Goal: Task Accomplishment & Management: Manage account settings

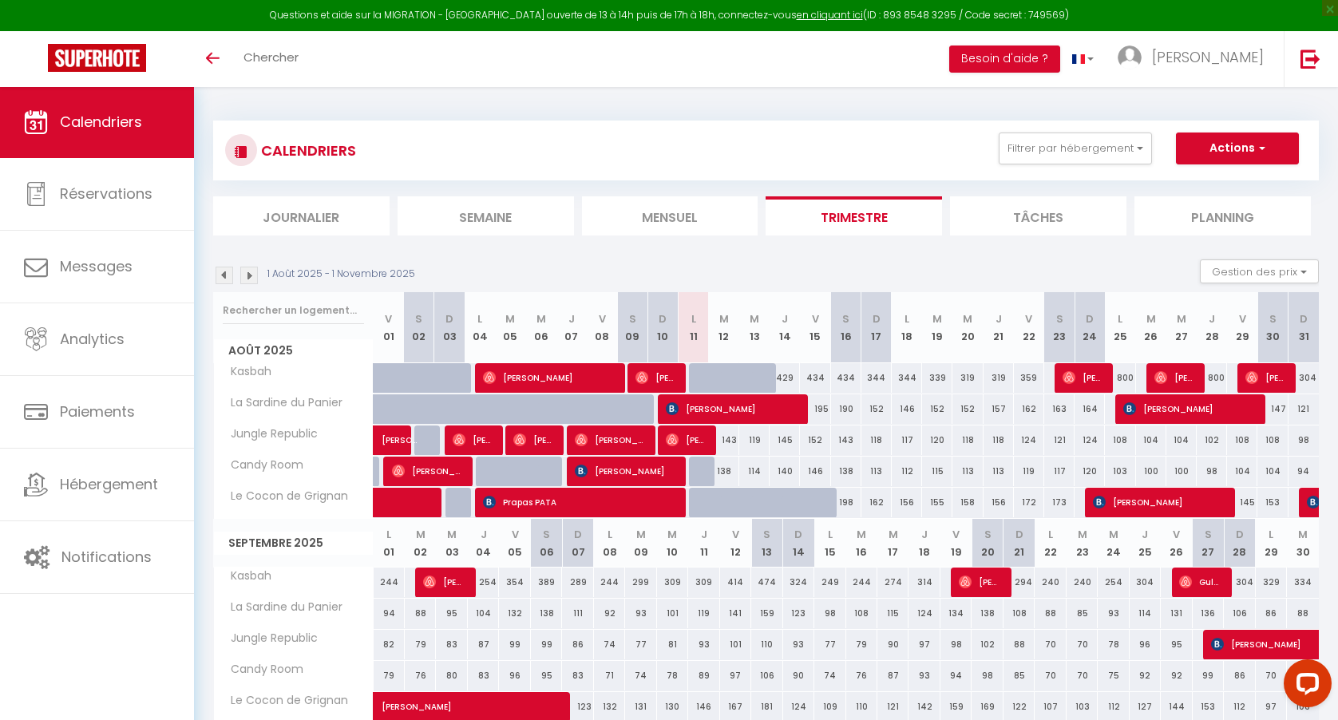
click at [1217, 141] on button "Actions" at bounding box center [1237, 148] width 123 height 32
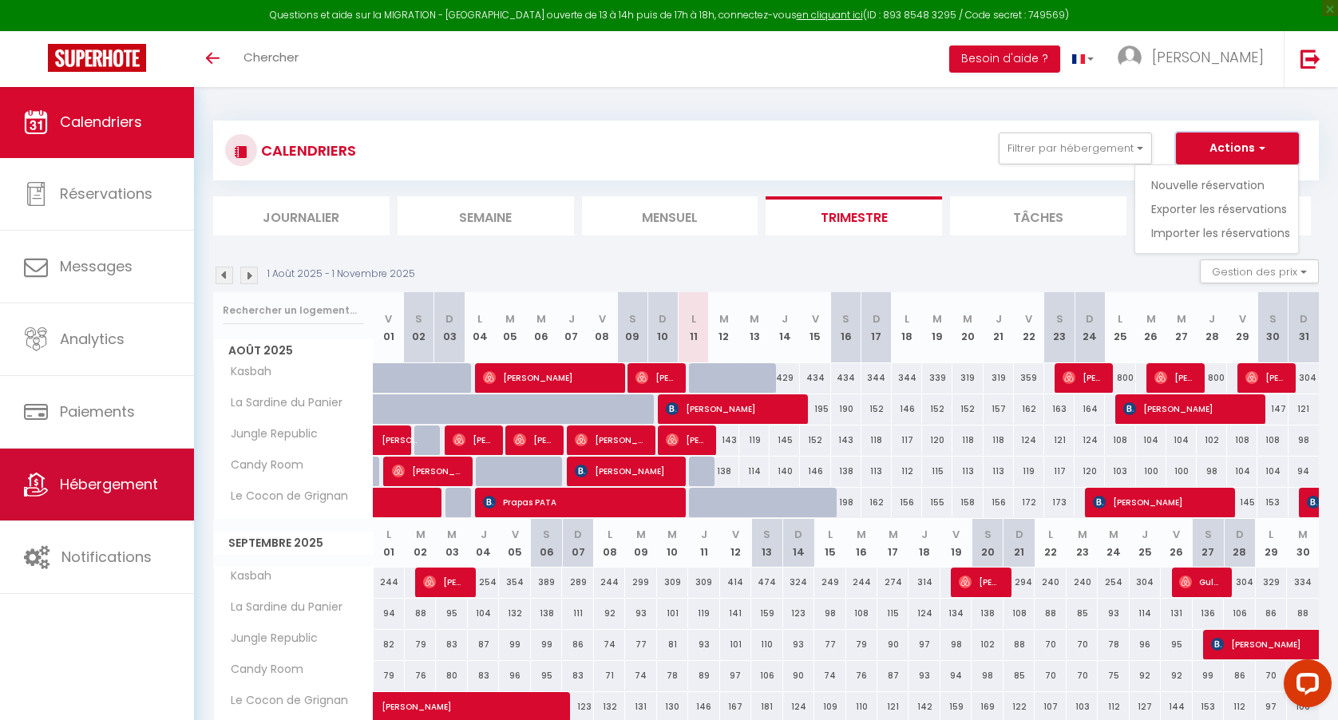
click at [94, 482] on span "Hébergement" at bounding box center [109, 484] width 98 height 20
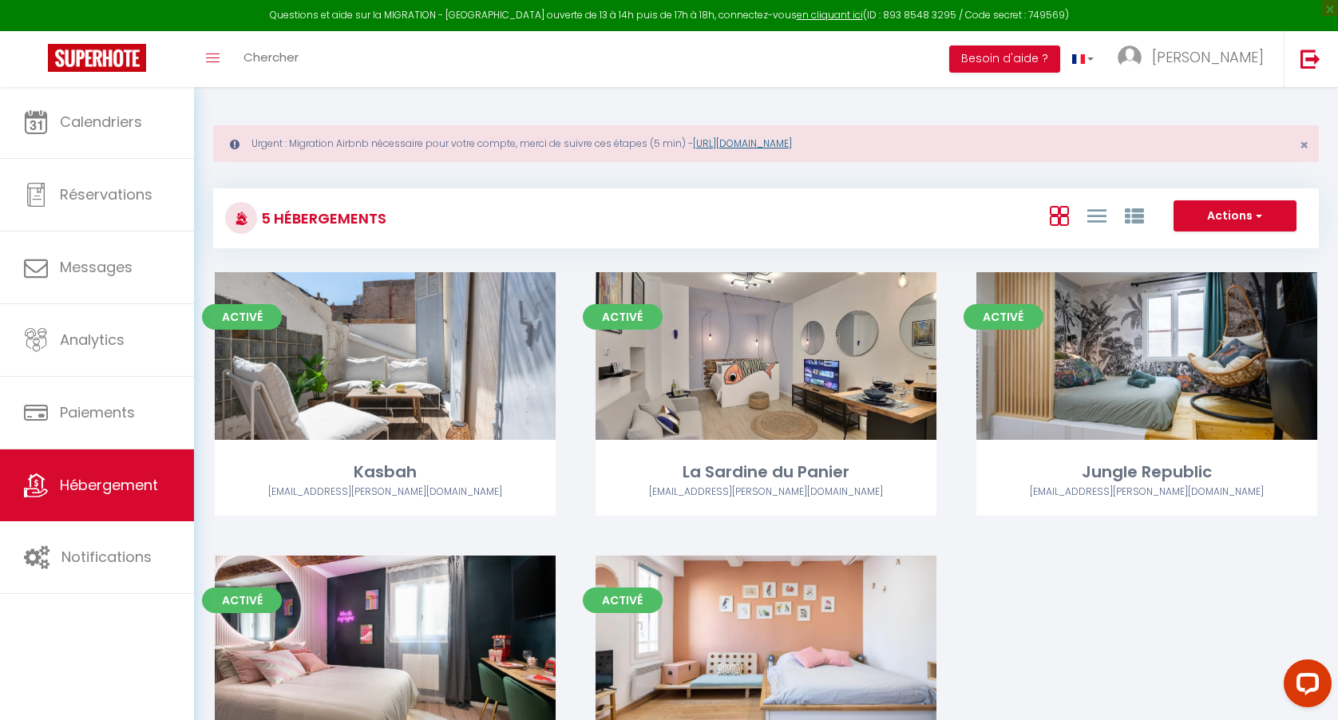
click at [718, 144] on link "[URL][DOMAIN_NAME]" at bounding box center [742, 143] width 99 height 14
click at [1217, 52] on span "[PERSON_NAME]" at bounding box center [1208, 57] width 112 height 20
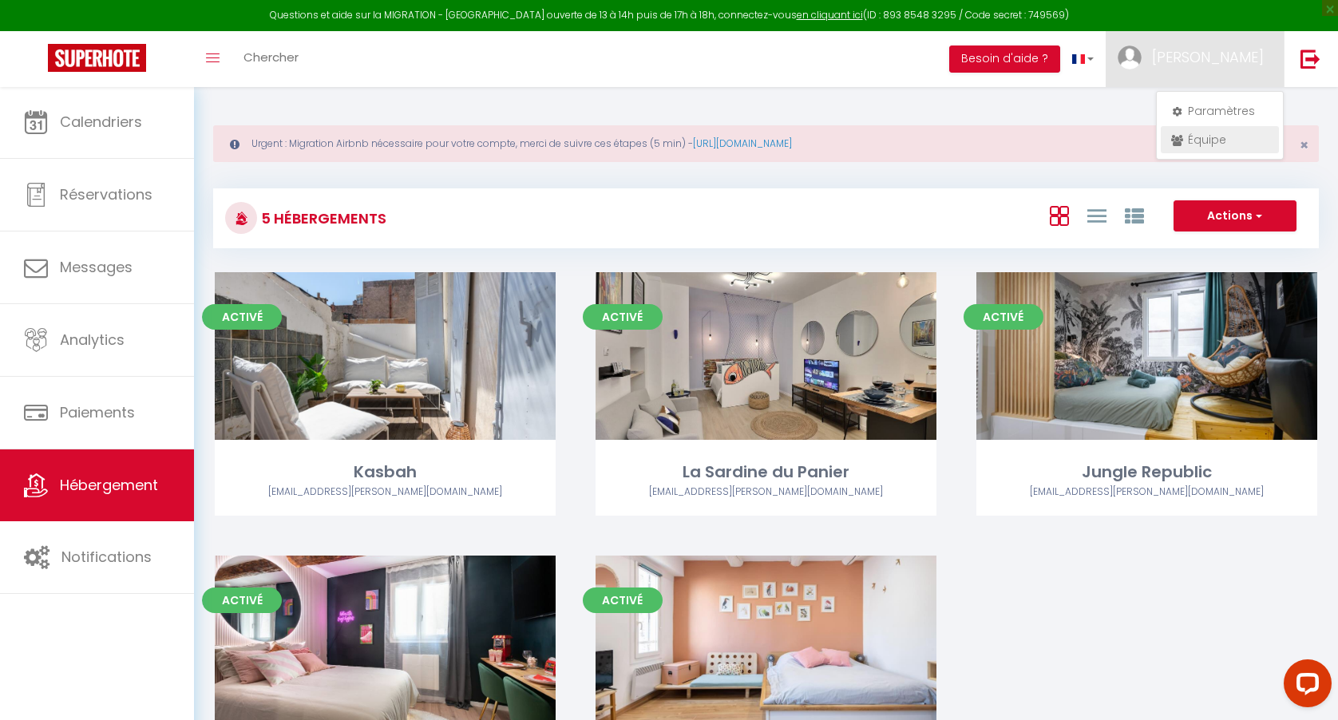
click at [1191, 138] on link "Équipe" at bounding box center [1219, 139] width 118 height 27
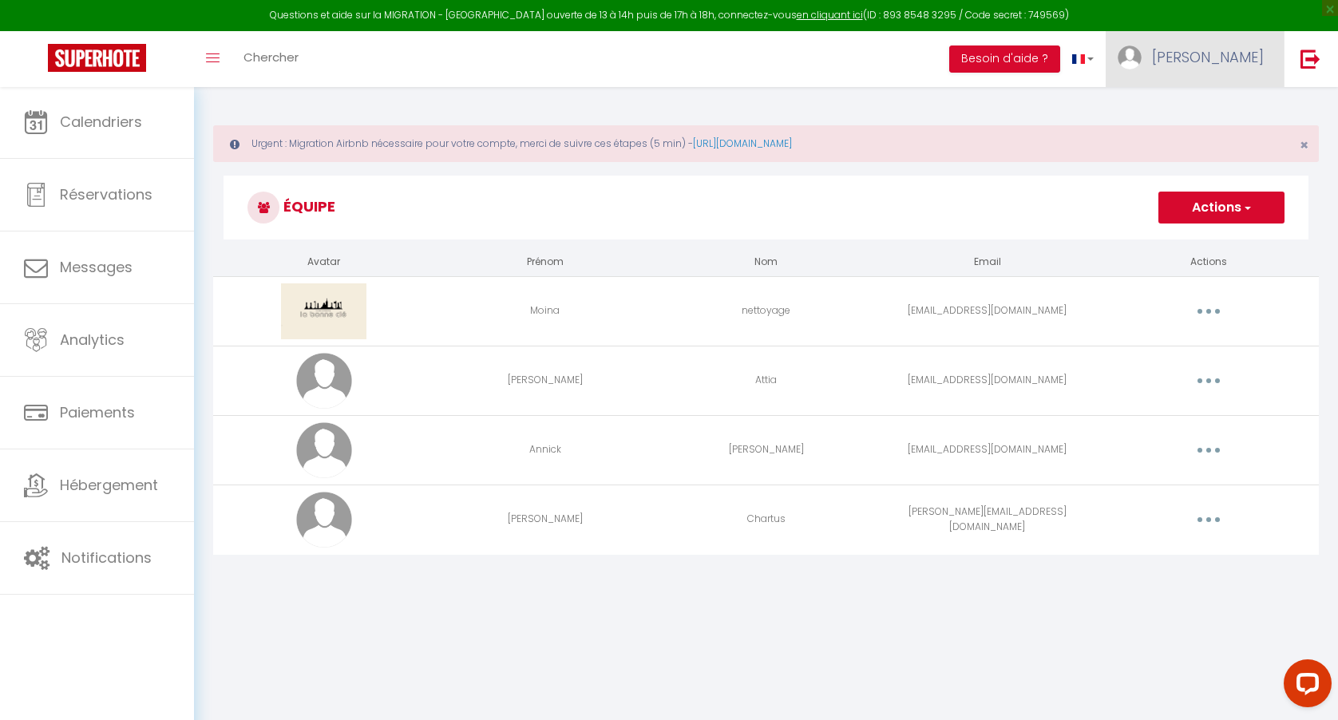
click at [1207, 59] on link "[PERSON_NAME]" at bounding box center [1194, 59] width 178 height 56
click at [1196, 109] on link "Paramètres" at bounding box center [1219, 110] width 118 height 27
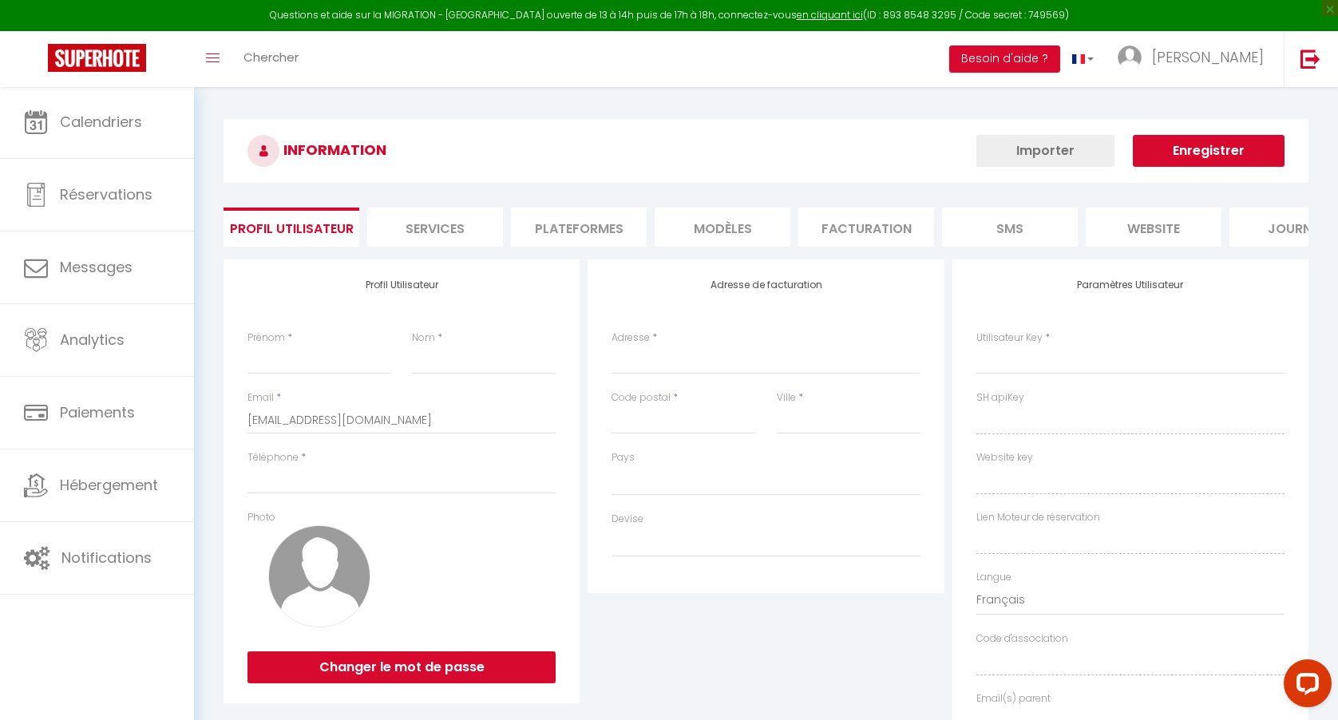
type input "[PERSON_NAME]"
type input "Akoun"
type input "0646293632"
type input "96 rue Paradis"
type input "13006"
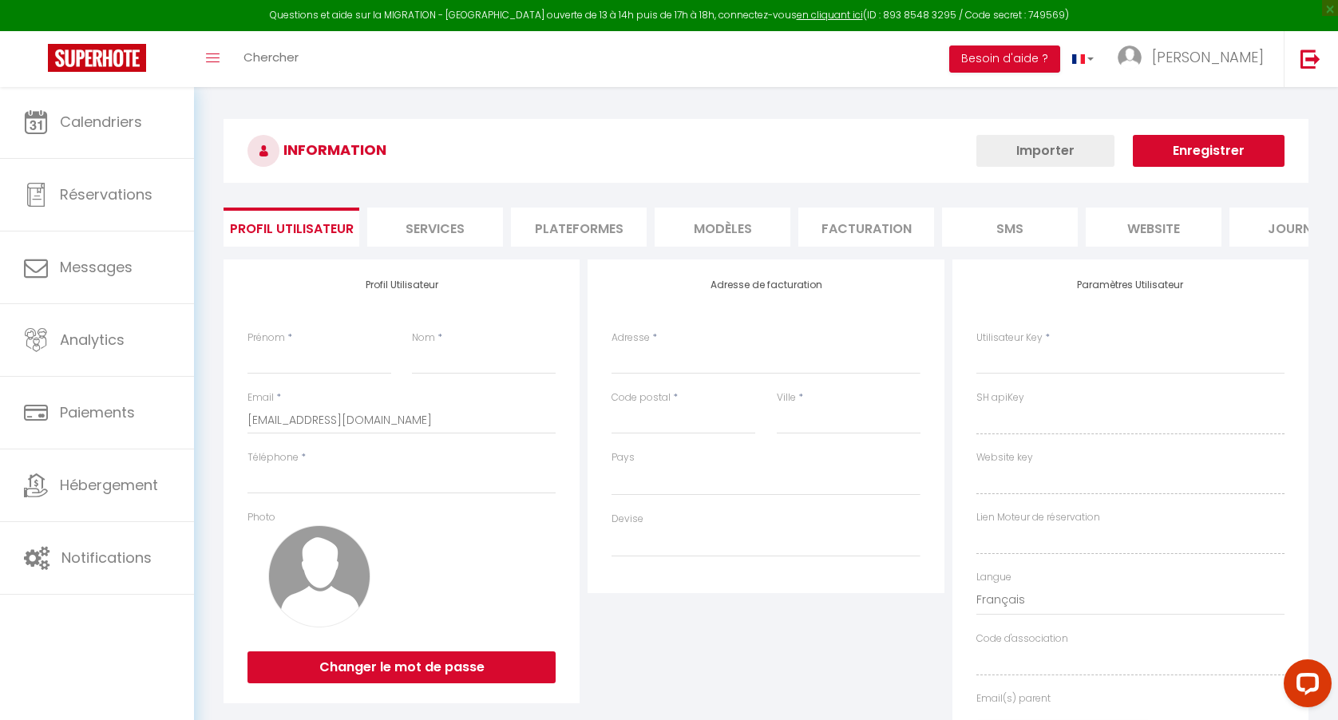
type input "[GEOGRAPHIC_DATA]"
type input "99eCb8VB4q223Y3rEFqIqexUX"
type input "qOdjYLkG7WYHuyUwXUOOFvtb8"
type input "https://app.superhote.com/#/get-available-rentals/qOdjYLkG7WYHuyUwXUOOFvtb8"
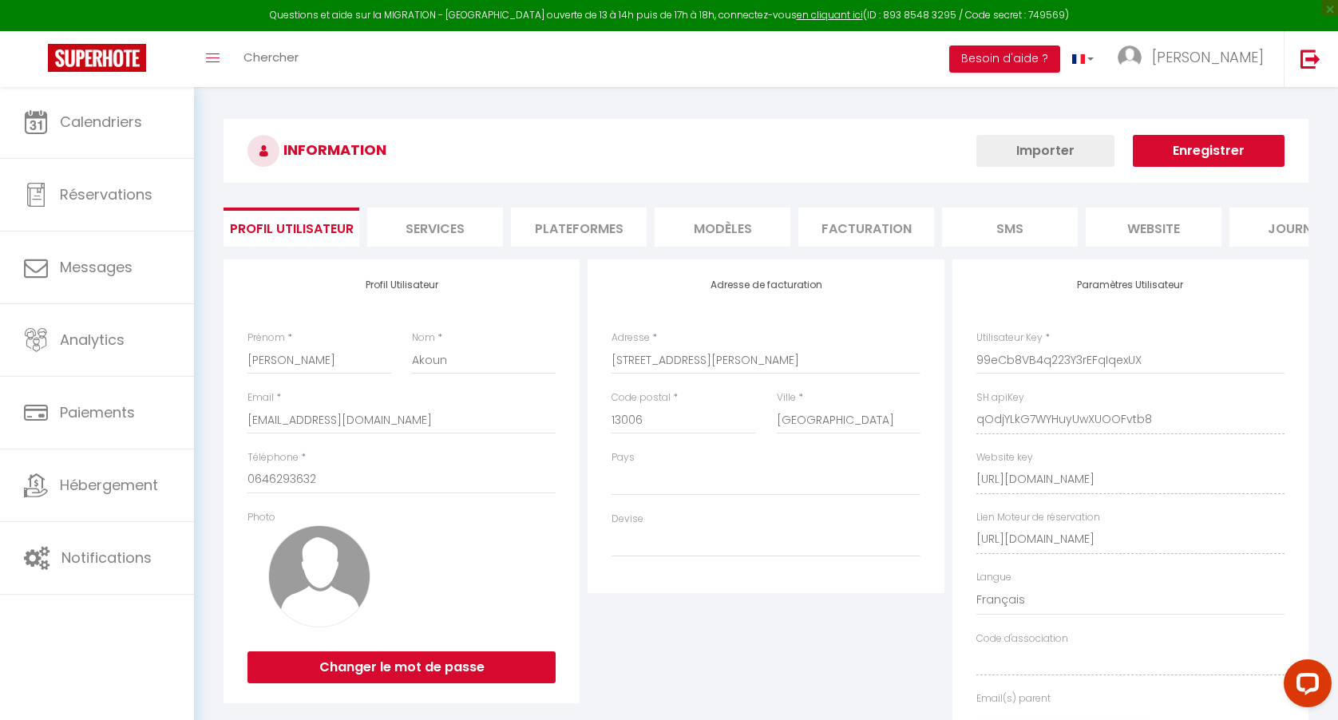
select select "28"
select select "fr"
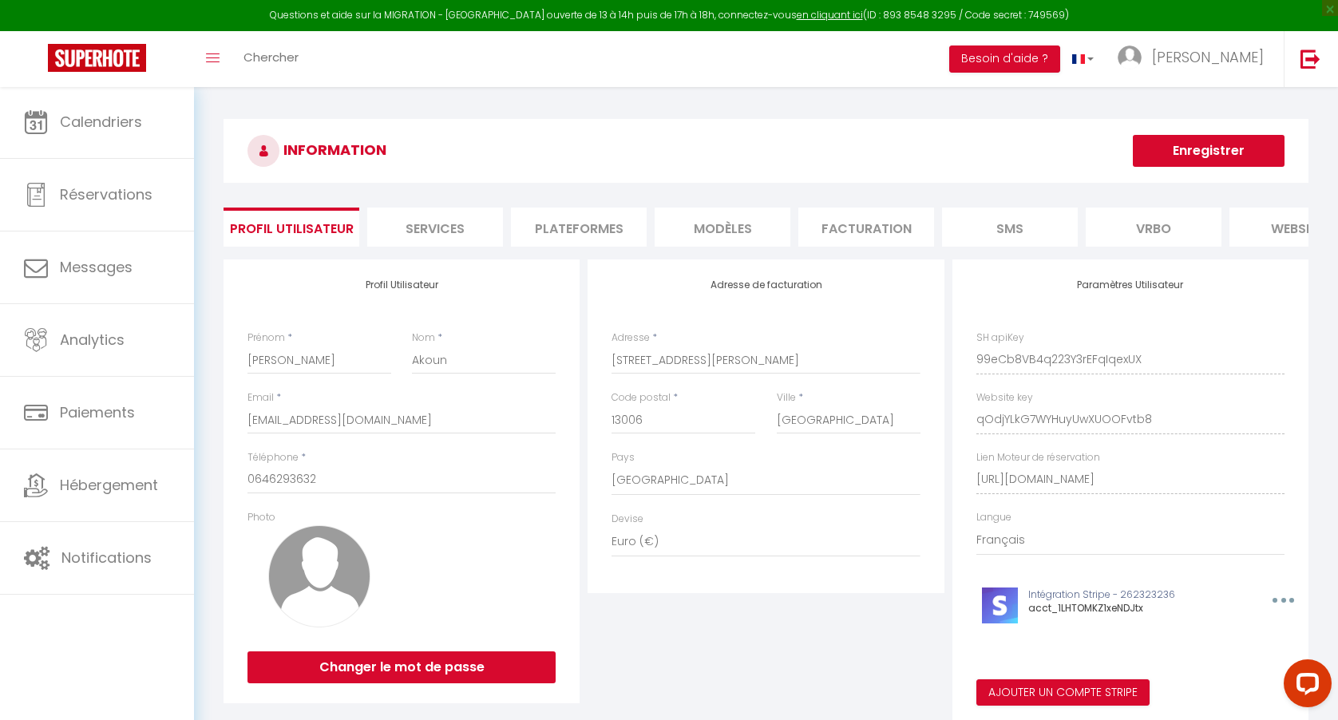
click at [597, 230] on li "Plateformes" at bounding box center [579, 226] width 136 height 39
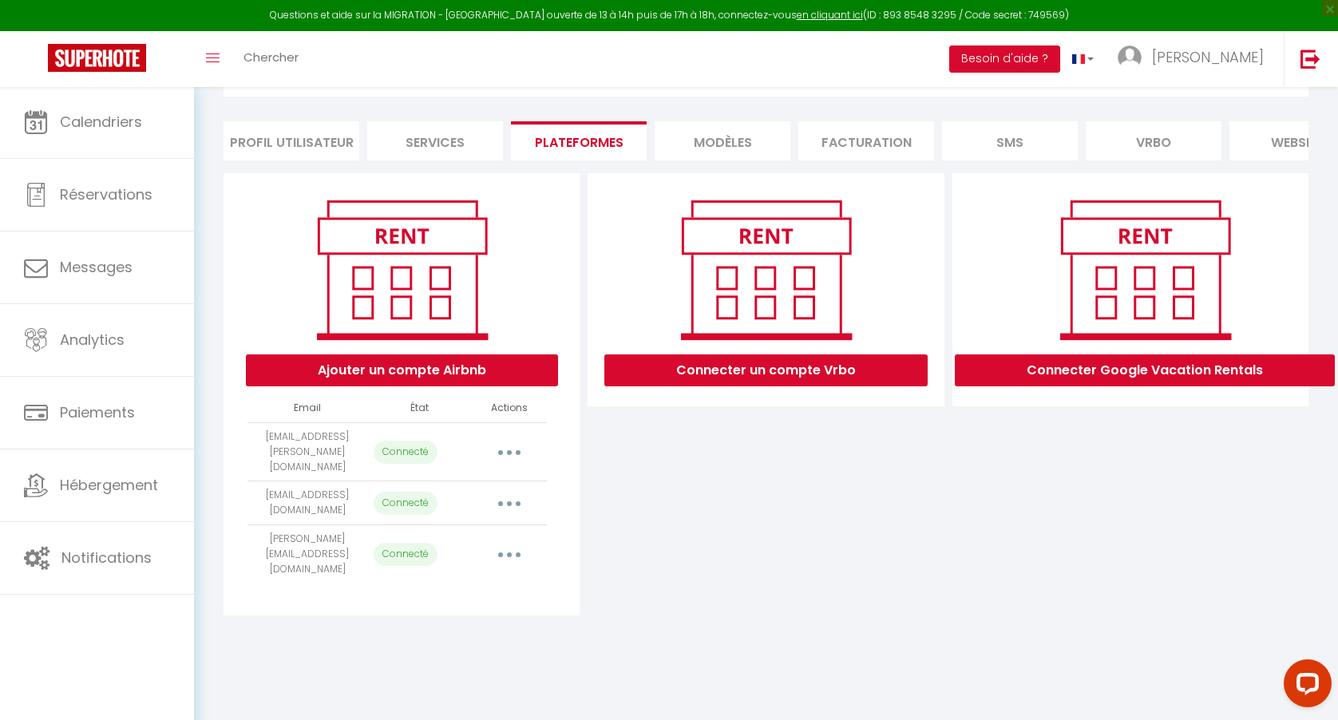
scroll to position [86, 0]
click at [518, 542] on button "button" at bounding box center [509, 555] width 45 height 26
click at [516, 490] on button "button" at bounding box center [509, 503] width 45 height 26
click at [509, 450] on icon "button" at bounding box center [509, 452] width 5 height 5
click at [420, 543] on link "Reconnecter le compte" at bounding box center [438, 545] width 176 height 27
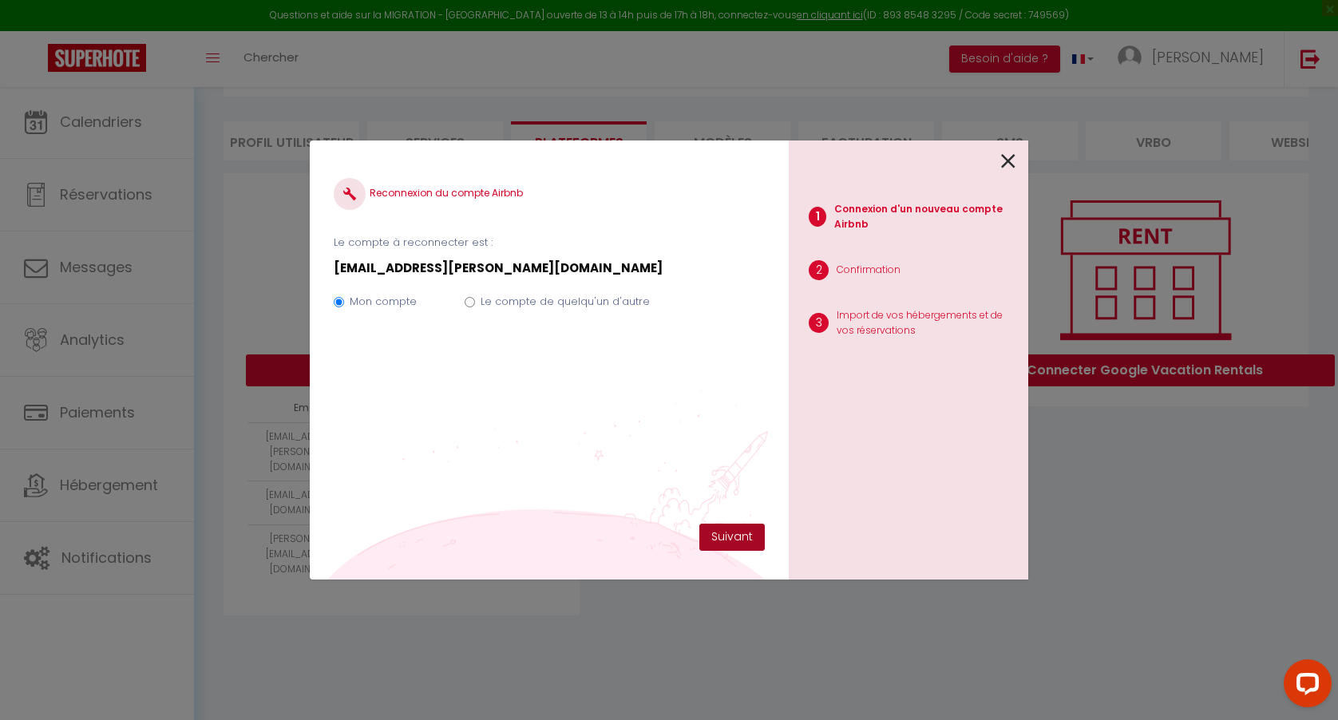
click at [725, 531] on button "Suivant" at bounding box center [731, 537] width 65 height 27
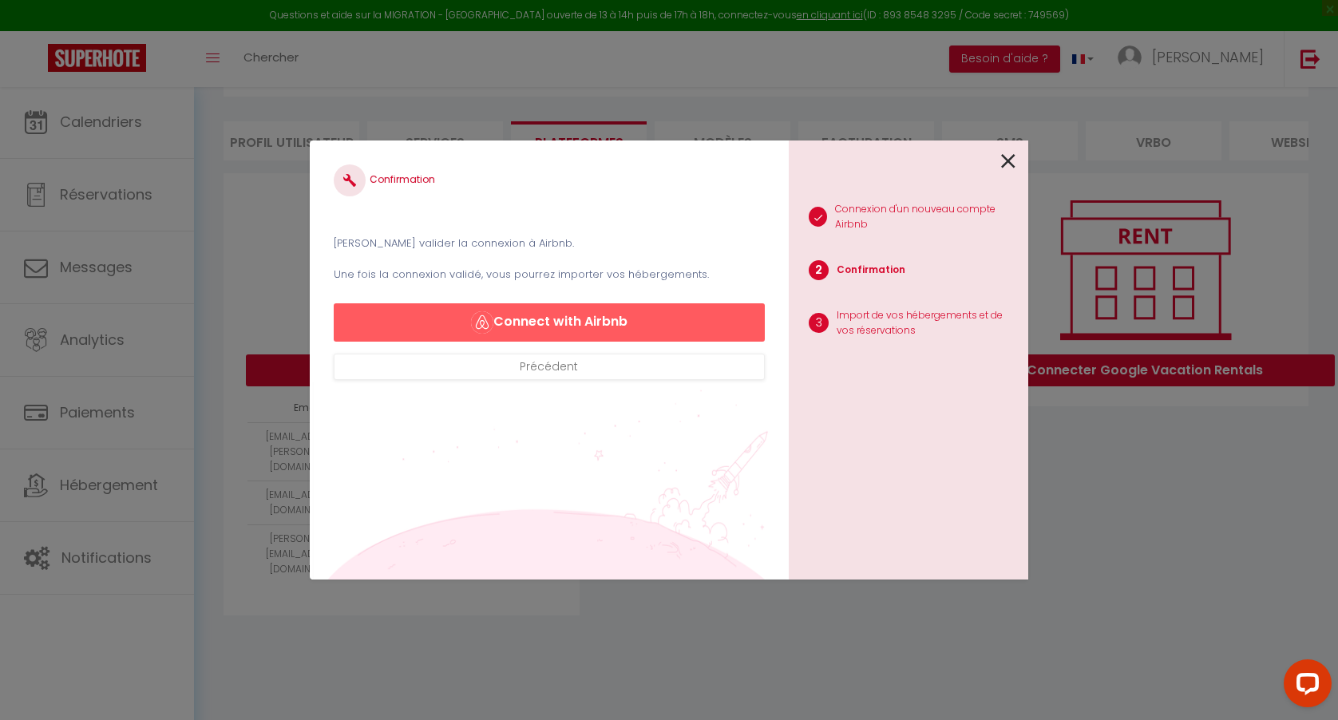
click at [650, 314] on button "Connect with Airbnb" at bounding box center [549, 322] width 431 height 38
click at [1009, 158] on icon at bounding box center [1008, 161] width 14 height 24
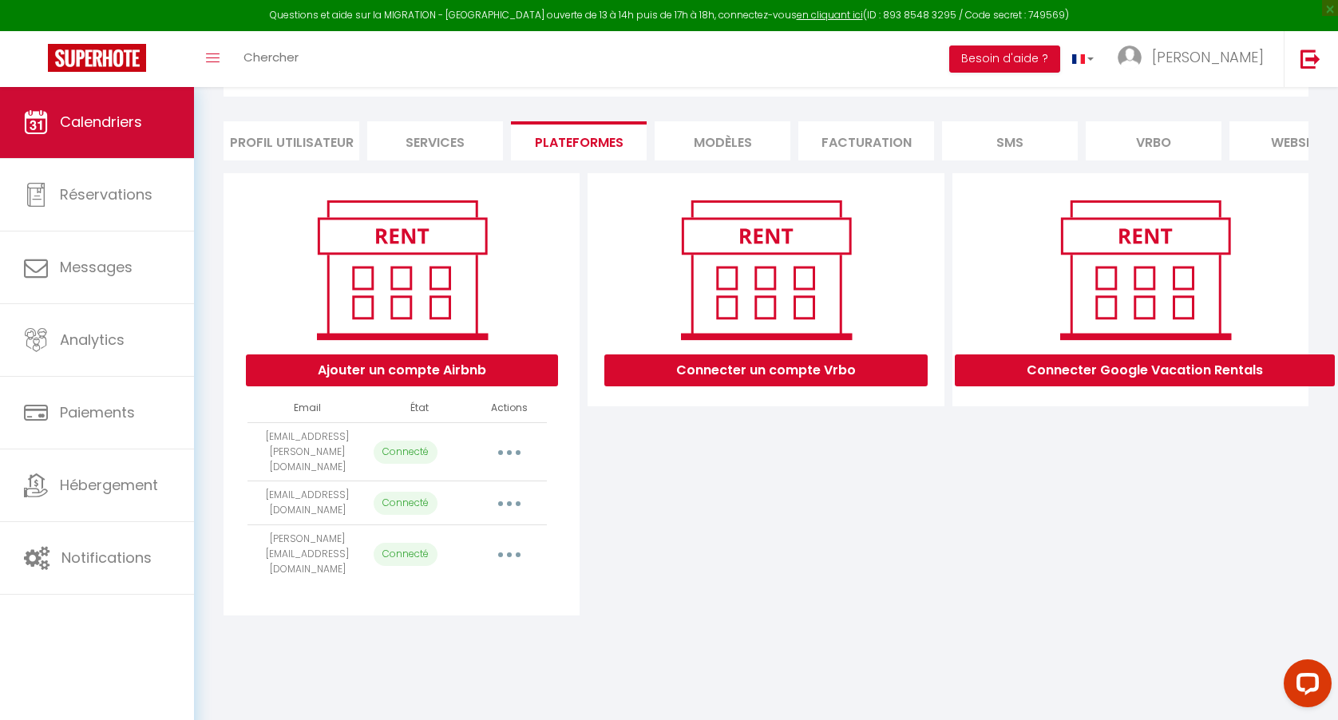
click at [138, 103] on link "Calendriers" at bounding box center [97, 122] width 194 height 72
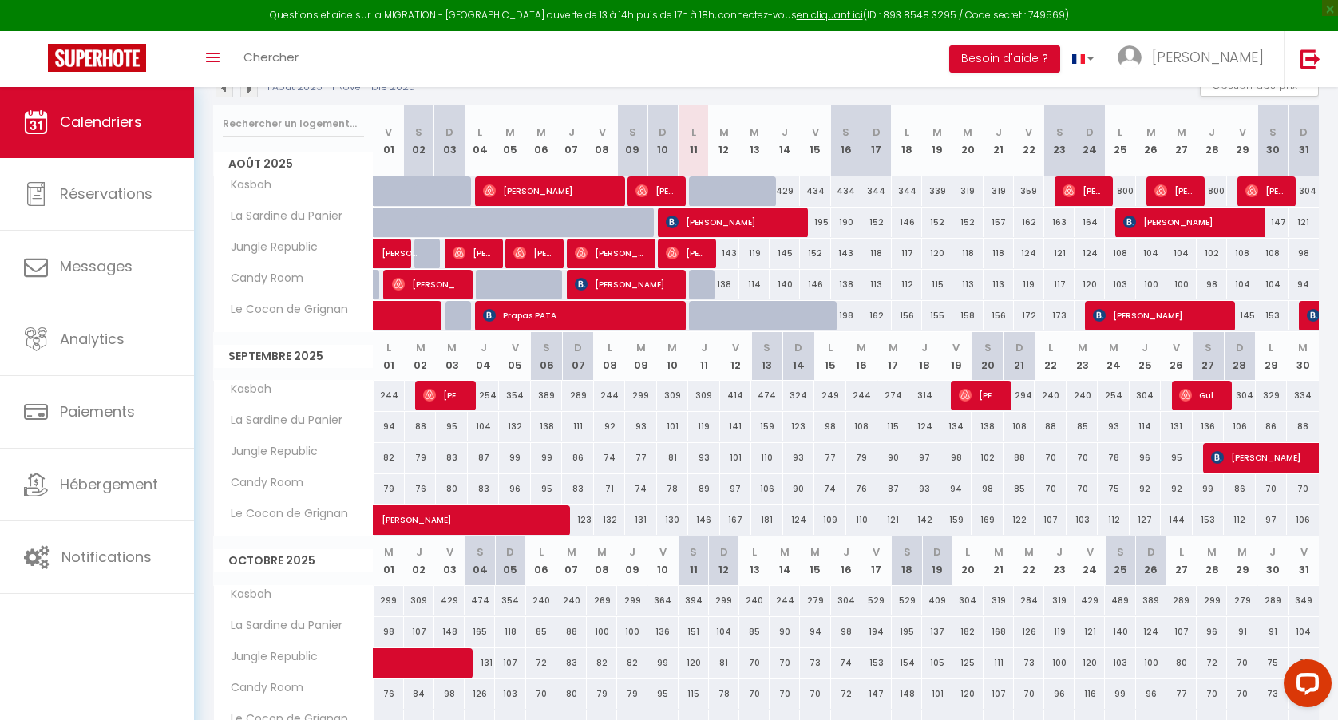
scroll to position [250, 0]
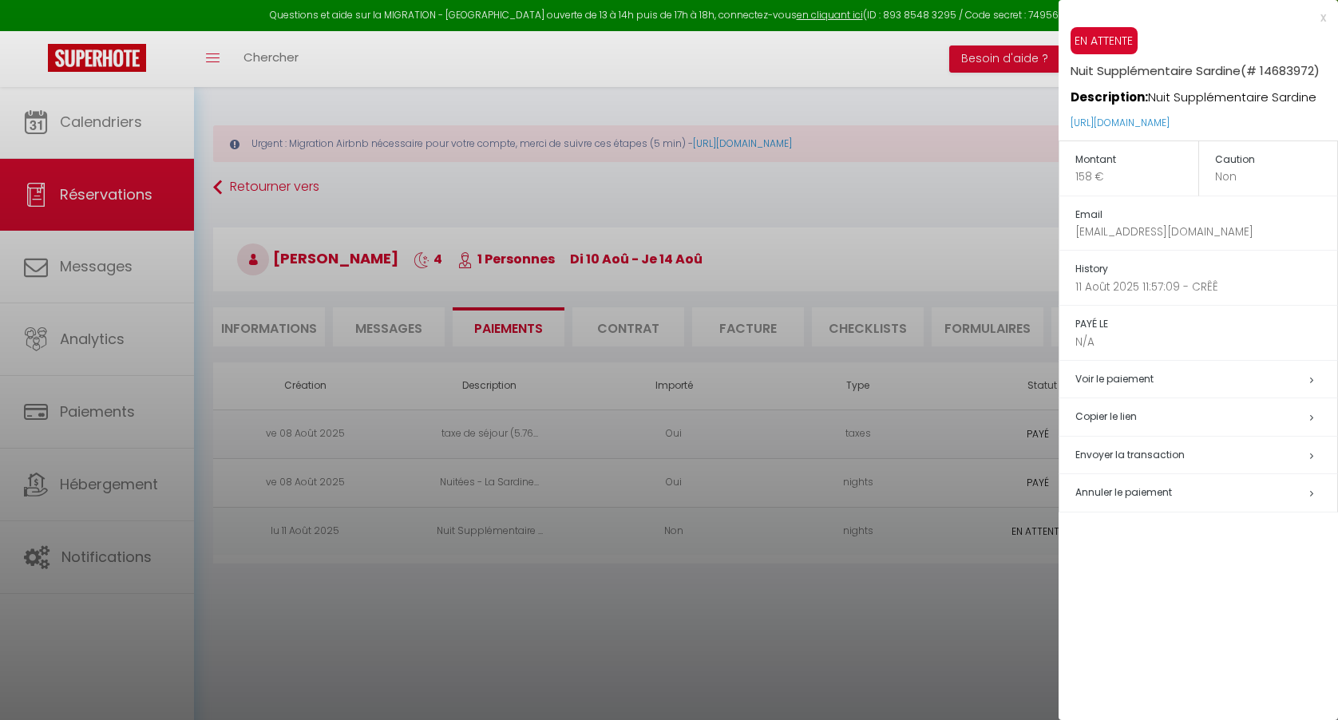
select select "0"
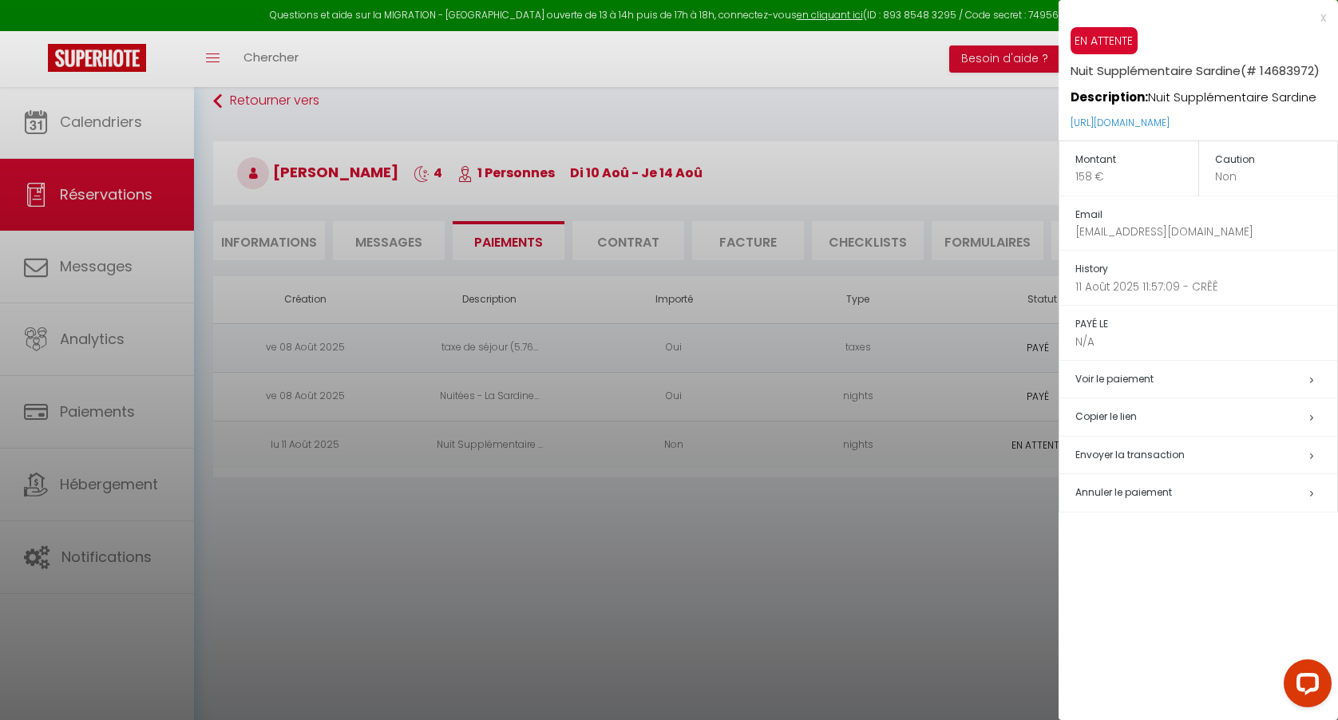
click at [346, 164] on div at bounding box center [669, 360] width 1338 height 720
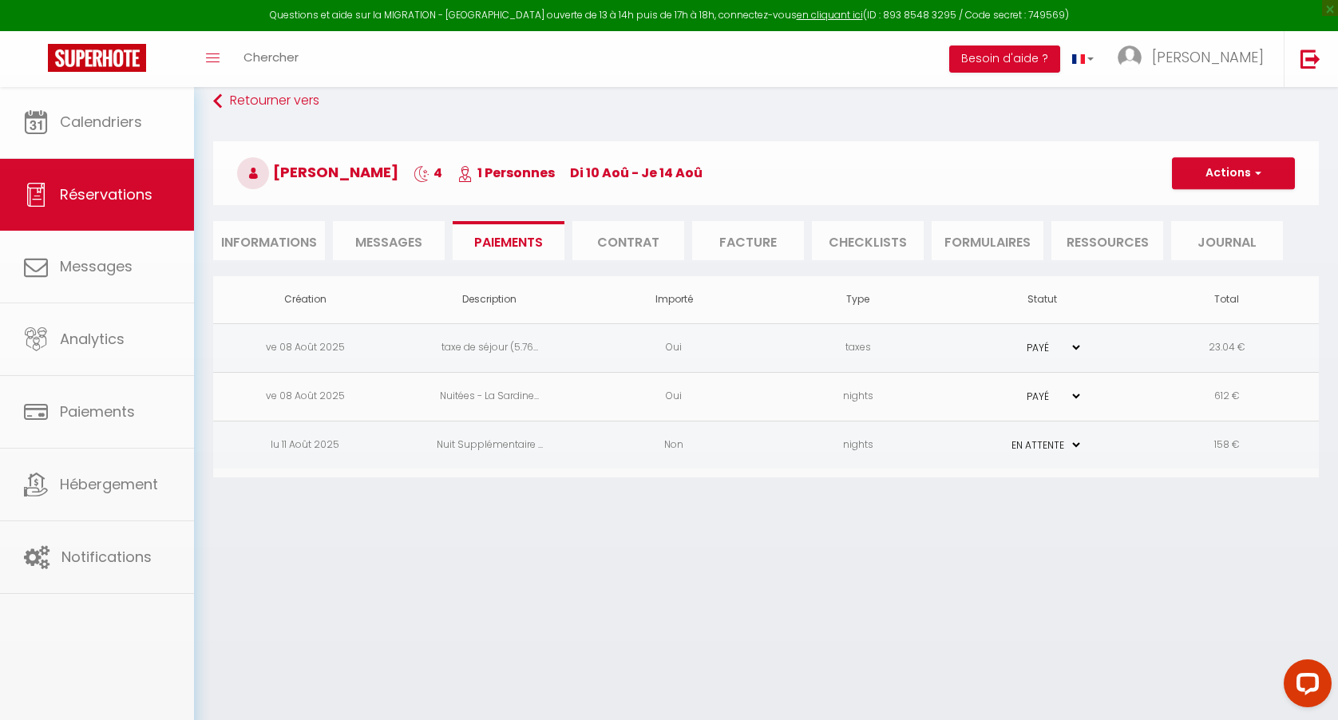
click at [125, 110] on body "Questions et aide sur la MIGRATION - Salle Zoom ouverte de 13 à 14h puis de 17h…" at bounding box center [669, 360] width 1338 height 720
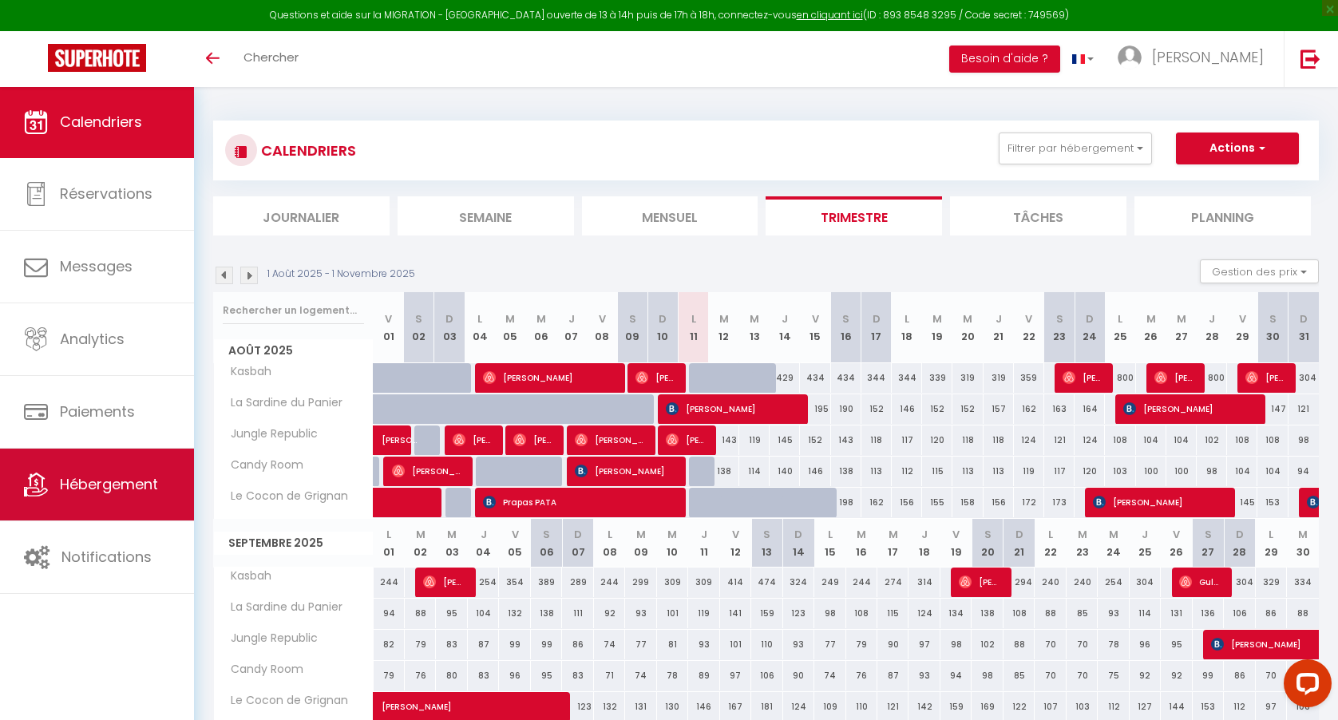
click at [105, 482] on span "Hébergement" at bounding box center [109, 484] width 98 height 20
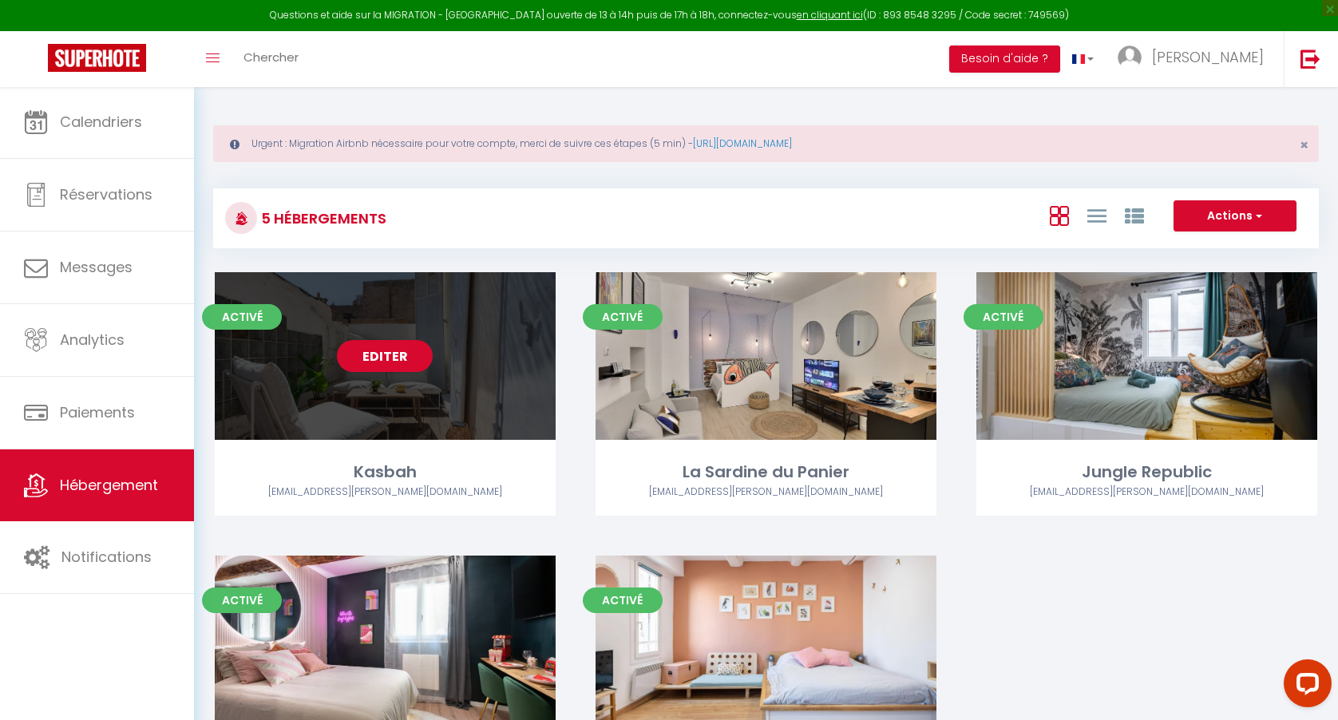
click at [398, 363] on link "Editer" at bounding box center [385, 356] width 96 height 32
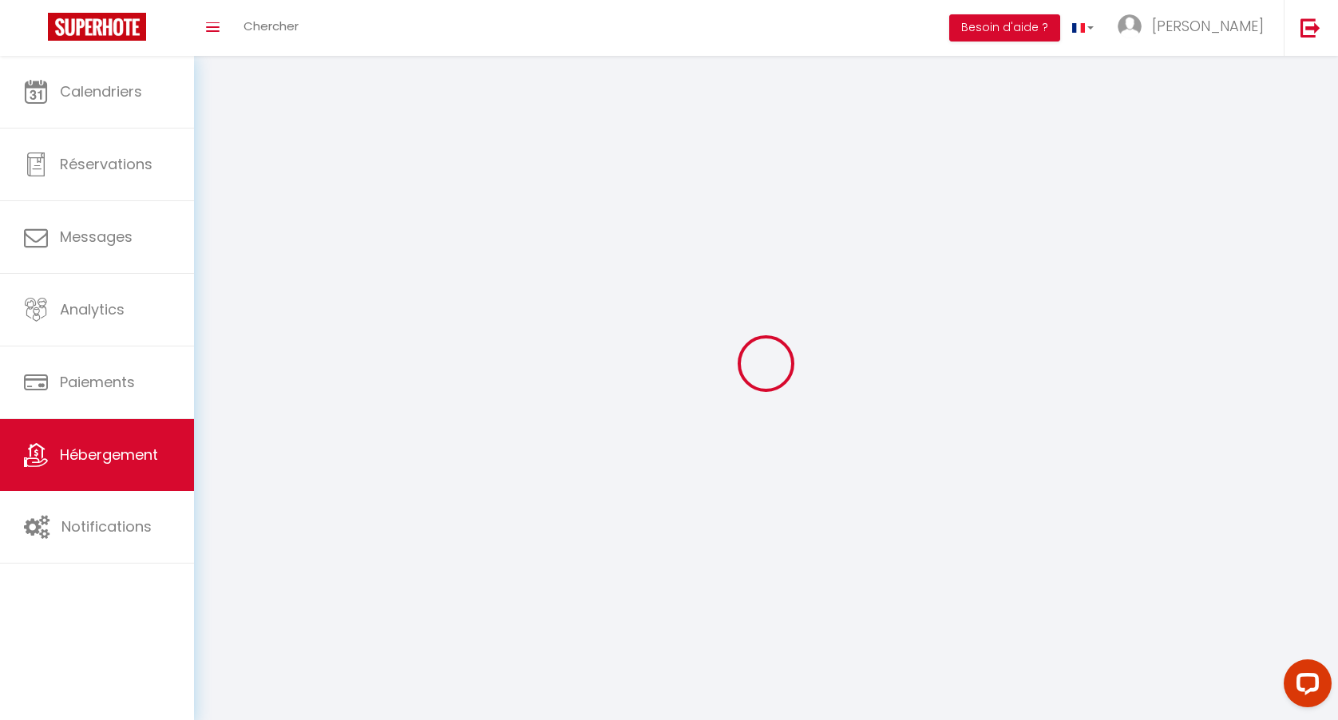
select select "1"
select select
select select "28"
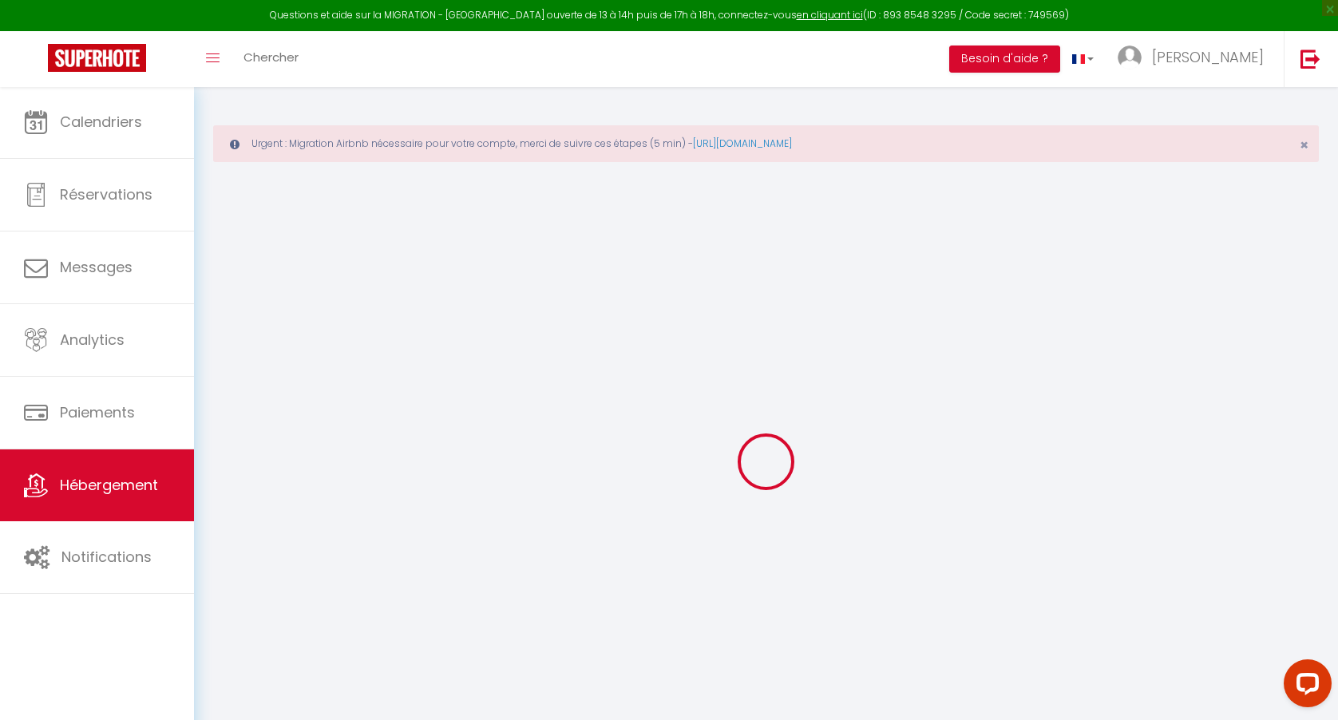
select select
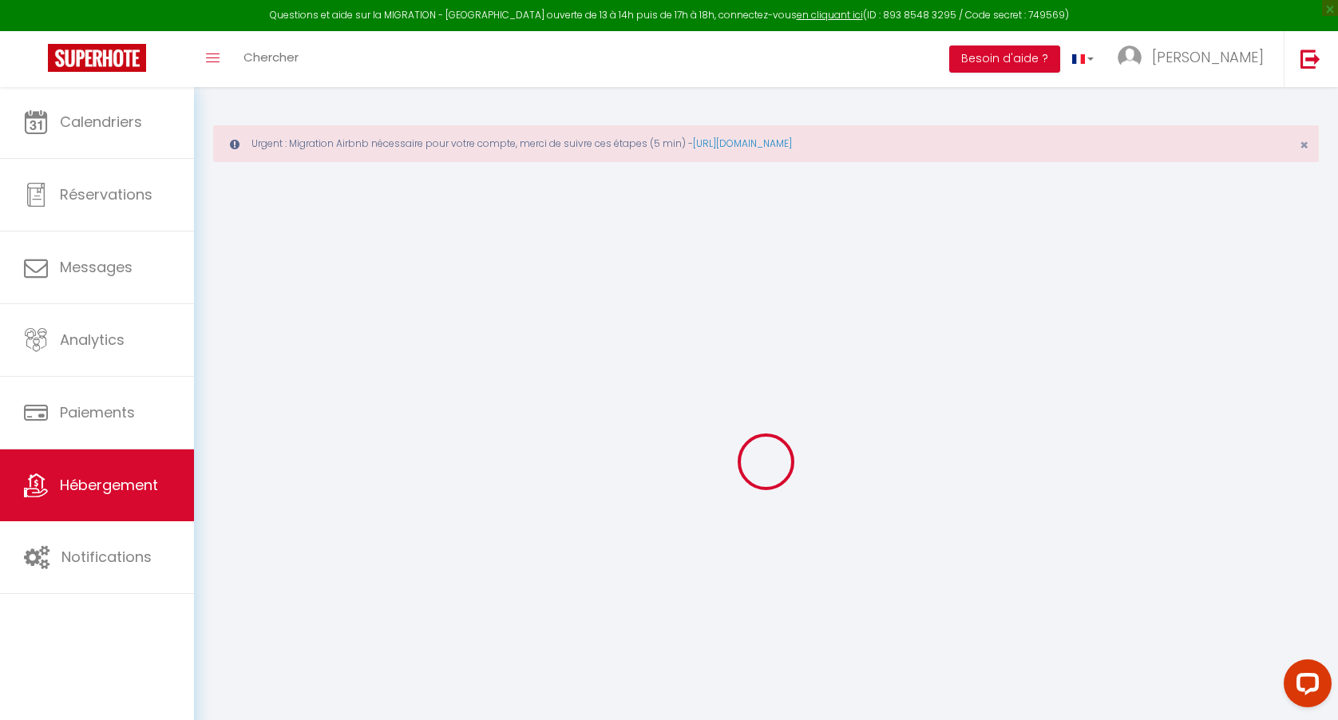
select select
checkbox input "false"
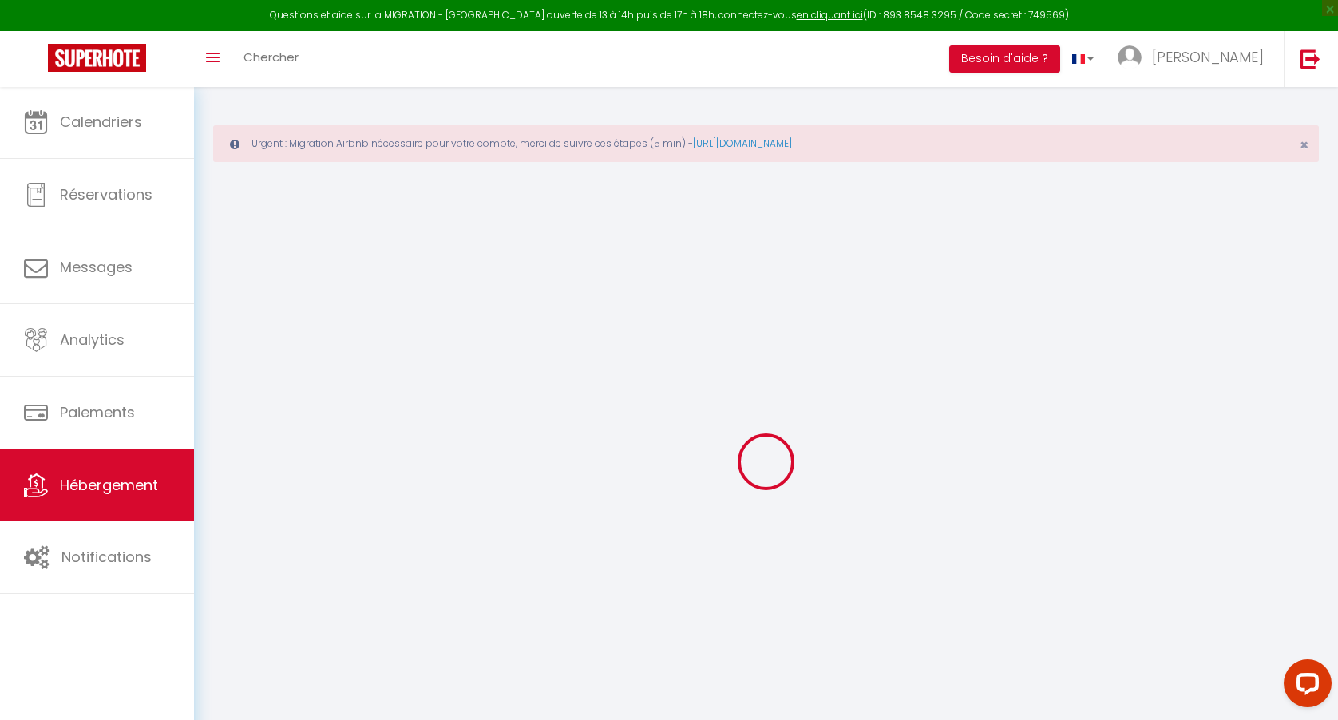
select select
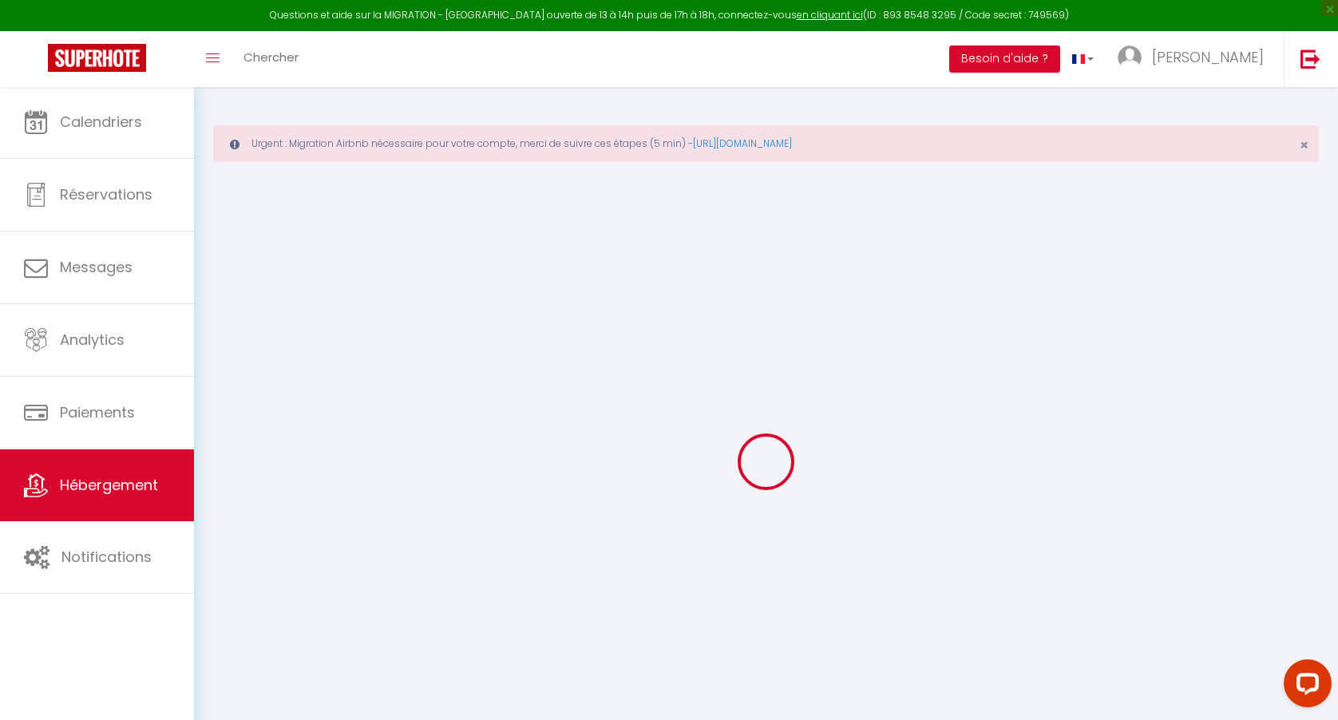
select select
checkbox input "false"
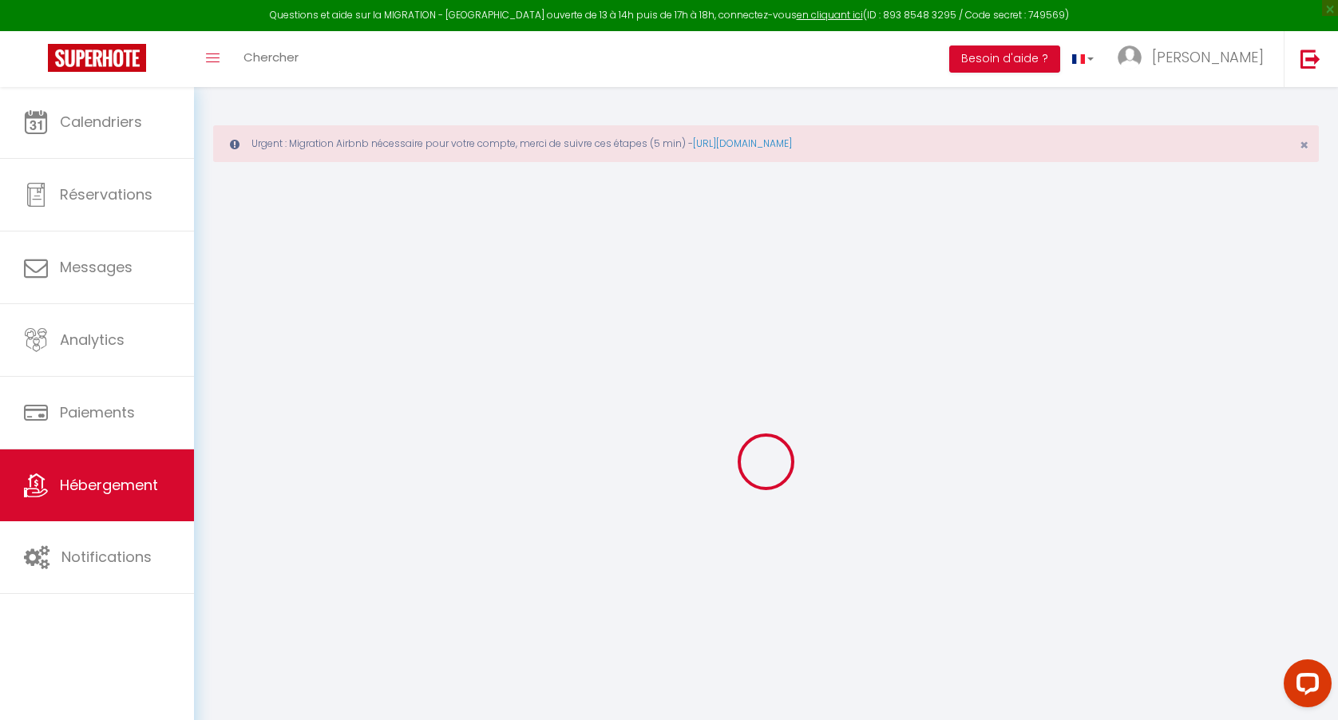
checkbox input "false"
select select
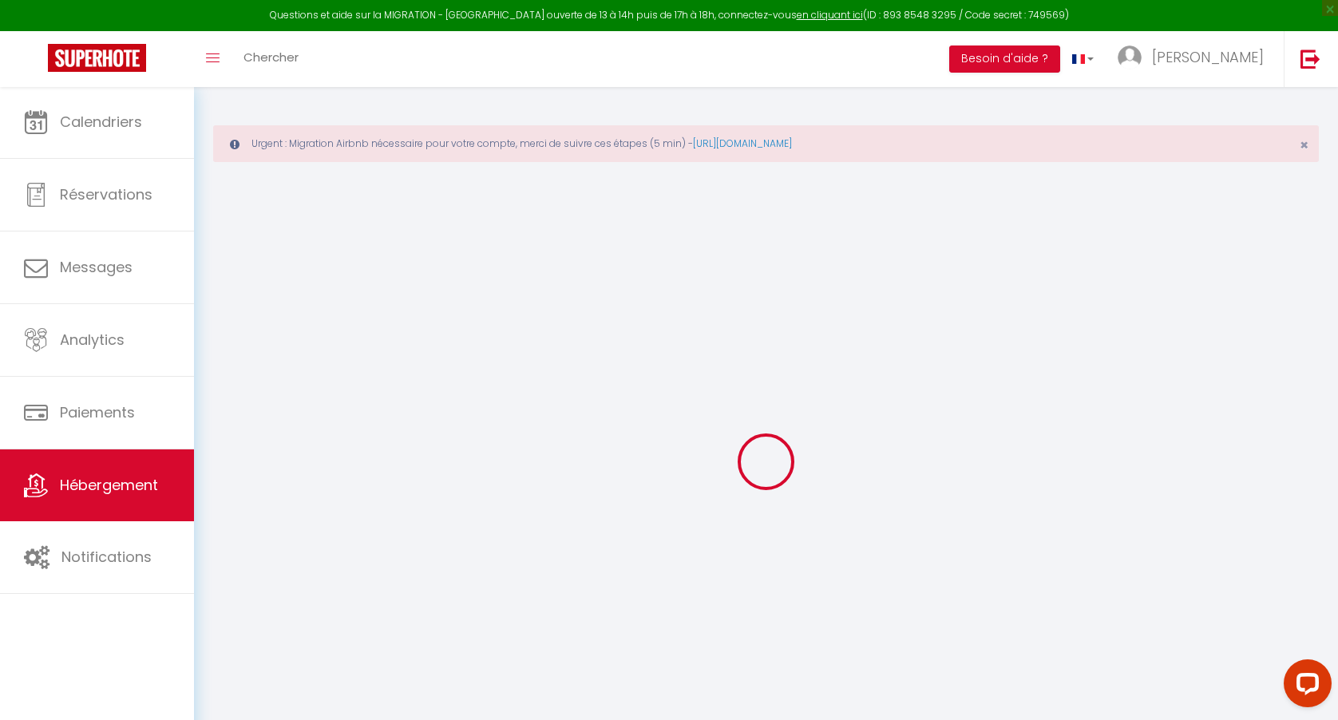
select select
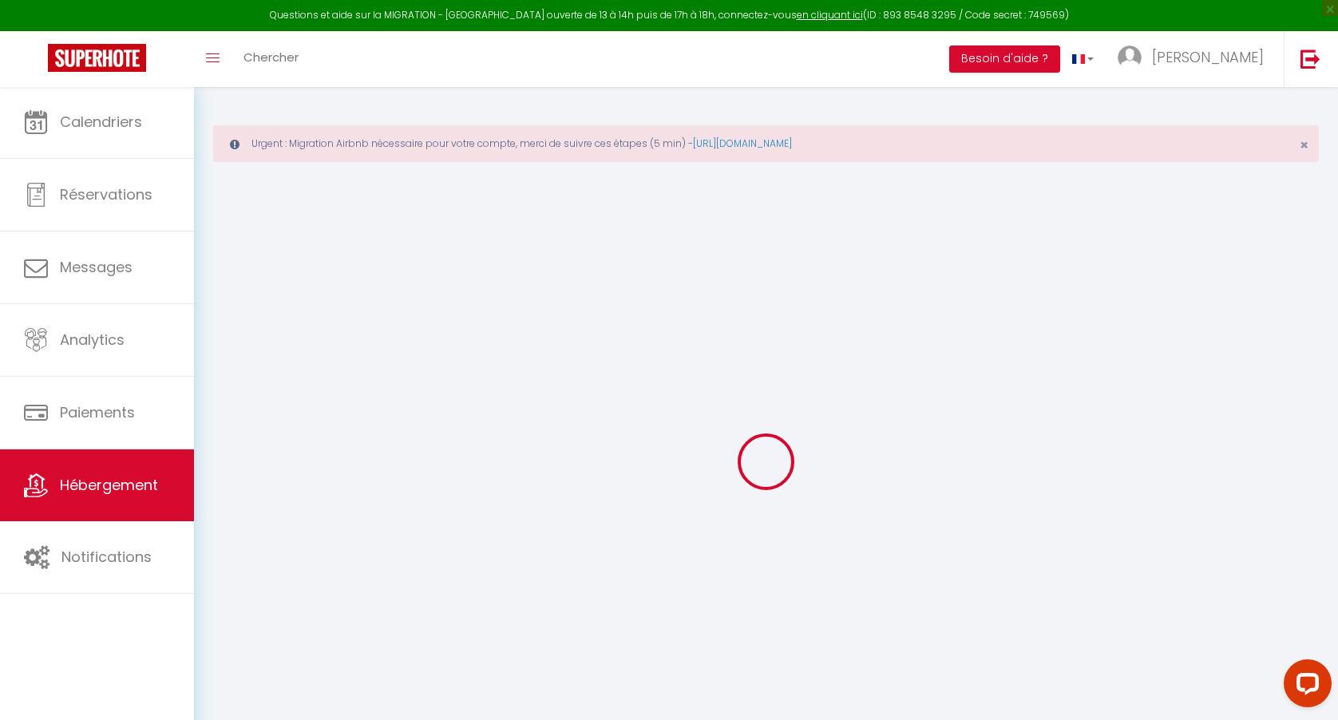
checkbox input "false"
select select
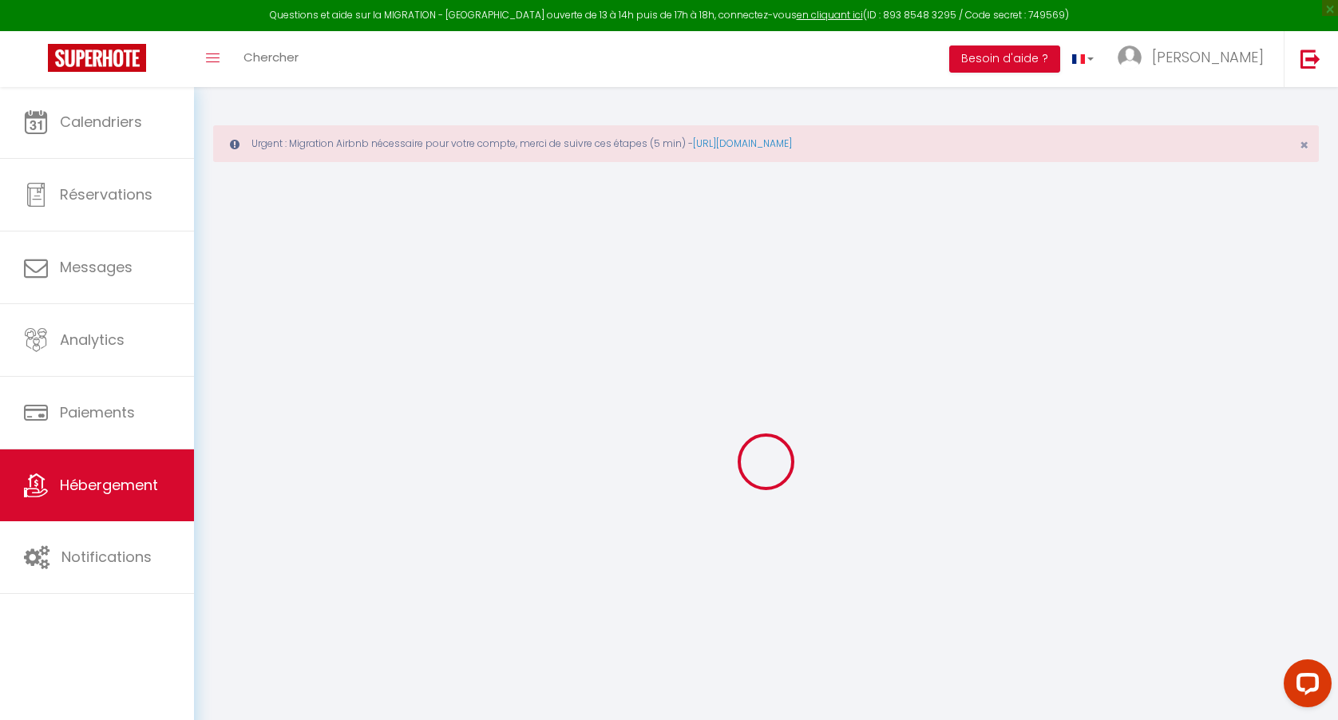
select select
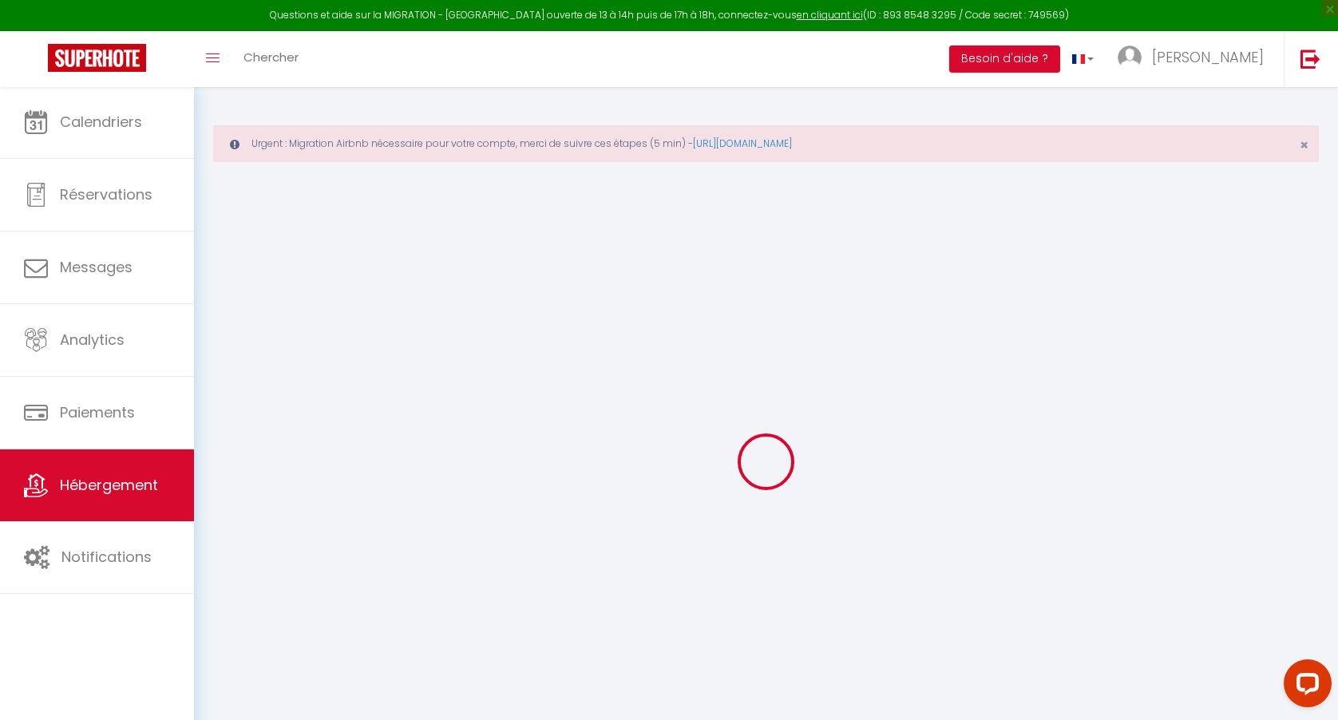
select select
checkbox input "false"
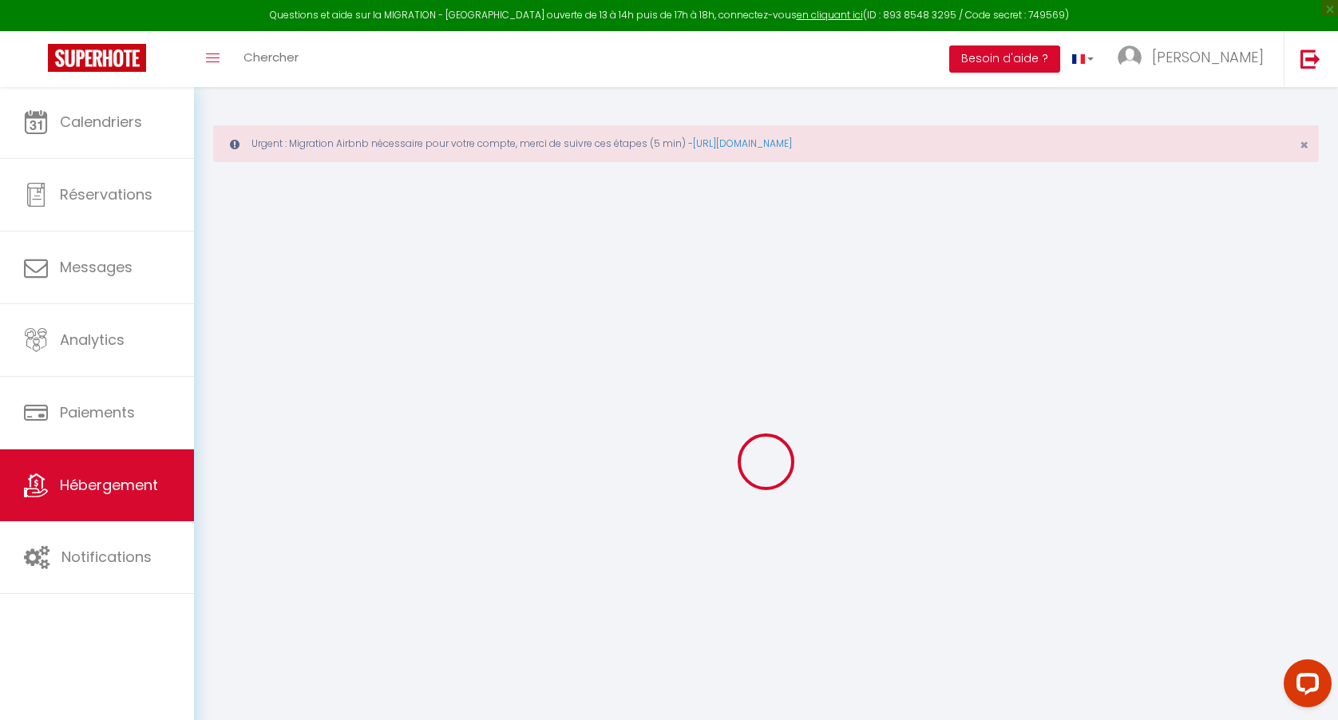
checkbox input "false"
select select
type input "Kasbah"
type input "[PERSON_NAME]"
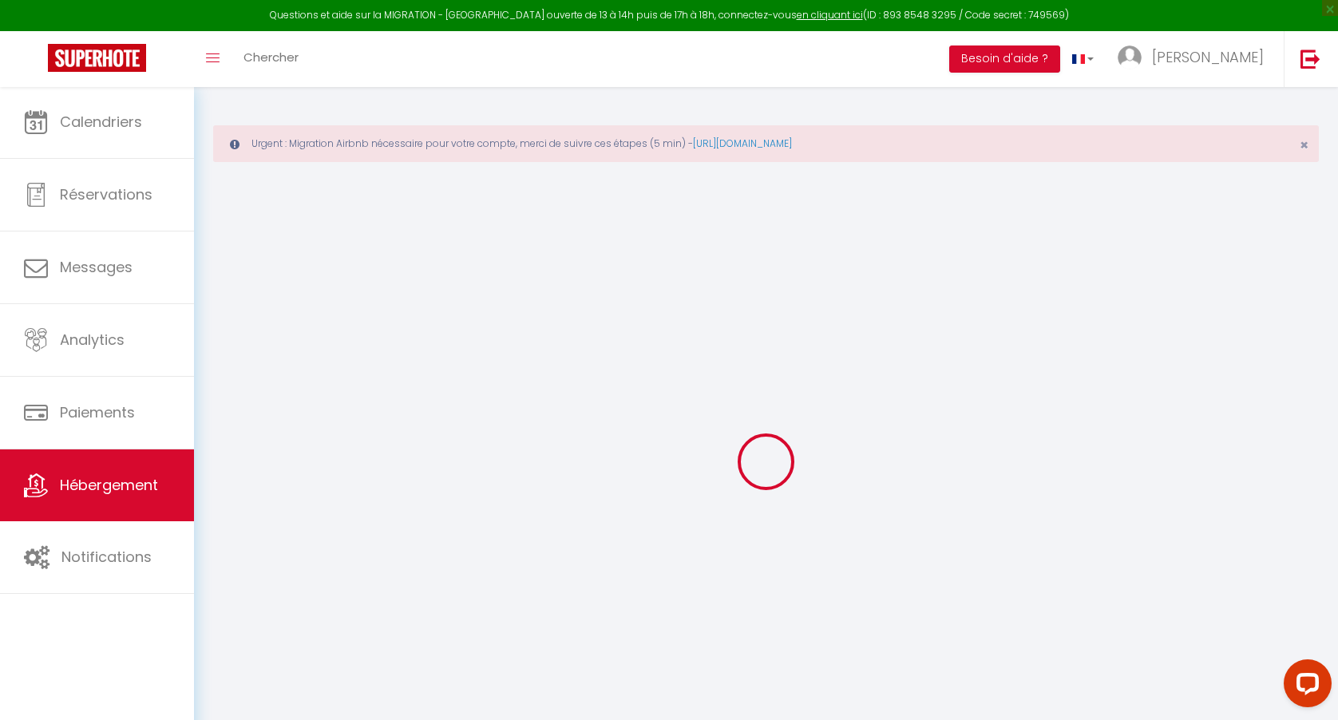
select select "8"
select select "4"
select select "2"
type input "250"
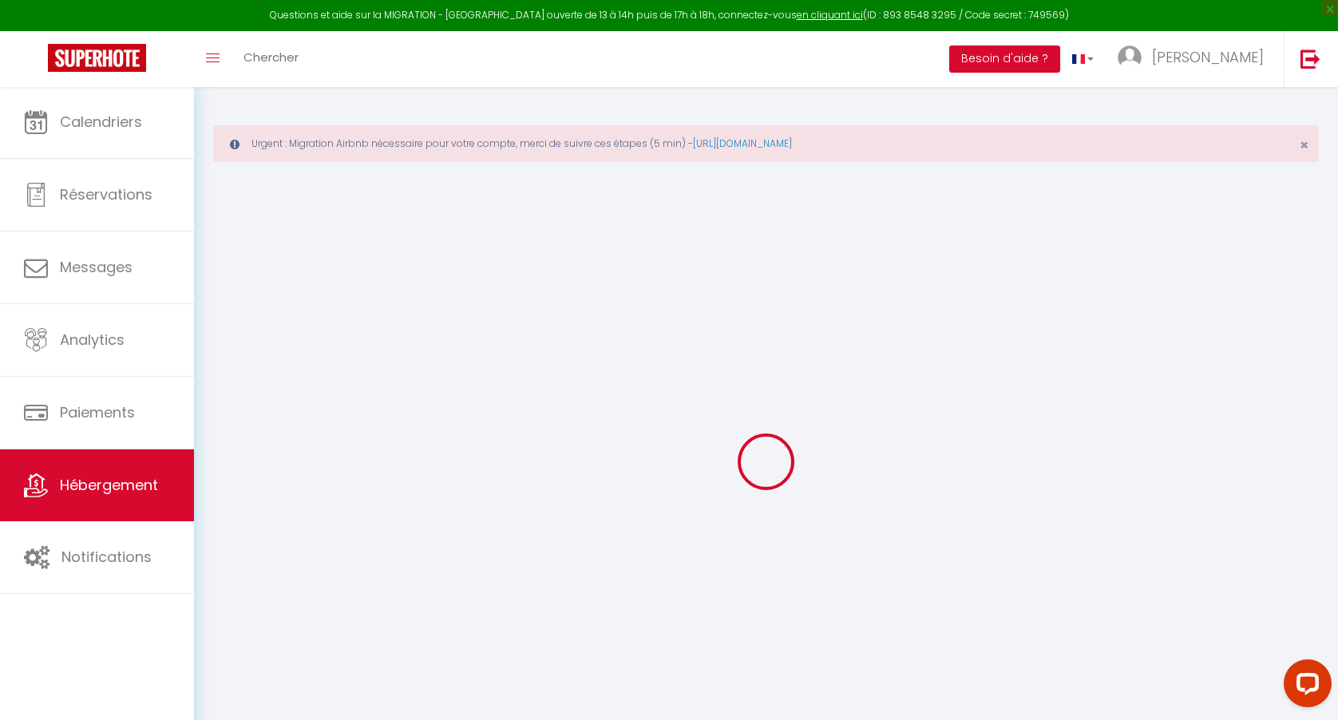
type input "2.00"
type input "600"
select select
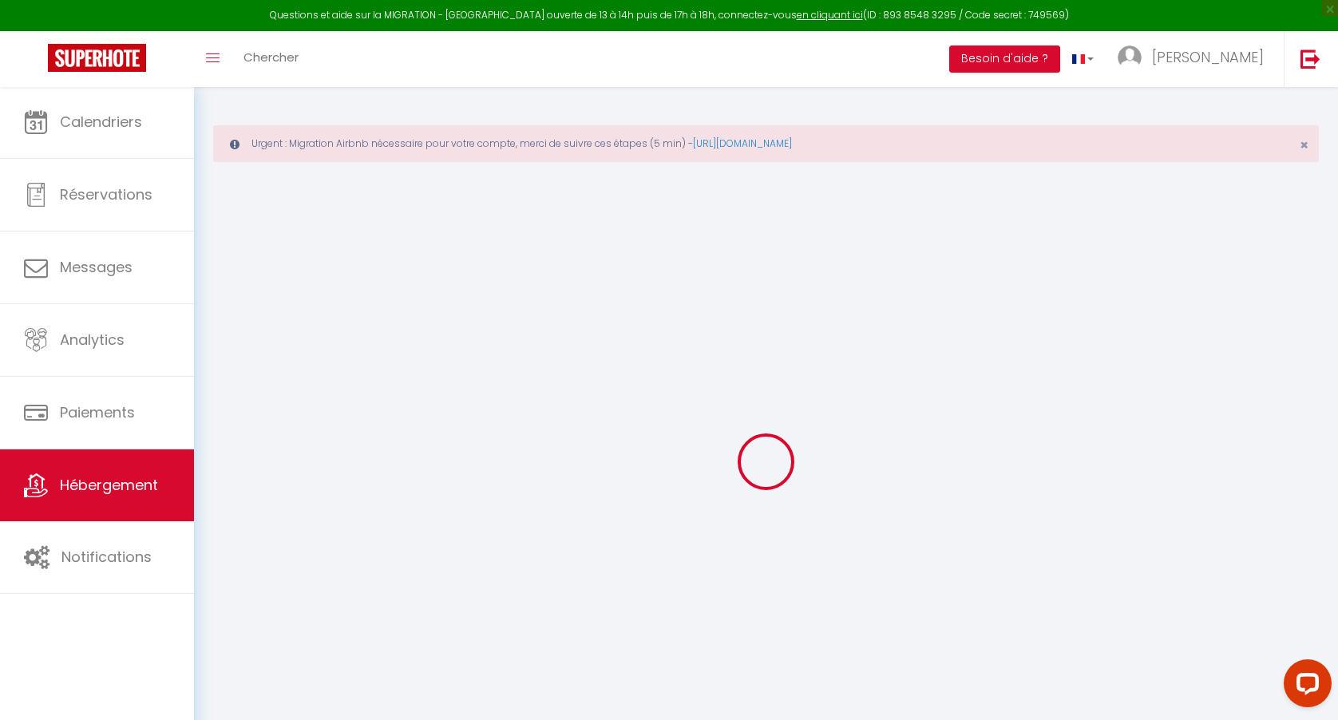
select select
type input "30 Rue Tapis Vert"
type input "13001"
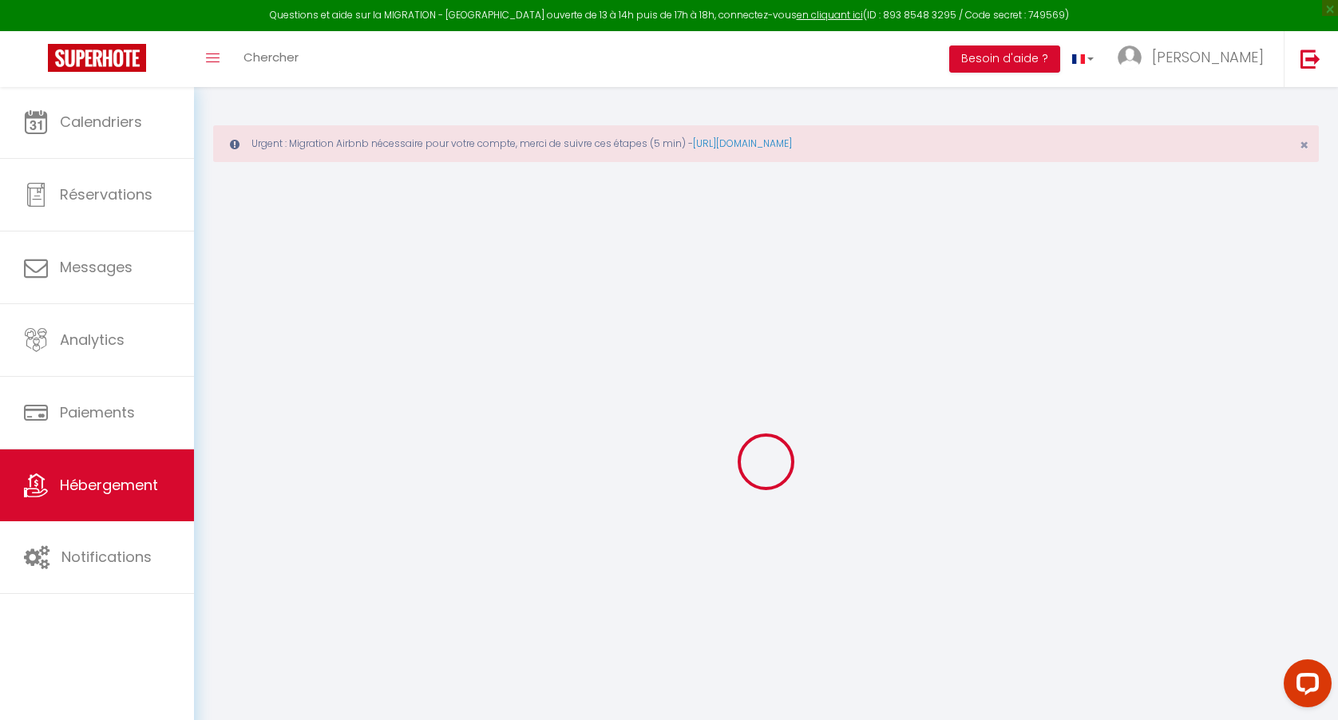
type input "[GEOGRAPHIC_DATA]"
type input "[EMAIL_ADDRESS][DOMAIN_NAME]"
select select "13938"
checkbox input "false"
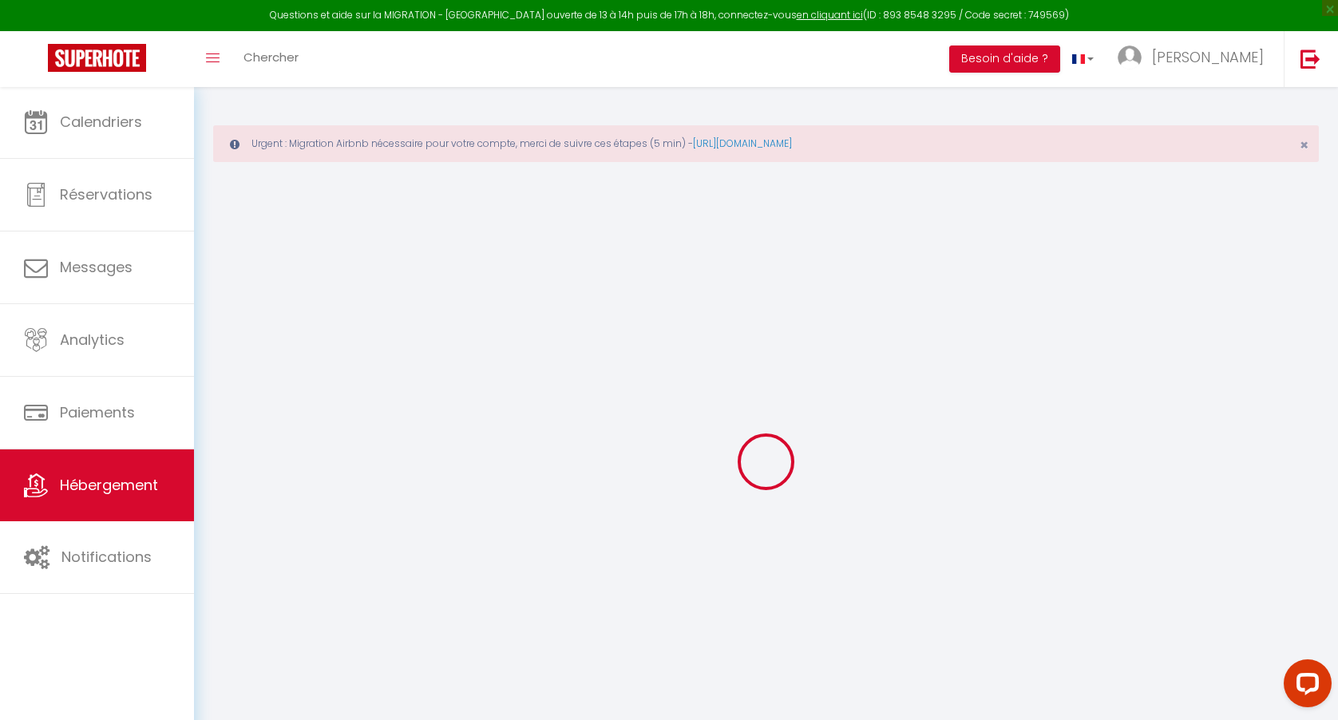
checkbox input "true"
checkbox input "false"
type input "0"
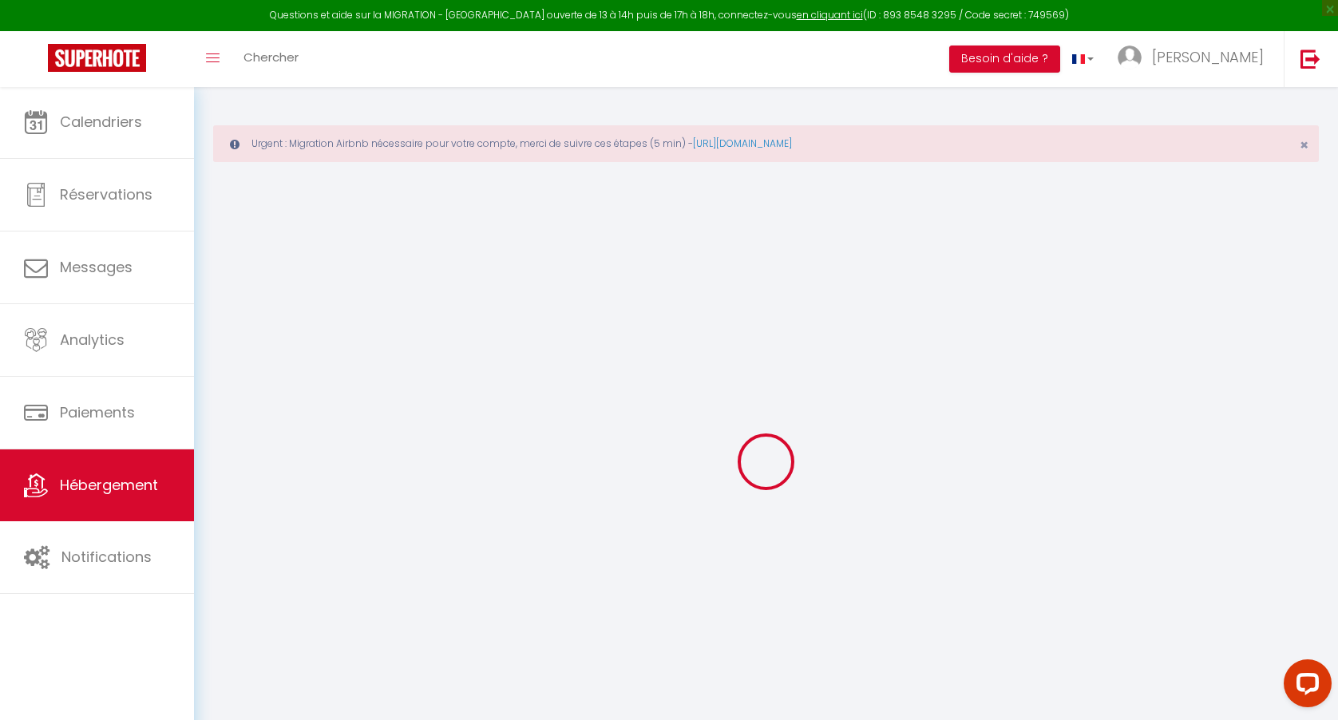
type input "0"
select select "15534"
select select
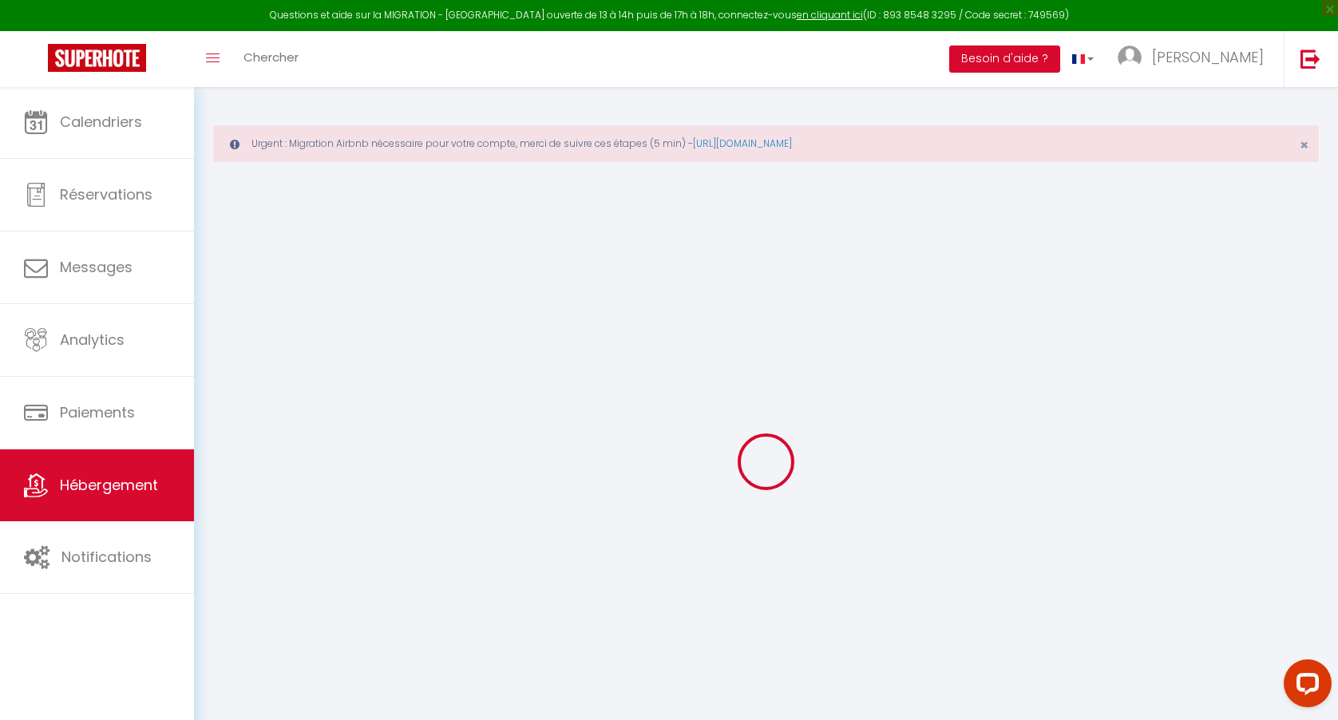
select select
checkbox input "false"
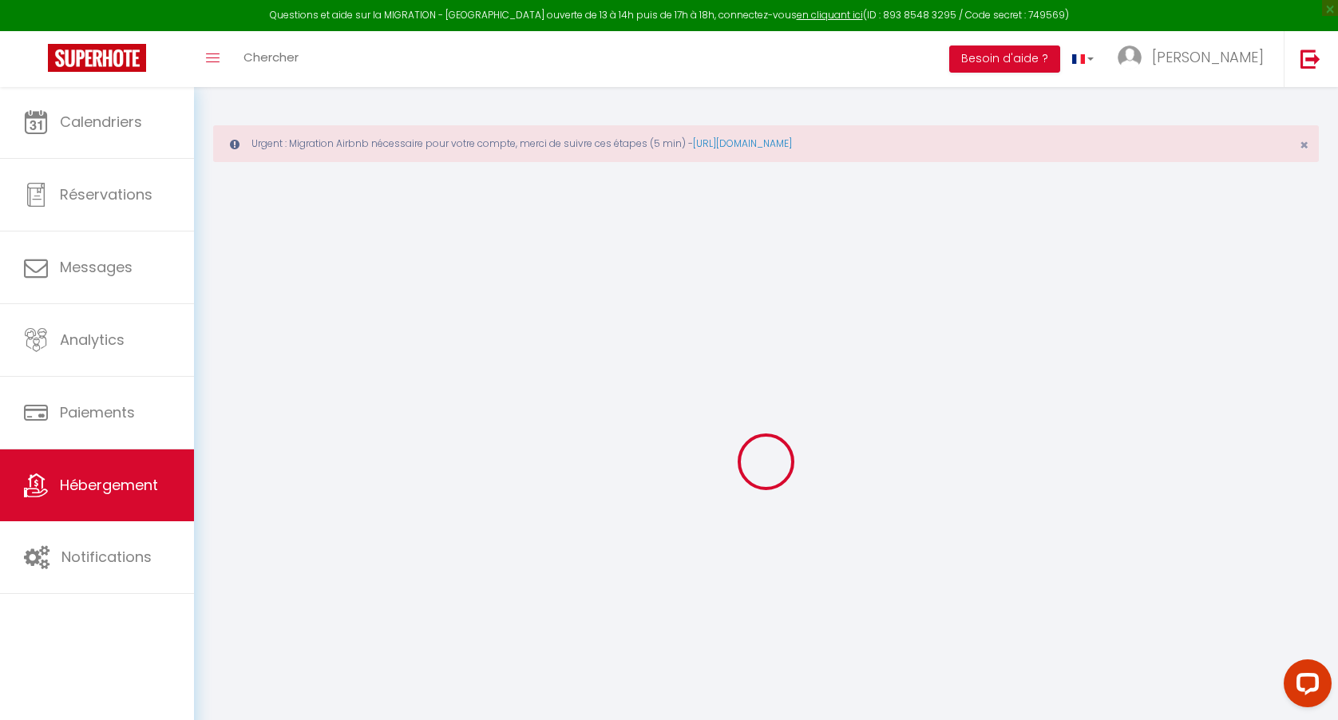
checkbox input "true"
checkbox input "false"
checkbox input "true"
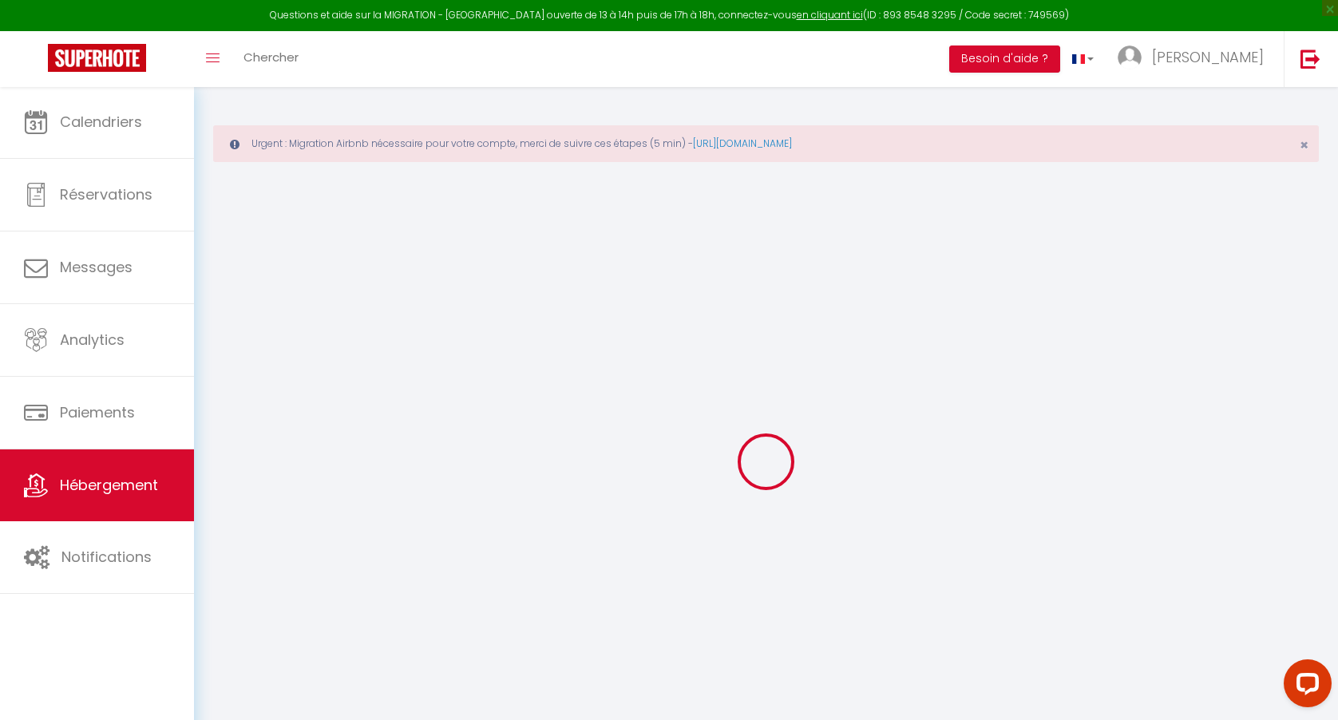
checkbox input "false"
checkbox input "true"
checkbox input "false"
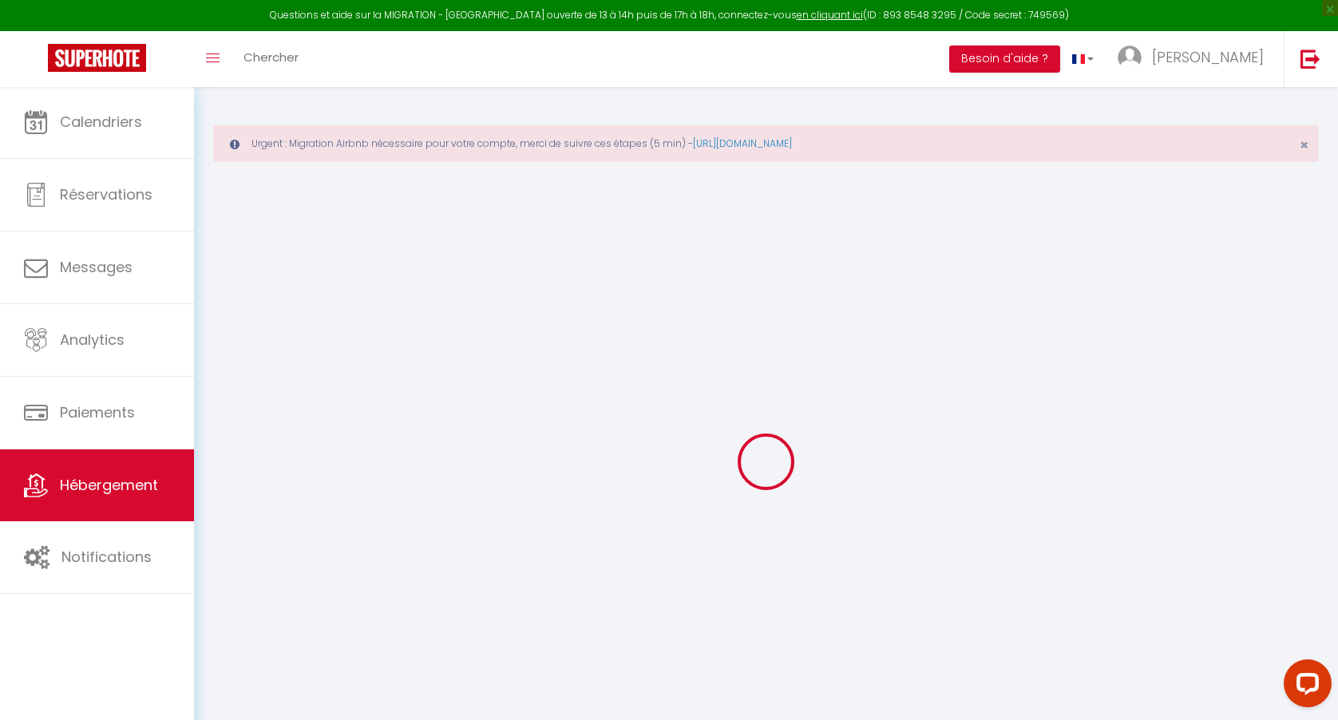
select select "15:00"
select select "23:45"
select select "11:00"
select select "30"
select select "120"
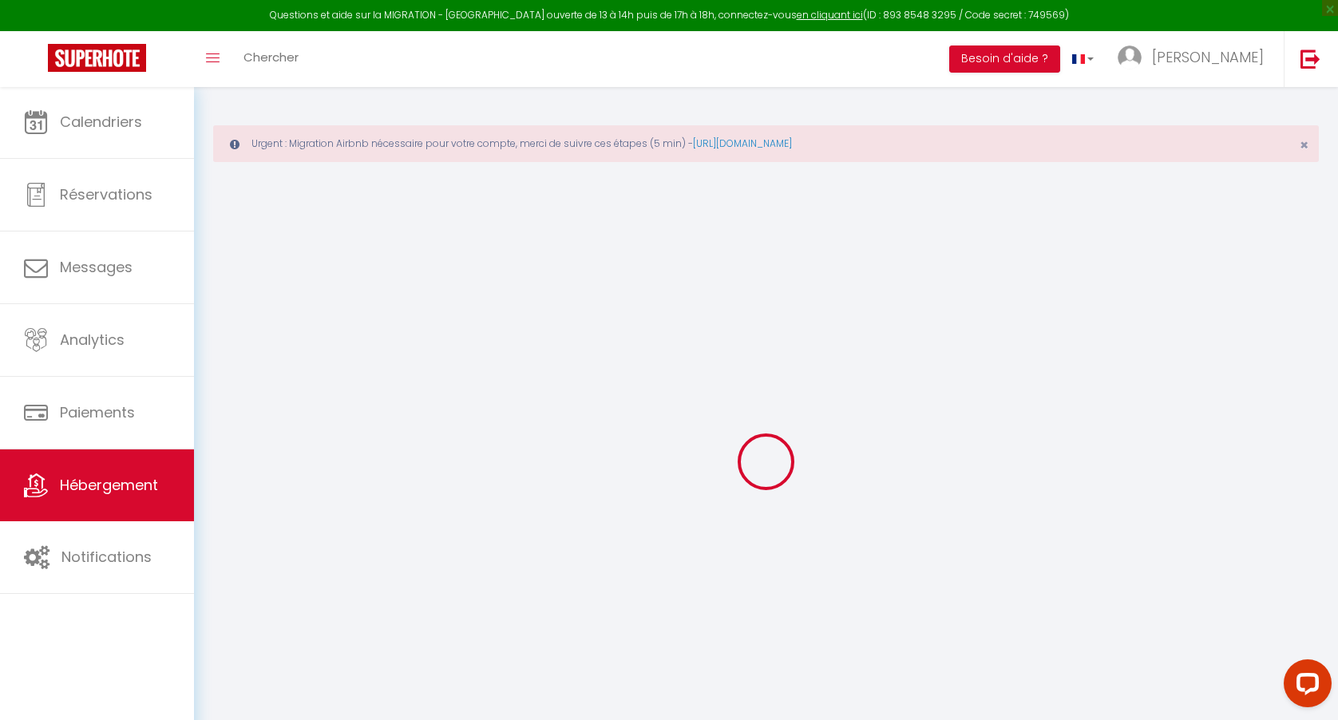
select select "03:00"
checkbox input "false"
checkbox input "true"
checkbox input "false"
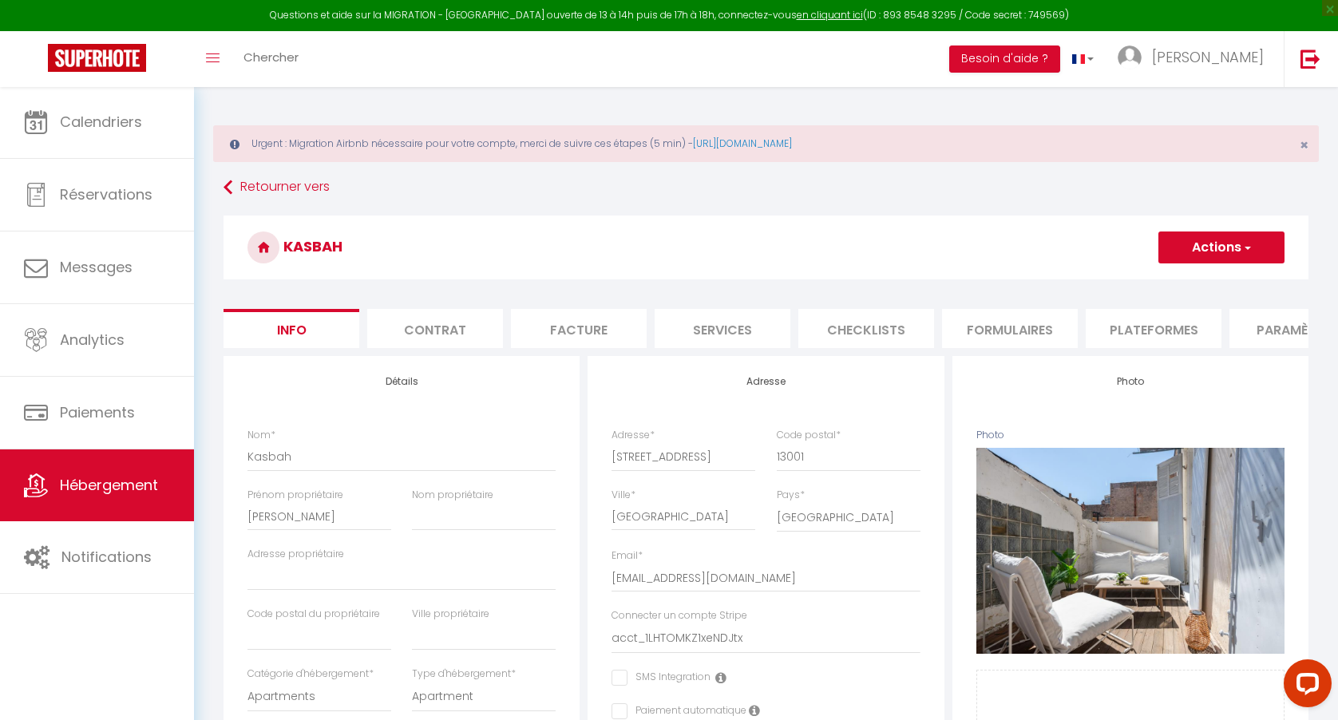
click at [106, 491] on span "Hébergement" at bounding box center [109, 485] width 98 height 20
checkbox input "false"
checkbox input "true"
checkbox input "false"
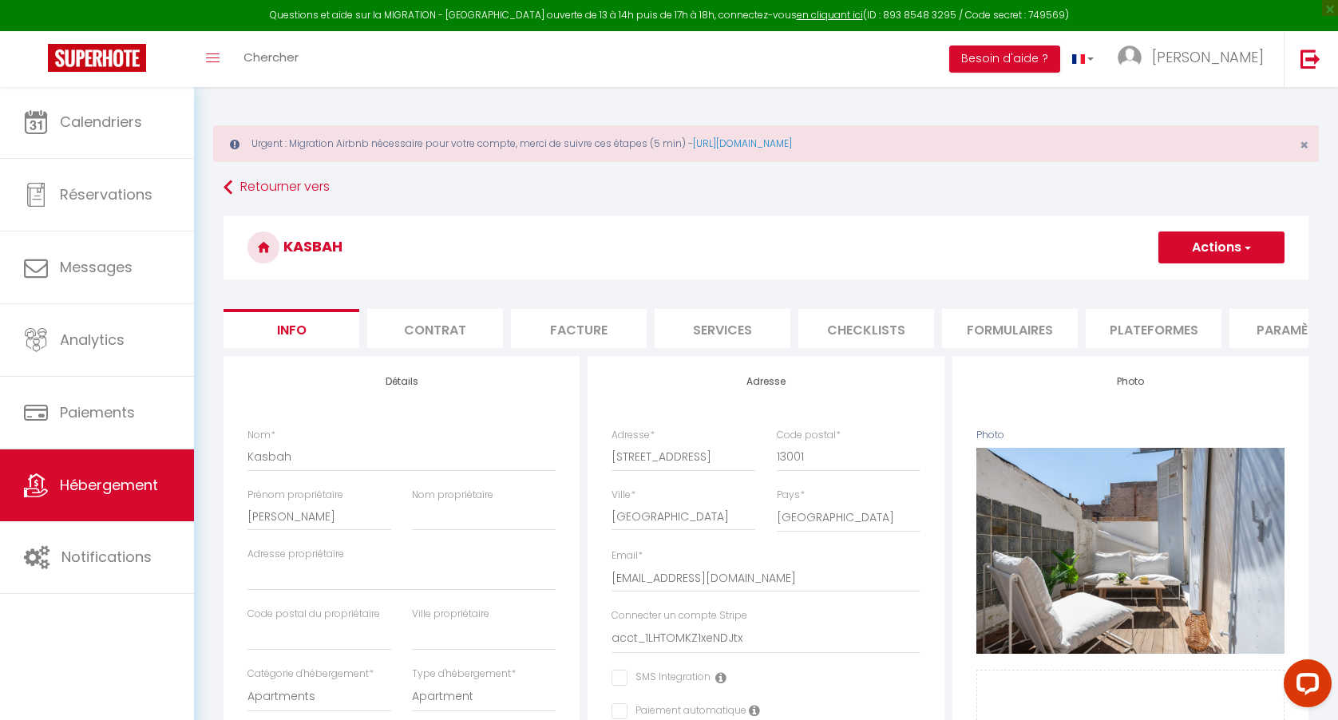
click at [106, 491] on span "Hébergement" at bounding box center [109, 485] width 98 height 20
click at [106, 490] on span "Hébergement" at bounding box center [109, 485] width 98 height 20
click at [105, 488] on span "Hébergement" at bounding box center [109, 485] width 98 height 20
click at [1143, 325] on li "Plateformes" at bounding box center [1153, 328] width 136 height 39
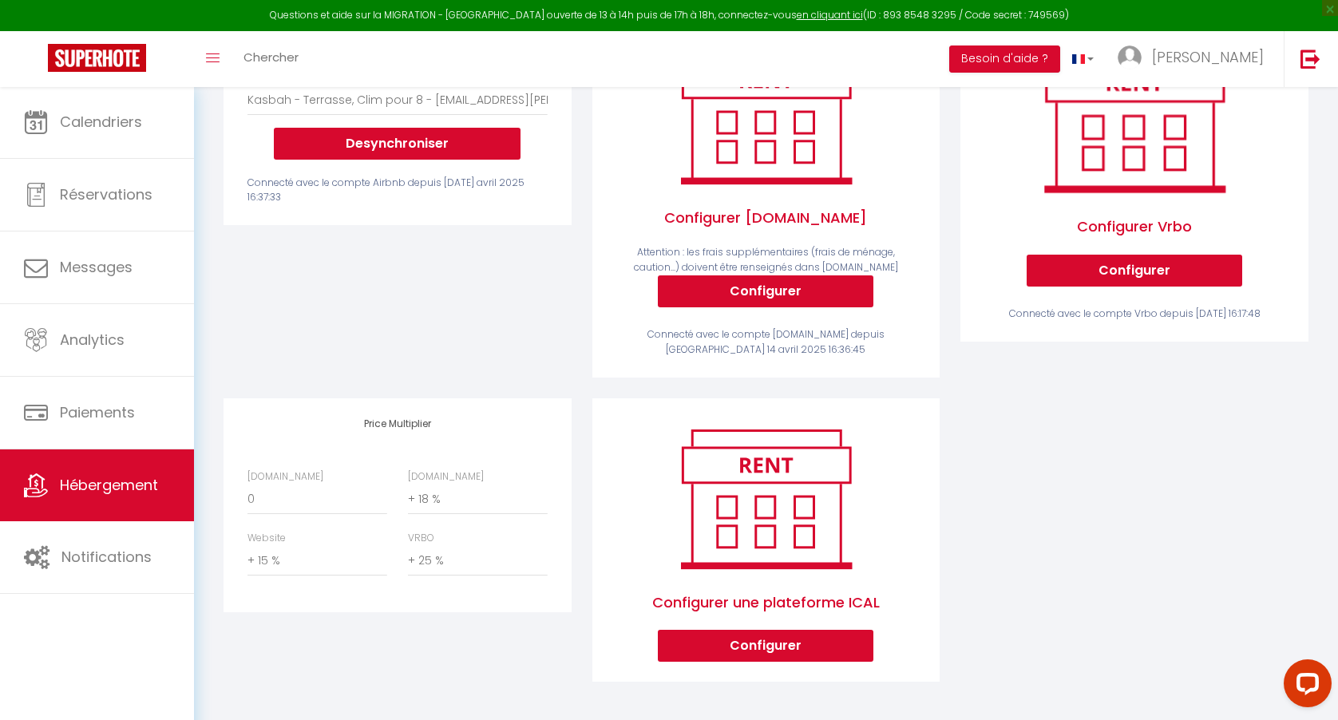
scroll to position [356, 0]
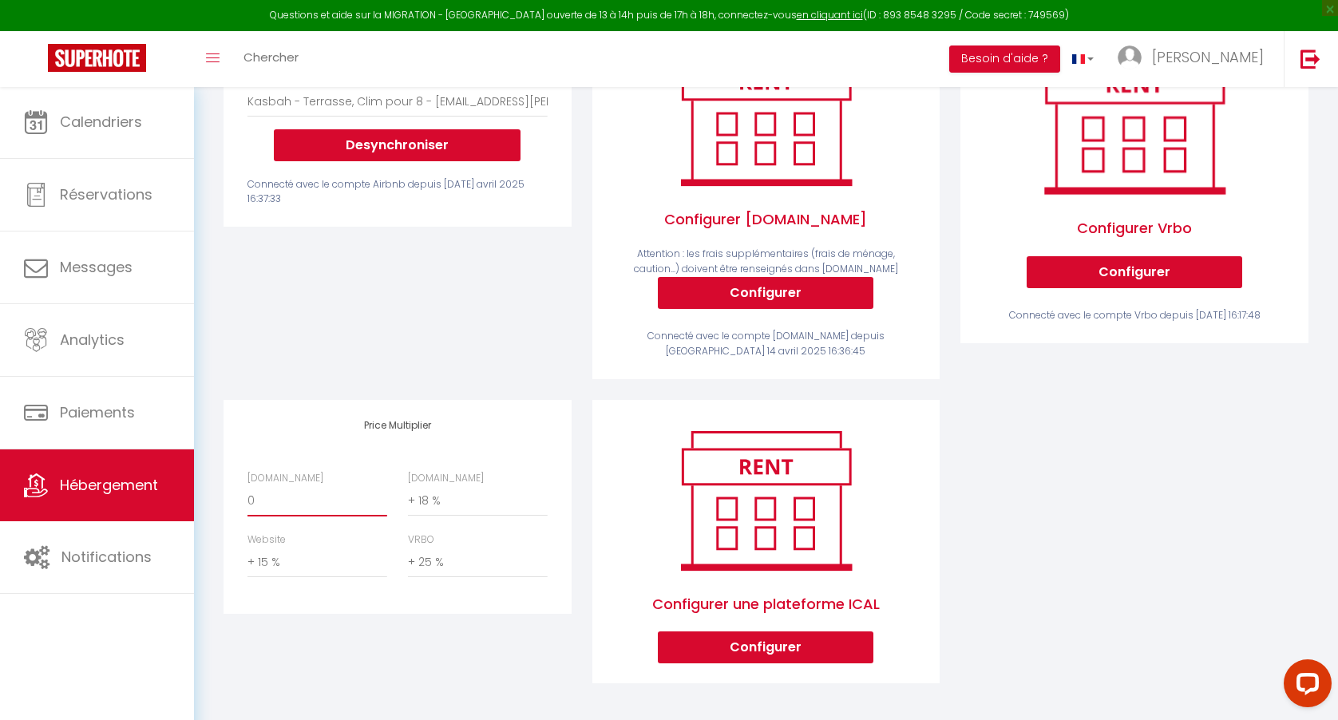
select select "+ 15 %"
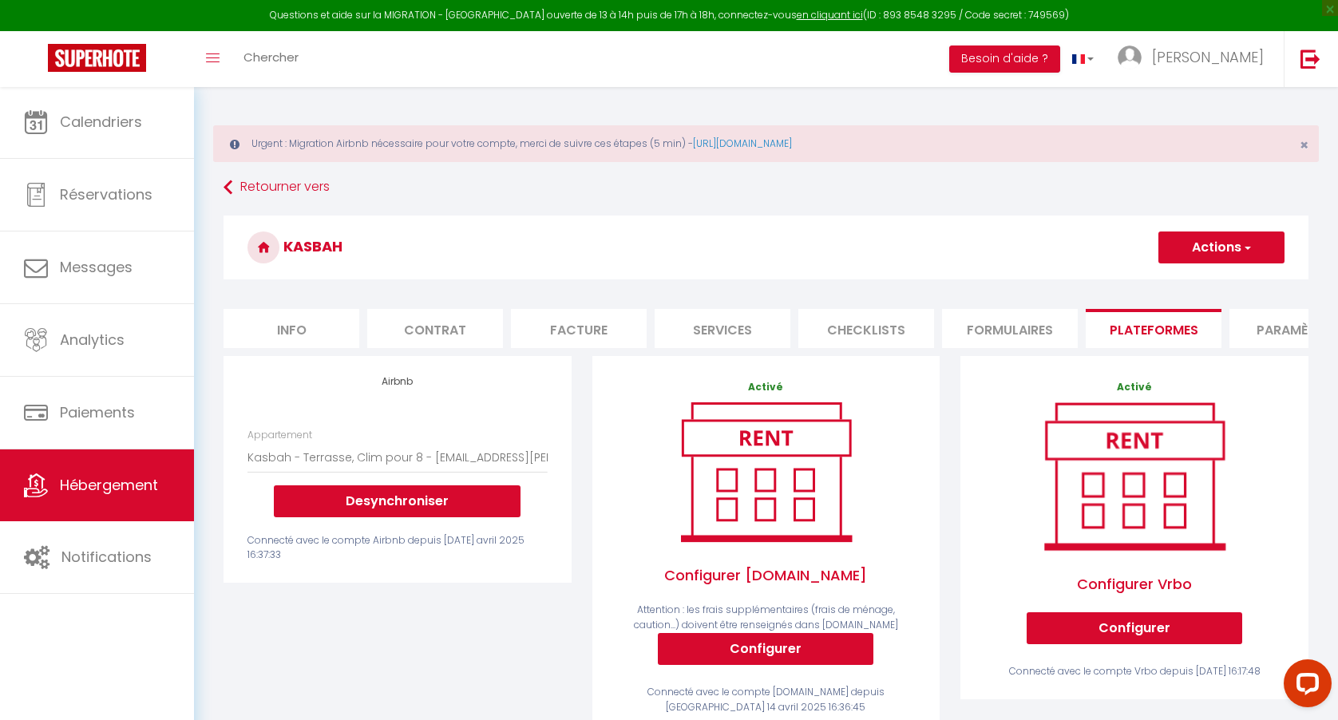
scroll to position [0, 0]
click at [1206, 245] on button "Actions" at bounding box center [1221, 247] width 126 height 32
click at [1199, 275] on link "Enregistrer" at bounding box center [1220, 282] width 126 height 21
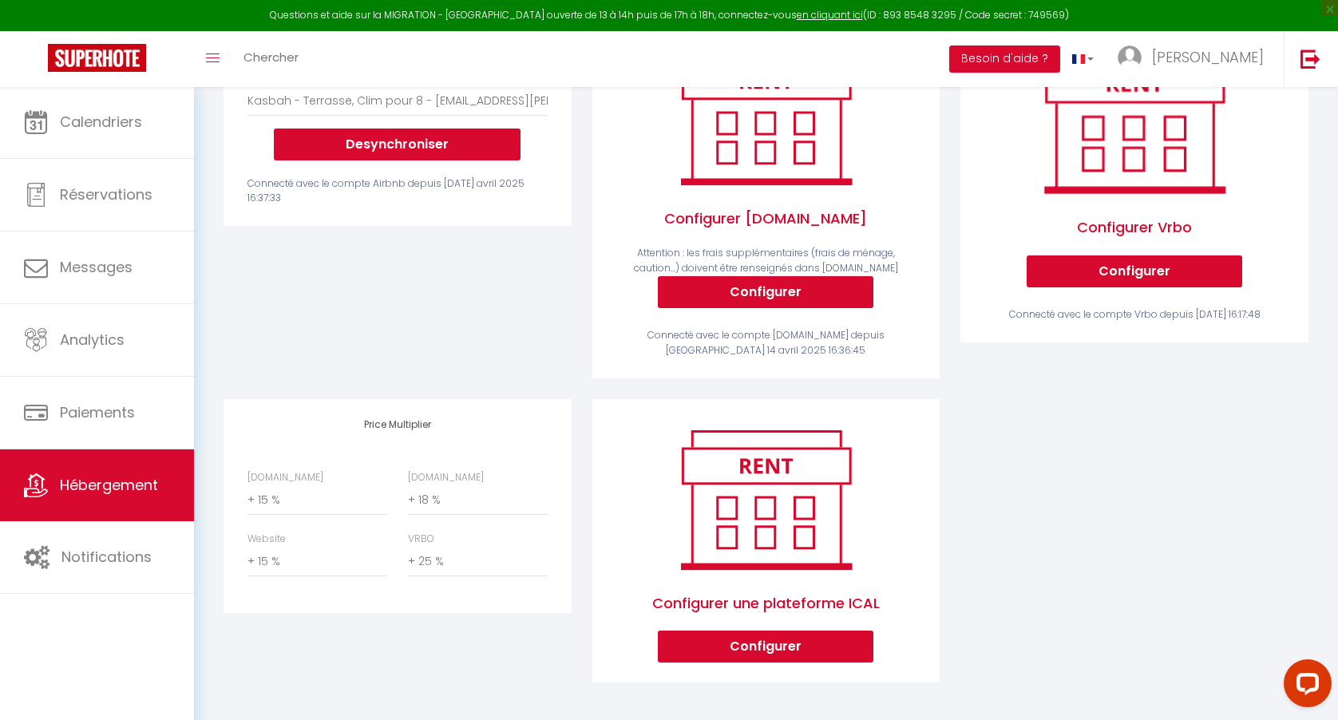
scroll to position [356, 0]
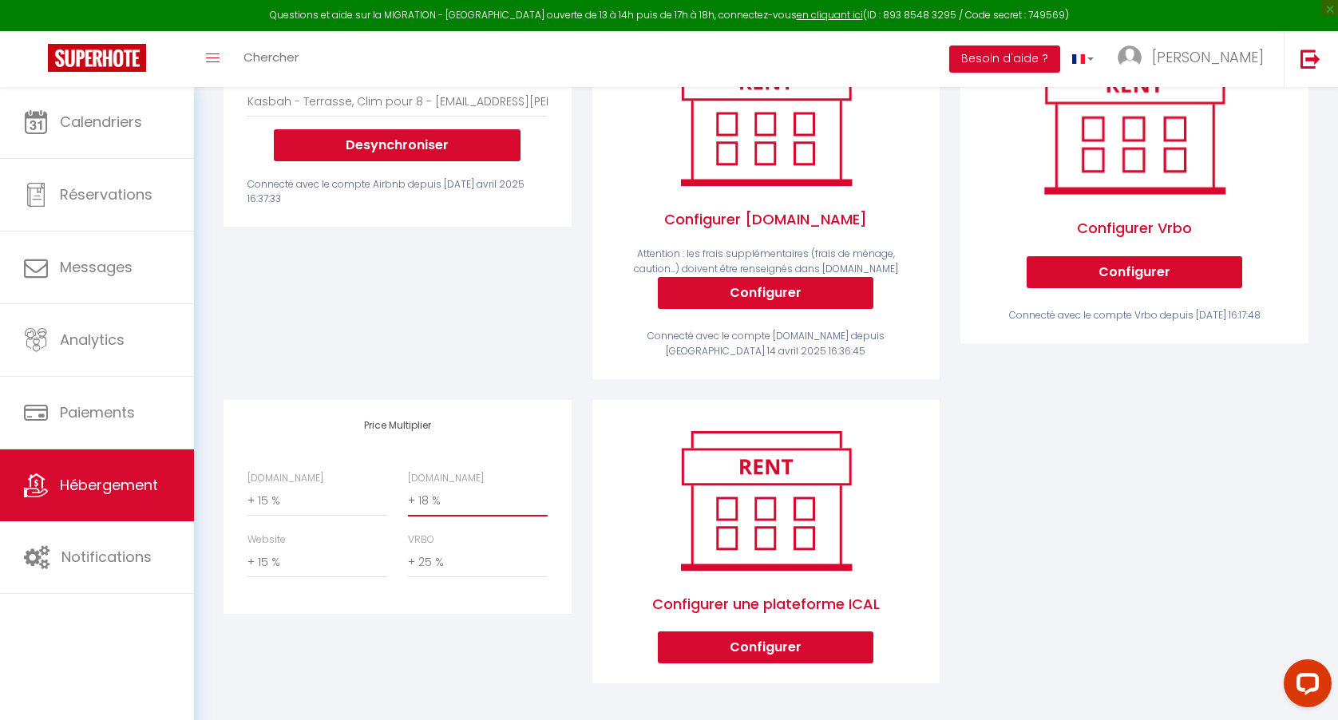
select select "+ 25 %"
click at [575, 464] on div "Price Multiplier Airbnb.com 0 + 1 % + 2 % + 3 % + 4 % + 5 % + 6 % + 7 %" at bounding box center [397, 552] width 369 height 305
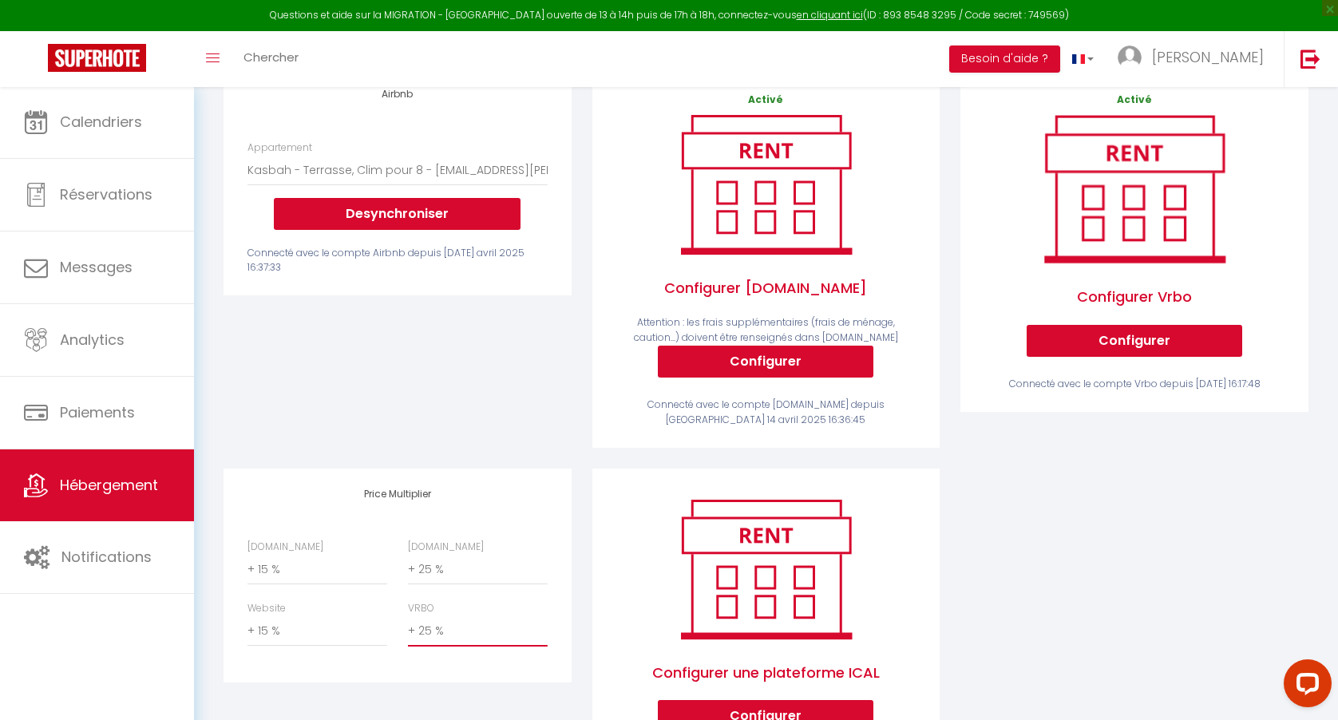
scroll to position [140, 0]
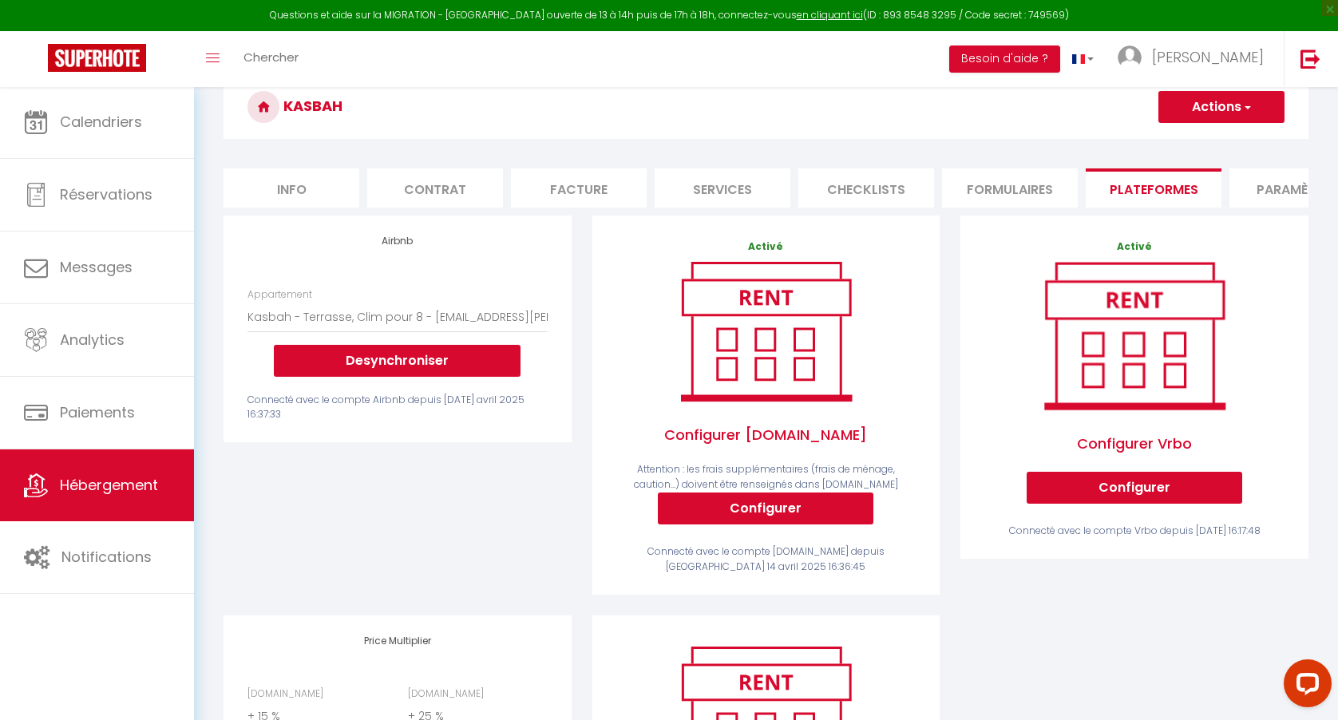
click at [1236, 102] on button "Actions" at bounding box center [1221, 107] width 126 height 32
click at [1193, 139] on link "Enregistrer" at bounding box center [1220, 142] width 126 height 21
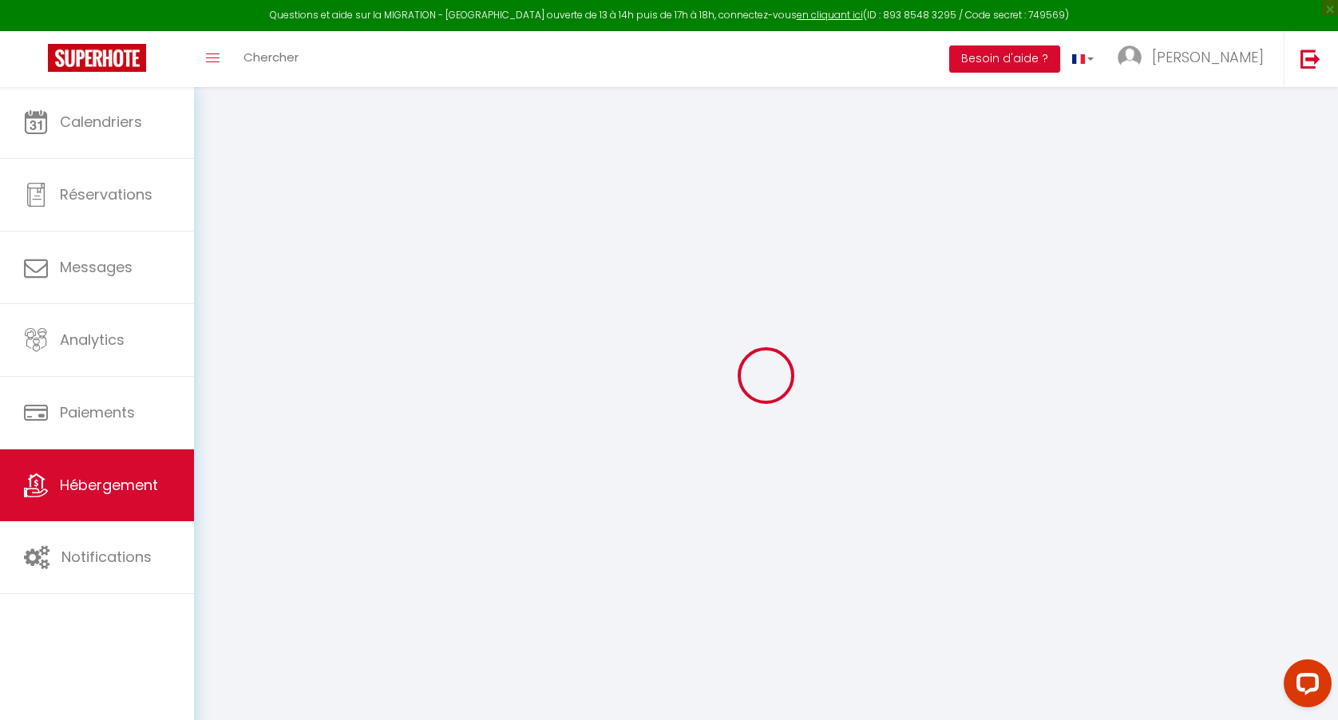
scroll to position [86, 0]
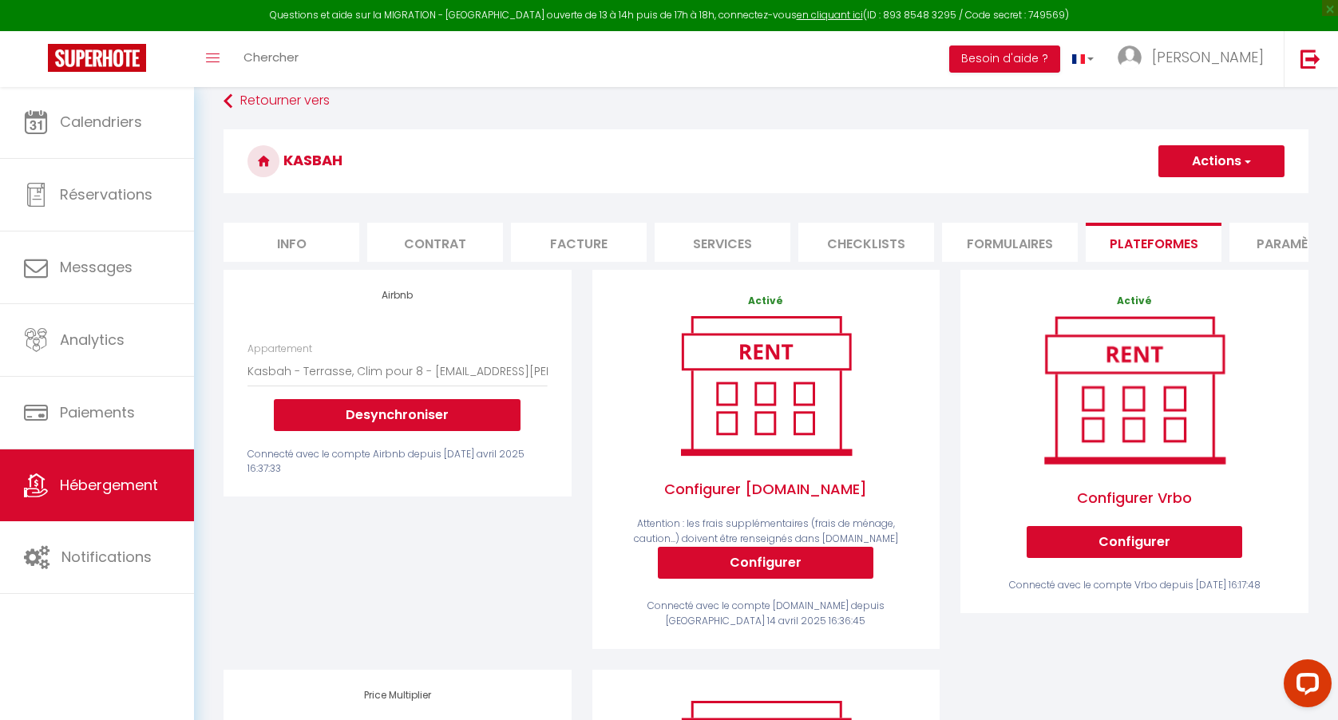
click at [1170, 237] on li "Plateformes" at bounding box center [1153, 242] width 136 height 39
click at [1037, 237] on li "Formulaires" at bounding box center [1010, 242] width 136 height 39
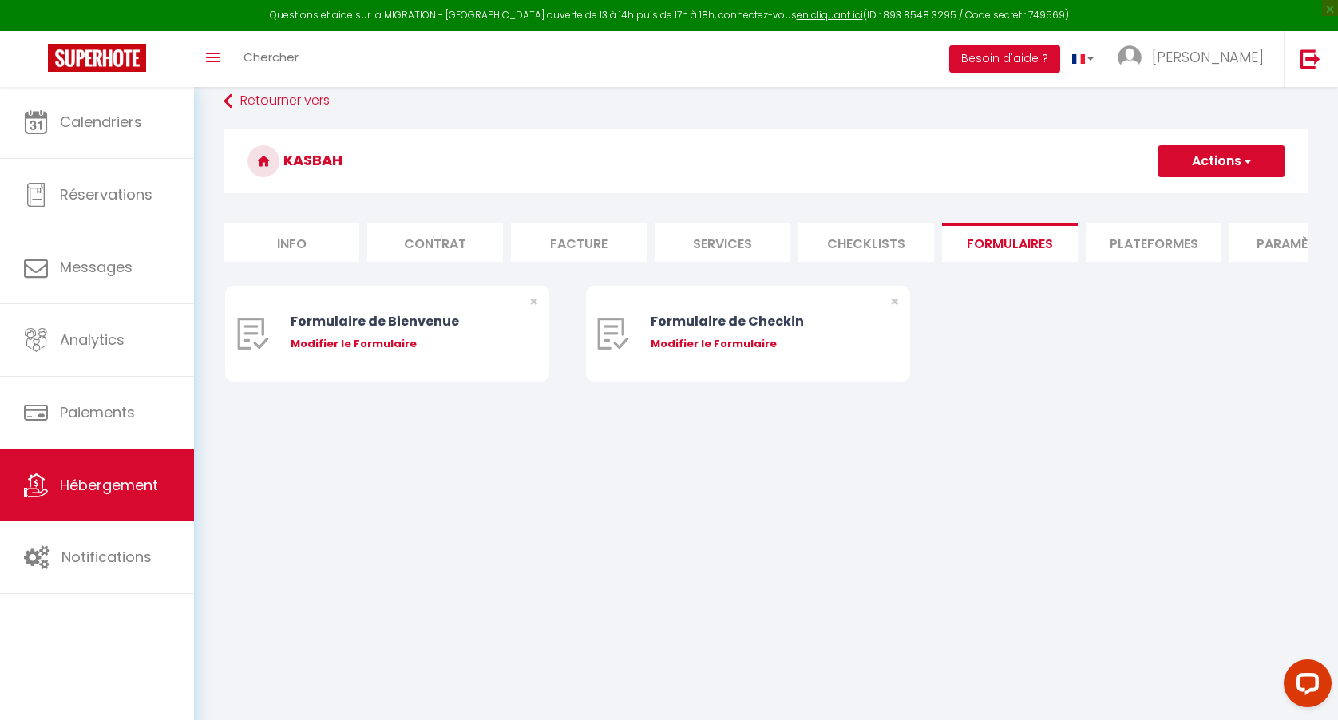
click at [1142, 237] on li "Plateformes" at bounding box center [1153, 242] width 136 height 39
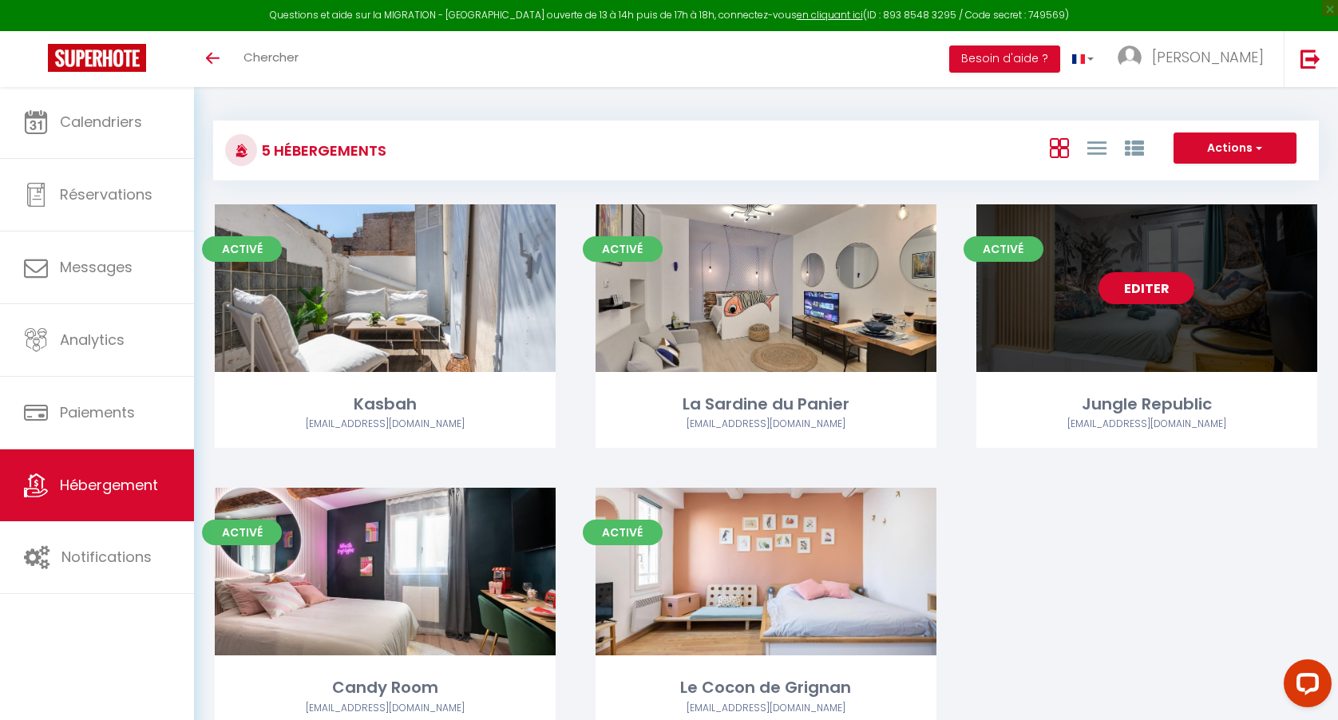
click at [1175, 285] on link "Editer" at bounding box center [1146, 288] width 96 height 32
click at [1151, 293] on link "Editer" at bounding box center [1146, 288] width 96 height 32
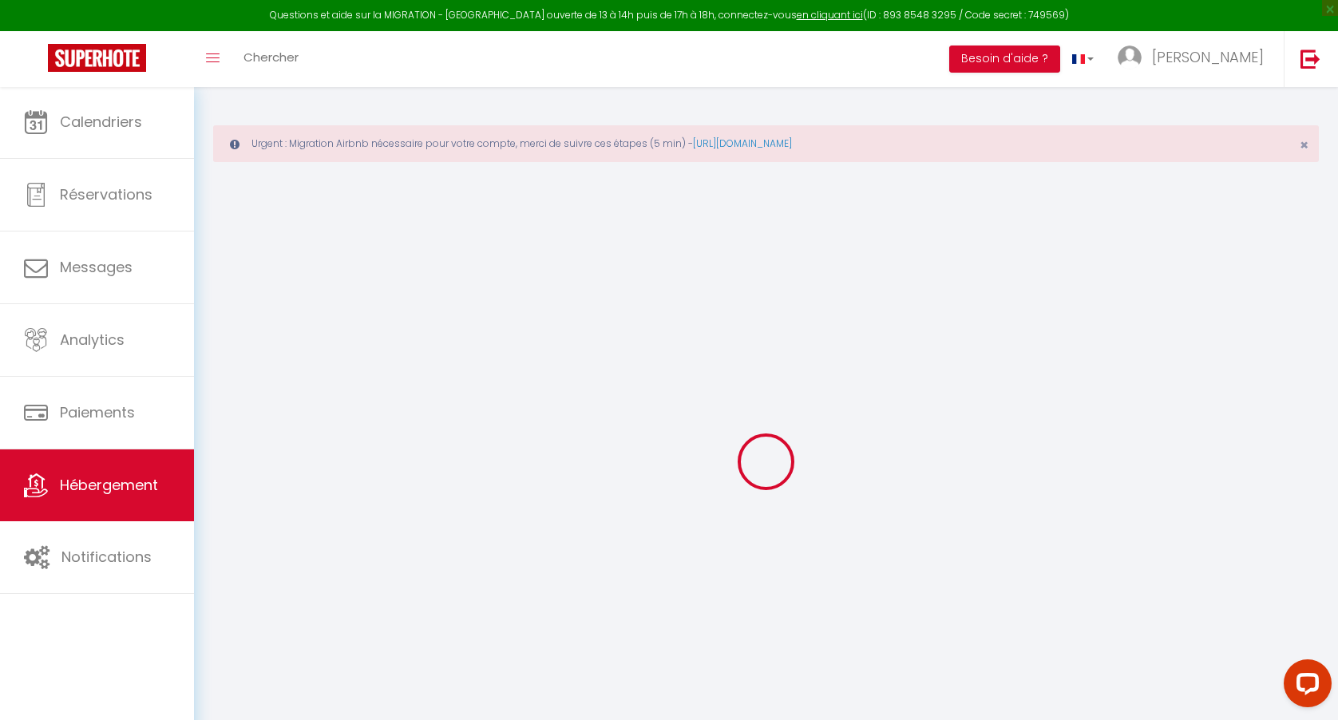
type input "Jungle Republic"
type input "[PERSON_NAME]"
select select "2"
type input "85"
type input "2.00"
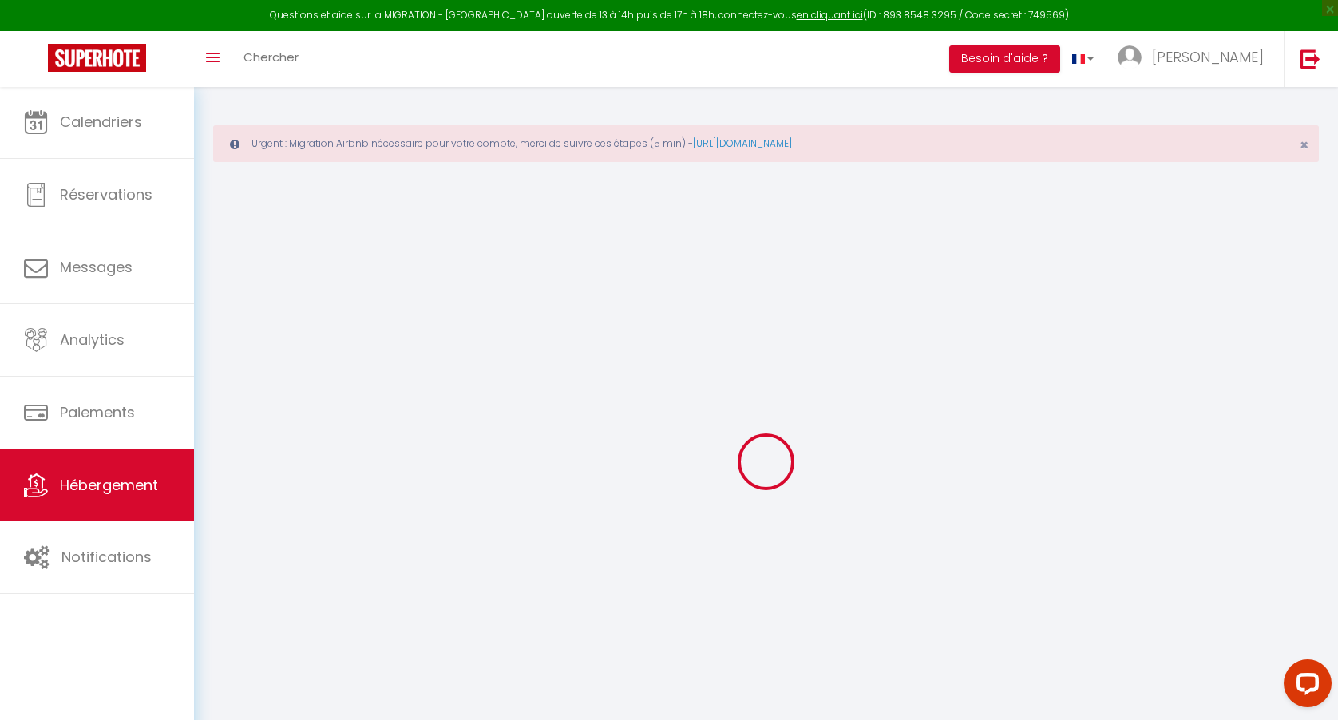
select select
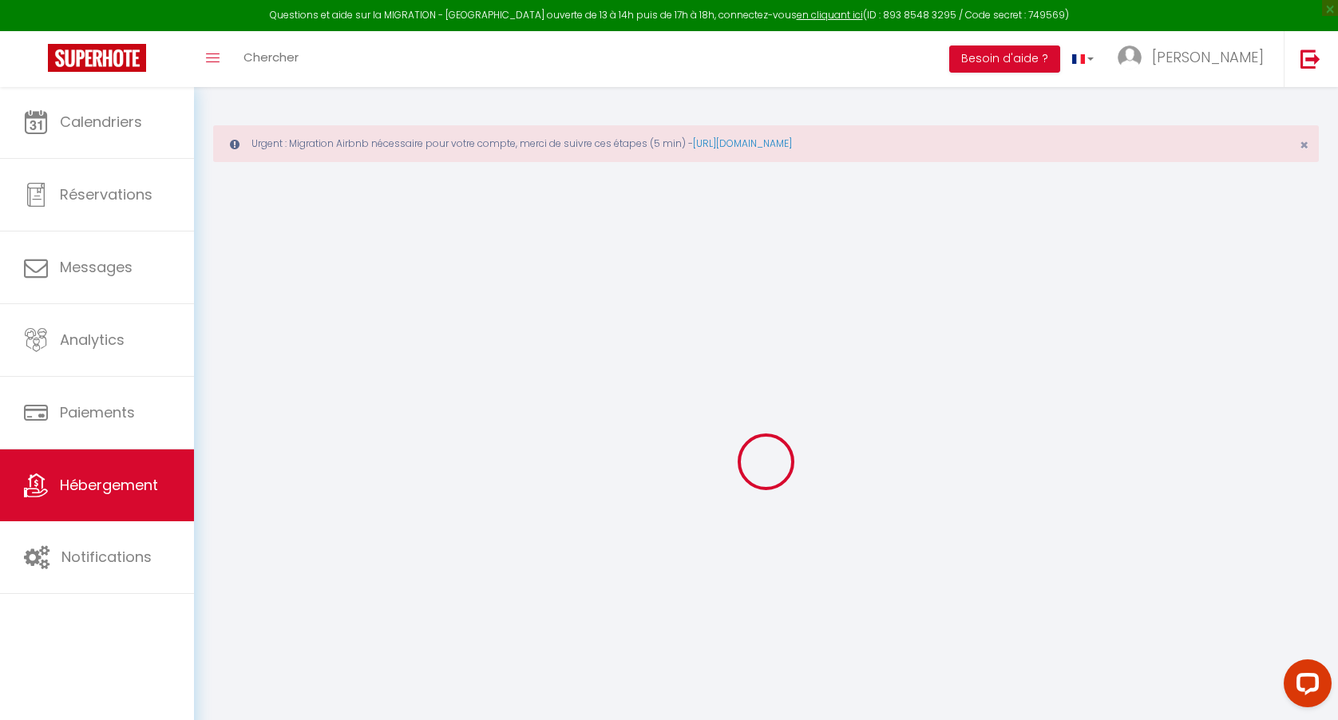
select select
type input "15 Rue du Terras"
type input "13002"
type input "[GEOGRAPHIC_DATA]"
type input "[EMAIL_ADDRESS][DOMAIN_NAME]"
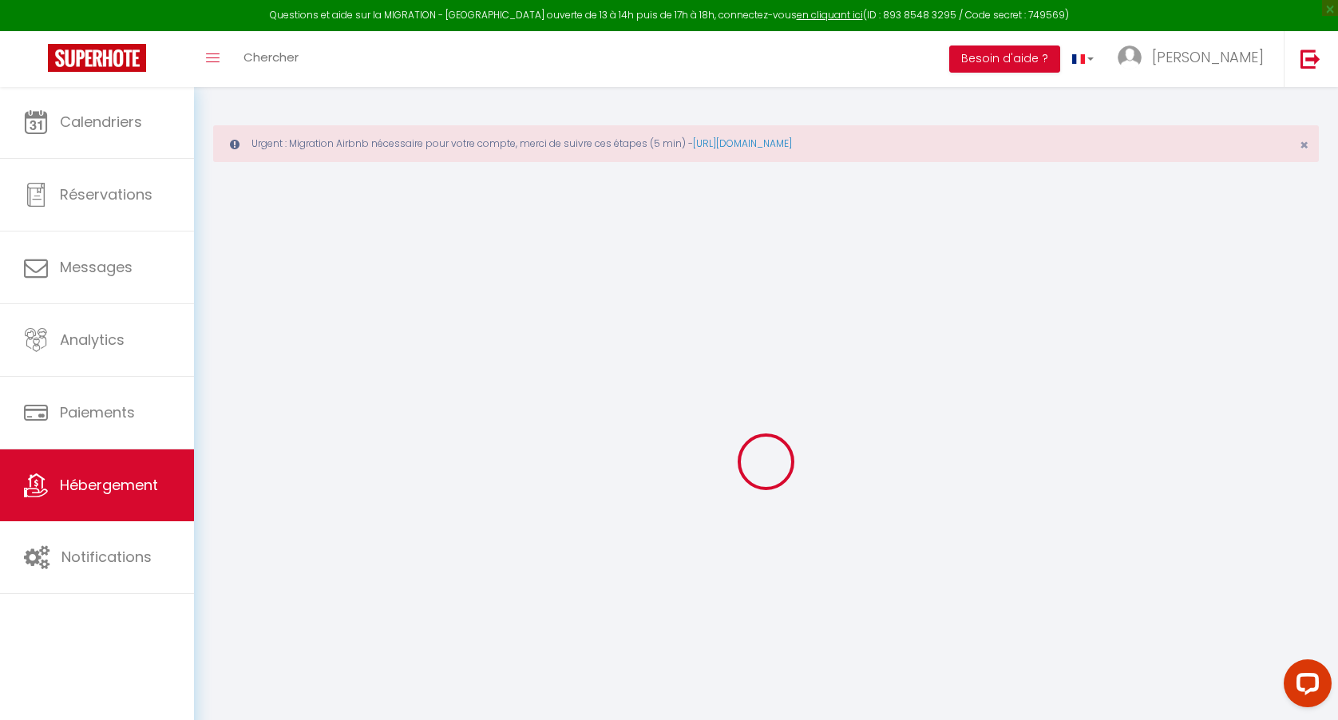
select select
checkbox input "false"
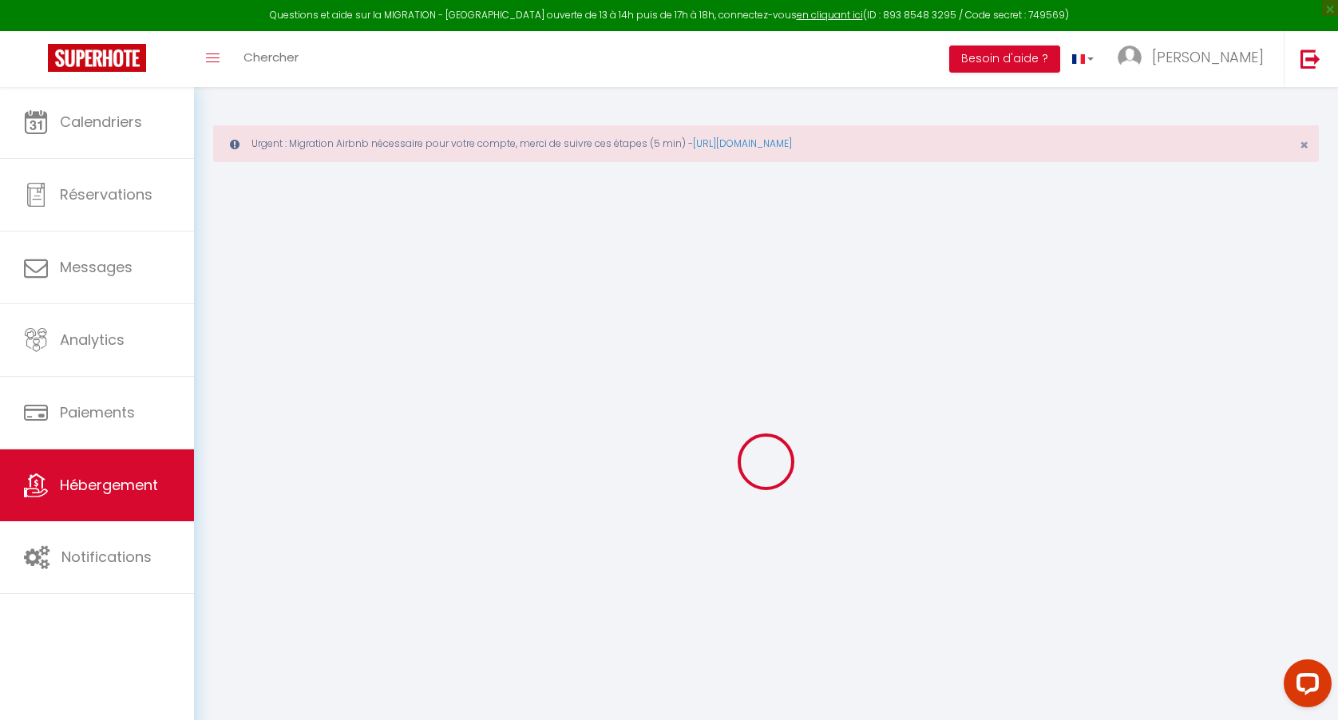
type input "0"
select select
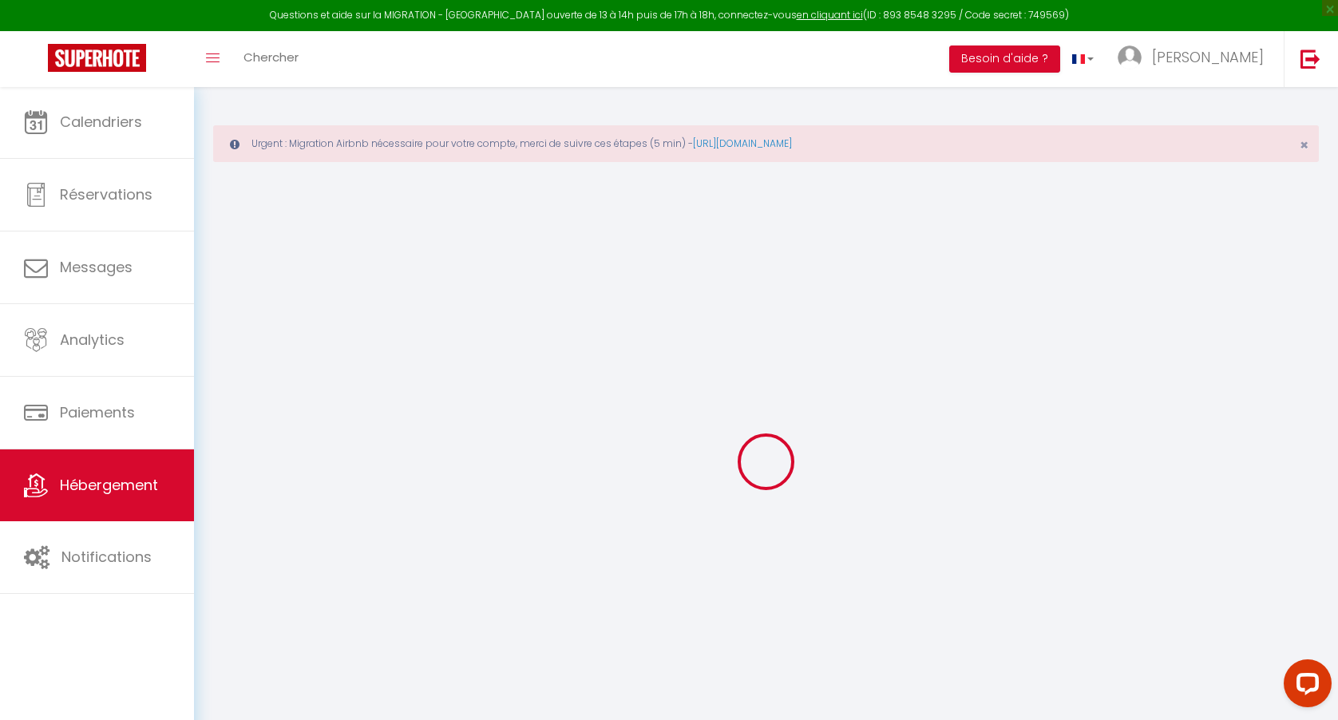
select select
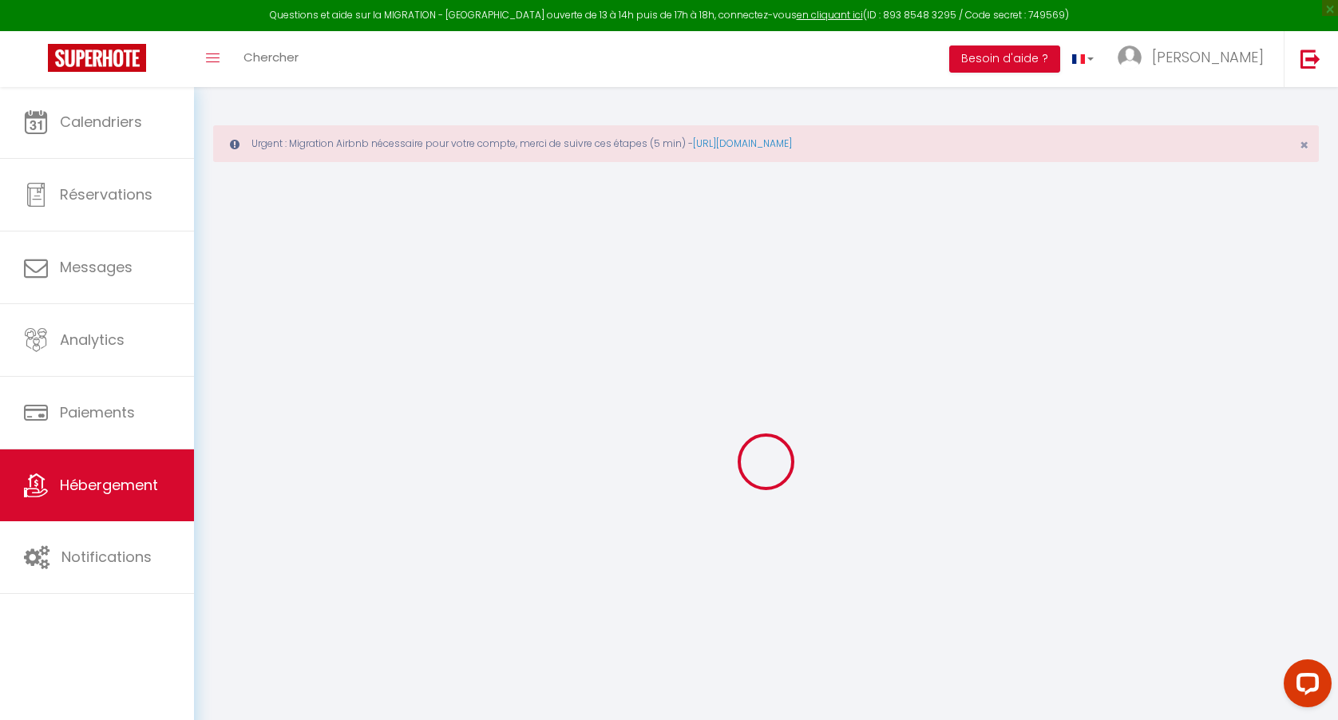
select select
checkbox input "false"
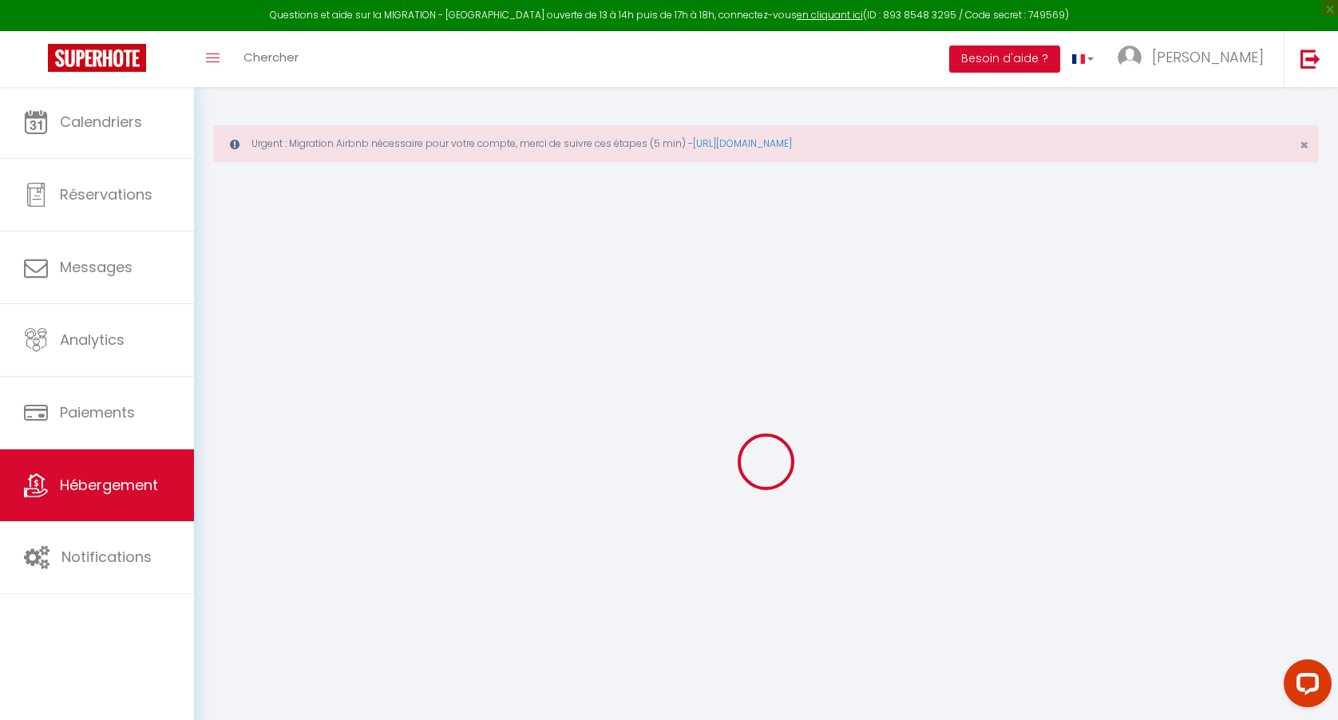
select select
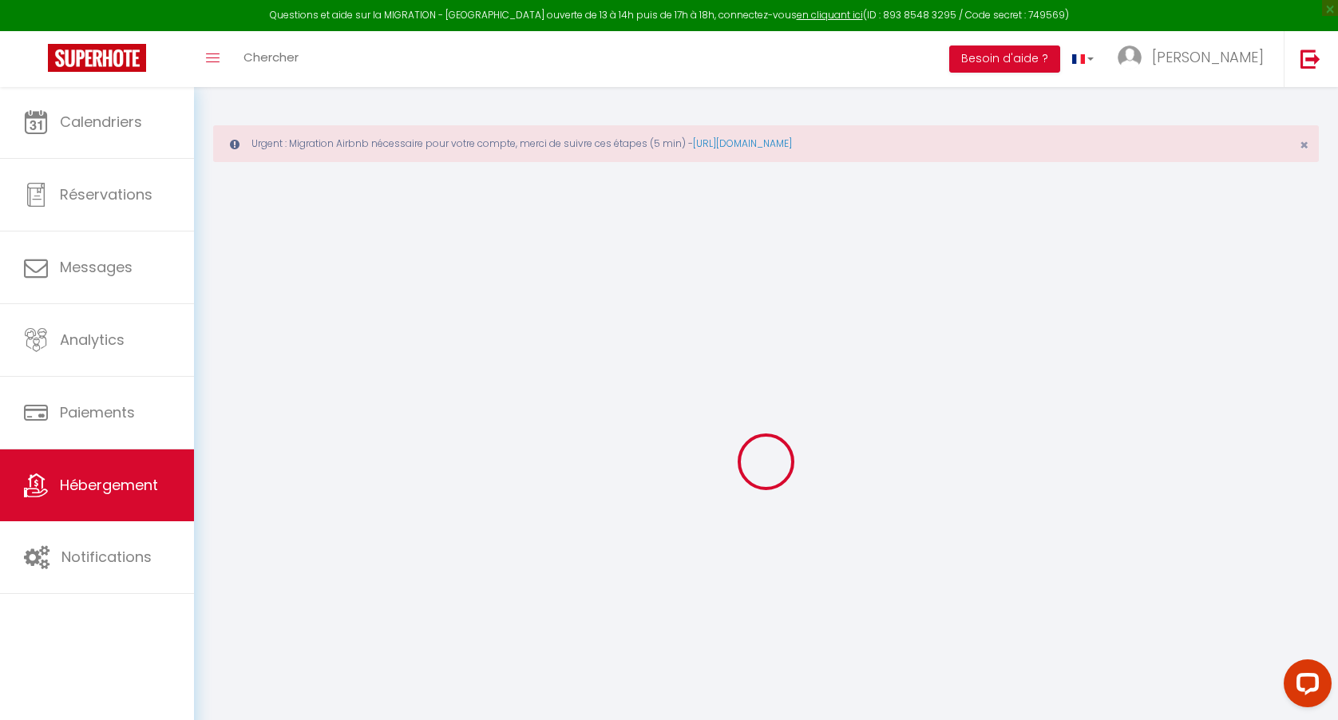
select select
checkbox input "false"
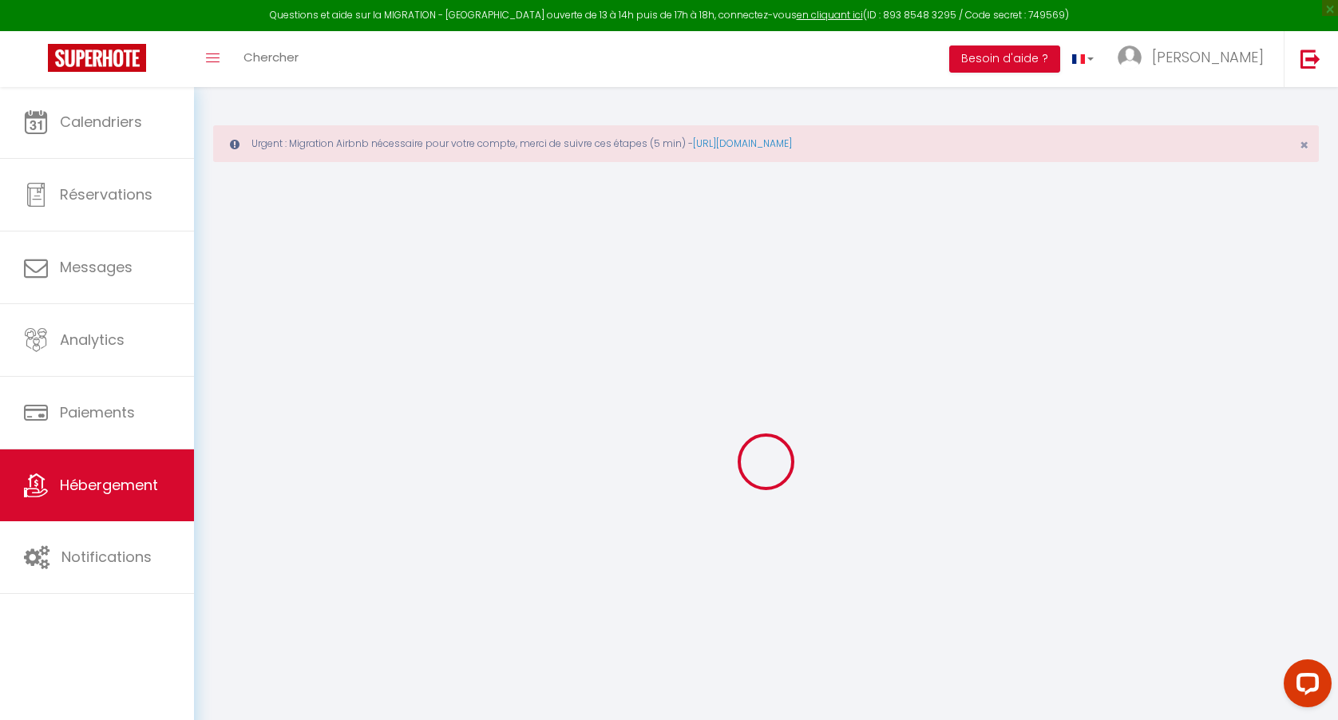
checkbox input "false"
select select
checkbox input "false"
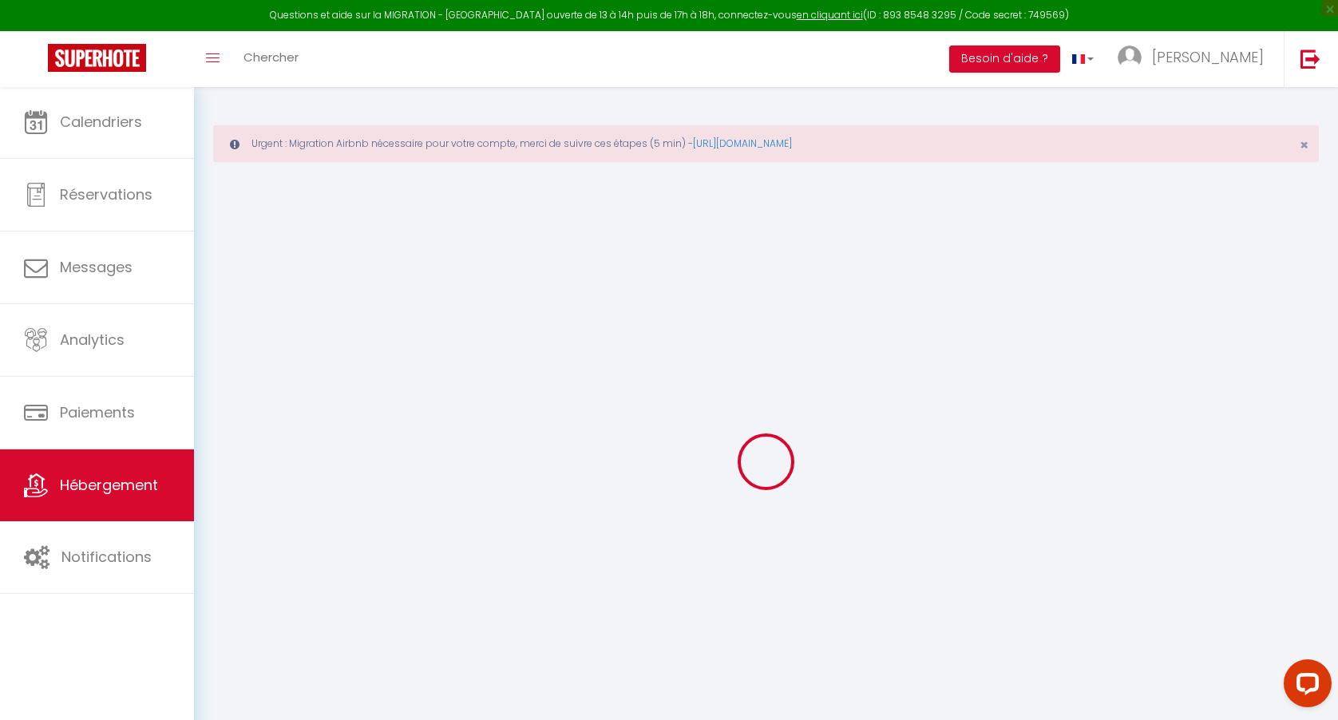
checkbox input "false"
select select
checkbox input "false"
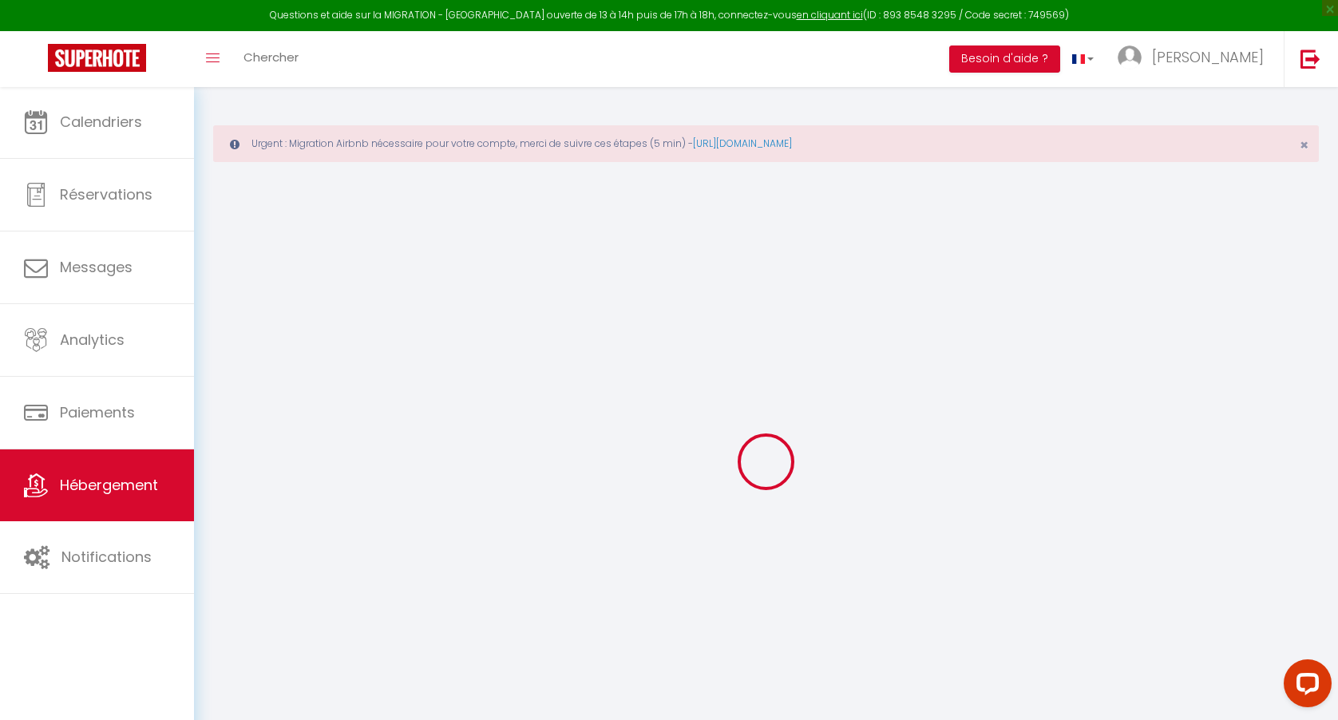
checkbox input "false"
select select
checkbox input "false"
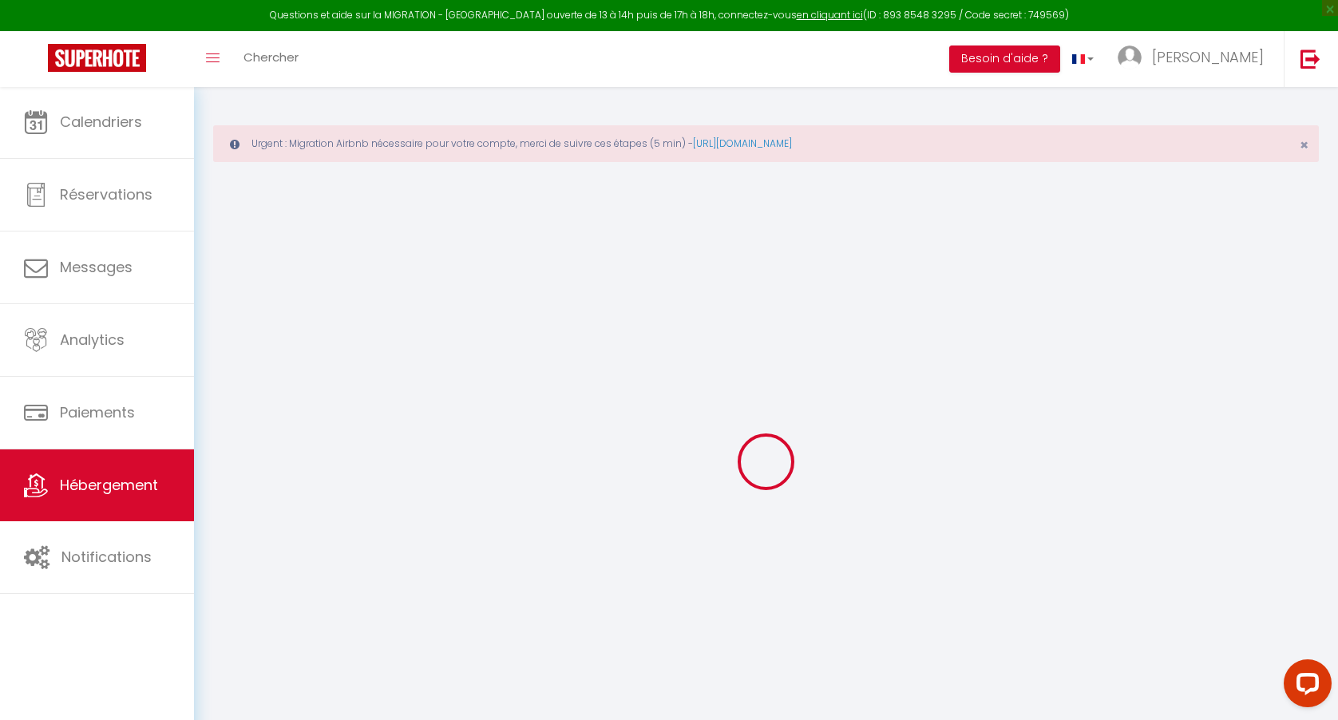
checkbox input "false"
select select "15:00"
select select "23:45"
select select "11:00"
select select "30"
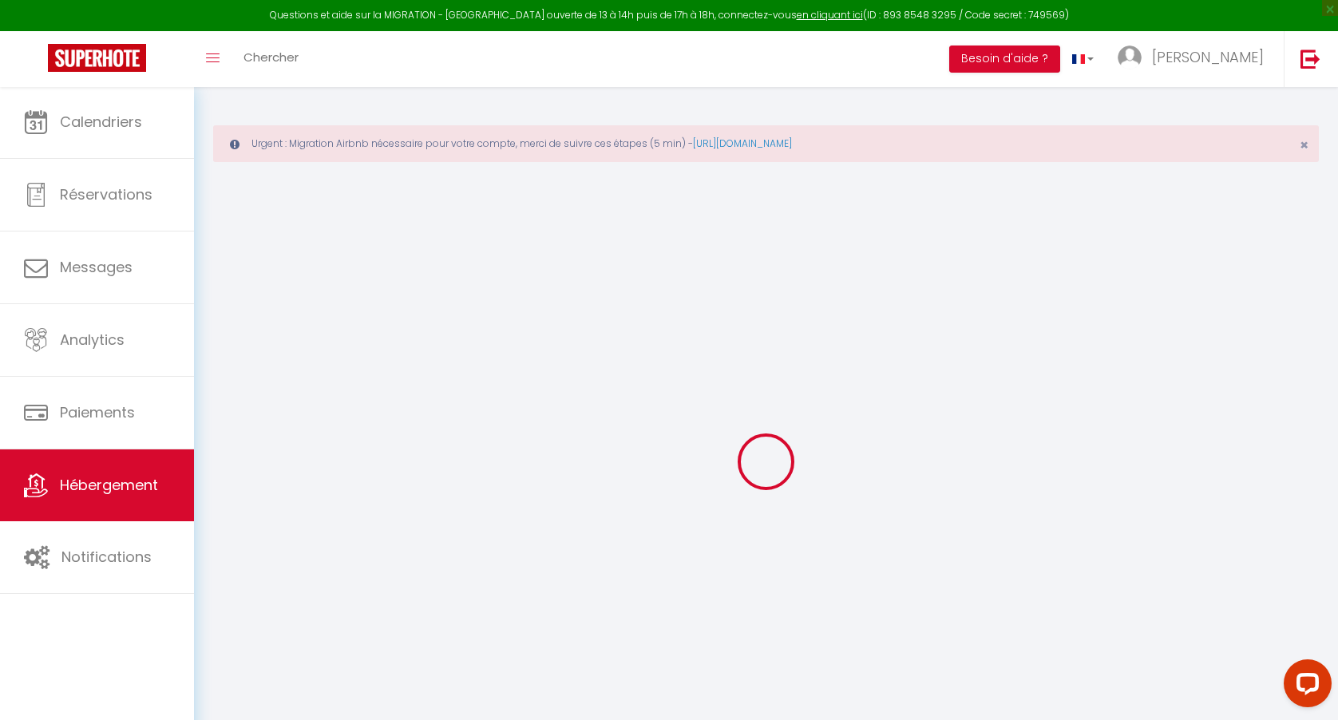
select select "120"
select select "03:00"
select select "15534"
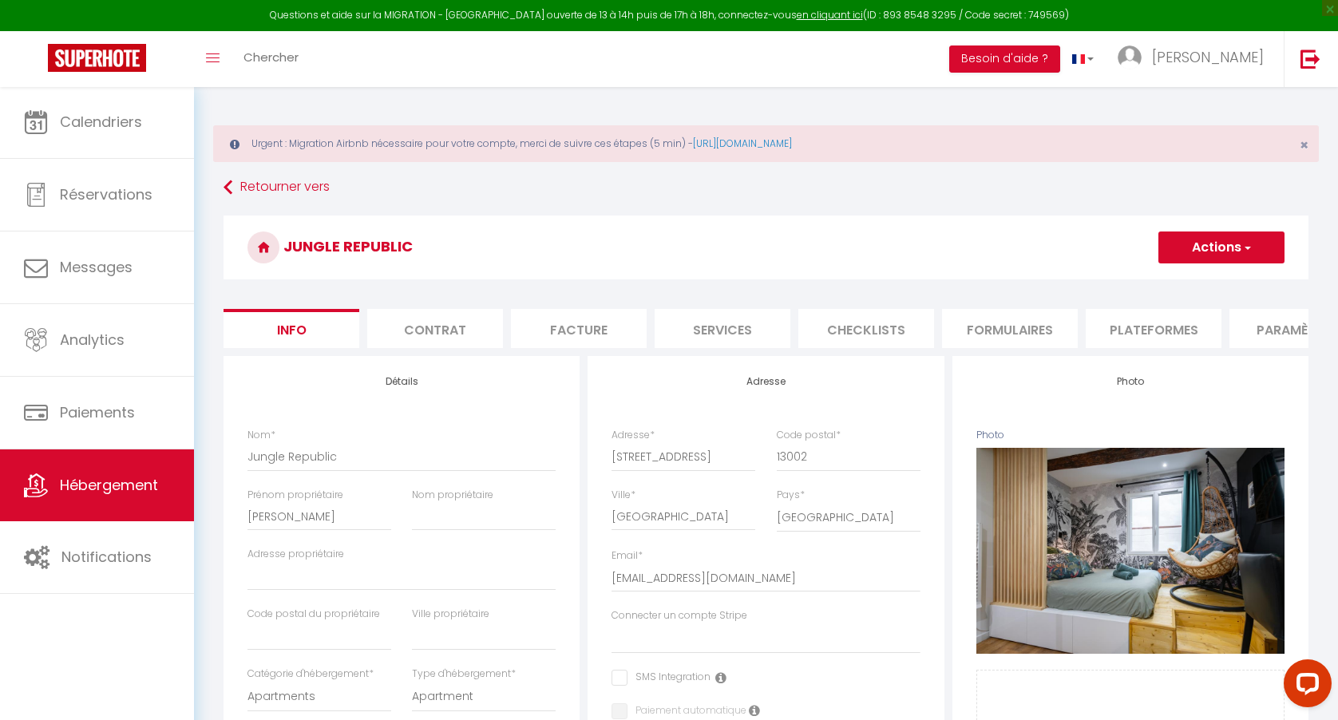
select select
checkbox input "false"
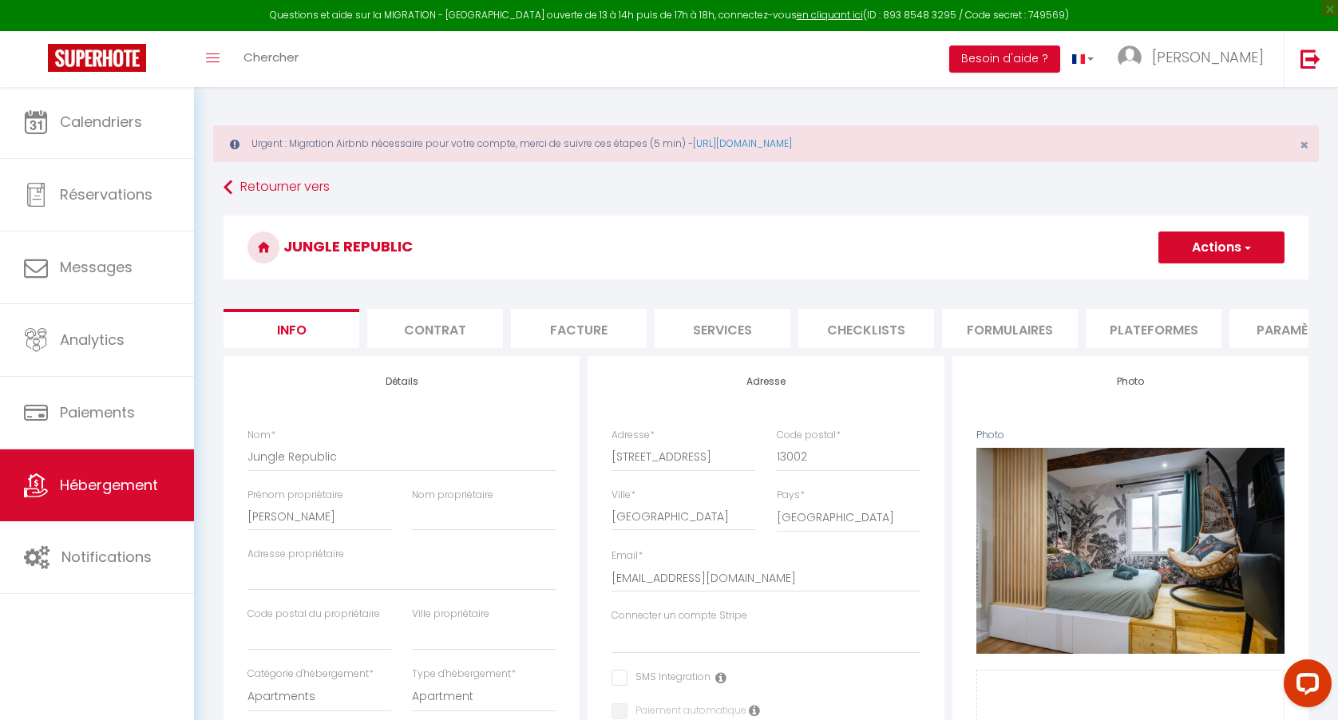
click at [1132, 322] on li "Plateformes" at bounding box center [1153, 328] width 136 height 39
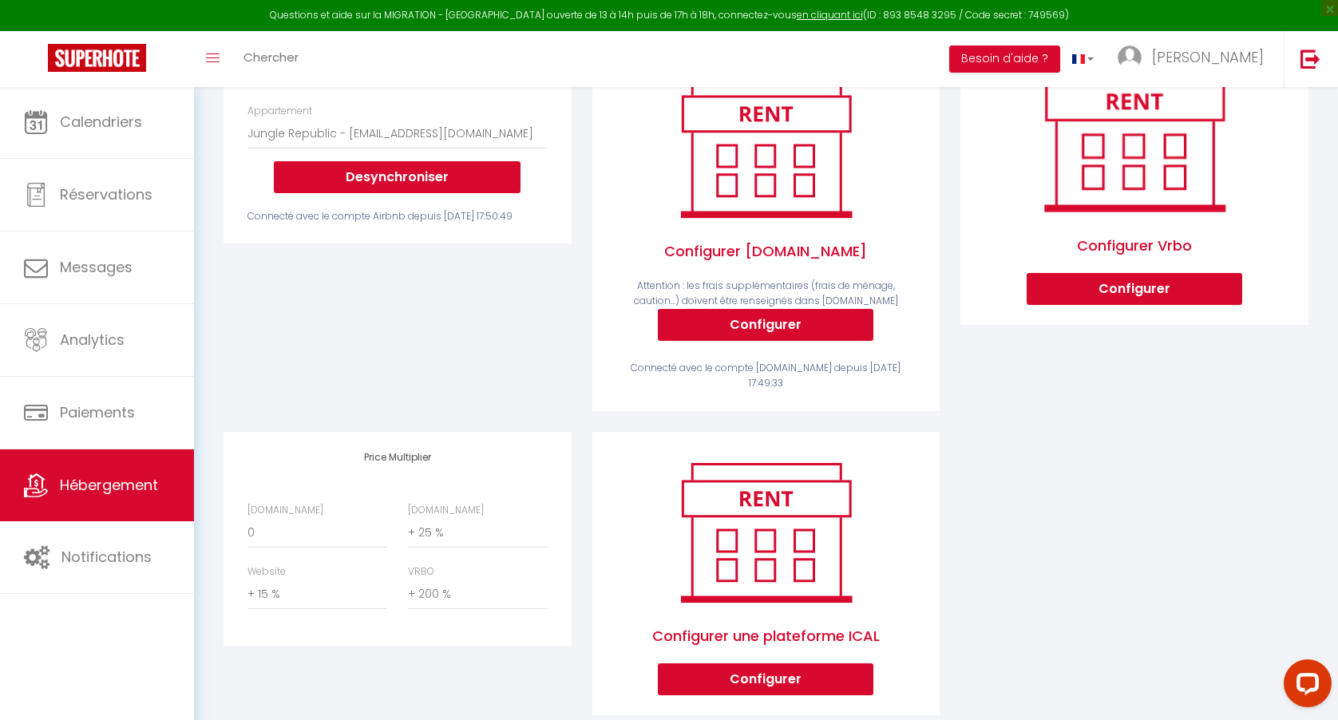
scroll to position [356, 0]
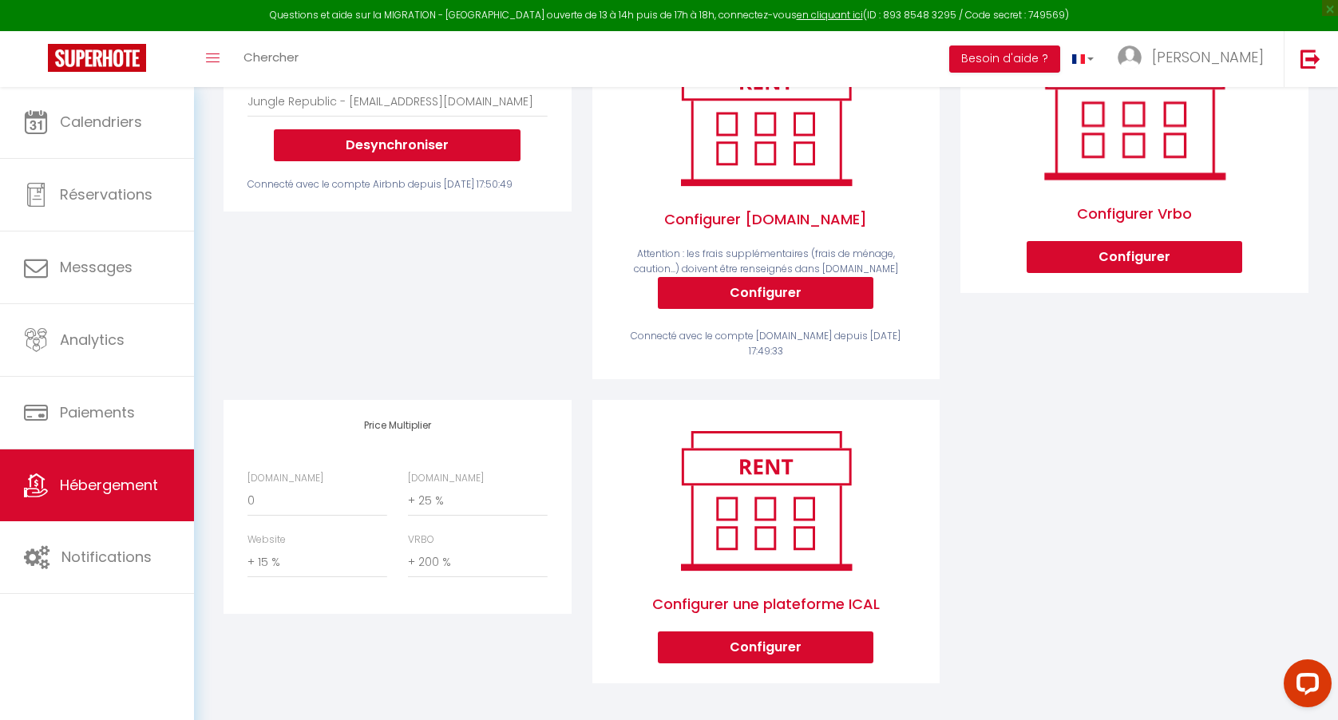
click at [326, 480] on div "Airbnb.com 0 + 1 % + 2 % + 3 % + 4 % + 5 % + 6 % + 7 % + 8 %" at bounding box center [317, 493] width 160 height 45
select select "+ 15 %"
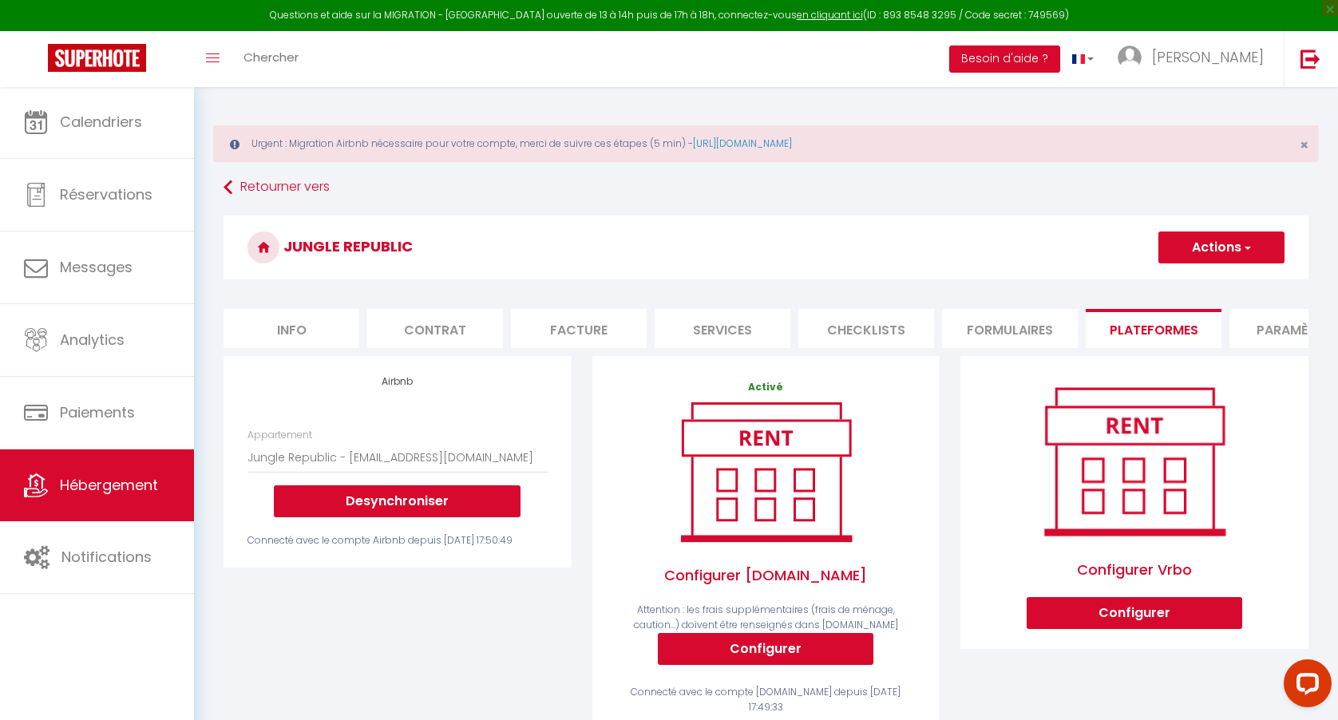
scroll to position [0, 0]
click at [1217, 238] on button "Actions" at bounding box center [1221, 247] width 126 height 32
click at [1206, 286] on link "Enregistrer" at bounding box center [1220, 282] width 126 height 21
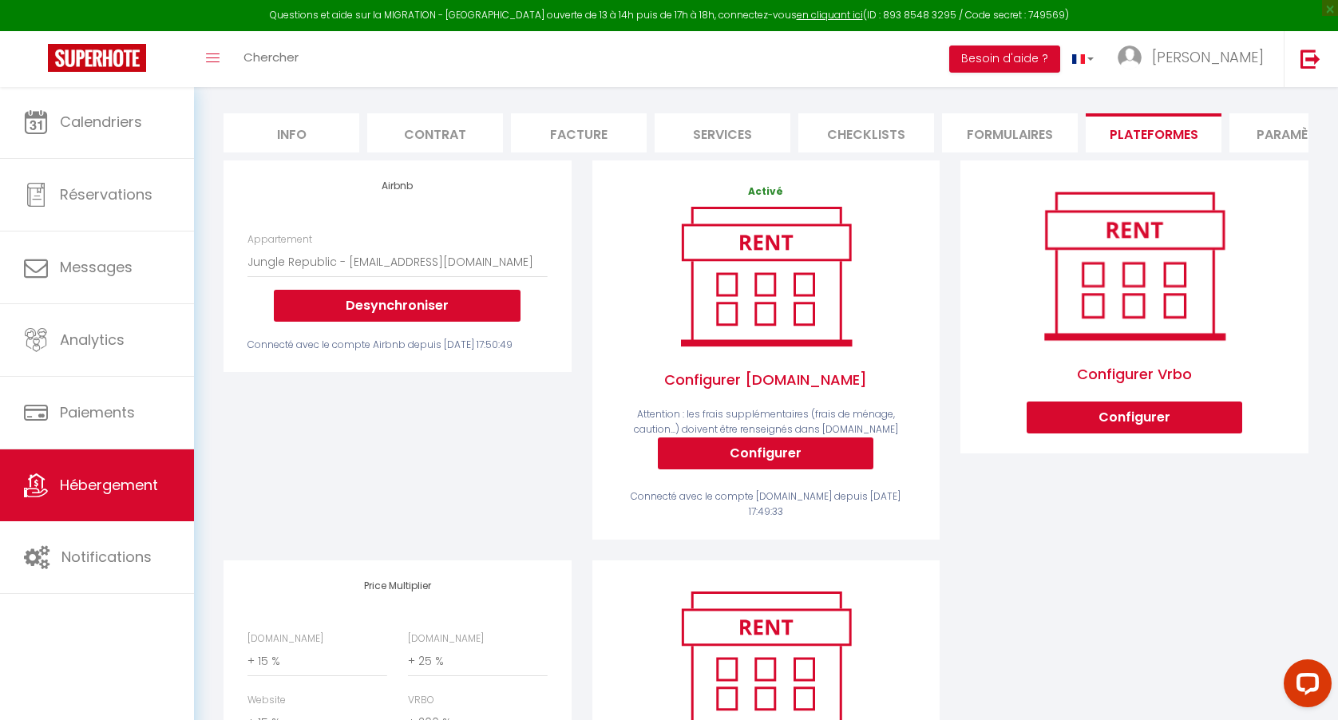
scroll to position [192, 0]
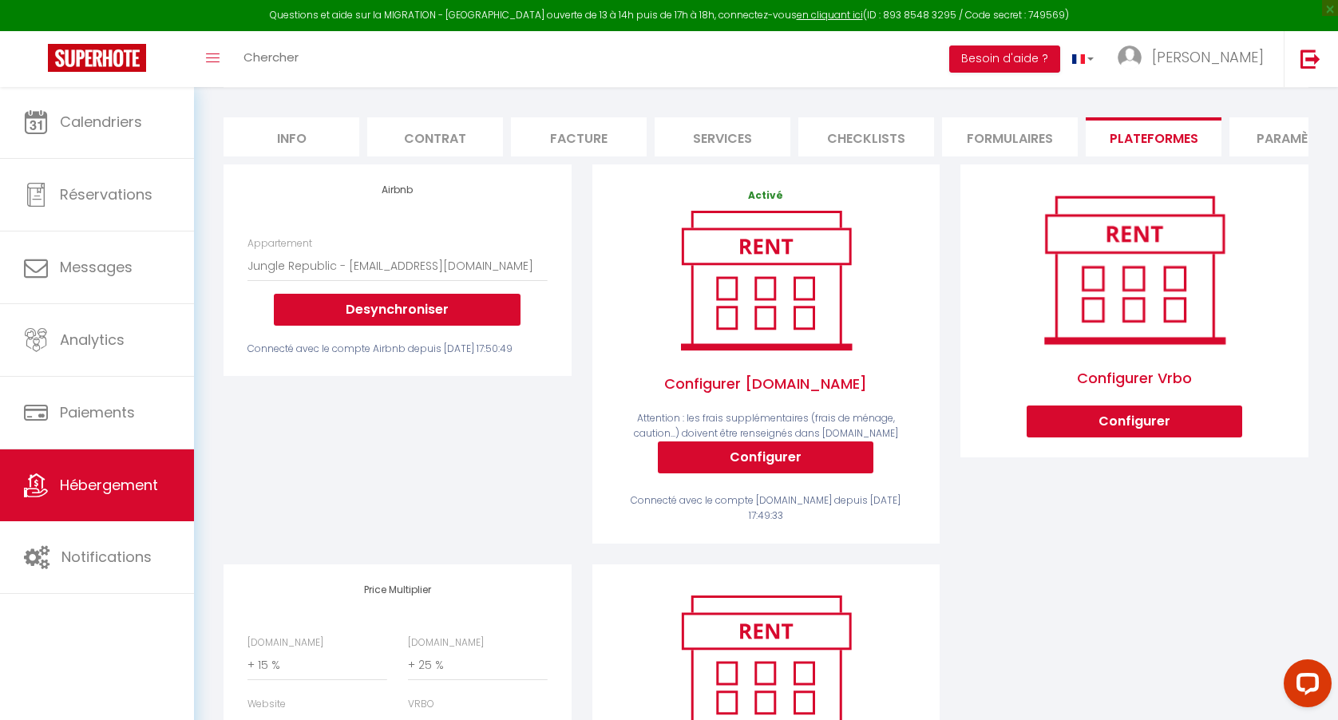
click at [270, 128] on li "Info" at bounding box center [291, 136] width 136 height 39
select select
checkbox input "false"
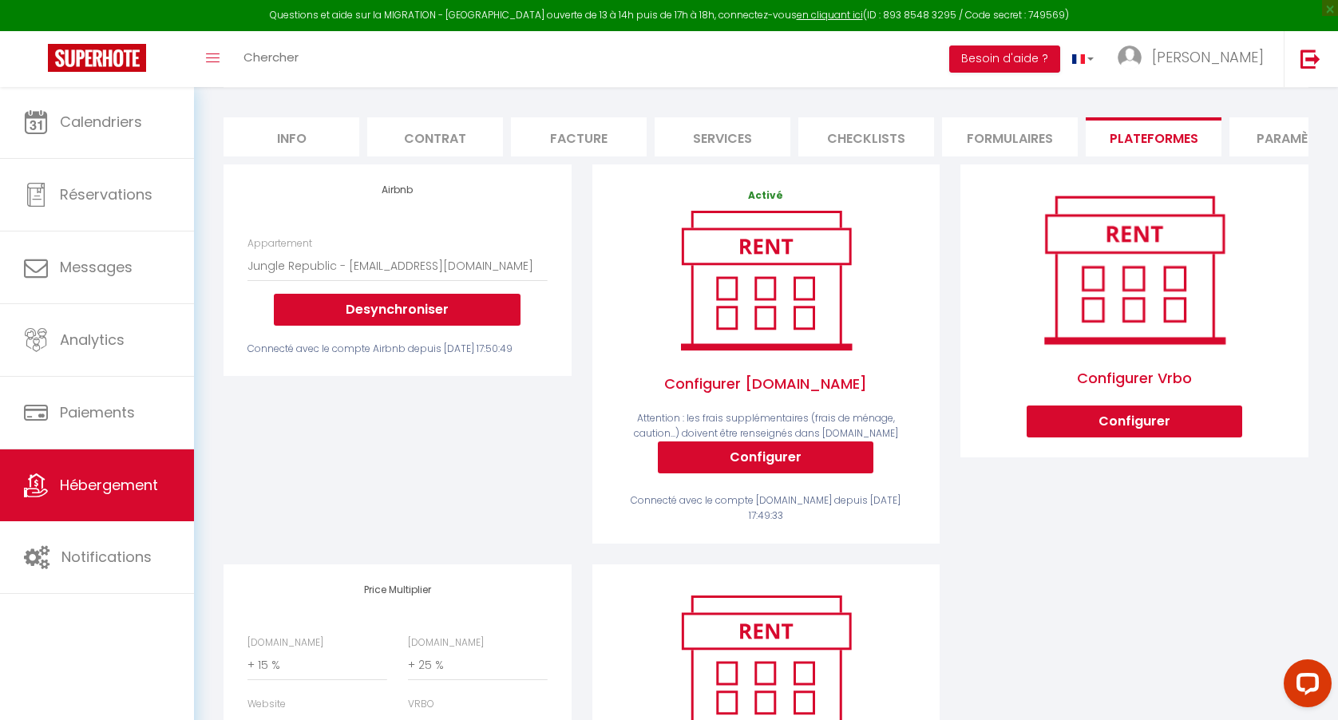
checkbox input "false"
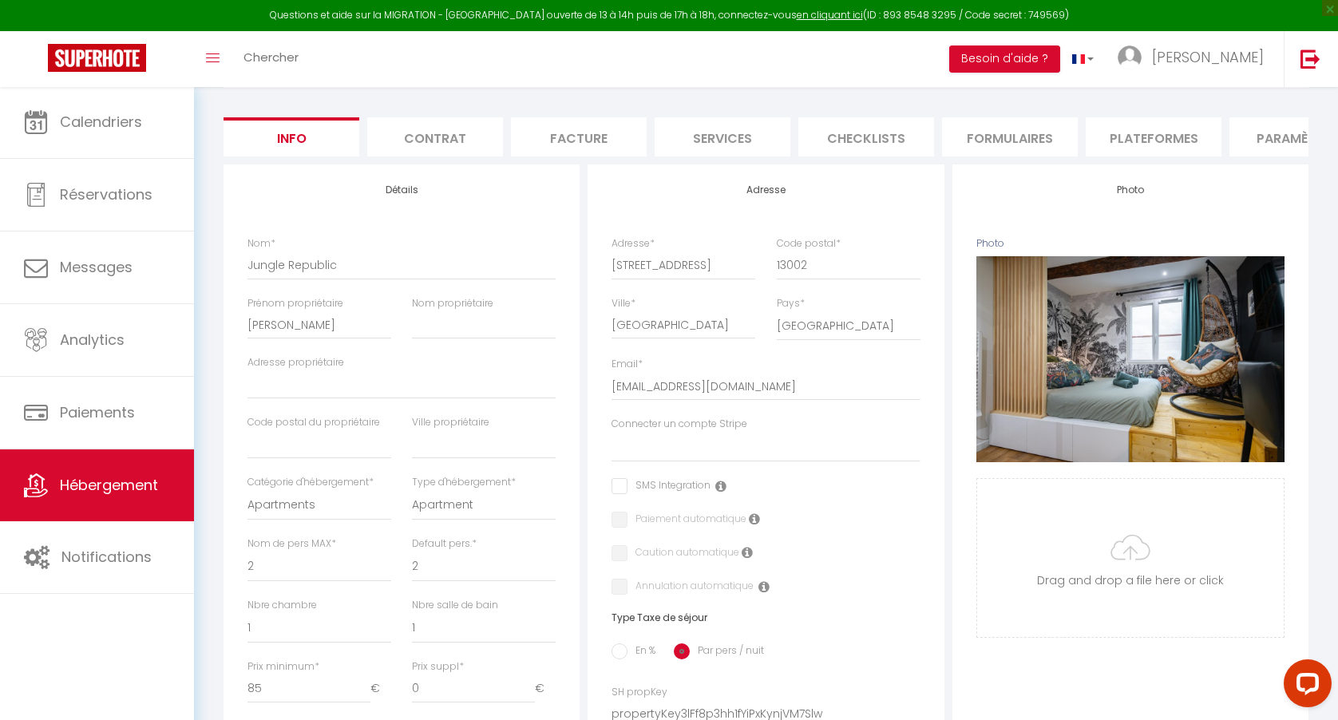
click at [1170, 124] on li "Plateformes" at bounding box center [1153, 136] width 136 height 39
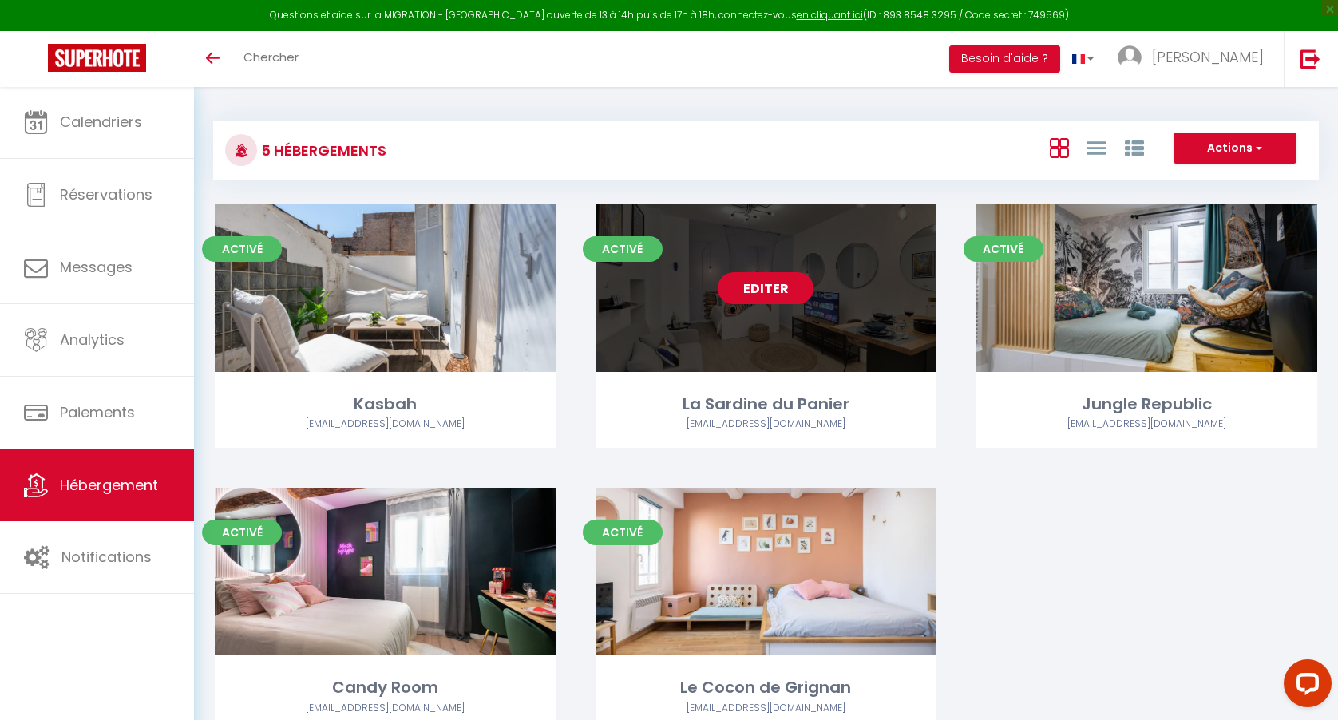
click at [770, 300] on link "Editer" at bounding box center [765, 288] width 96 height 32
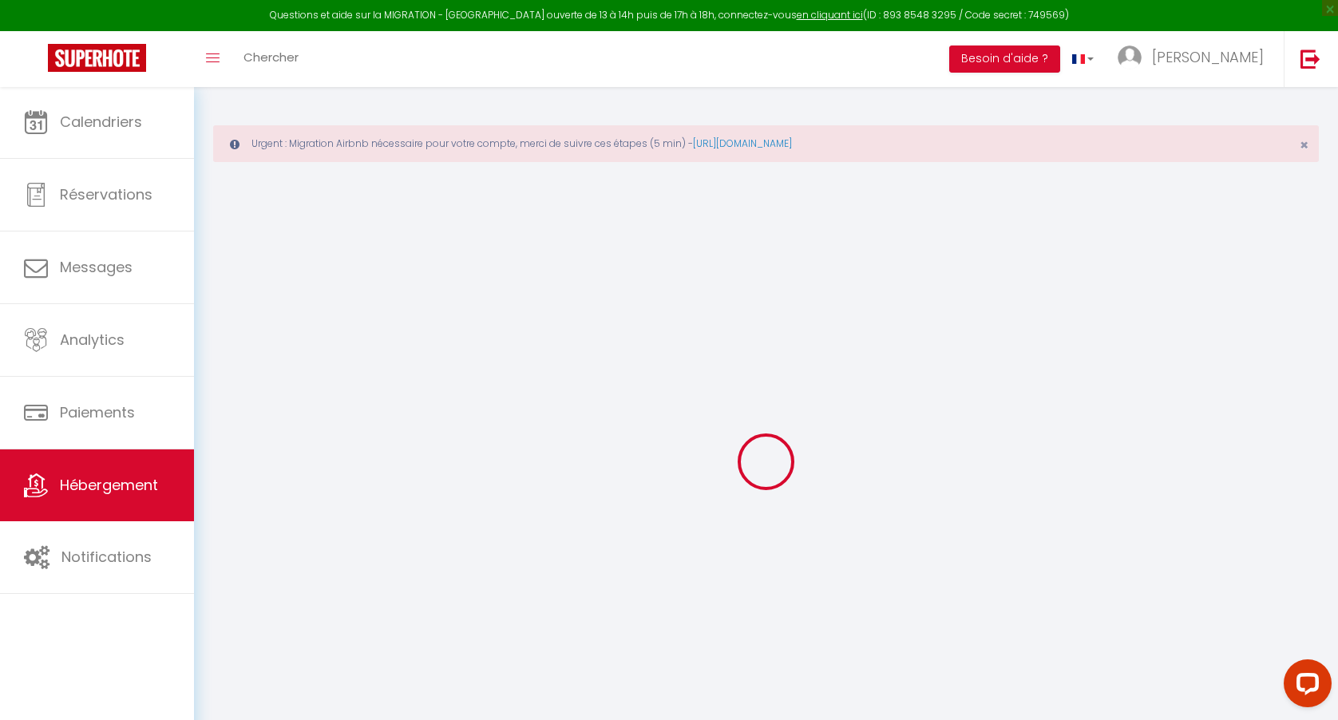
type input "La Sardine du Panier"
type input "[PERSON_NAME]"
select select "4"
type input "105"
type input "2.00"
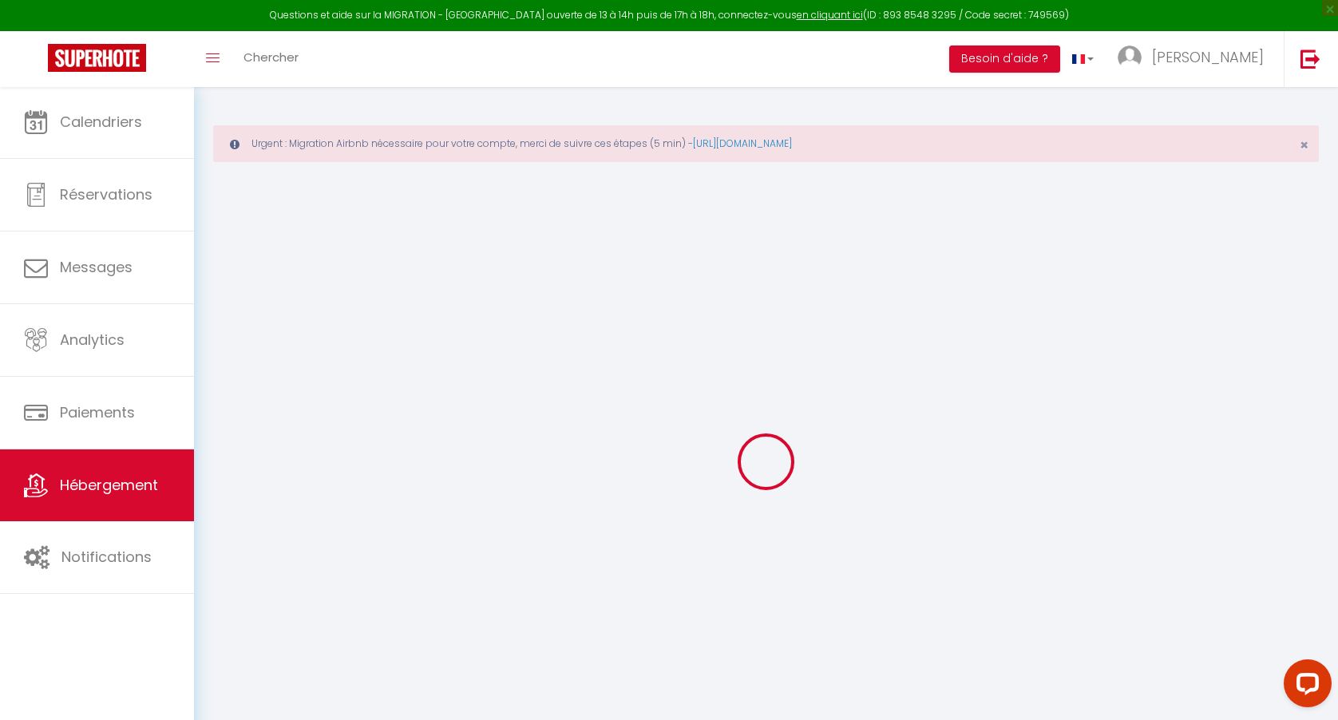
select select
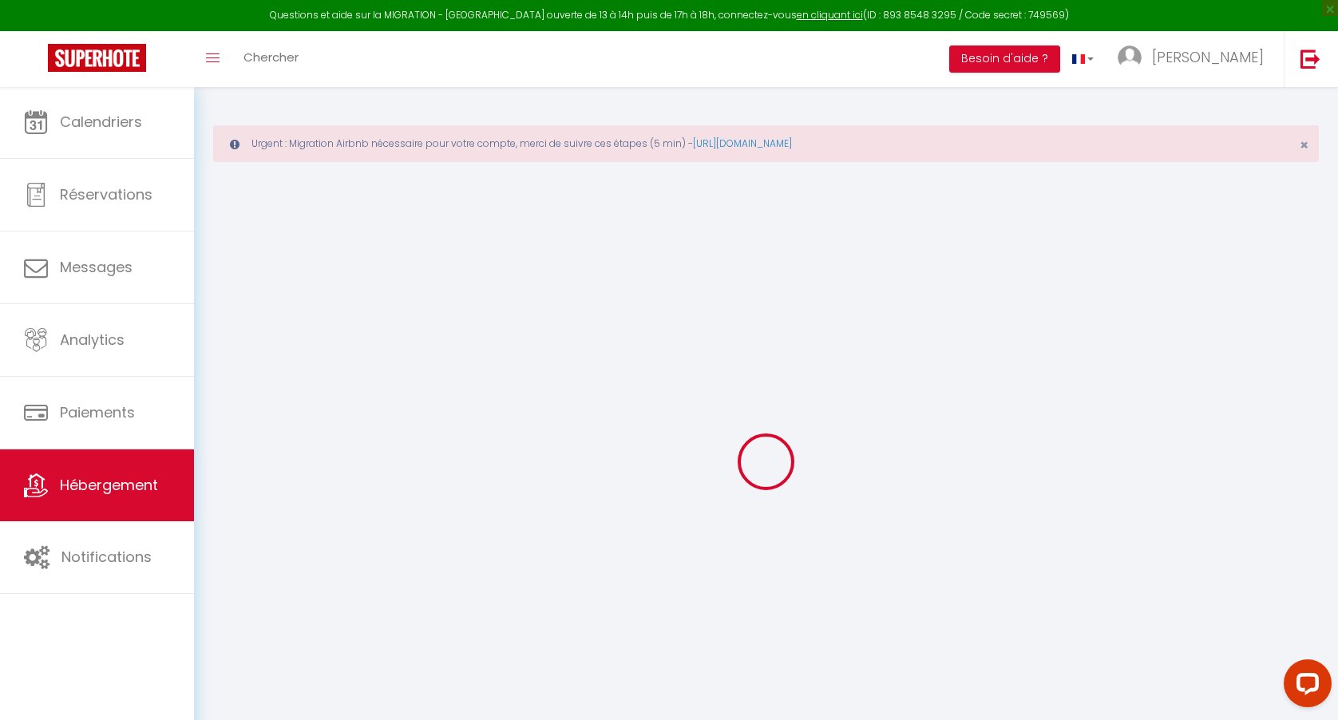
select select
type input "[STREET_ADDRESS]"
type input "13002"
type input "[GEOGRAPHIC_DATA]"
type input "[EMAIL_ADDRESS][DOMAIN_NAME]"
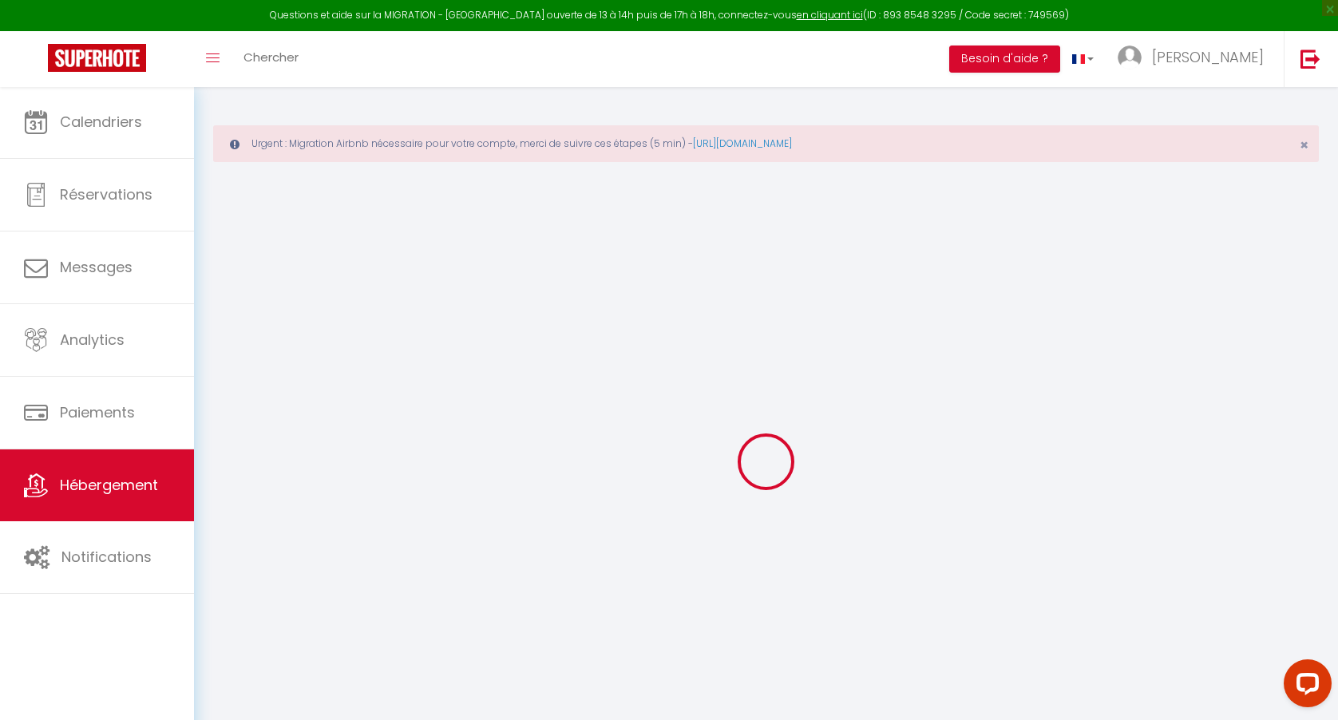
select select
checkbox input "false"
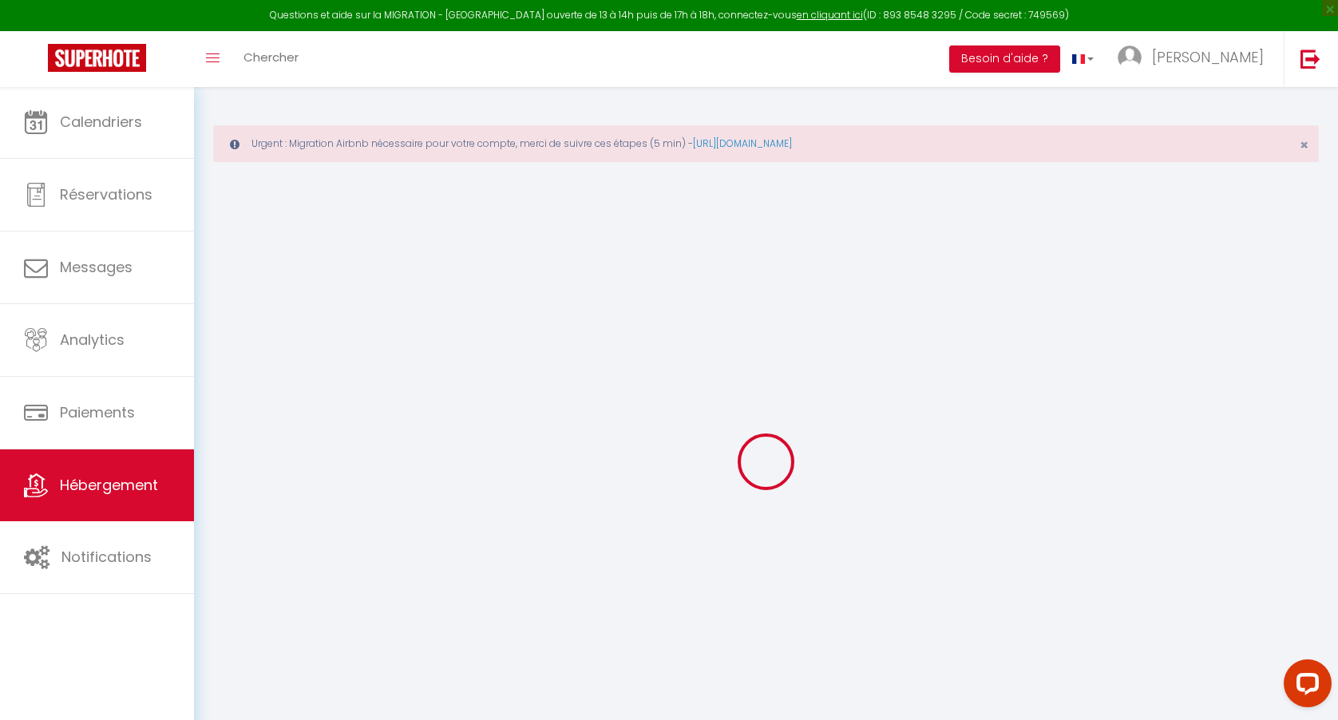
type input "0"
select select
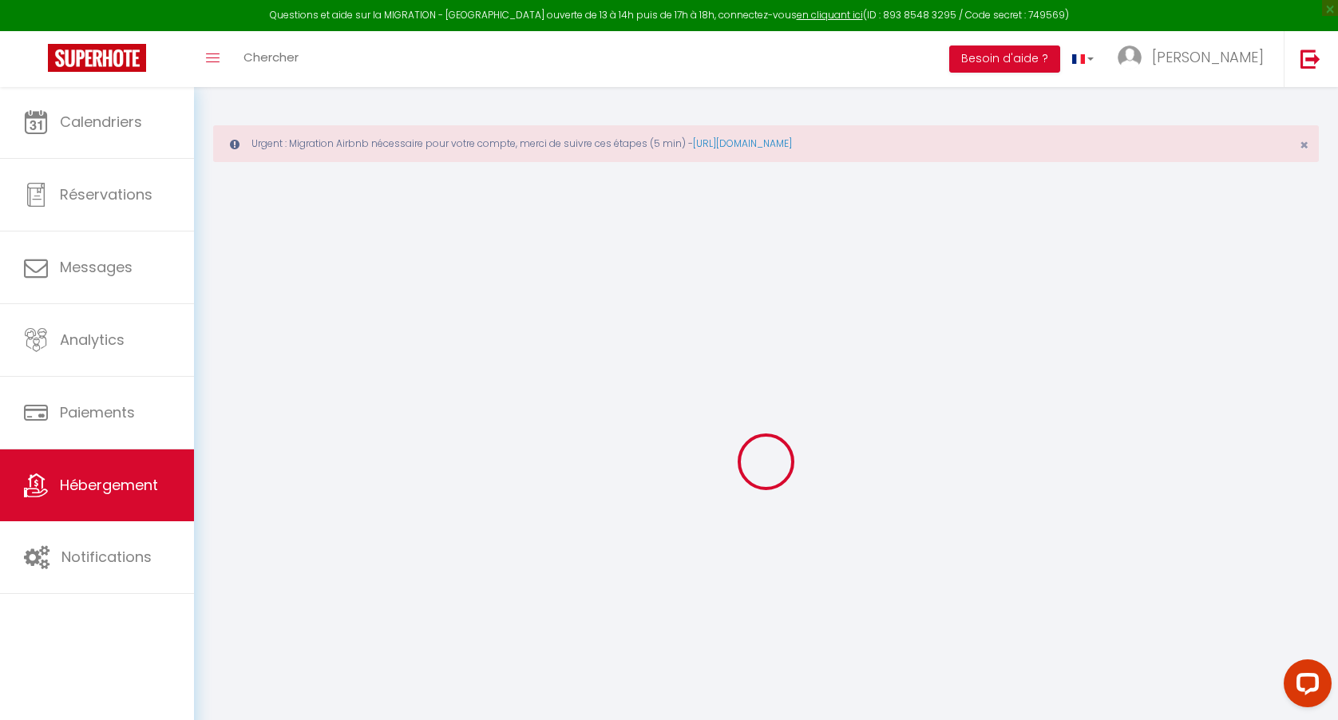
select select
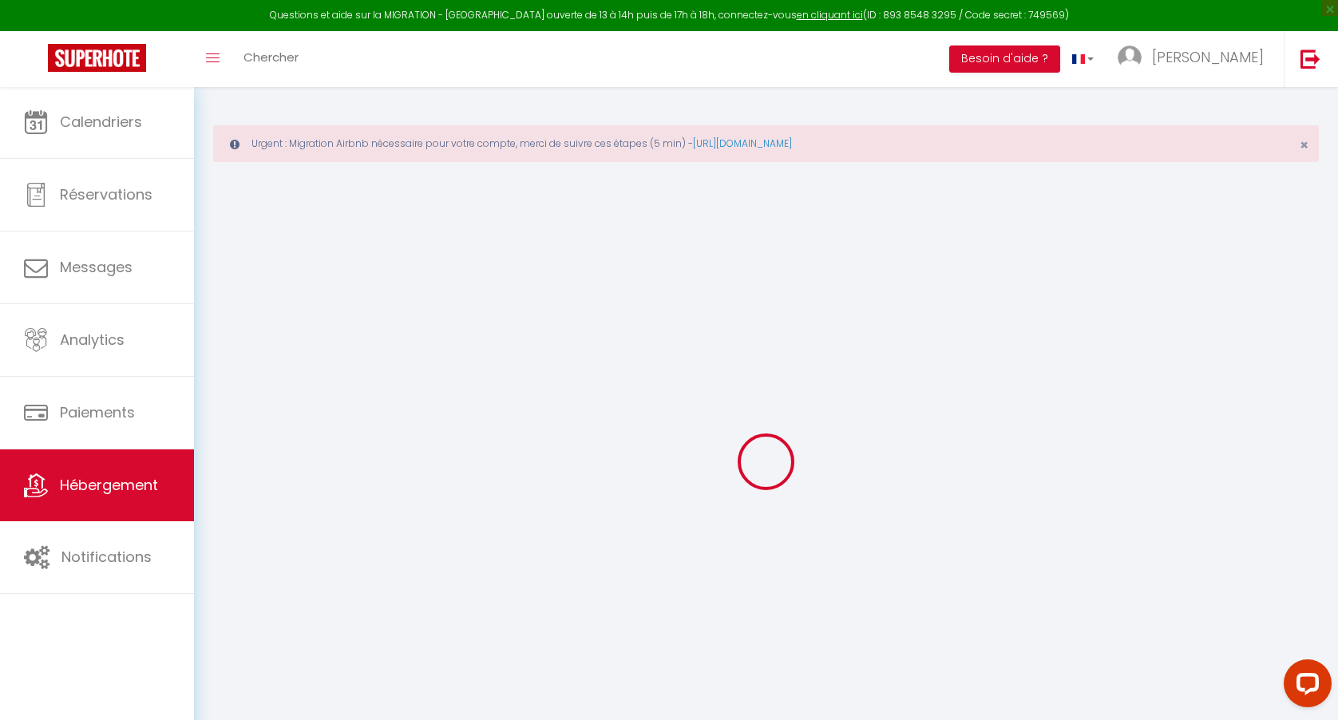
select select
checkbox input "false"
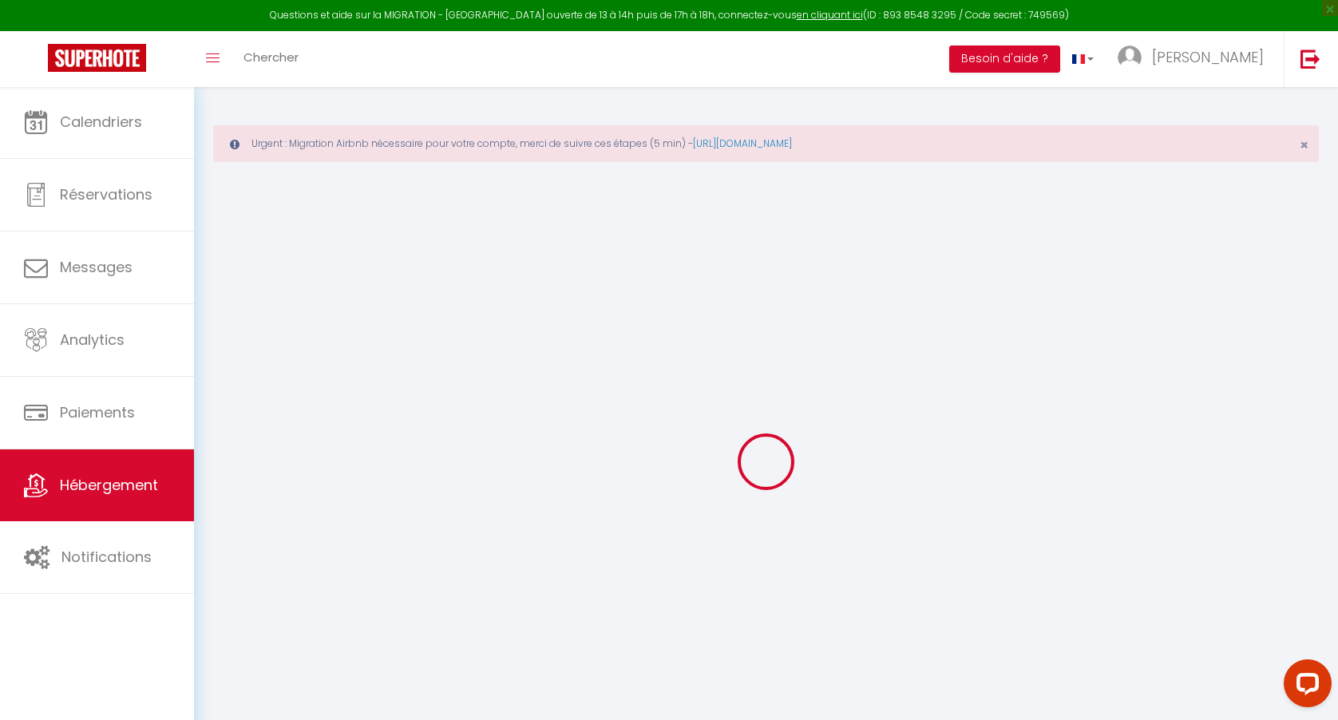
select select
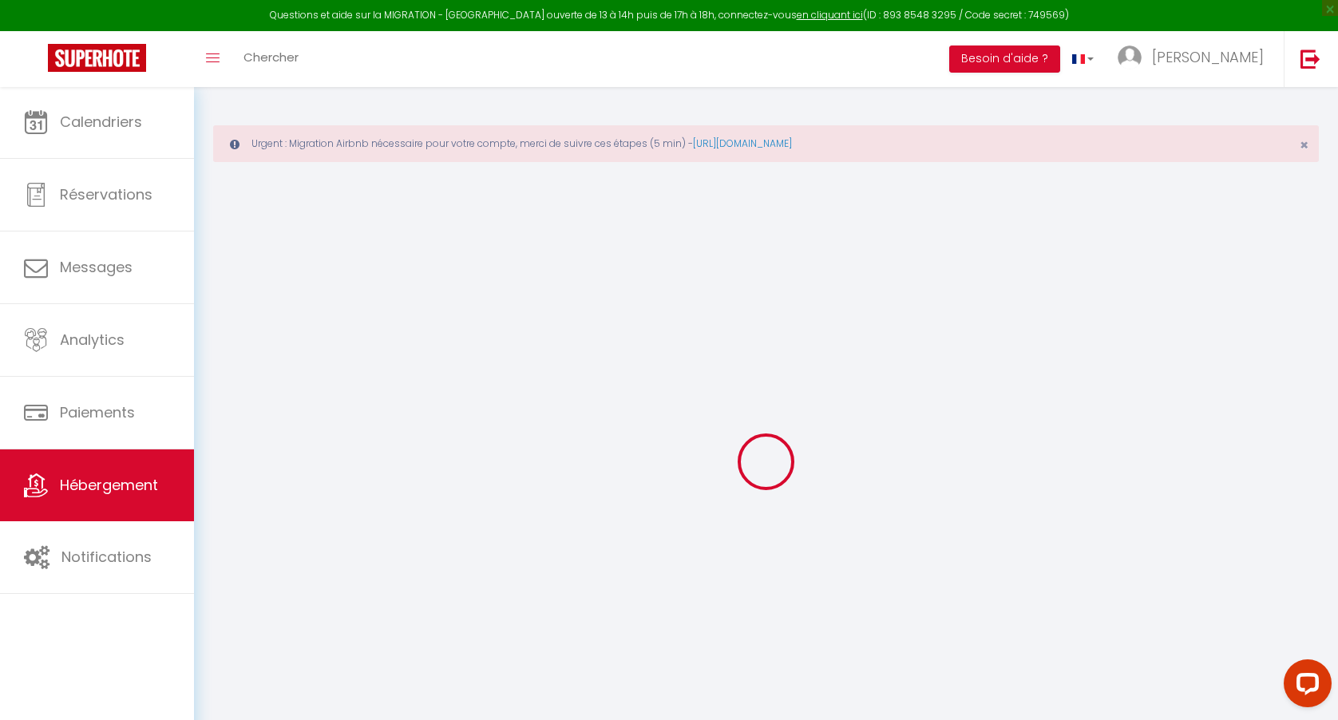
select select
checkbox input "false"
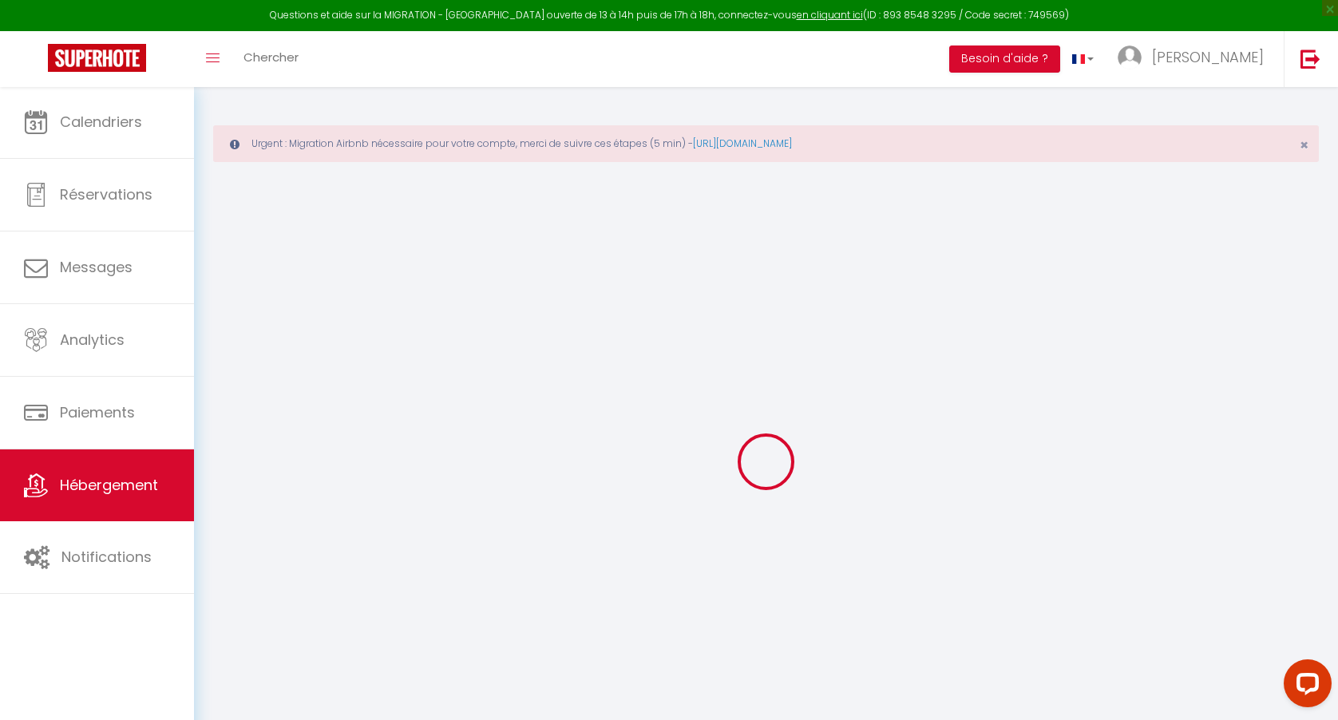
checkbox input "false"
select select
checkbox input "false"
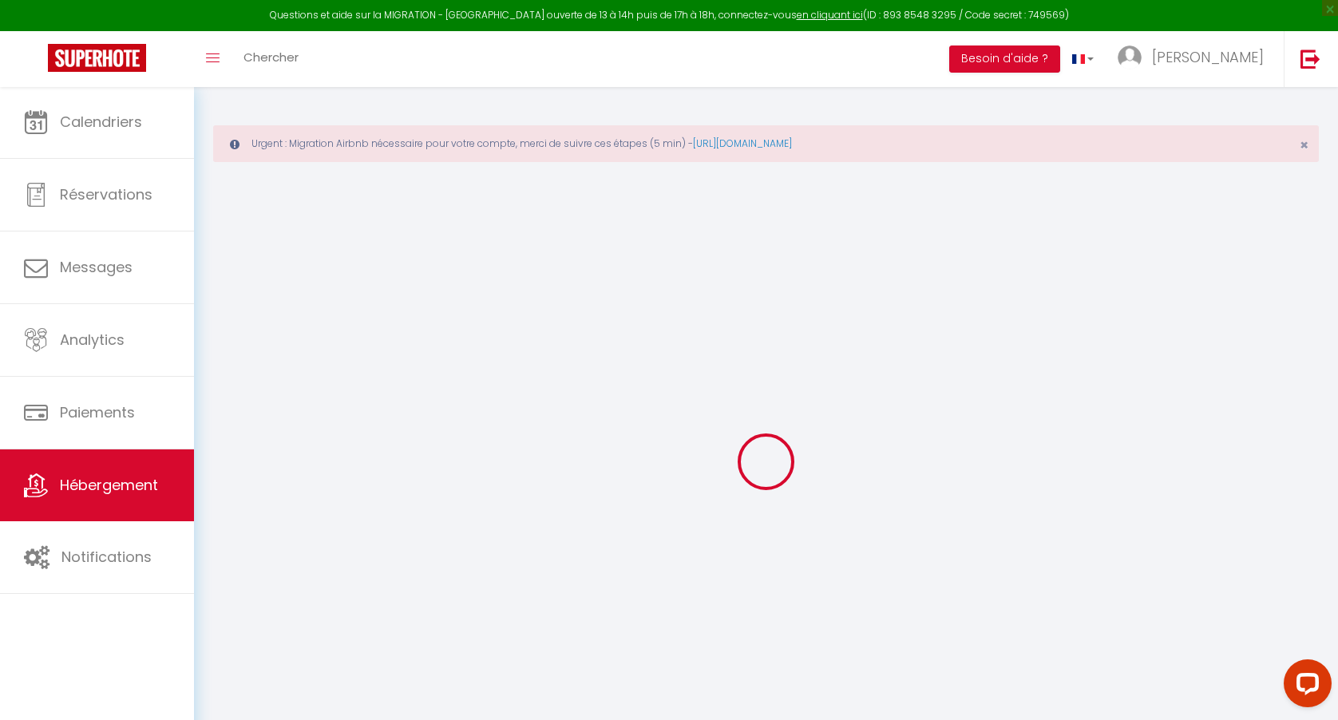
checkbox input "false"
select select
checkbox input "false"
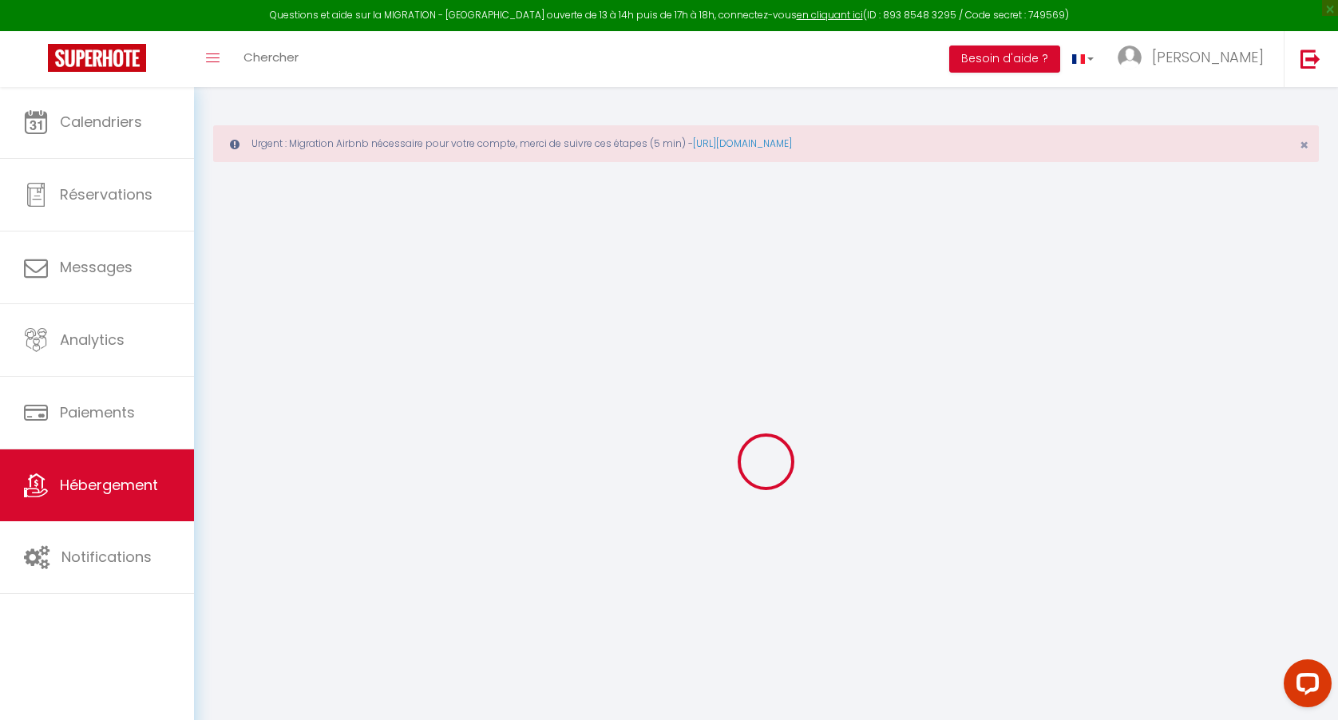
checkbox input "false"
select select
checkbox input "false"
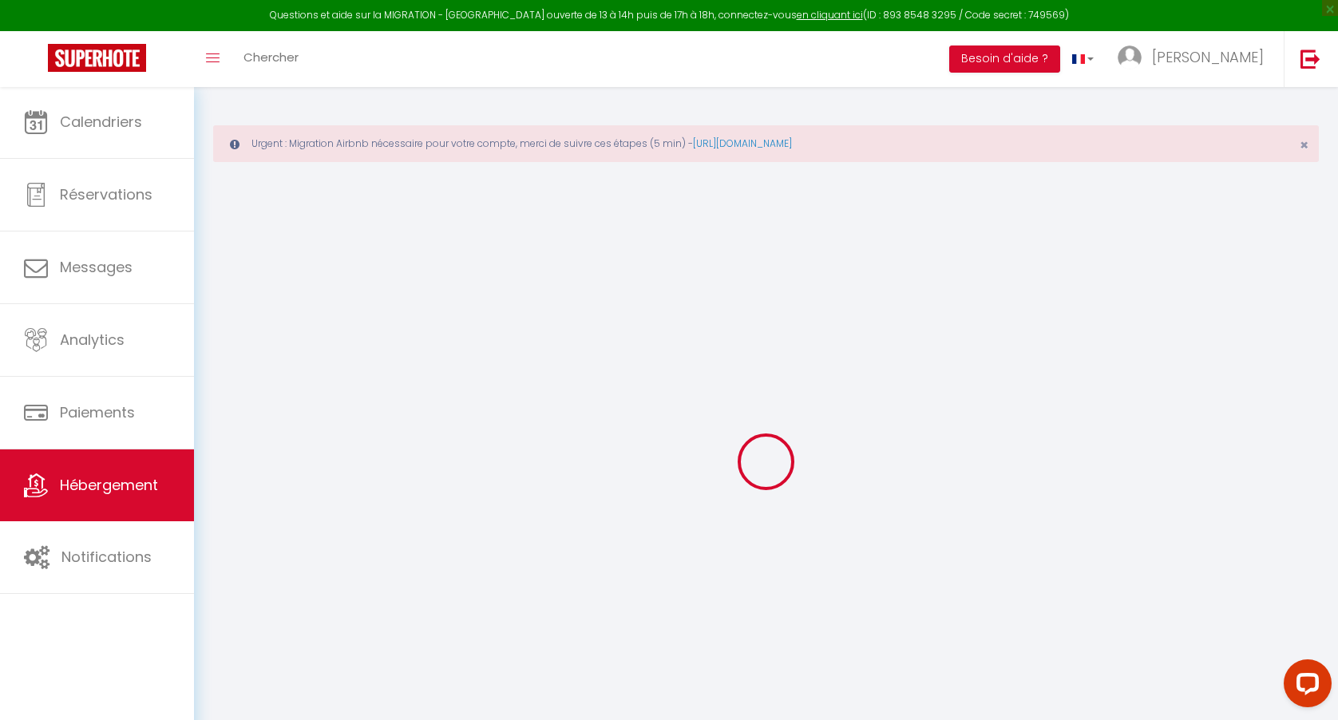
checkbox input "false"
select select "15:00"
select select
select select "11:00"
select select "30"
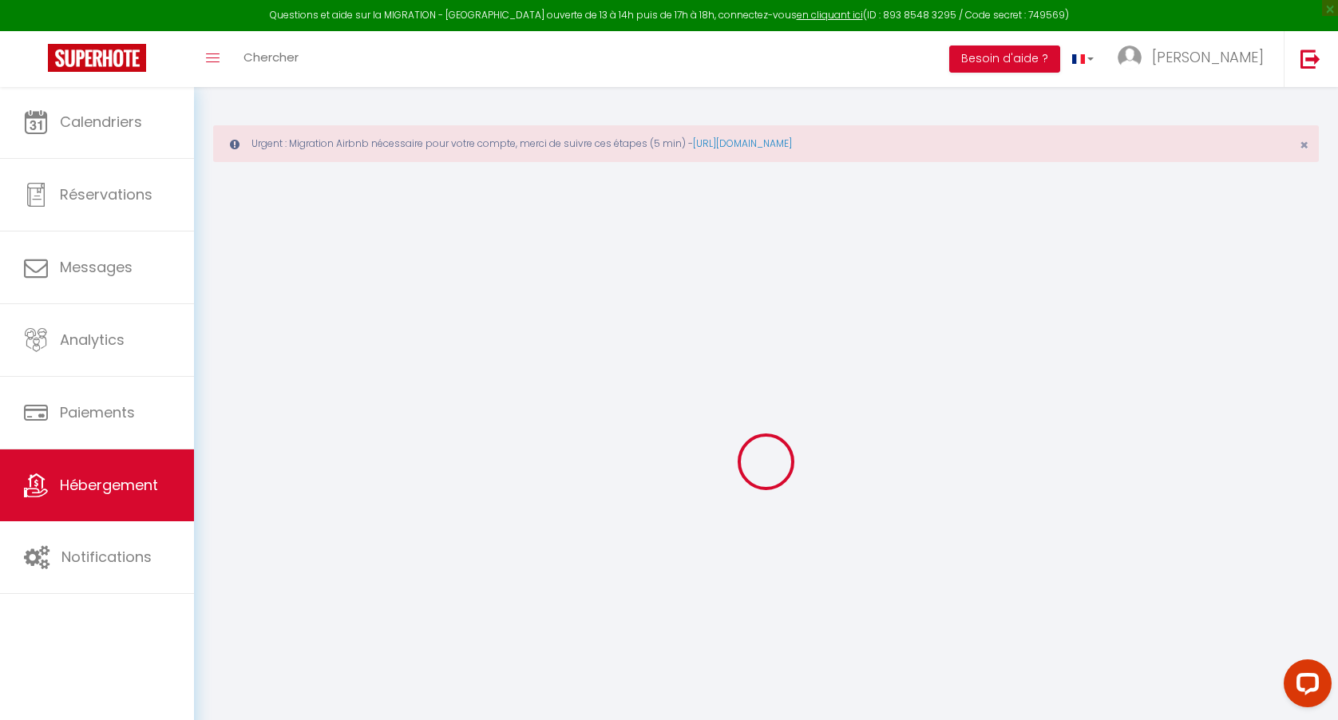
select select "120"
select select "03:00"
select select "15534"
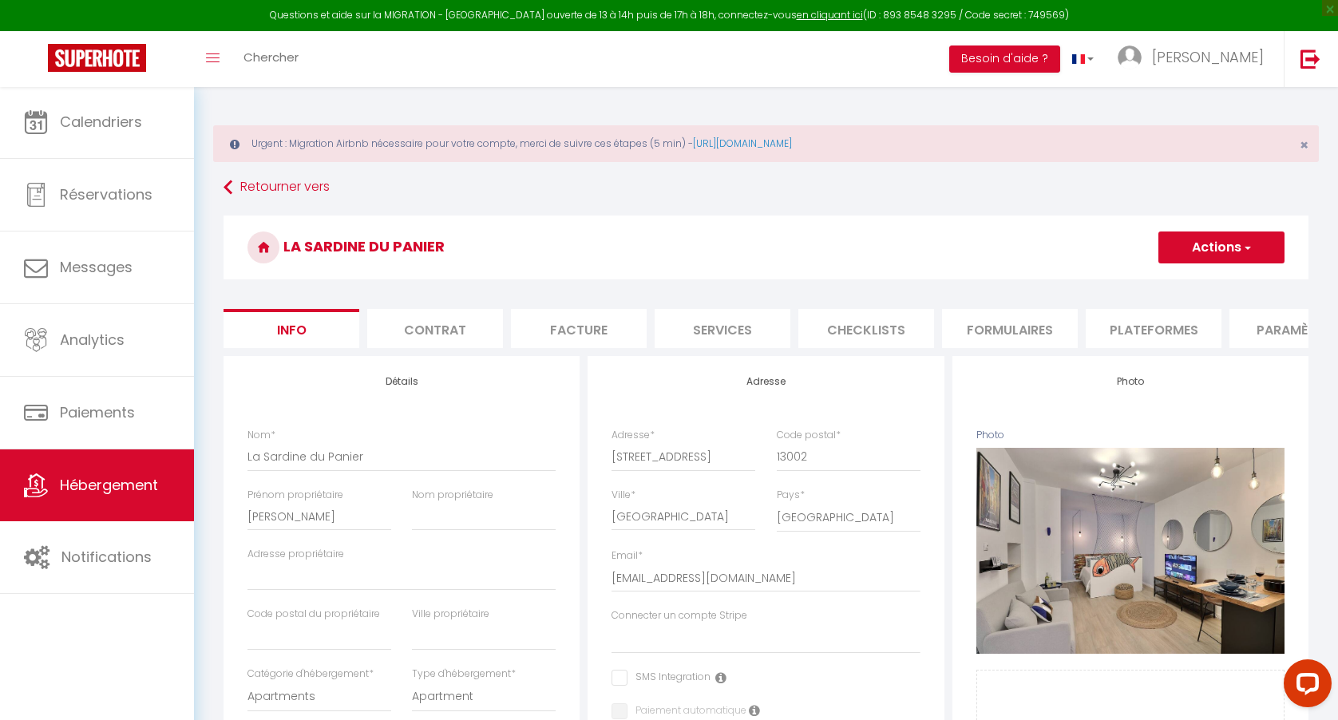
click at [1132, 322] on li "Plateformes" at bounding box center [1153, 328] width 136 height 39
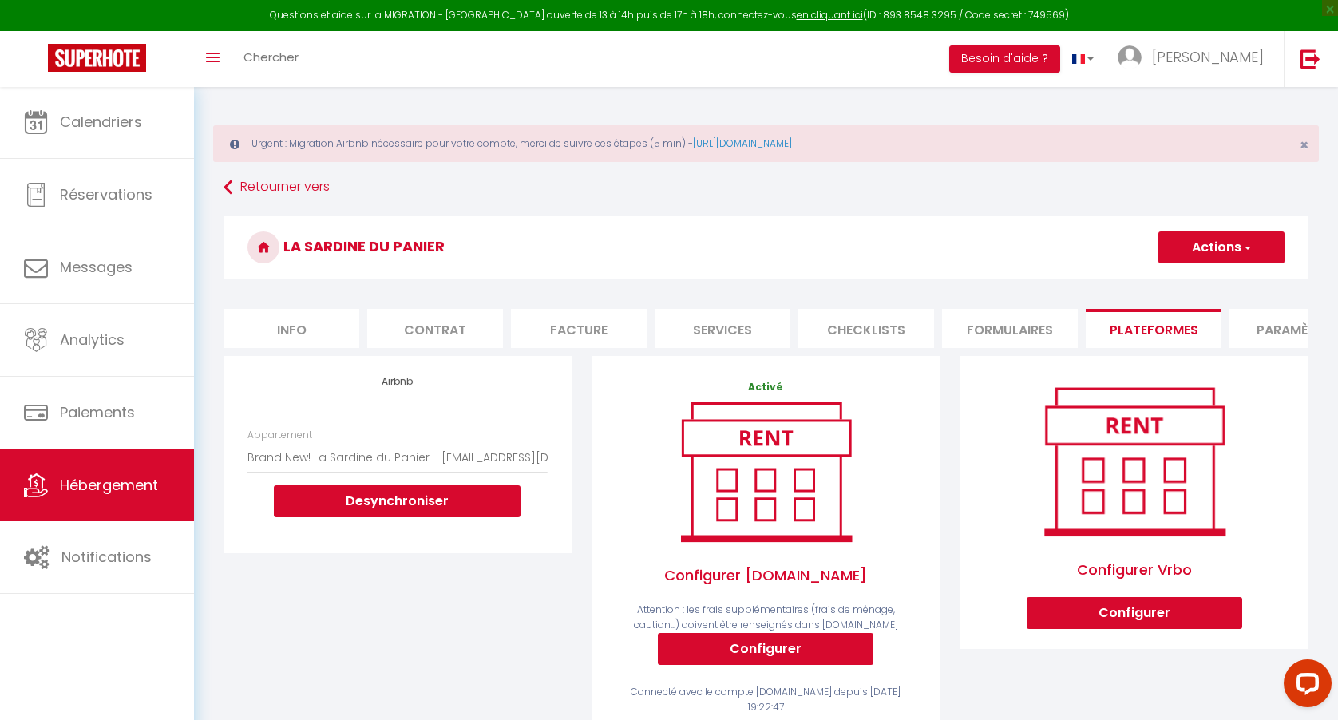
scroll to position [356, 0]
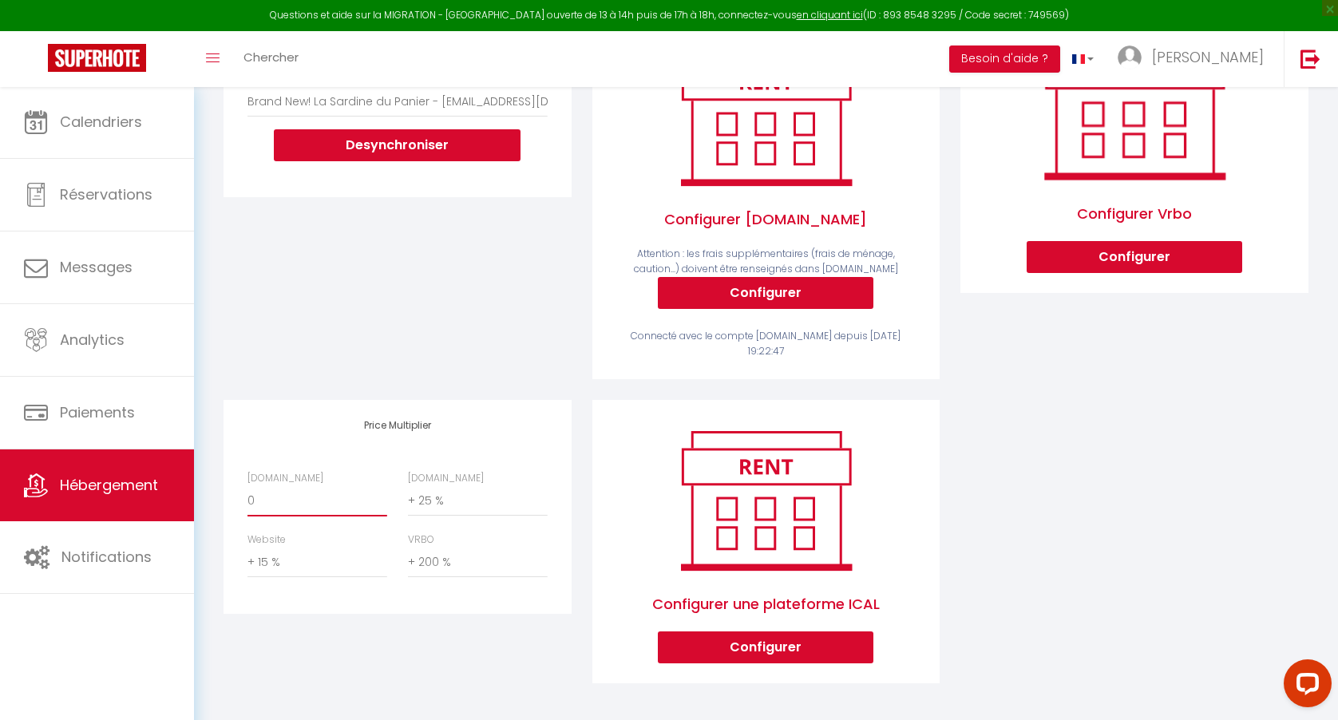
select select "+ 15 %"
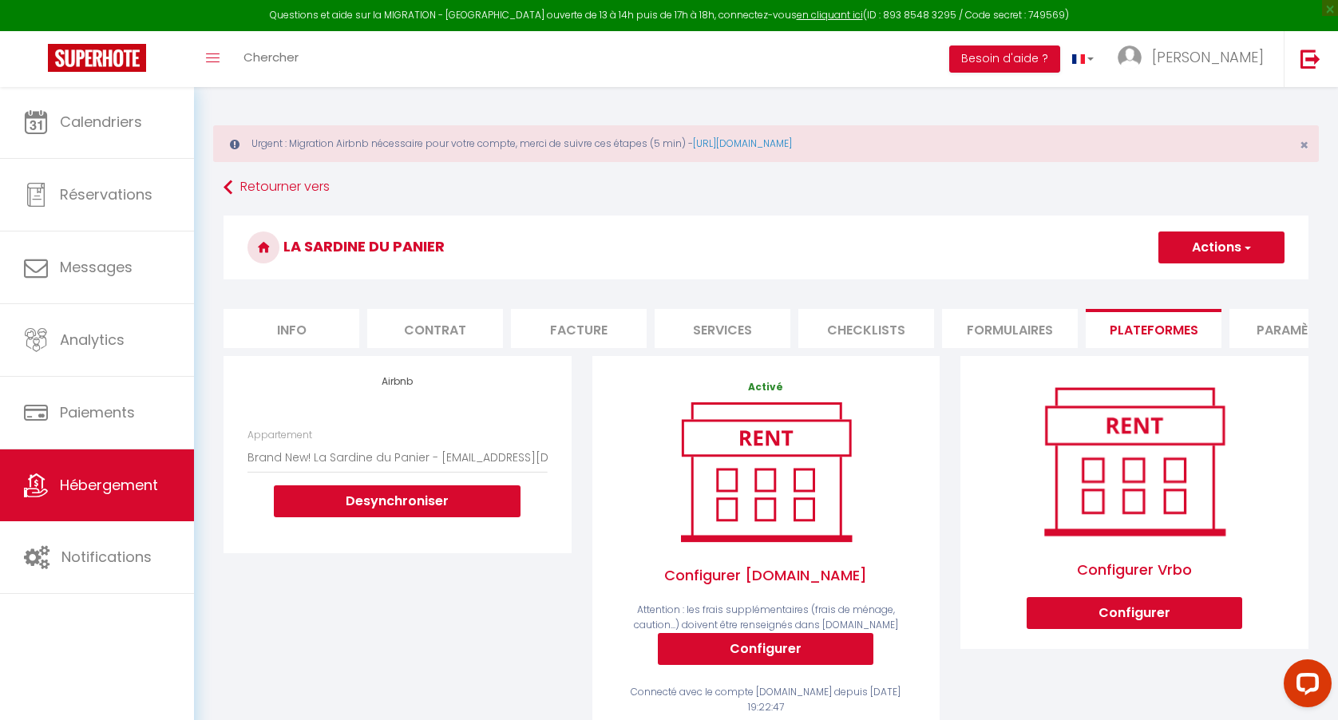
scroll to position [0, 0]
click at [1207, 249] on button "Actions" at bounding box center [1221, 247] width 126 height 32
click at [1177, 277] on link "Enregistrer" at bounding box center [1220, 282] width 126 height 21
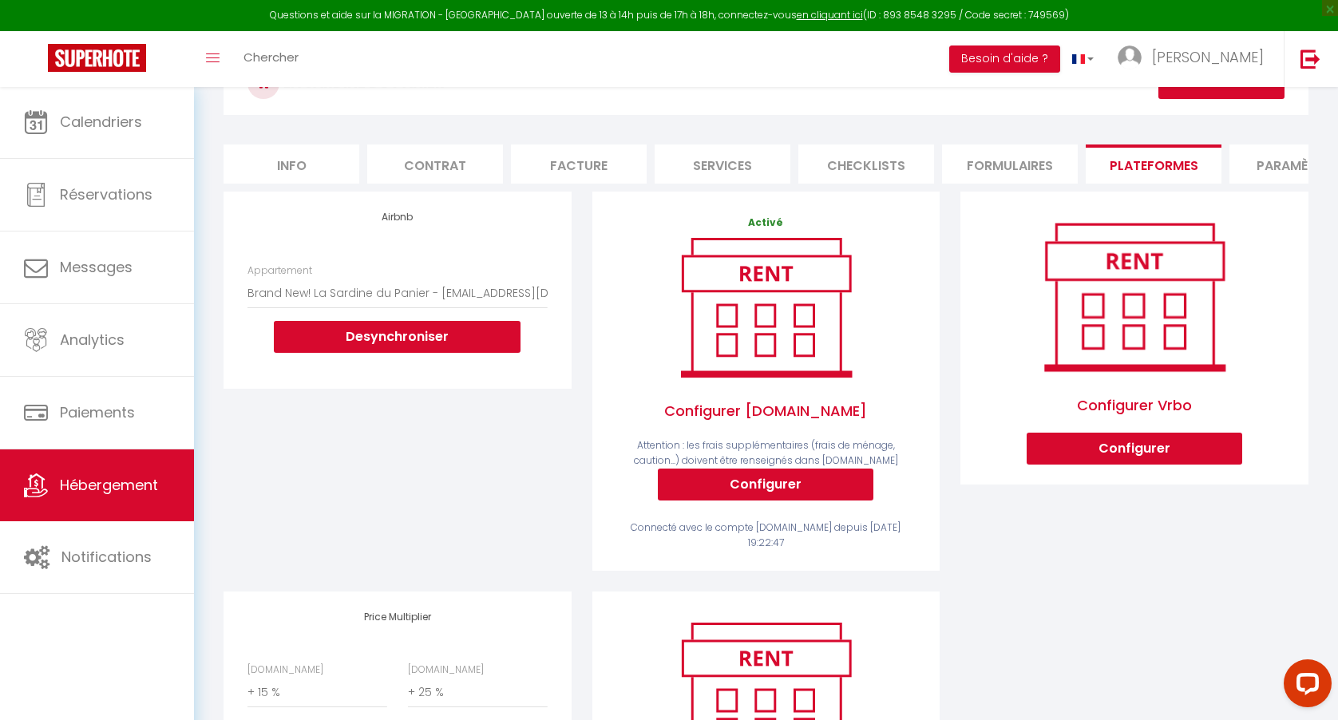
scroll to position [164, 0]
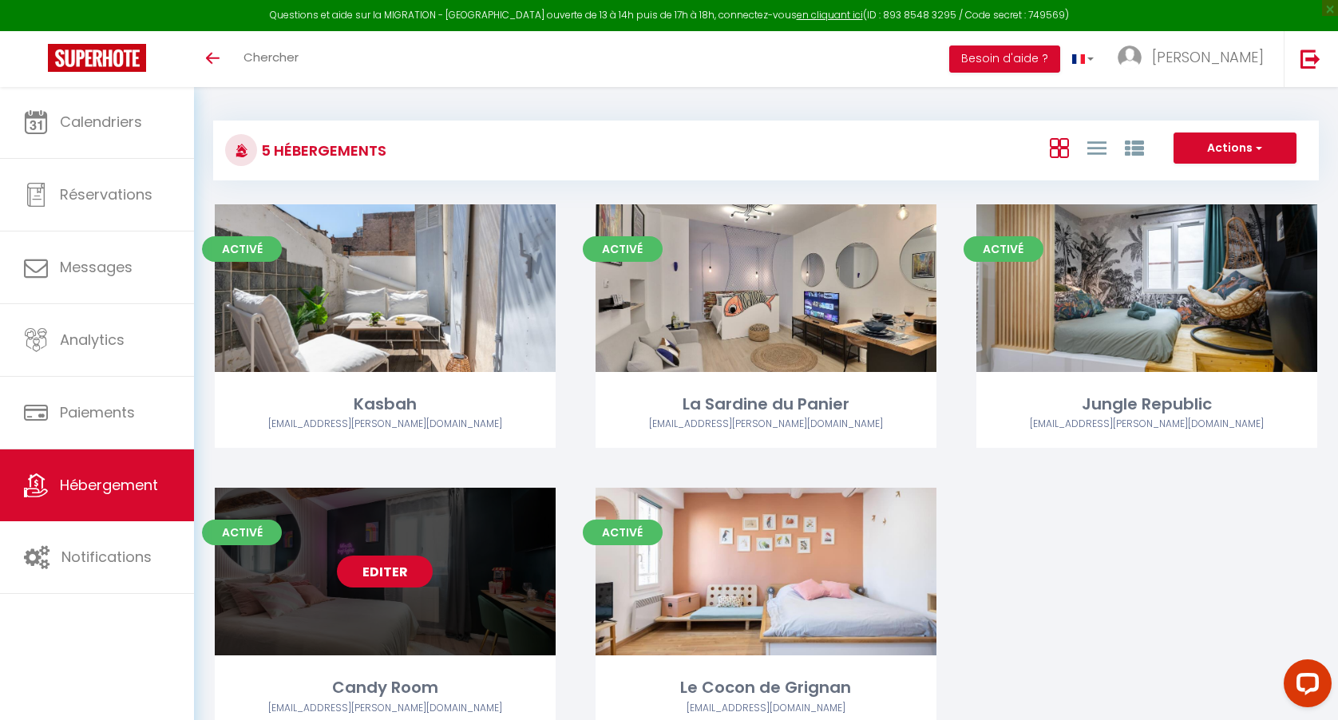
click at [410, 567] on link "Editer" at bounding box center [385, 571] width 96 height 32
click at [373, 563] on link "Editer" at bounding box center [385, 571] width 96 height 32
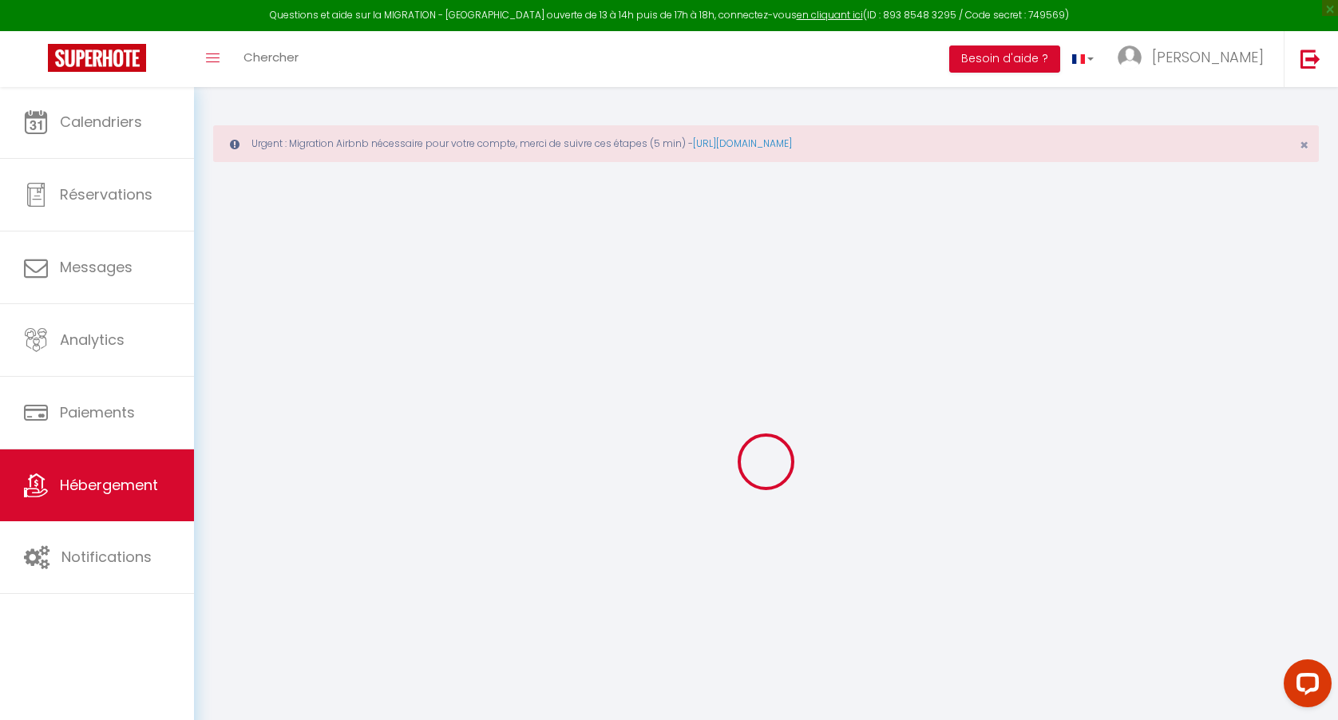
type input "Candy Room"
type input "[PERSON_NAME]"
select select "2"
type input "85"
type input "2.00"
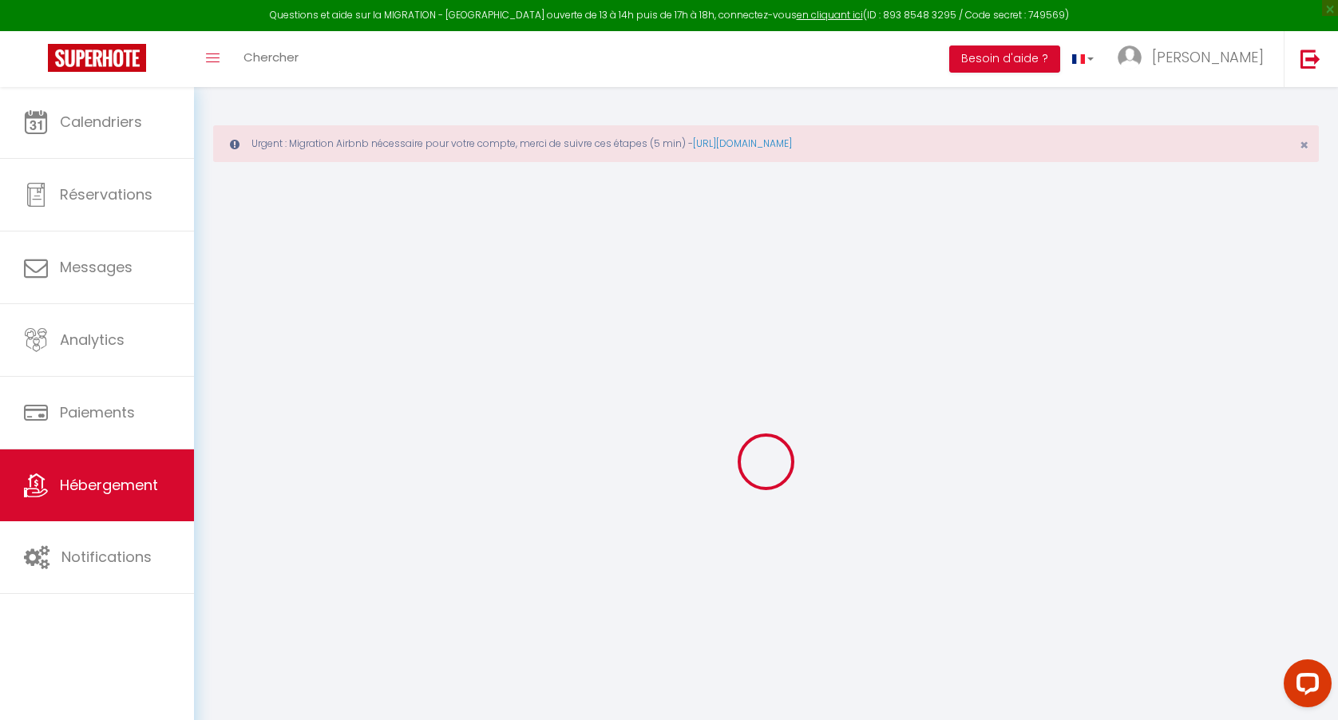
select select
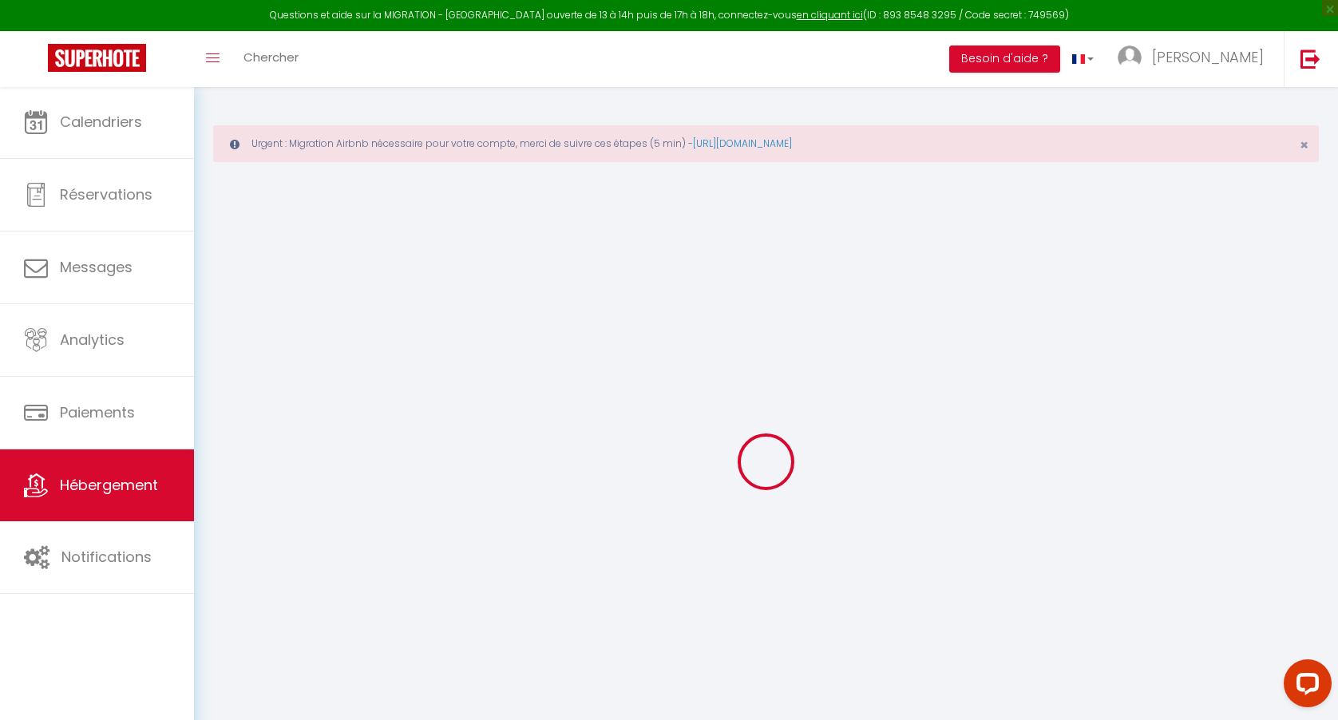
select select
type input "[STREET_ADDRESS]"
type input "13002"
type input "[GEOGRAPHIC_DATA]"
type input "[EMAIL_ADDRESS][DOMAIN_NAME]"
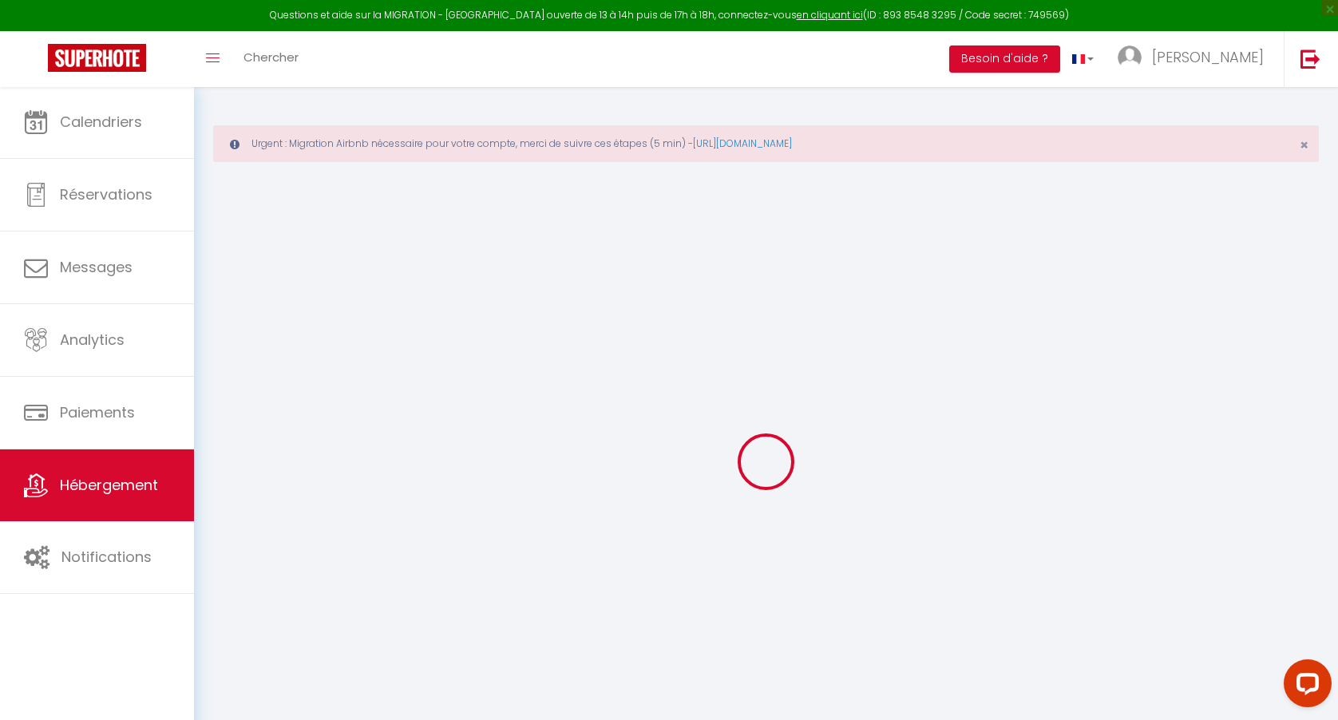
select select
checkbox input "false"
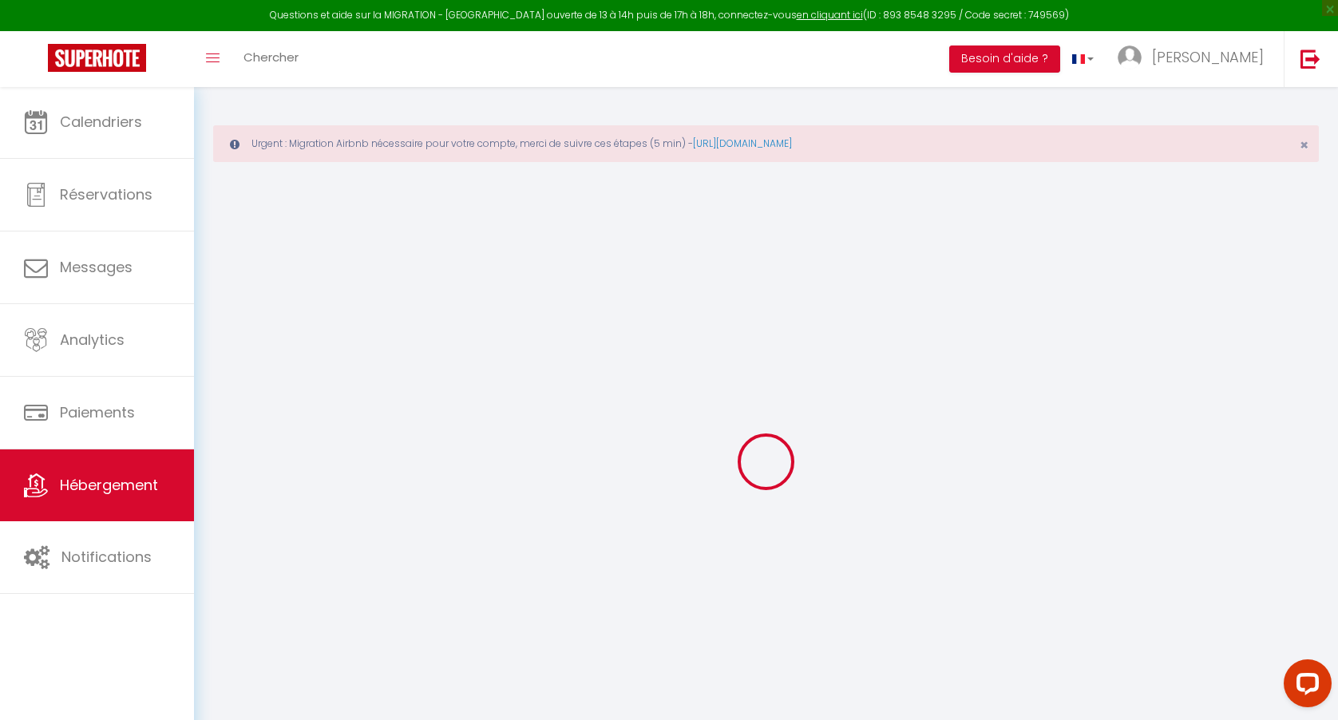
type input "0"
select select "15534"
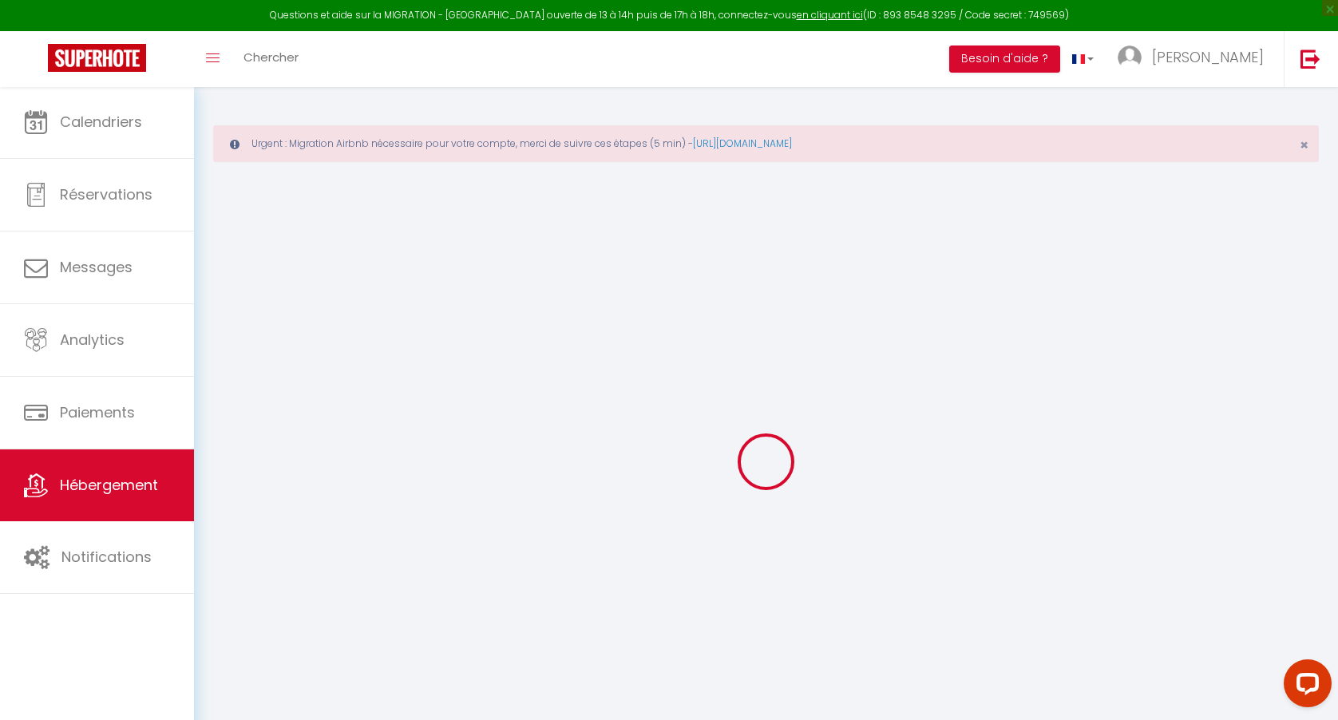
select select
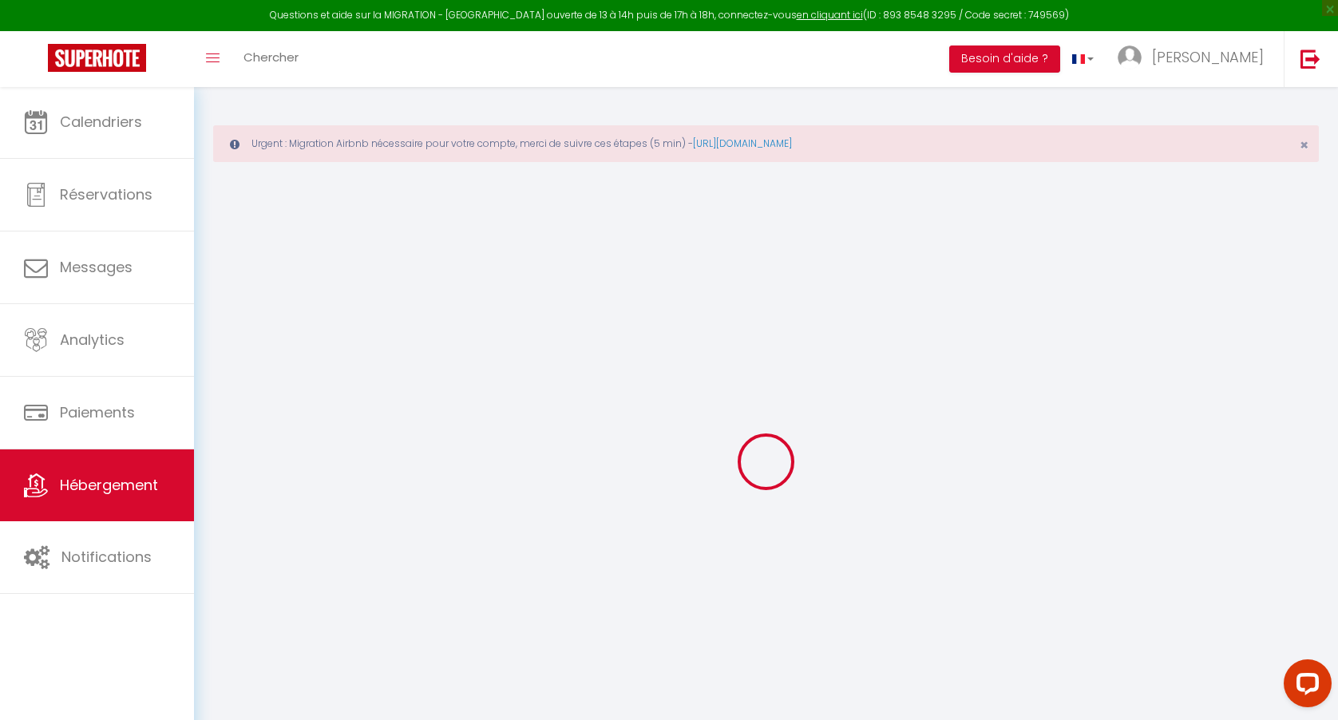
select select
checkbox input "false"
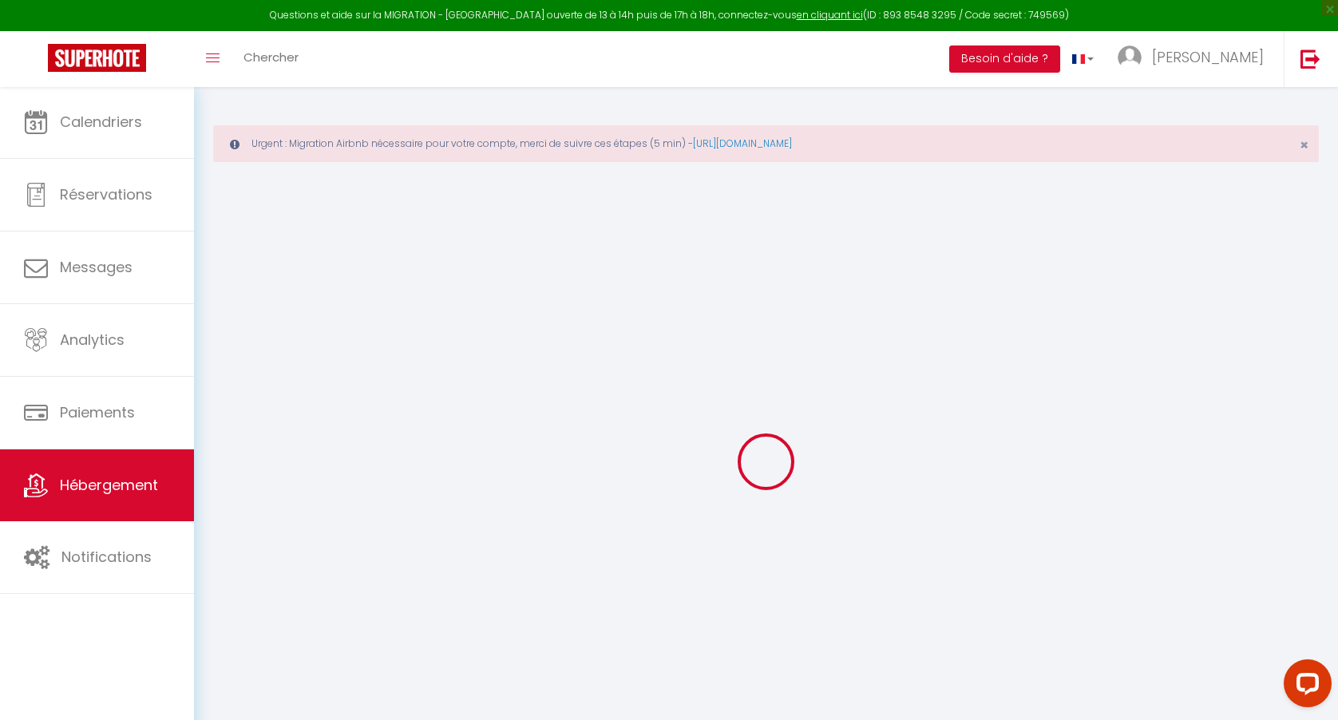
checkbox input "false"
select select
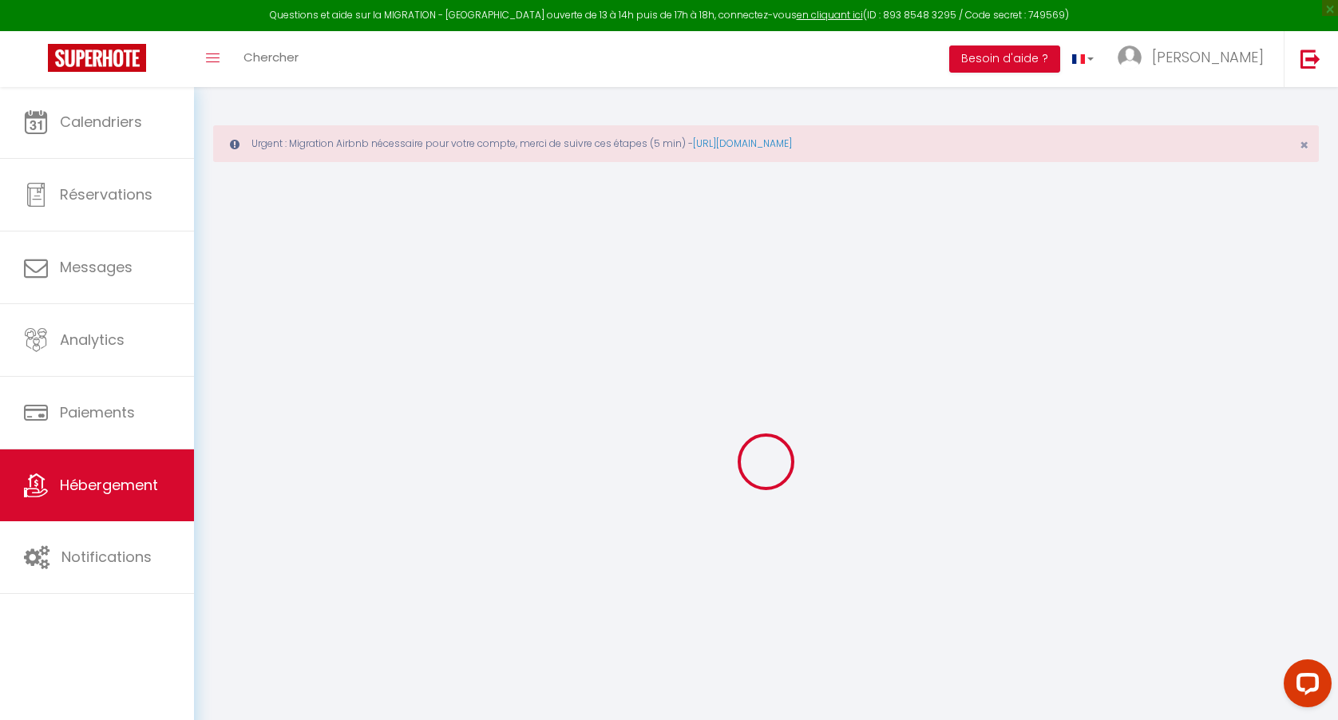
select select
checkbox input "false"
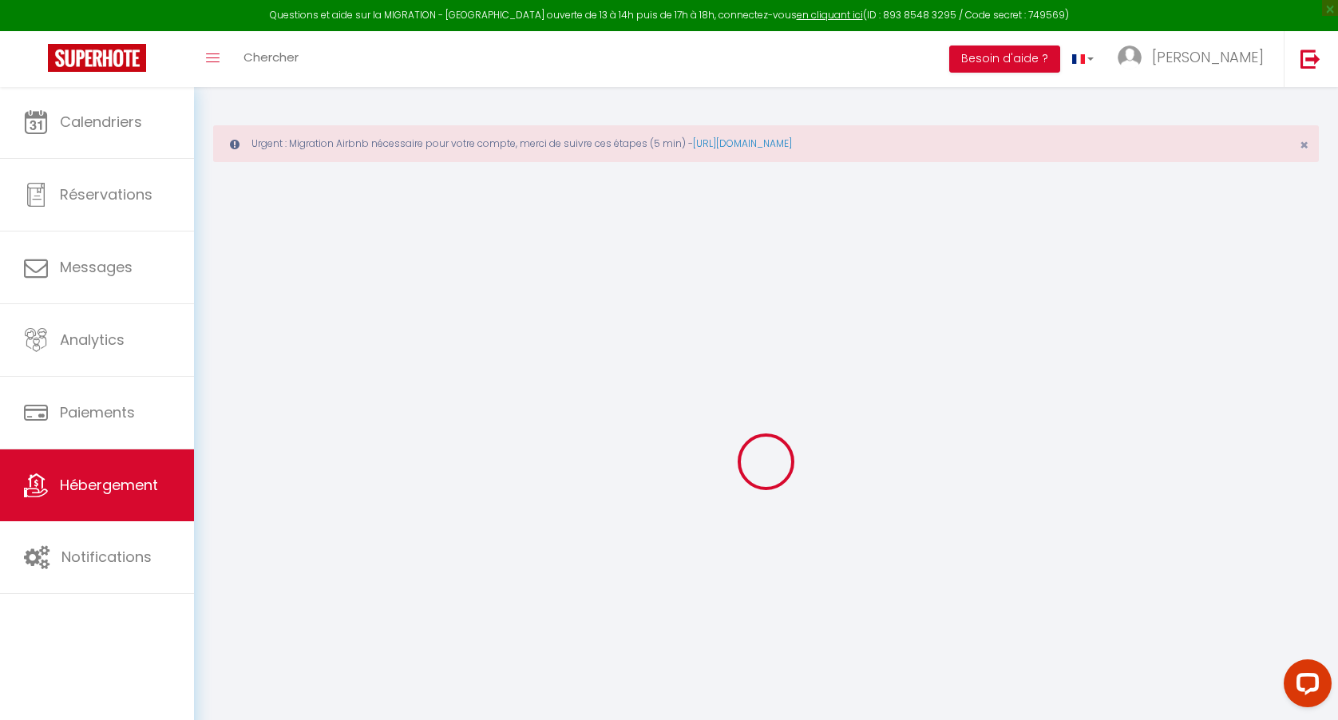
checkbox input "false"
select select
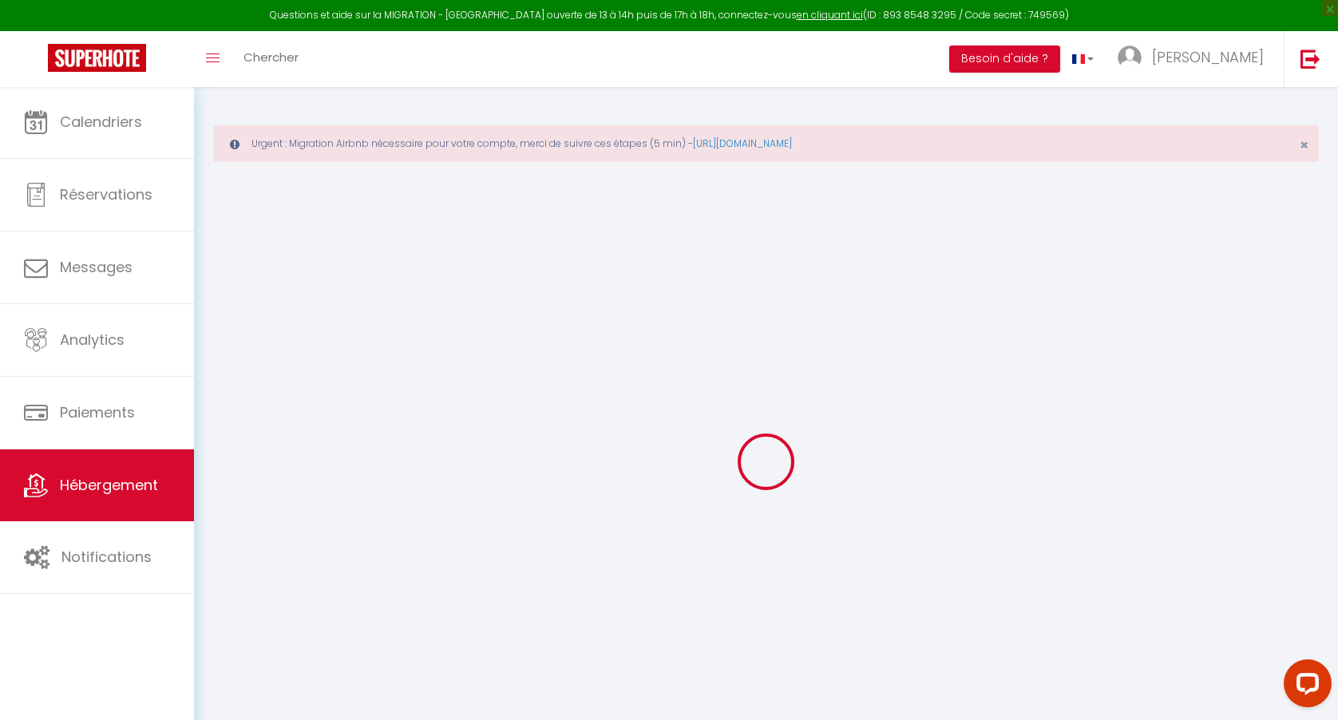
select select
checkbox input "false"
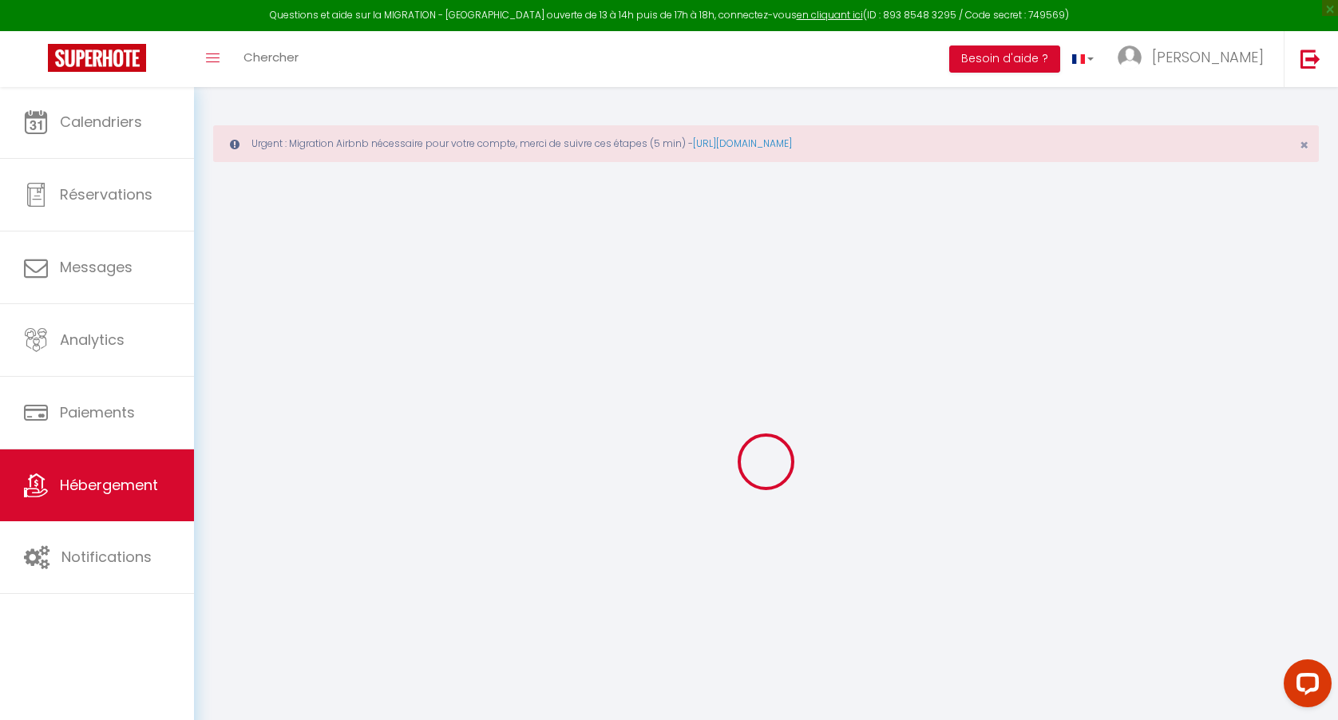
checkbox input "false"
select select
checkbox input "false"
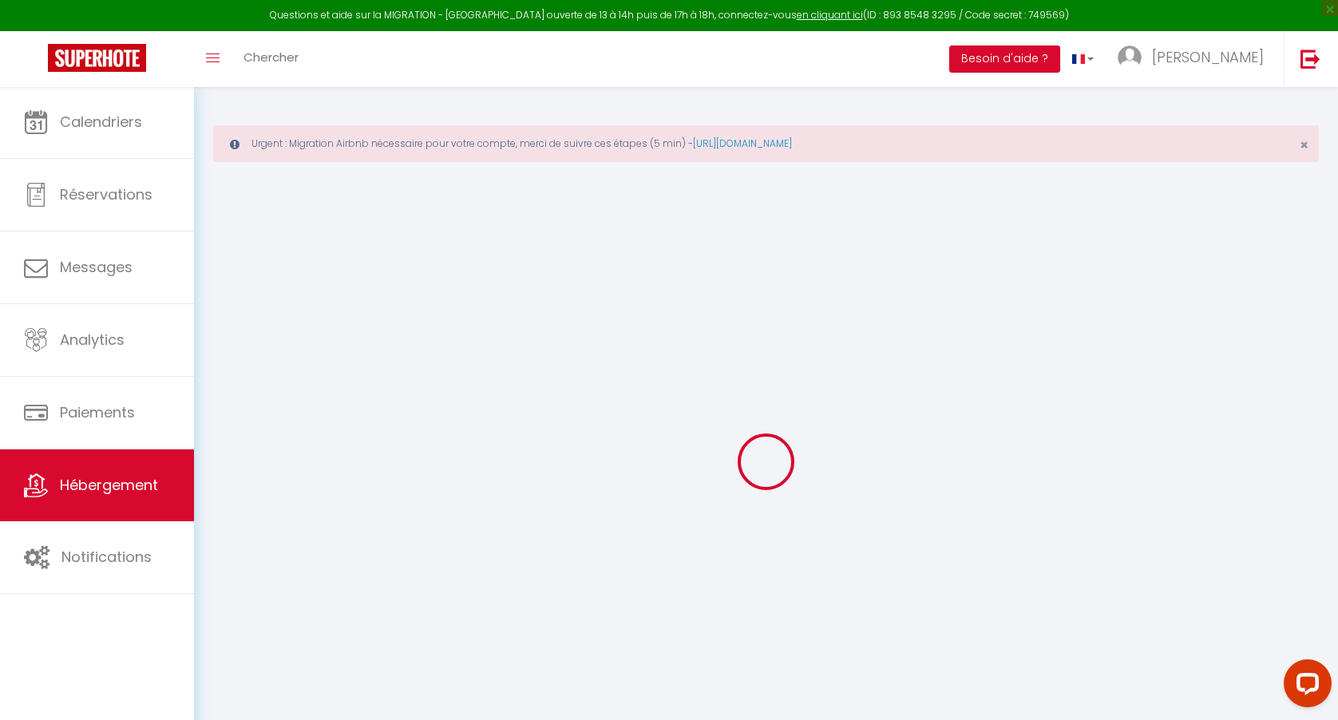
checkbox input "false"
select select
checkbox input "false"
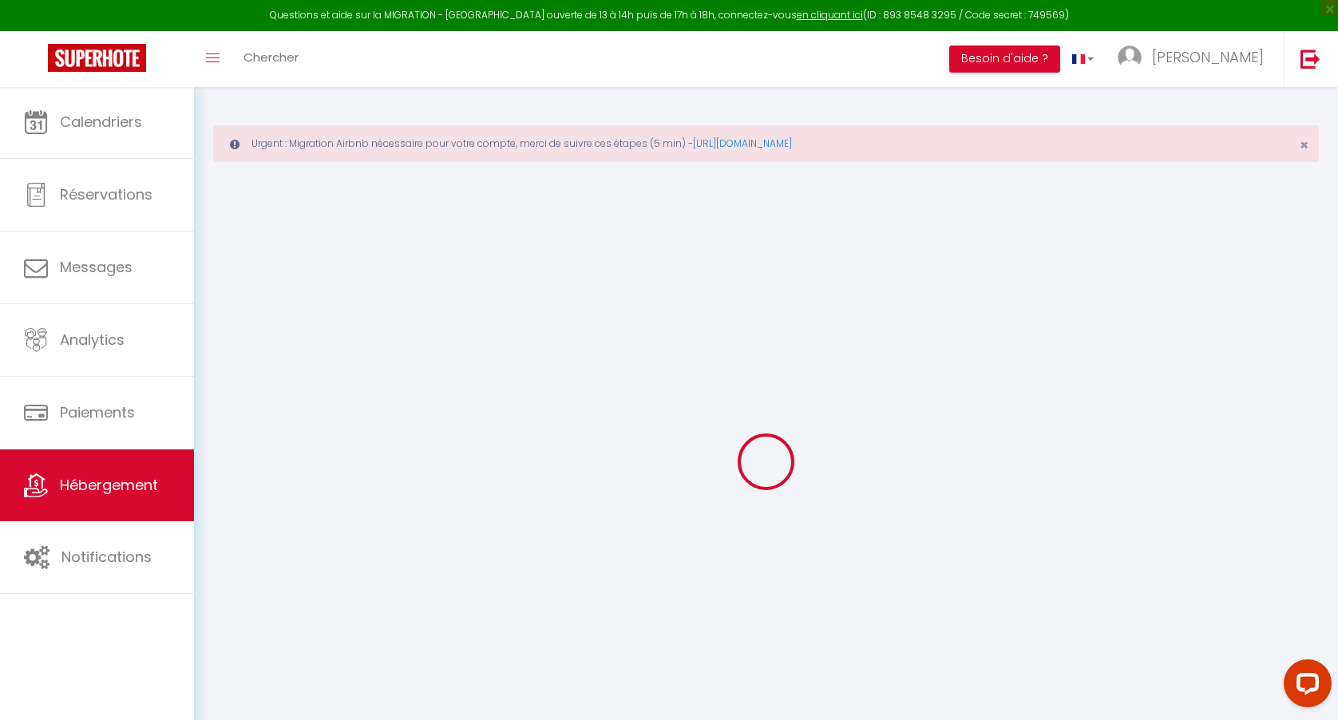
checkbox input "false"
select select
checkbox input "false"
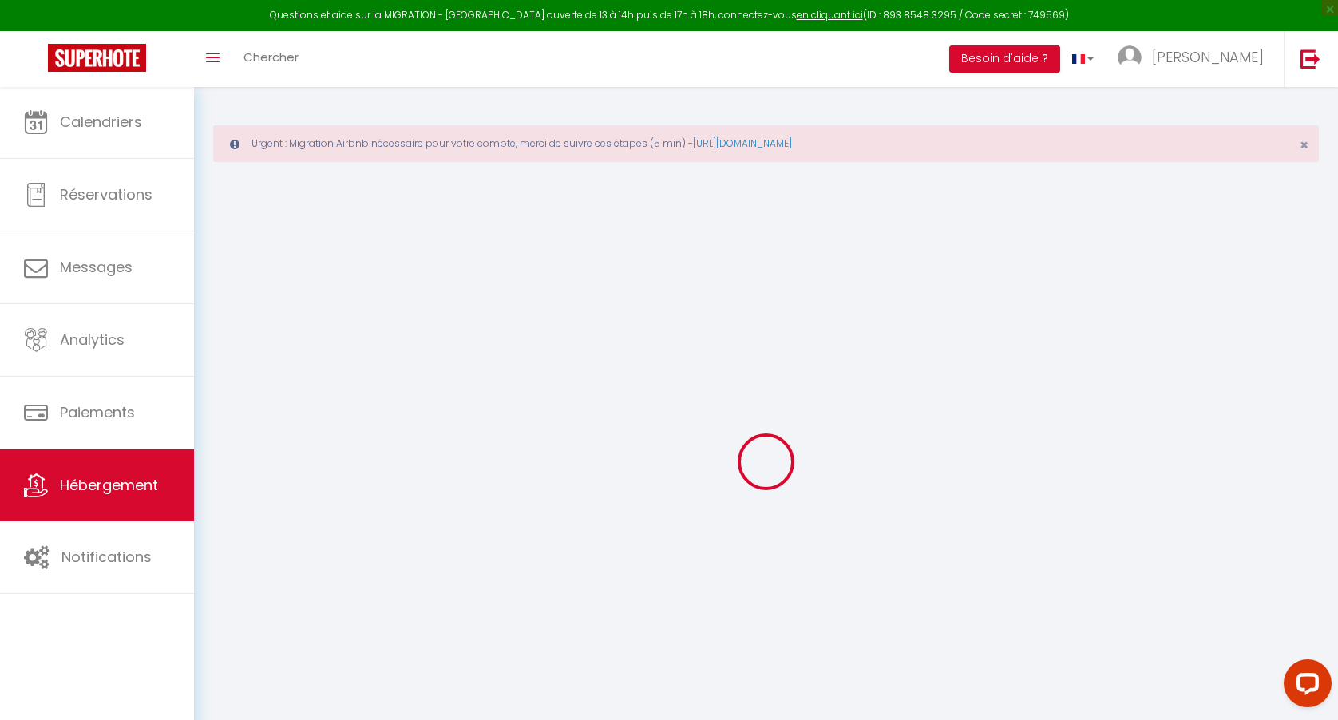
checkbox input "false"
select select "15:00"
select select "23:45"
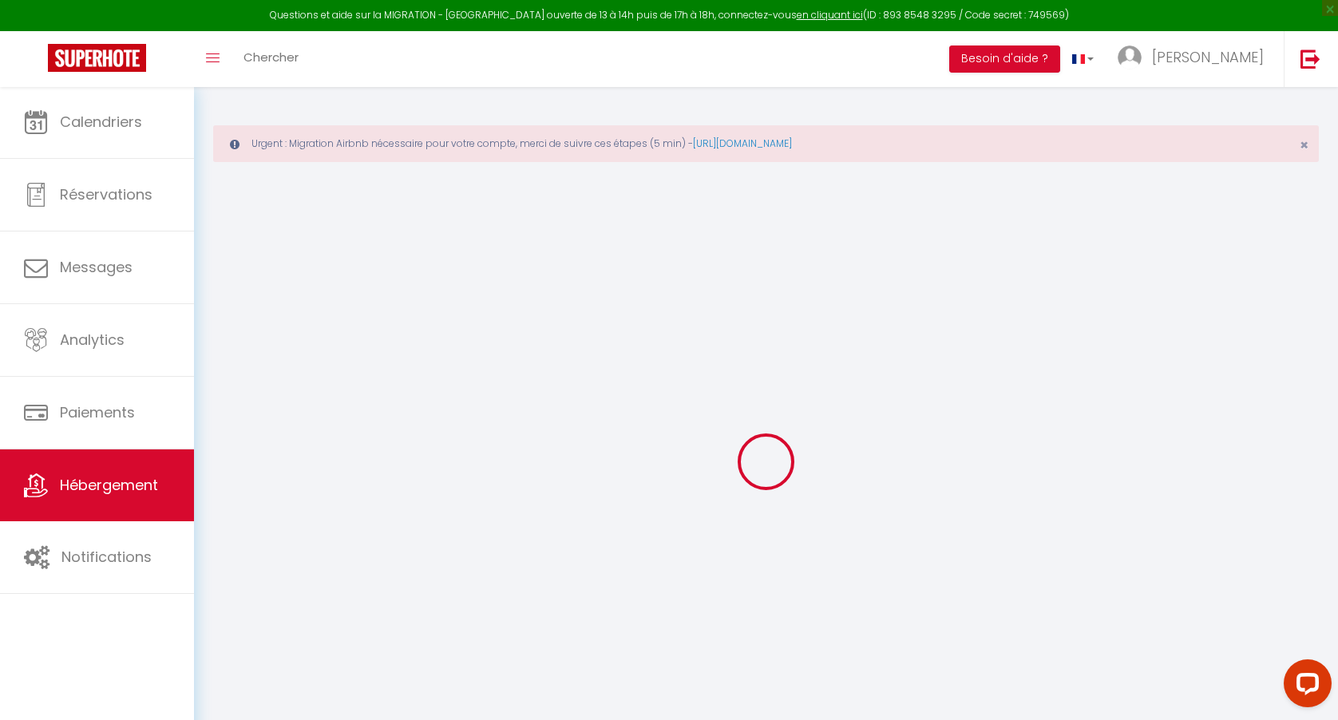
select select "11:00"
select select "30"
select select "120"
select select "03:00"
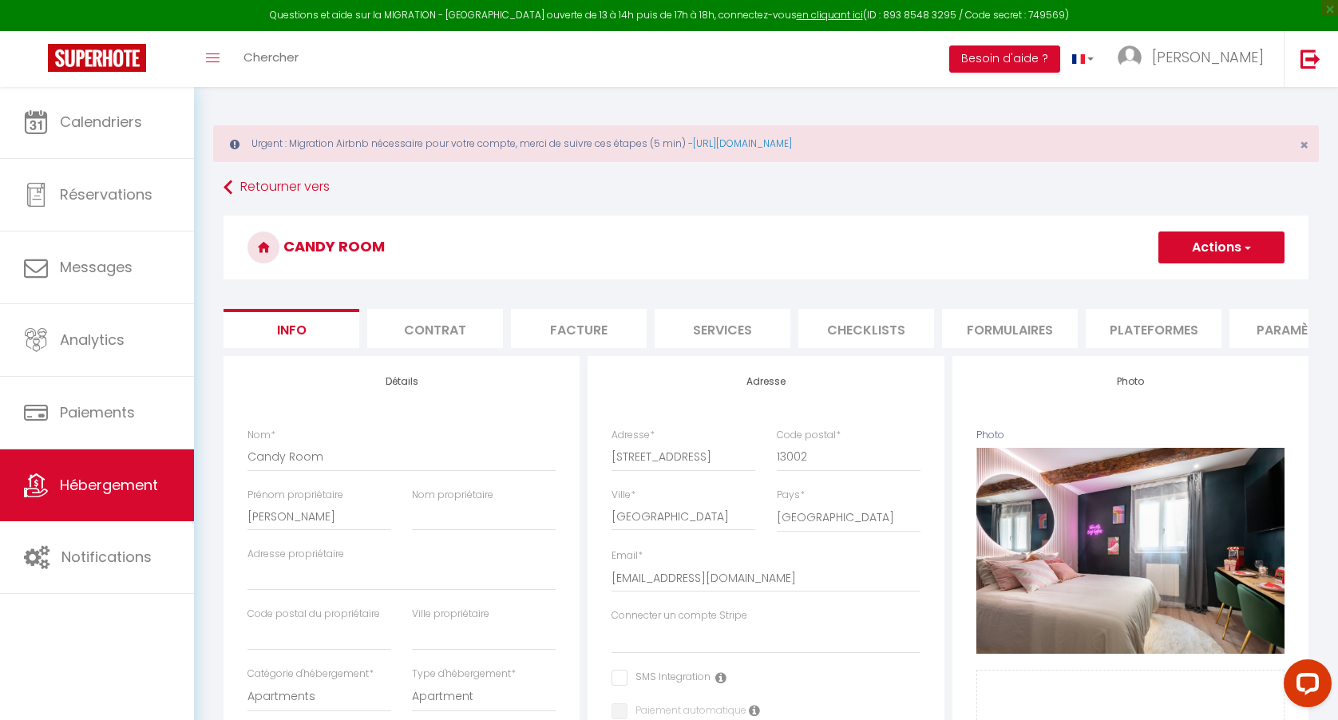
select select
checkbox input "false"
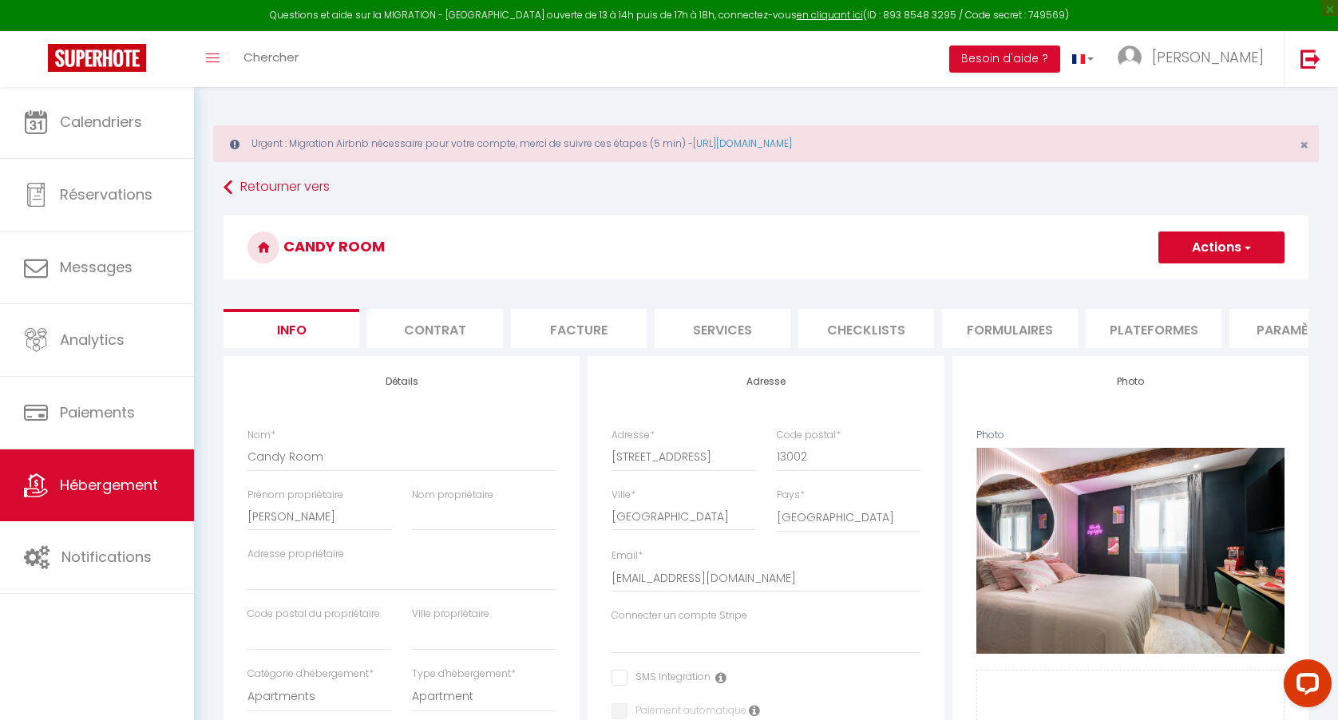
click at [1132, 322] on li "Plateformes" at bounding box center [1153, 328] width 136 height 39
select select
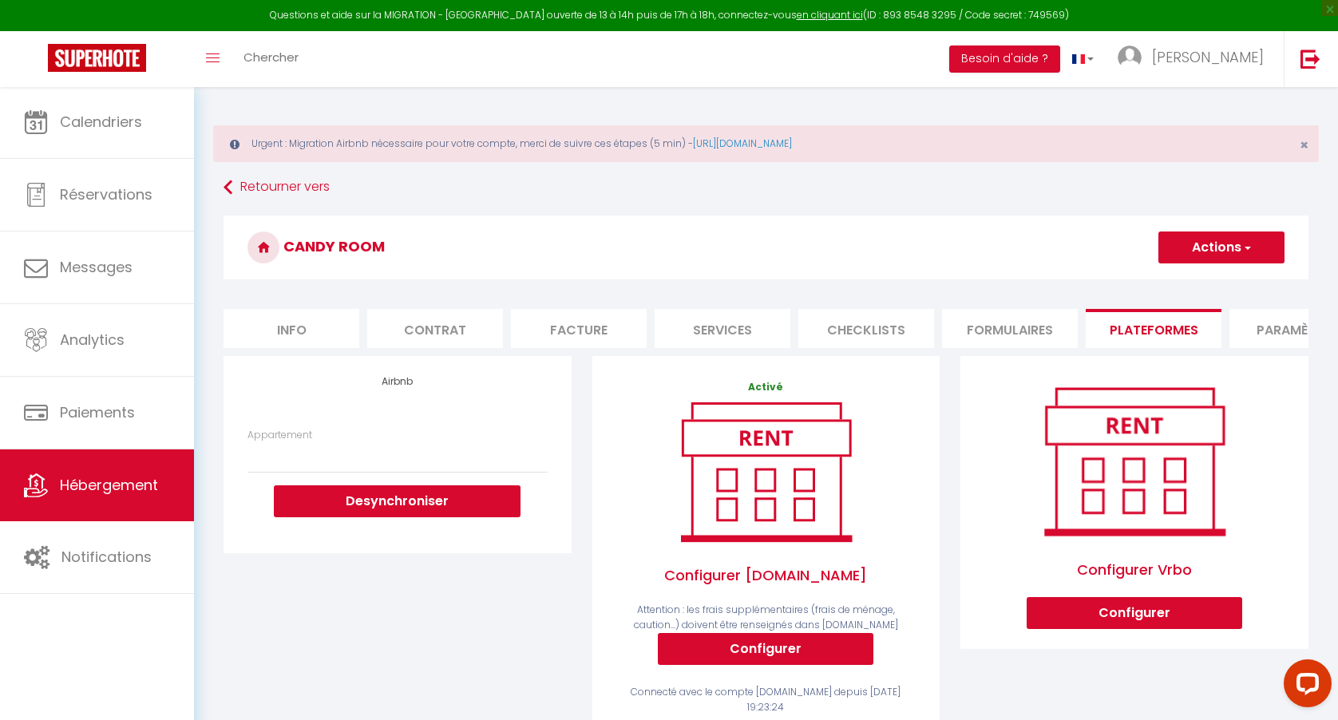
scroll to position [356, 0]
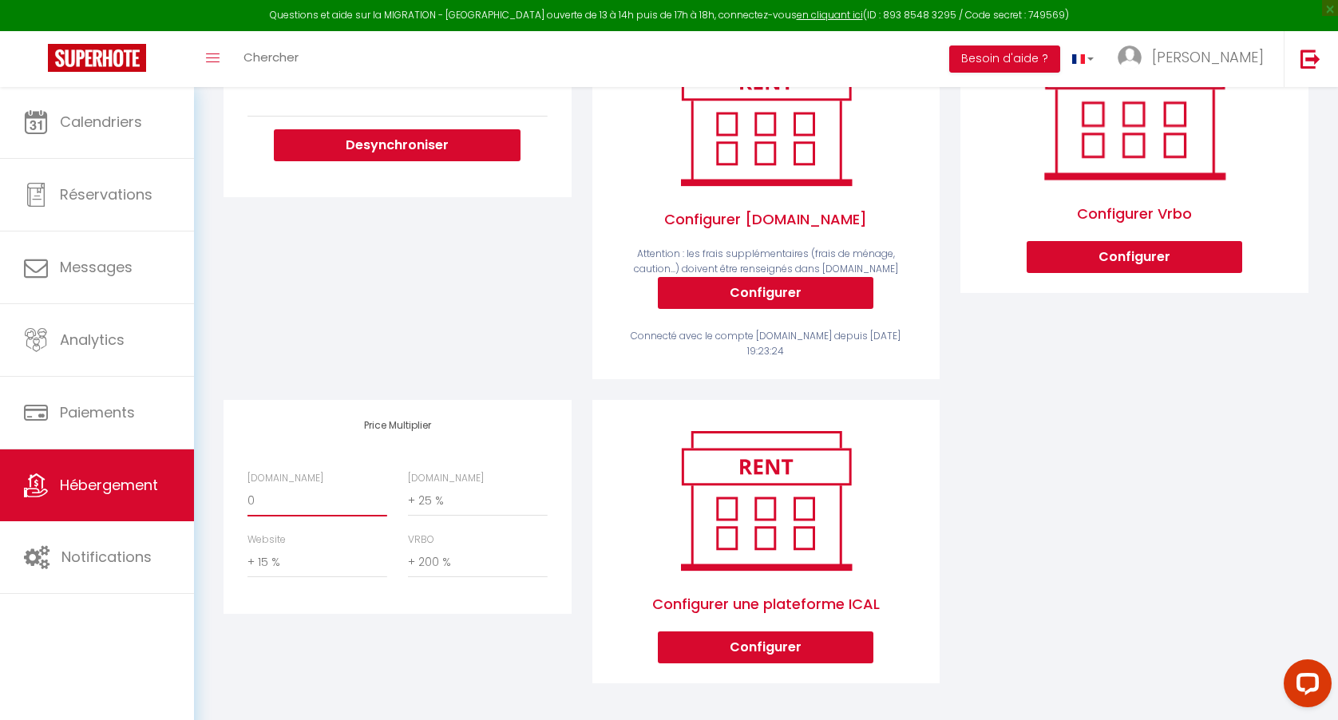
select select "+ 15 %"
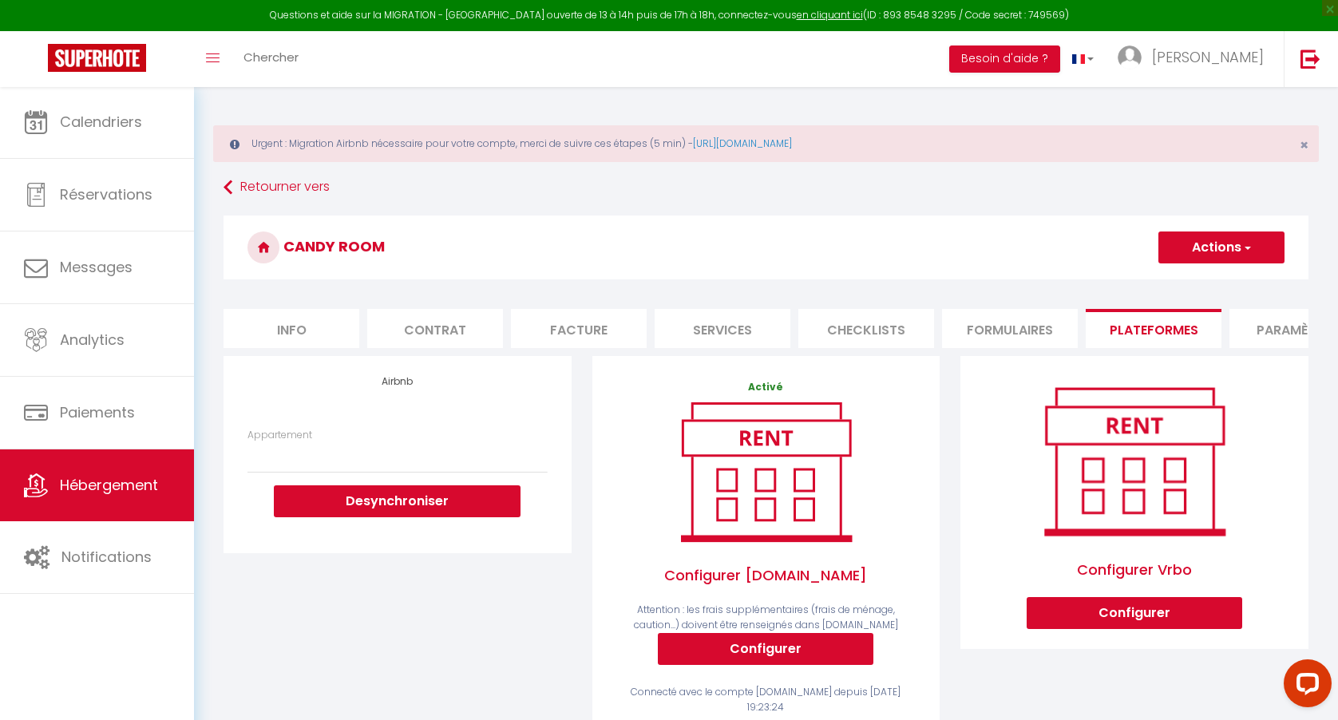
scroll to position [0, 0]
click at [1235, 248] on button "Actions" at bounding box center [1221, 247] width 126 height 32
click at [1215, 278] on link "Enregistrer" at bounding box center [1220, 282] width 126 height 21
select select
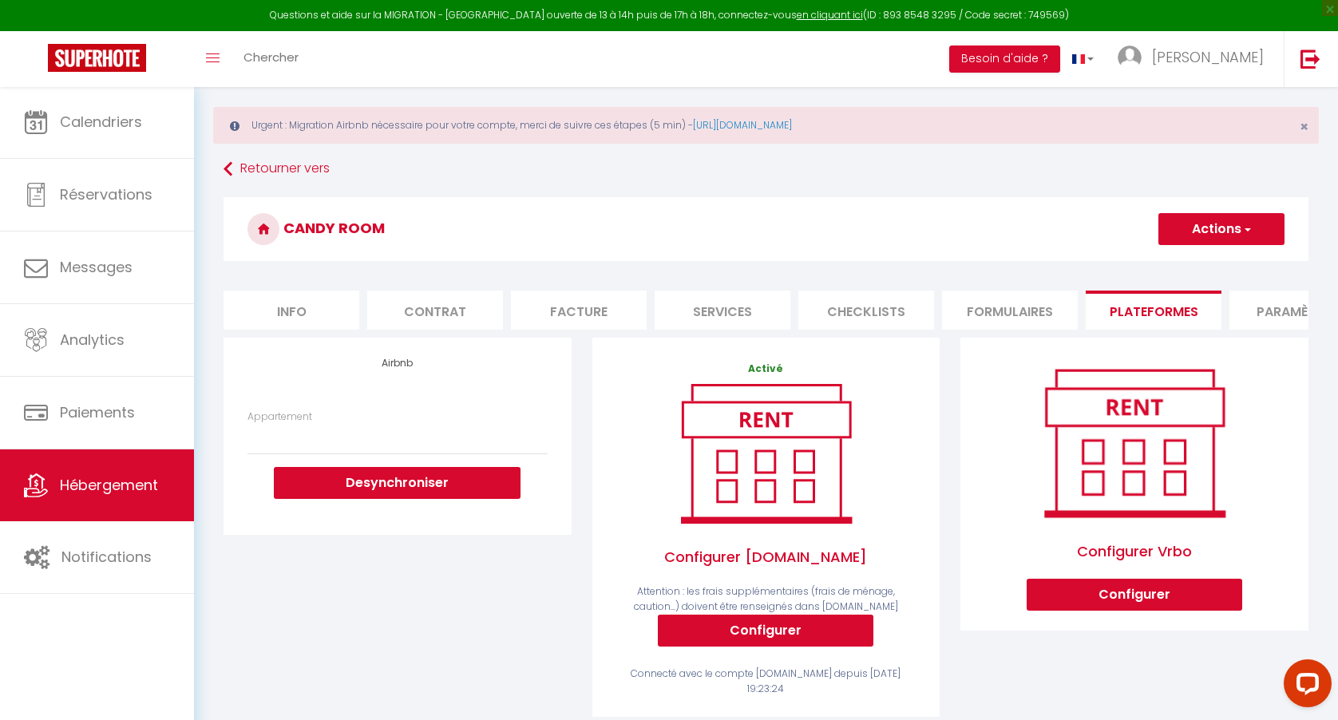
scroll to position [20, 0]
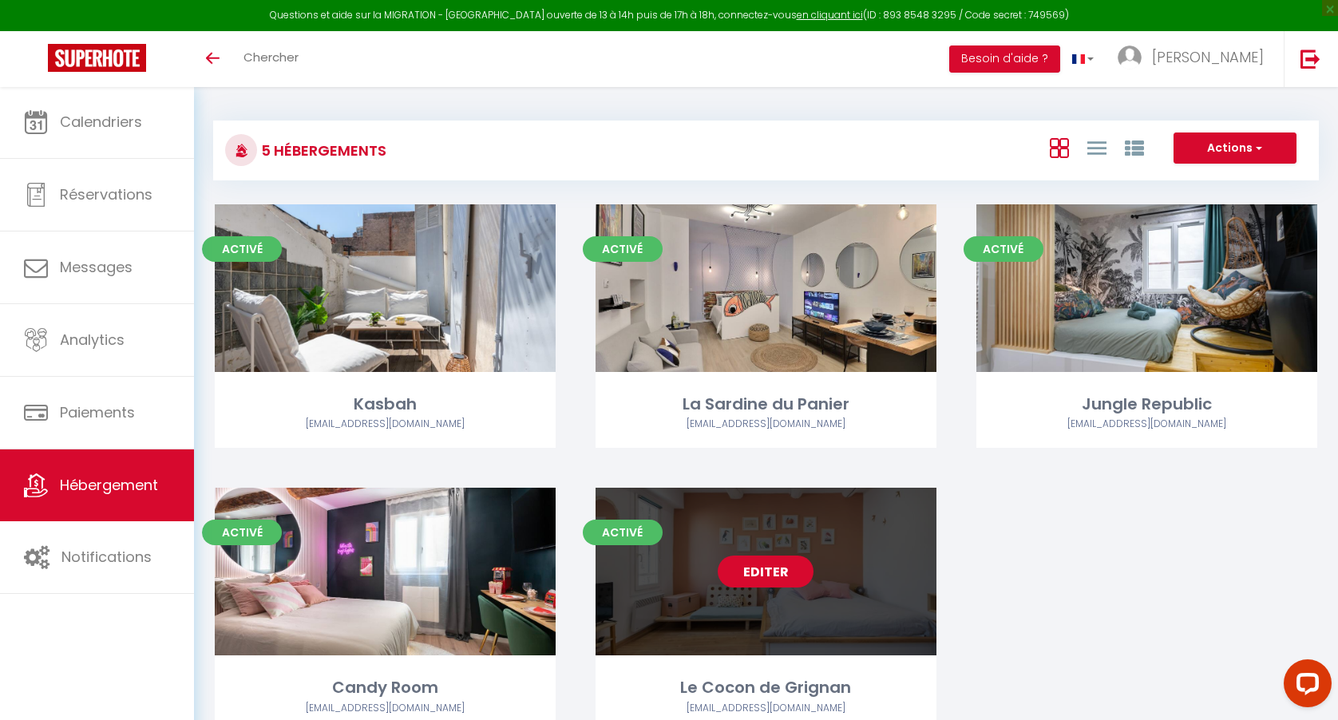
click at [770, 566] on link "Editer" at bounding box center [765, 571] width 96 height 32
select select "3"
select select "2"
select select "1"
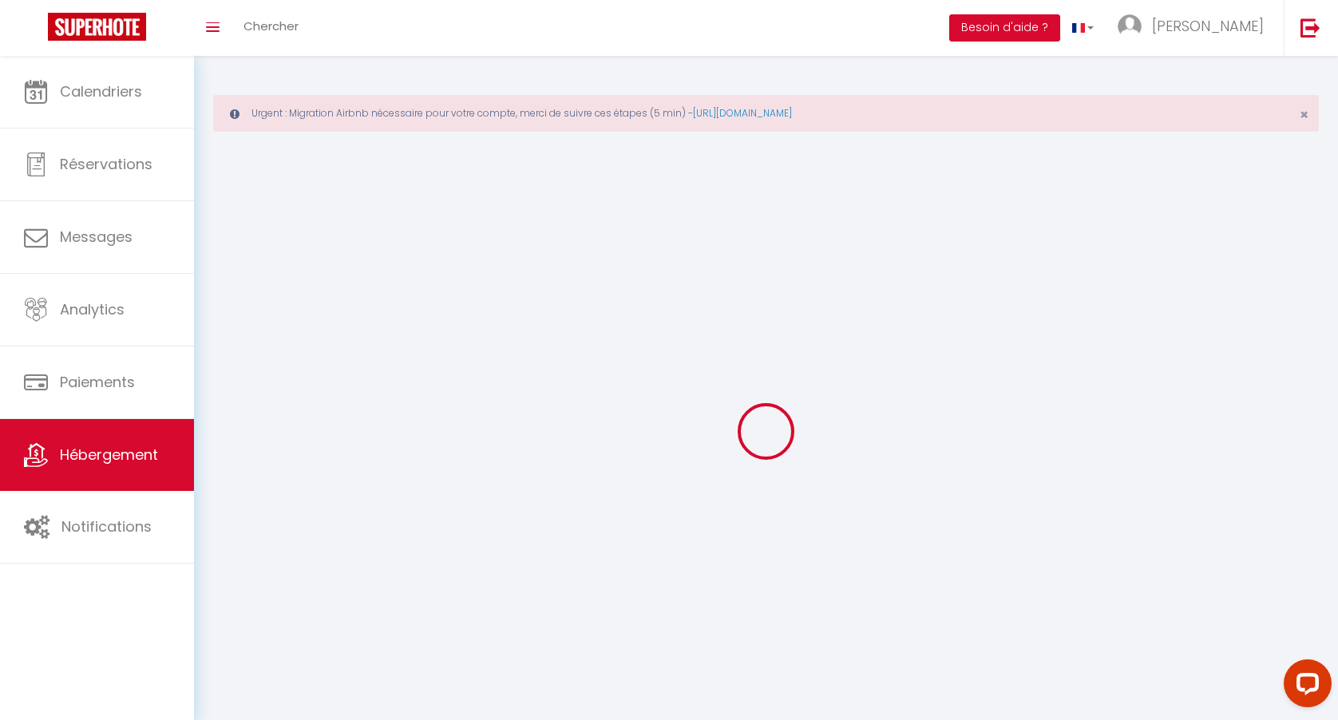
select select
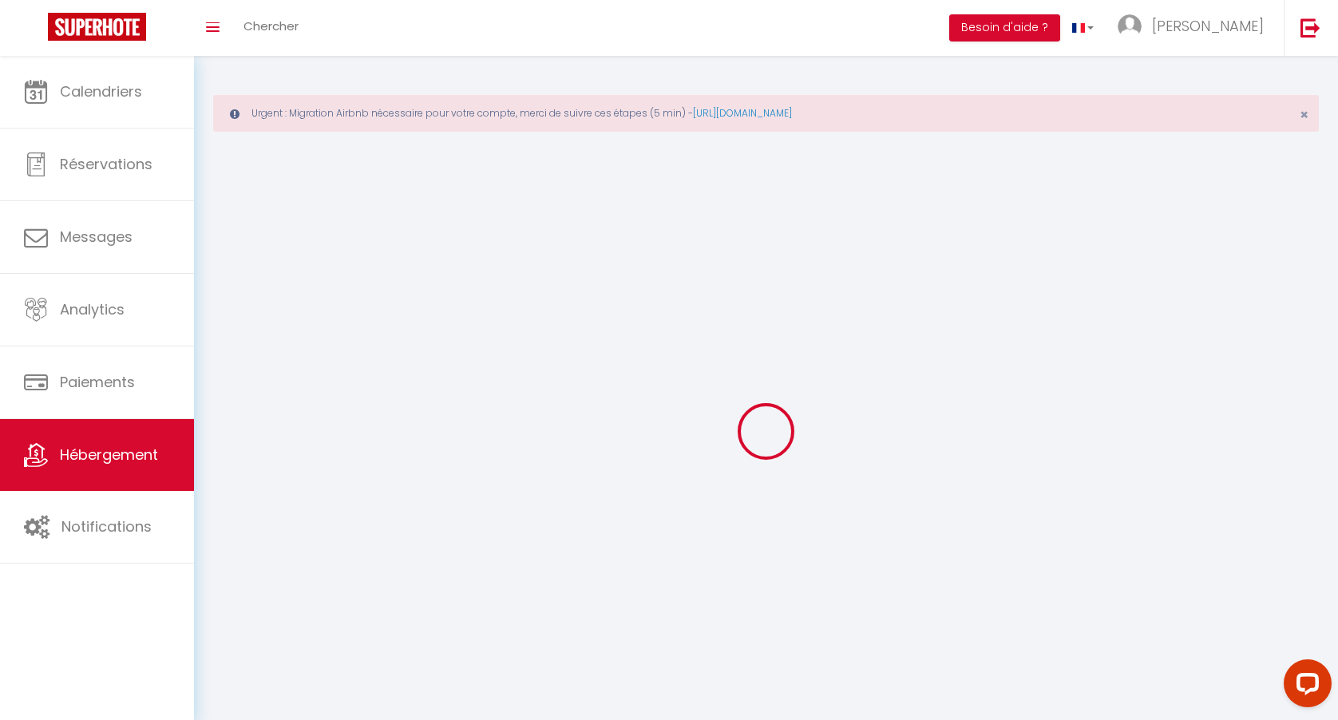
checkbox input "false"
select select
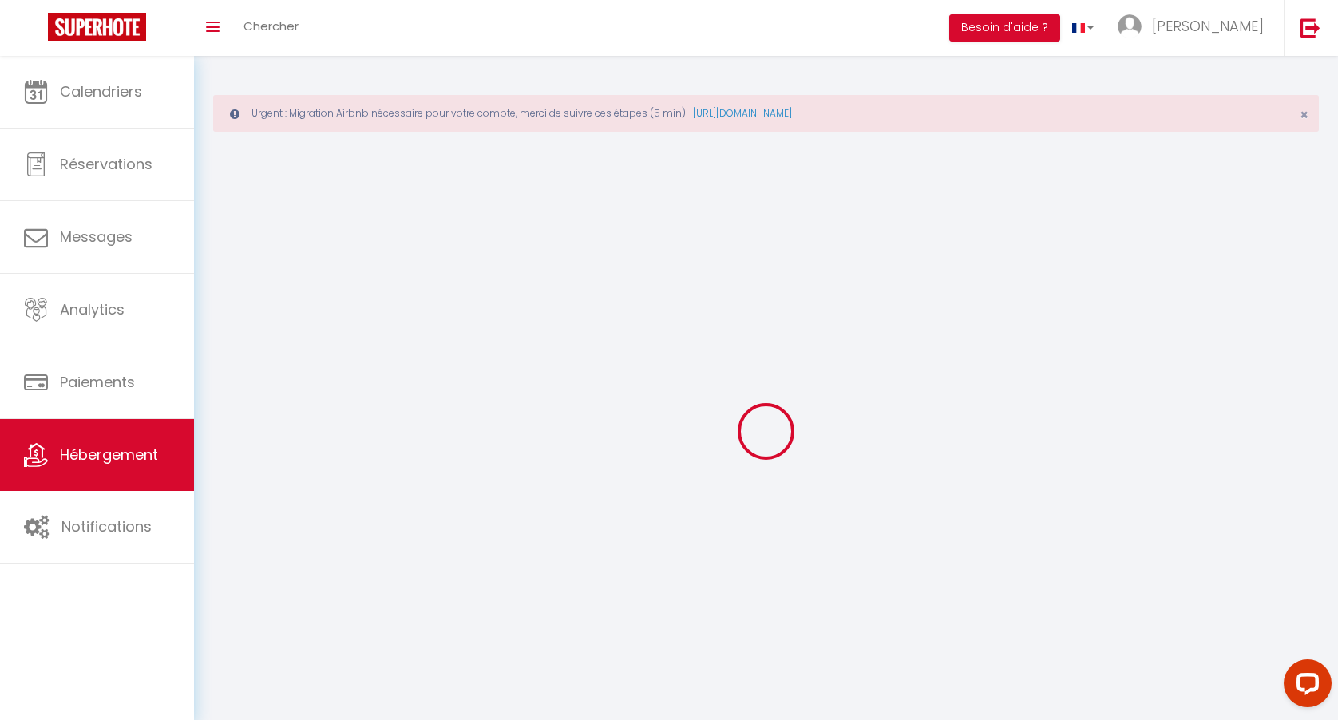
select select
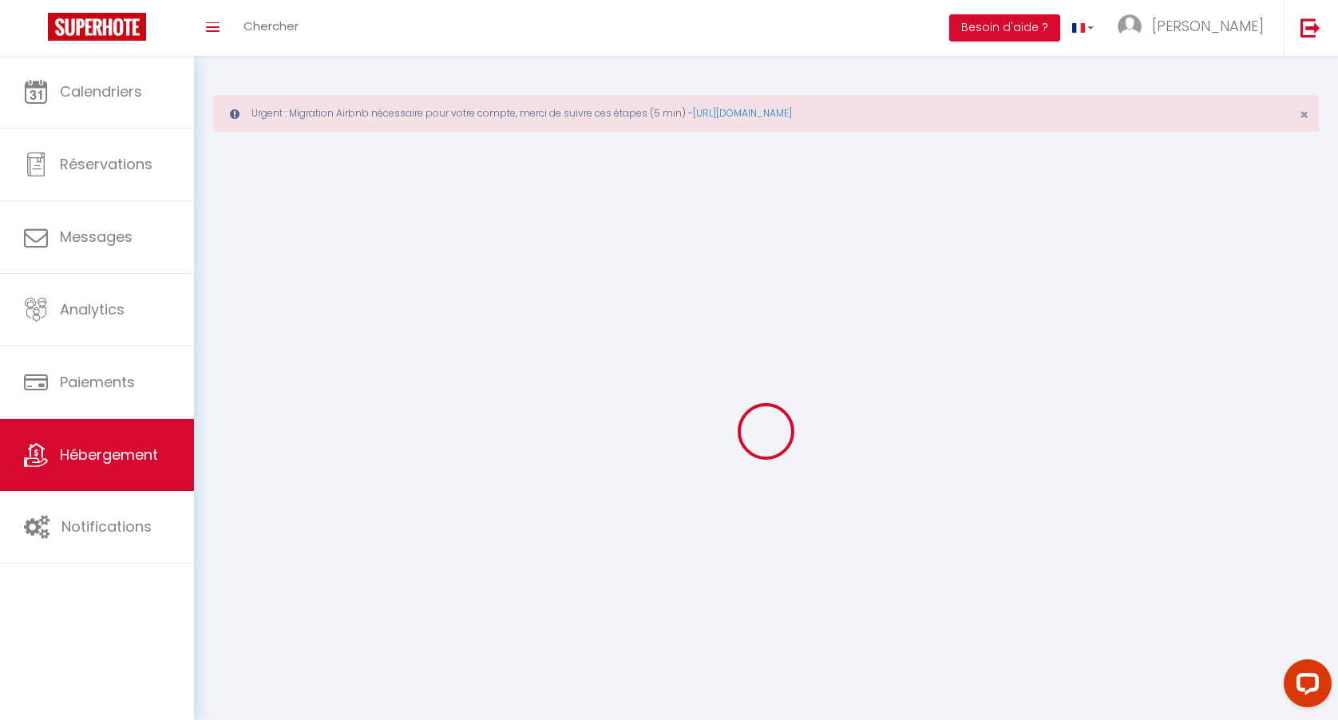
select select
checkbox input "false"
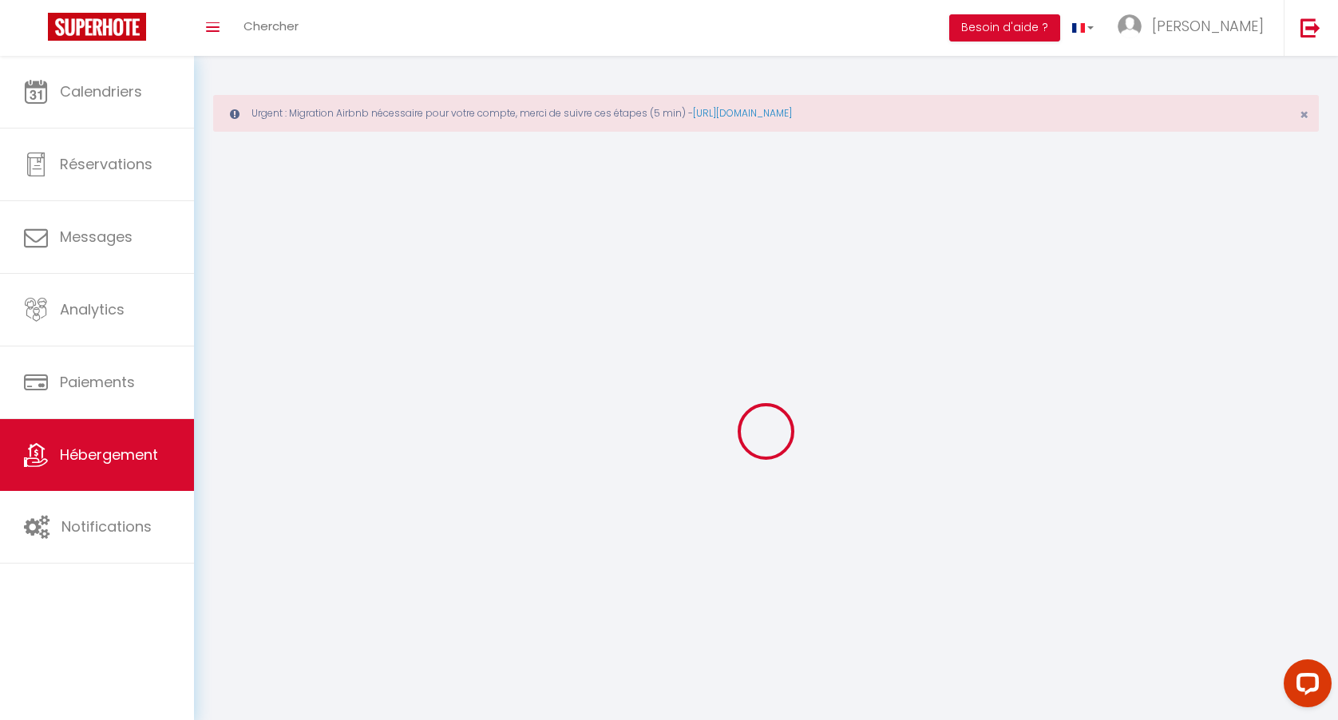
select select
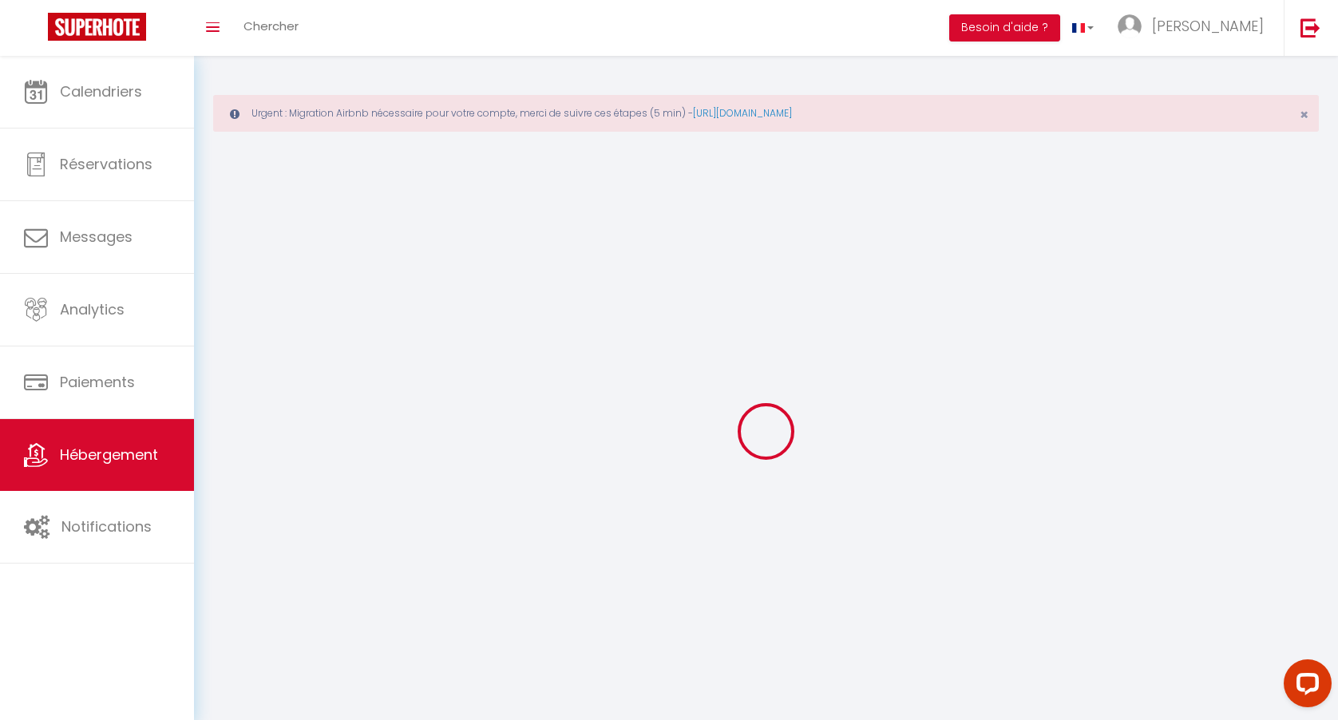
select select
checkbox input "false"
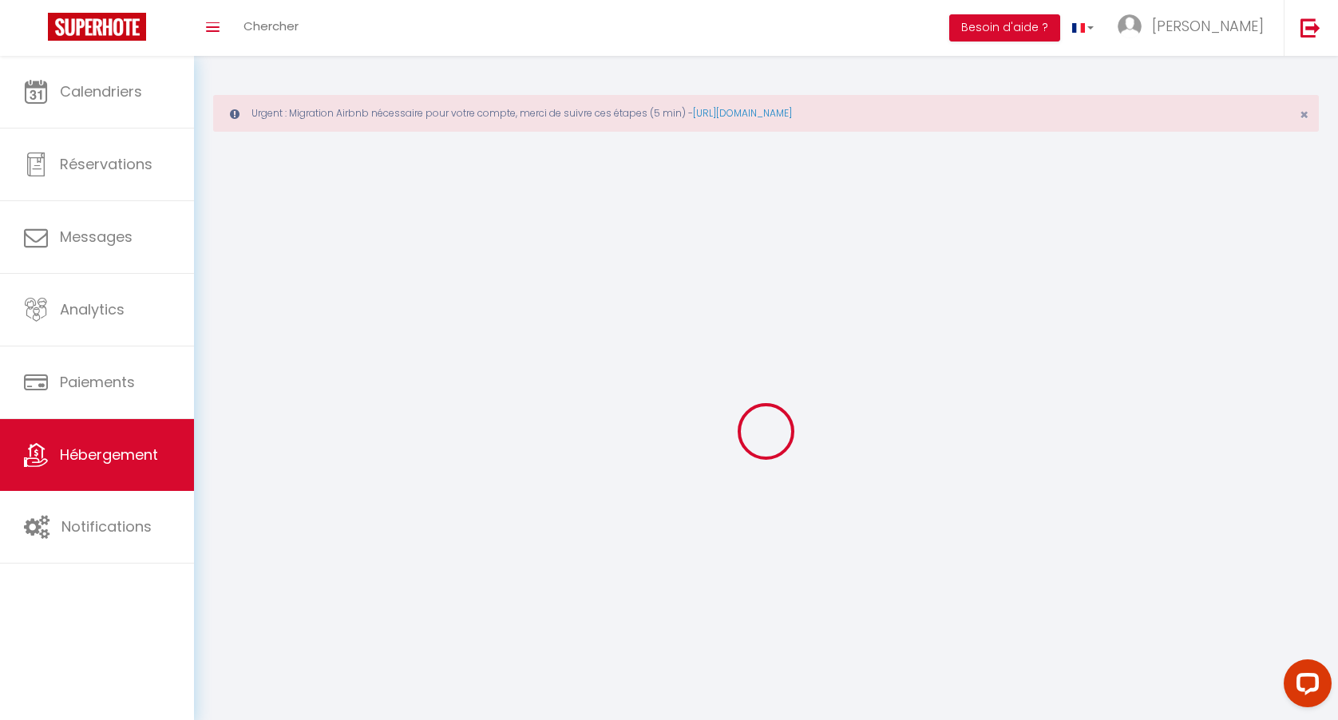
checkbox input "false"
select select
select select "28"
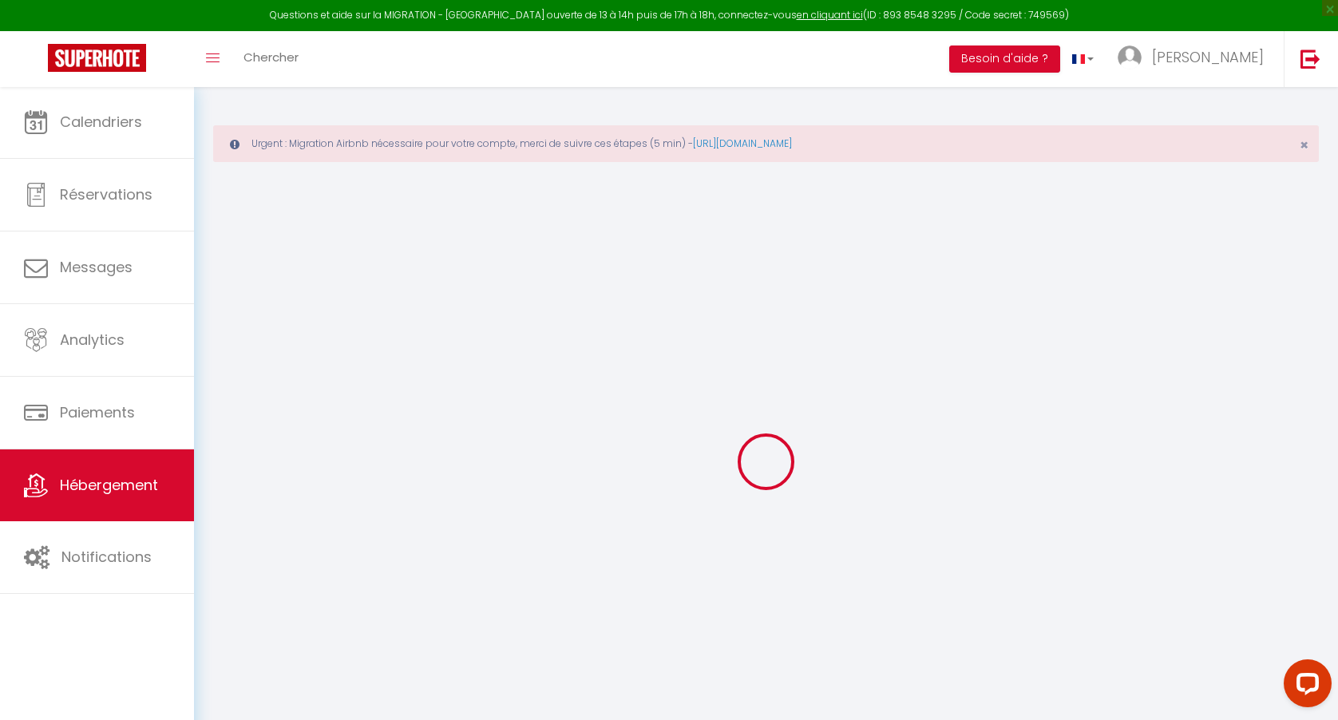
select select
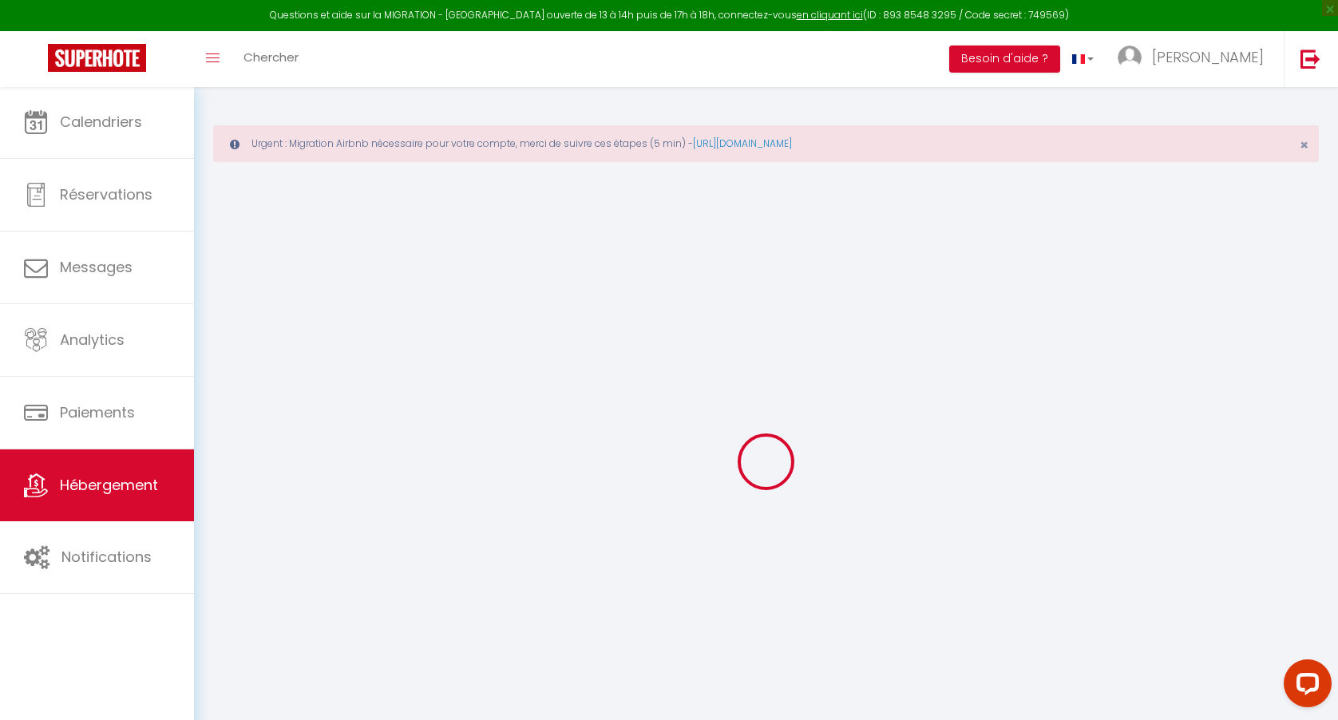
select select
checkbox input "false"
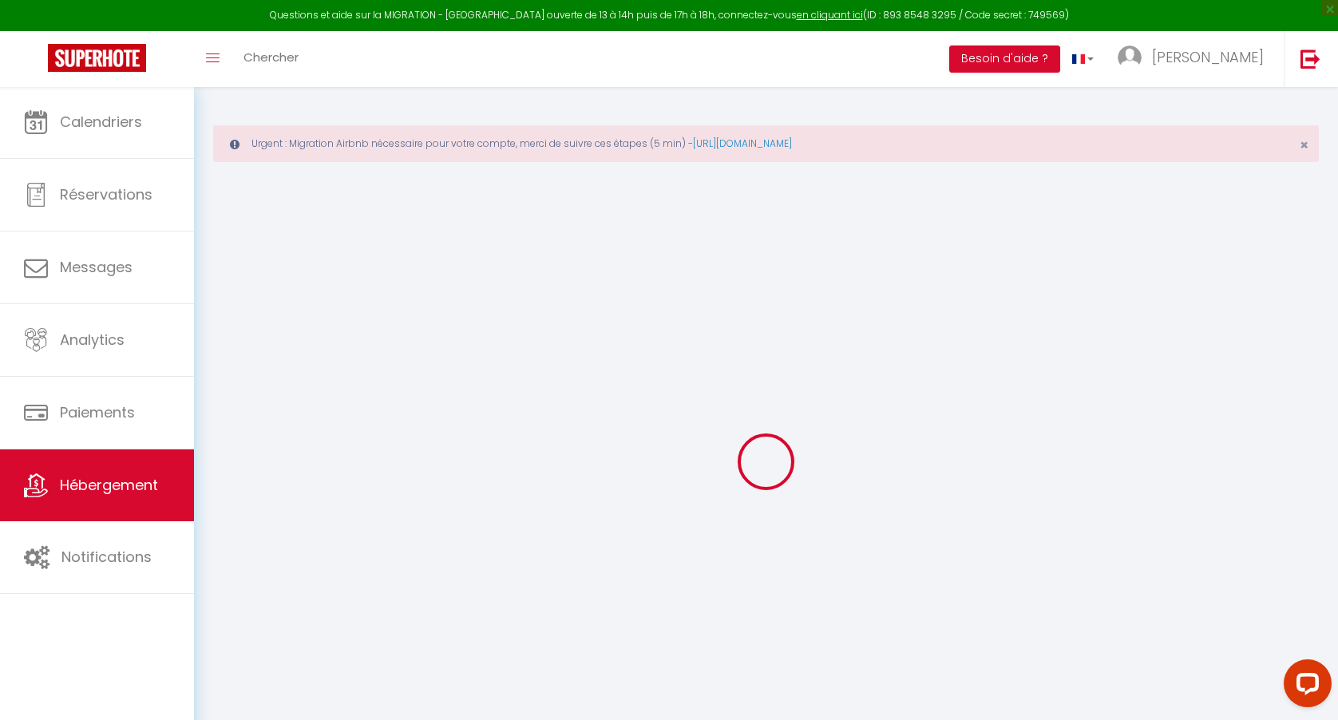
select select
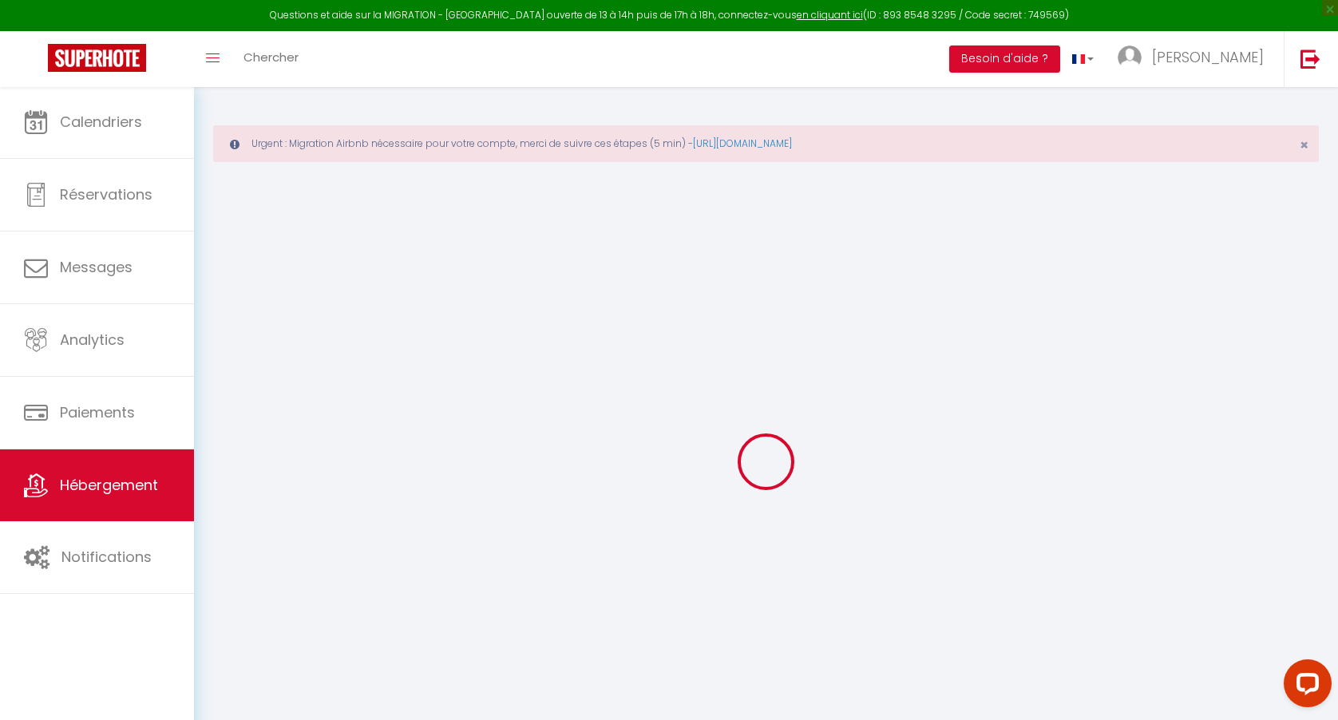
select select
checkbox input "false"
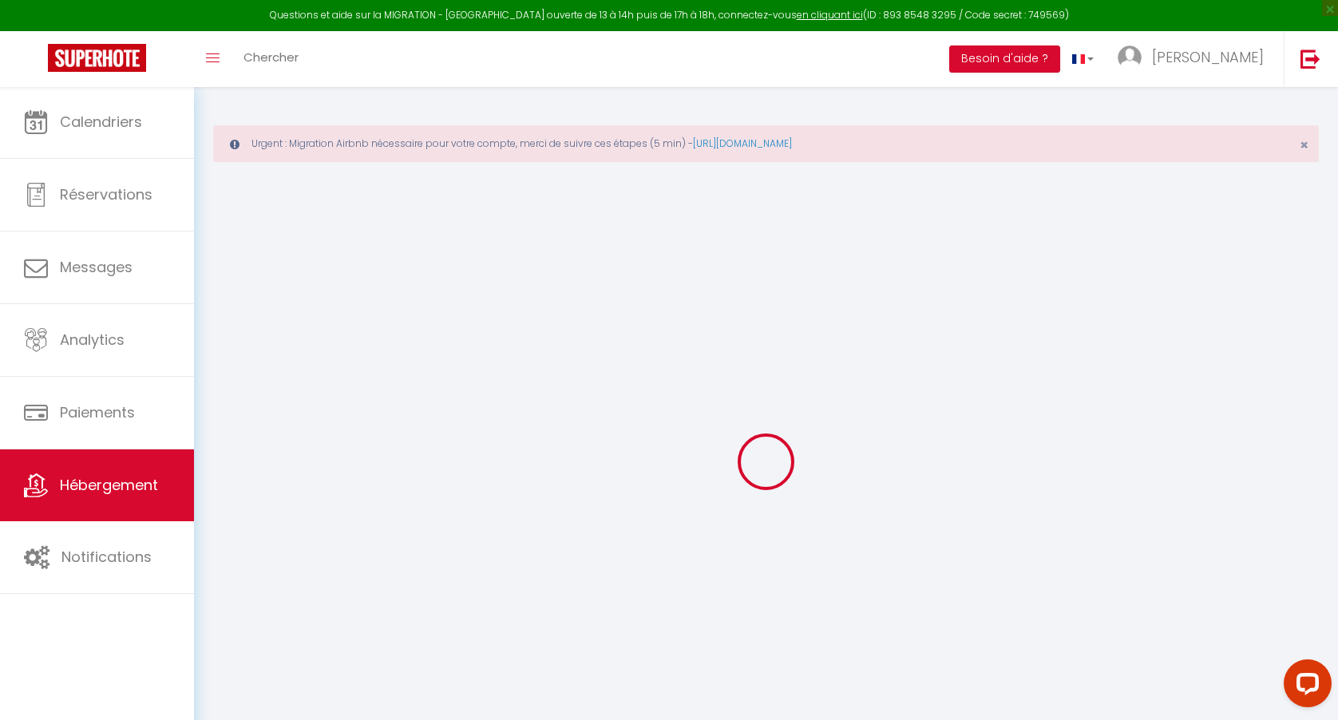
checkbox input "false"
select select
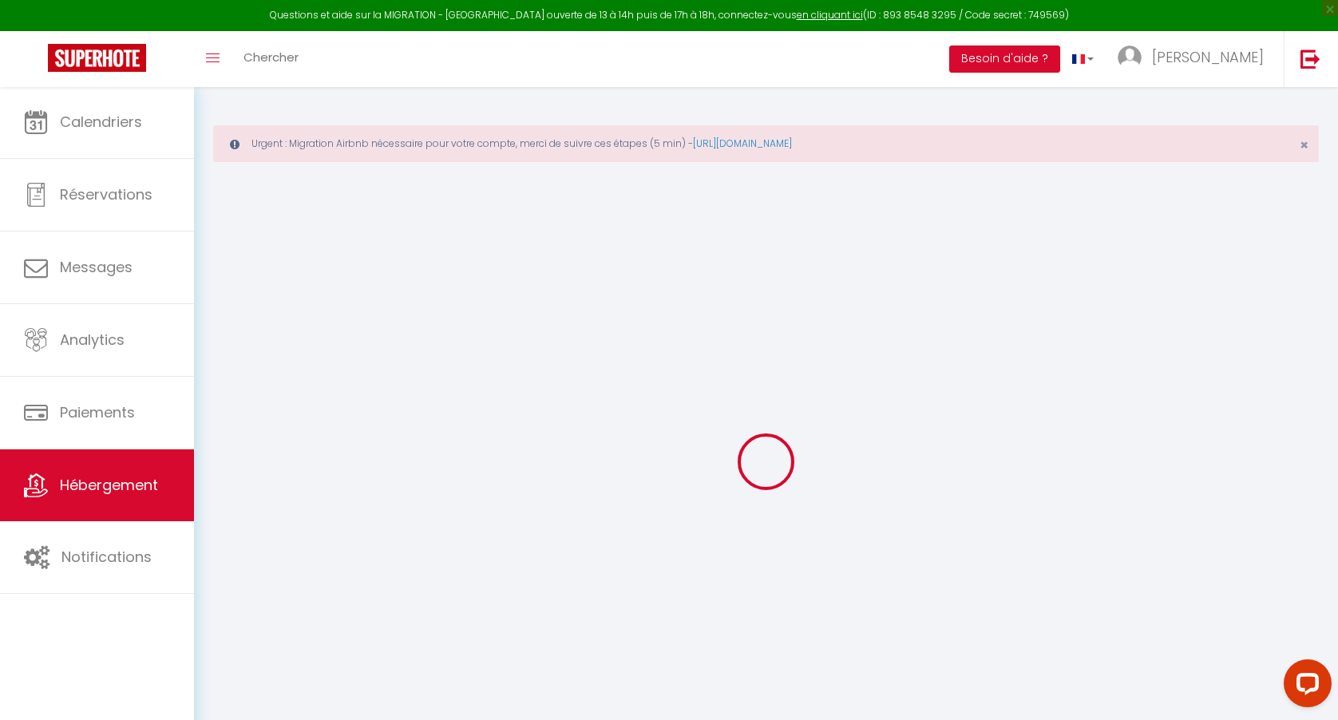
select select
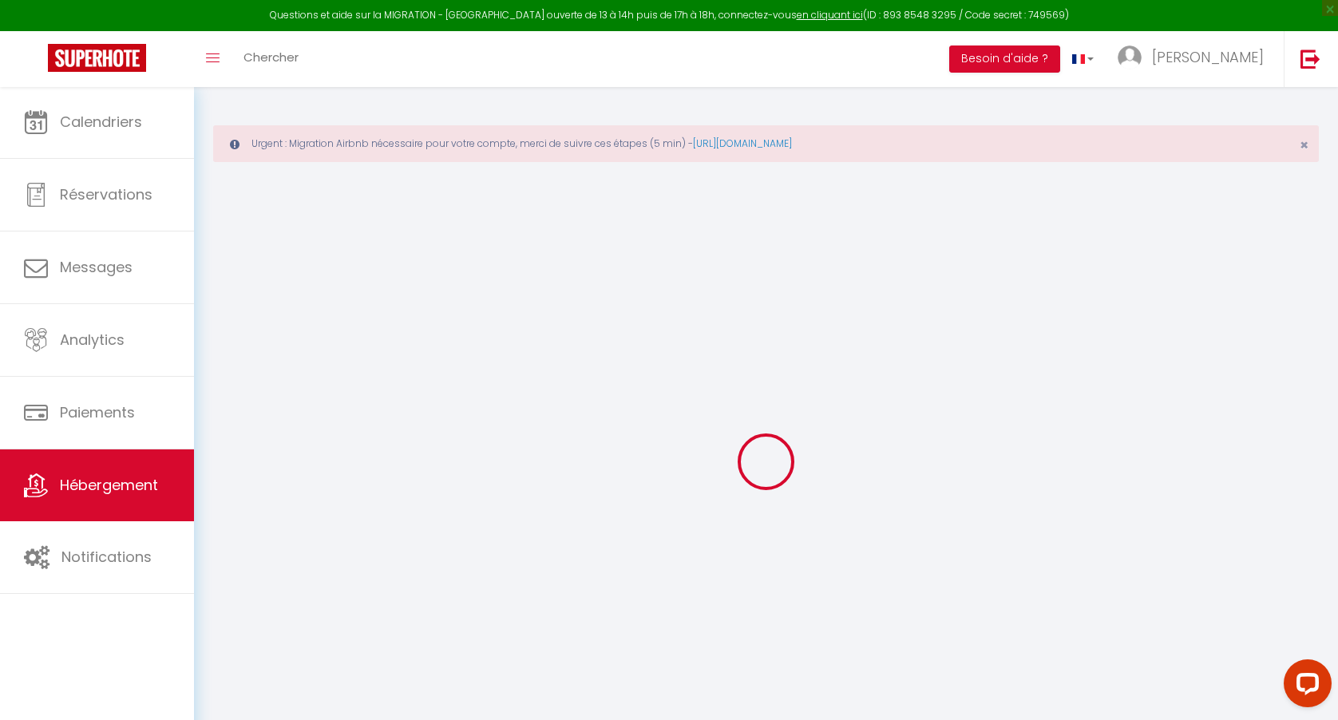
checkbox input "false"
select select
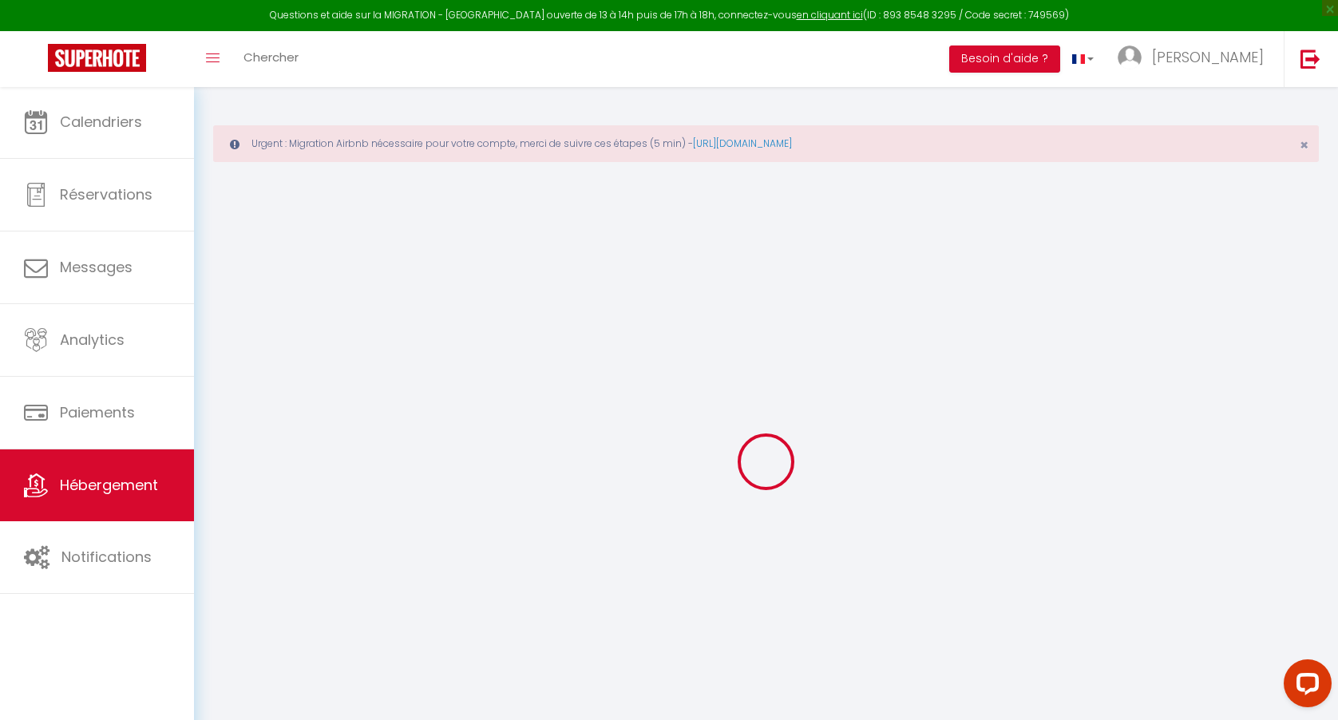
select select
type input "Le Cocon de Grignan"
type input "David"
type input "68 Rue Grignan"
type input "13006"
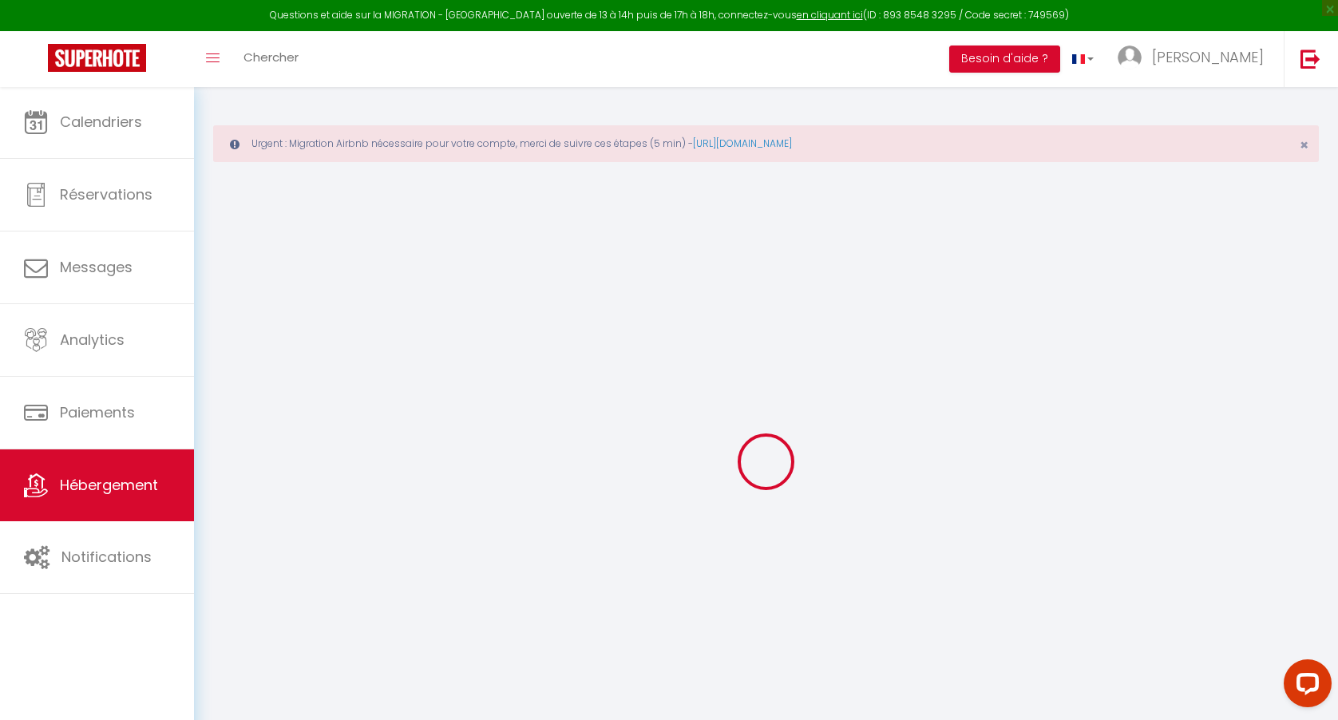
type input "Marseille"
select select "2"
type input "100"
type input "35"
select select
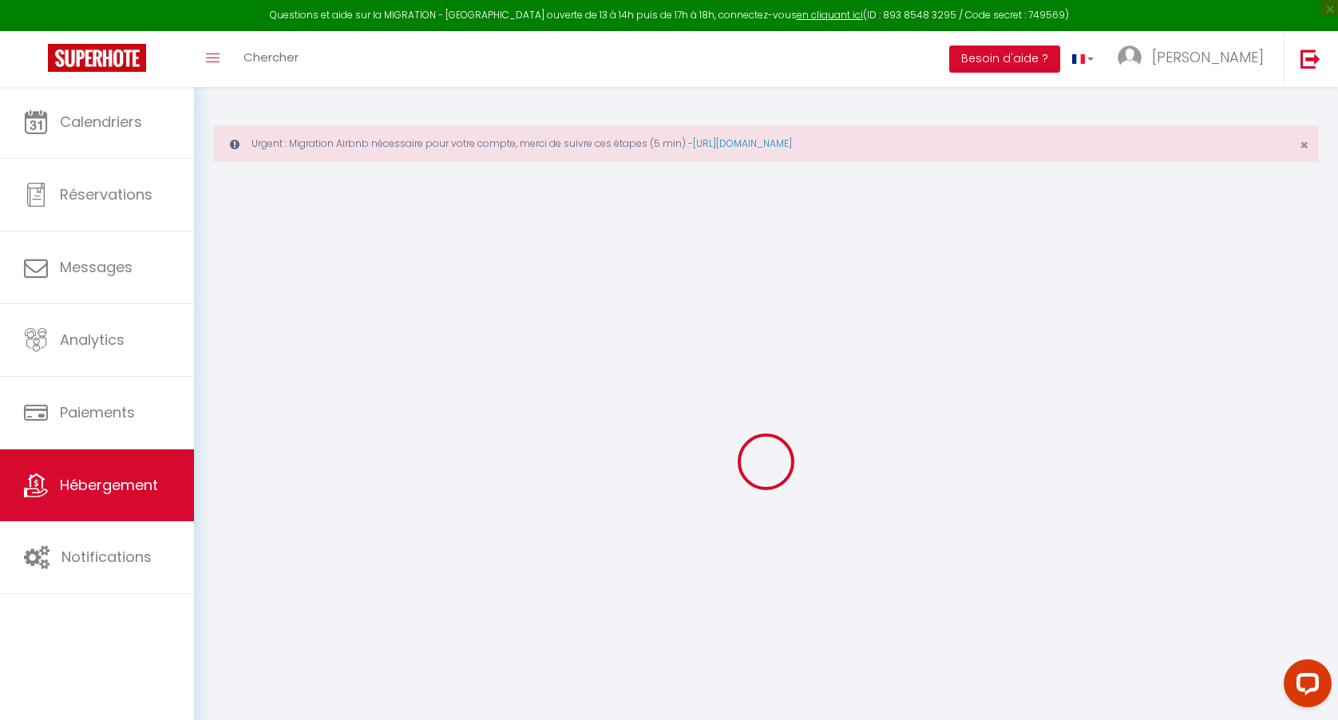
select select
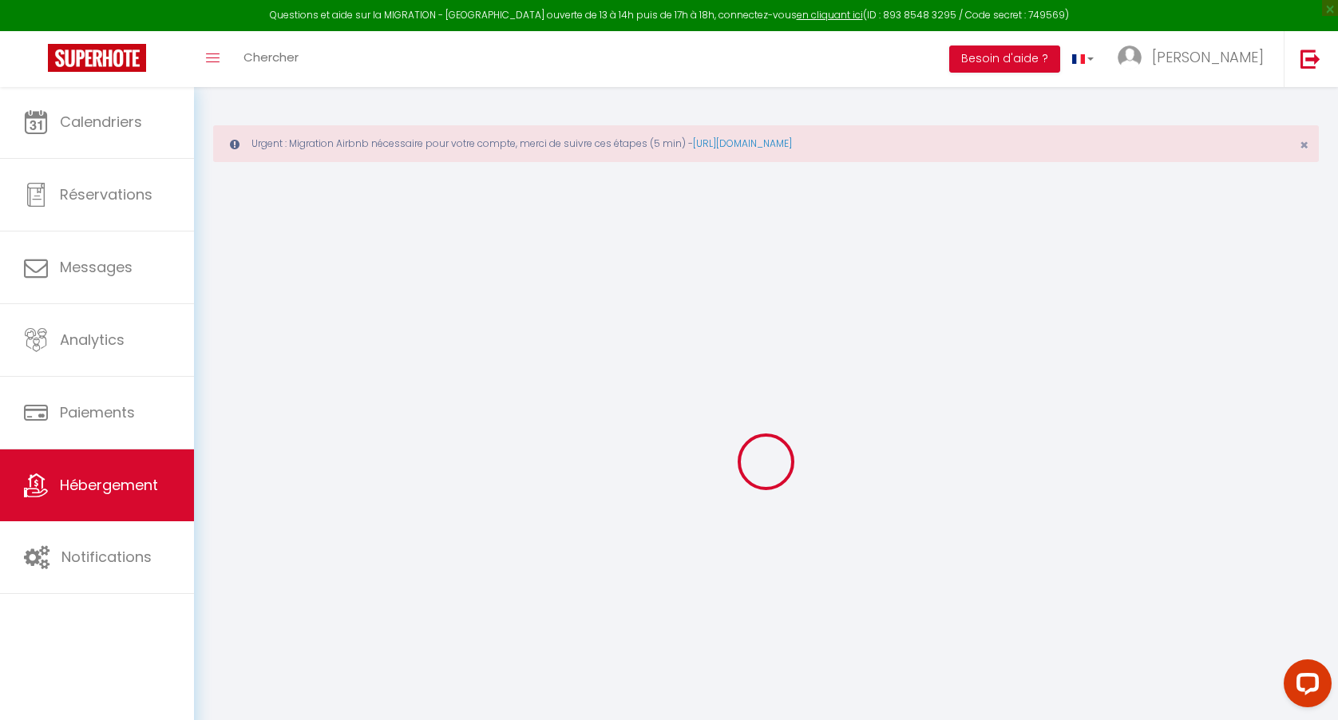
type input "68 Rue Grignan"
type input "13006"
type input "[GEOGRAPHIC_DATA]"
type input "[EMAIL_ADDRESS][DOMAIN_NAME]"
select select
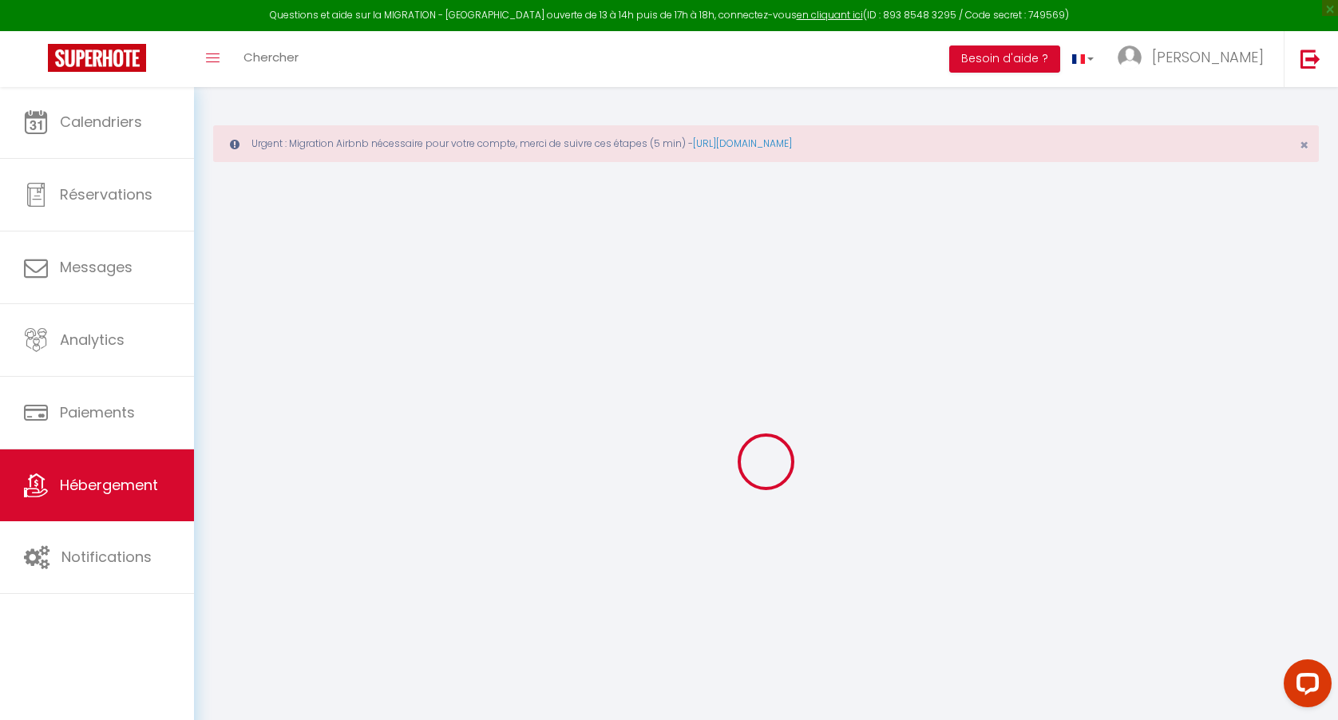
checkbox input "false"
type input "0"
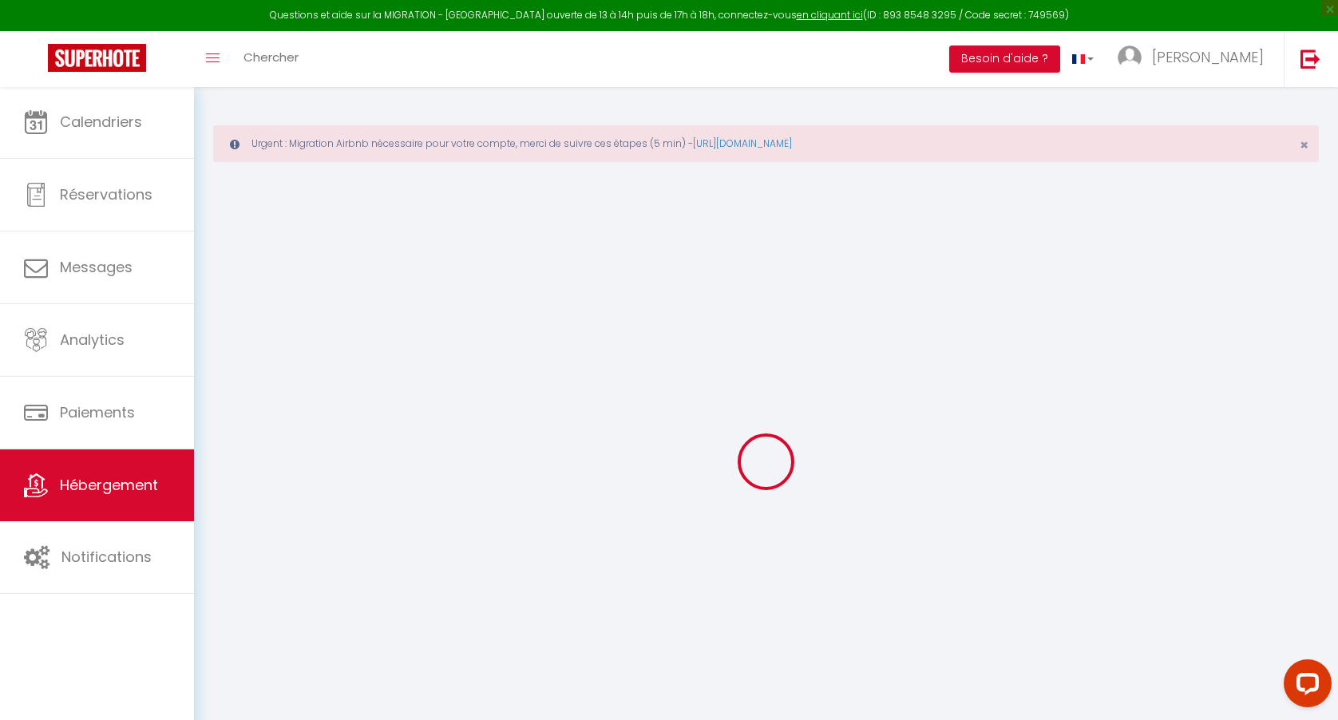
type input "0"
select select
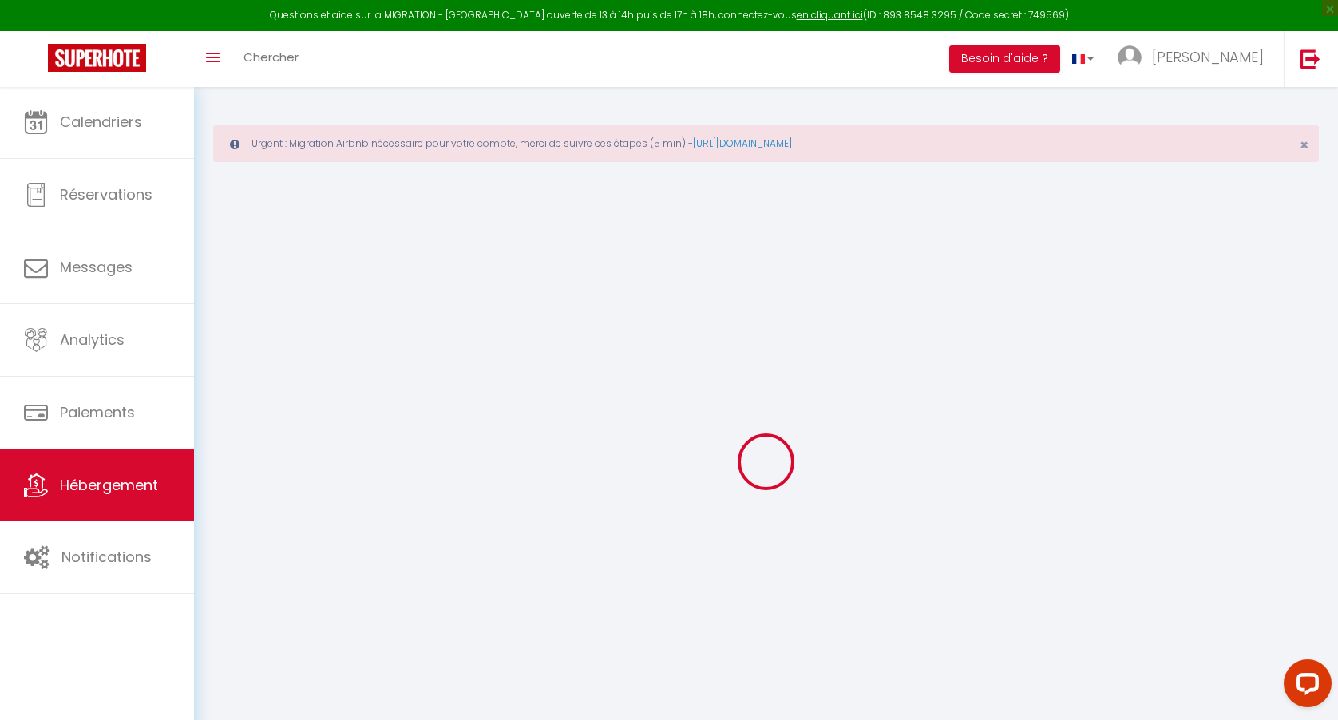
select select
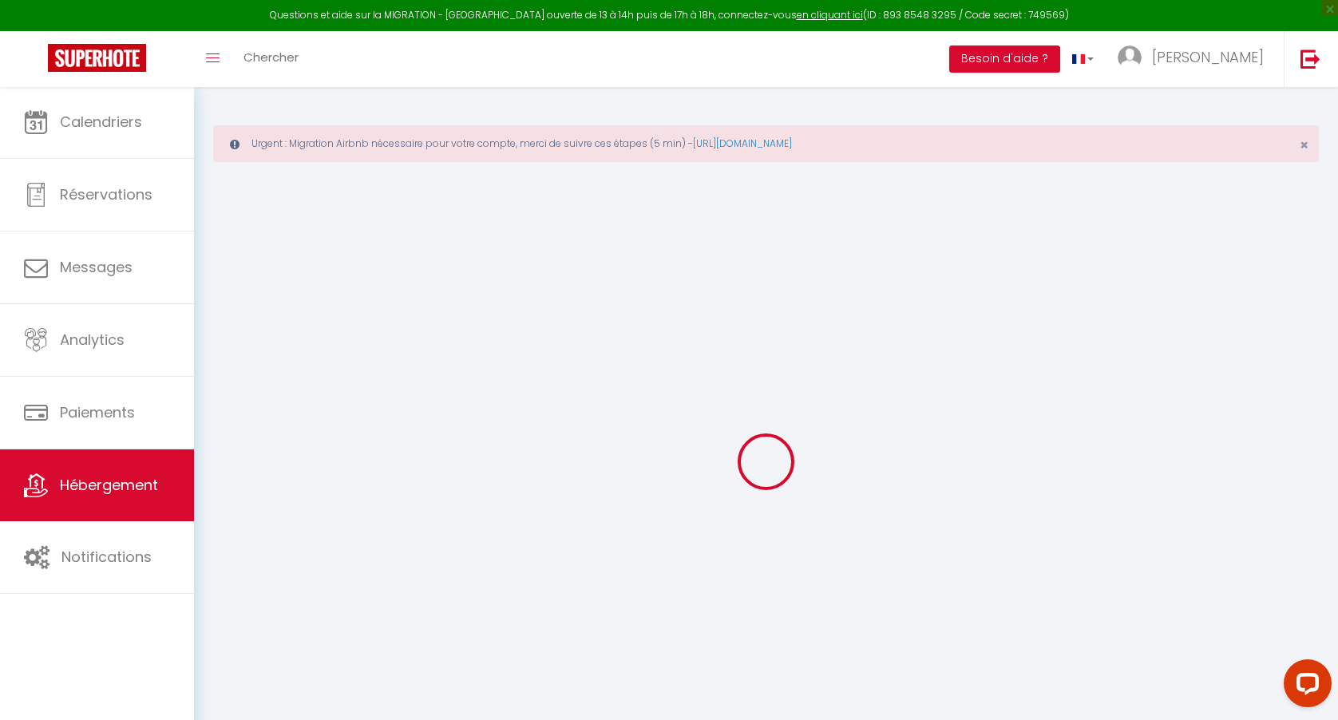
checkbox input "false"
select select
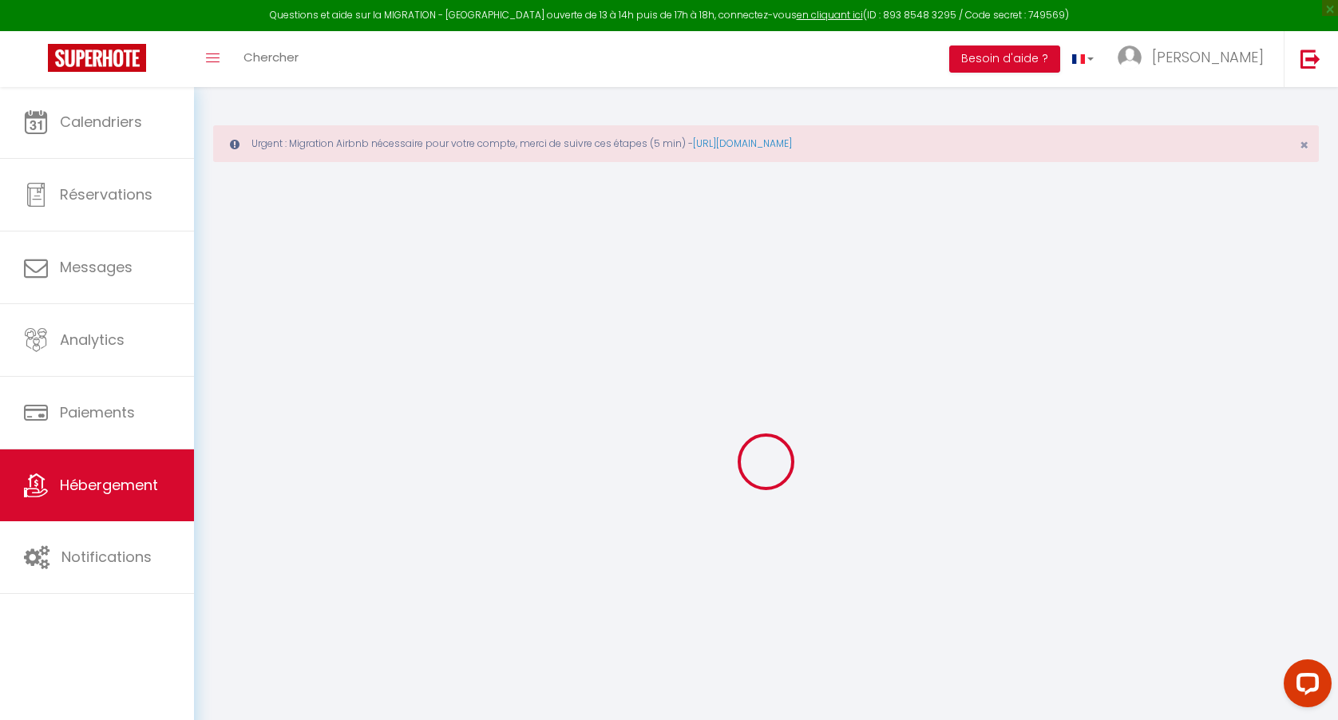
select select
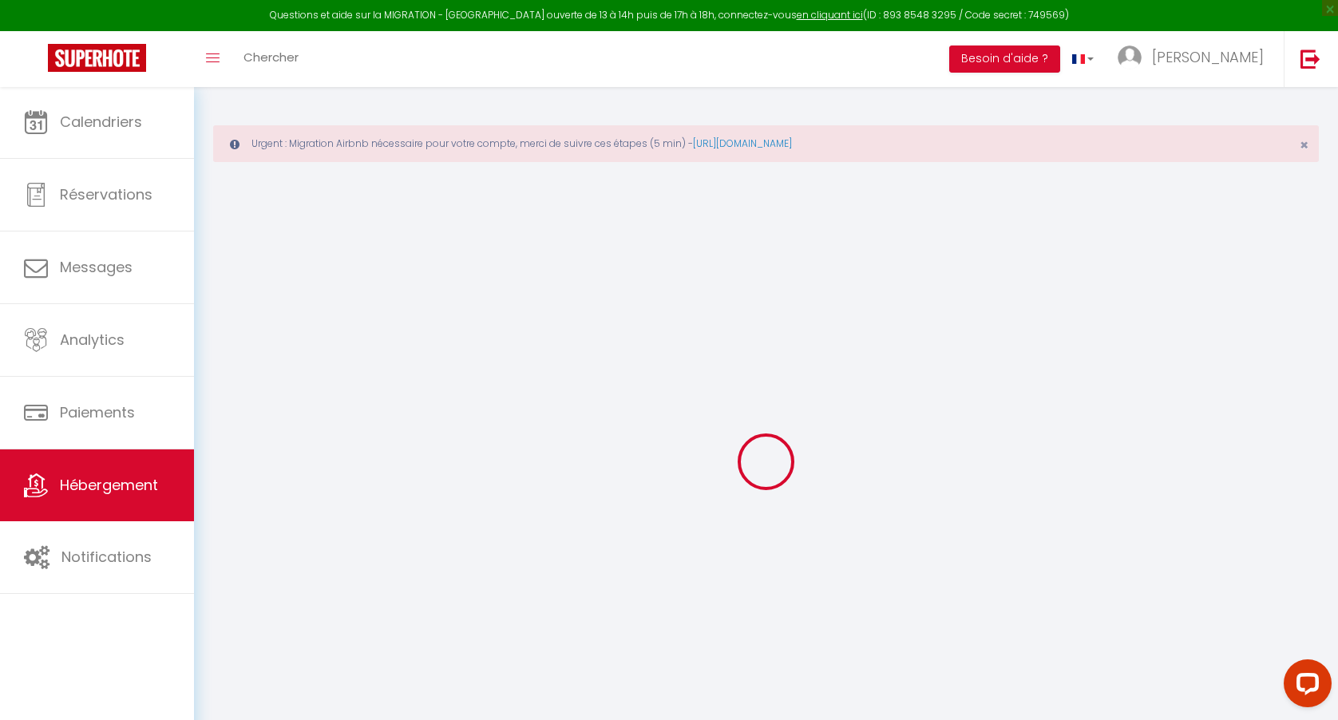
select select
checkbox input "false"
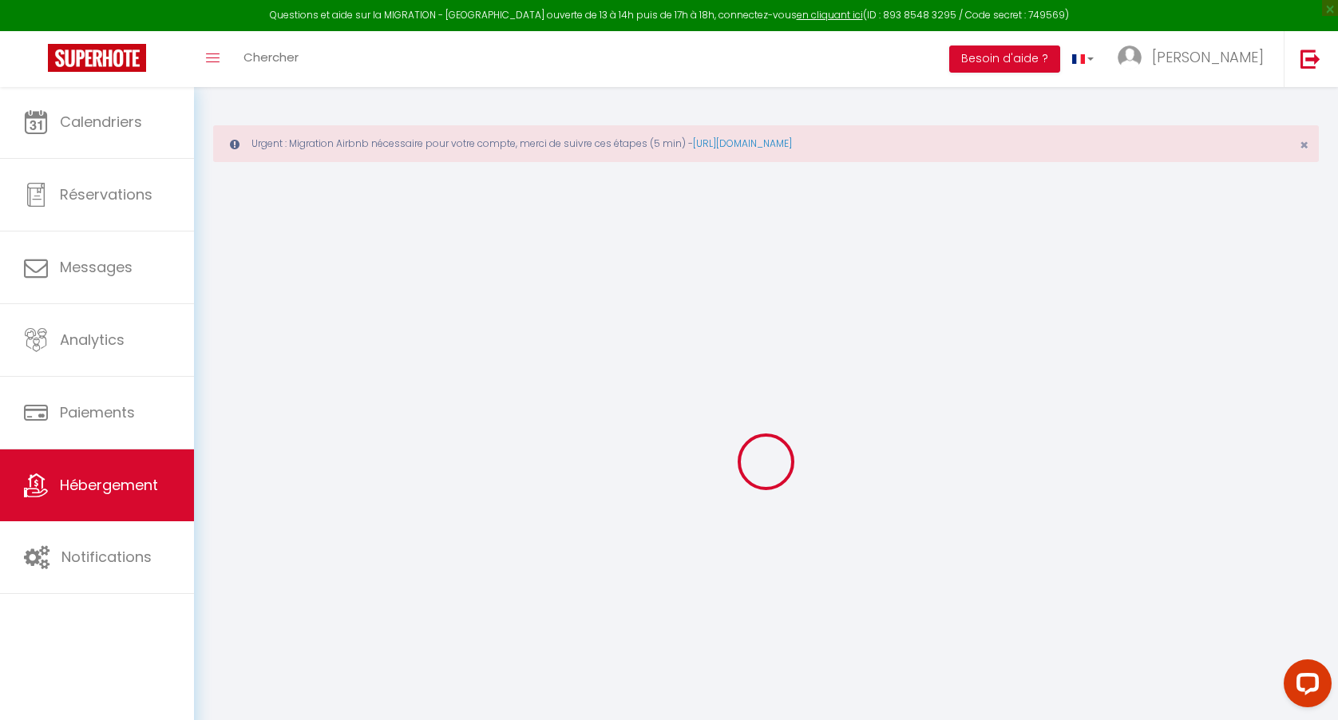
select select
checkbox input "false"
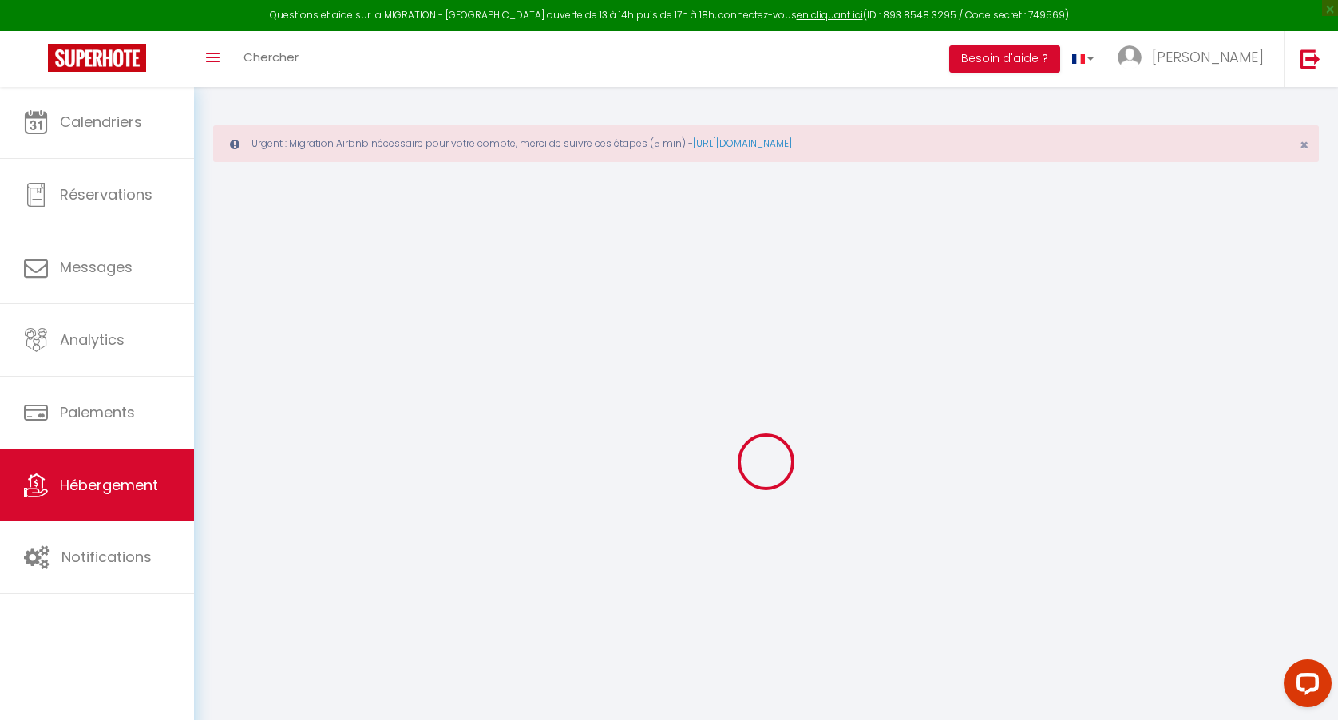
select select "15:00"
select select "23:45"
select select "11:00"
select select "30"
select select "120"
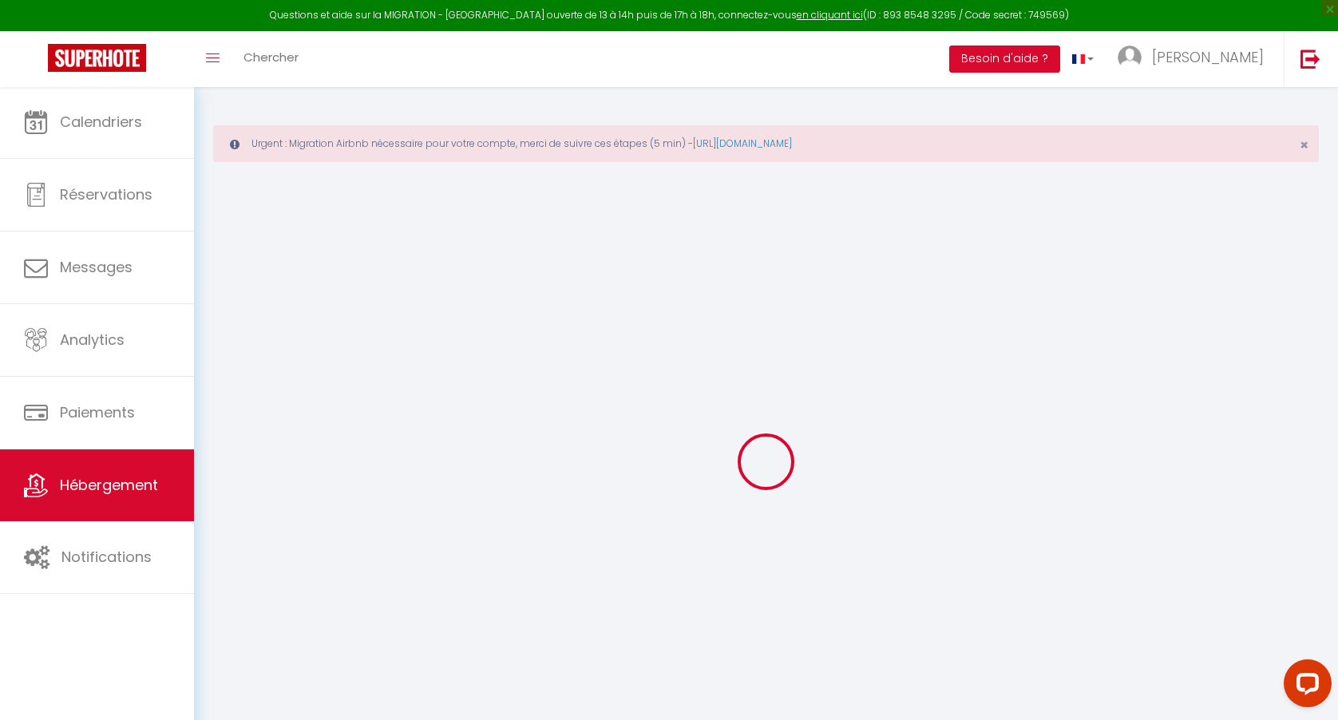
select select "02:00"
select select
checkbox input "false"
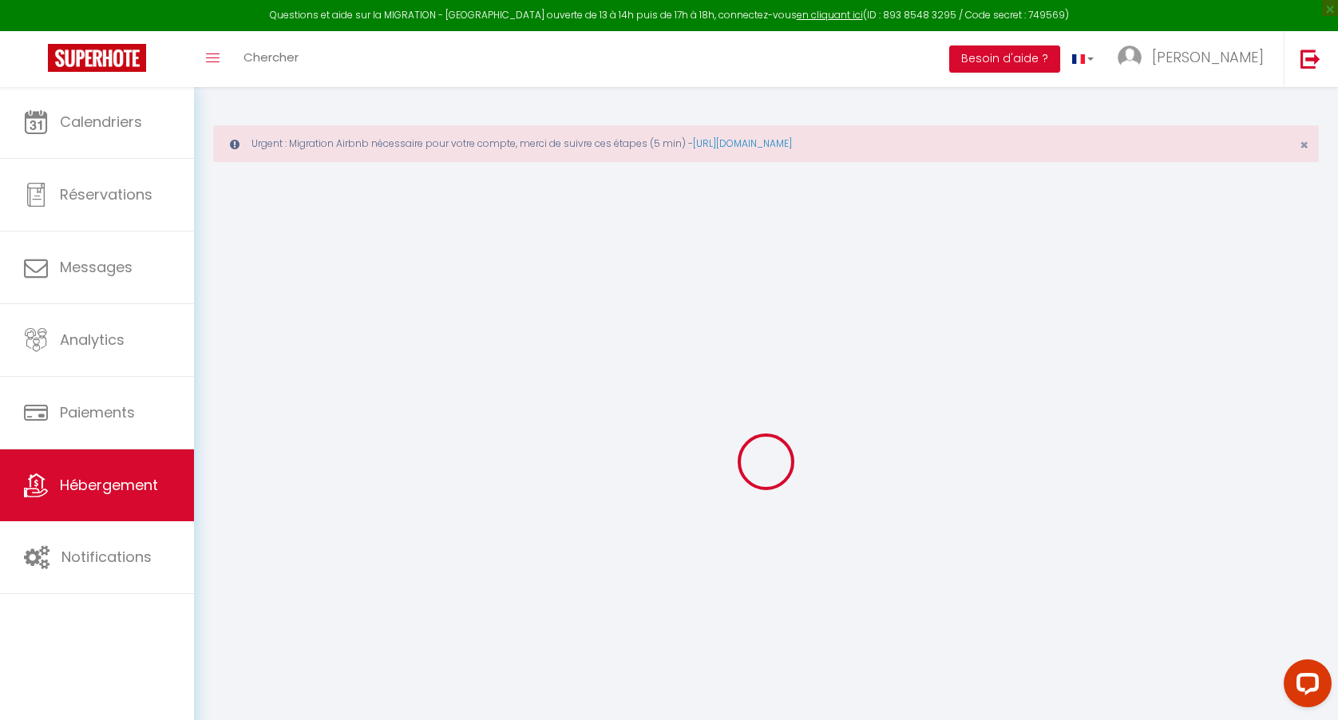
checkbox input "false"
select select
checkbox input "false"
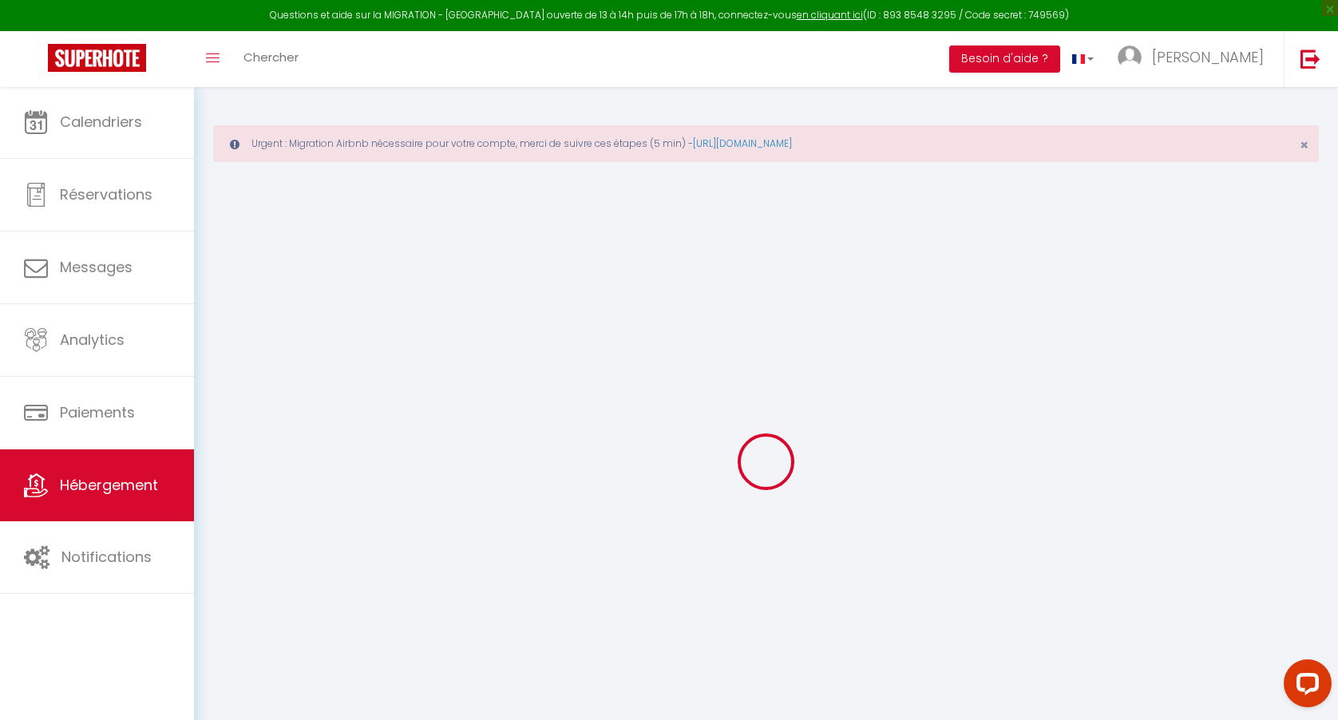
checkbox input "false"
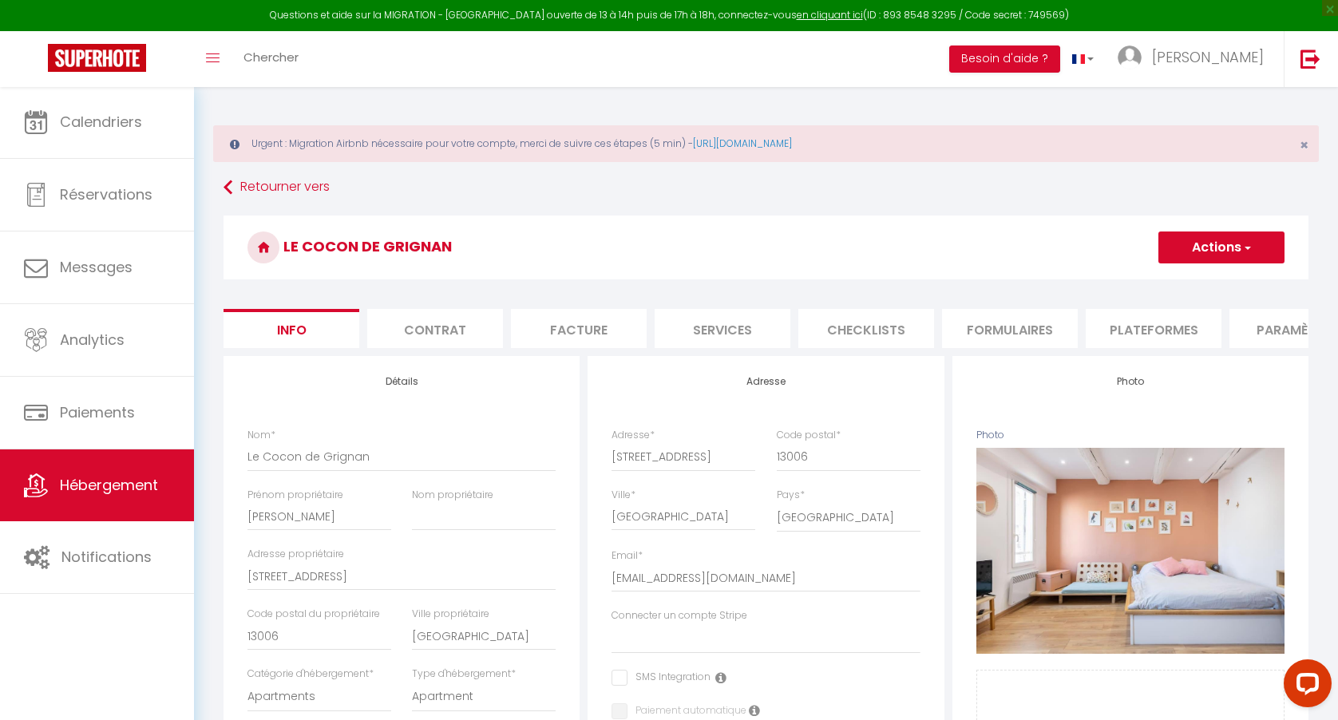
select select
checkbox input "false"
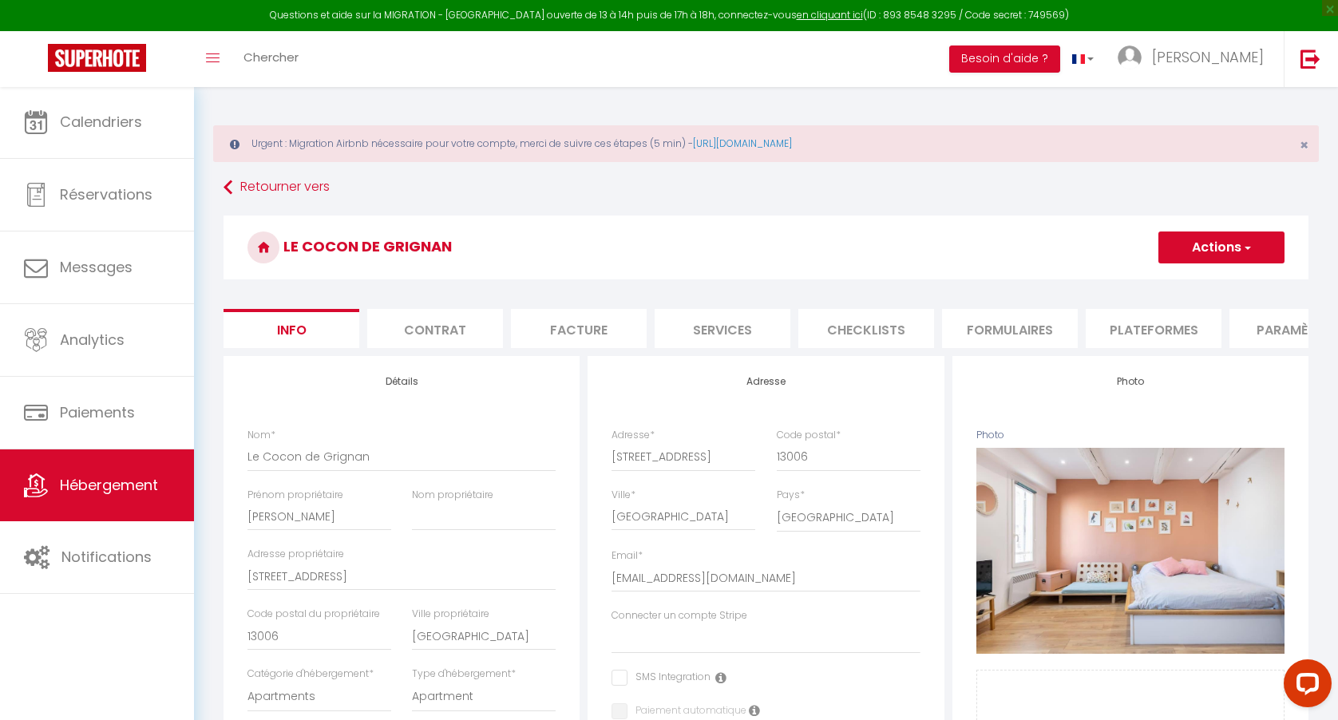
click at [352, 2] on div "Questions et aide sur la MIGRATION - Salle Zoom ouverte de 13 à 14h puis de 17h…" at bounding box center [669, 15] width 1338 height 31
click at [1132, 322] on li "Plateformes" at bounding box center [1153, 328] width 136 height 39
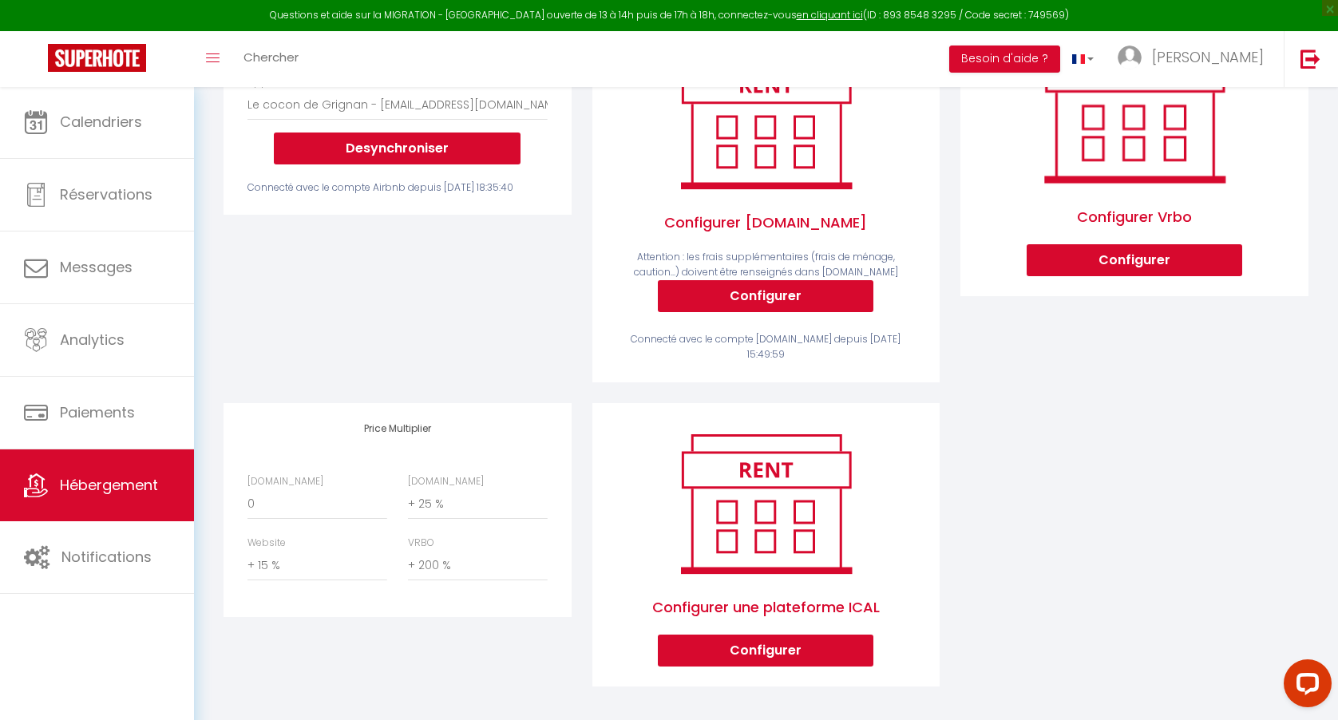
scroll to position [356, 0]
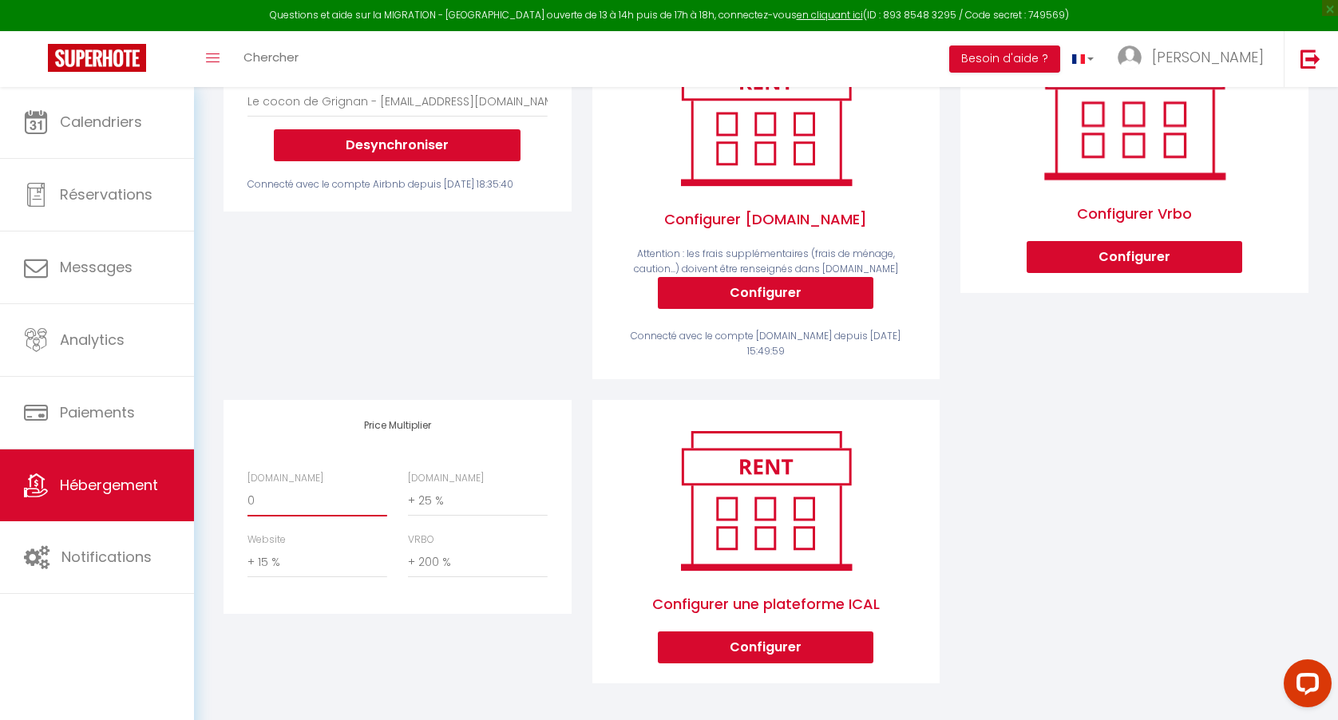
select select "+ 15 %"
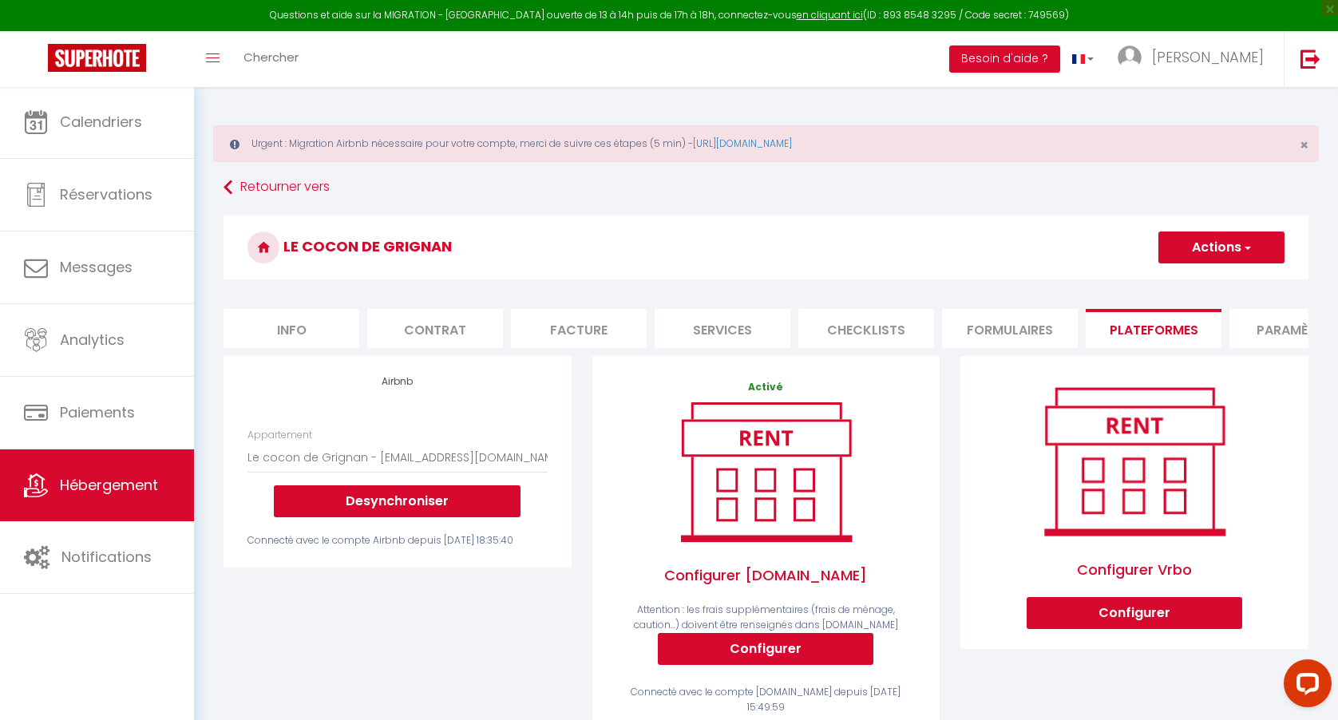
scroll to position [0, 0]
click at [1213, 244] on button "Actions" at bounding box center [1221, 247] width 126 height 32
click at [1203, 280] on link "Enregistrer" at bounding box center [1220, 282] width 126 height 21
click at [1227, 245] on button "Actions" at bounding box center [1221, 247] width 126 height 32
click at [1202, 282] on link "Enregistrer" at bounding box center [1220, 282] width 126 height 21
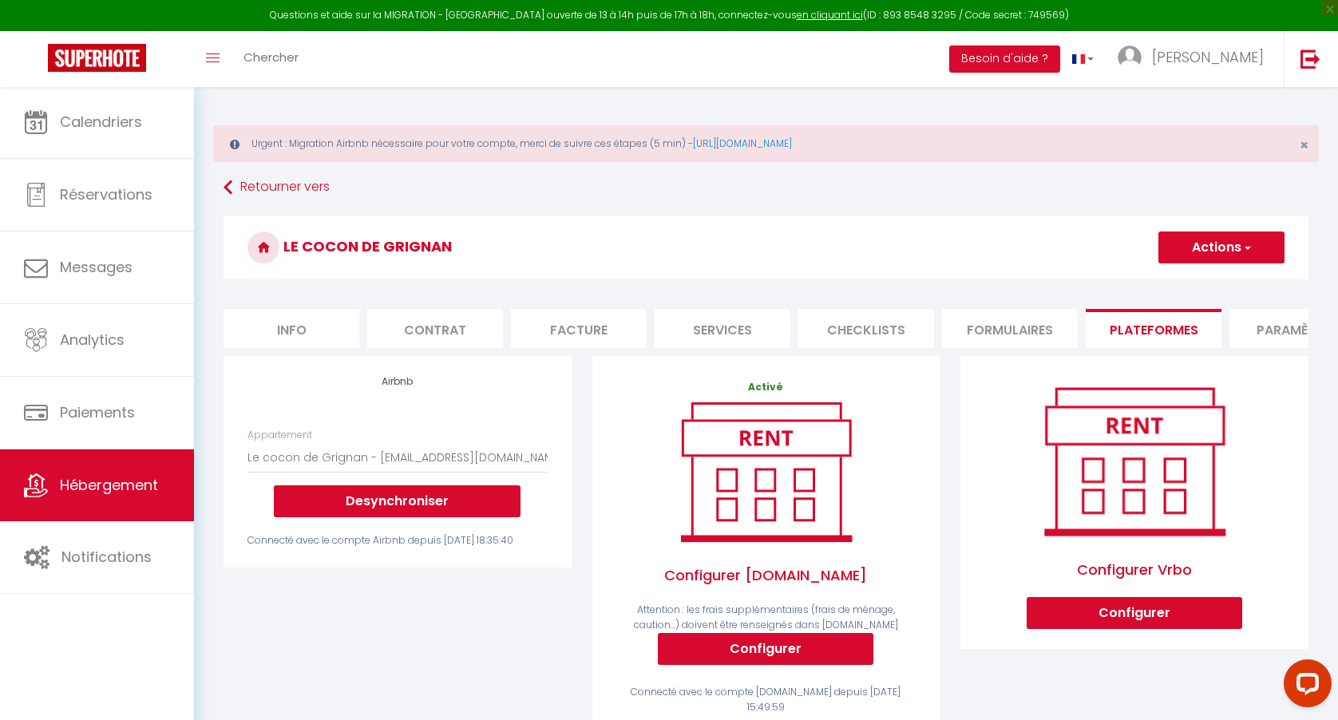
click at [1231, 241] on button "Actions" at bounding box center [1221, 247] width 126 height 32
click at [1202, 289] on link "Enregistrer" at bounding box center [1220, 282] width 126 height 21
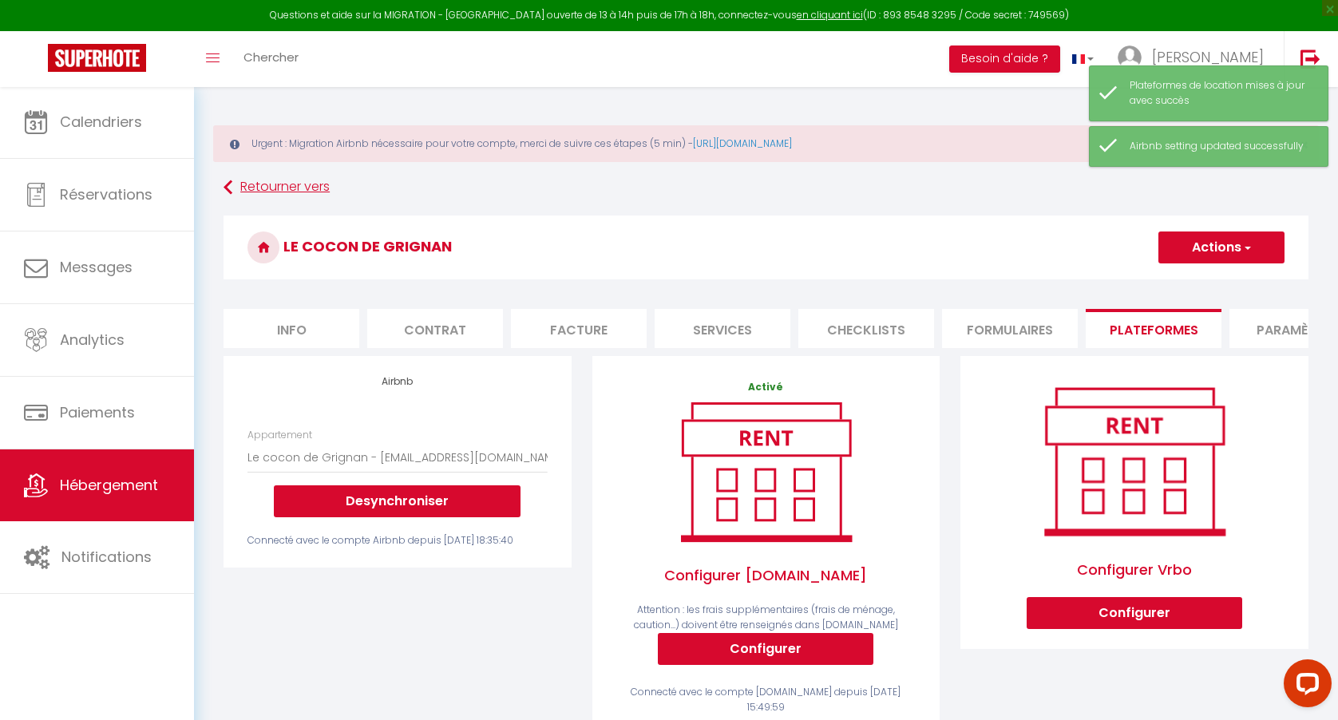
click at [289, 184] on link "Retourner vers" at bounding box center [765, 187] width 1085 height 29
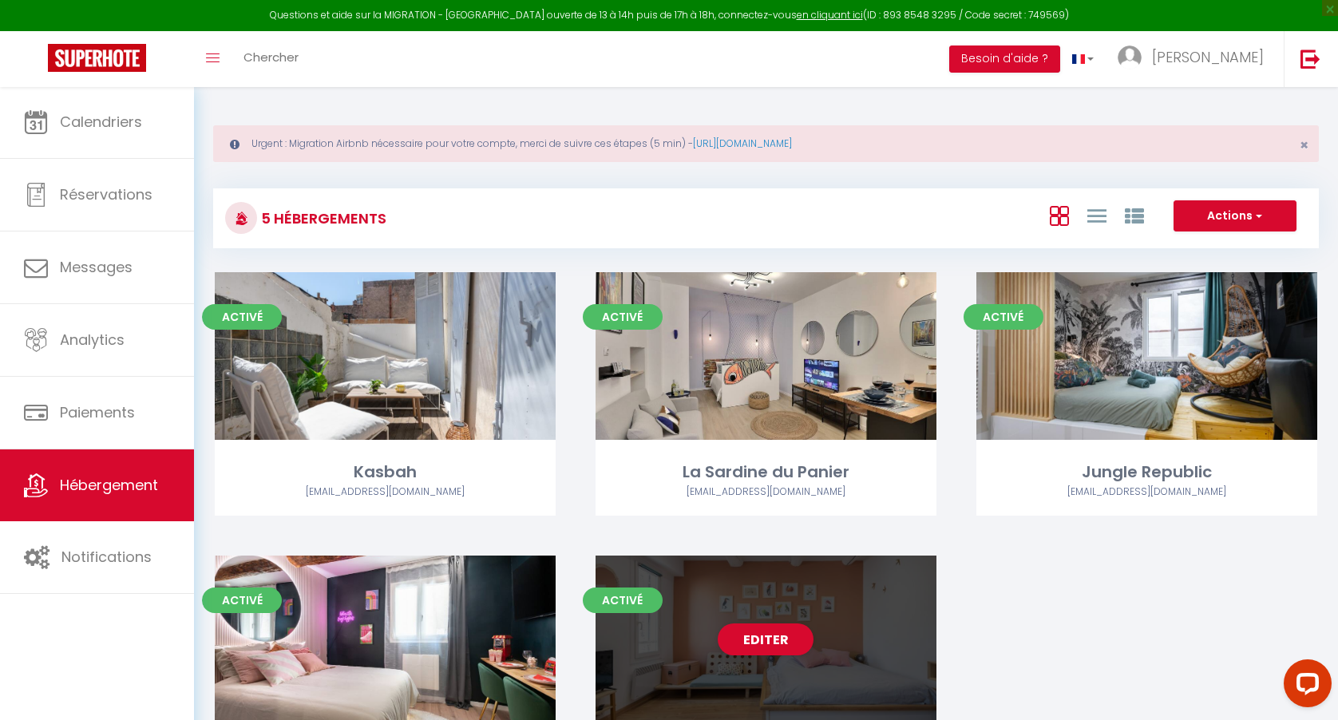
click at [714, 603] on div "Editer" at bounding box center [765, 639] width 341 height 168
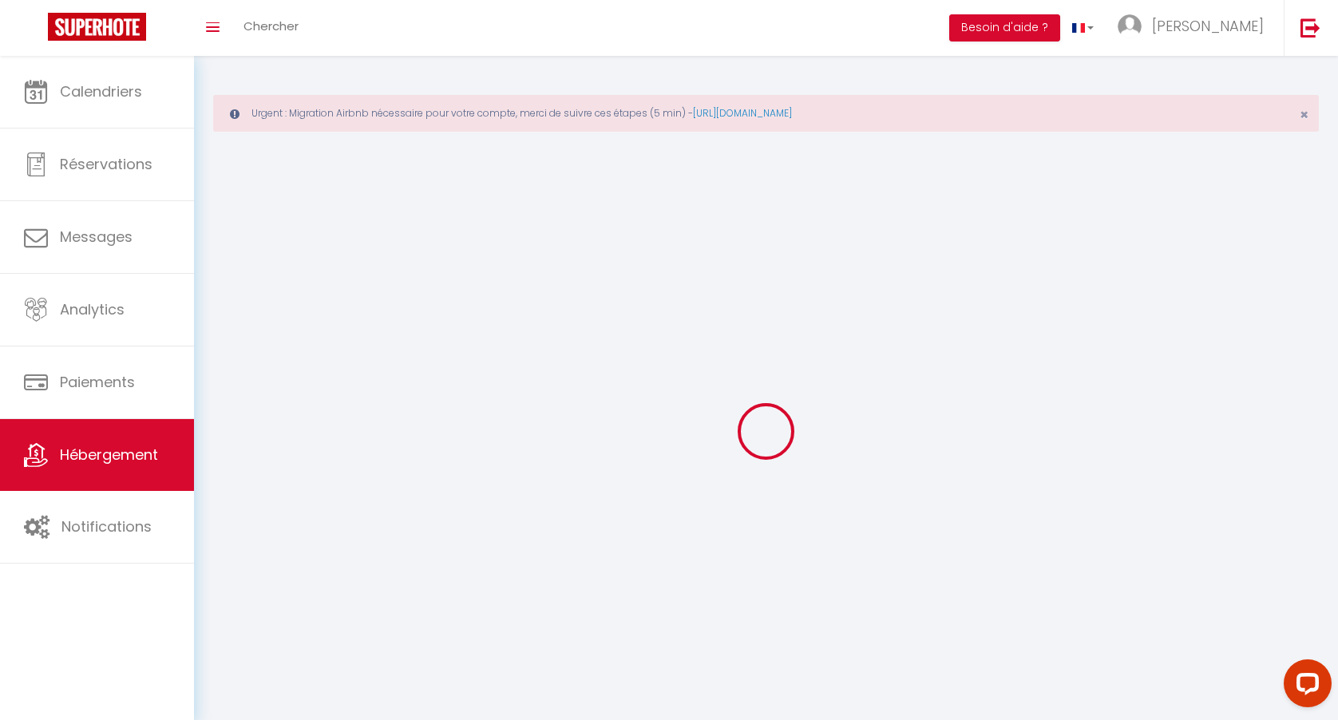
select select
select select "28"
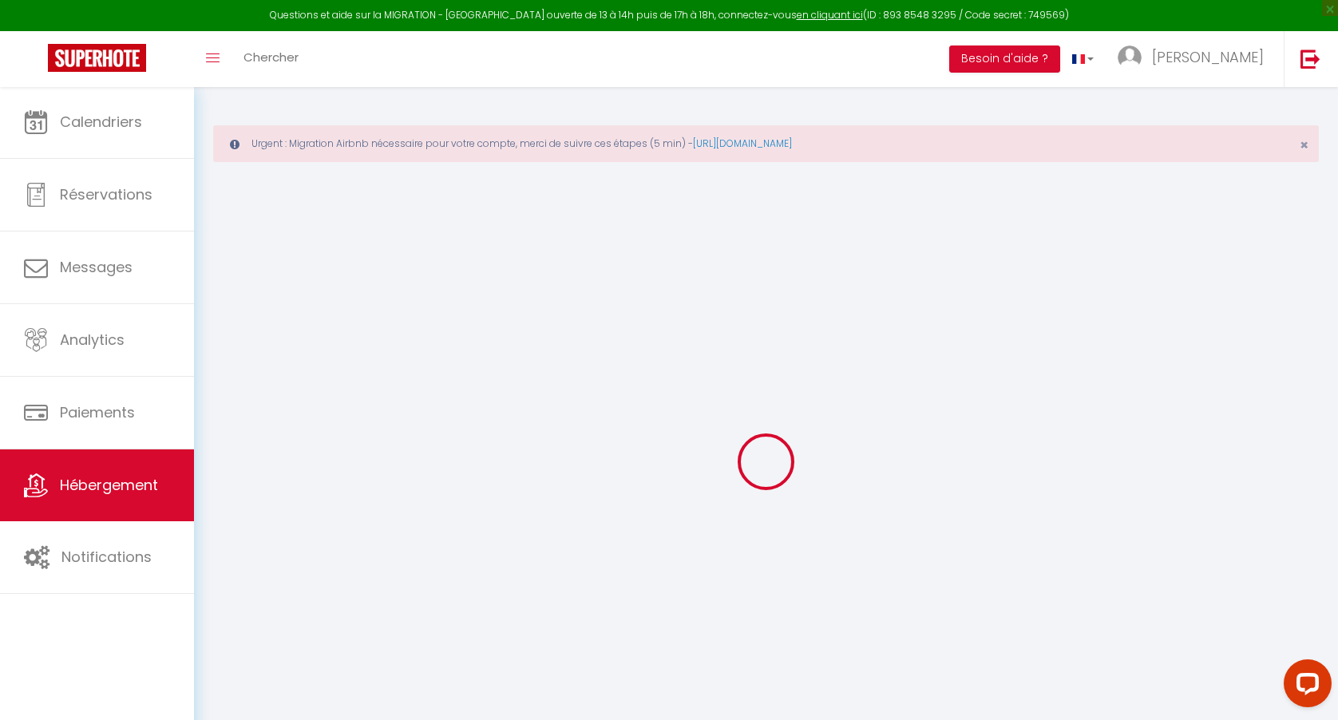
select select
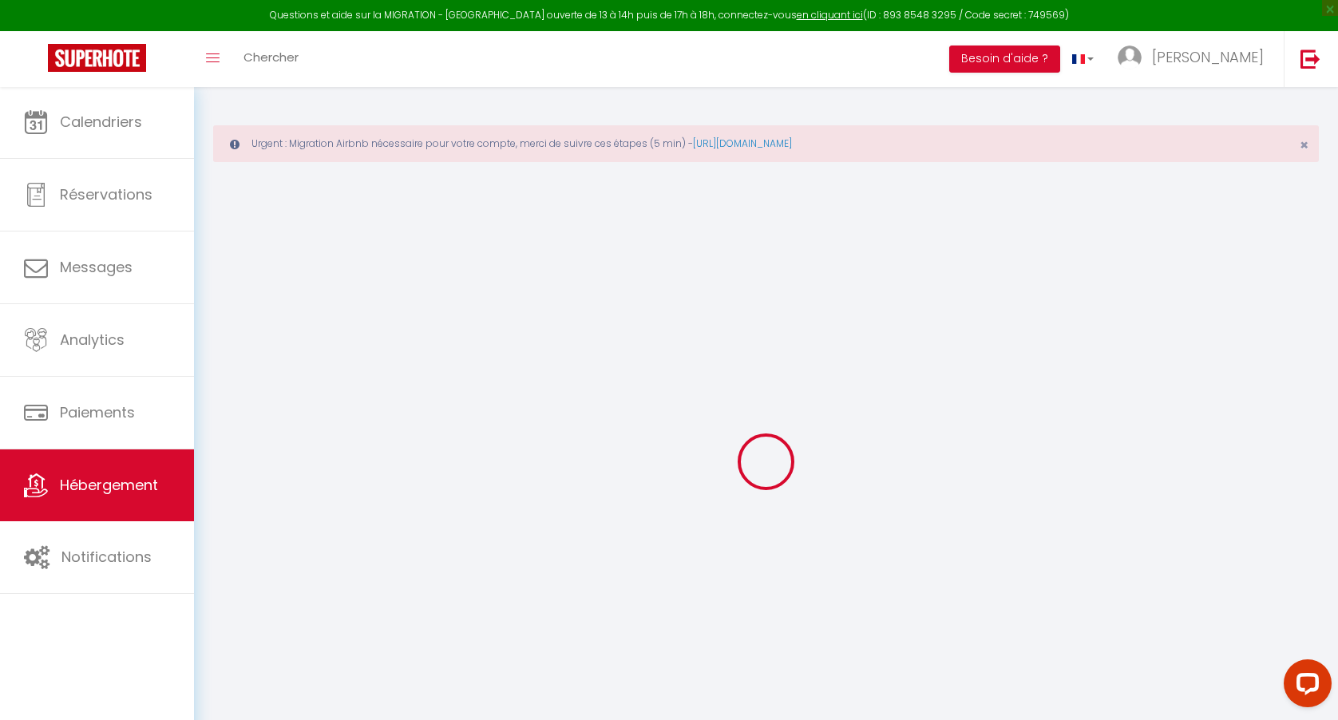
select select
checkbox input "false"
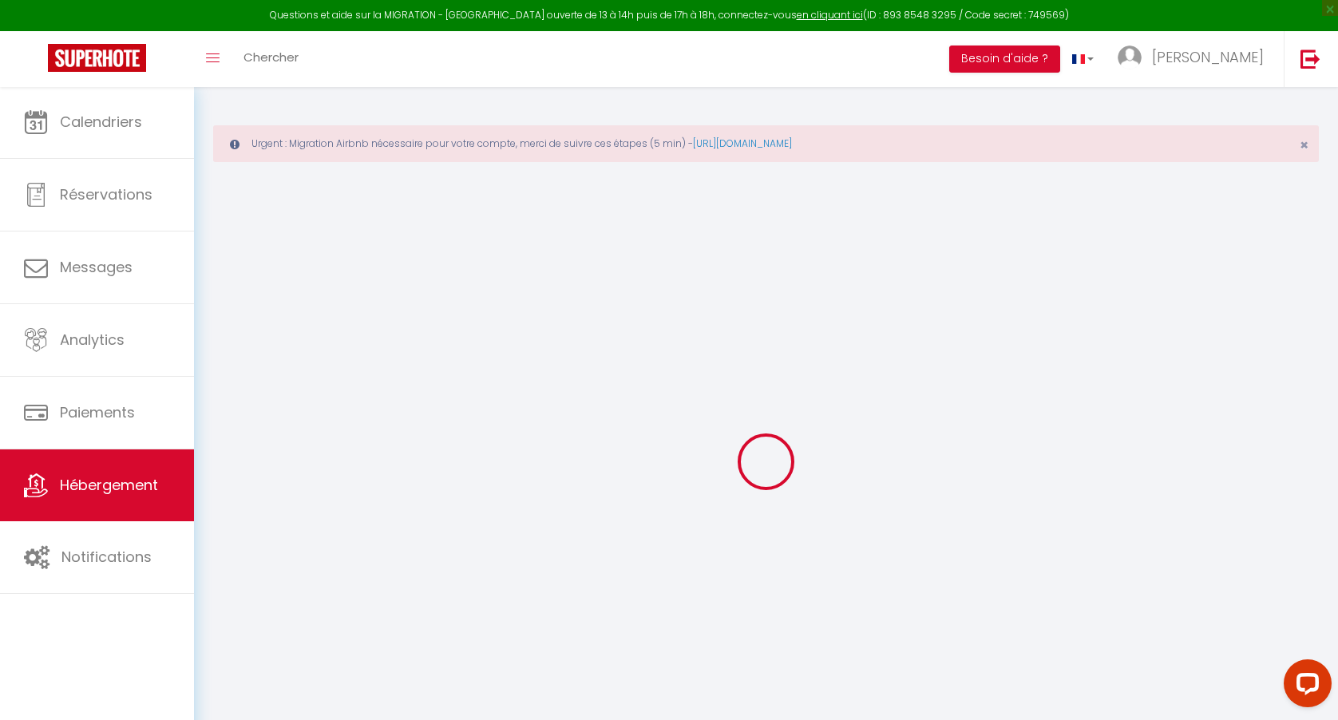
select select
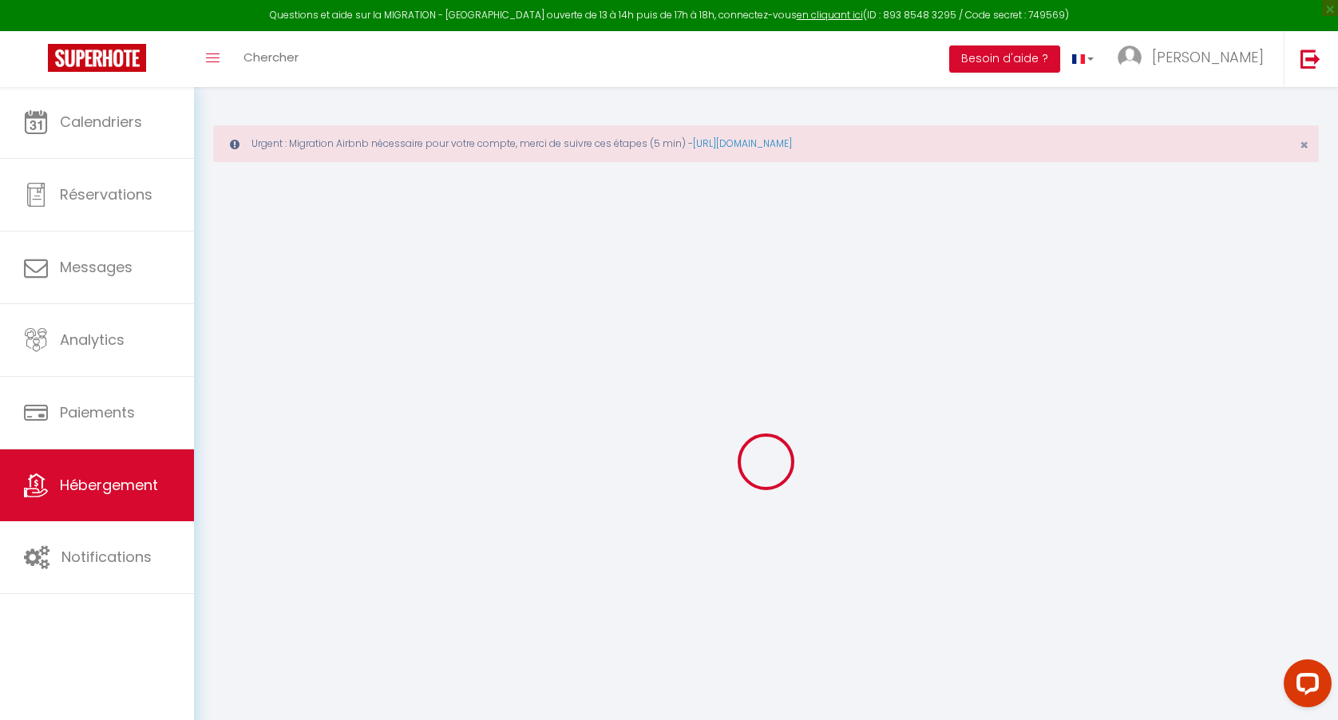
select select
checkbox input "false"
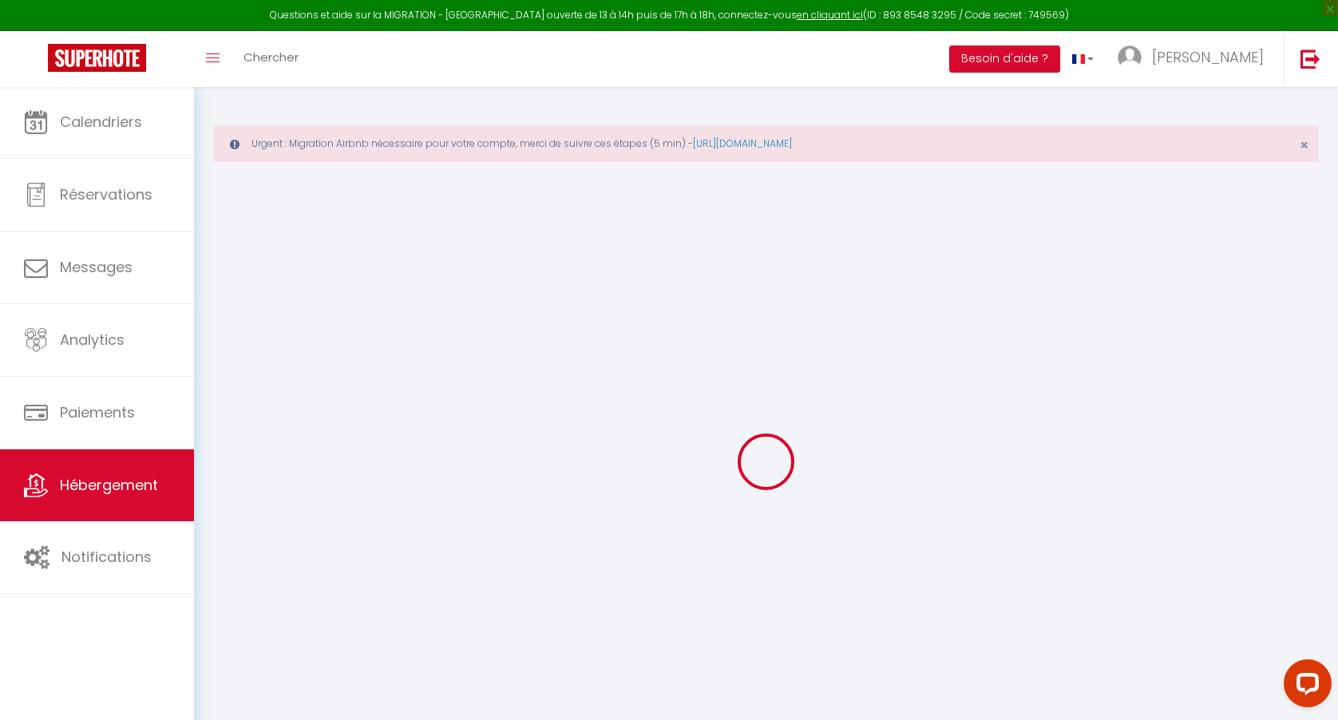
checkbox input "false"
select select
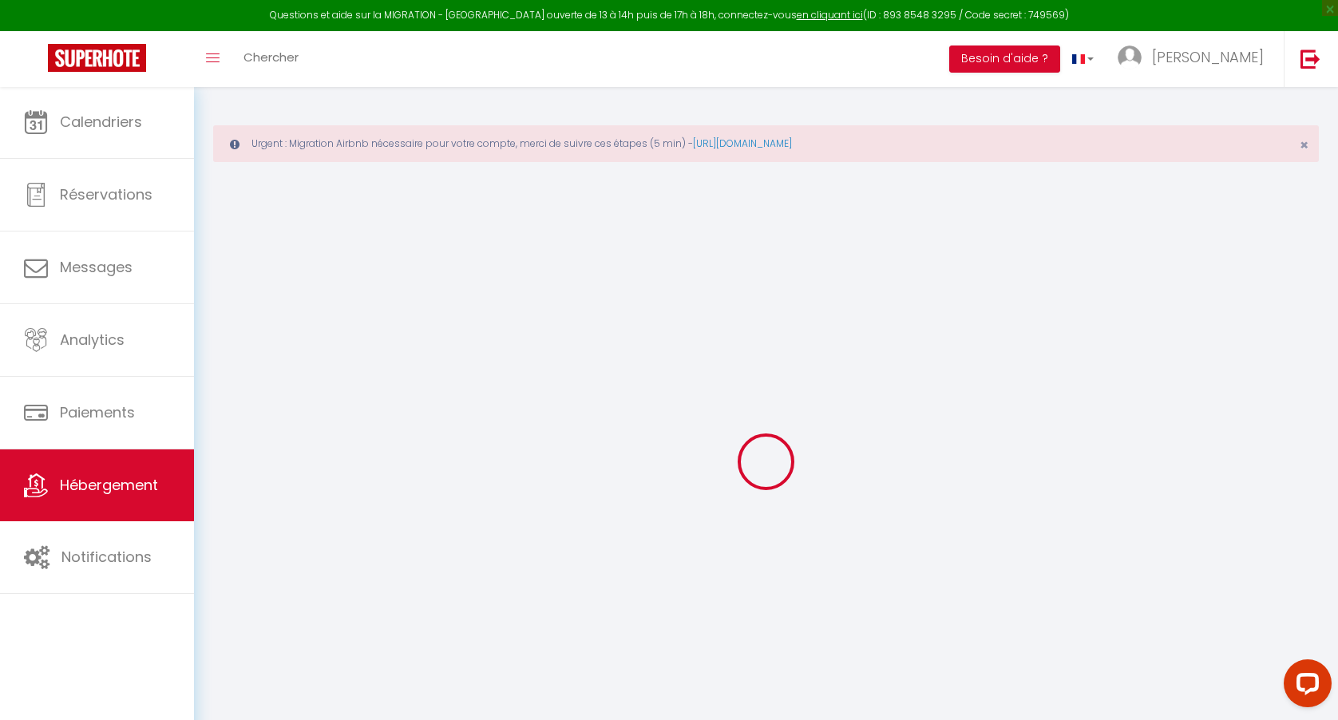
select select
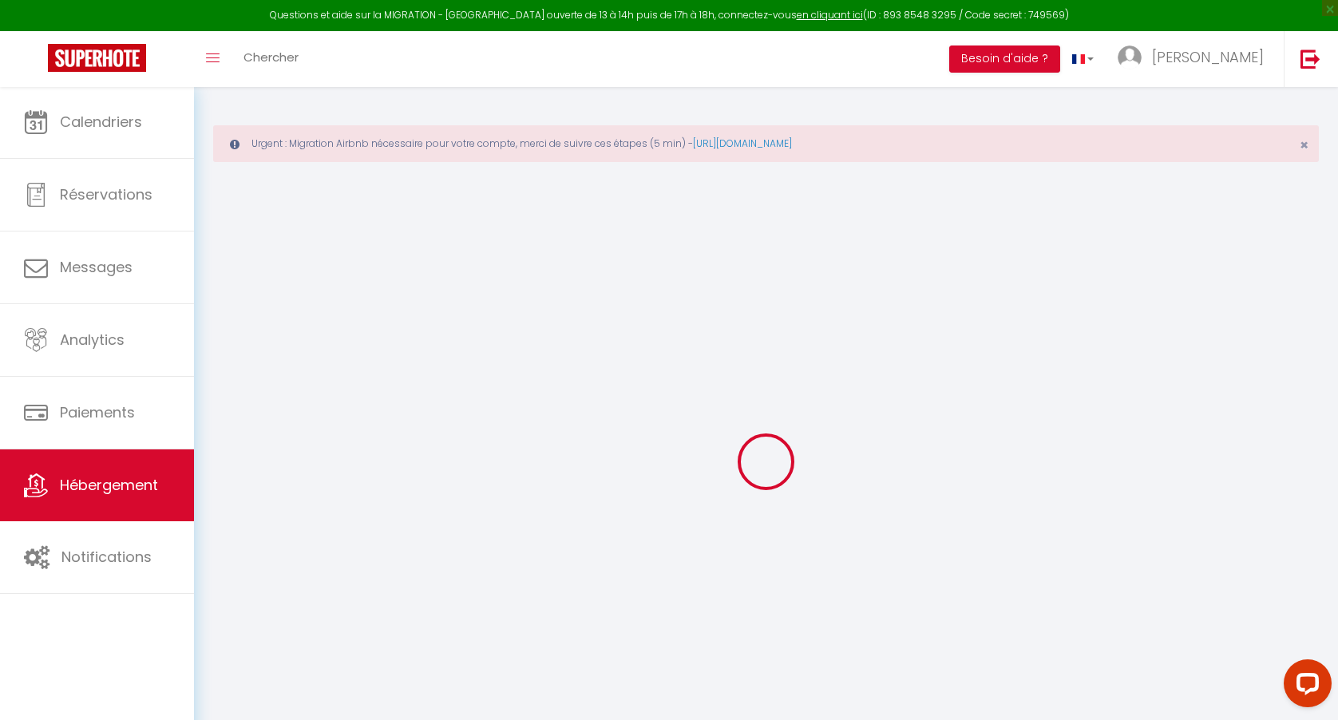
checkbox input "false"
select select
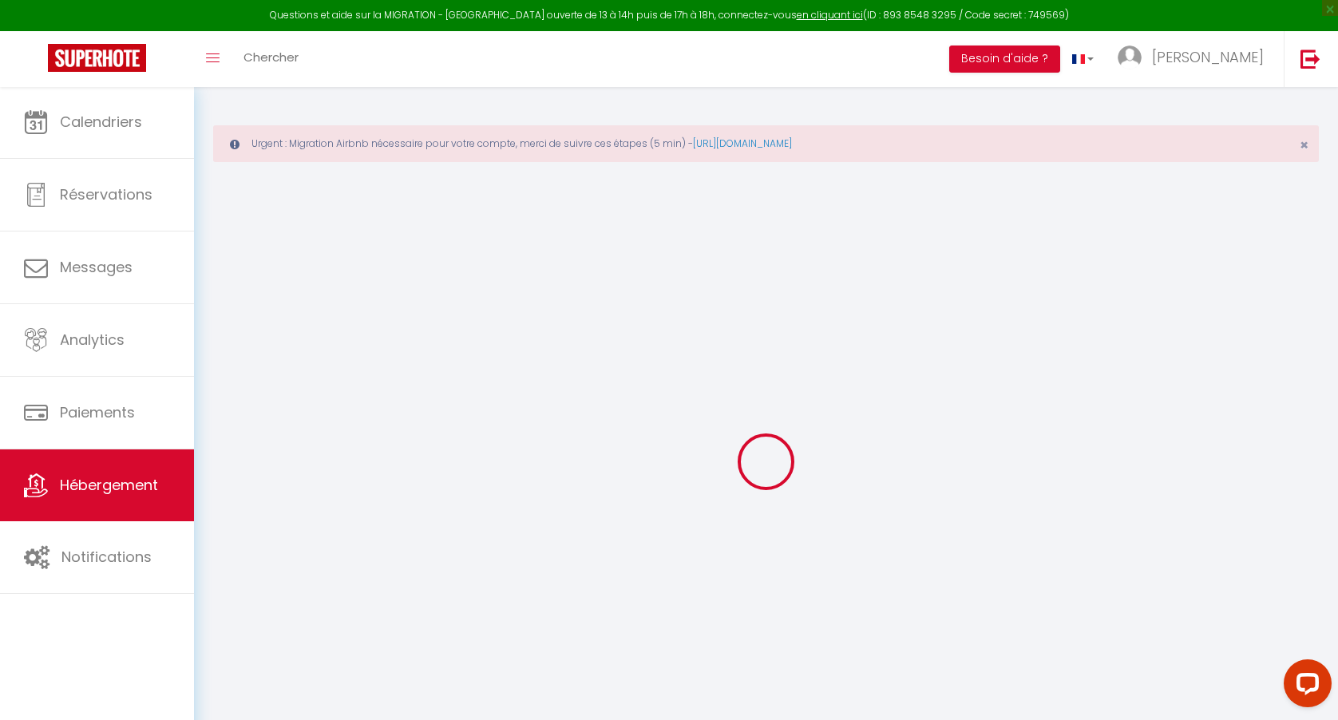
select select
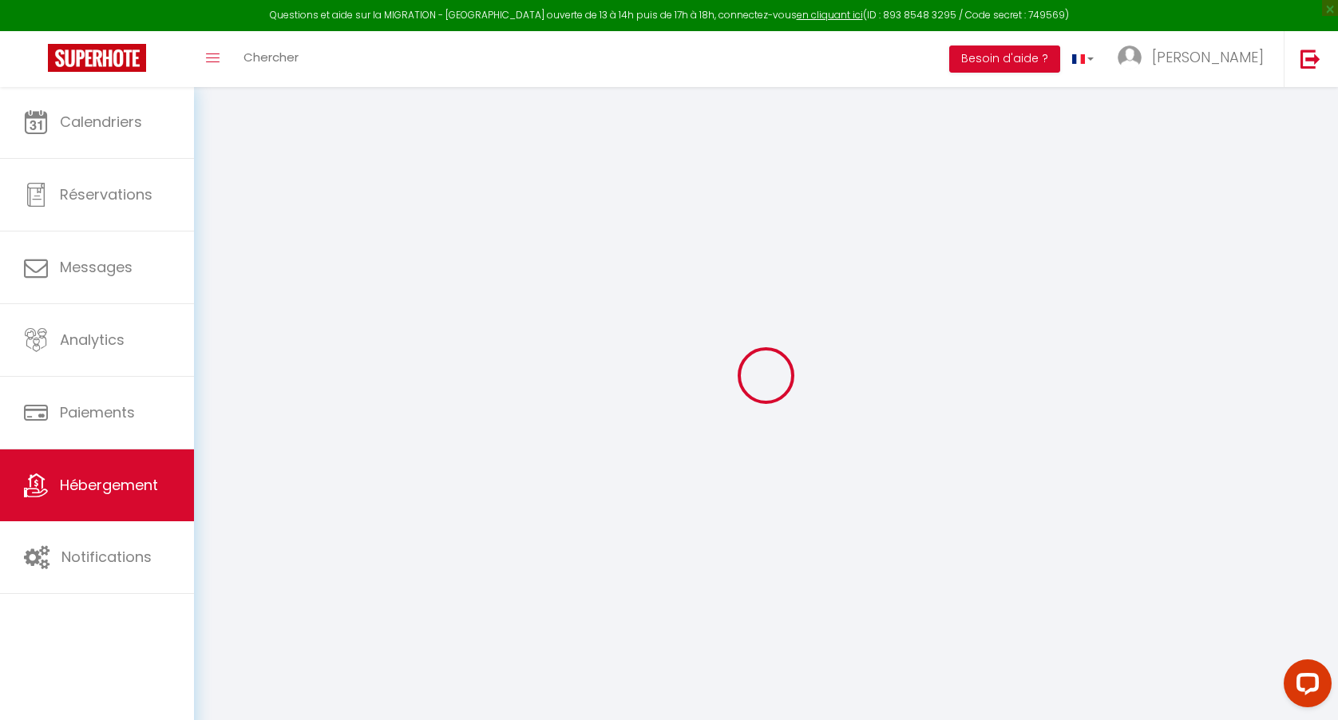
type input "Le Cocon de Grignan"
type input "David"
type input "68 Rue Grignan"
type input "13006"
type input "[GEOGRAPHIC_DATA]"
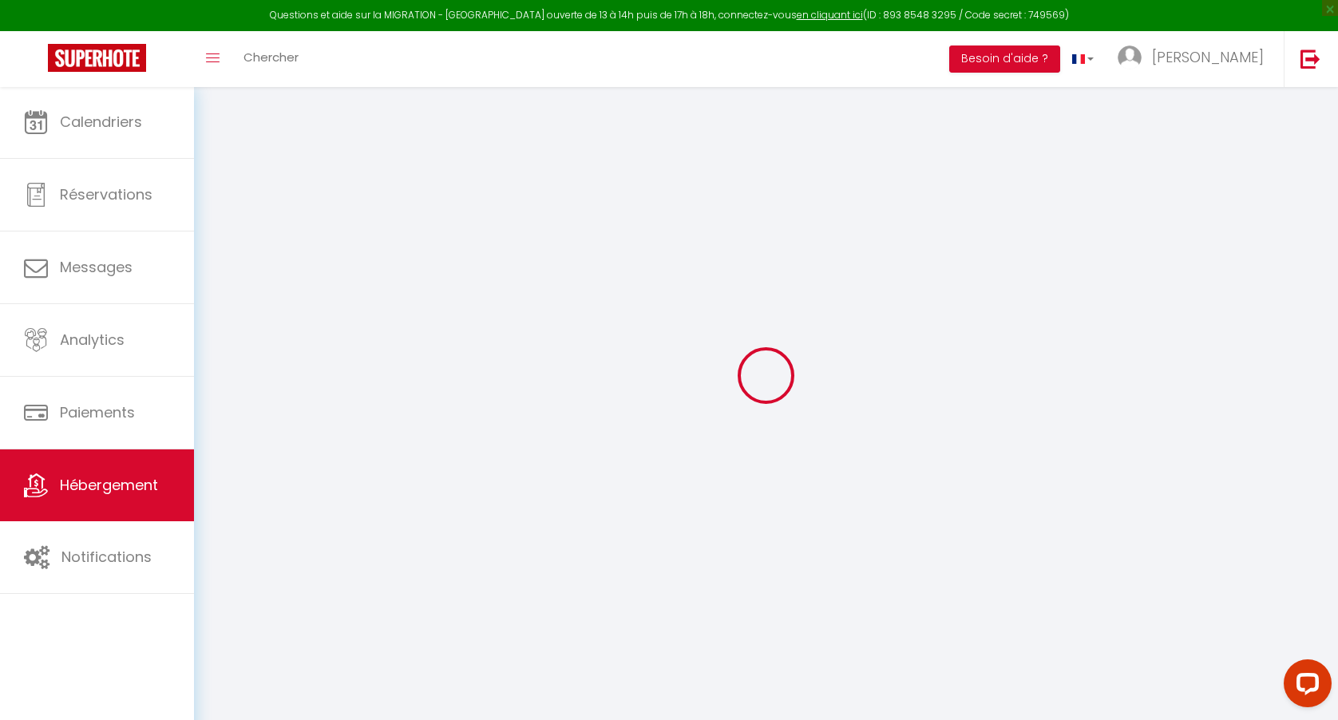
select select "2"
type input "100"
type input "35"
select select
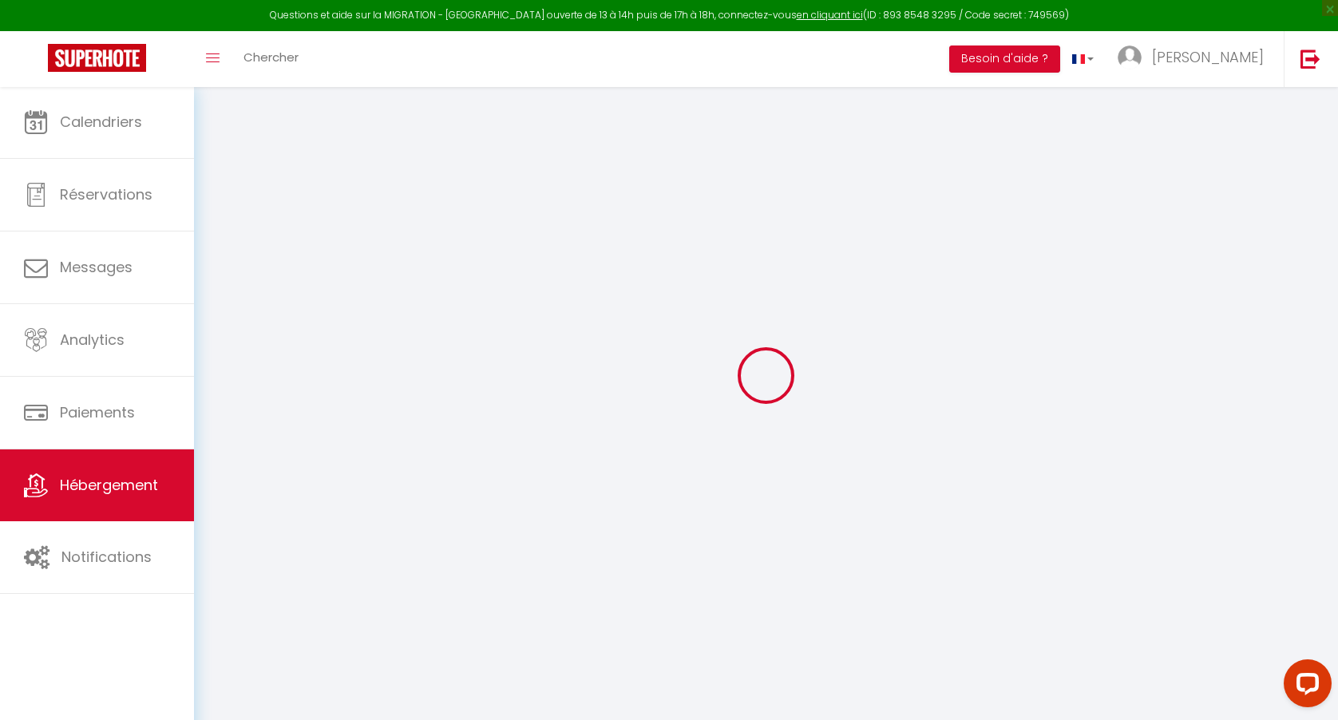
select select
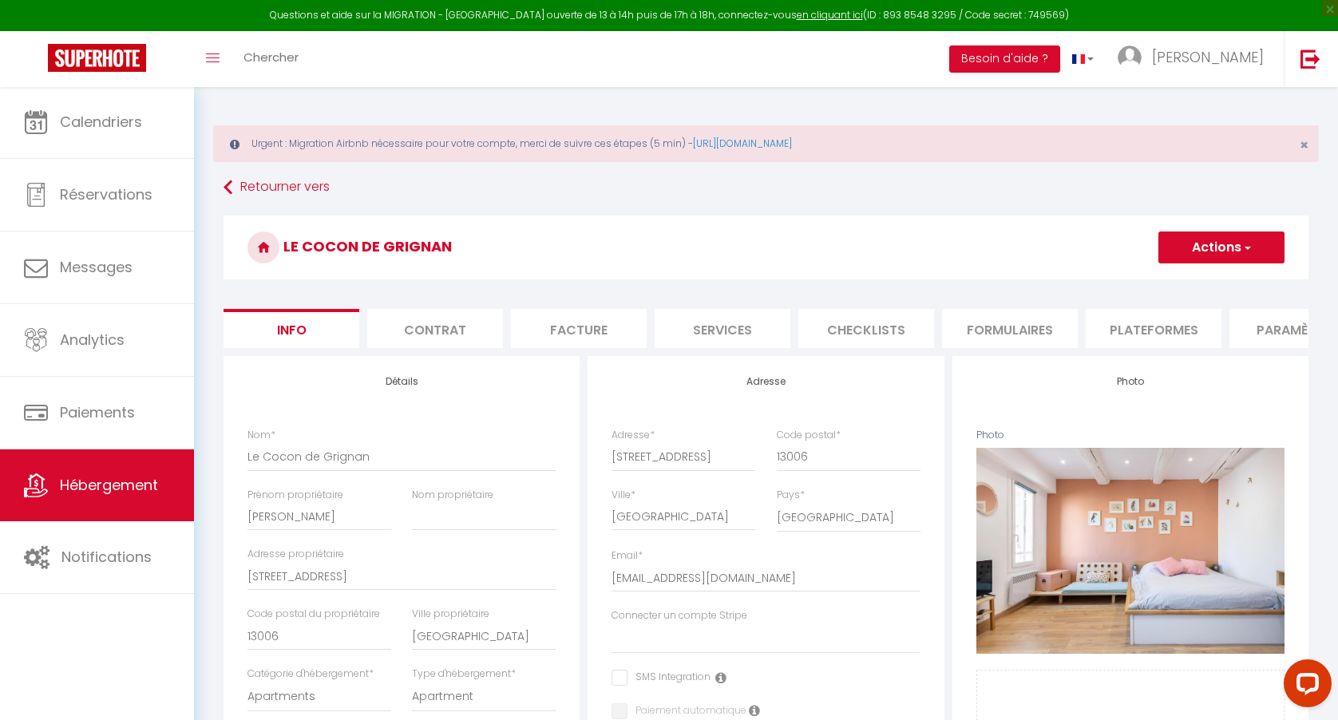
click at [1127, 327] on li "Plateformes" at bounding box center [1153, 328] width 136 height 39
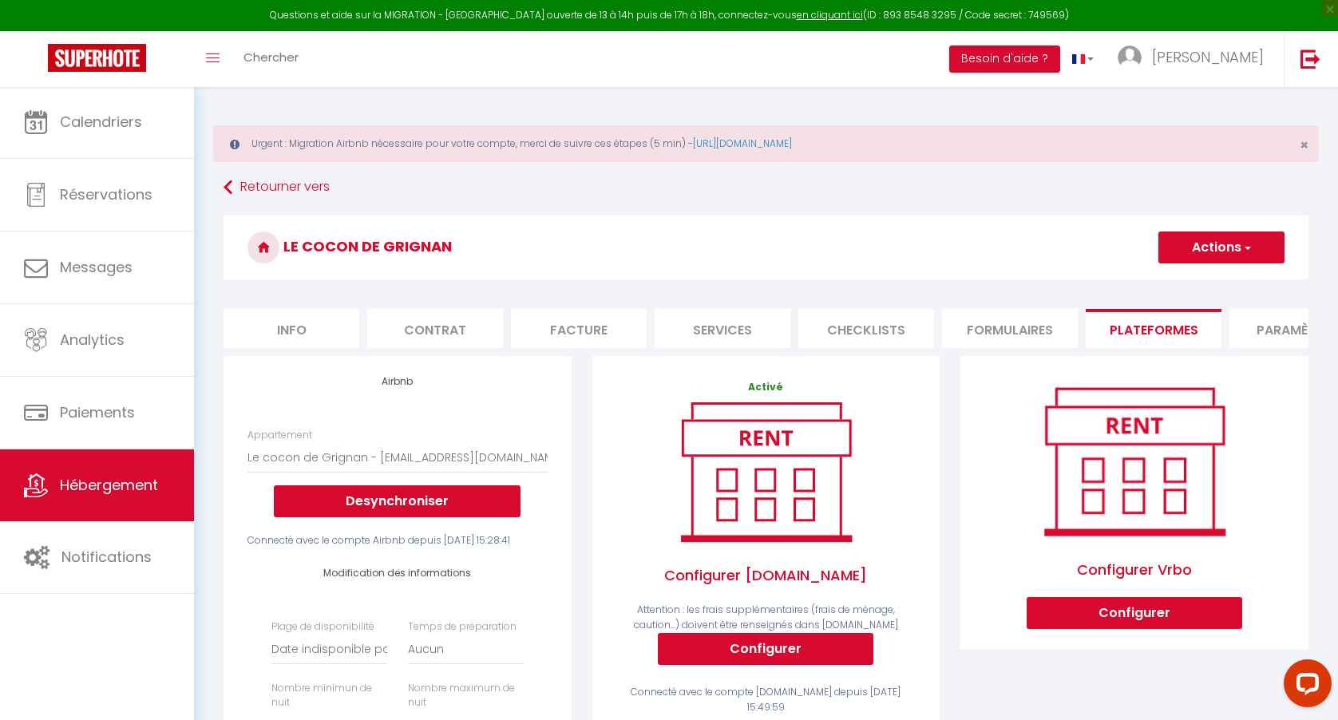
click at [1195, 252] on button "Actions" at bounding box center [1221, 247] width 126 height 32
click at [1189, 283] on link "Enregistrer" at bounding box center [1220, 282] width 126 height 21
click at [284, 333] on li "Info" at bounding box center [291, 328] width 136 height 39
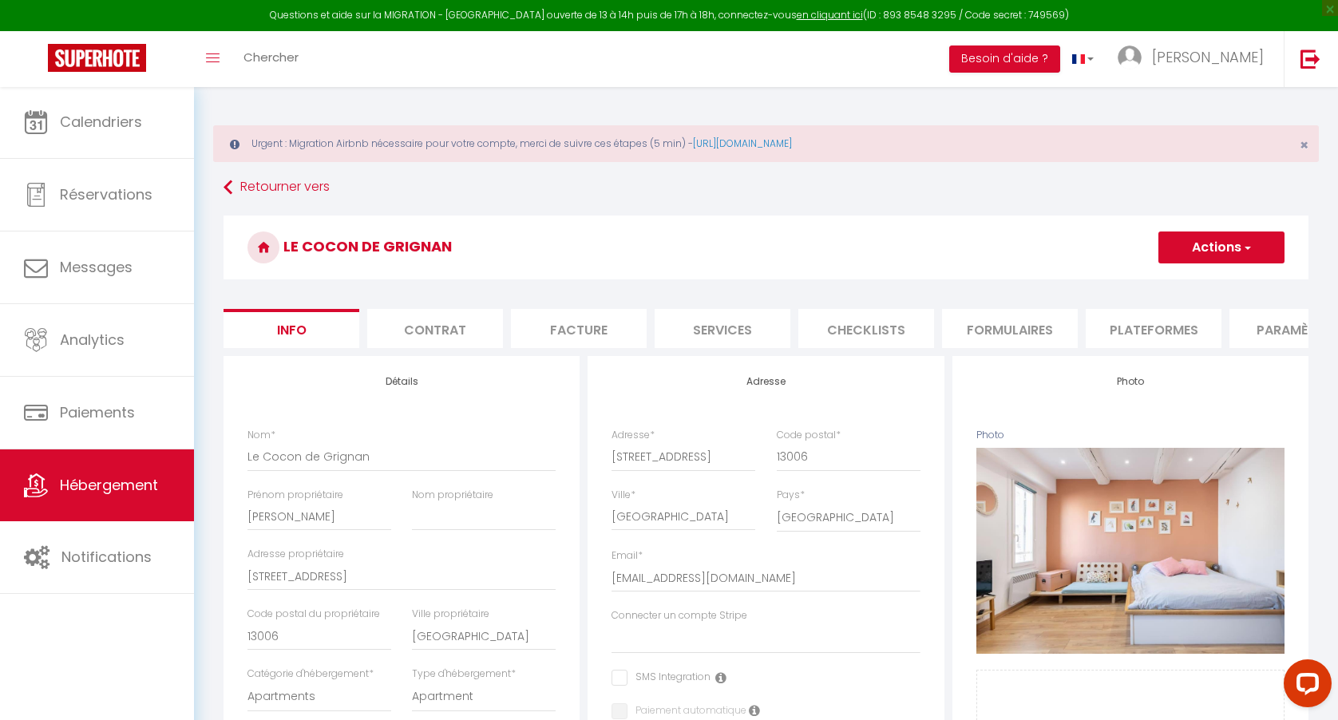
click at [1109, 339] on li "Plateformes" at bounding box center [1153, 328] width 136 height 39
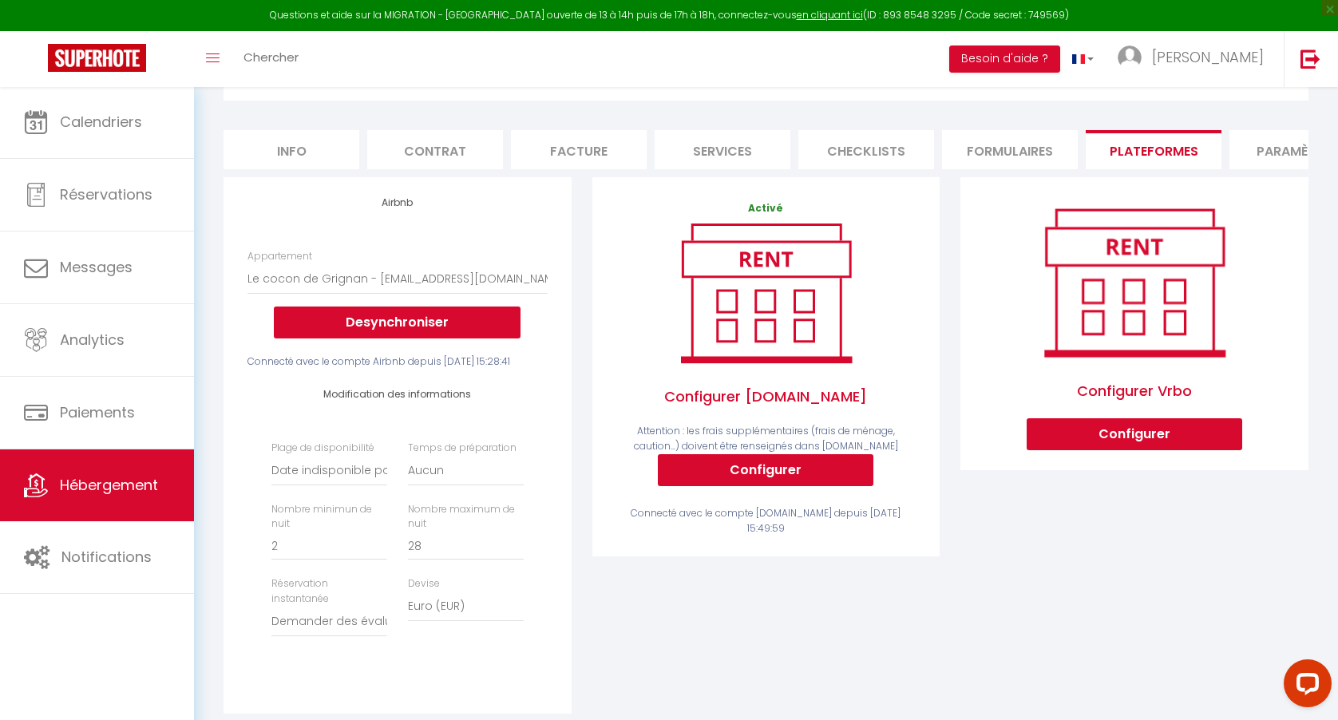
scroll to position [188, 0]
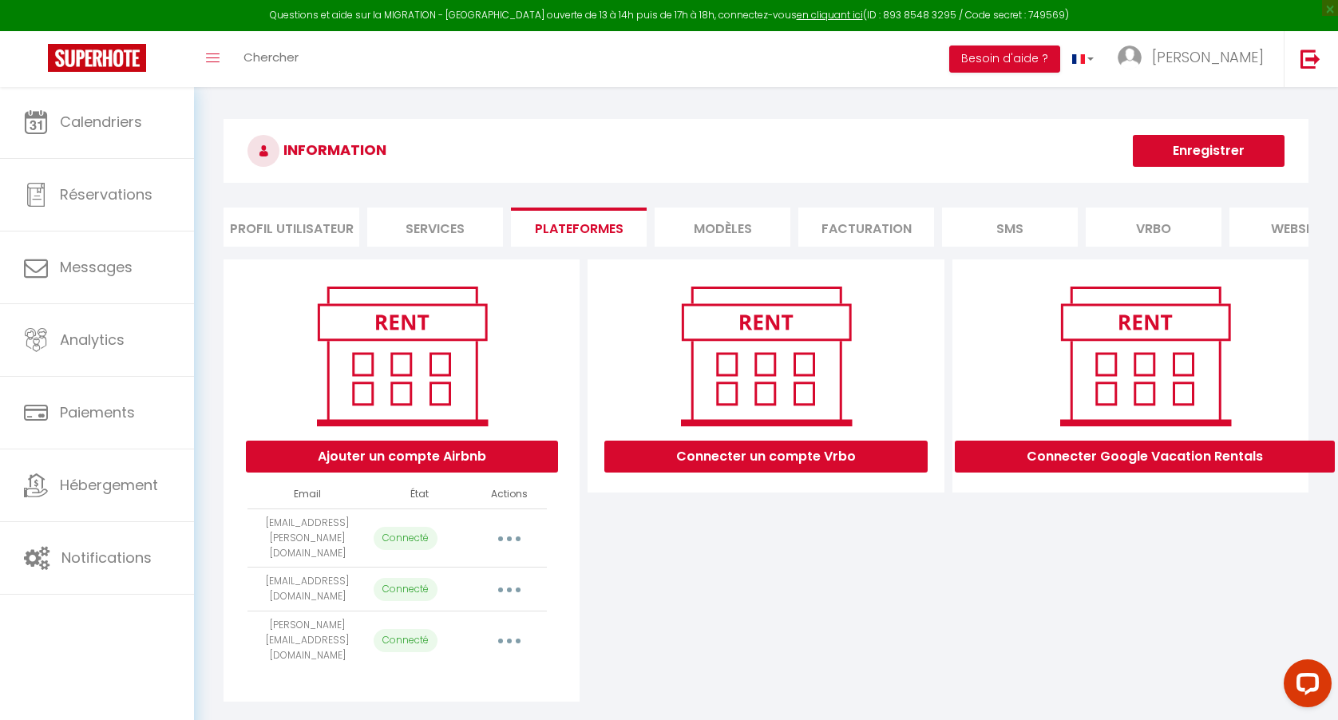
select select "32946"
select select "32947"
select select "39161"
select select "65654"
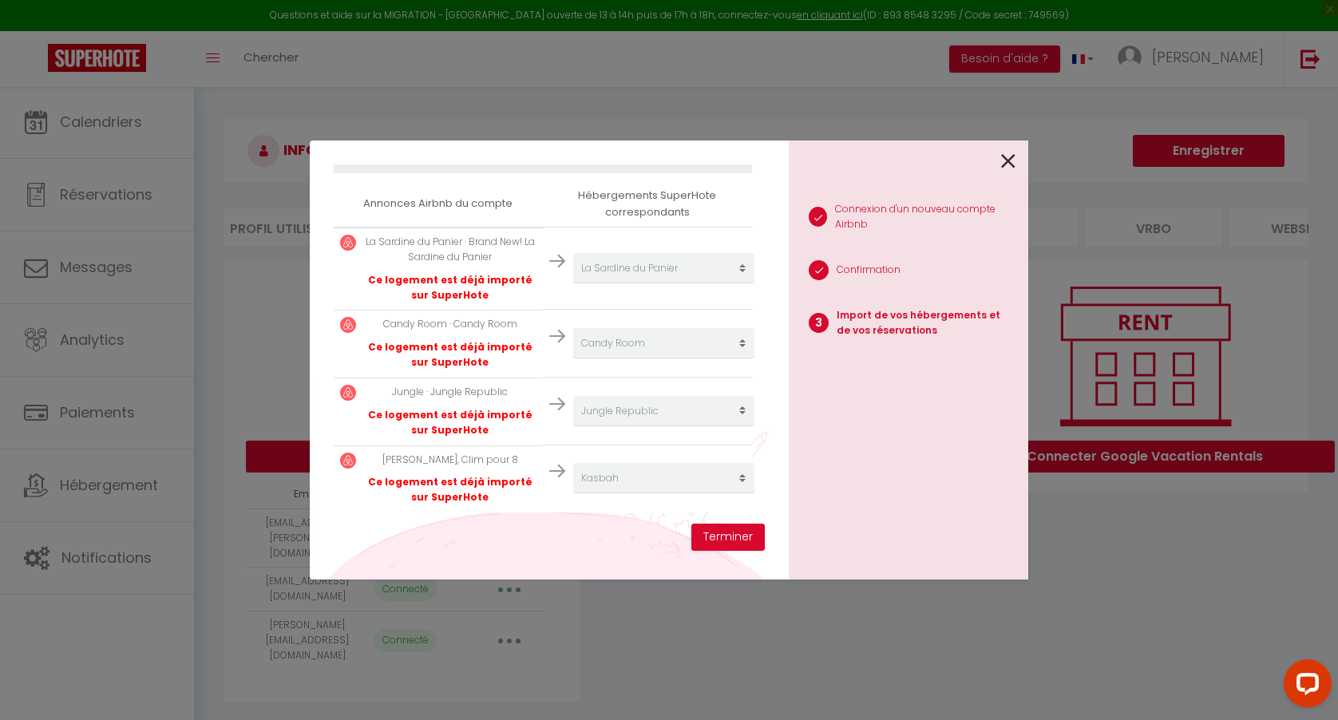
scroll to position [267, 0]
click at [733, 535] on button "Terminer" at bounding box center [727, 537] width 73 height 27
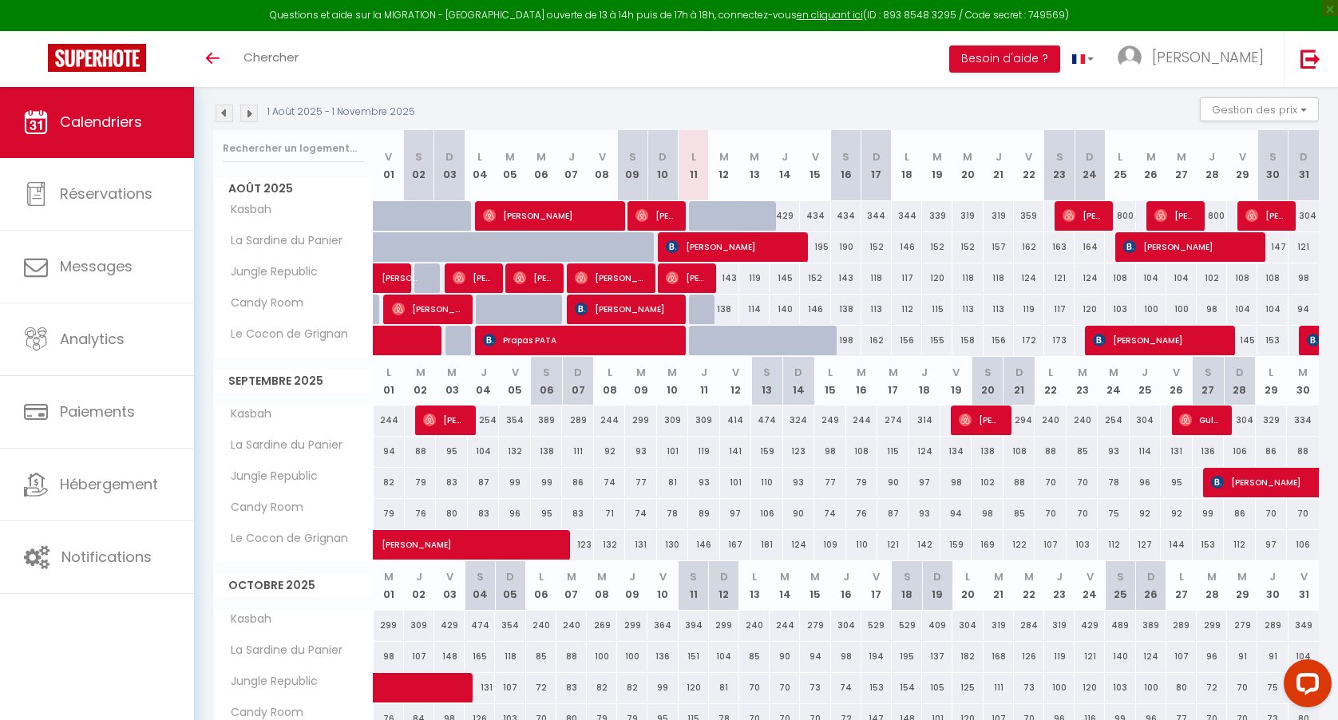
click at [722, 247] on span "[PERSON_NAME]" at bounding box center [732, 246] width 132 height 30
select select "OK"
select select "KO"
select select "0"
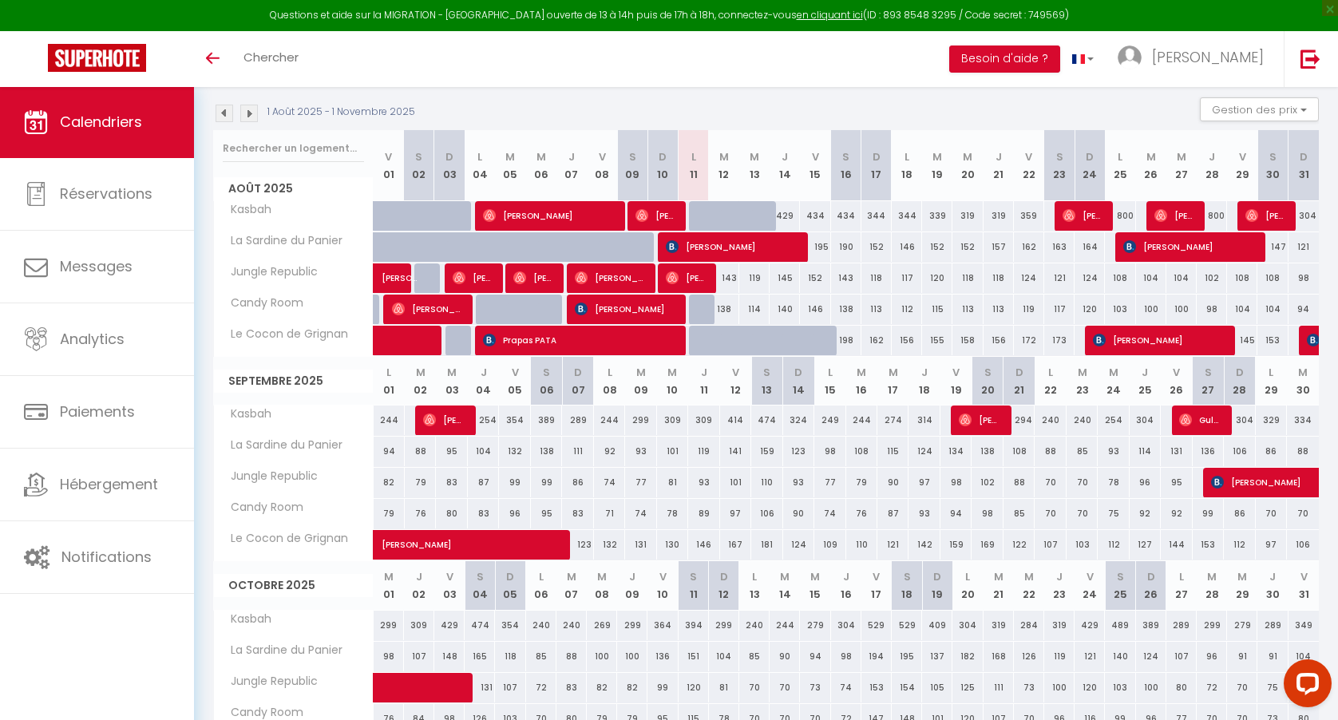
select select "1"
select select
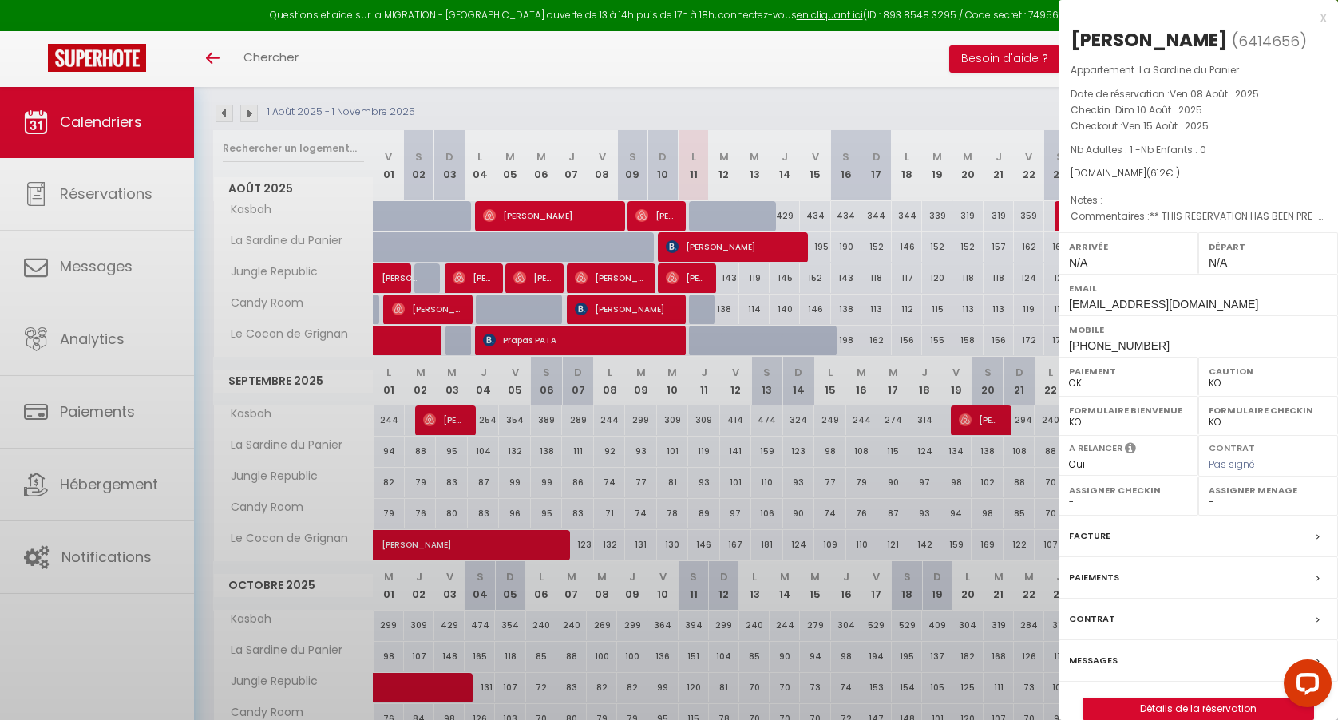
select select "15534"
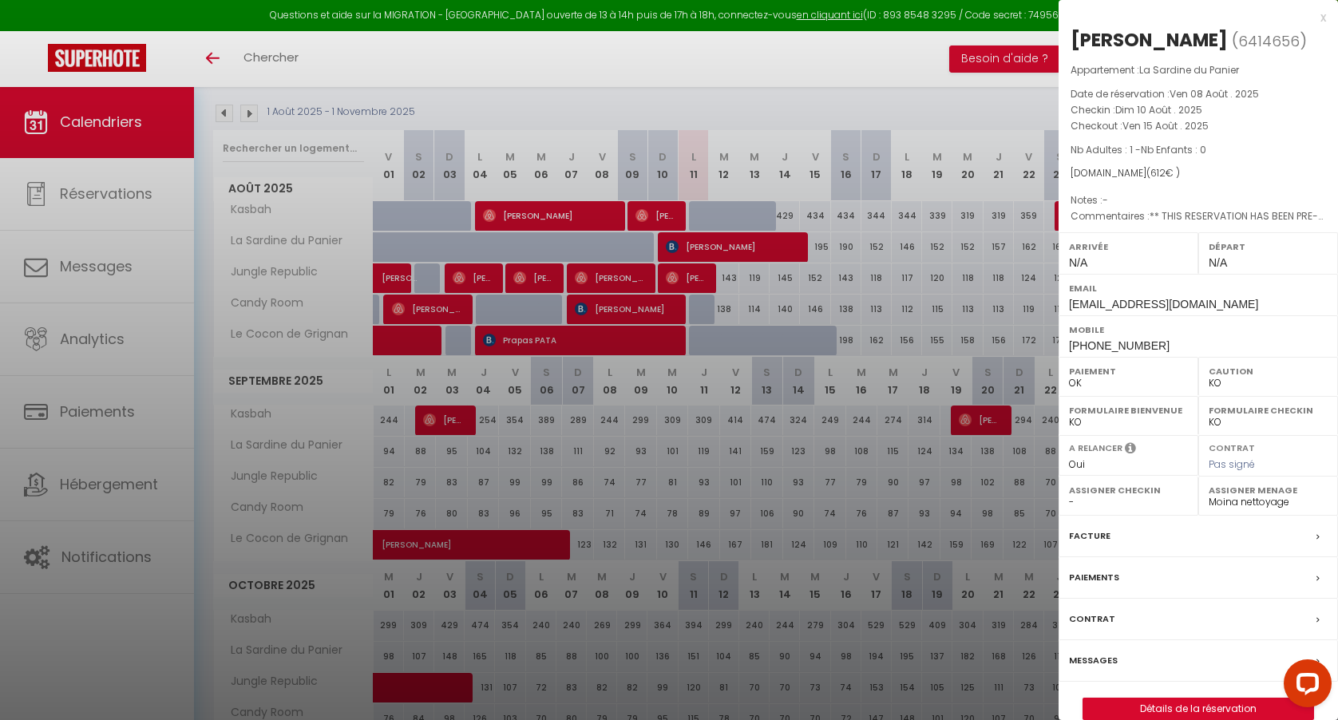
click at [862, 181] on div at bounding box center [669, 360] width 1338 height 720
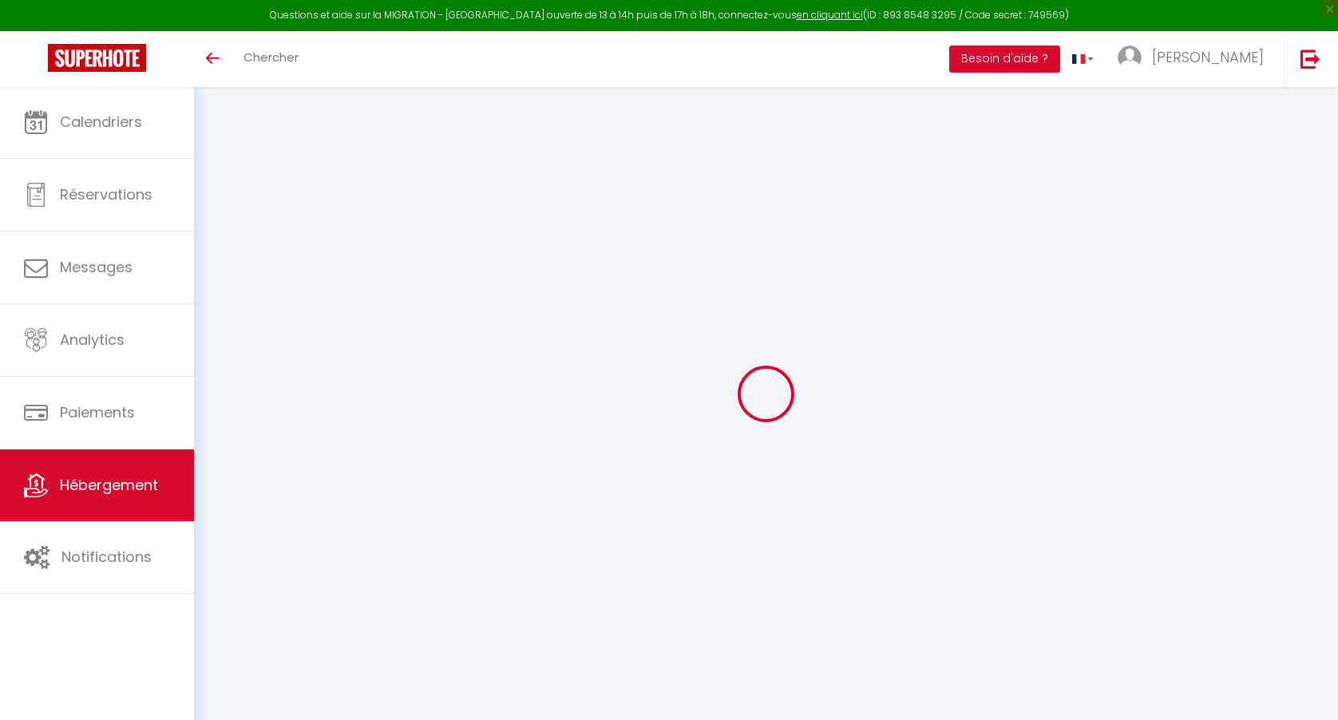
scroll to position [20, 0]
select select "+ 15 %"
select select "+ 25 %"
select select "+ 15 %"
select select "+ 200 %"
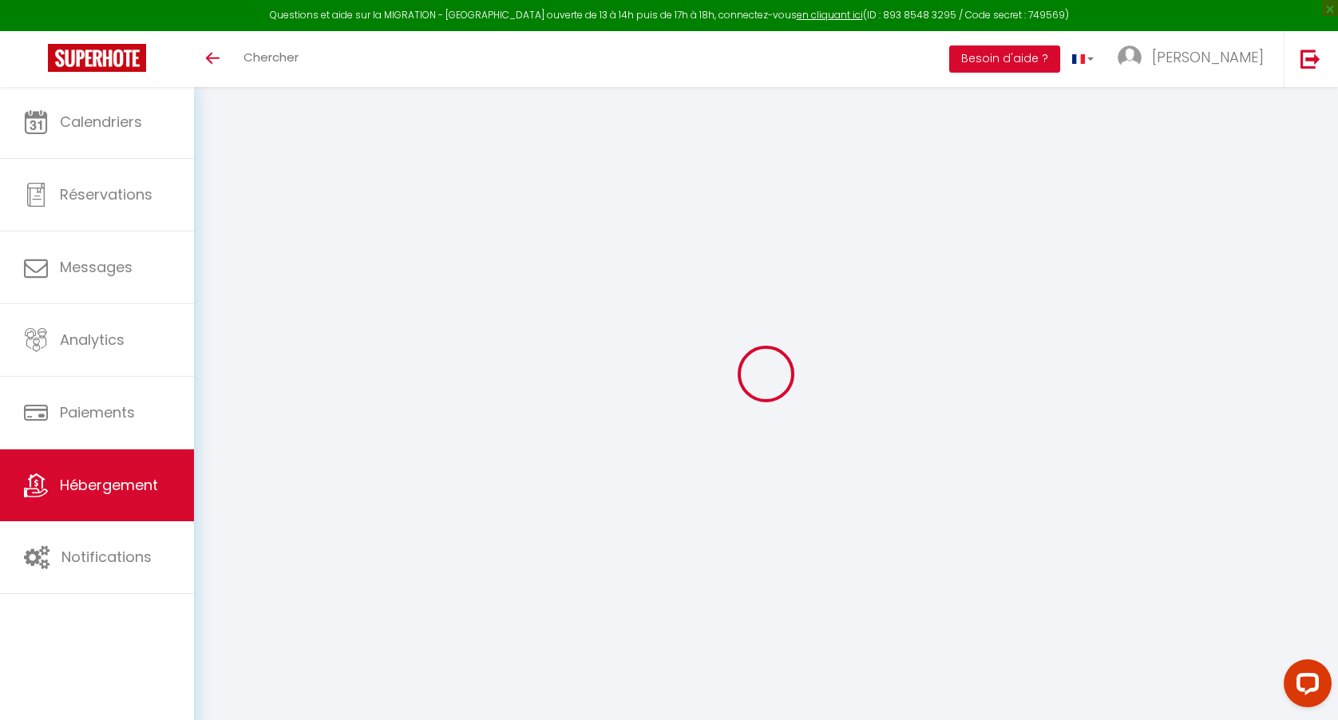
scroll to position [0, 0]
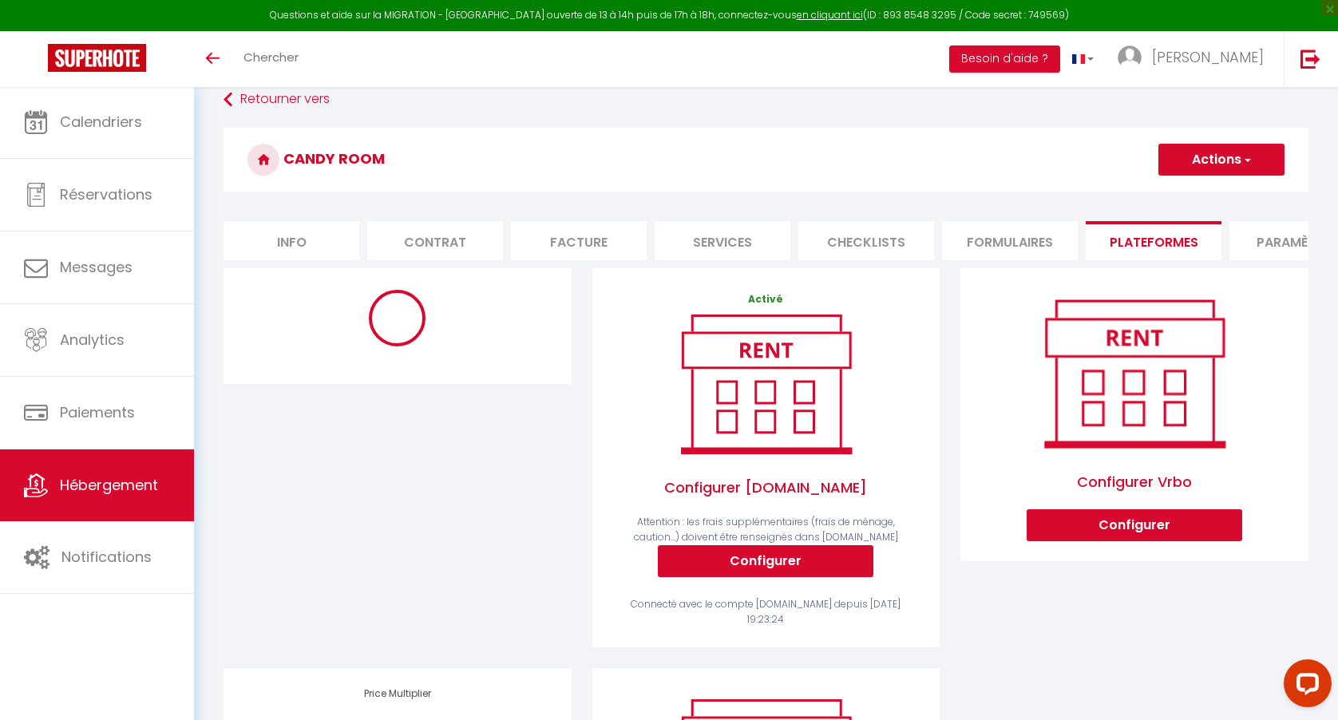
select select "4512-939103190781587689"
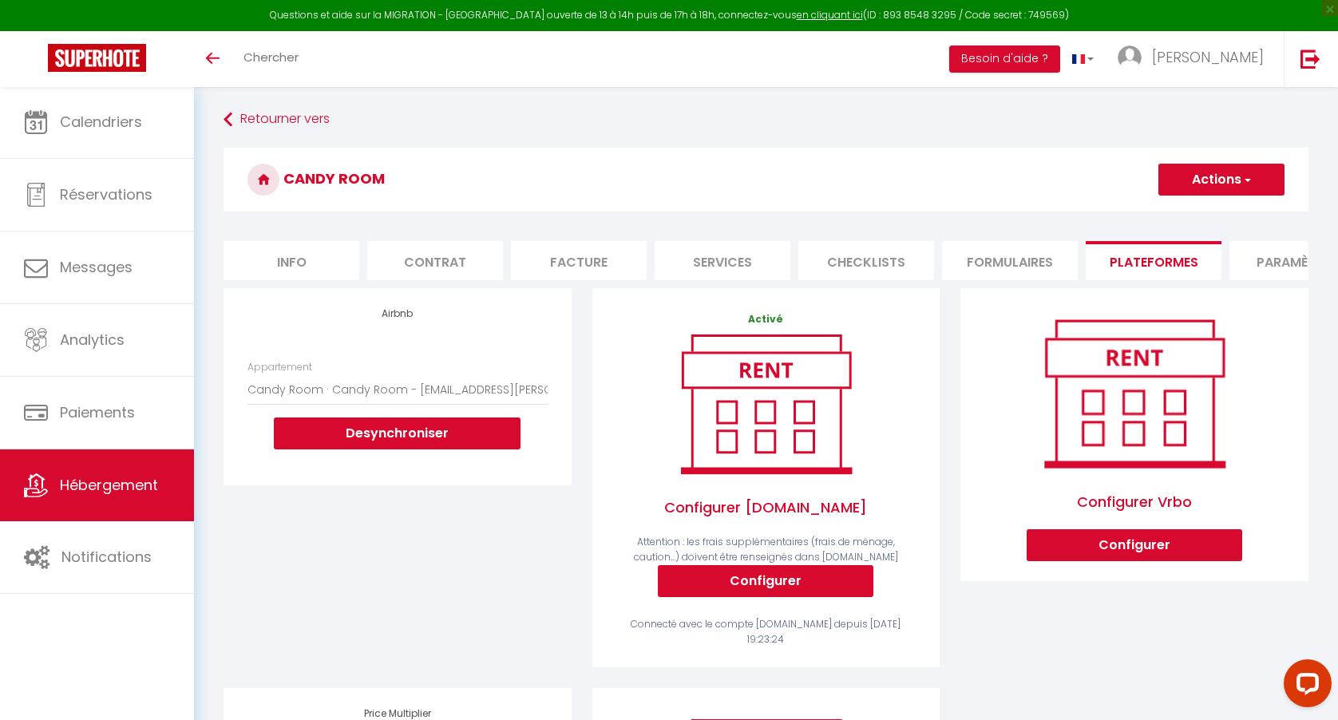
click at [328, 251] on li "Info" at bounding box center [291, 260] width 136 height 39
select select
checkbox input "false"
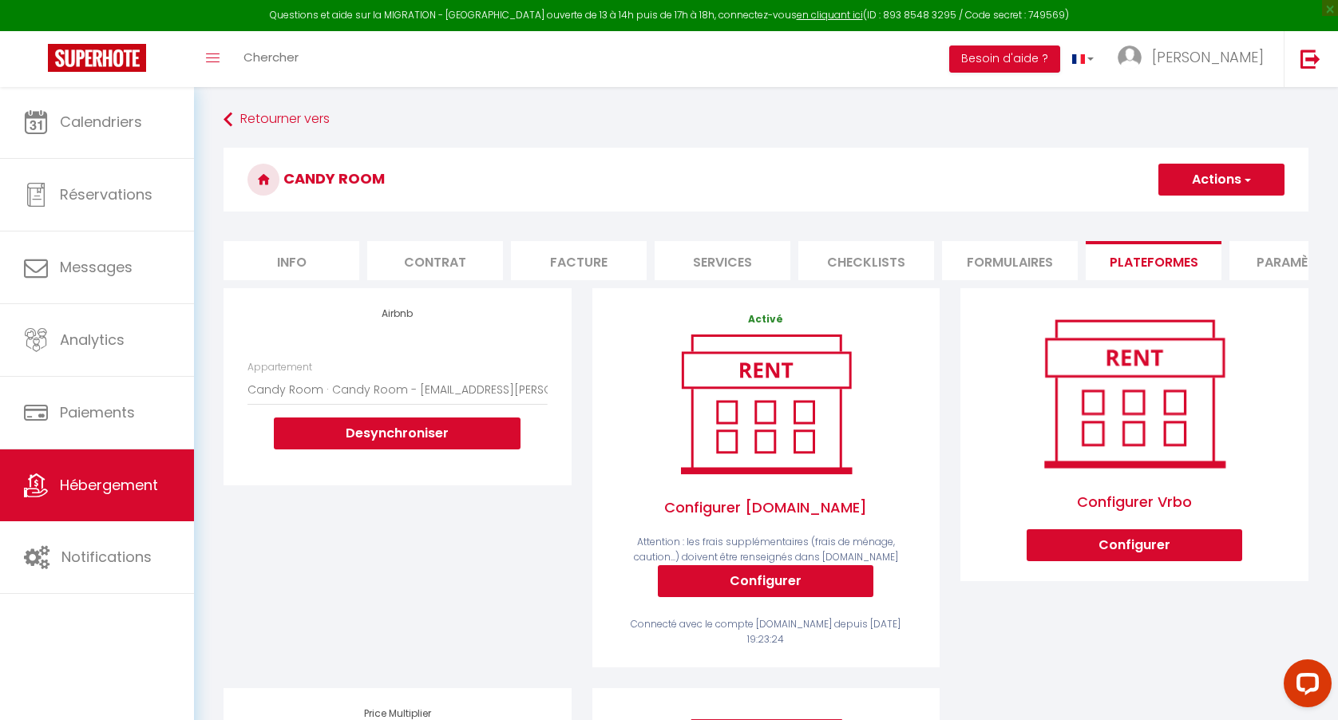
checkbox input "false"
select select
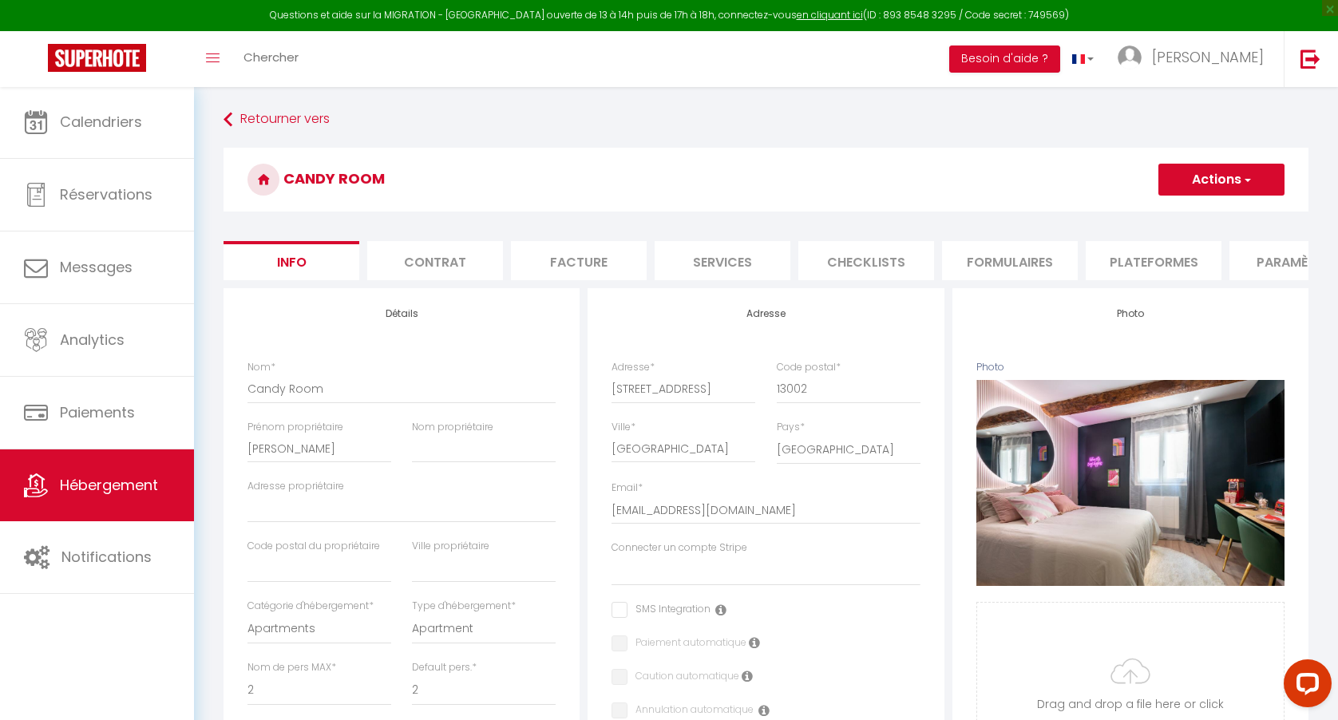
click at [1174, 267] on li "Plateformes" at bounding box center [1153, 260] width 136 height 39
select select
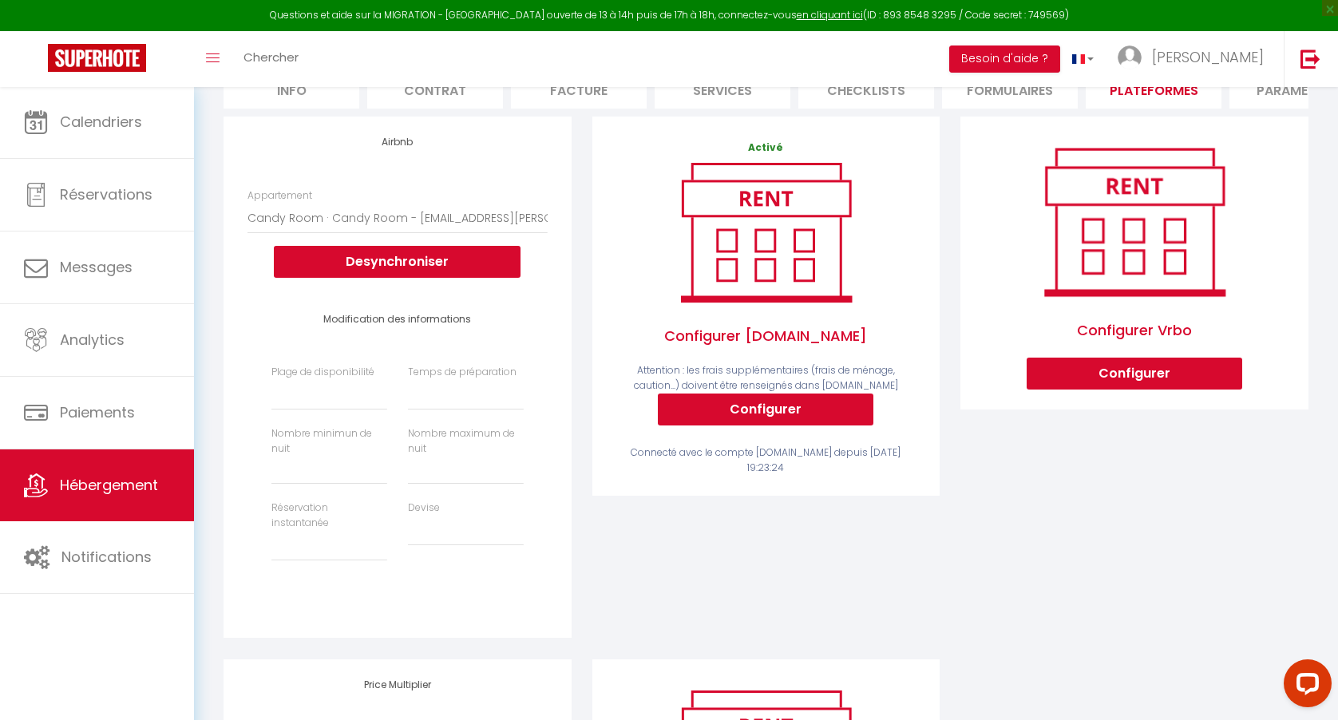
scroll to position [247, 0]
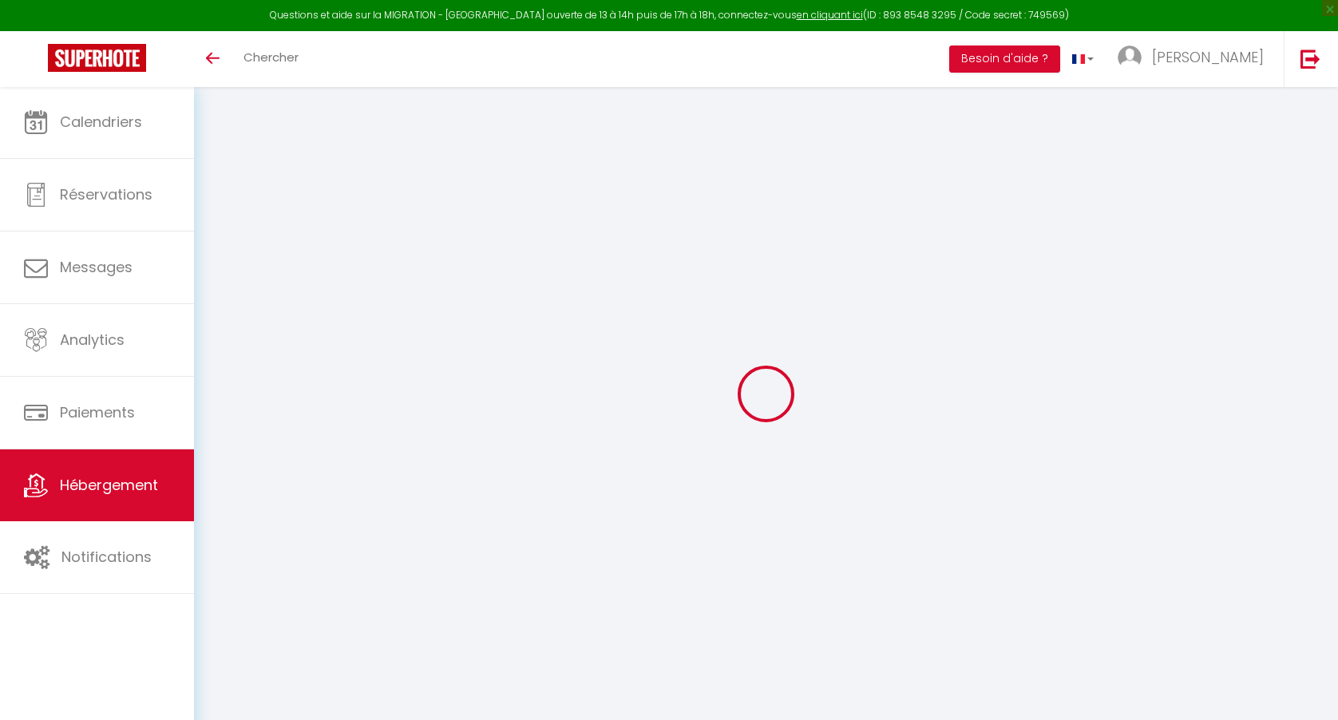
scroll to position [86, 0]
select select "+ 15 %"
select select "+ 25 %"
select select "+ 15 %"
select select "+ 200 %"
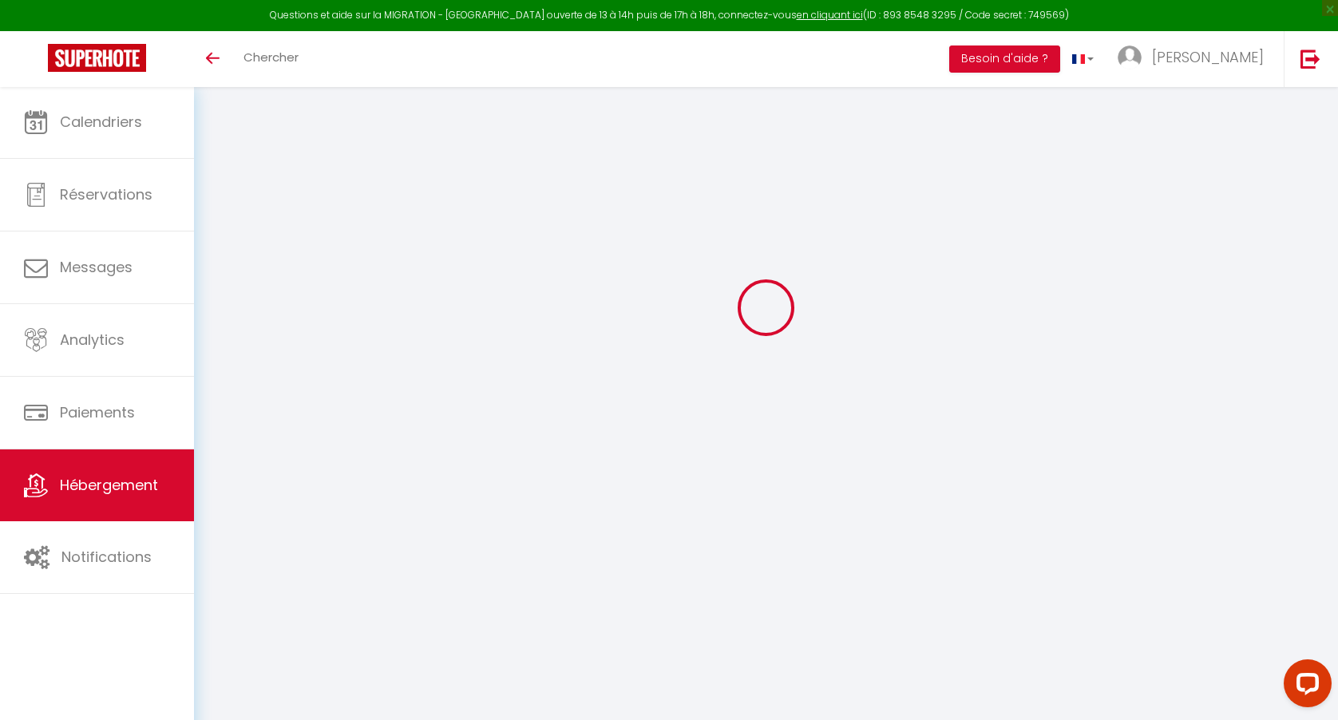
scroll to position [0, 0]
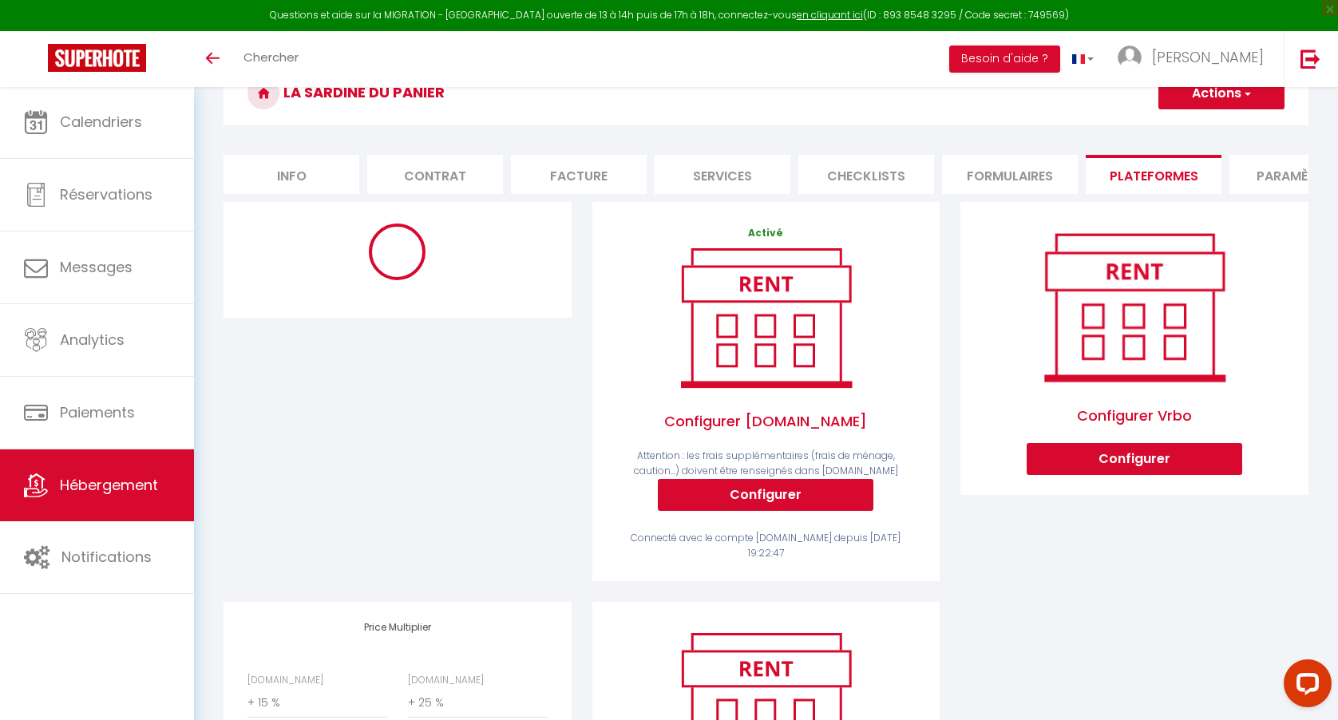
select select "4512-548352241080924075"
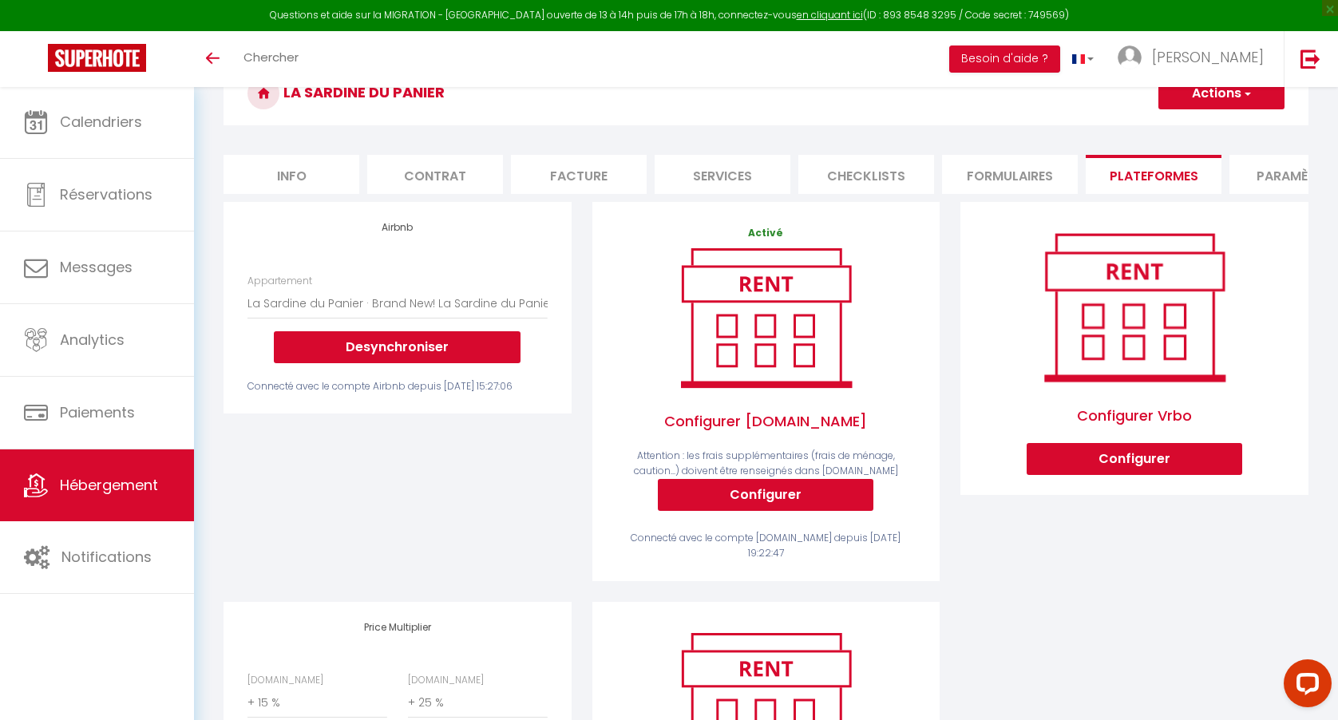
click at [289, 171] on li "Info" at bounding box center [291, 174] width 136 height 39
select select
checkbox input "false"
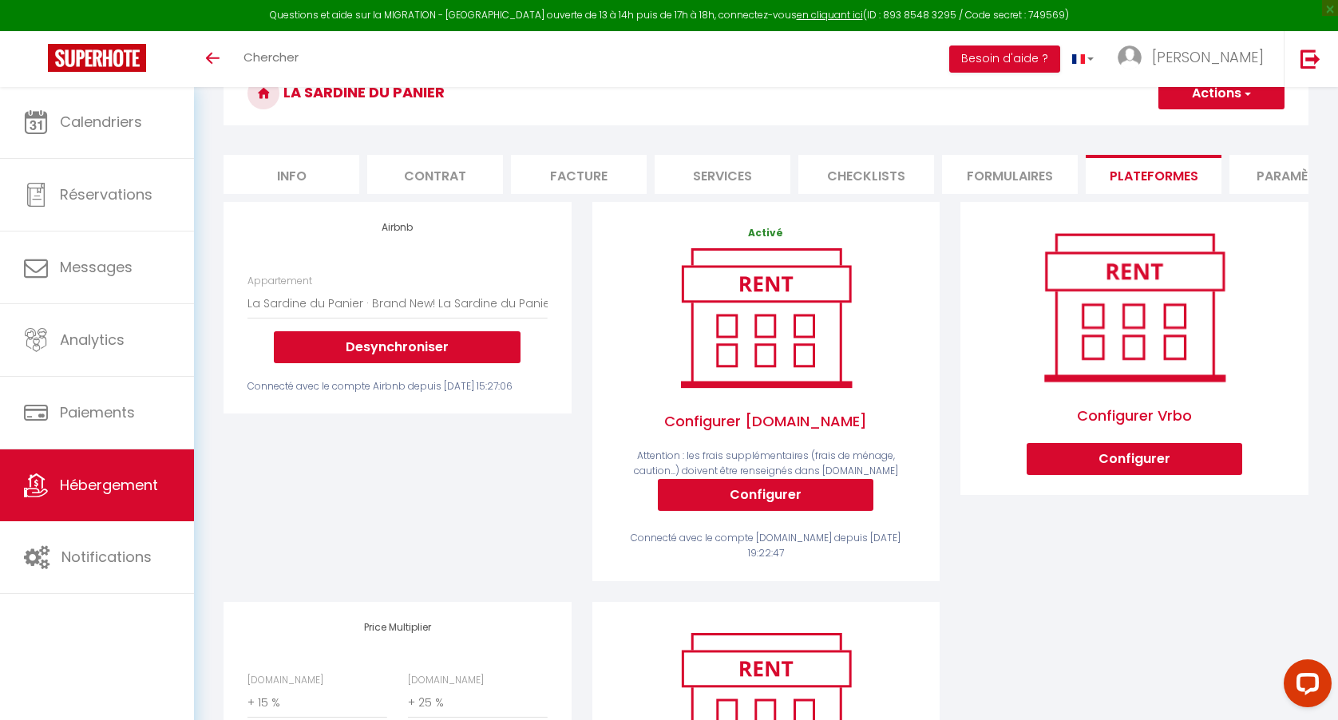
checkbox input "false"
select select "-1"
select select "well_reviewed_guests"
select select "EUR"
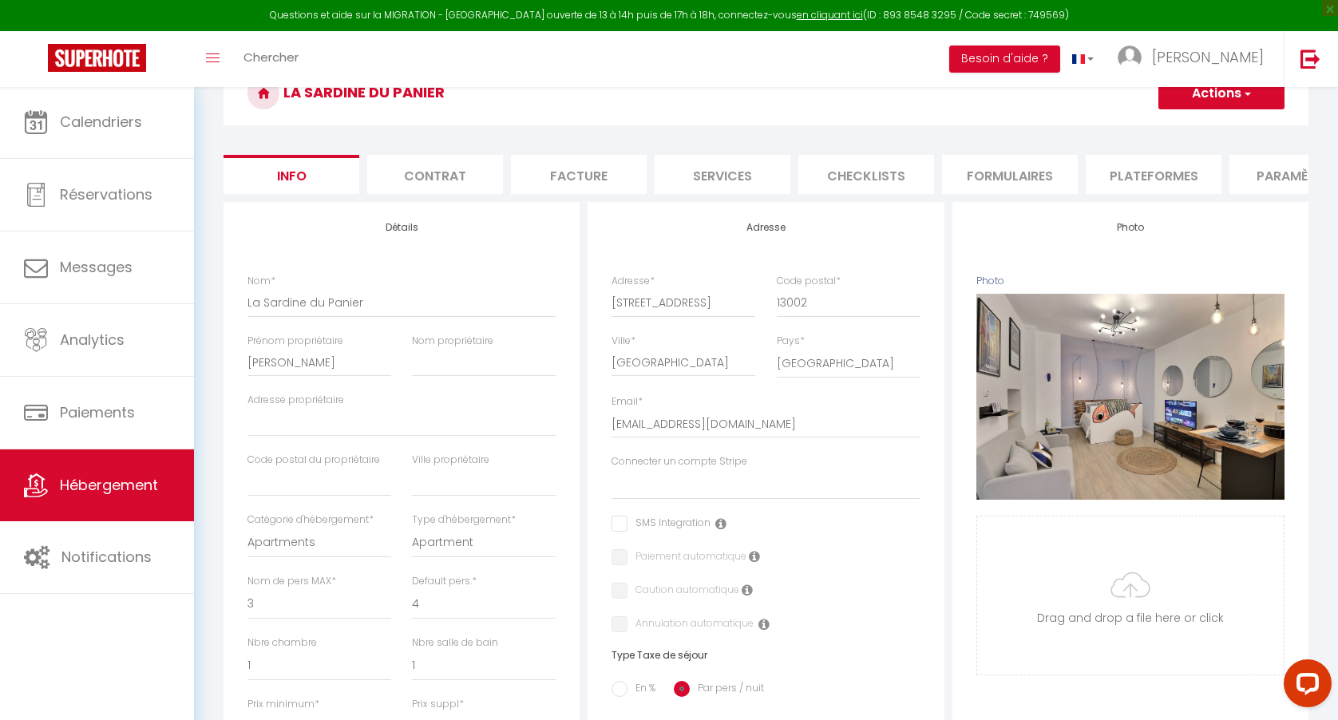
click at [1194, 174] on li "Plateformes" at bounding box center [1153, 174] width 136 height 39
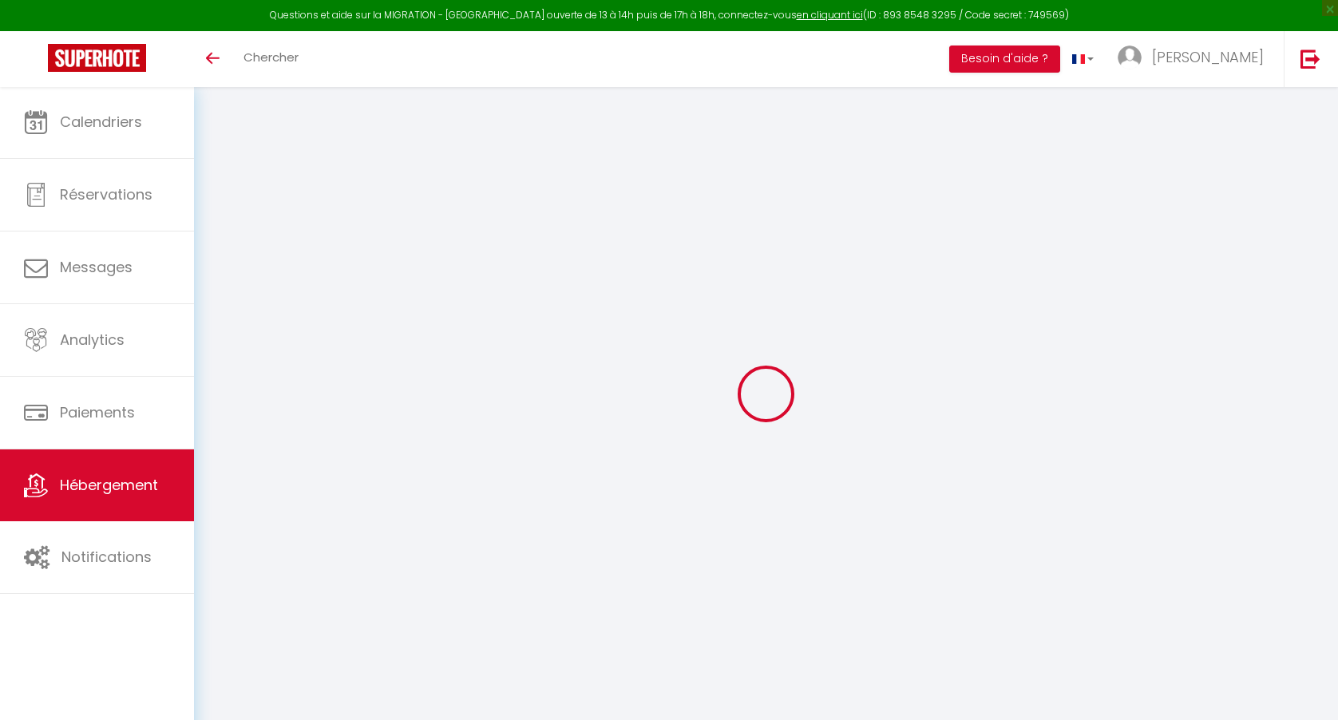
scroll to position [86, 0]
select select "+ 15 %"
select select "+ 25 %"
select select "+ 15 %"
select select "+ 200 %"
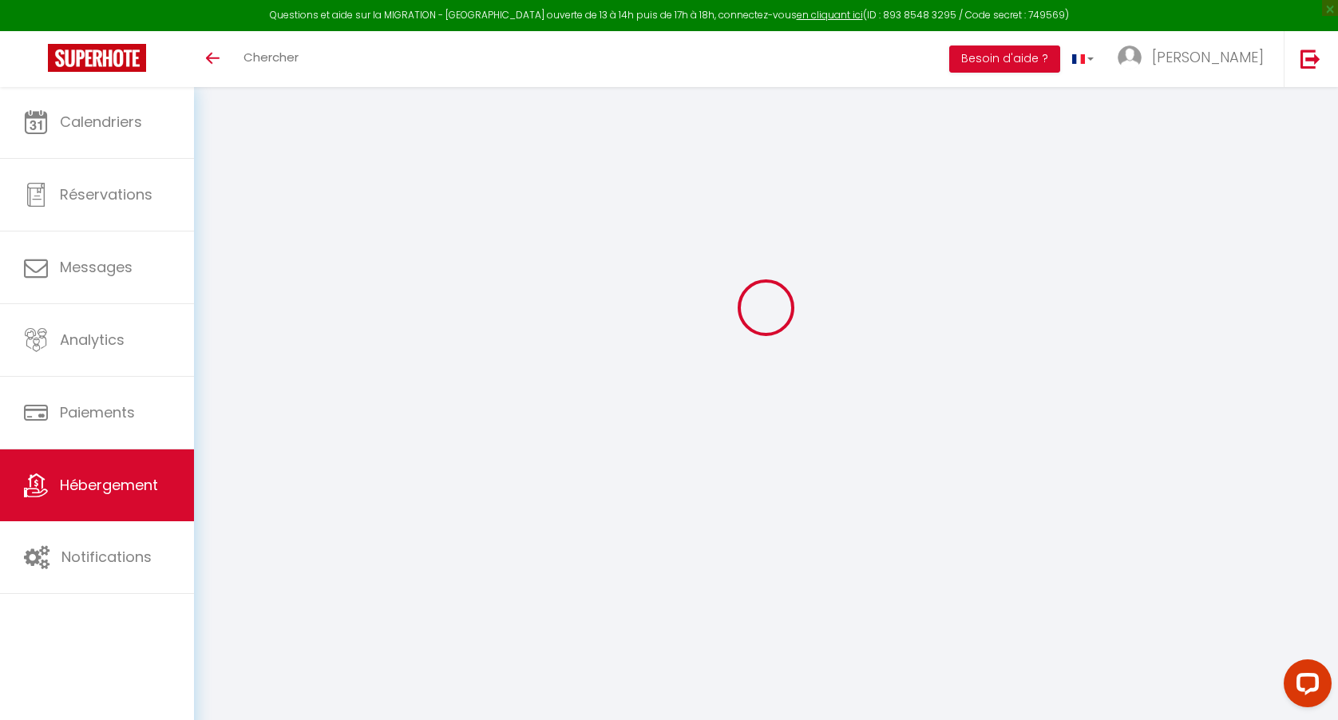
scroll to position [0, 0]
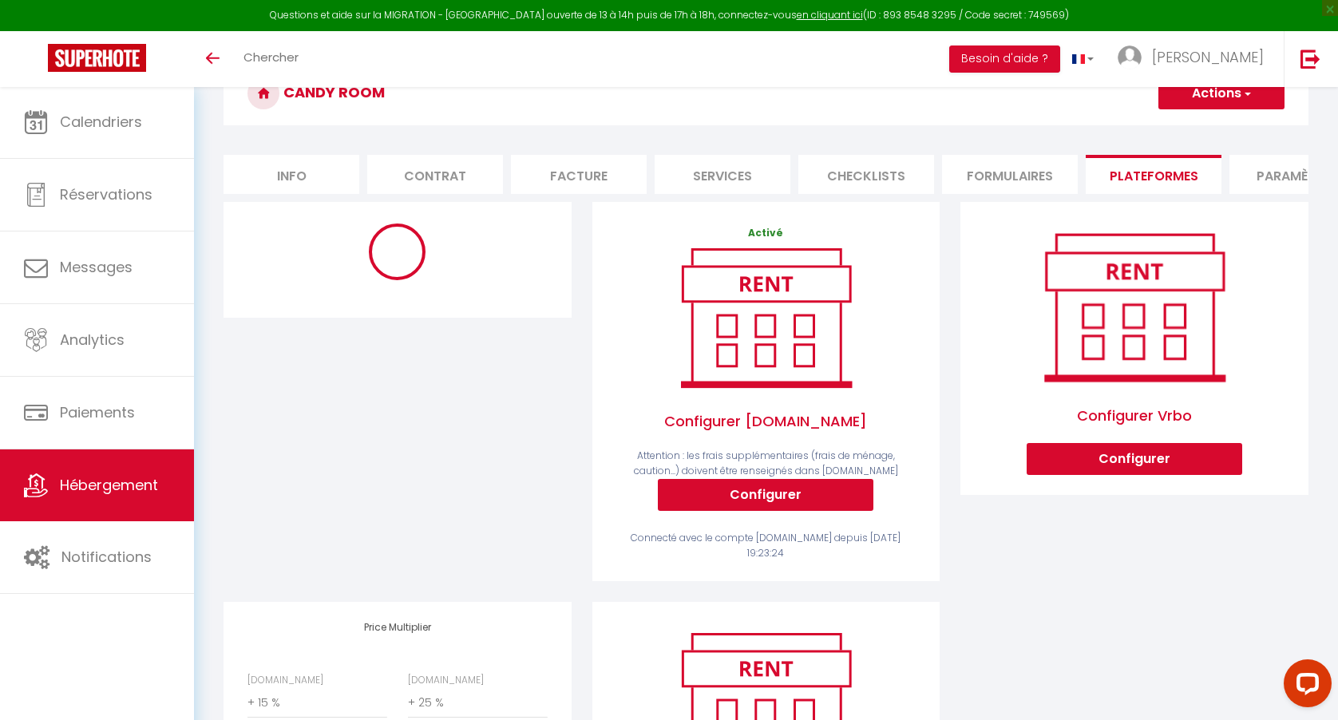
select select "4512-939103190781587689"
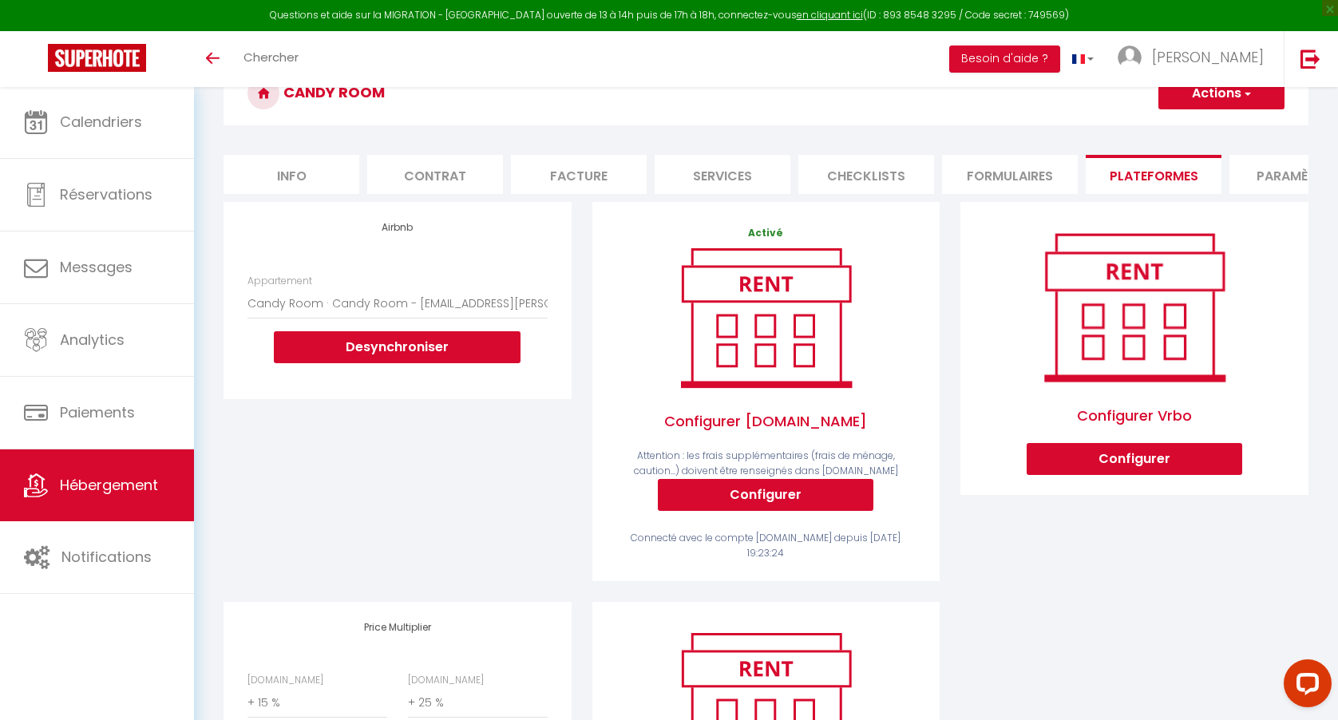
click at [1051, 174] on li "Formulaires" at bounding box center [1010, 174] width 136 height 39
select select
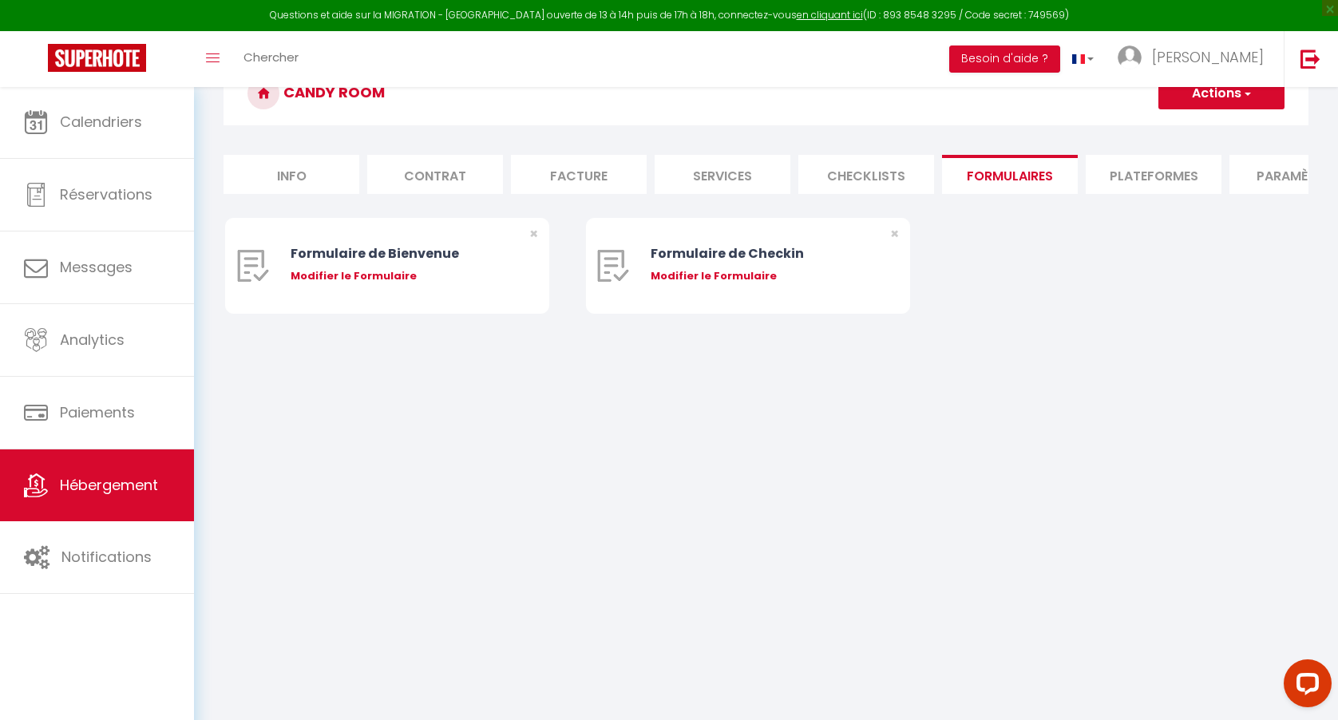
click at [1167, 165] on li "Plateformes" at bounding box center [1153, 174] width 136 height 39
select select
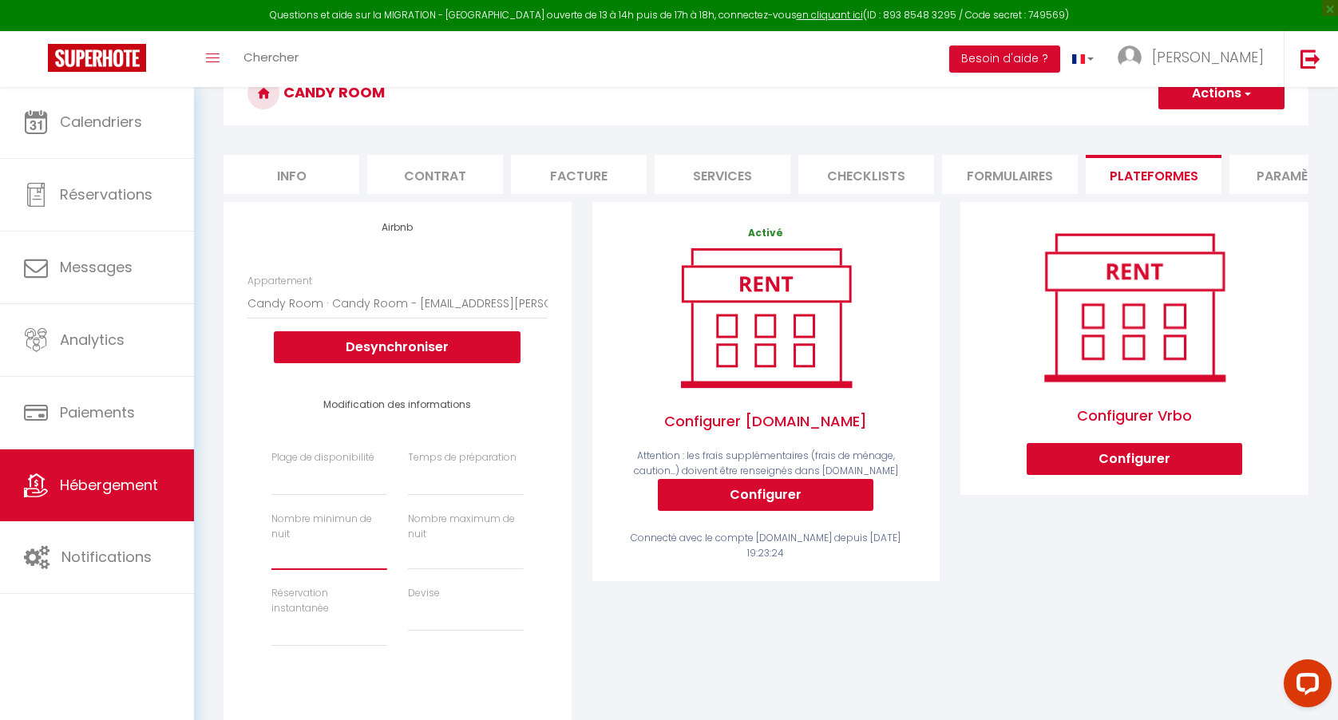
type input "1"
select select
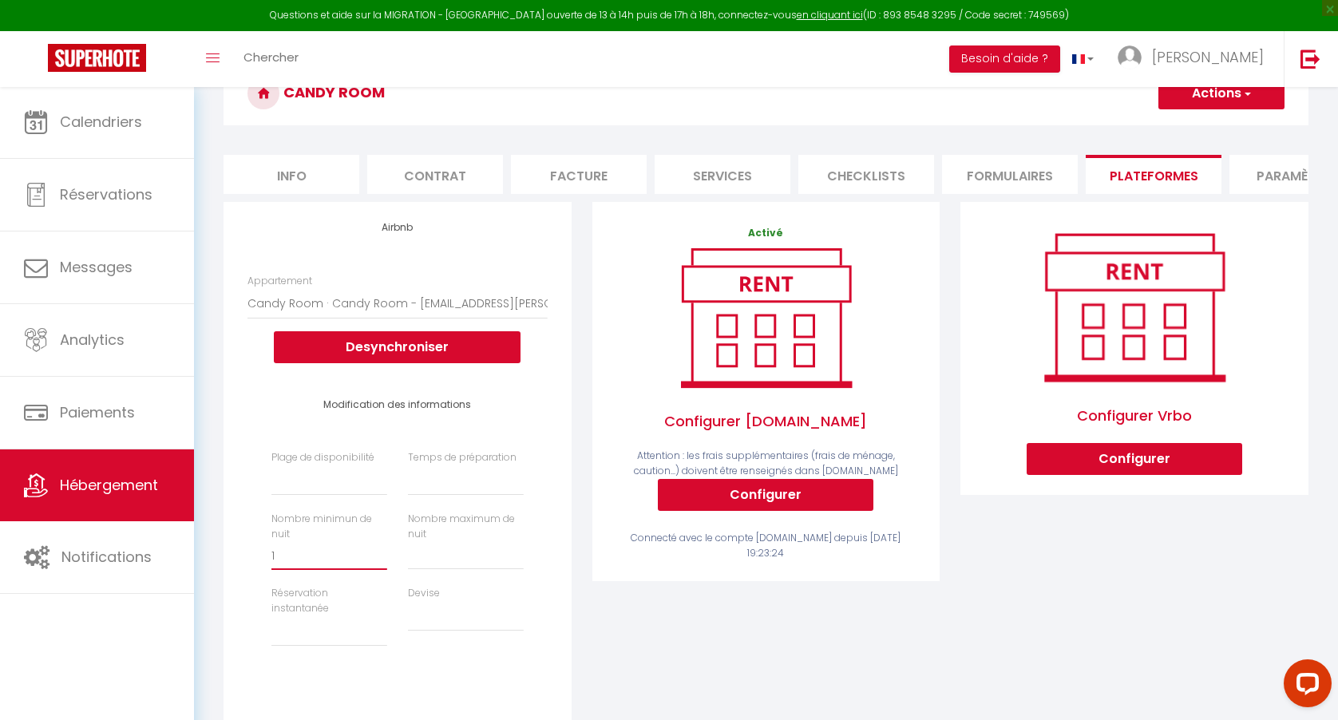
click at [380, 550] on input "1" at bounding box center [329, 555] width 116 height 29
type input "2"
select select
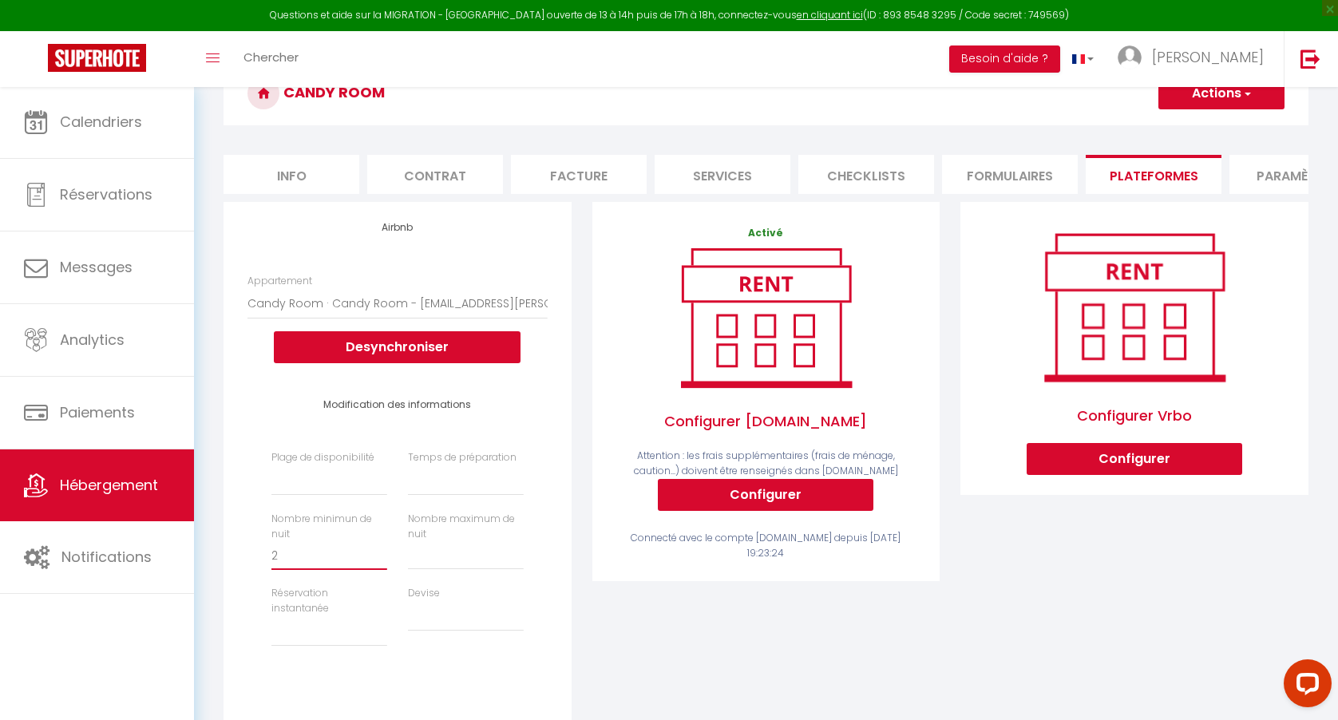
select select
click at [380, 550] on input "2" at bounding box center [329, 555] width 116 height 29
click at [358, 595] on label "Réservation instantanée" at bounding box center [329, 601] width 116 height 30
select select "well_reviewed_guests"
select select
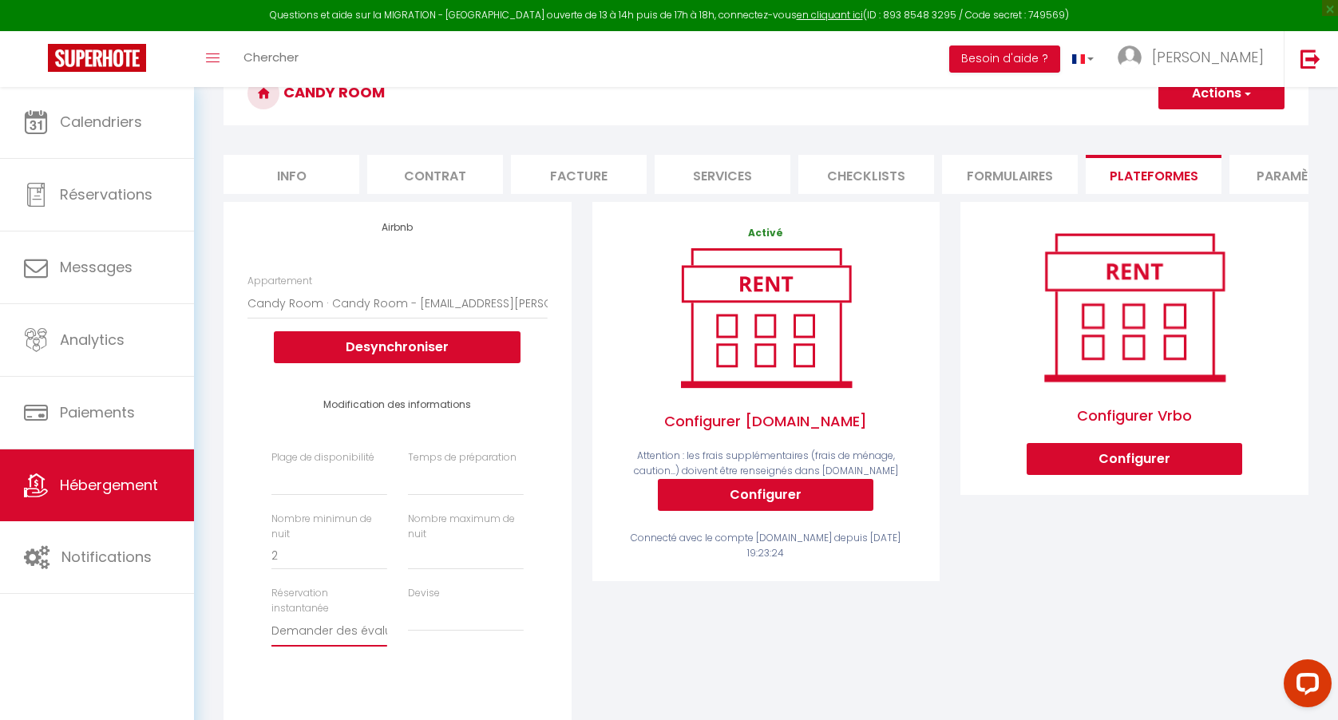
select select
select select "EUR"
select select
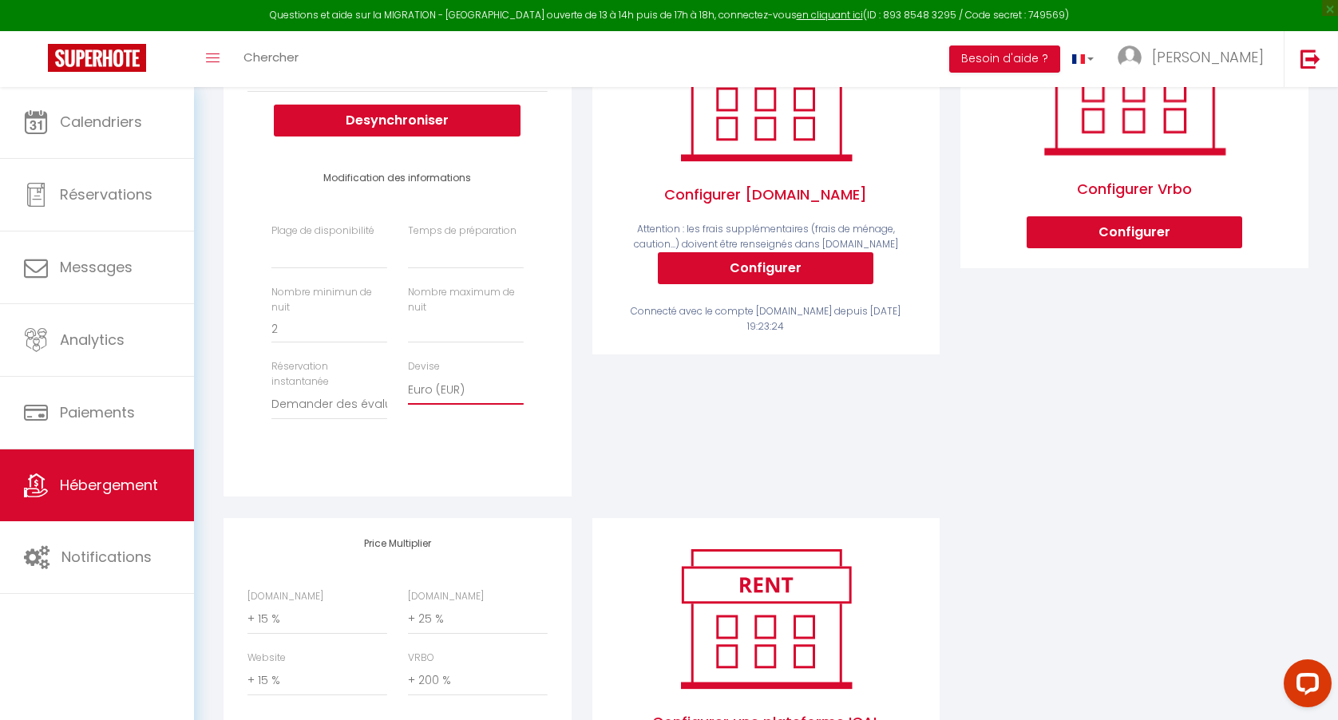
scroll to position [310, 0]
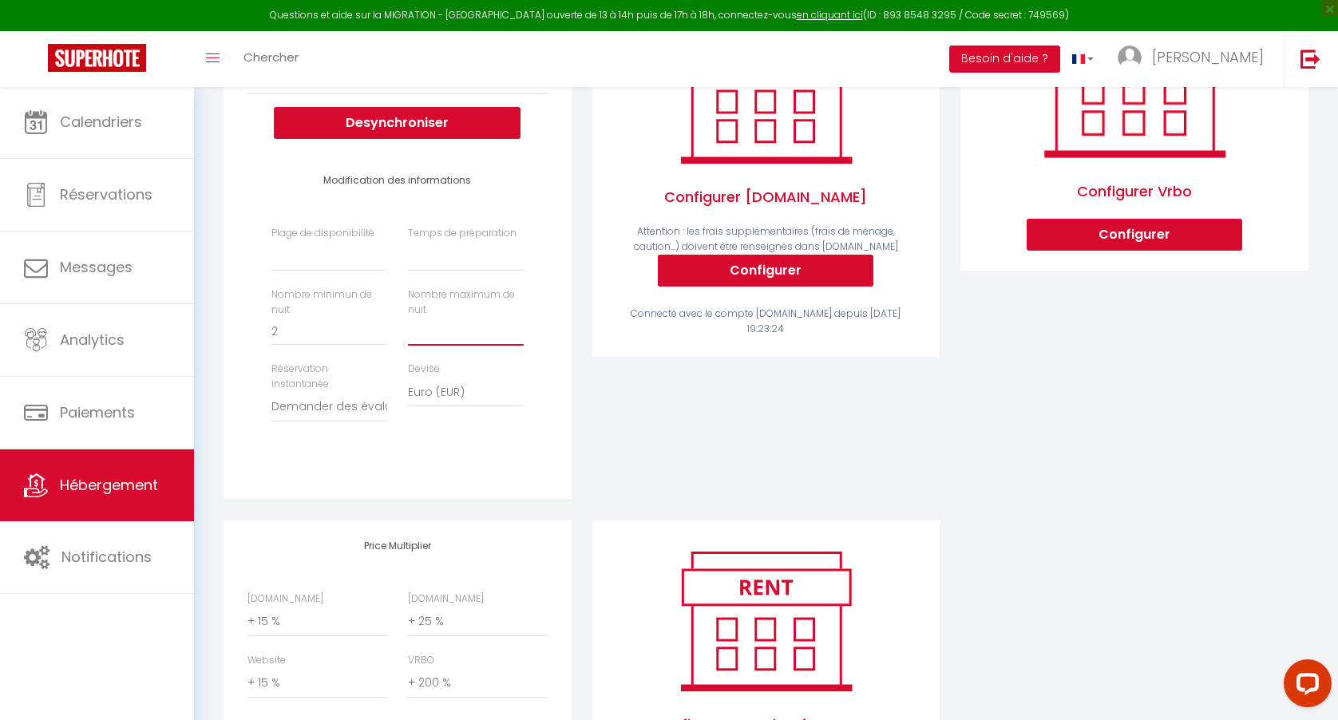
click at [499, 327] on input "Prix minimum *" at bounding box center [466, 331] width 116 height 29
type input "1"
select select
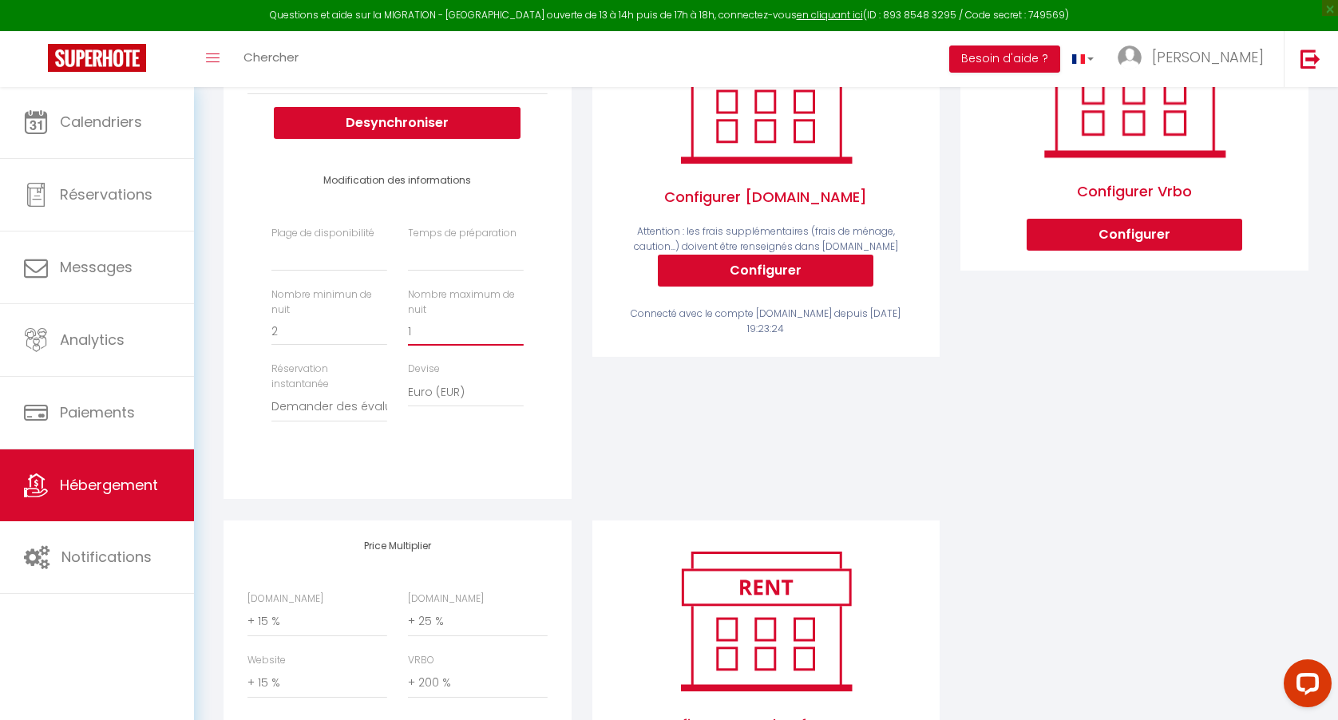
type input "14"
select select
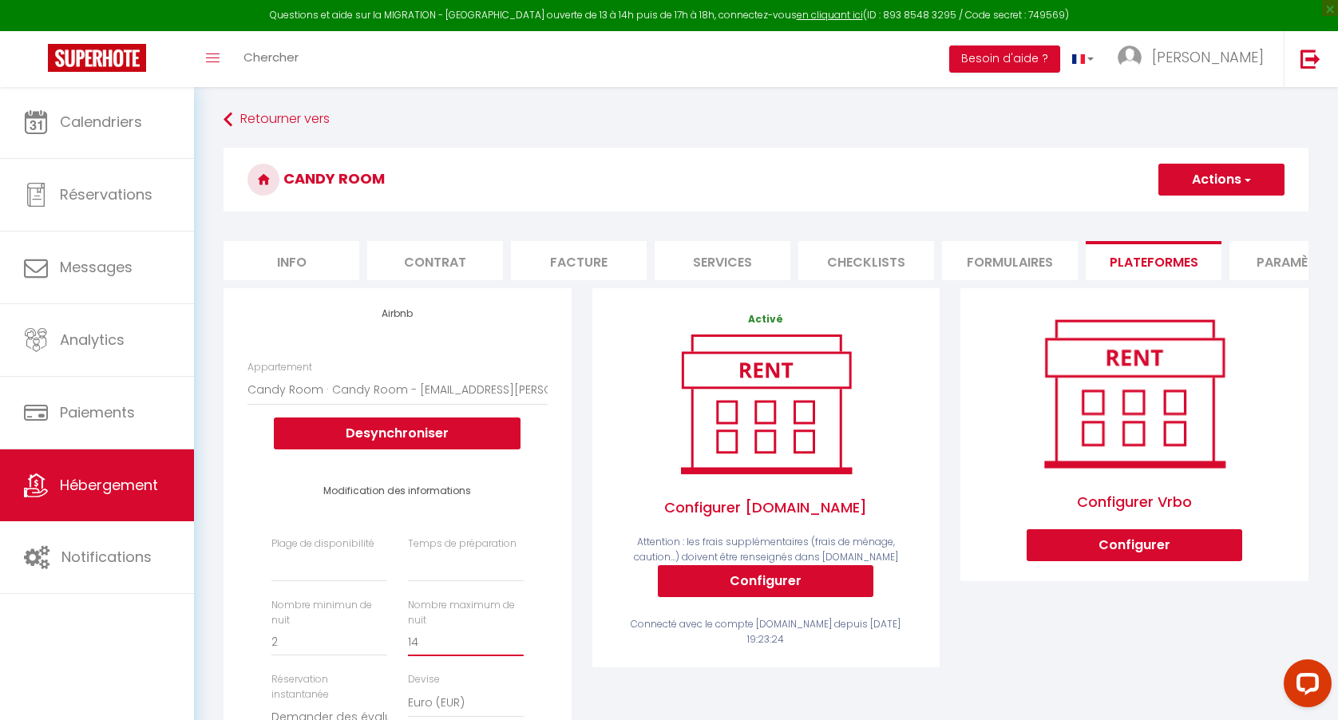
scroll to position [0, 0]
type input "14"
select select "180"
select select "0"
click at [1198, 182] on button "Actions" at bounding box center [1221, 180] width 126 height 32
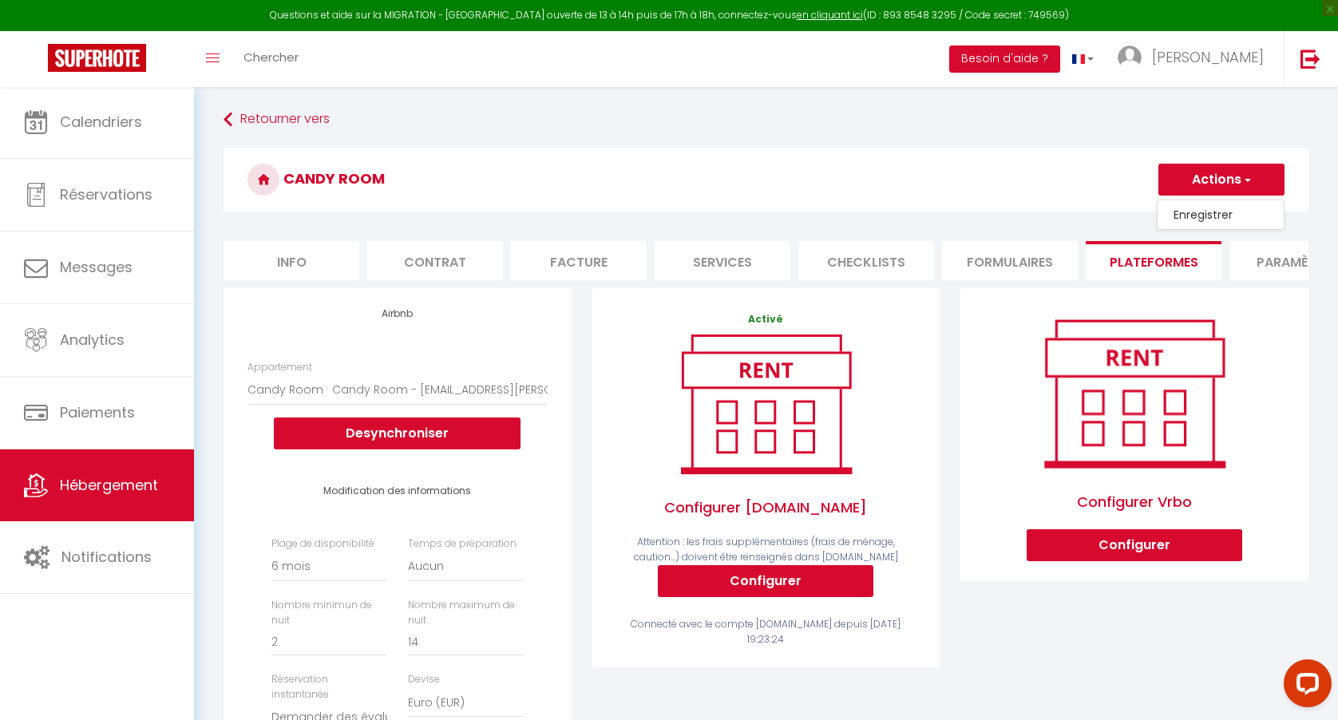
click at [1180, 211] on link "Enregistrer" at bounding box center [1220, 214] width 126 height 21
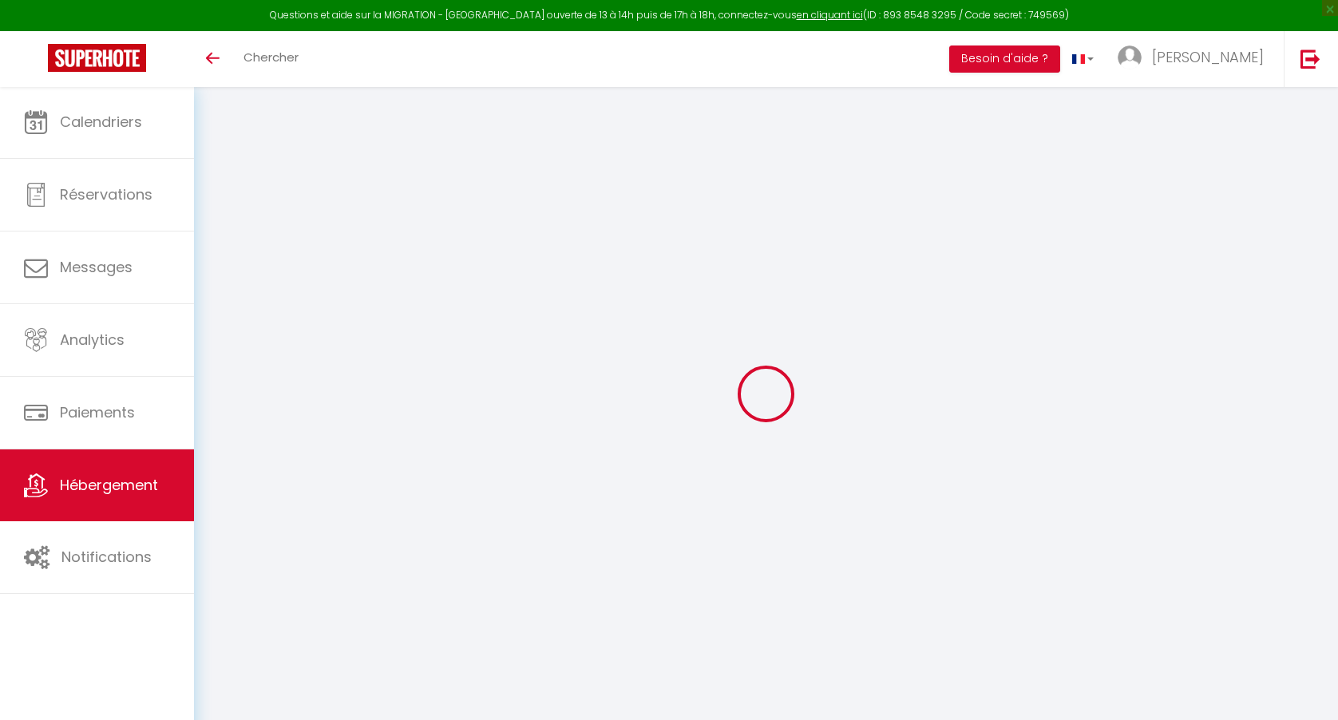
select select "+ 15 %"
select select "+ 25 %"
select select "+ 15 %"
select select "+ 200 %"
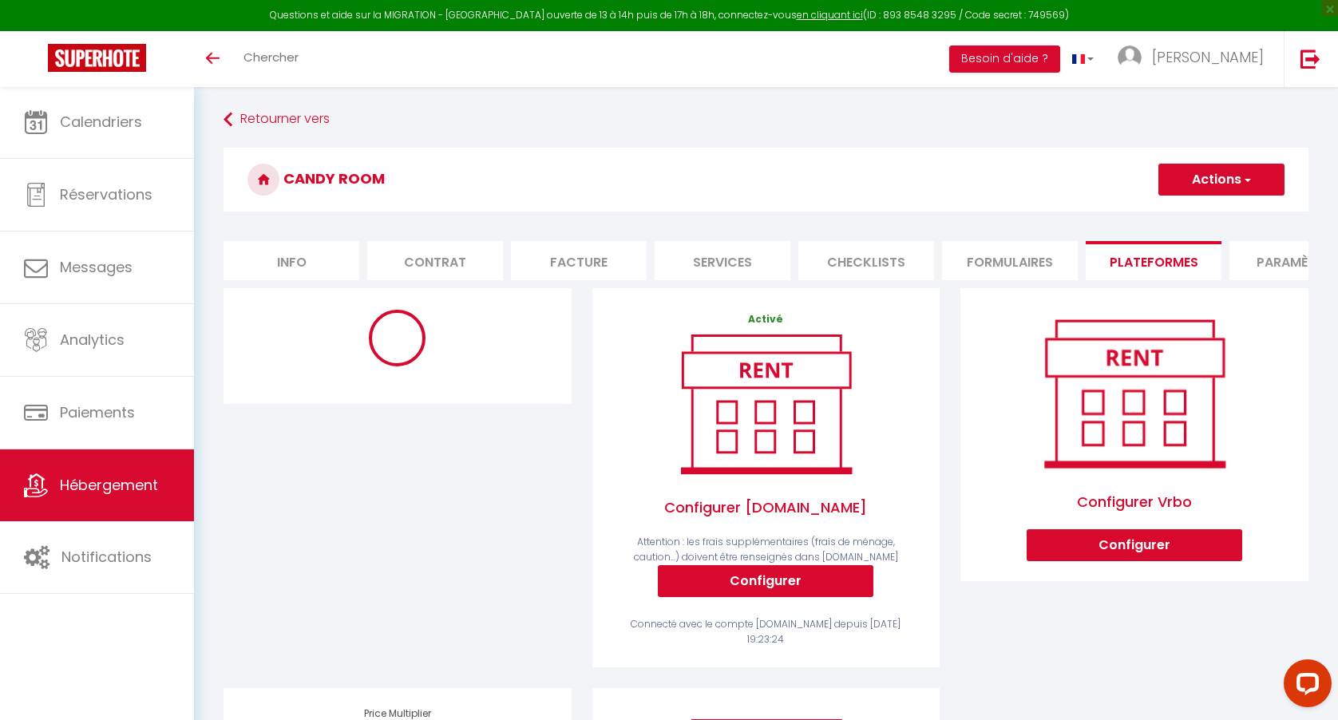
select select "4512-939103190781587689"
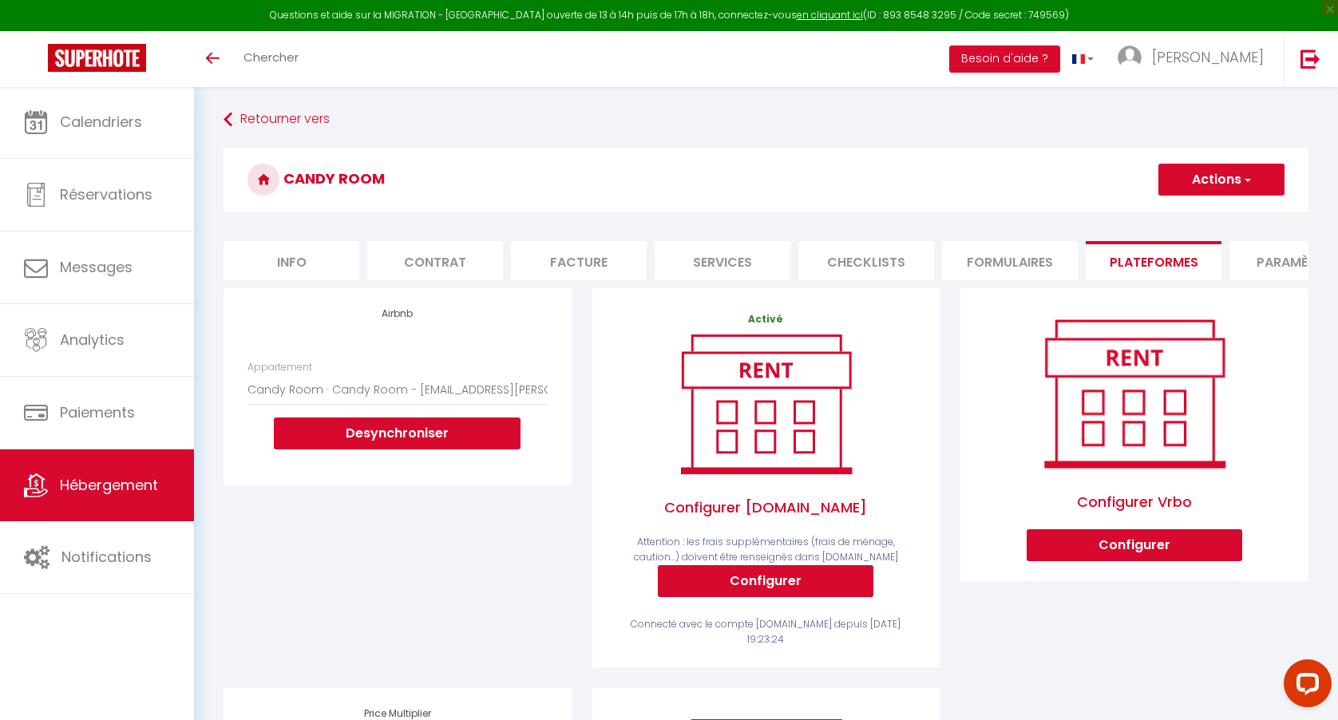
click at [1022, 256] on li "Formulaires" at bounding box center [1010, 260] width 136 height 39
select select "180"
select select
select select "well_reviewed_guests"
select select "EUR"
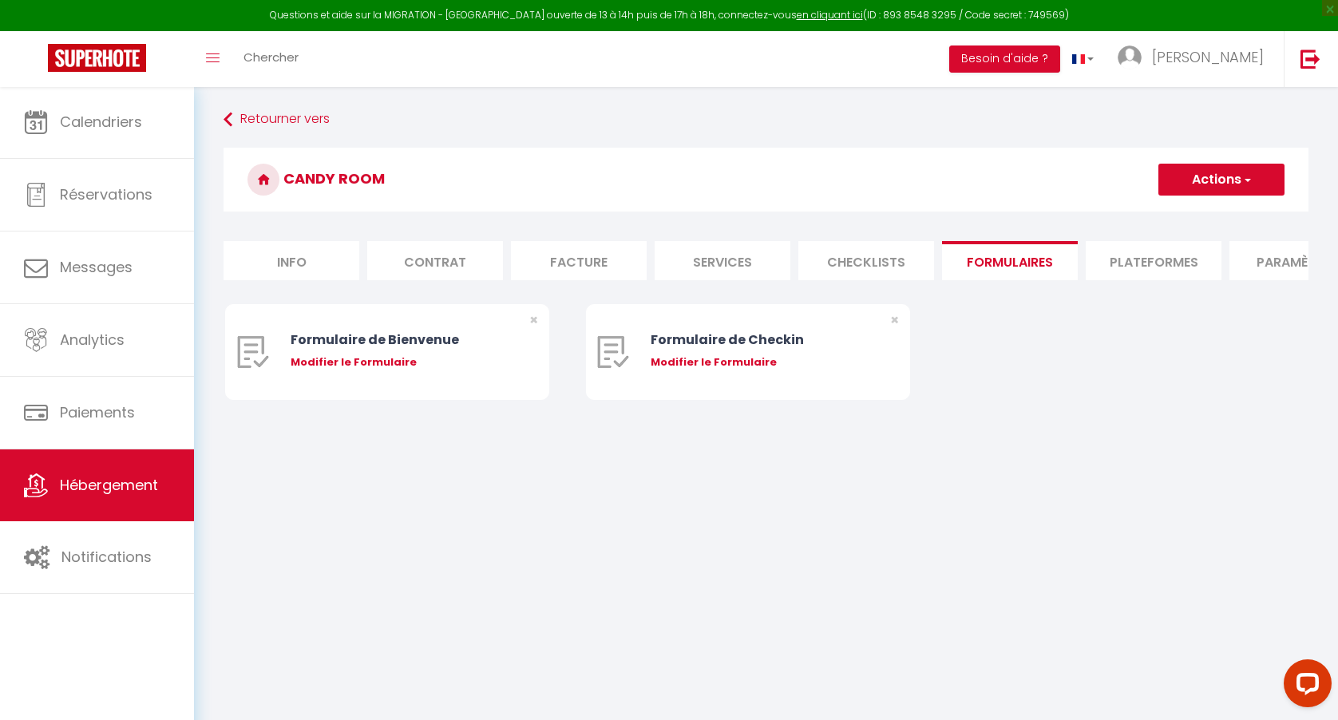
click at [1141, 251] on li "Plateformes" at bounding box center [1153, 260] width 136 height 39
select select
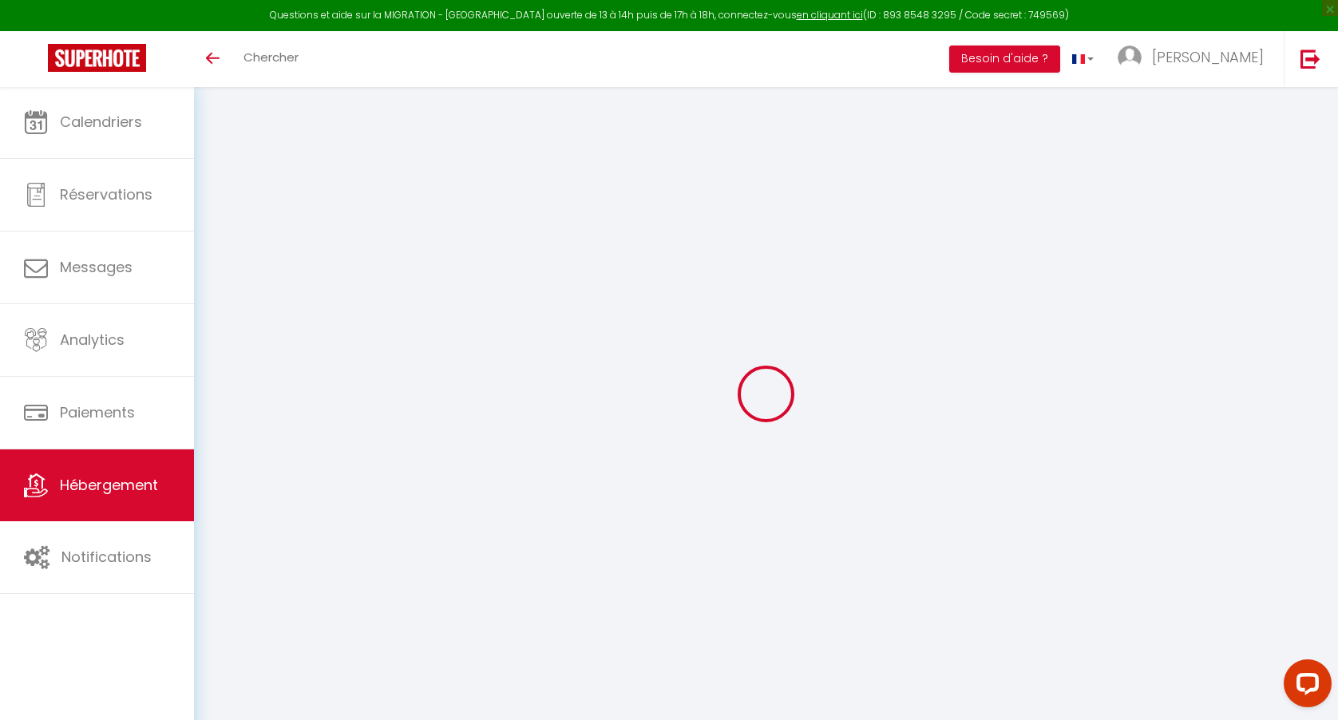
select select "15534"
select select
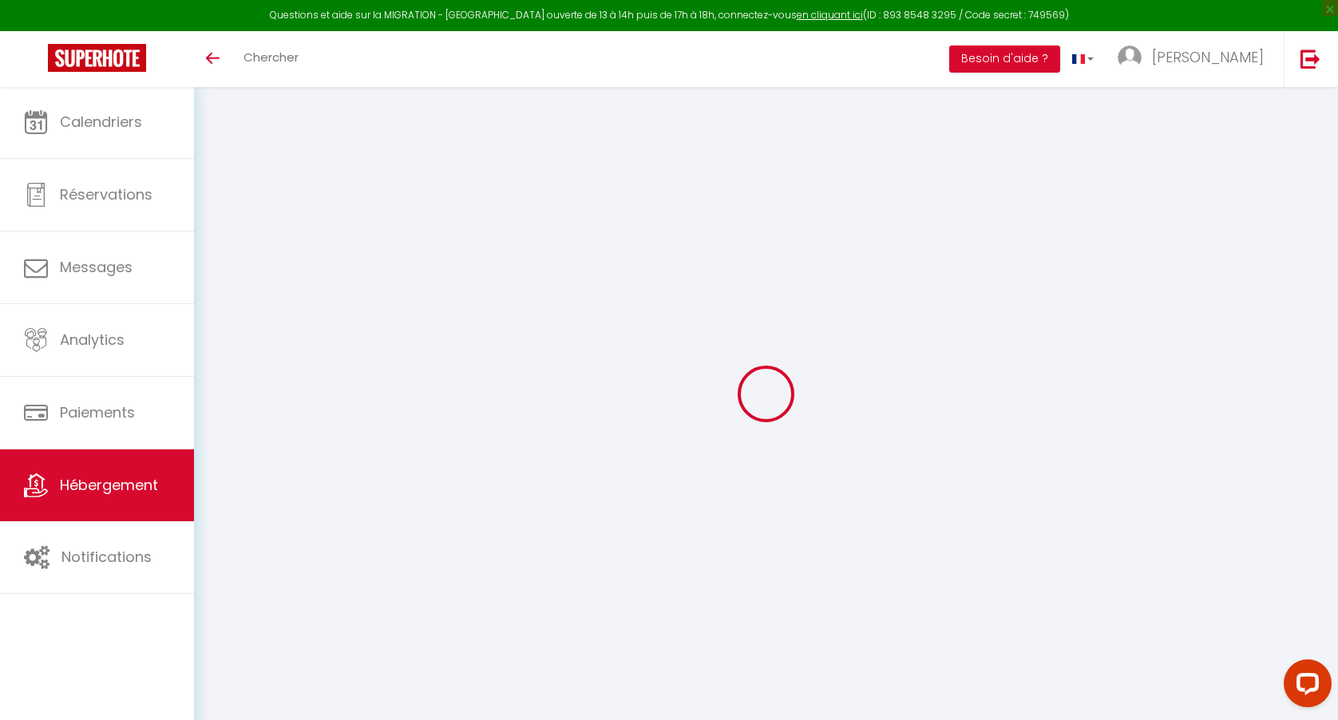
select select
checkbox input "false"
checkbox input "true"
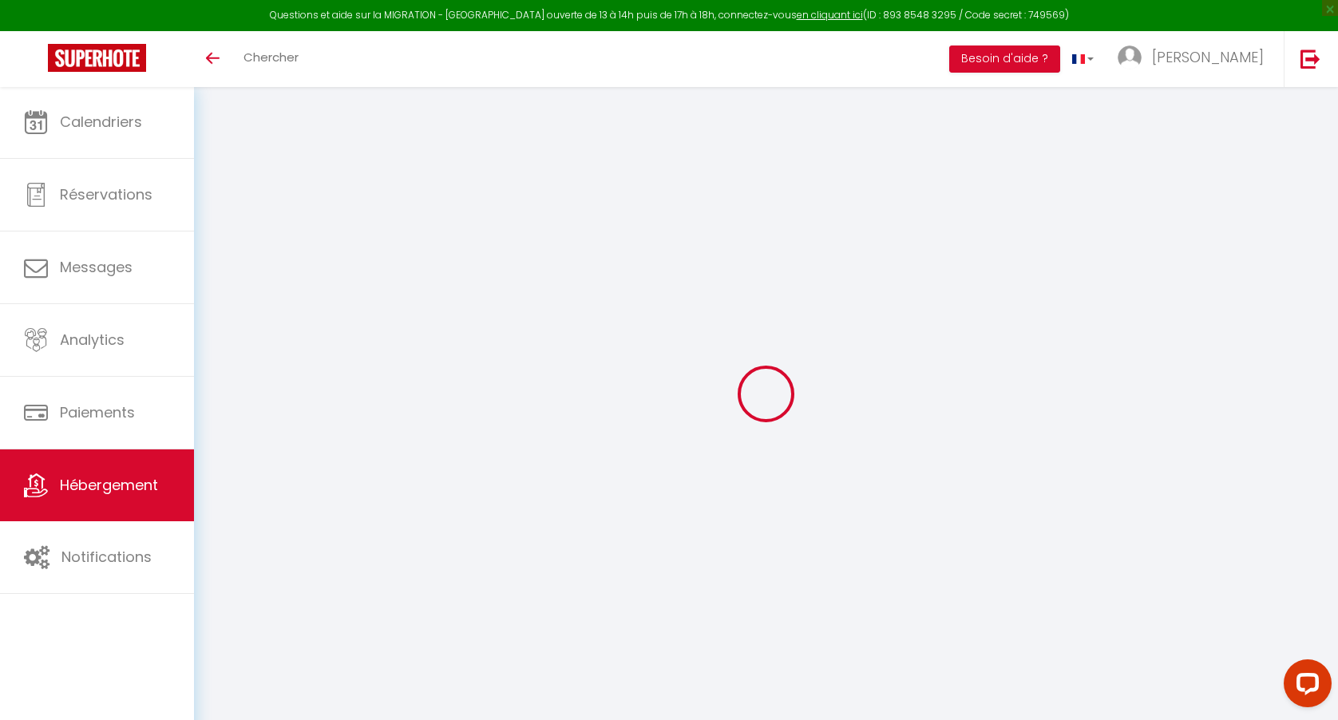
checkbox input "false"
select select
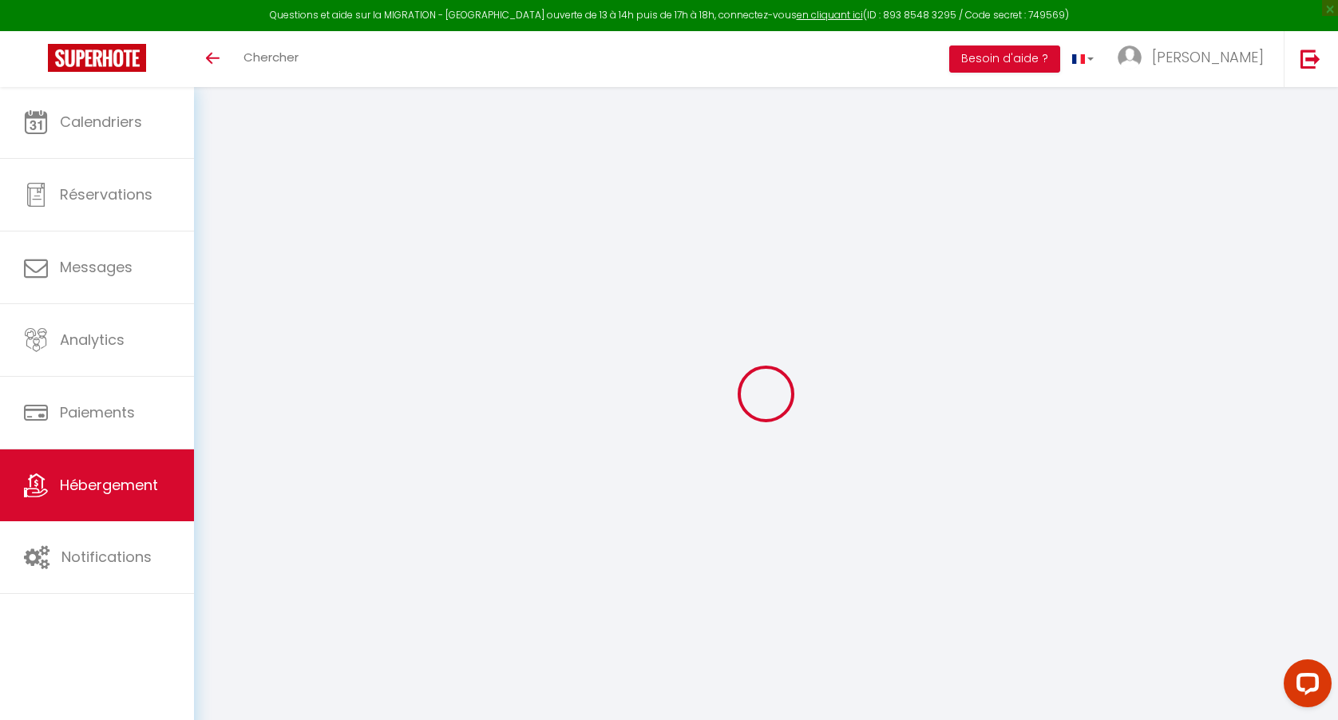
select select
checkbox input "false"
checkbox input "true"
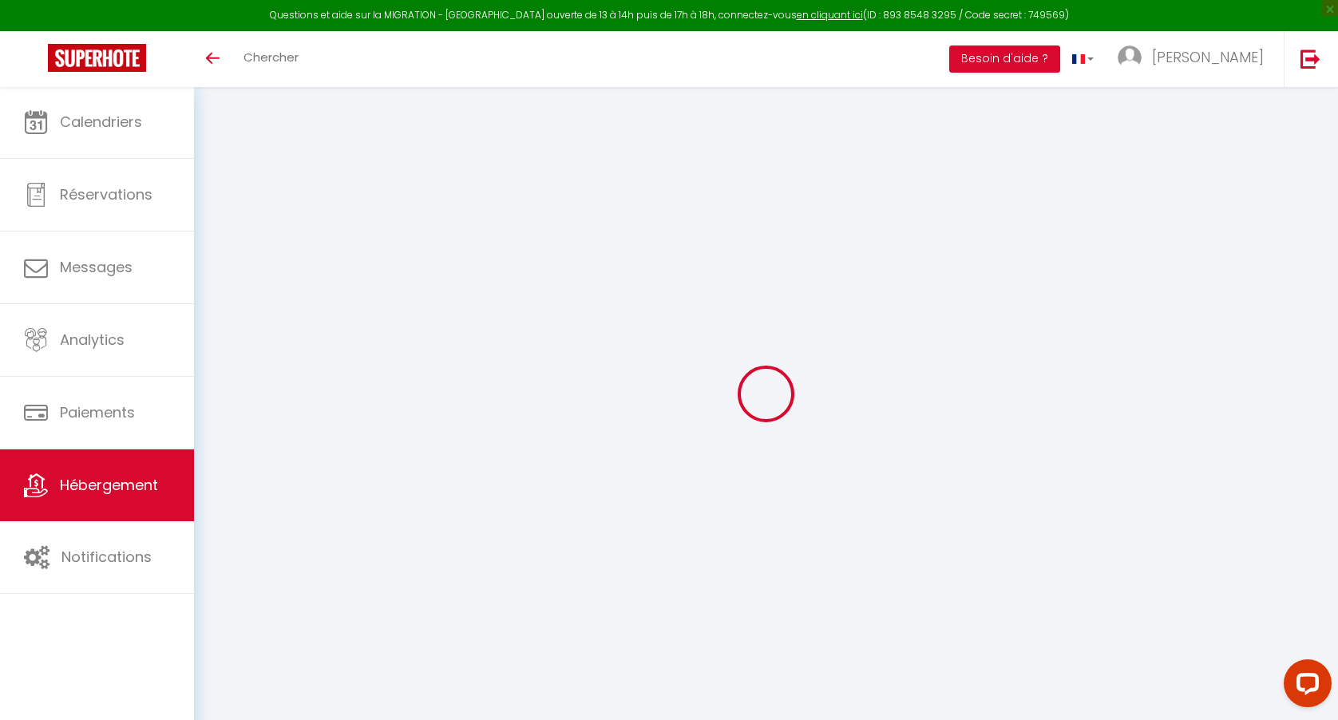
checkbox input "false"
select select
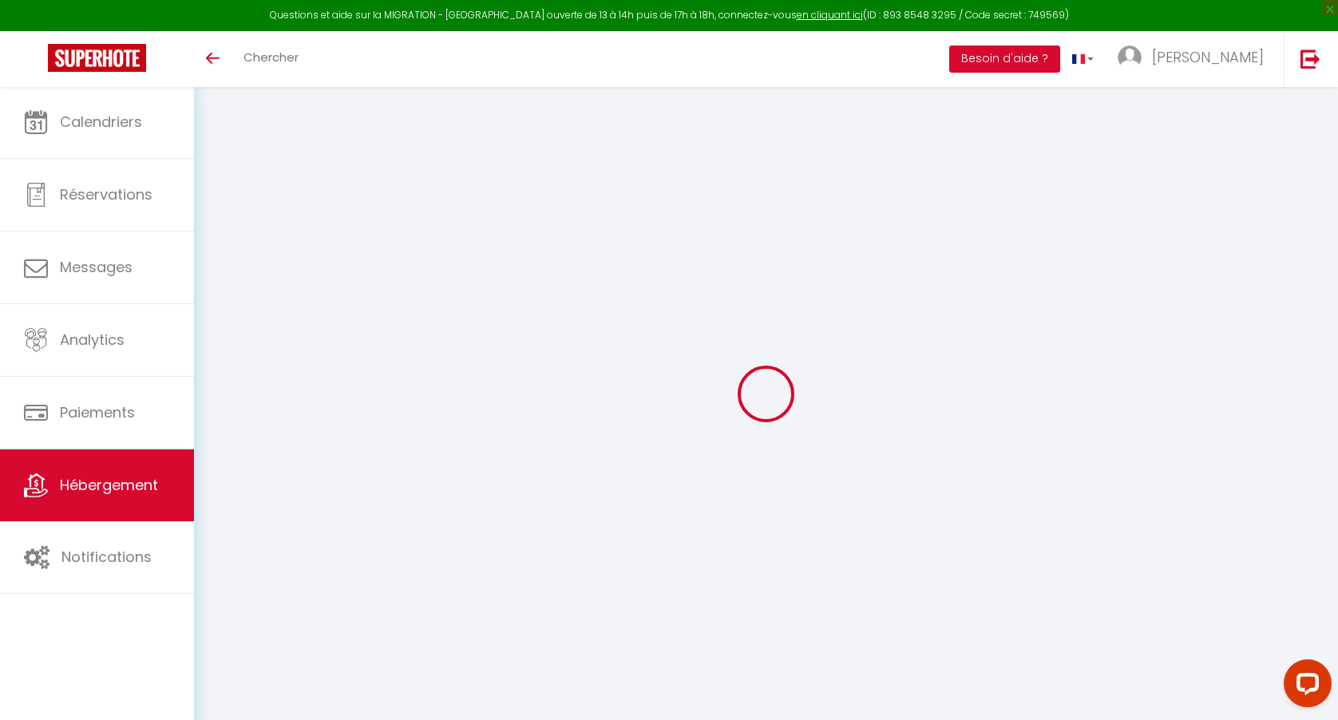
select select
checkbox input "false"
checkbox input "true"
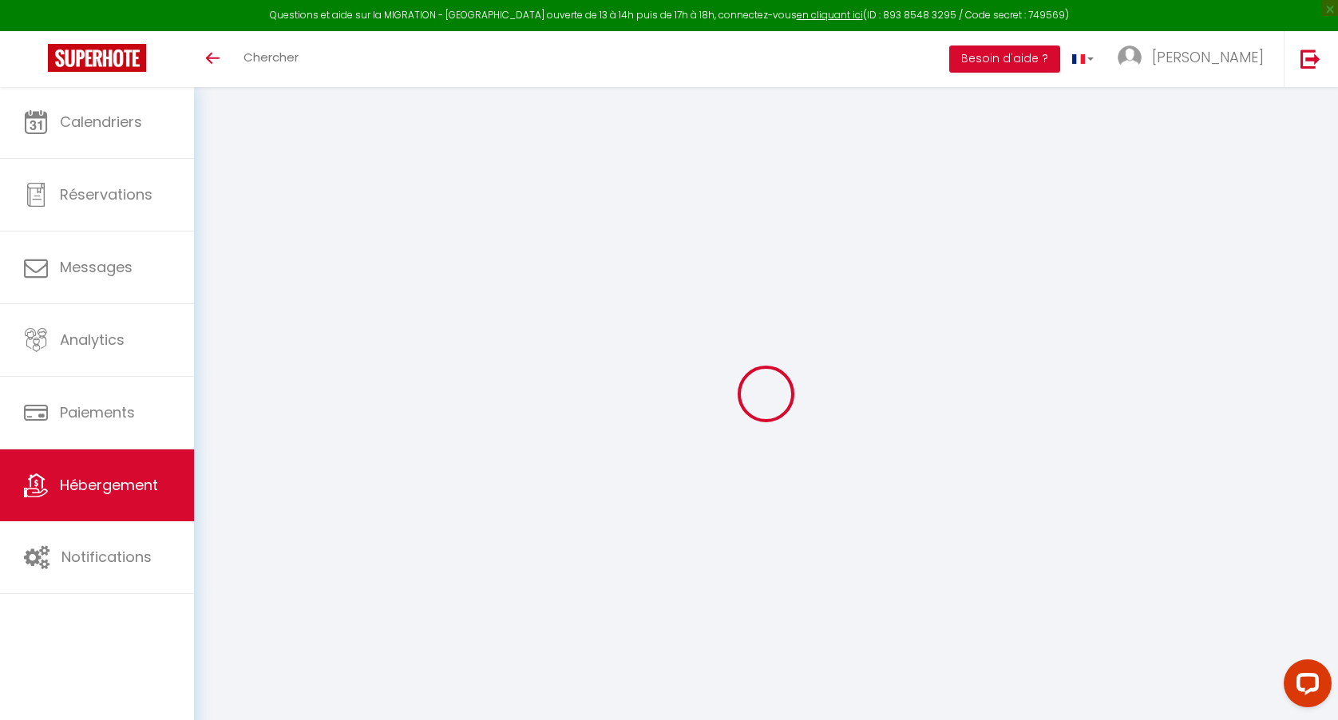
checkbox input "false"
checkbox input "true"
checkbox input "false"
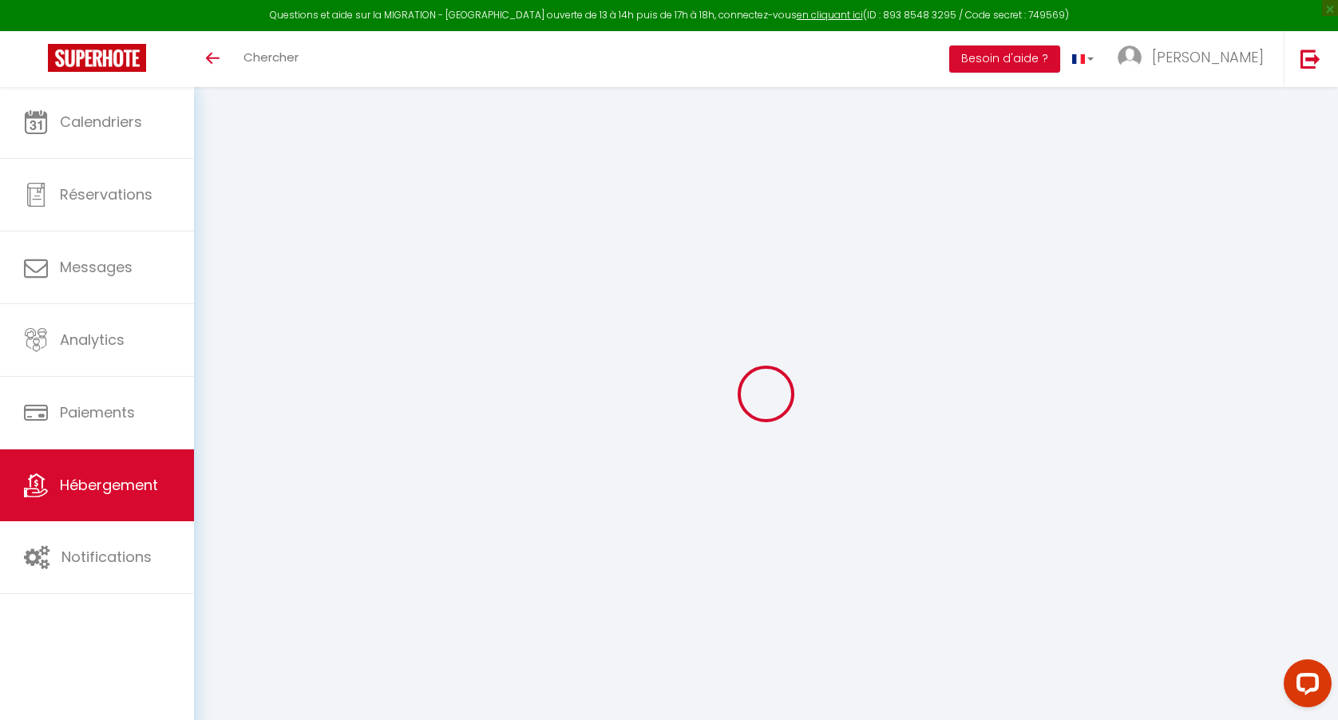
select select "15:00"
select select "23:45"
select select "11:00"
select select "30"
select select "120"
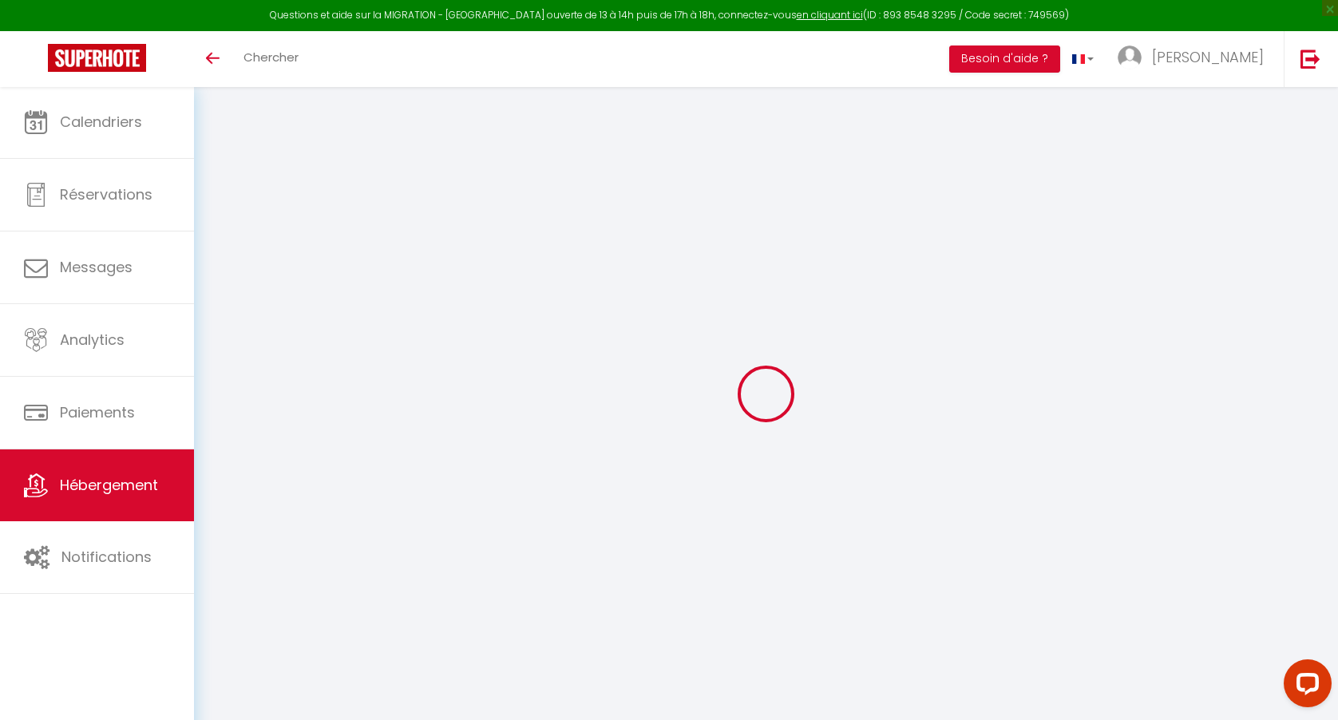
select select "03:00"
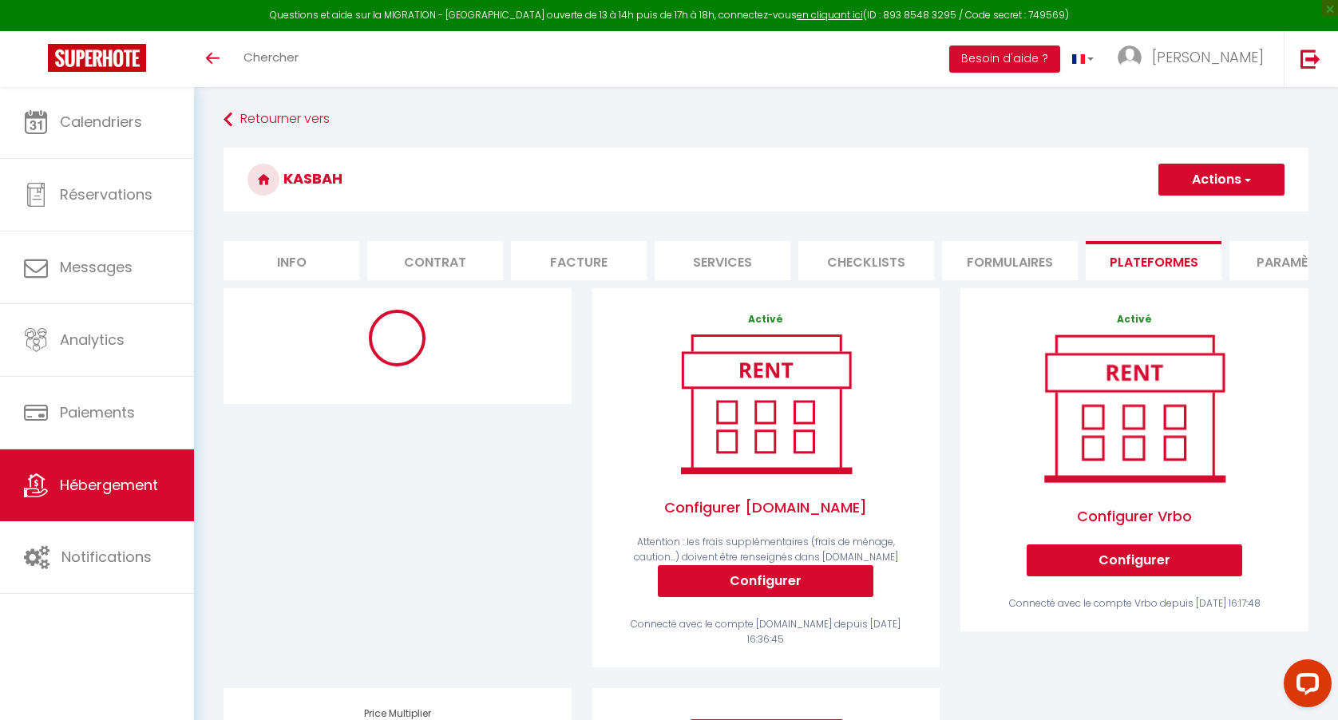
checkbox input "false"
checkbox input "true"
checkbox input "false"
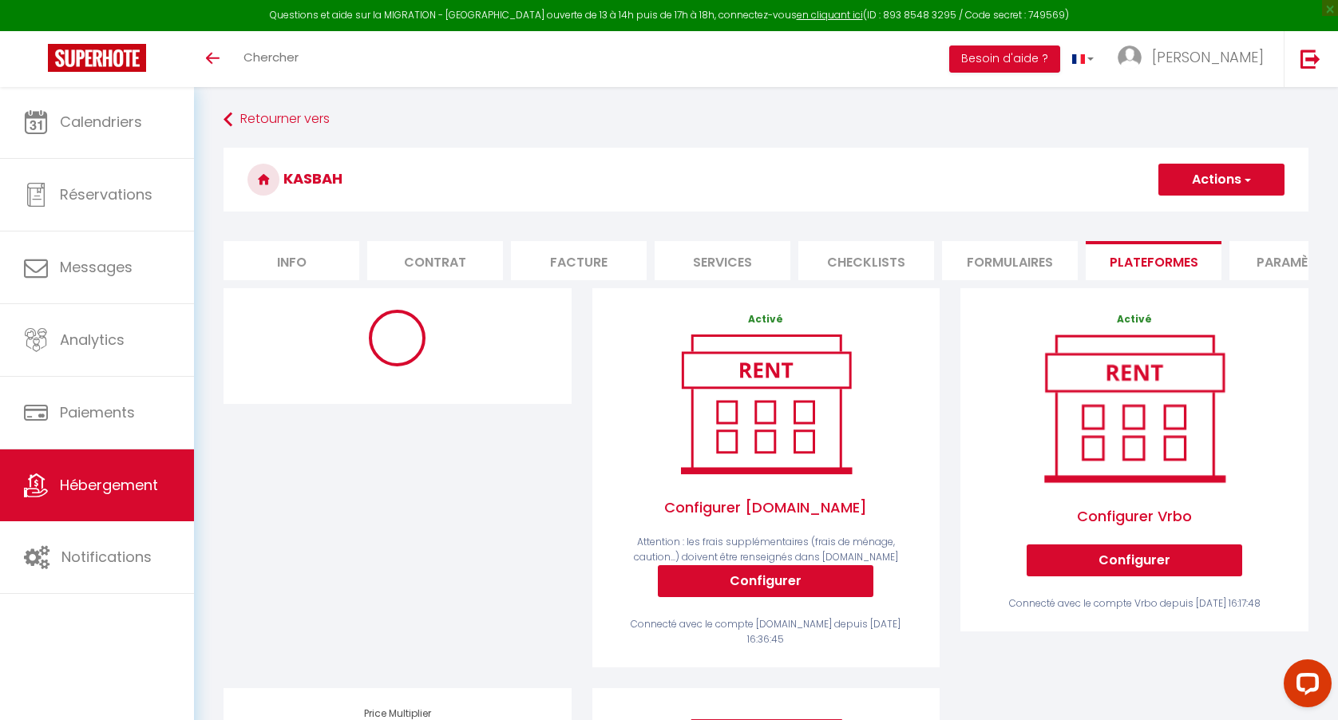
checkbox input "false"
checkbox input "true"
checkbox input "false"
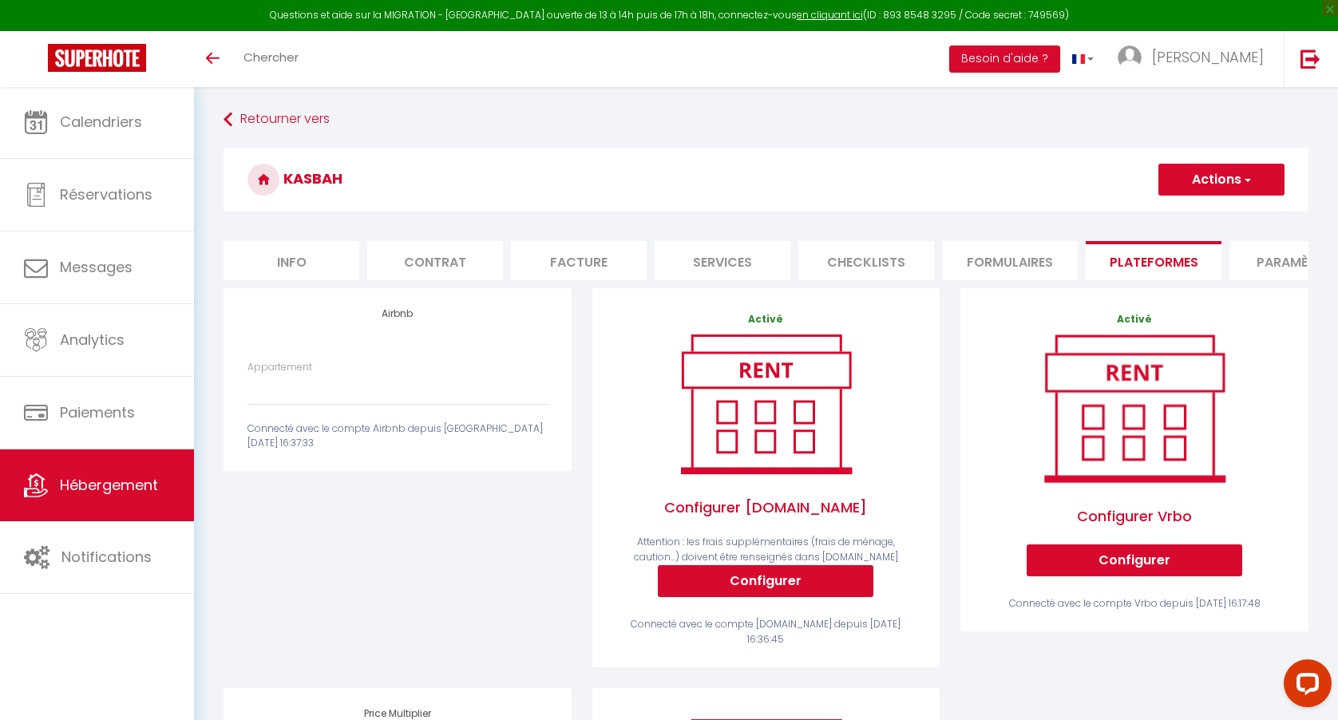
click at [1006, 267] on li "Formulaires" at bounding box center [1010, 260] width 136 height 39
checkbox input "false"
checkbox input "true"
checkbox input "false"
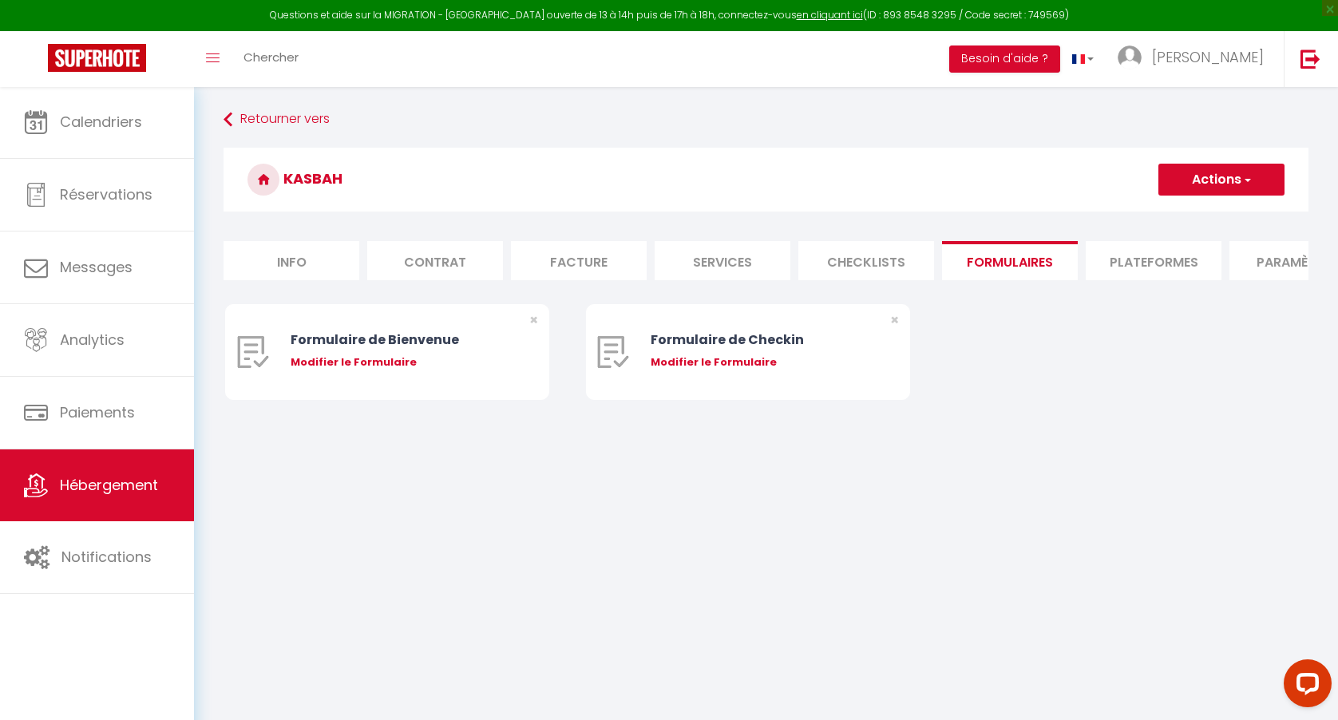
click at [1148, 265] on li "Plateformes" at bounding box center [1153, 260] width 136 height 39
checkbox input "false"
checkbox input "true"
checkbox input "false"
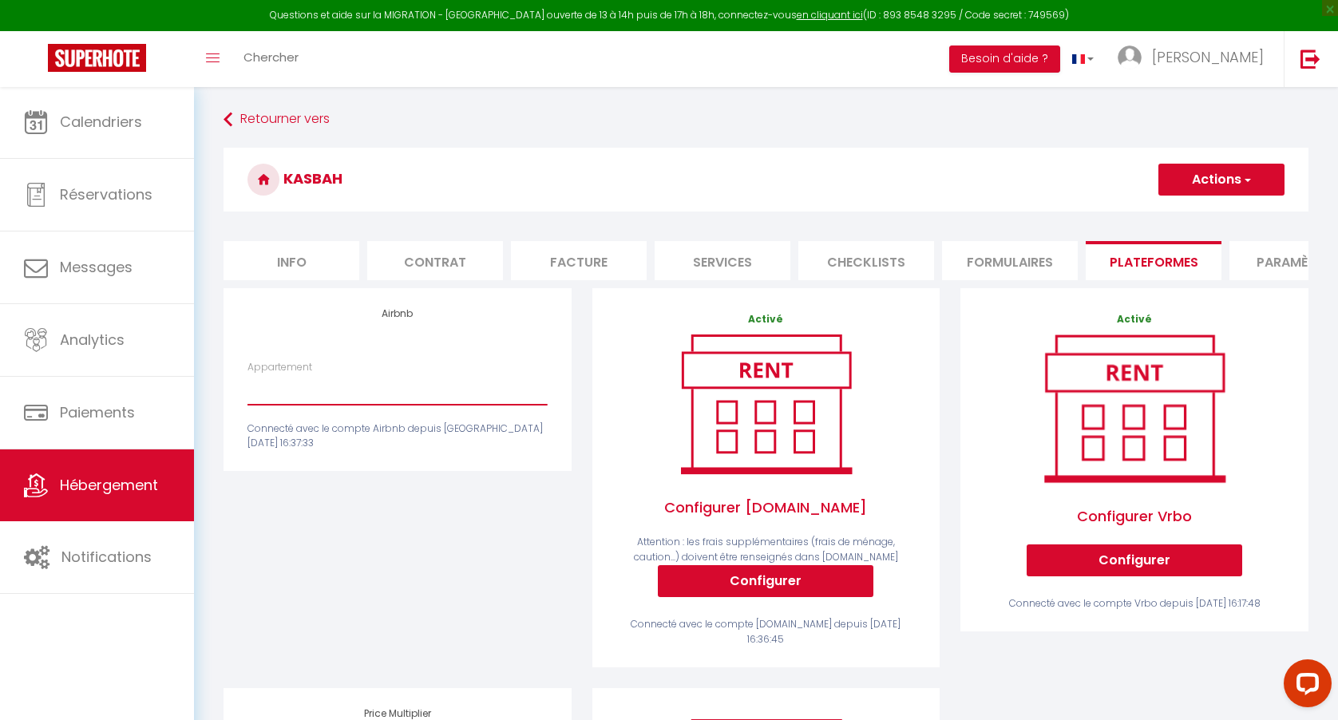
select select "4512-1404961780648049206"
checkbox input "false"
checkbox input "true"
checkbox input "false"
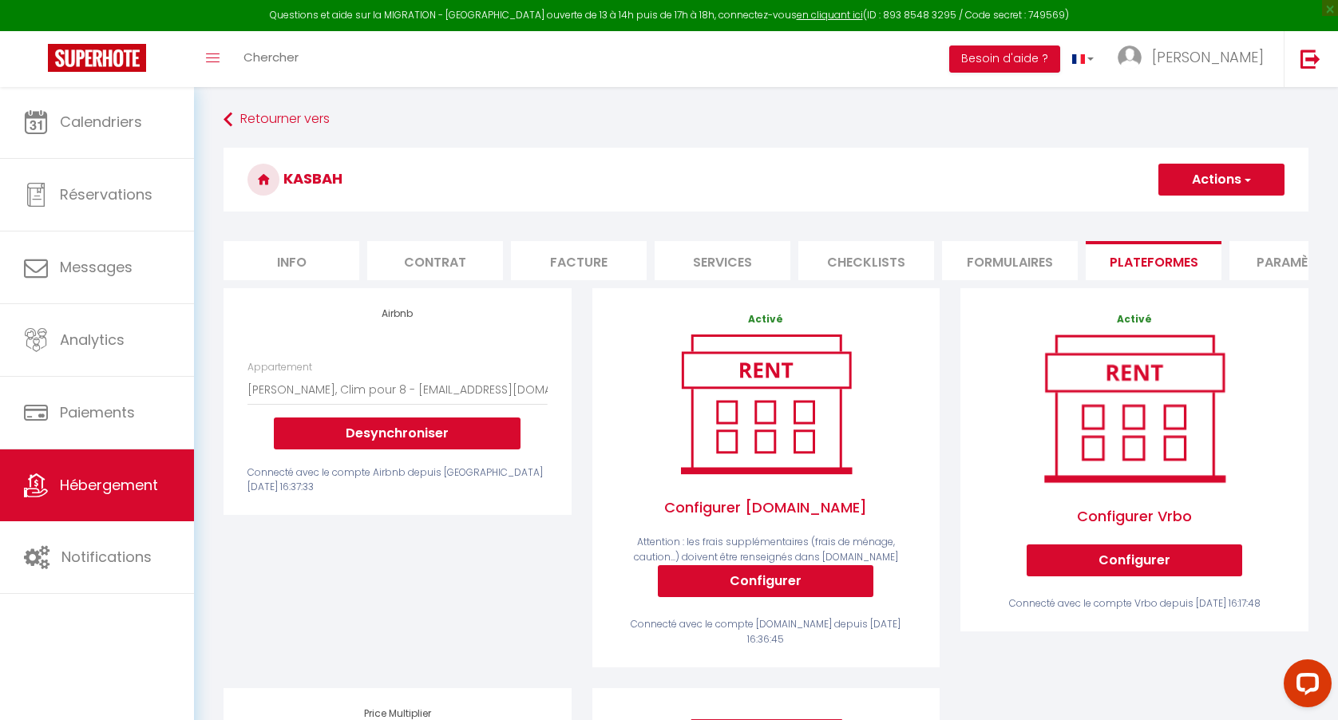
click at [1237, 185] on button "Actions" at bounding box center [1221, 180] width 126 height 32
click at [1199, 208] on link "Enregistrer" at bounding box center [1220, 214] width 126 height 21
checkbox input "false"
checkbox input "true"
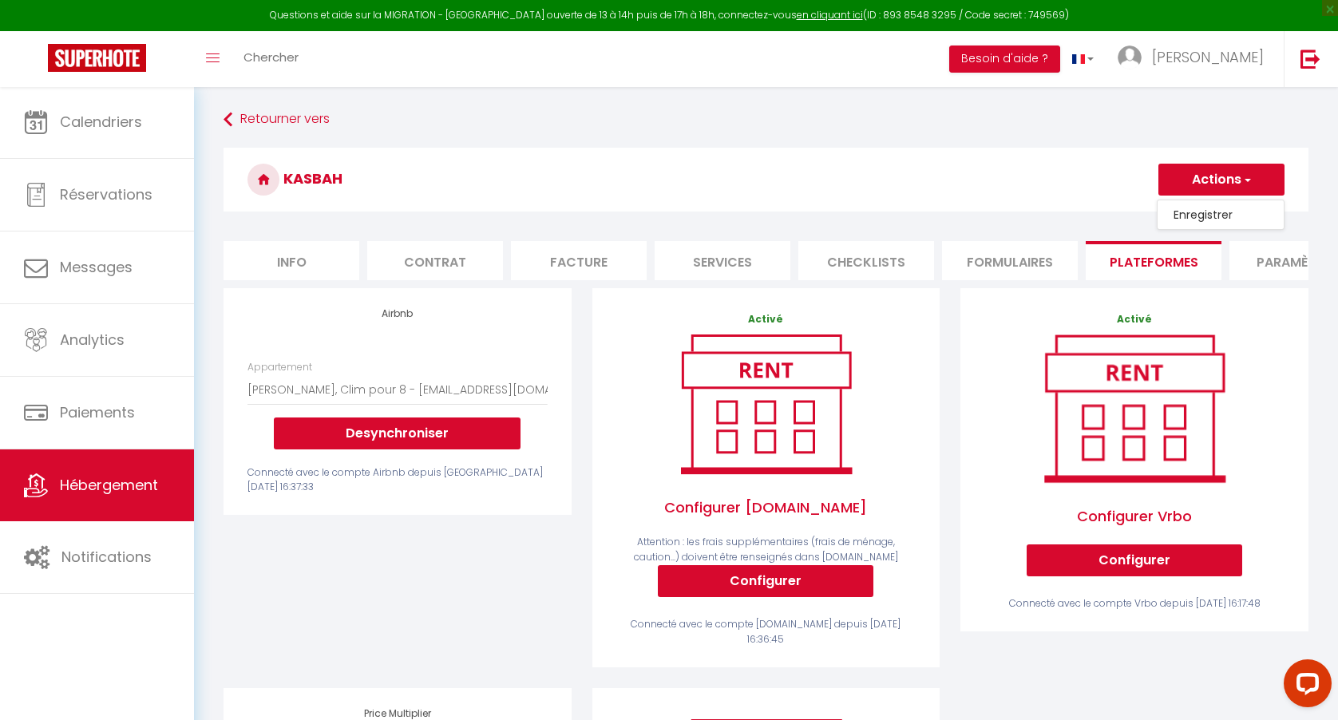
checkbox input "false"
checkbox input "true"
checkbox input "false"
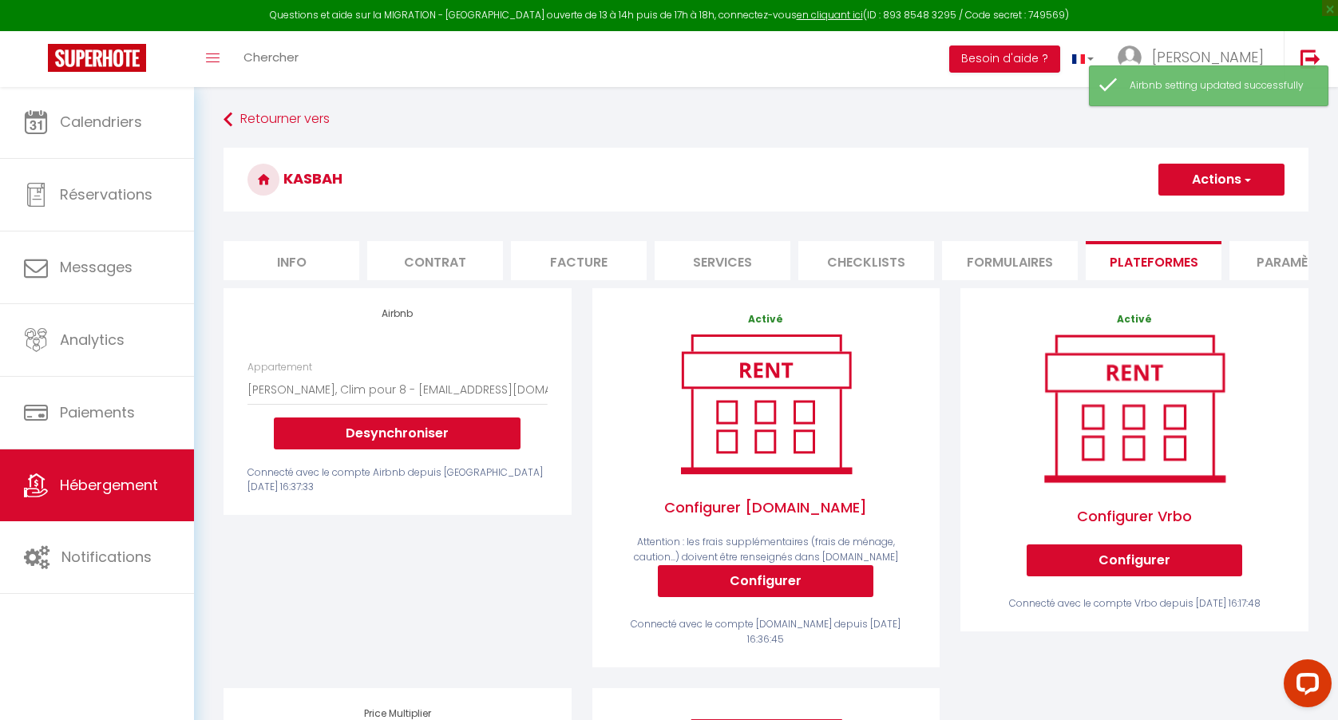
click at [290, 250] on li "Info" at bounding box center [291, 260] width 136 height 39
checkbox input "false"
checkbox input "true"
checkbox input "false"
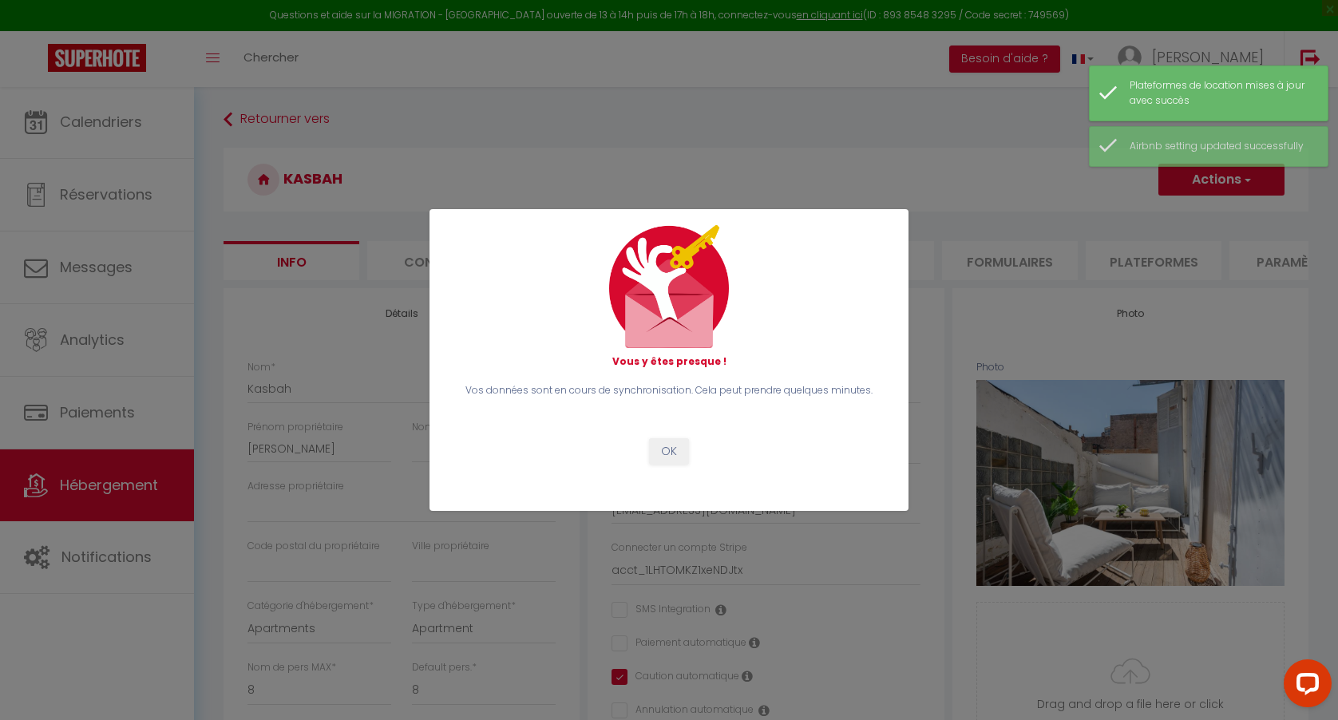
click at [676, 449] on button "OK" at bounding box center [669, 451] width 40 height 27
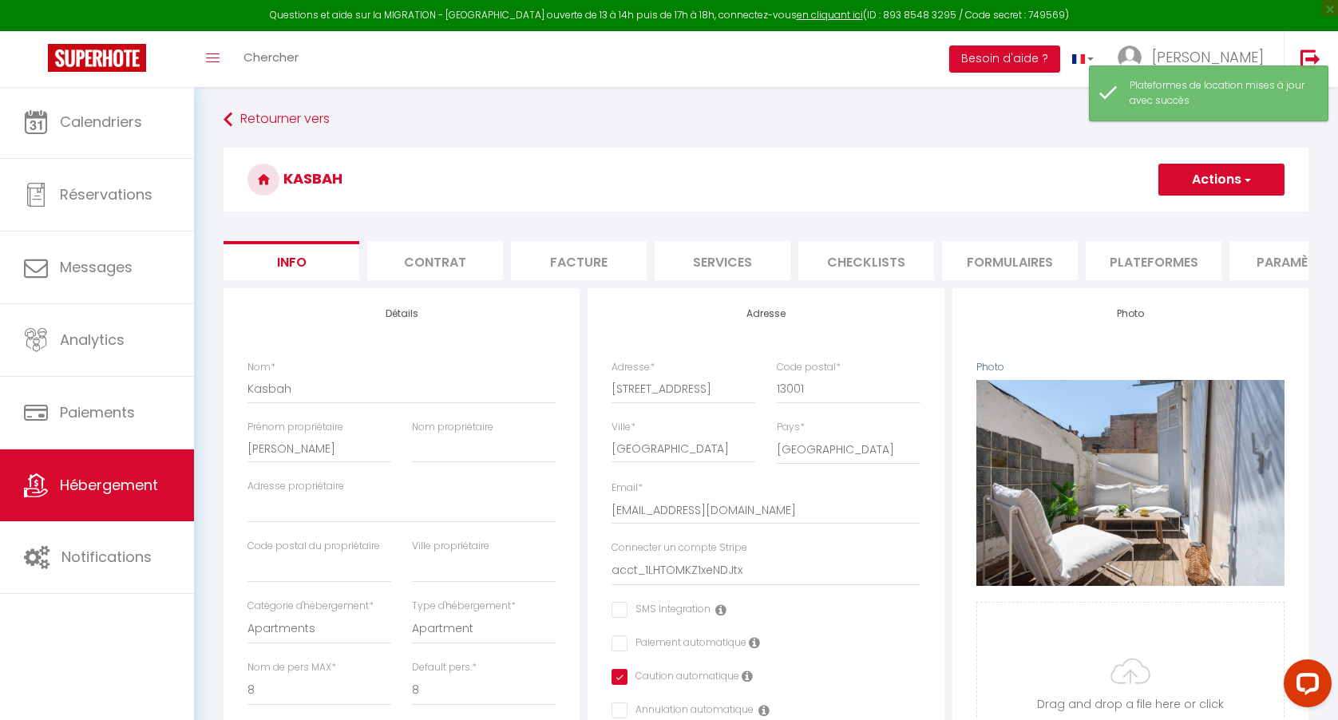
click at [1130, 263] on li "Plateformes" at bounding box center [1153, 260] width 136 height 39
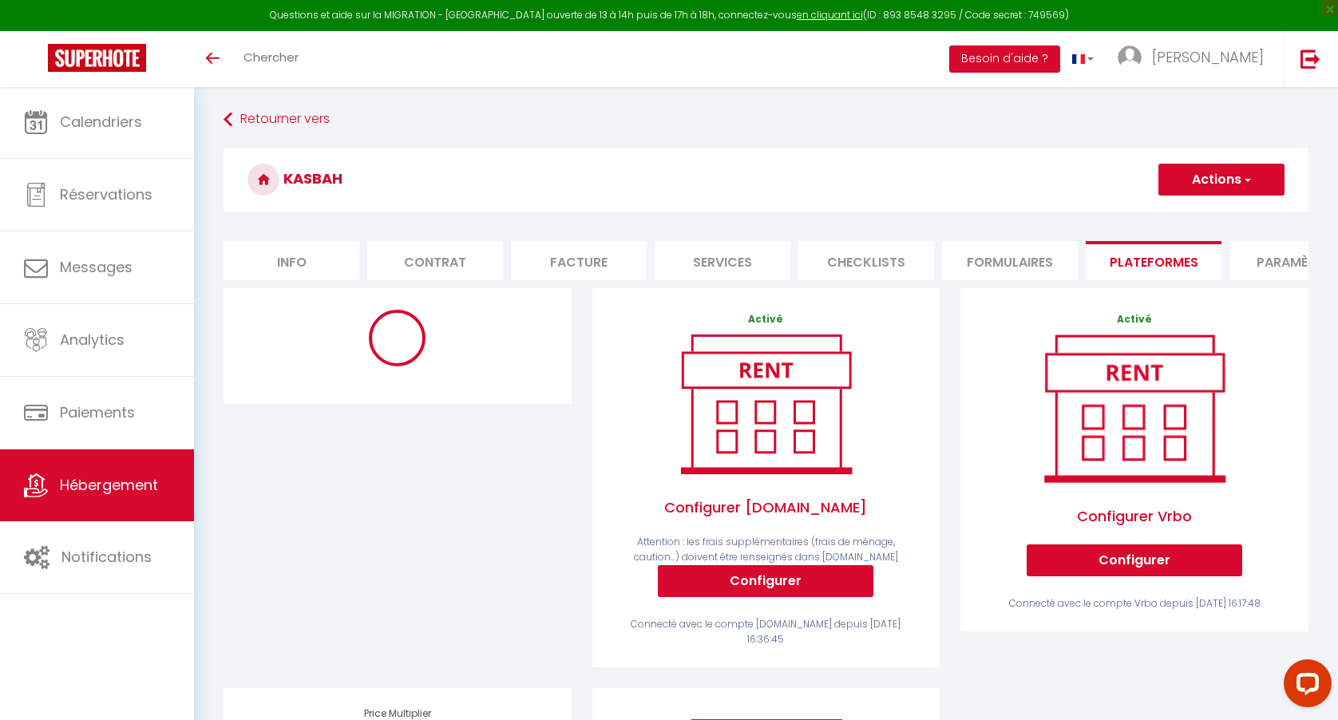
select select "4512-1404961780648049206"
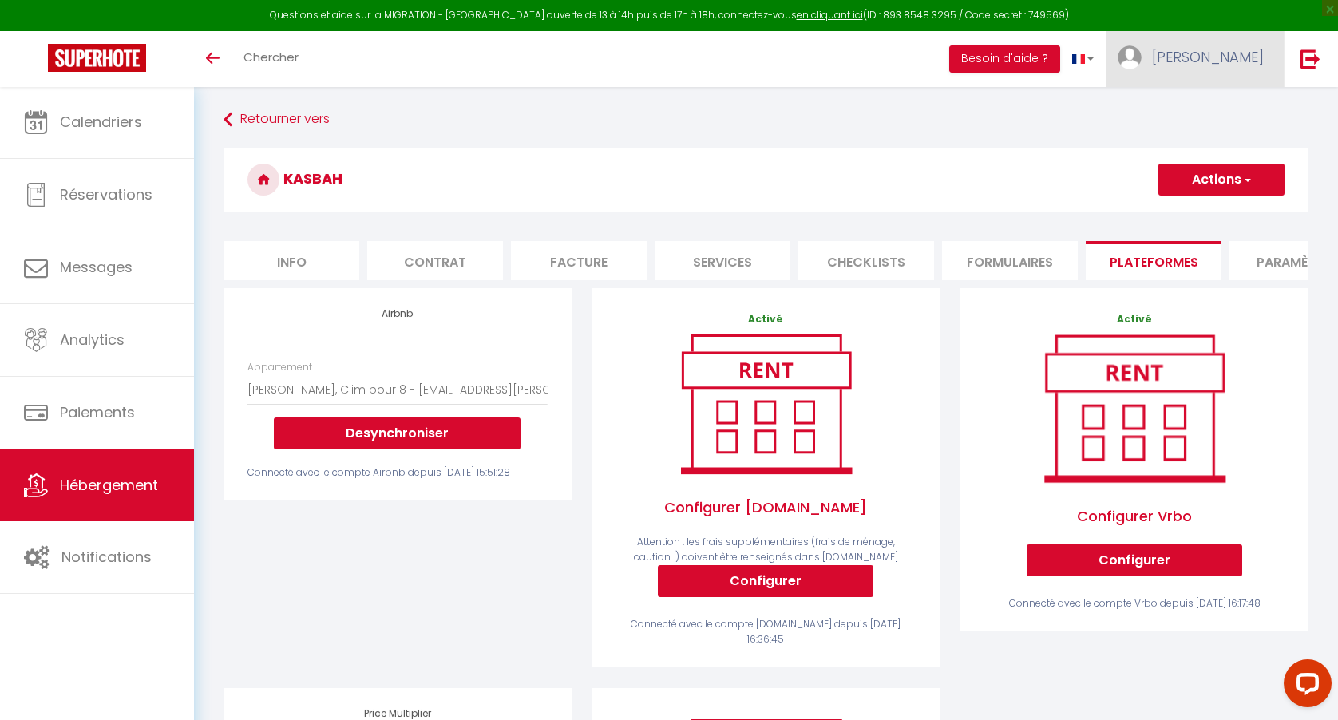
click at [1227, 59] on span "[PERSON_NAME]" at bounding box center [1208, 57] width 112 height 20
click at [1207, 113] on link "Paramètres" at bounding box center [1219, 110] width 118 height 27
select select "28"
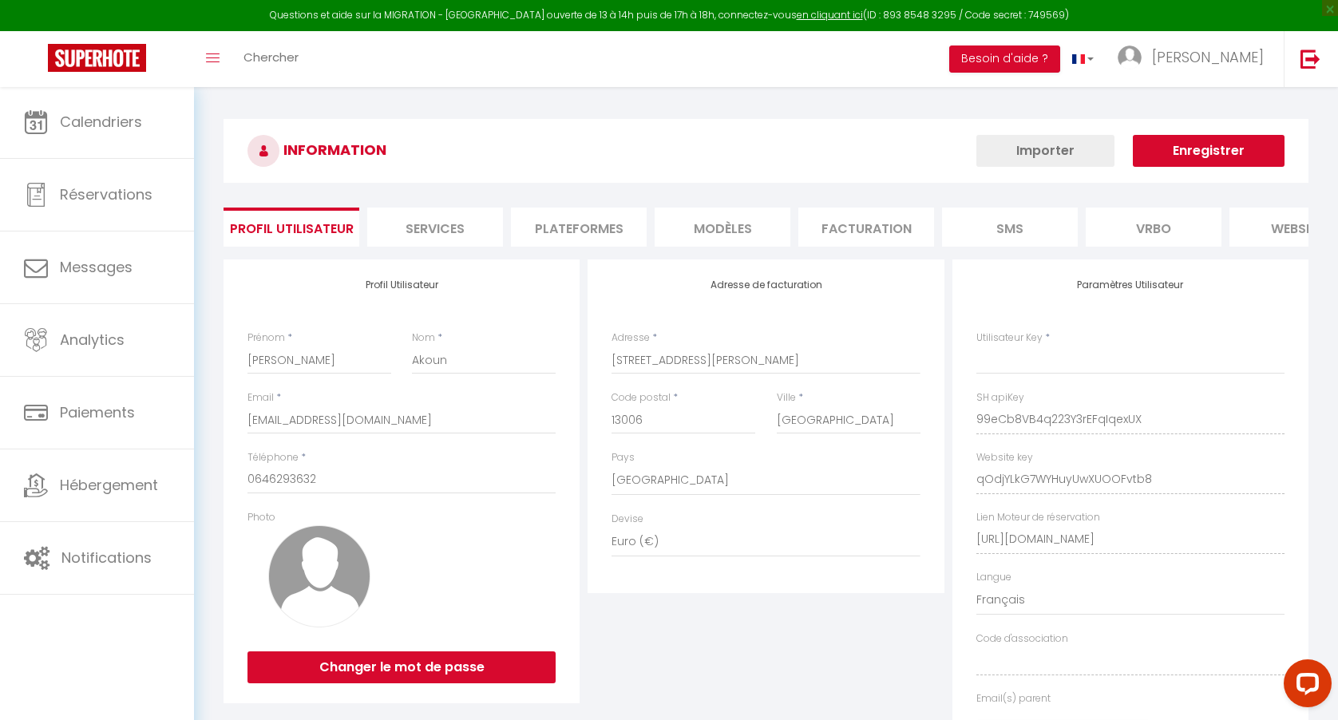
type input "99eCb8VB4q223Y3rEFqIqexUX"
type input "qOdjYLkG7WYHuyUwXUOOFvtb8"
type input "[URL][DOMAIN_NAME]"
select select "fr"
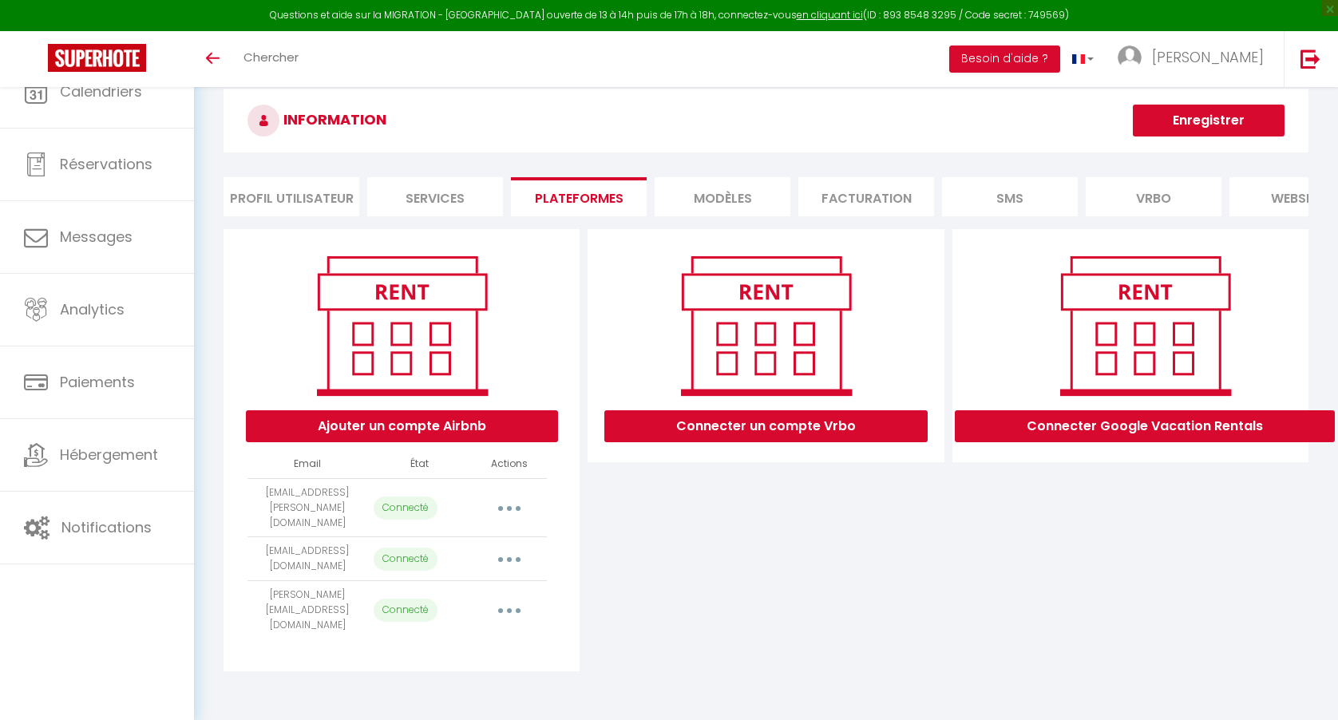
click at [519, 478] on th "Actions" at bounding box center [509, 464] width 75 height 28
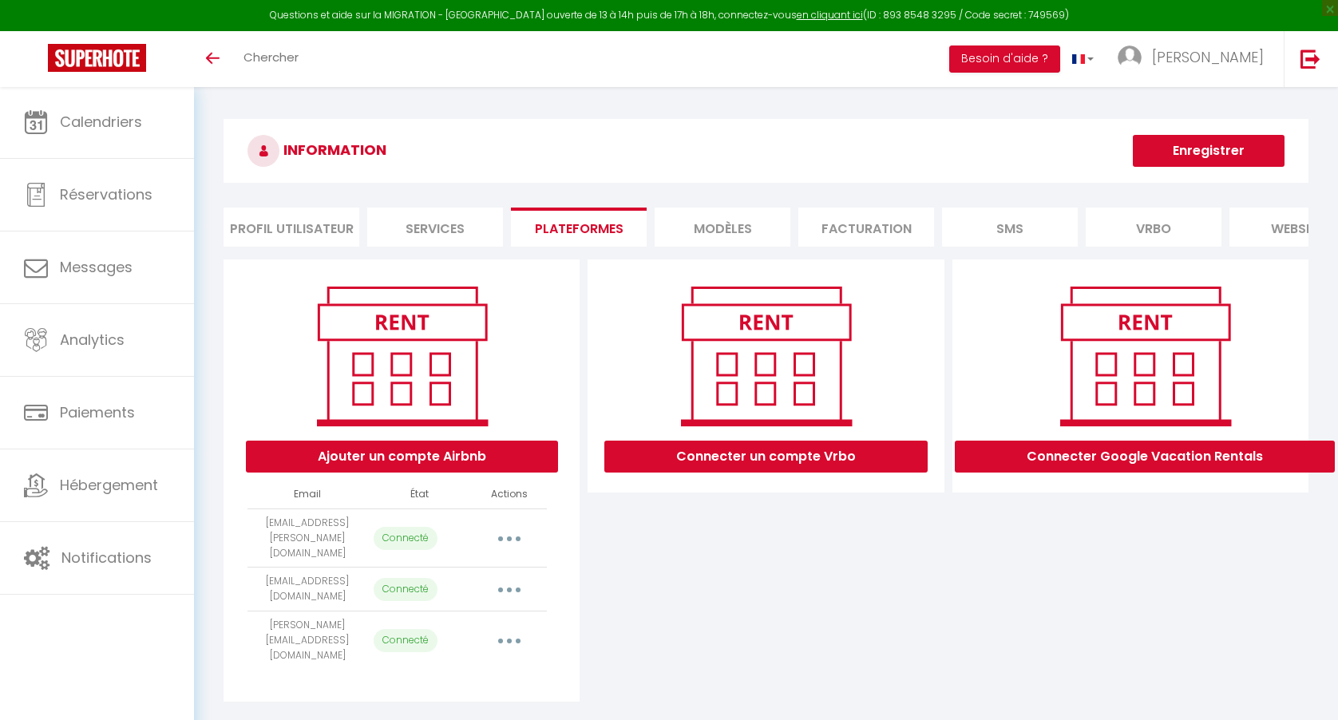
click at [512, 529] on button "button" at bounding box center [509, 538] width 45 height 26
click at [493, 628] on link "Reconnecter le compte" at bounding box center [438, 631] width 176 height 27
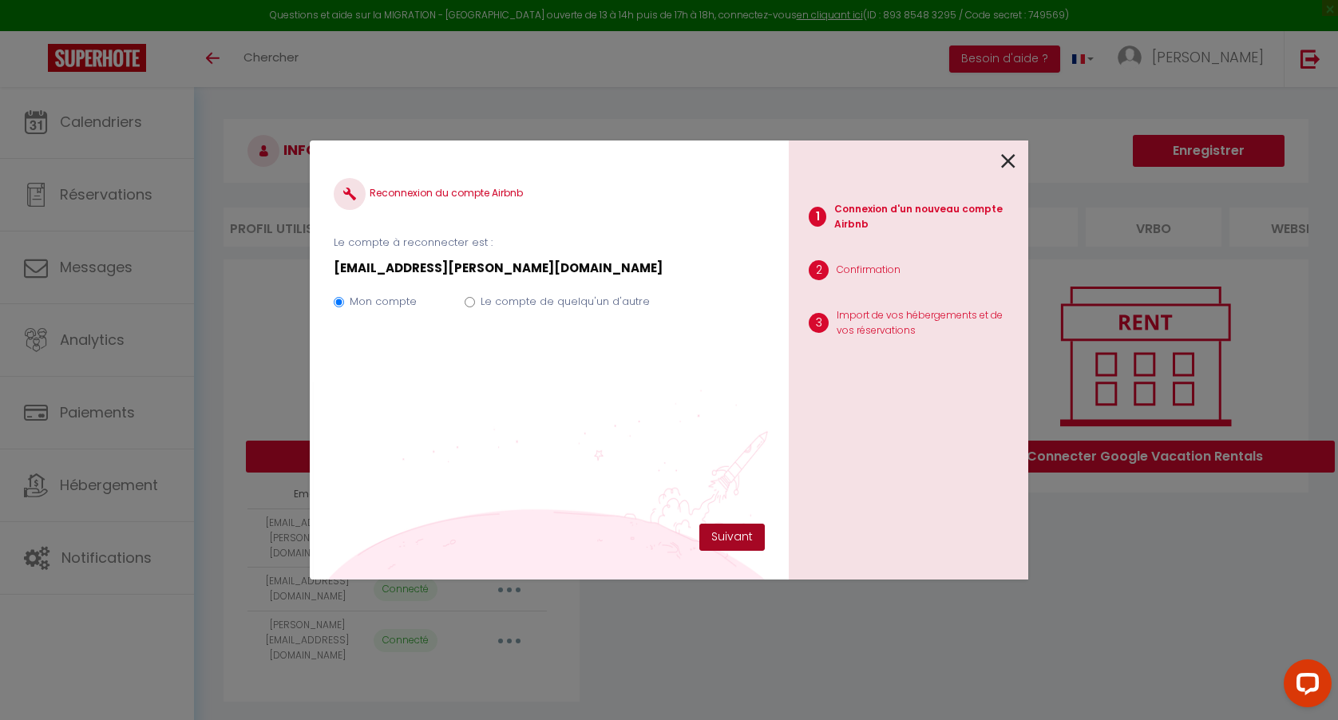
click at [724, 534] on button "Suivant" at bounding box center [731, 537] width 65 height 27
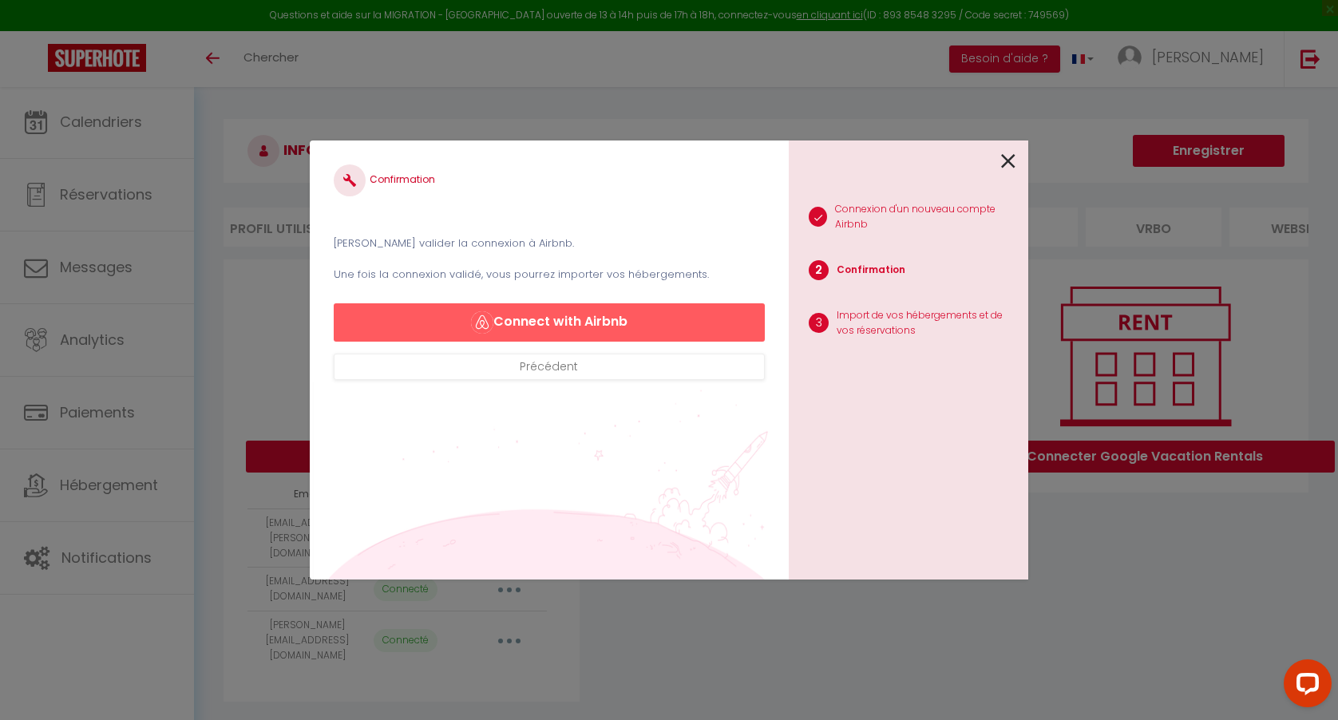
click at [654, 324] on button "Connect with Airbnb" at bounding box center [549, 322] width 431 height 38
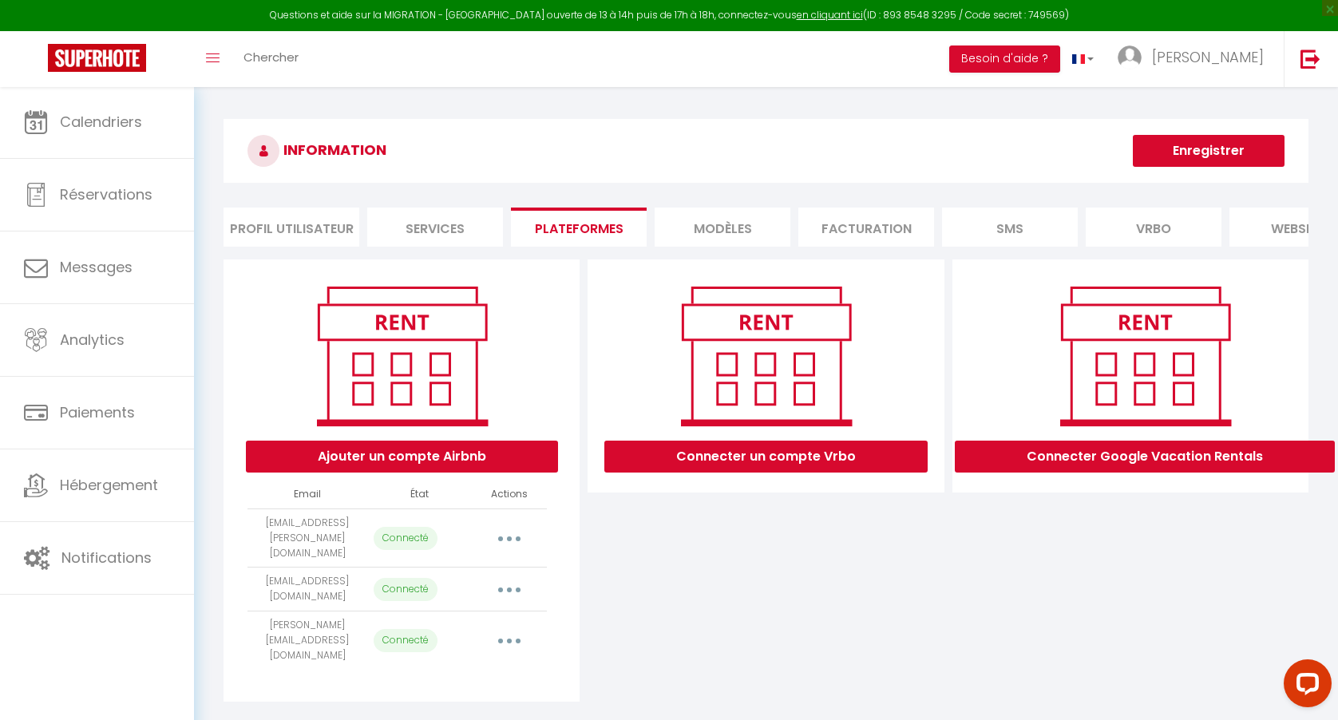
select select "32946"
select select "32947"
select select "39161"
select select "65654"
select select "43048"
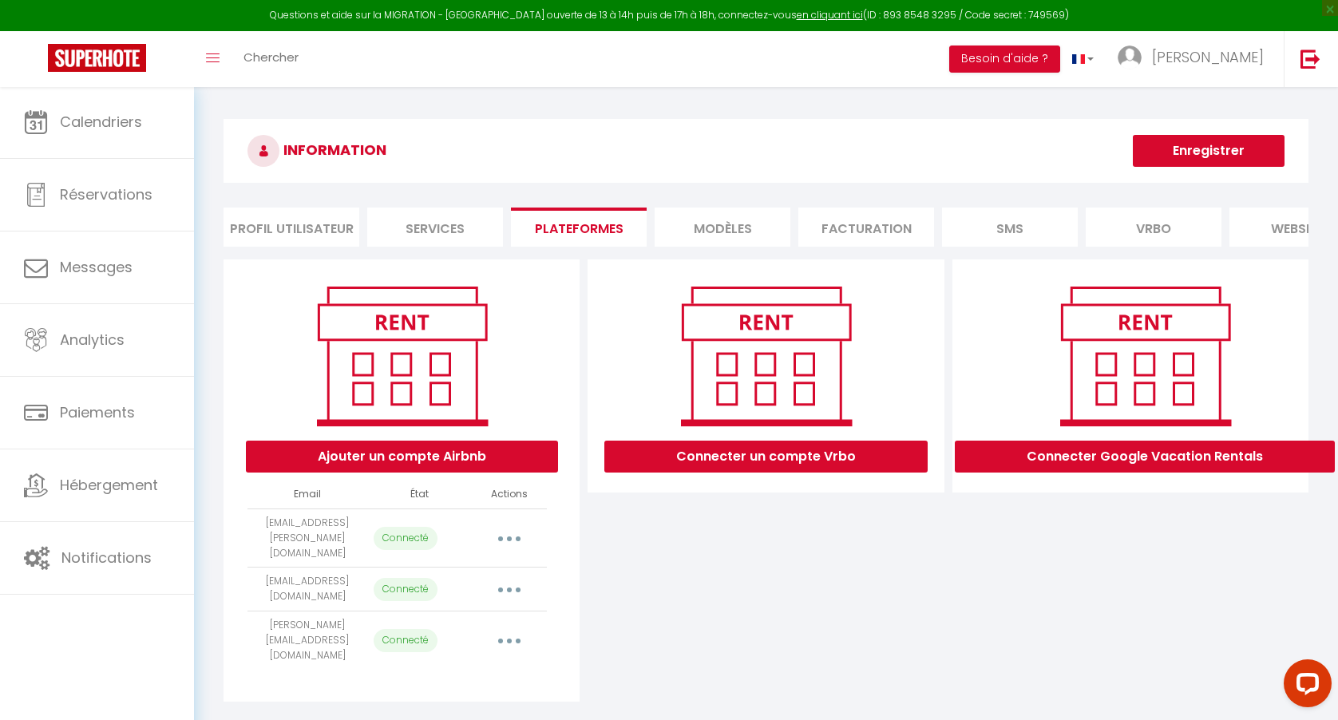
select select
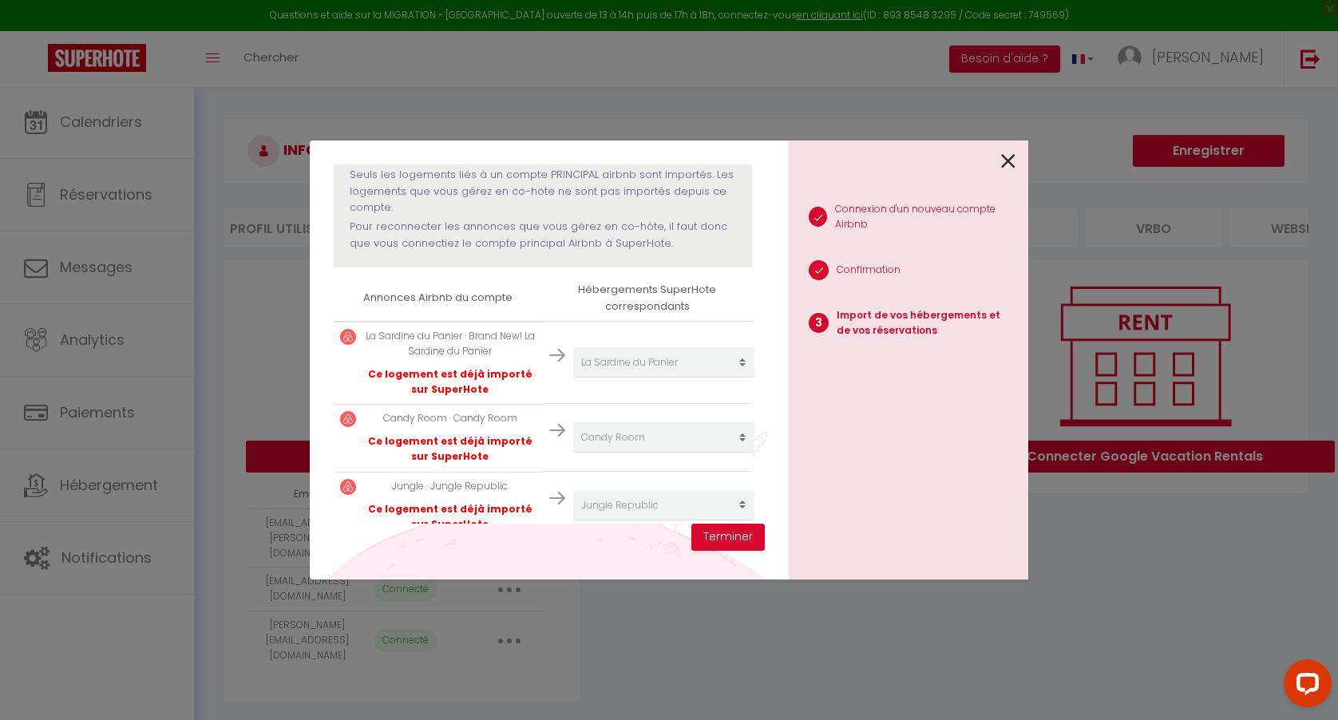
click at [674, 404] on td "Créer un nouveau hébergement Ne rien faire Kasbah La Sardine du Panier Jungle R…" at bounding box center [647, 438] width 209 height 68
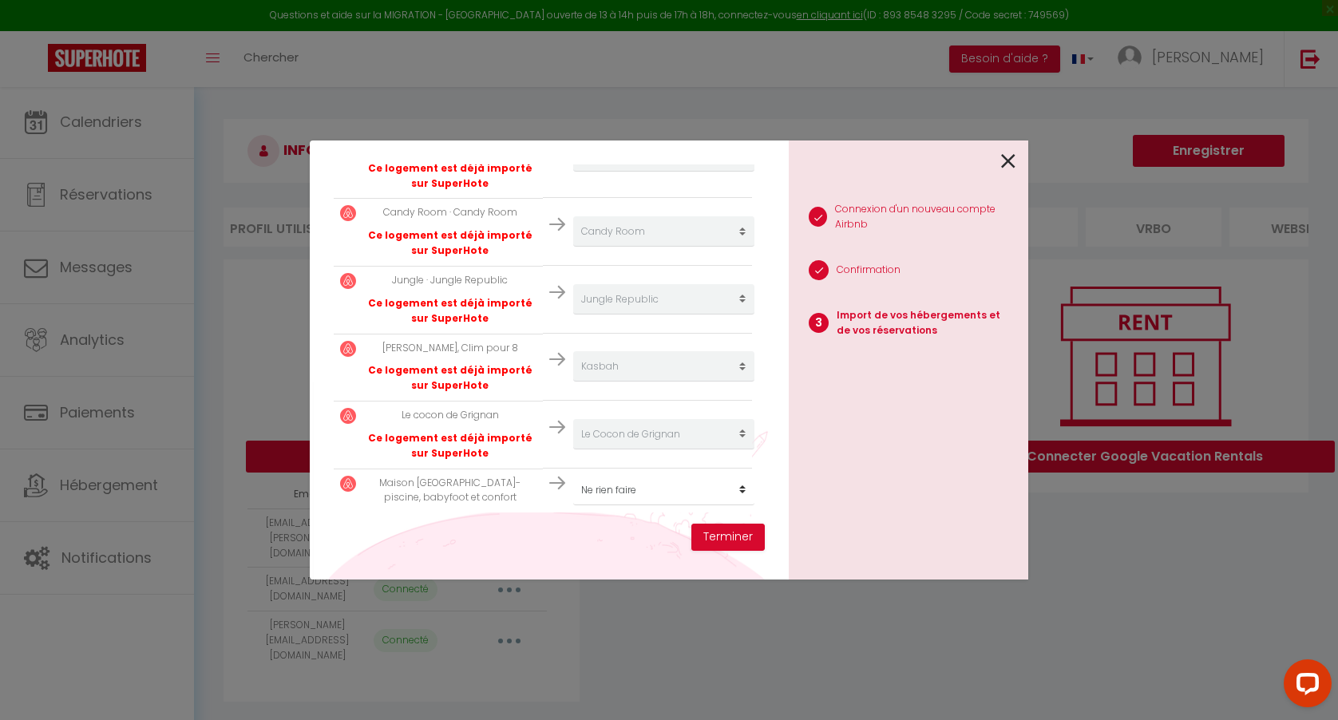
scroll to position [376, 0]
click at [725, 538] on button "Terminer" at bounding box center [727, 537] width 73 height 27
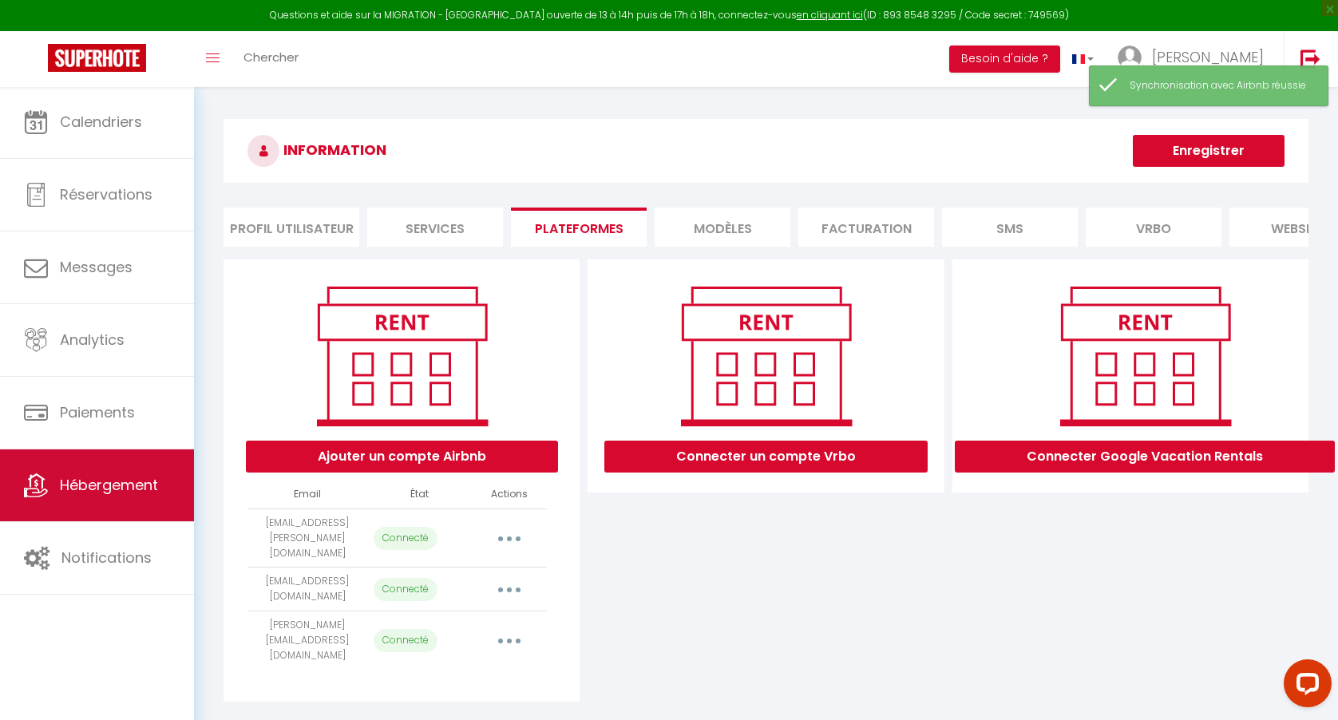
click at [148, 492] on span "Hébergement" at bounding box center [109, 485] width 98 height 20
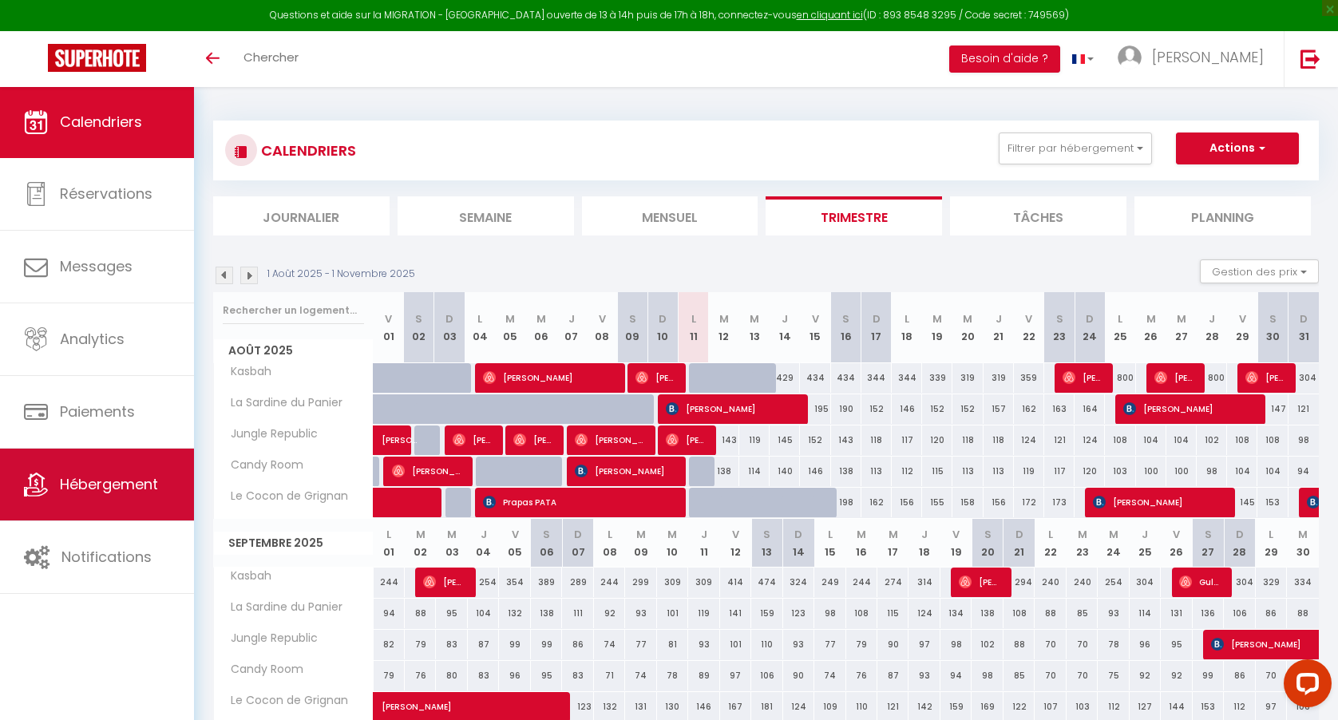
click at [124, 490] on span "Hébergement" at bounding box center [109, 484] width 98 height 20
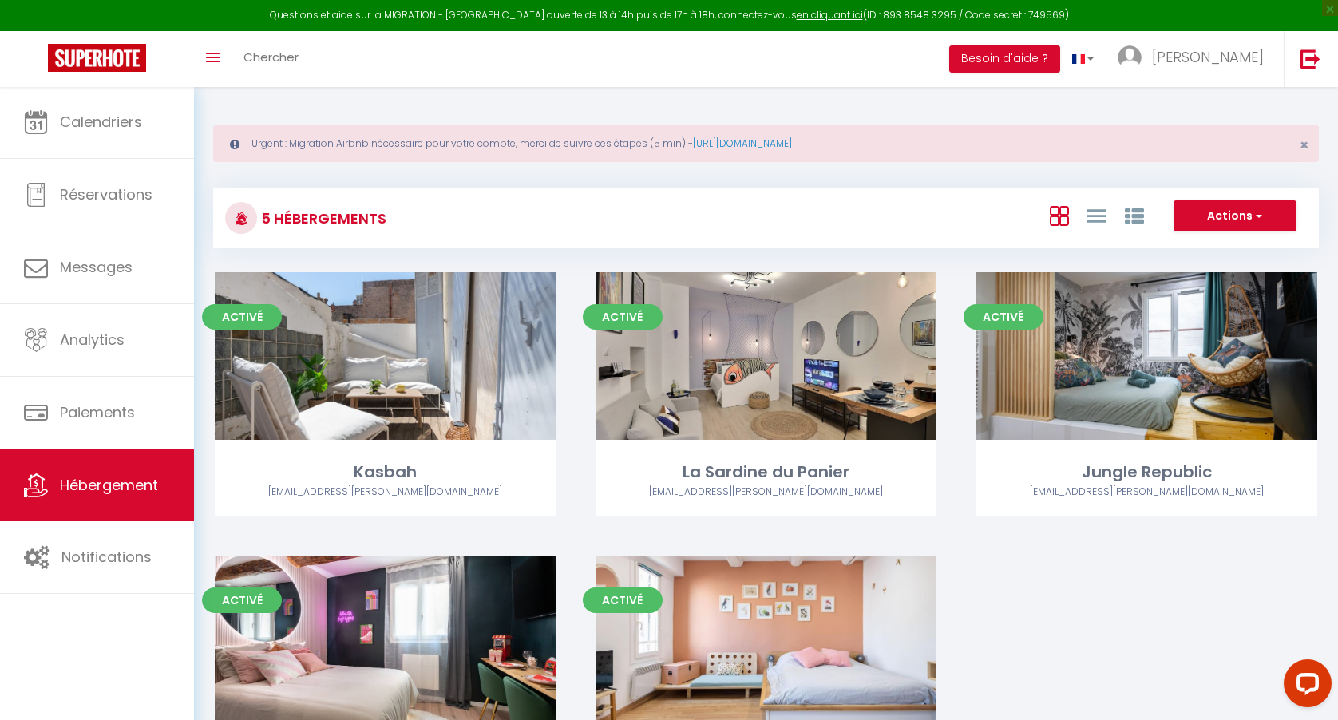
click at [124, 480] on span "Hébergement" at bounding box center [109, 485] width 98 height 20
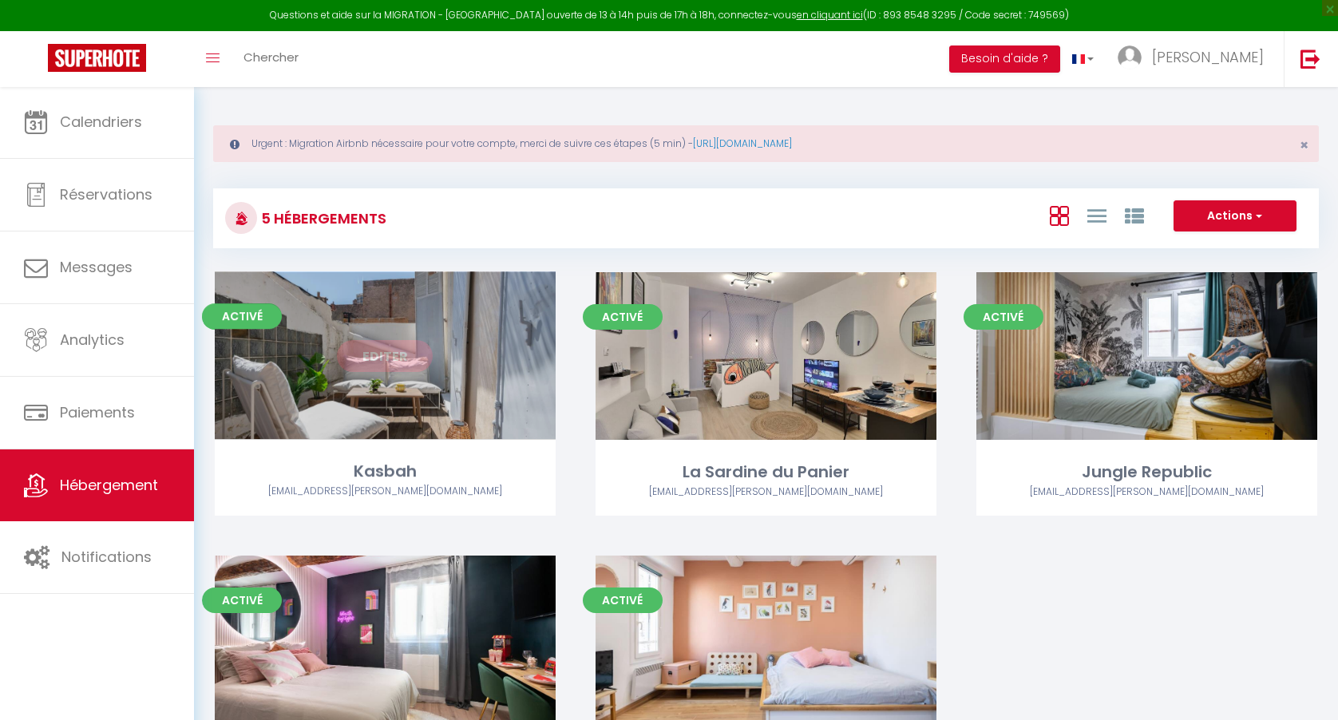
click at [377, 346] on link "Editer" at bounding box center [385, 356] width 96 height 32
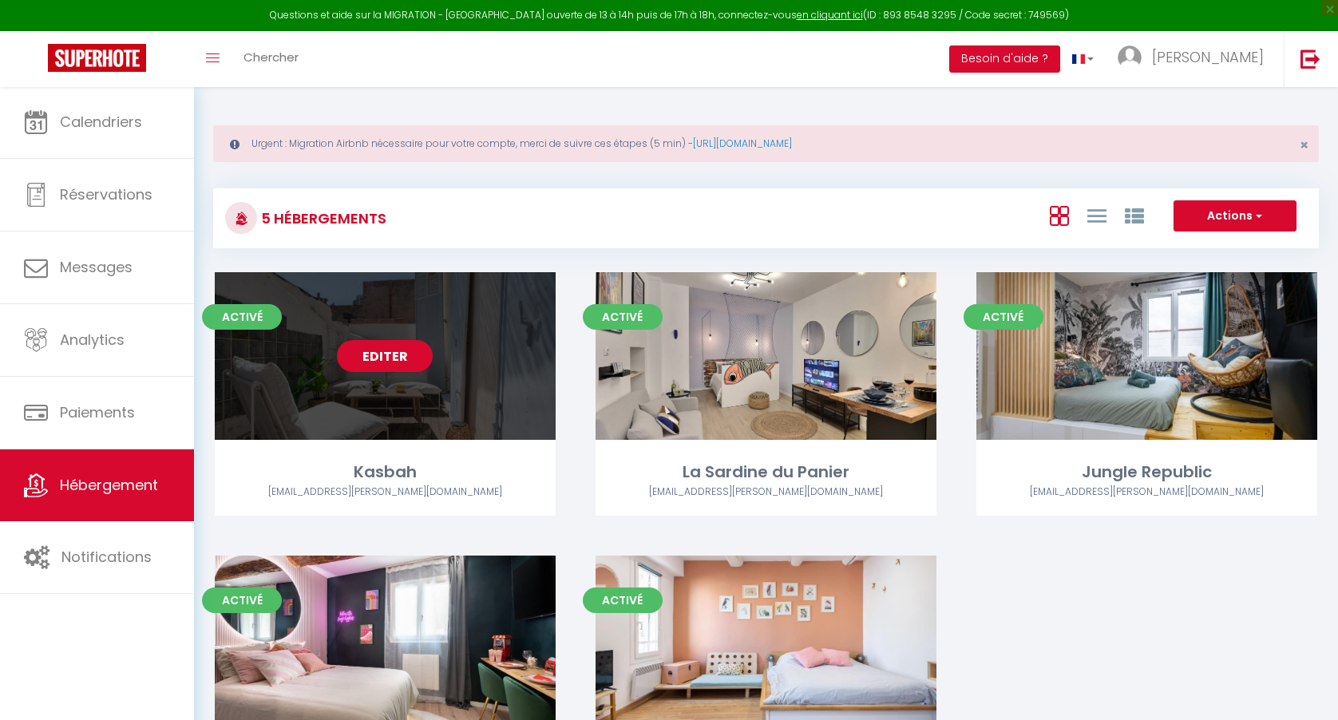
click at [386, 354] on link "Editer" at bounding box center [385, 356] width 96 height 32
select select "3"
select select "2"
select select "1"
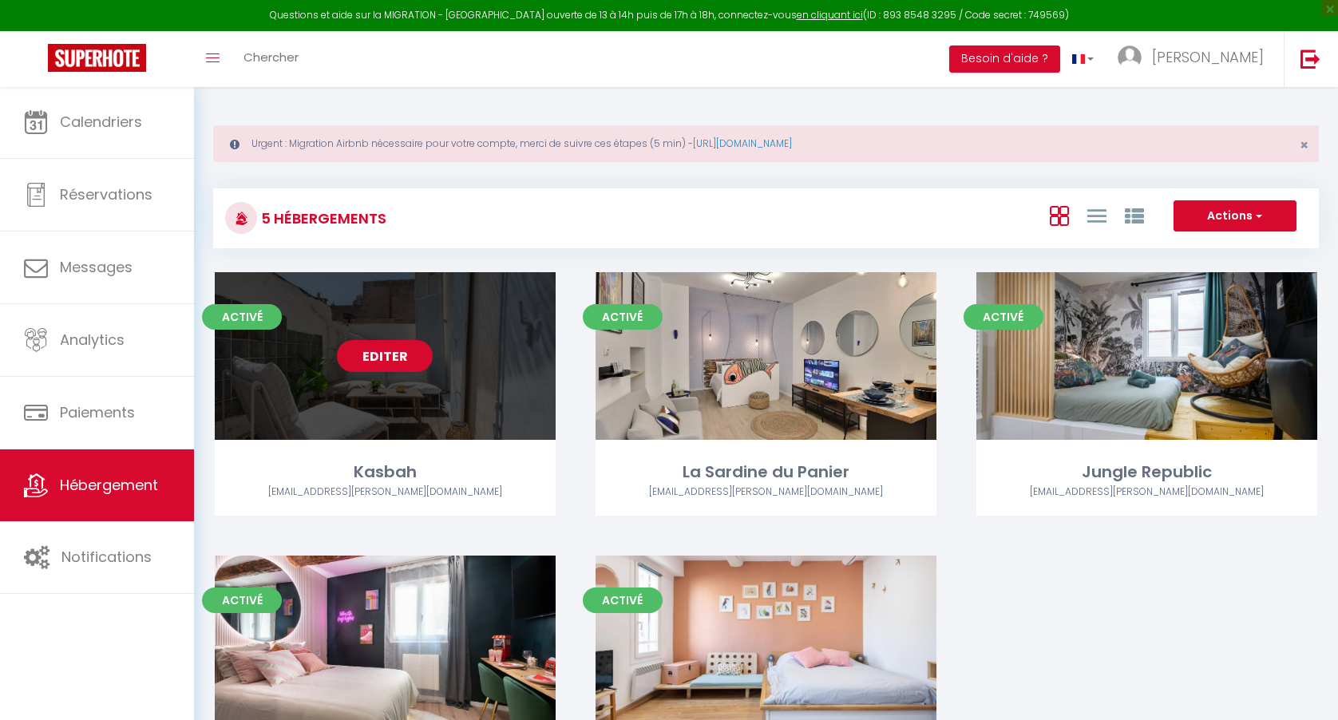
select select
select select "28"
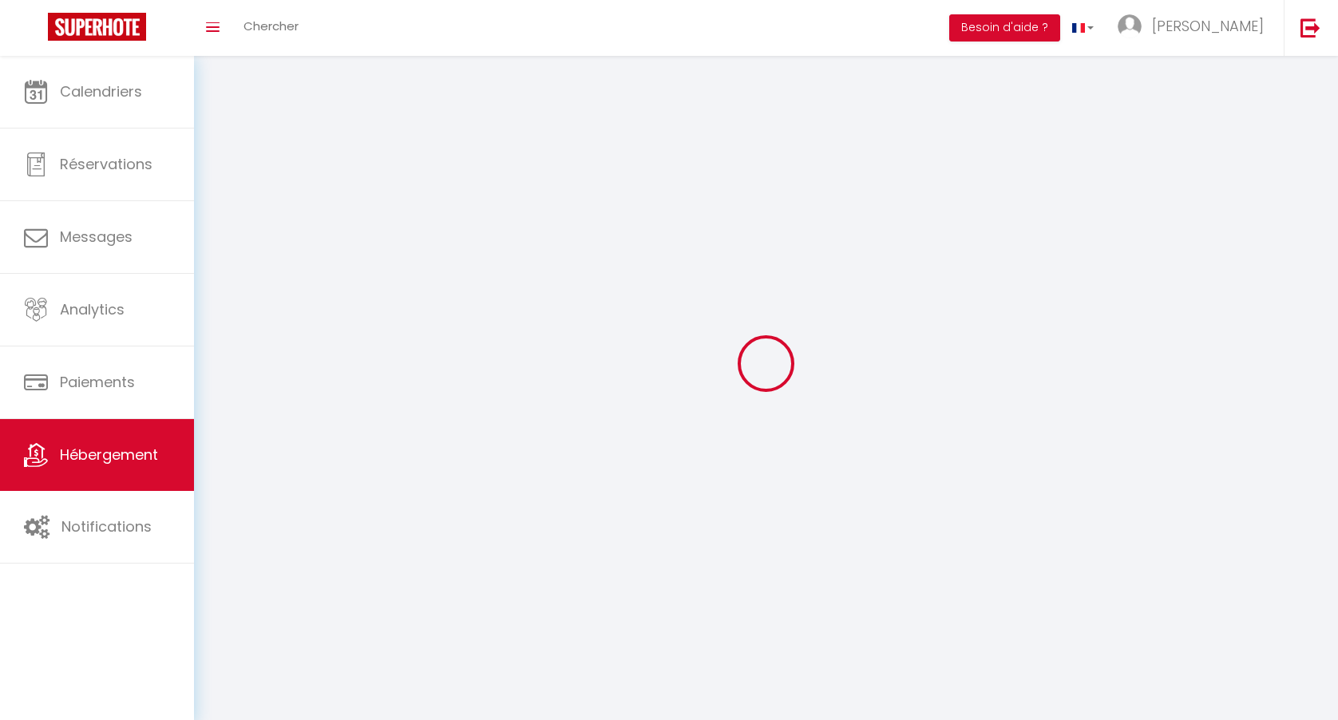
select select
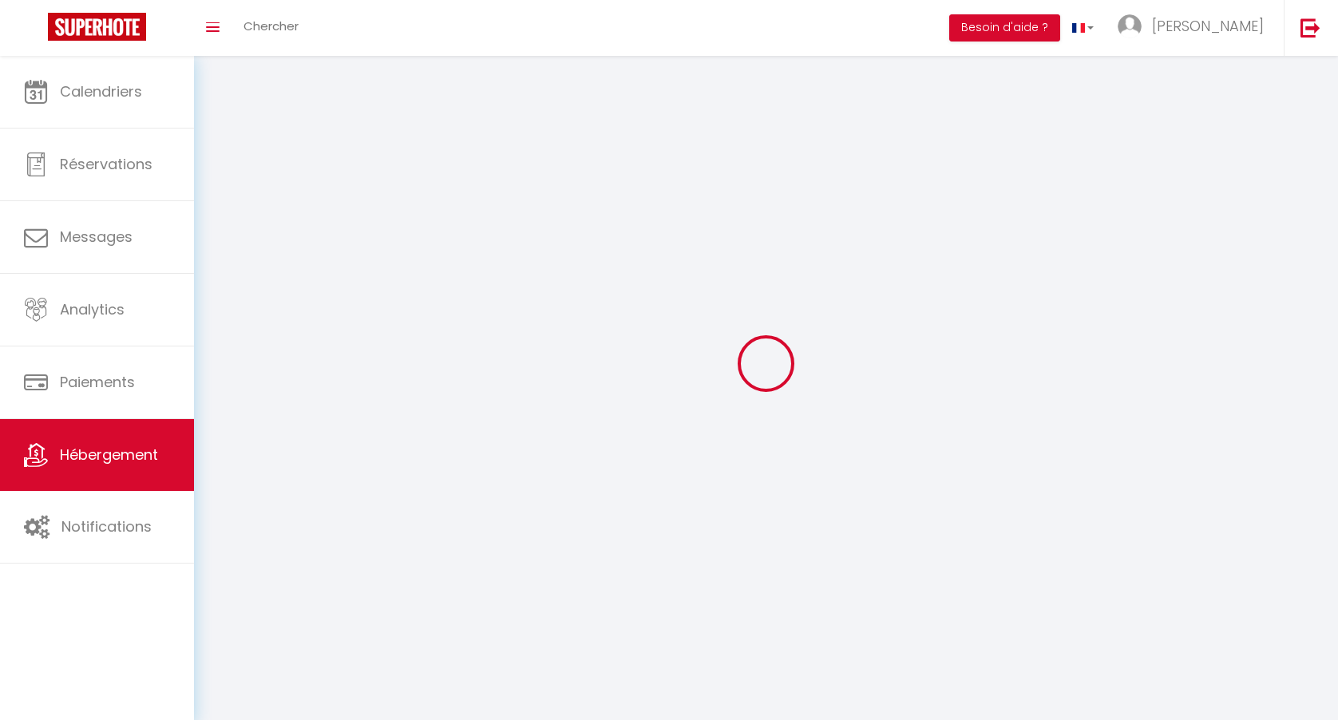
select select
checkbox input "false"
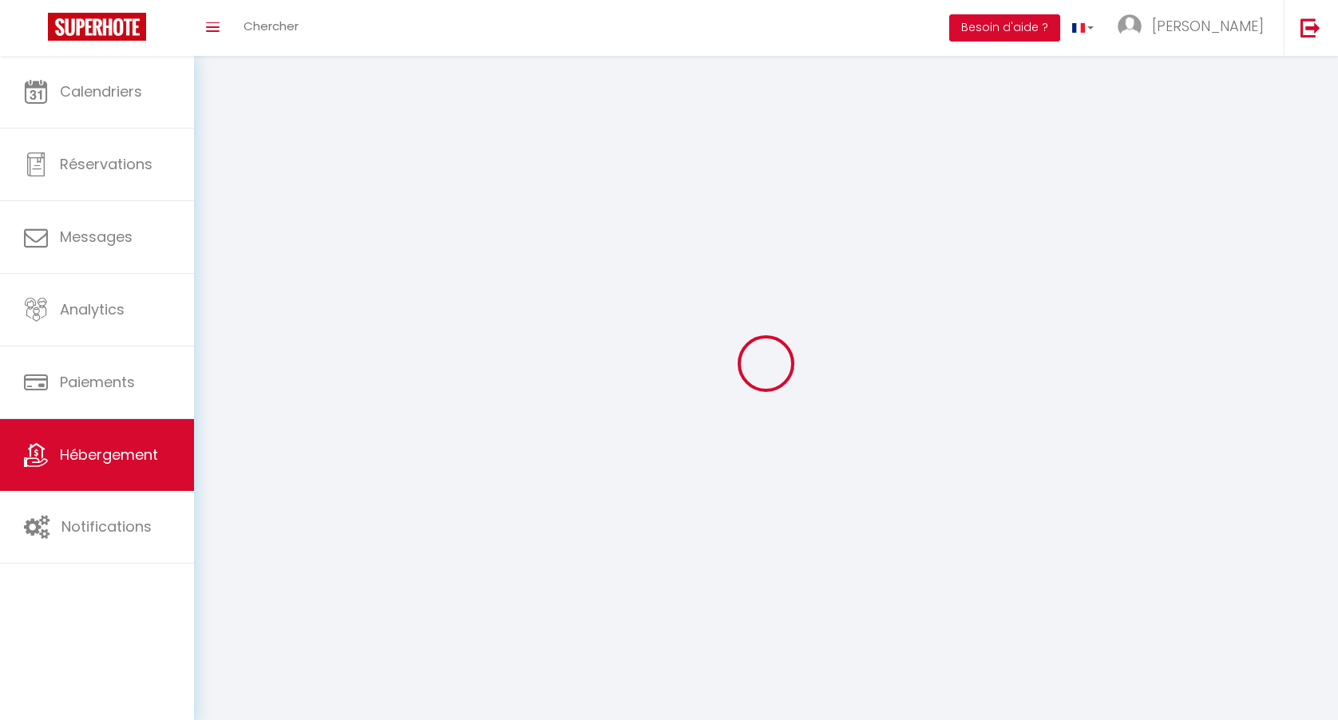
select select
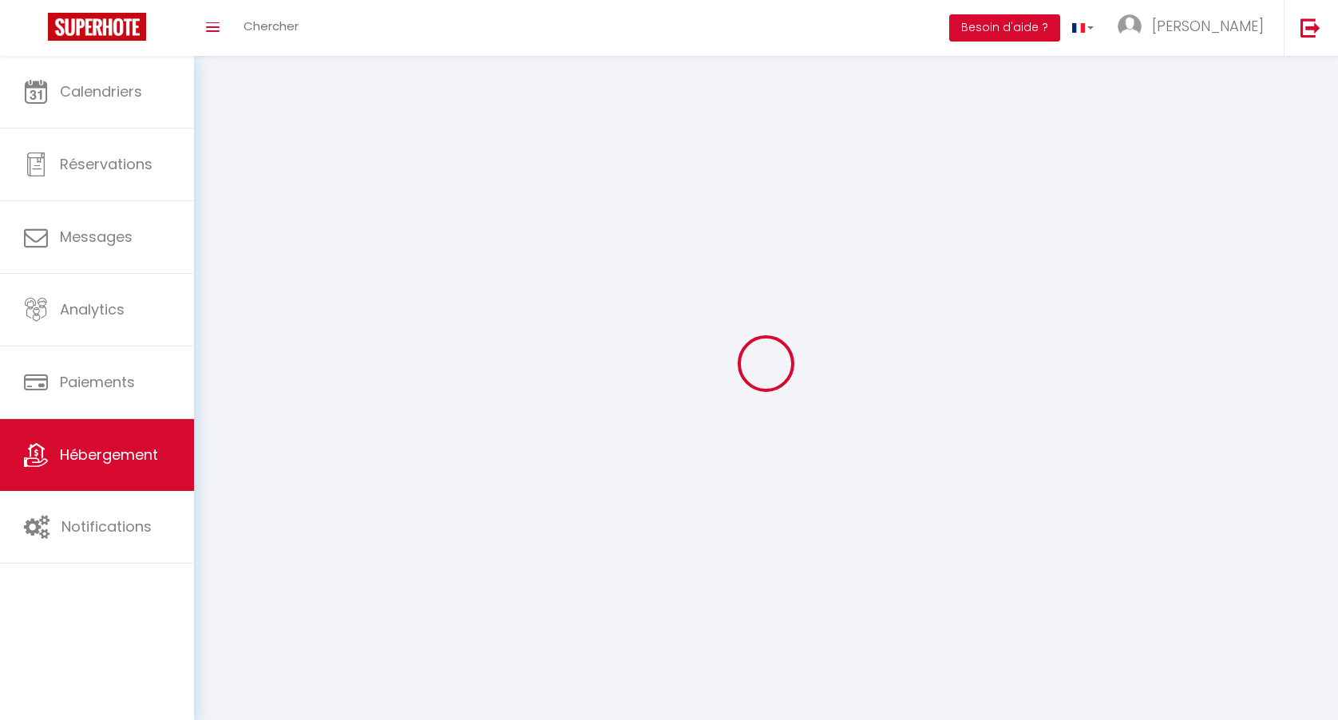
select select
checkbox input "false"
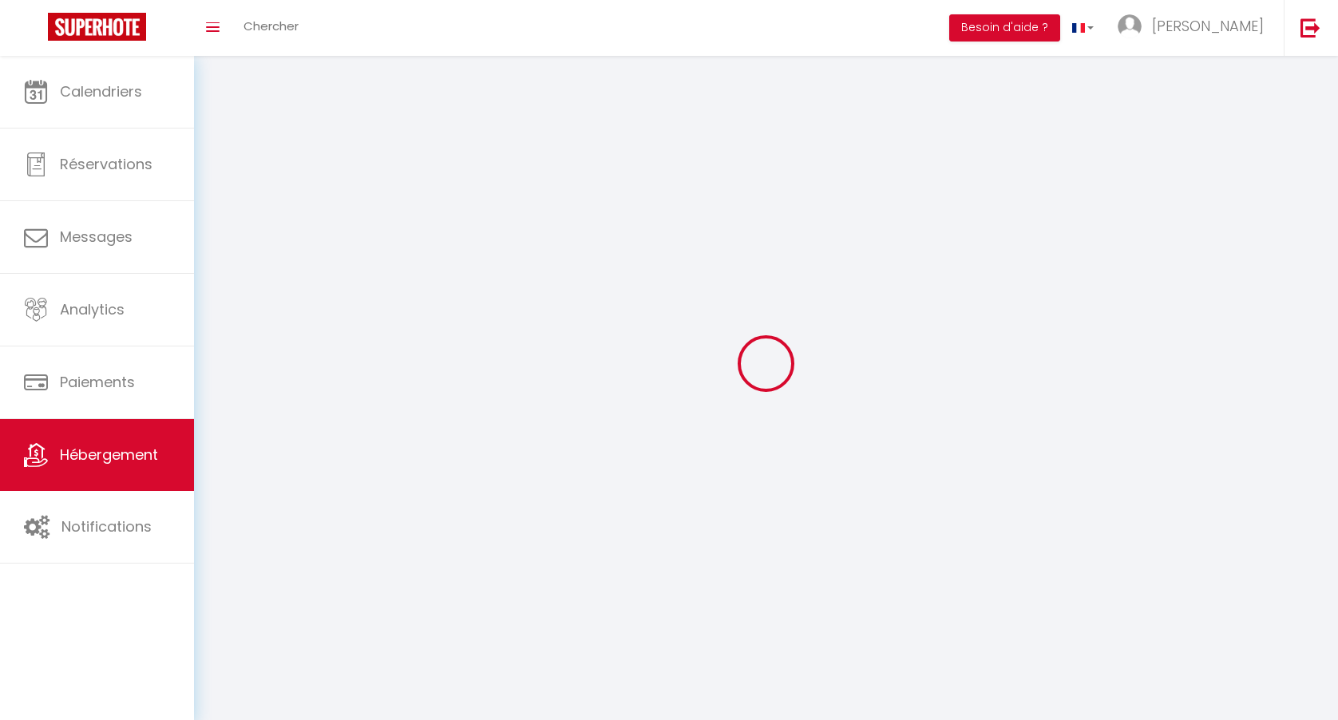
checkbox input "false"
select select
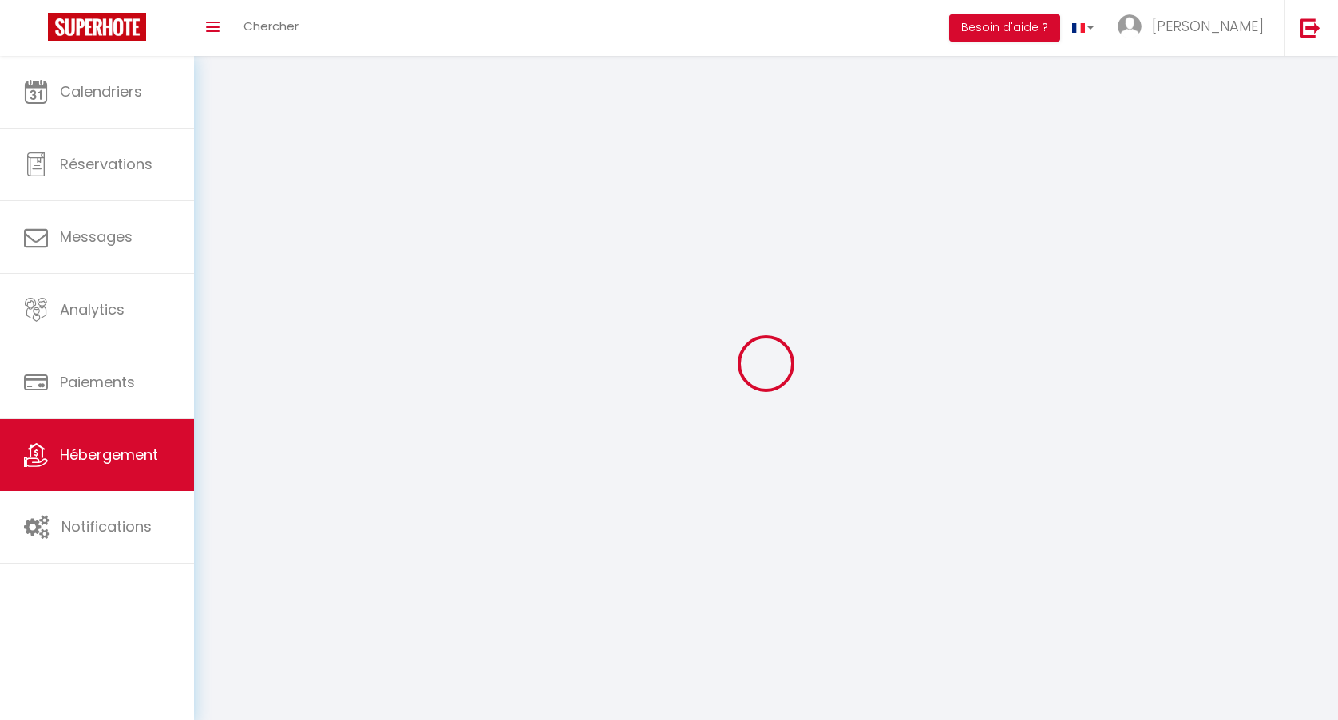
select select
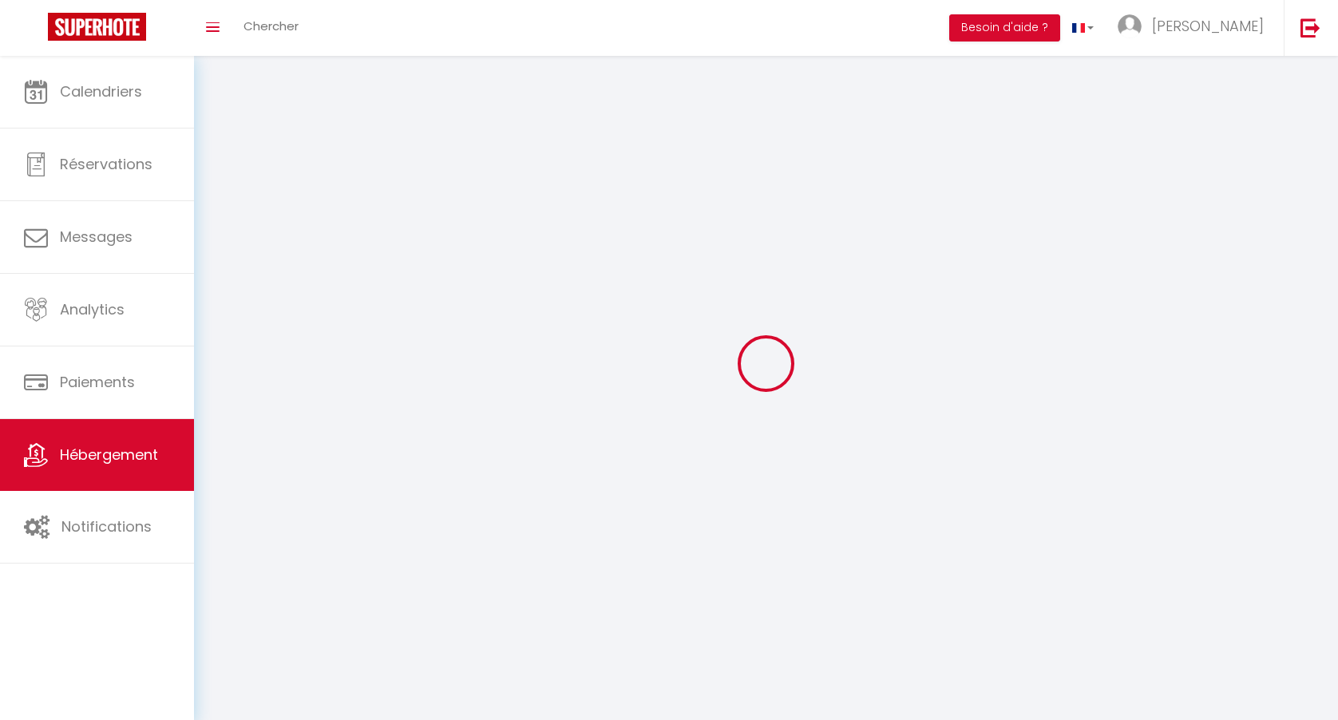
checkbox input "false"
select select
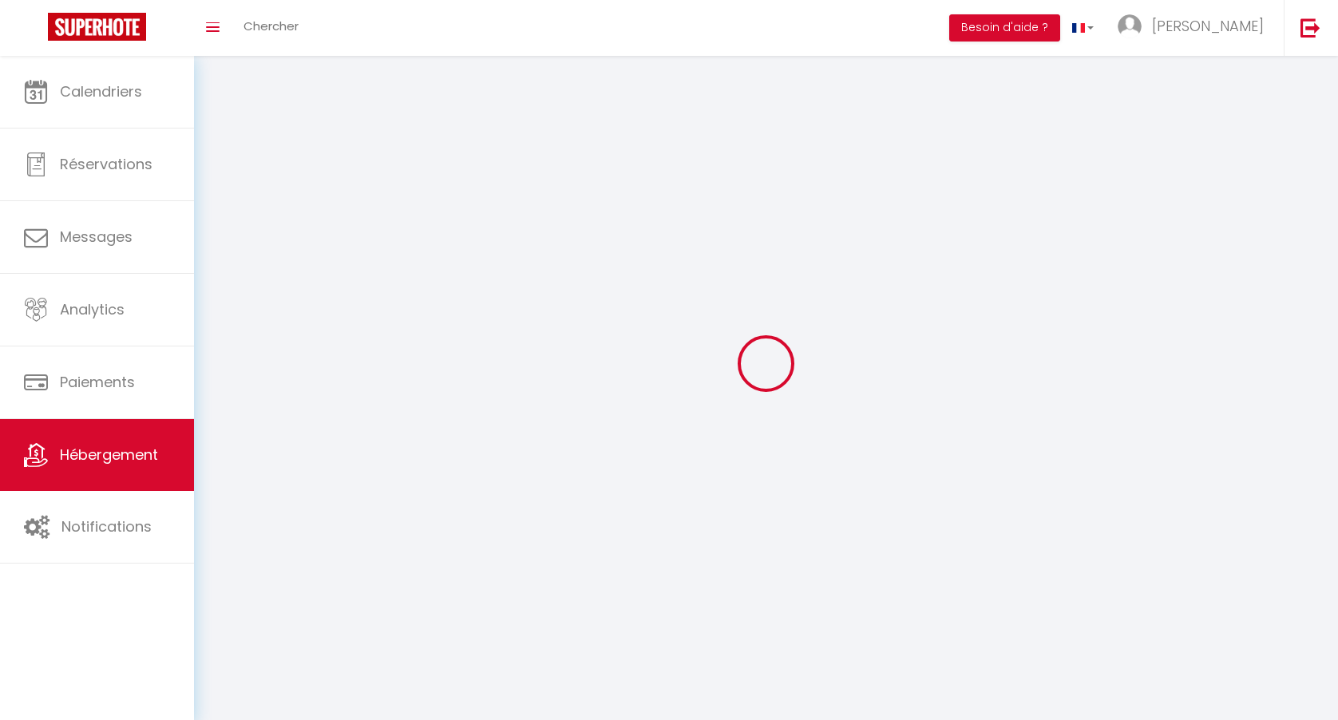
select select
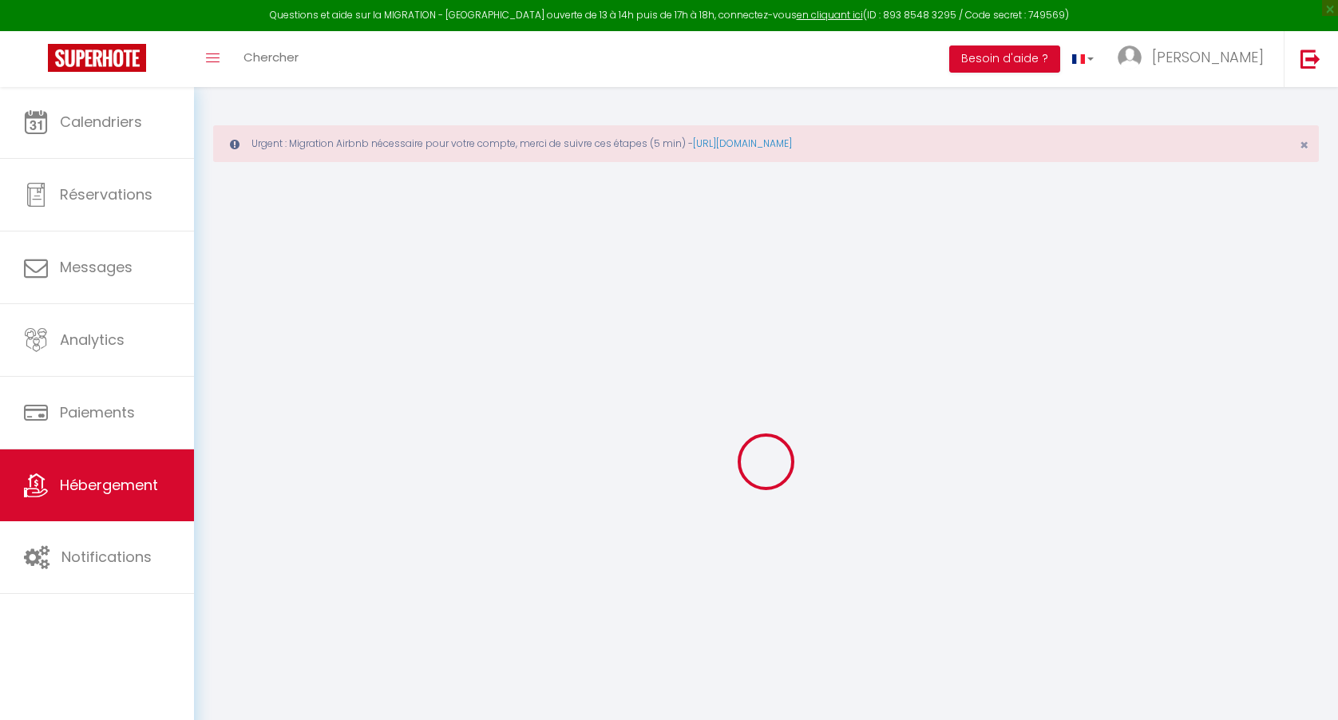
select select "+ 15 %"
select select "+ 25 %"
select select "+ 15 %"
select select "+ 25 %"
checkbox input "false"
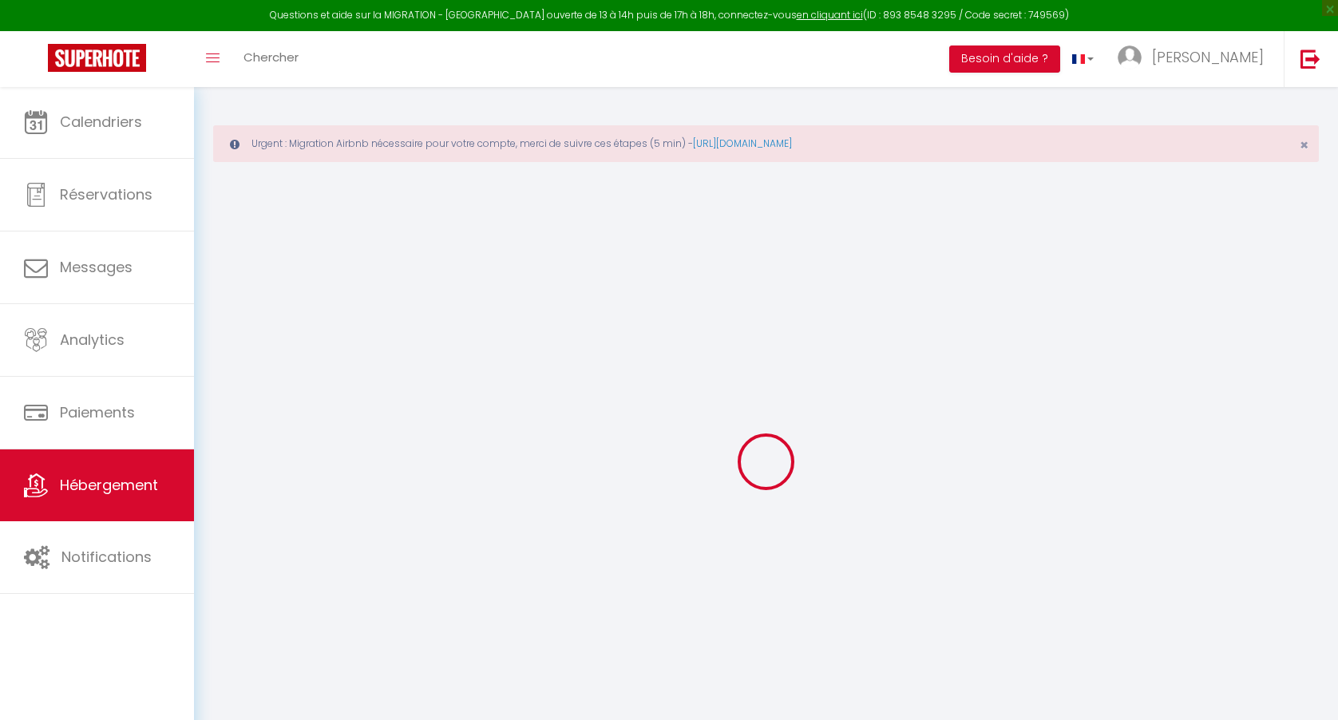
checkbox input "false"
checkbox input "true"
checkbox input "false"
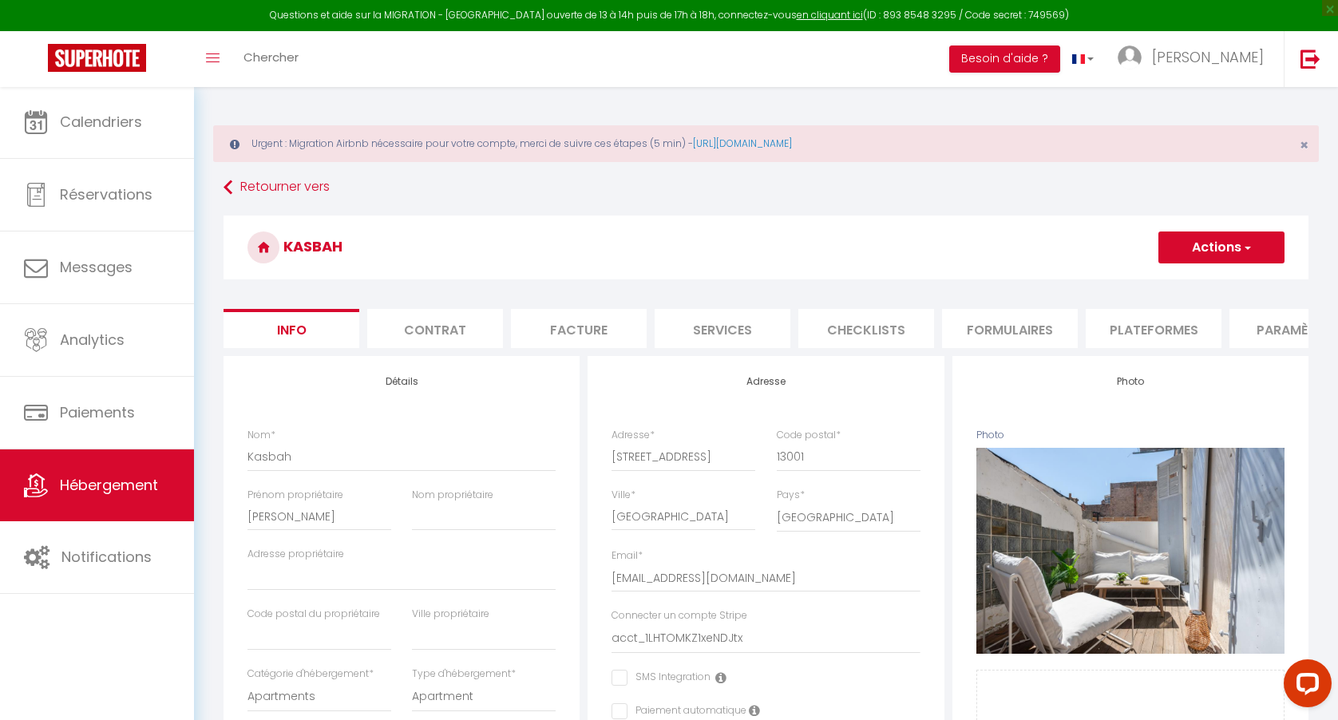
checkbox input "false"
checkbox input "true"
checkbox input "false"
select select "4512-1404961780648049206"
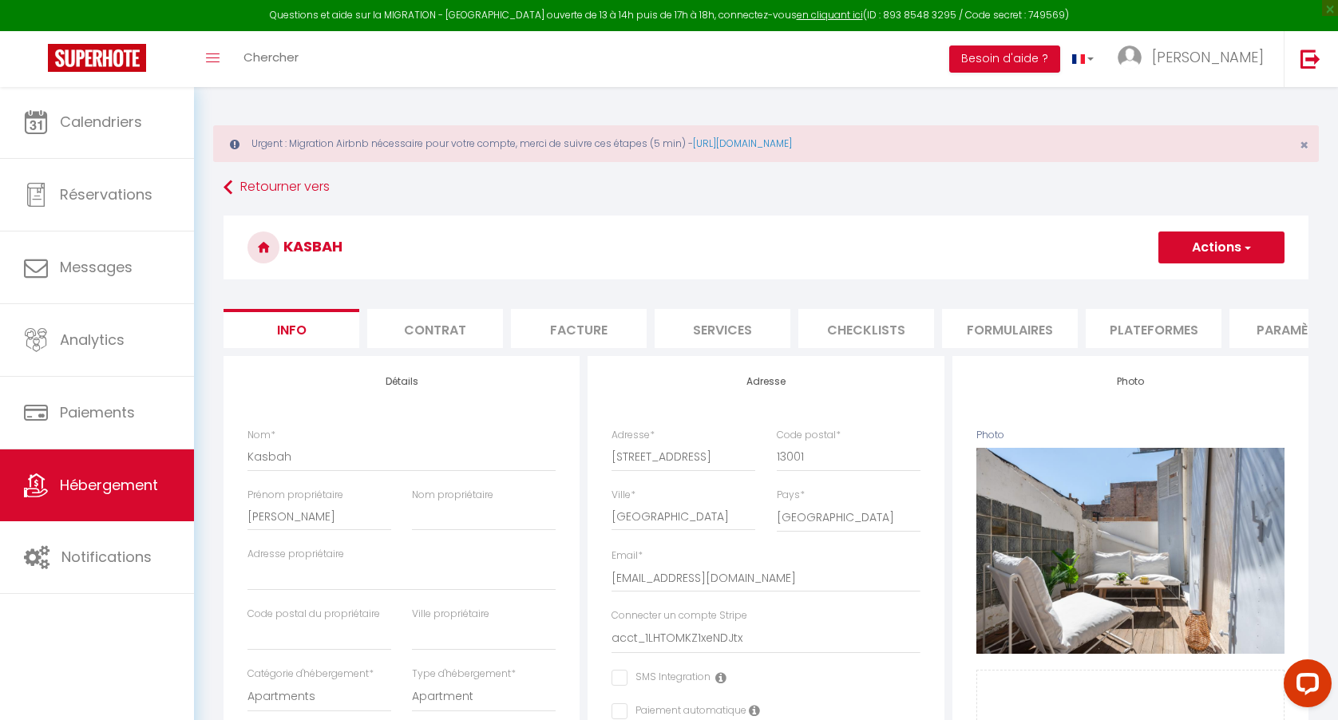
click at [1143, 330] on li "Plateformes" at bounding box center [1153, 328] width 136 height 39
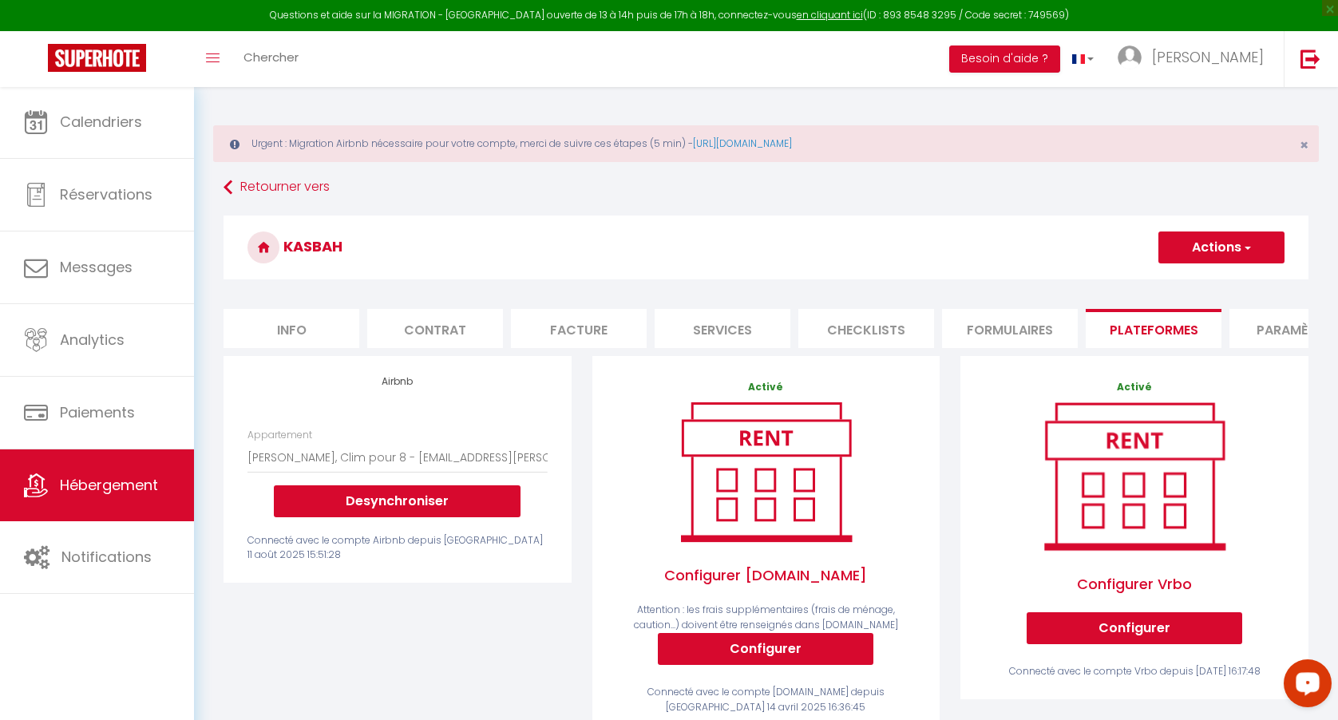
click at [1314, 691] on div "Open LiveChat chat widget" at bounding box center [1307, 682] width 27 height 27
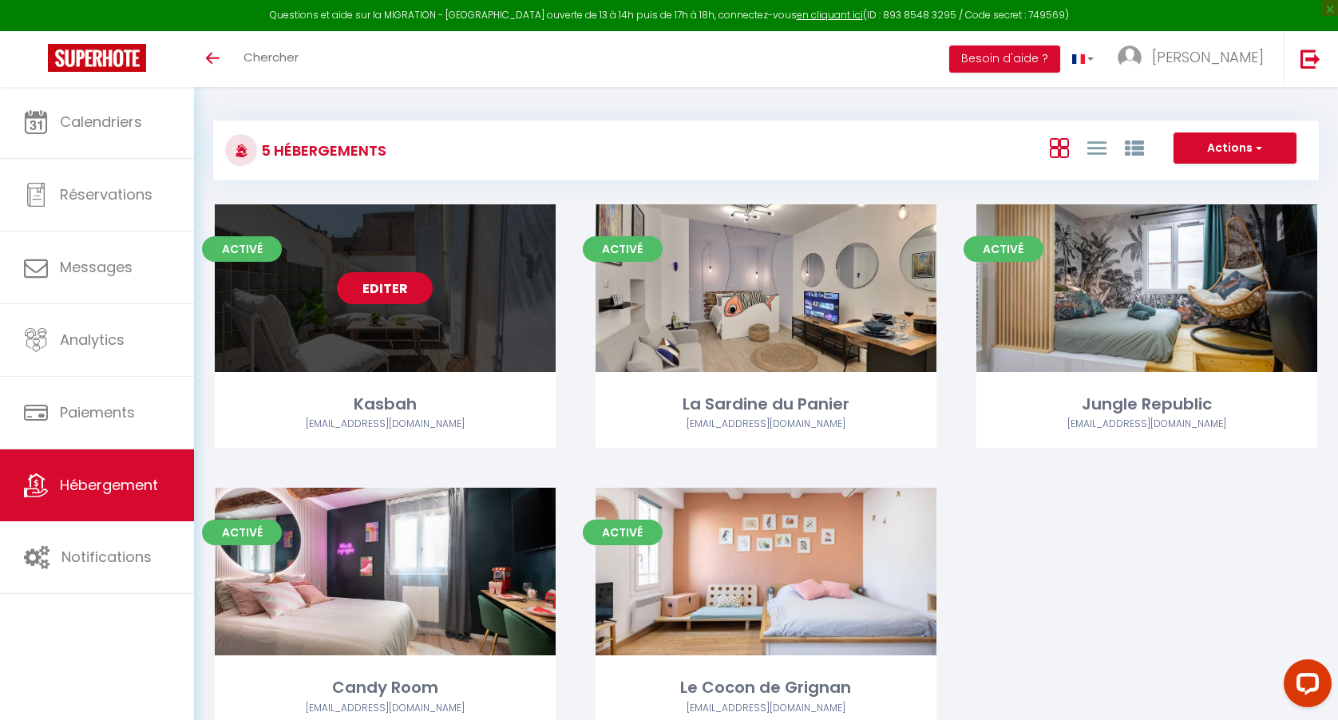
click at [397, 291] on link "Editer" at bounding box center [385, 288] width 96 height 32
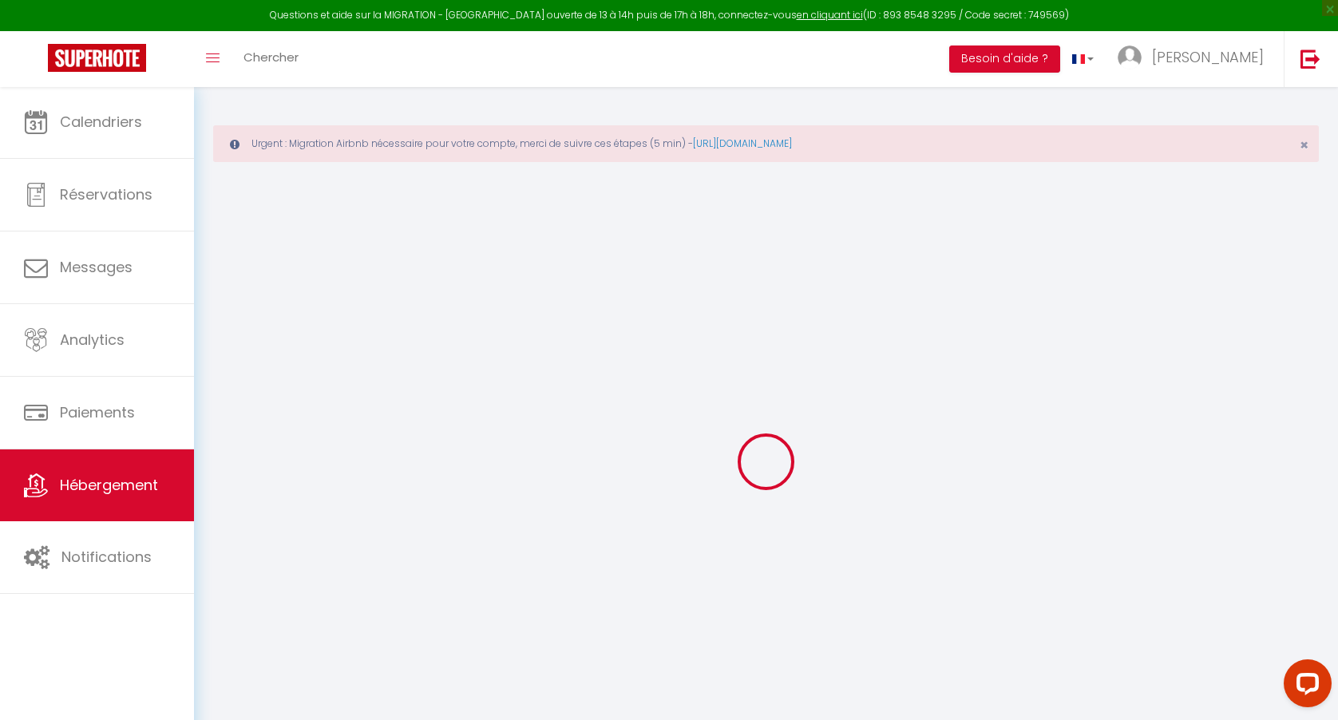
select select
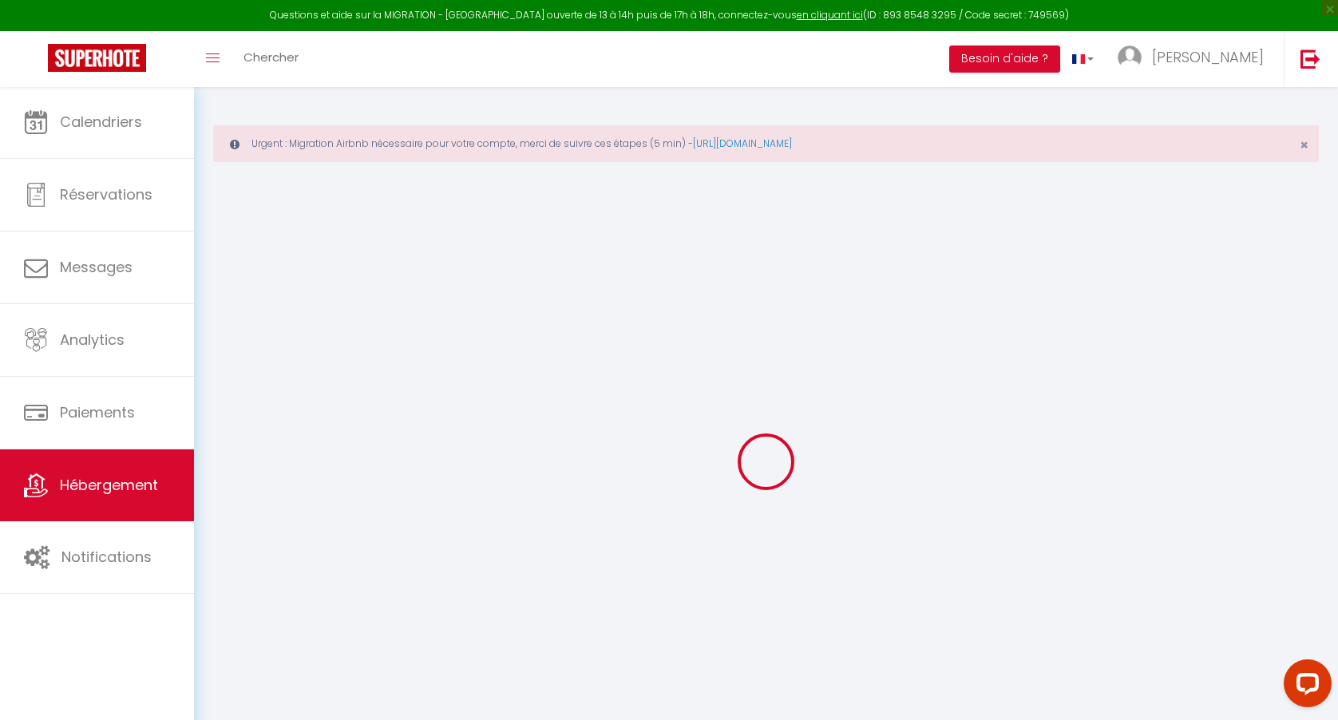
select select
checkbox input "false"
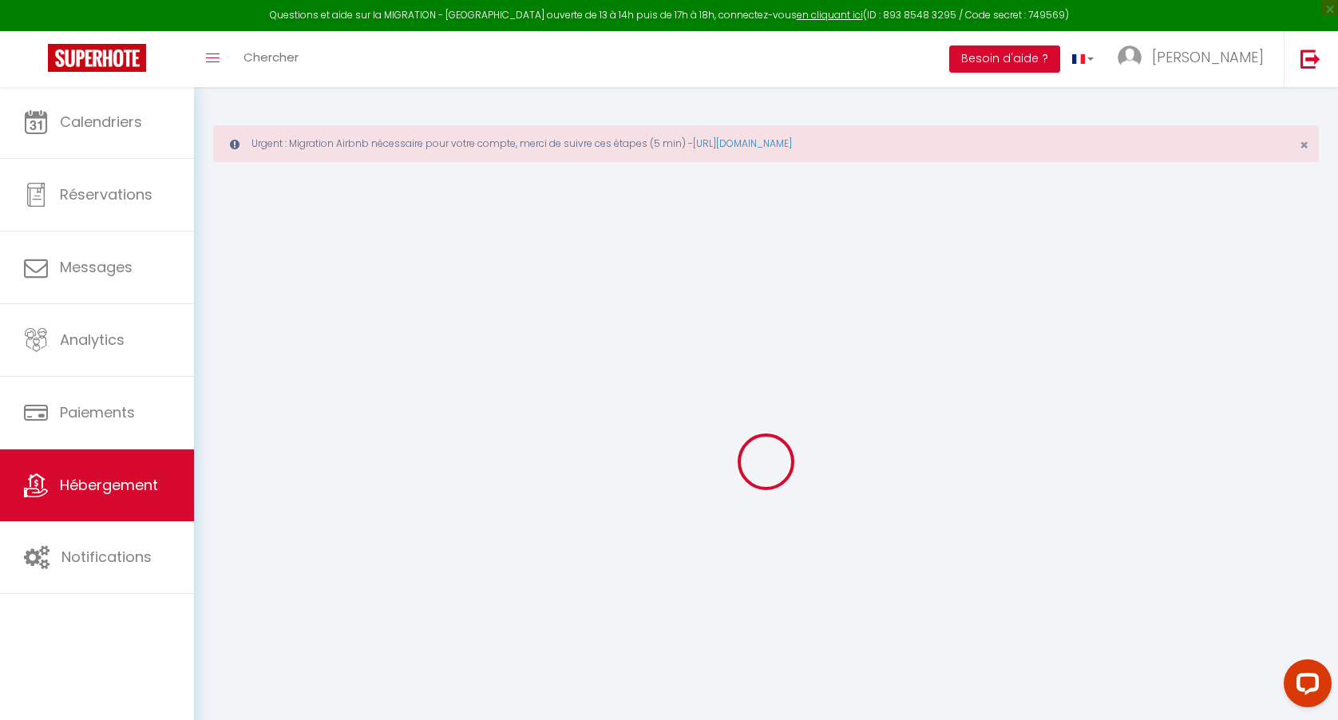
select select
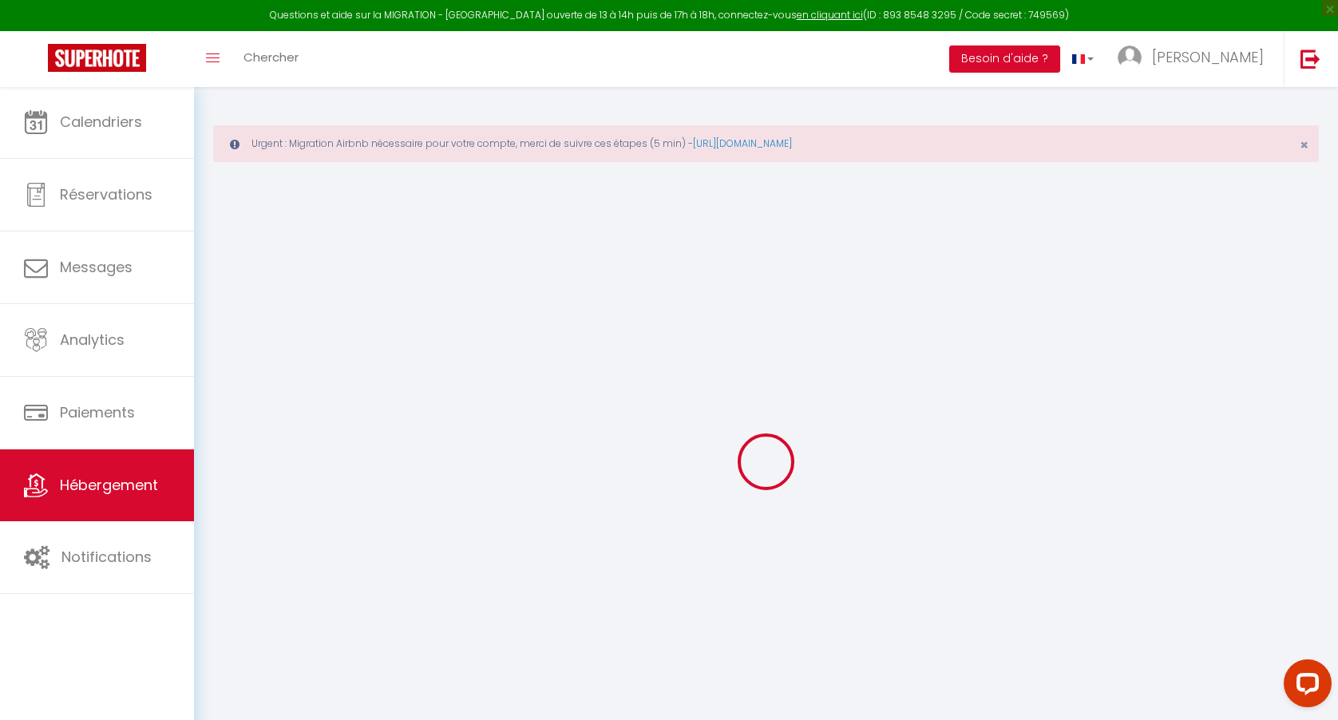
select select
checkbox input "false"
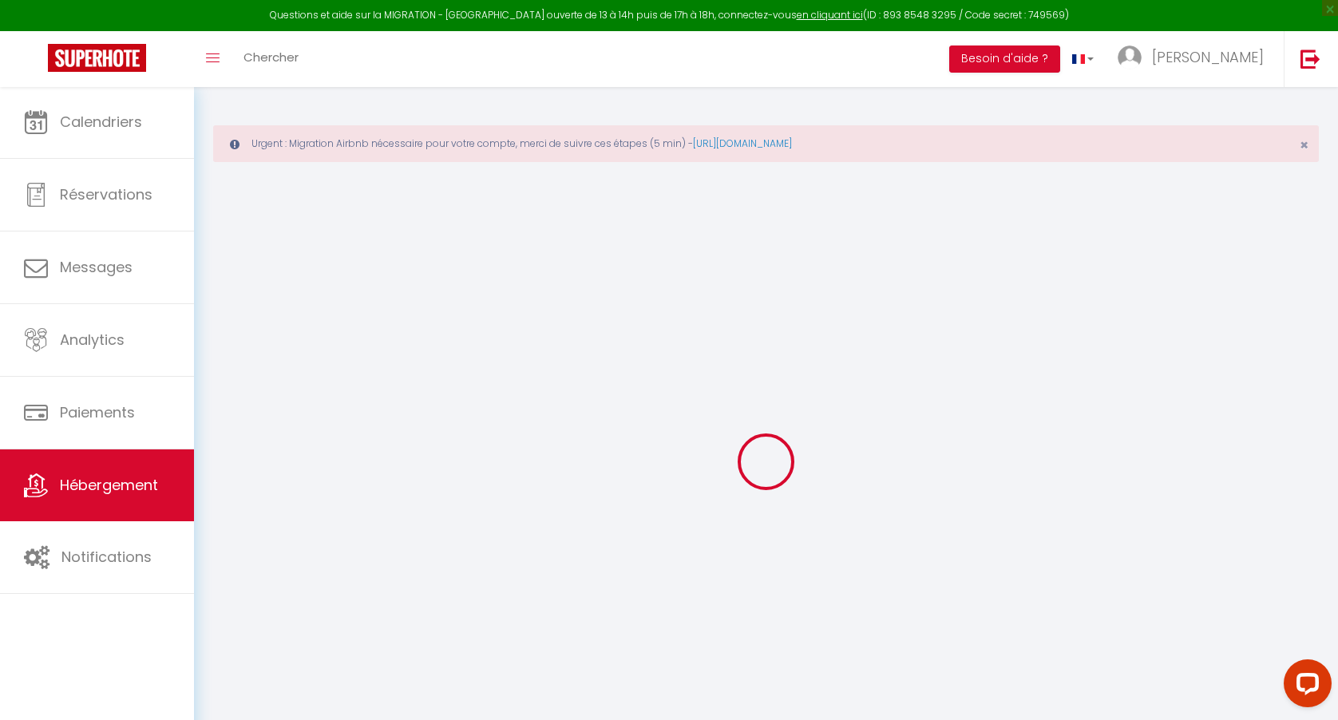
checkbox input "false"
select select
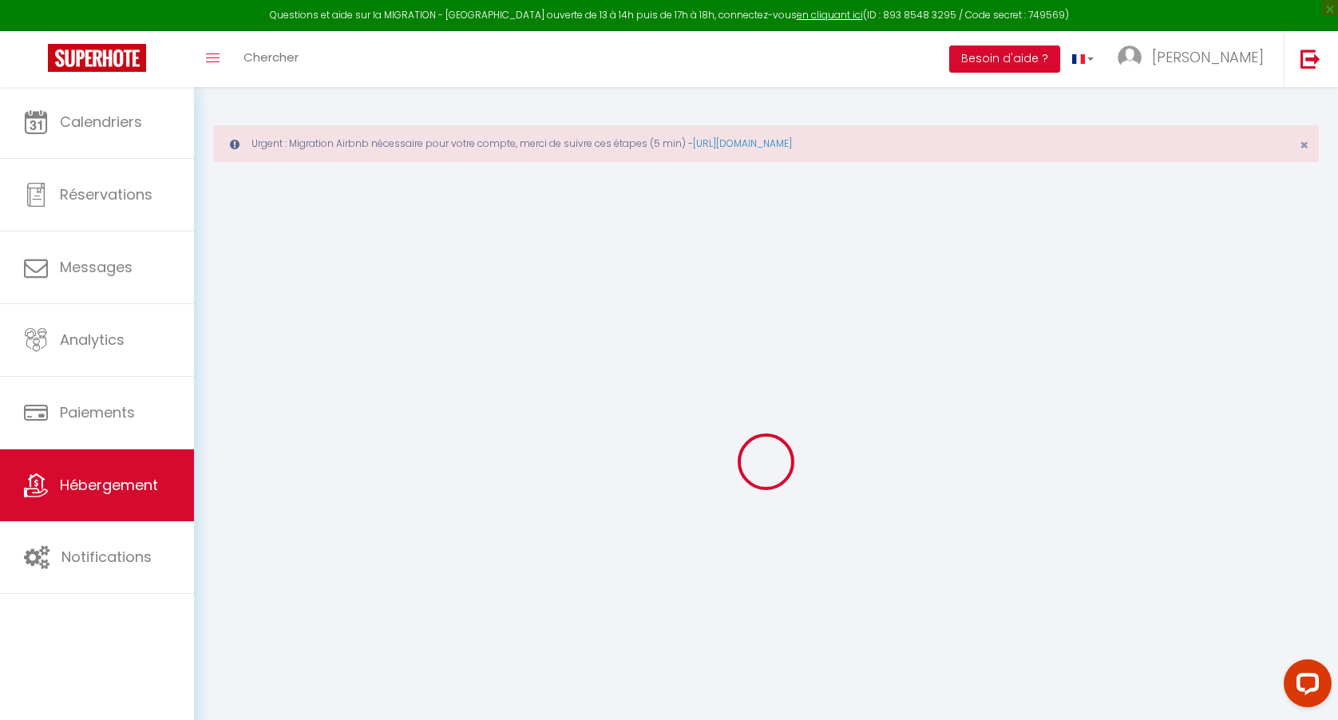
select select
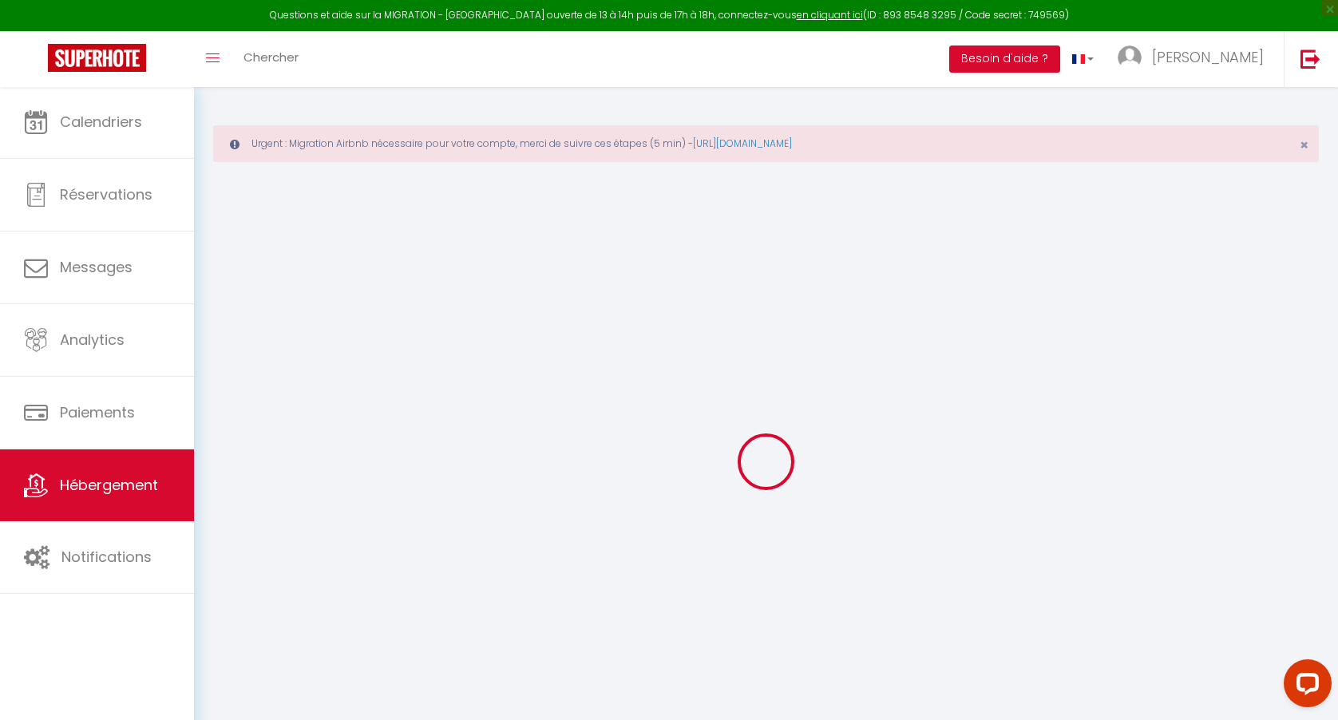
checkbox input "false"
select select
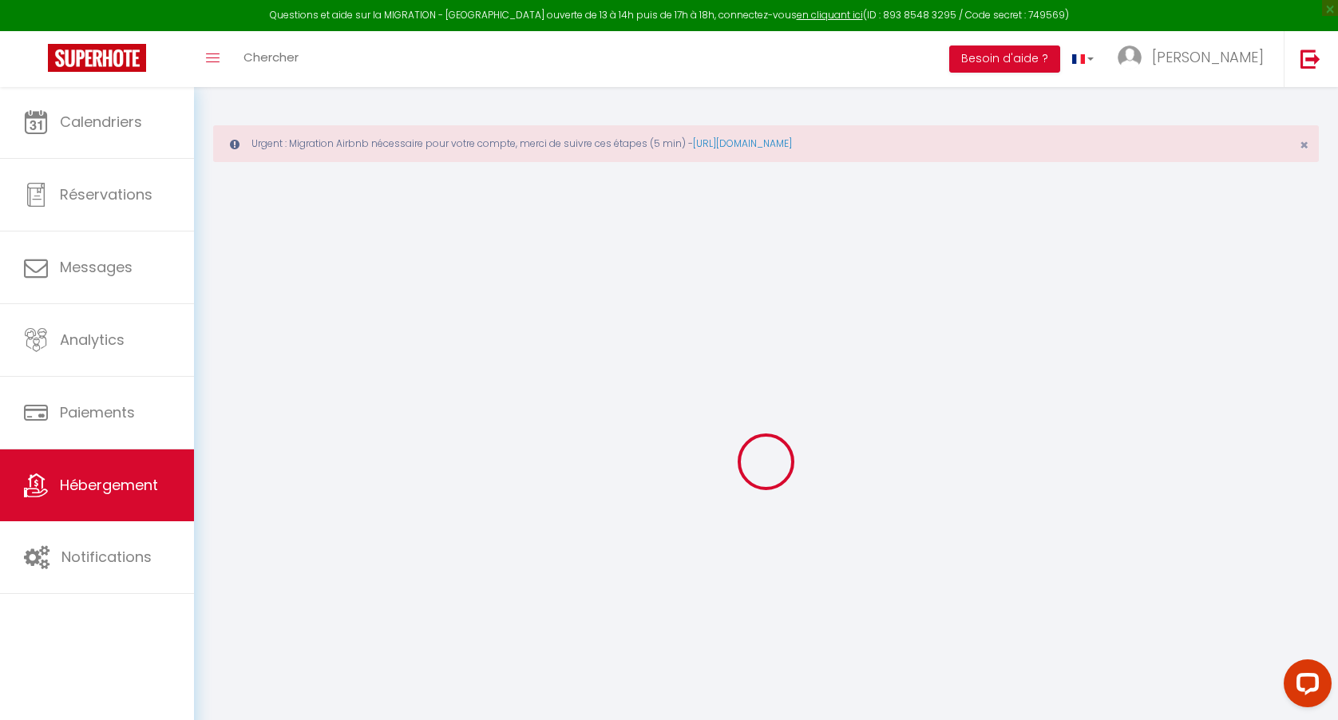
select select
type input "Kasbah"
type input "[PERSON_NAME]"
select select "8"
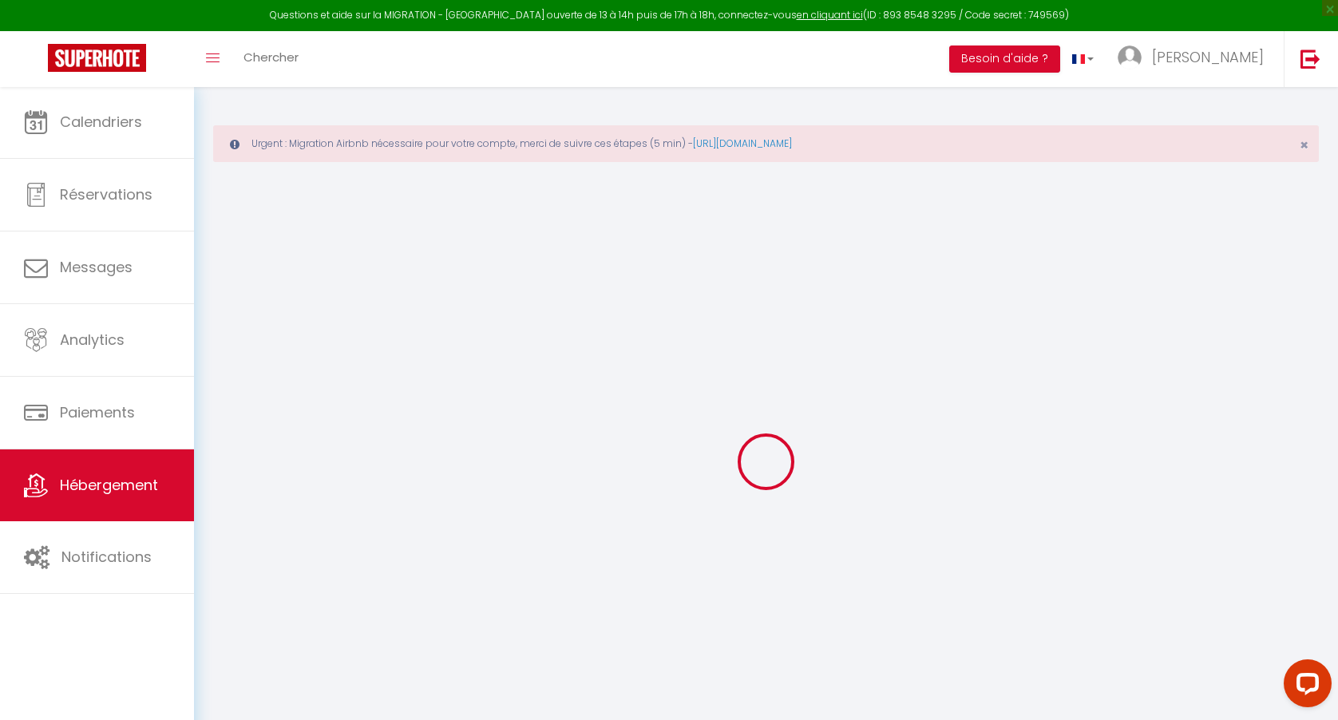
select select "4"
select select "2"
type input "250"
type input "2.00"
type input "600"
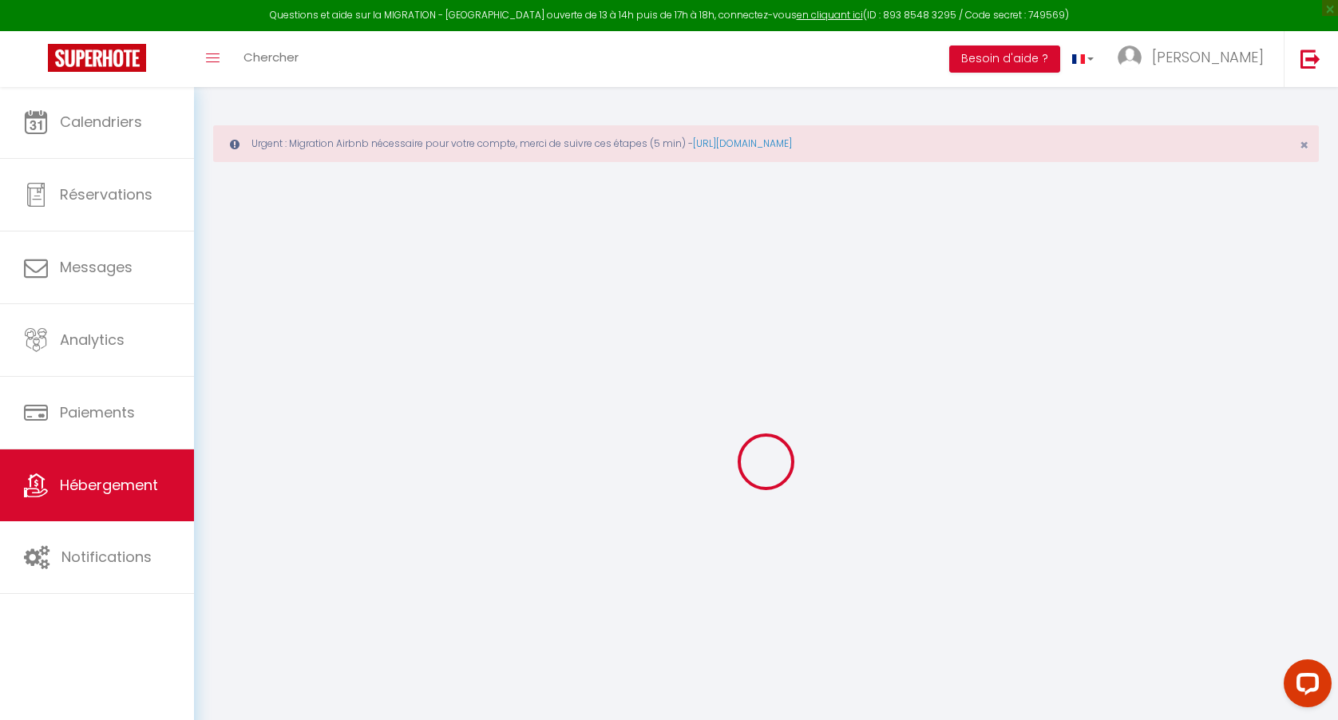
select select
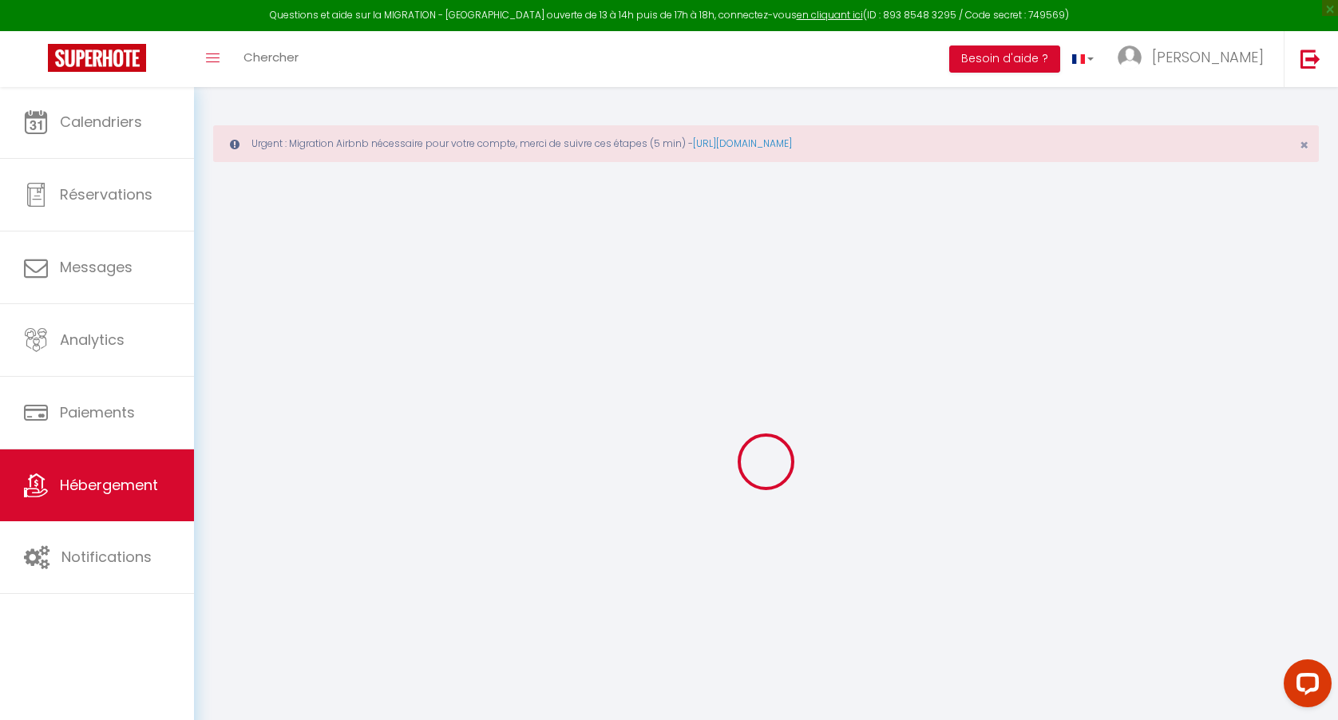
select select
type input "30 Rue Tapis Vert"
type input "13001"
type input "[GEOGRAPHIC_DATA]"
type input "[EMAIL_ADDRESS][DOMAIN_NAME]"
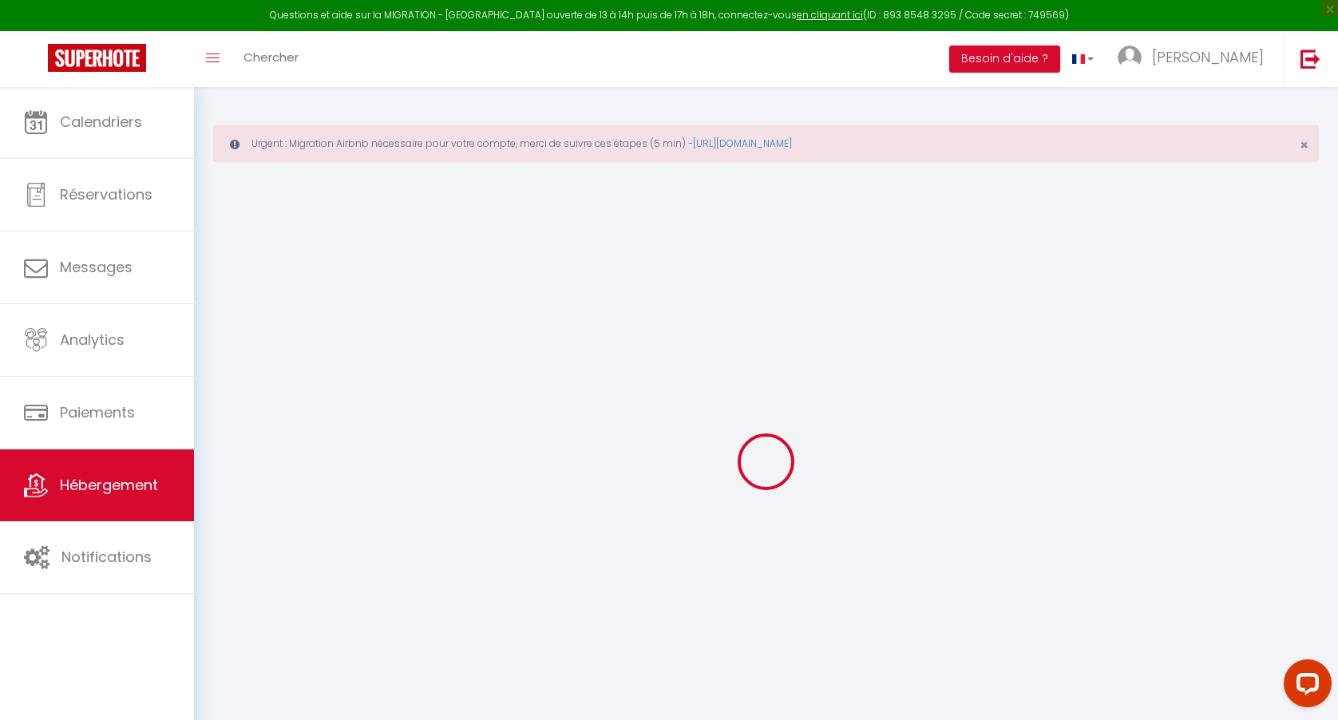
select select "13938"
checkbox input "false"
checkbox input "true"
checkbox input "false"
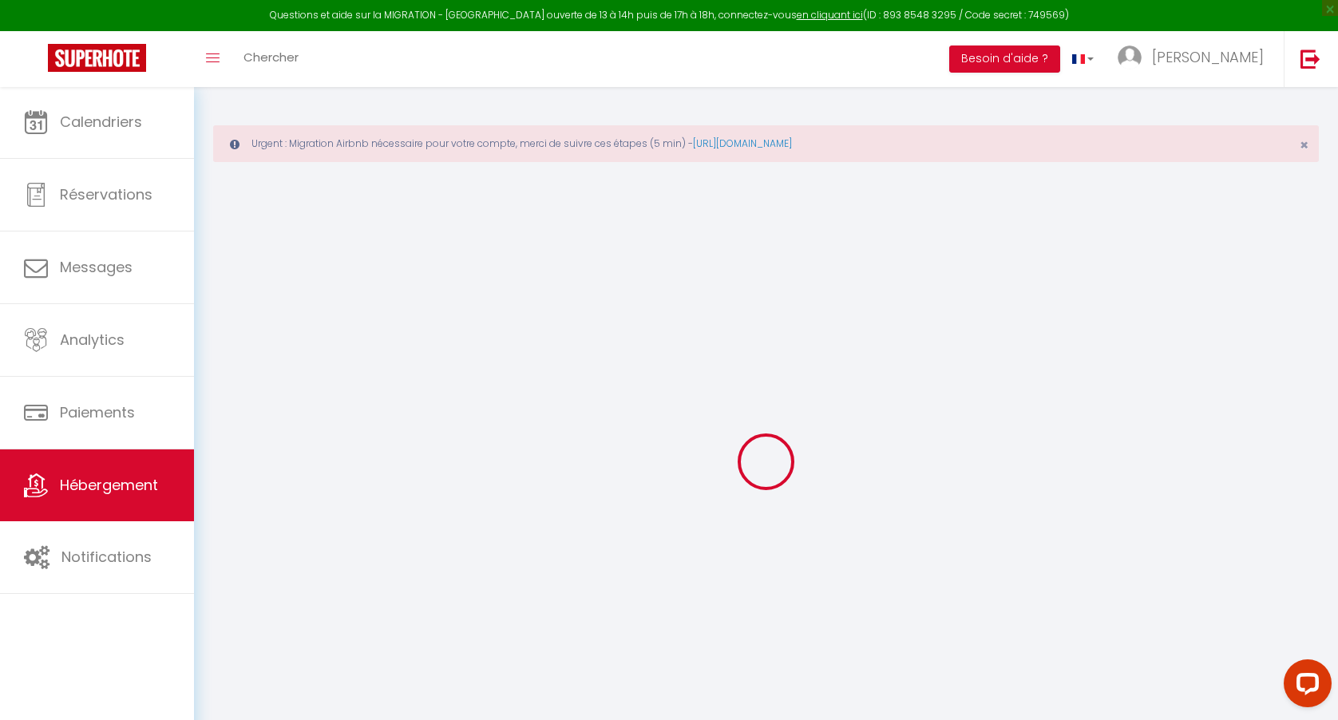
type input "0"
select select "15534"
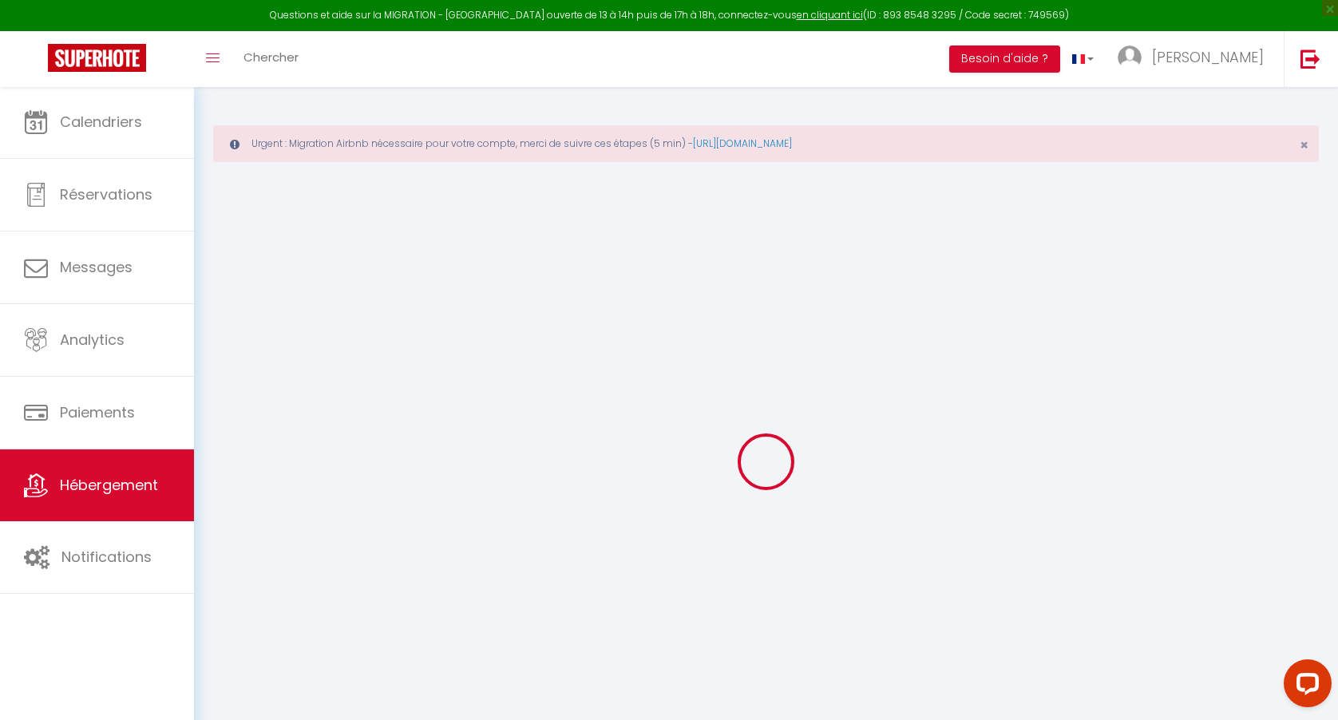
checkbox input "false"
checkbox input "true"
checkbox input "false"
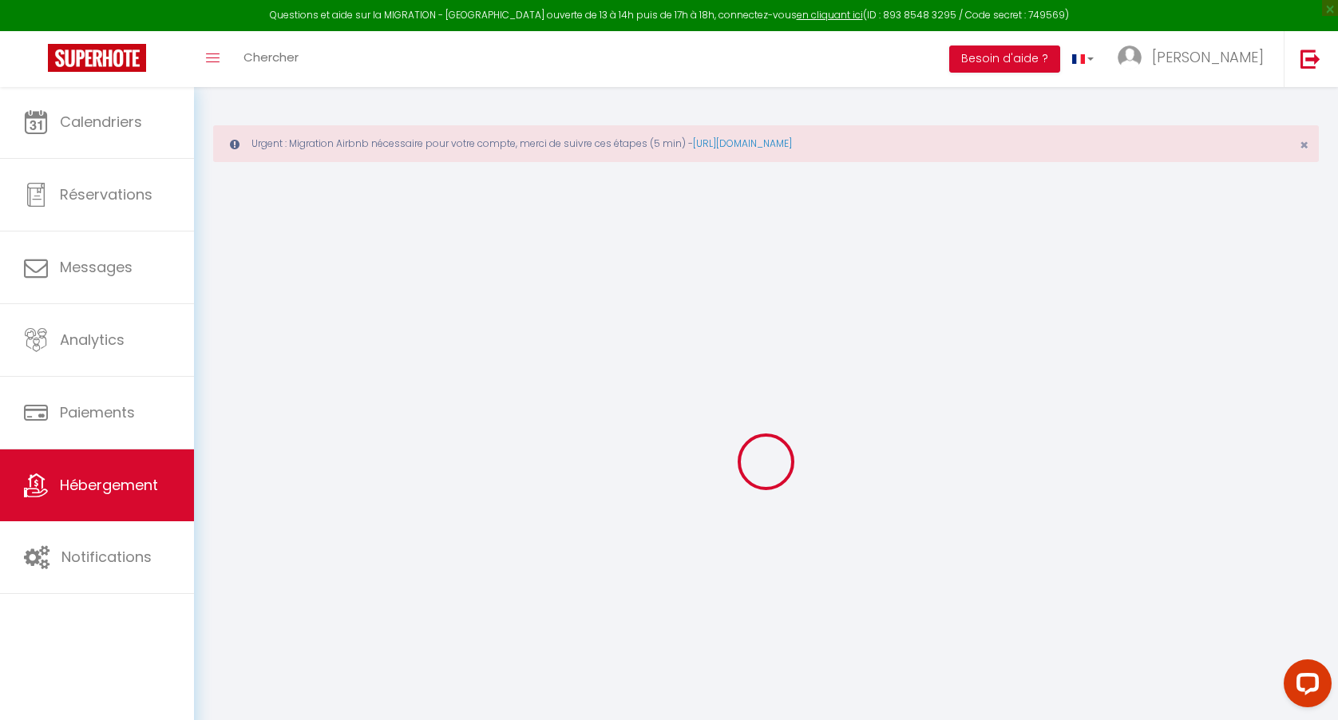
checkbox input "false"
checkbox input "true"
checkbox input "false"
select select "15:00"
select select "23:45"
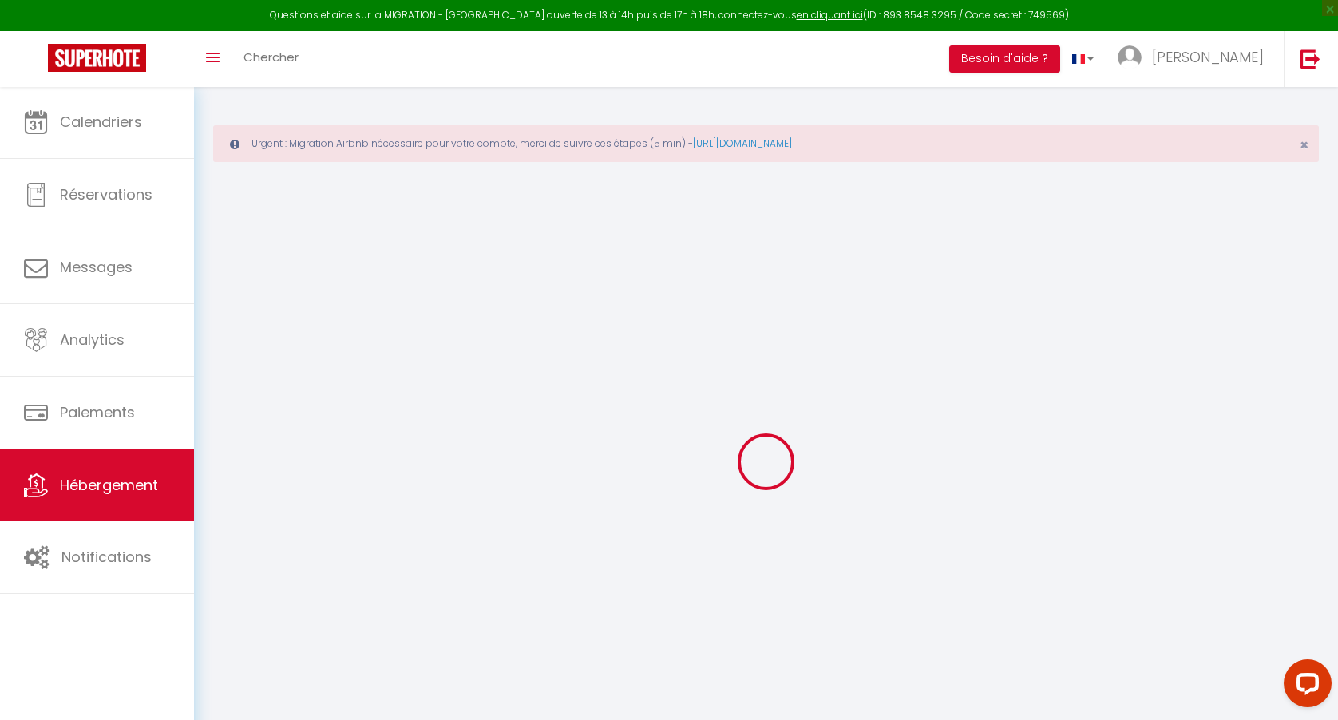
select select "11:00"
select select "30"
select select "120"
select select "03:00"
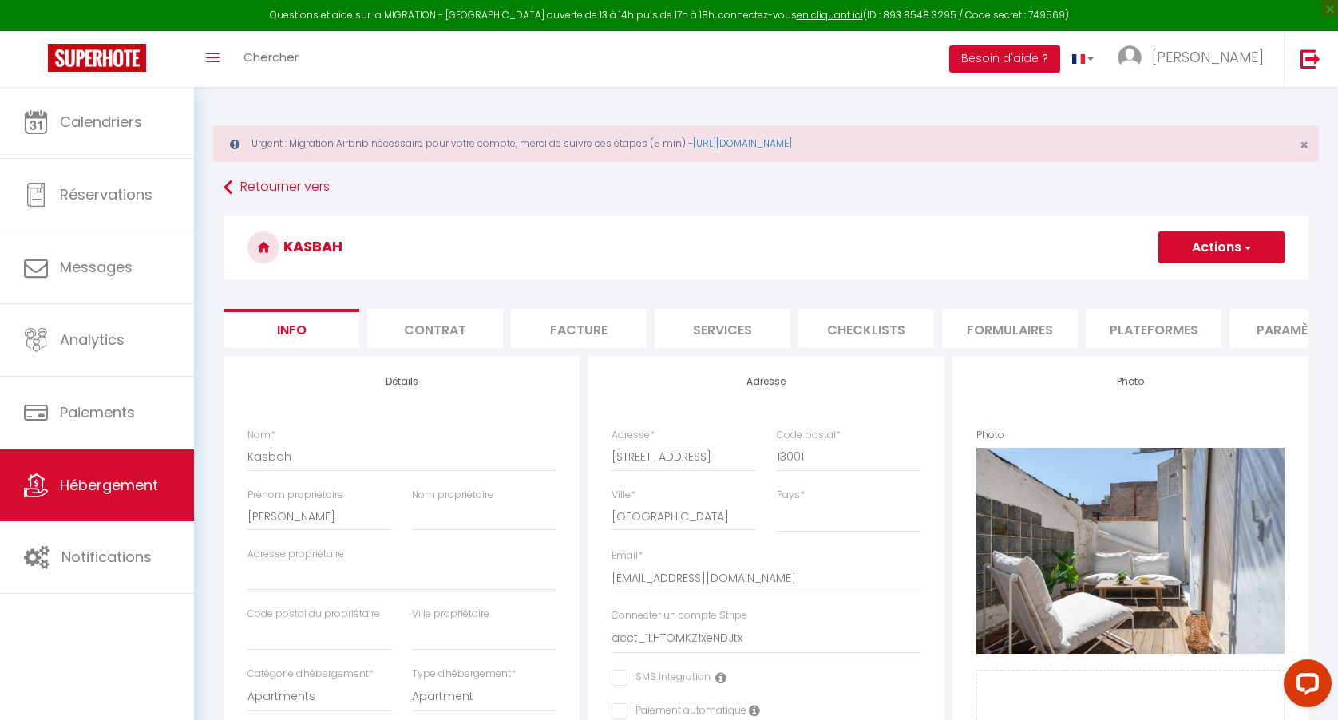
checkbox input "false"
checkbox input "true"
checkbox input "false"
click at [1144, 327] on li "Plateformes" at bounding box center [1153, 328] width 136 height 39
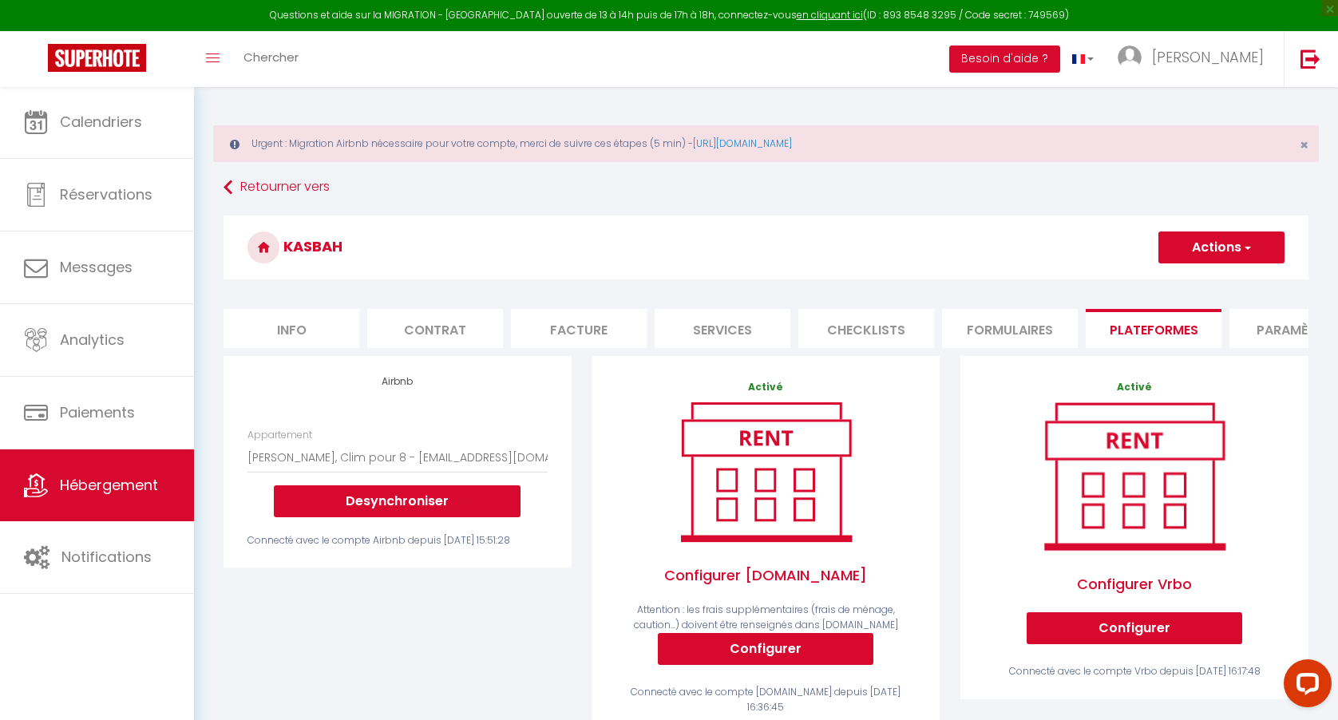
click at [990, 325] on li "Formulaires" at bounding box center [1010, 328] width 136 height 39
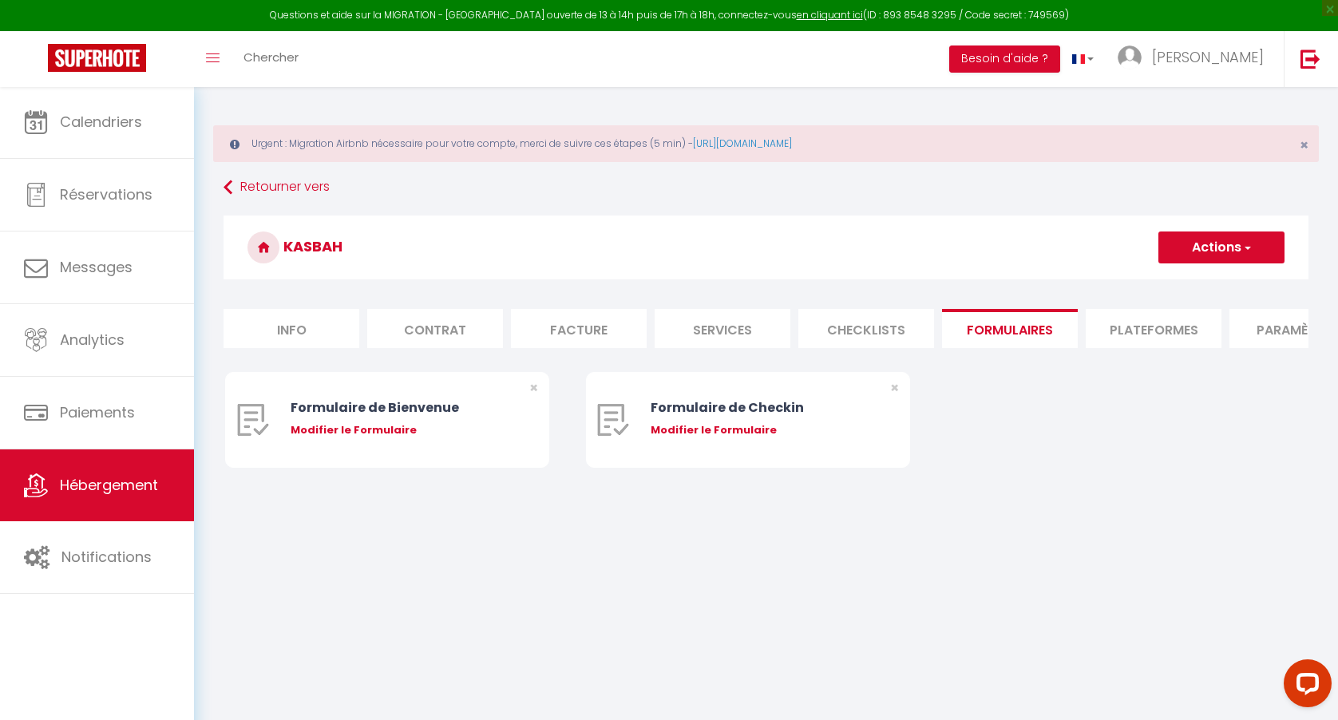
click at [1144, 334] on li "Plateformes" at bounding box center [1153, 328] width 136 height 39
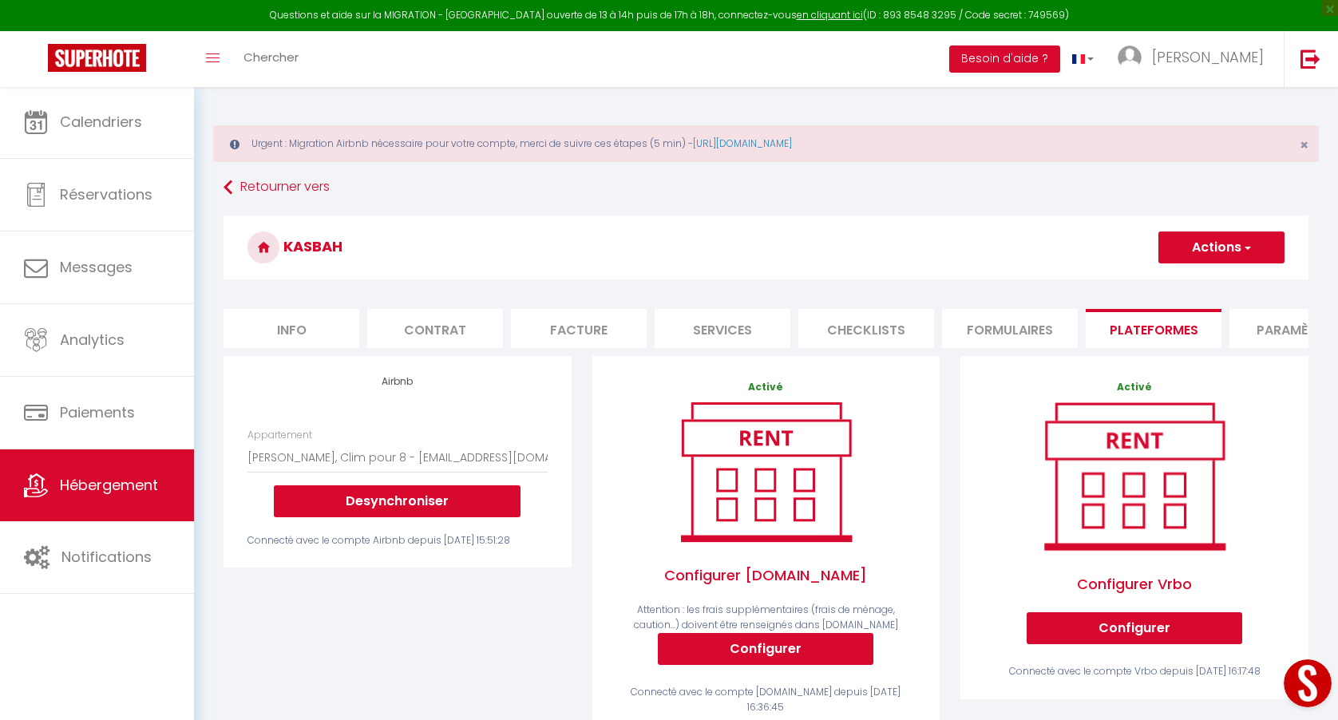
click at [1011, 330] on li "Formulaires" at bounding box center [1010, 328] width 136 height 39
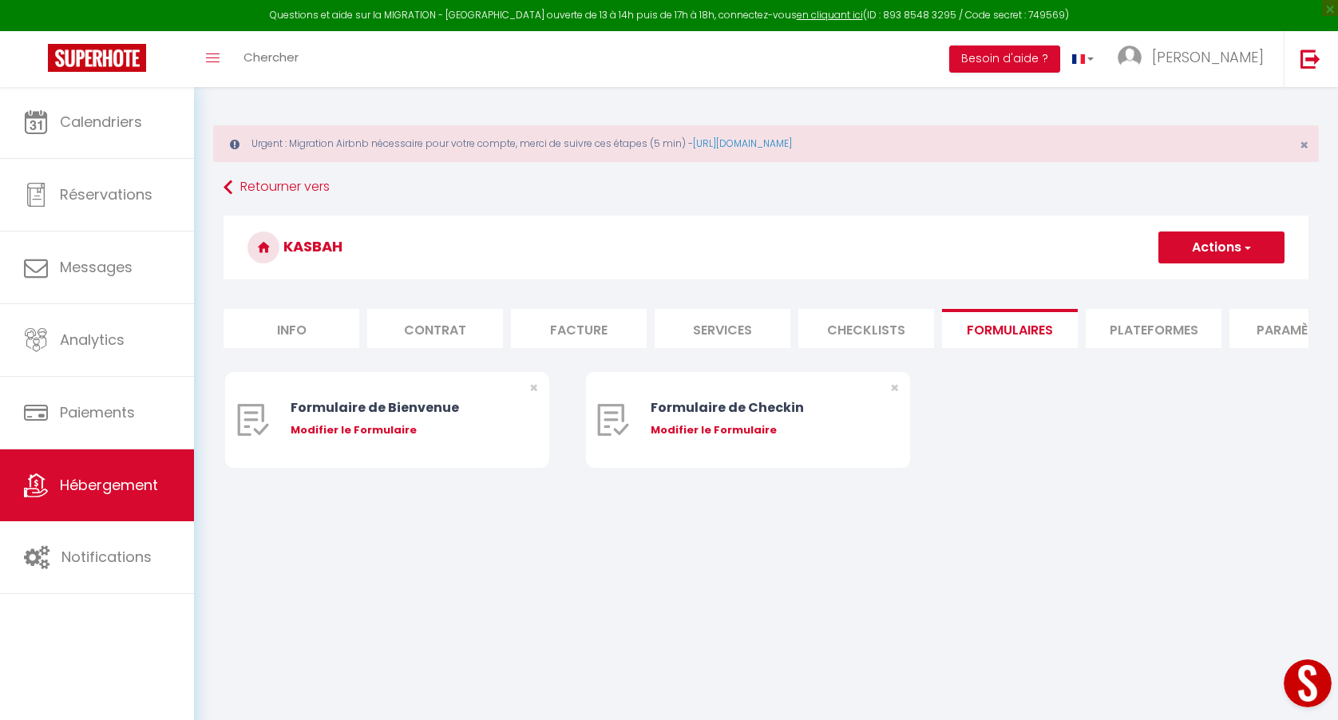
click at [1144, 328] on li "Plateformes" at bounding box center [1153, 328] width 136 height 39
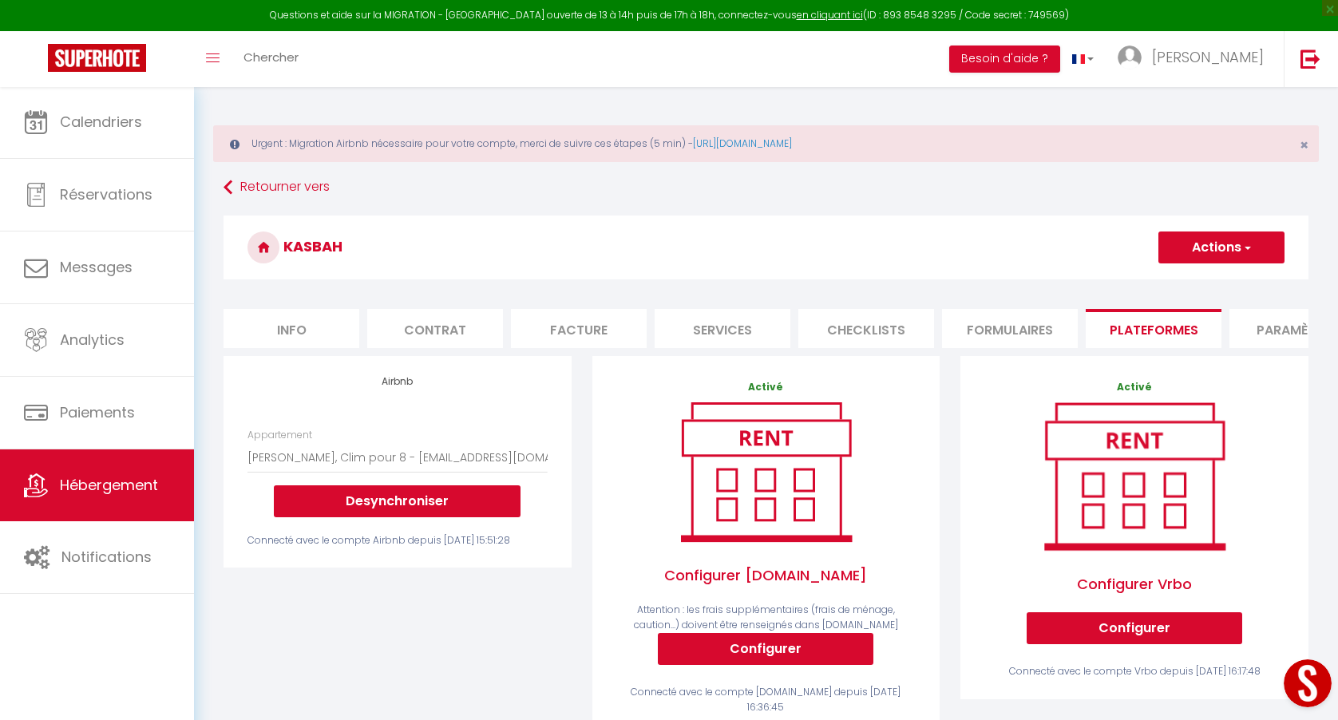
click at [867, 338] on li "Checklists" at bounding box center [866, 328] width 136 height 39
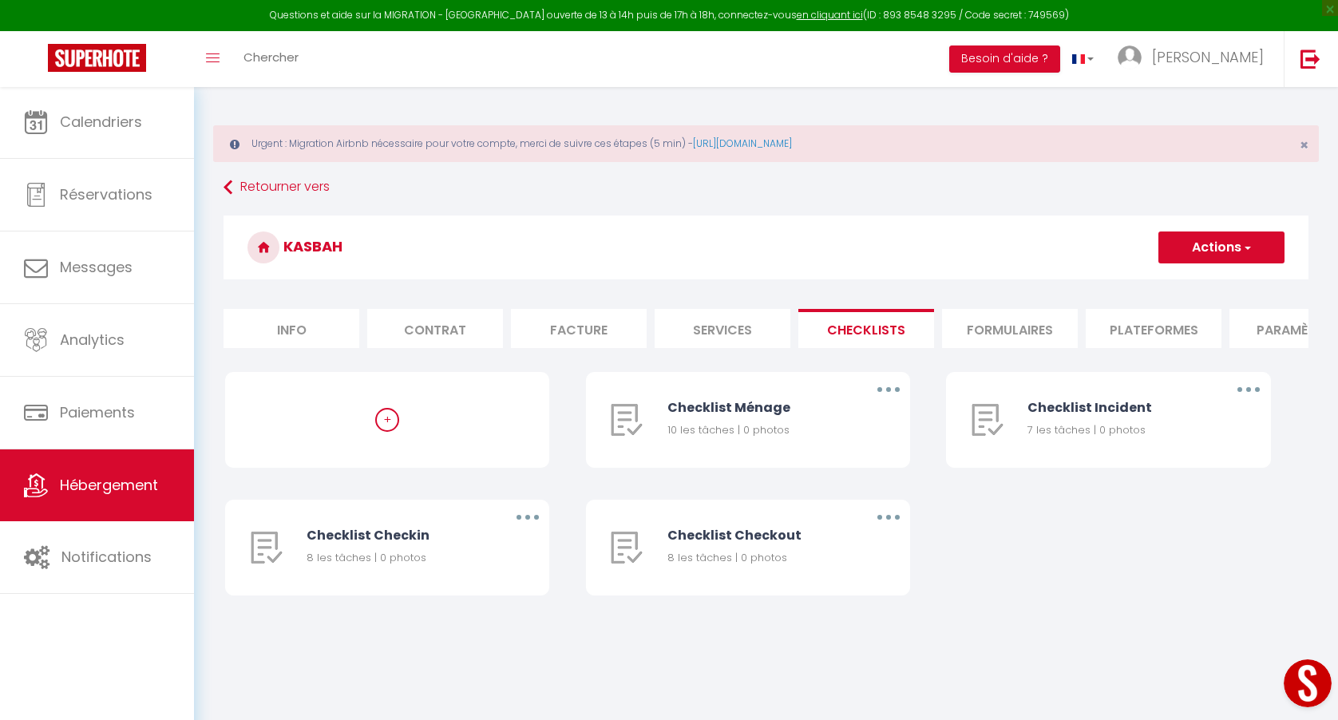
click at [287, 320] on li "Info" at bounding box center [291, 328] width 136 height 39
checkbox input "false"
checkbox input "true"
checkbox input "false"
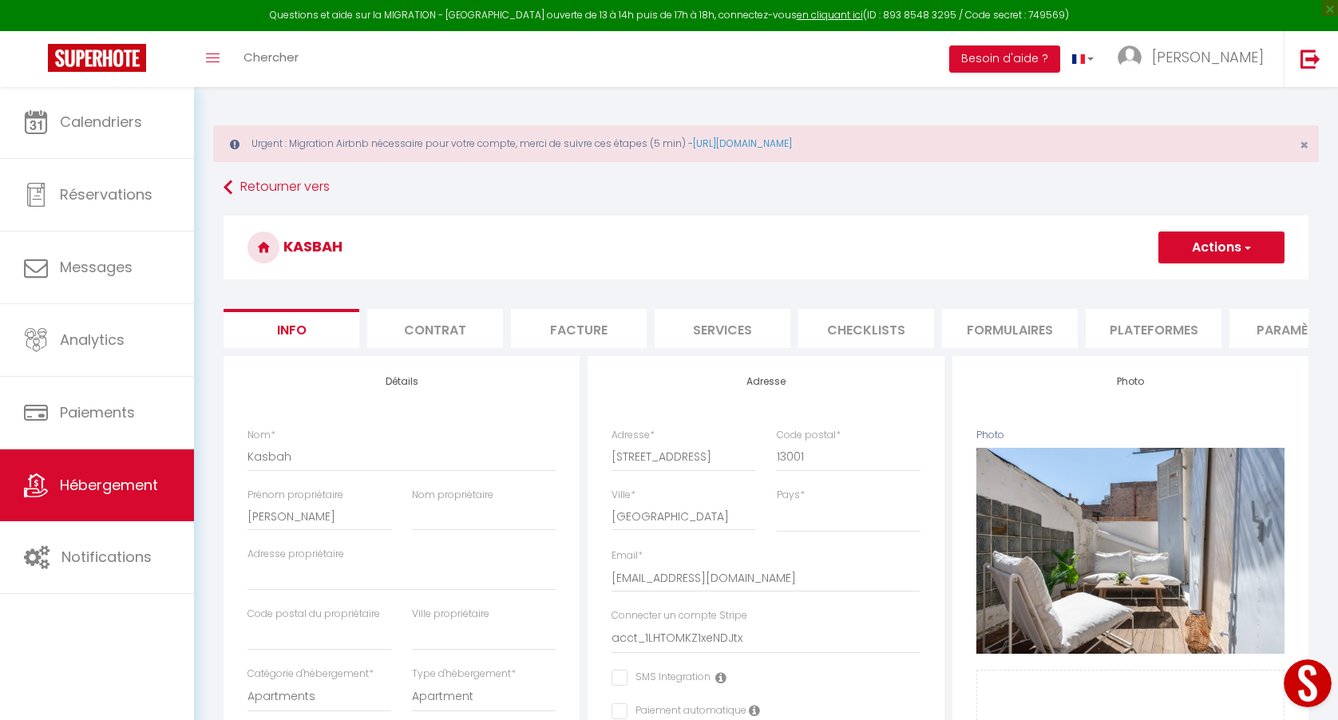
click at [1137, 326] on li "Plateformes" at bounding box center [1153, 328] width 136 height 39
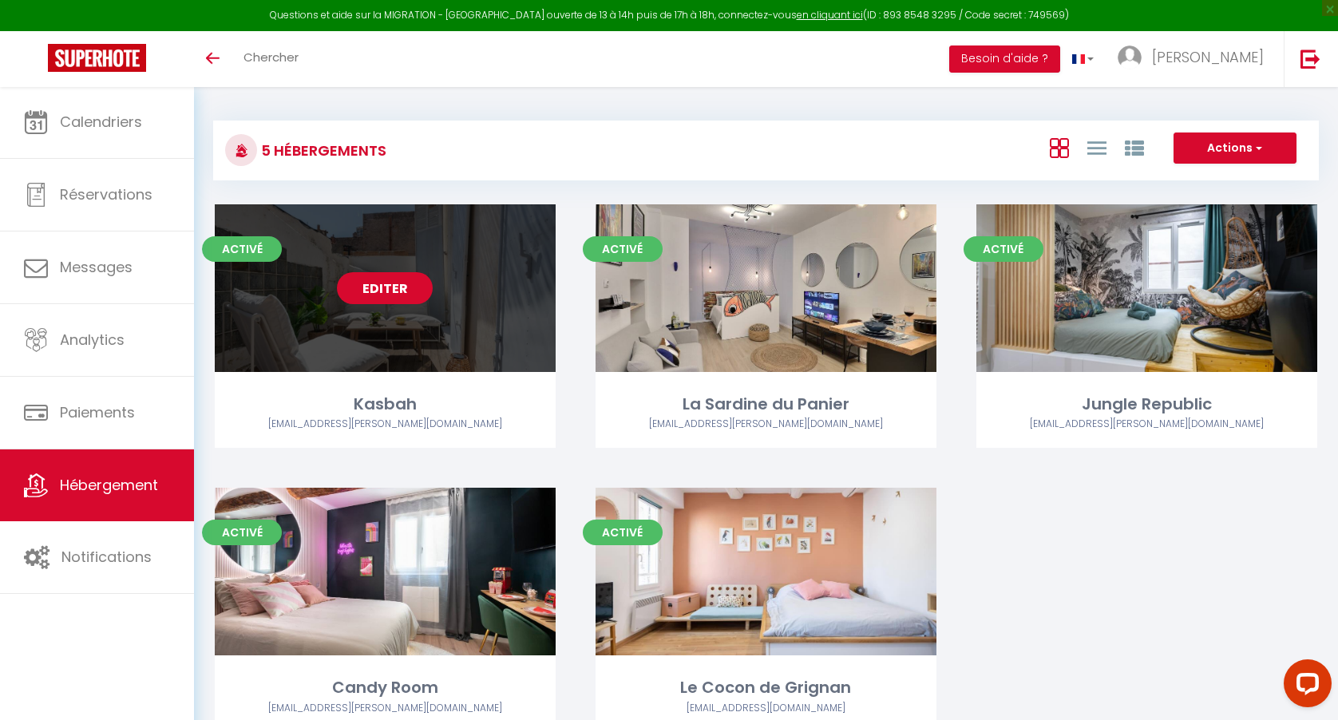
click at [397, 291] on link "Editer" at bounding box center [385, 288] width 96 height 32
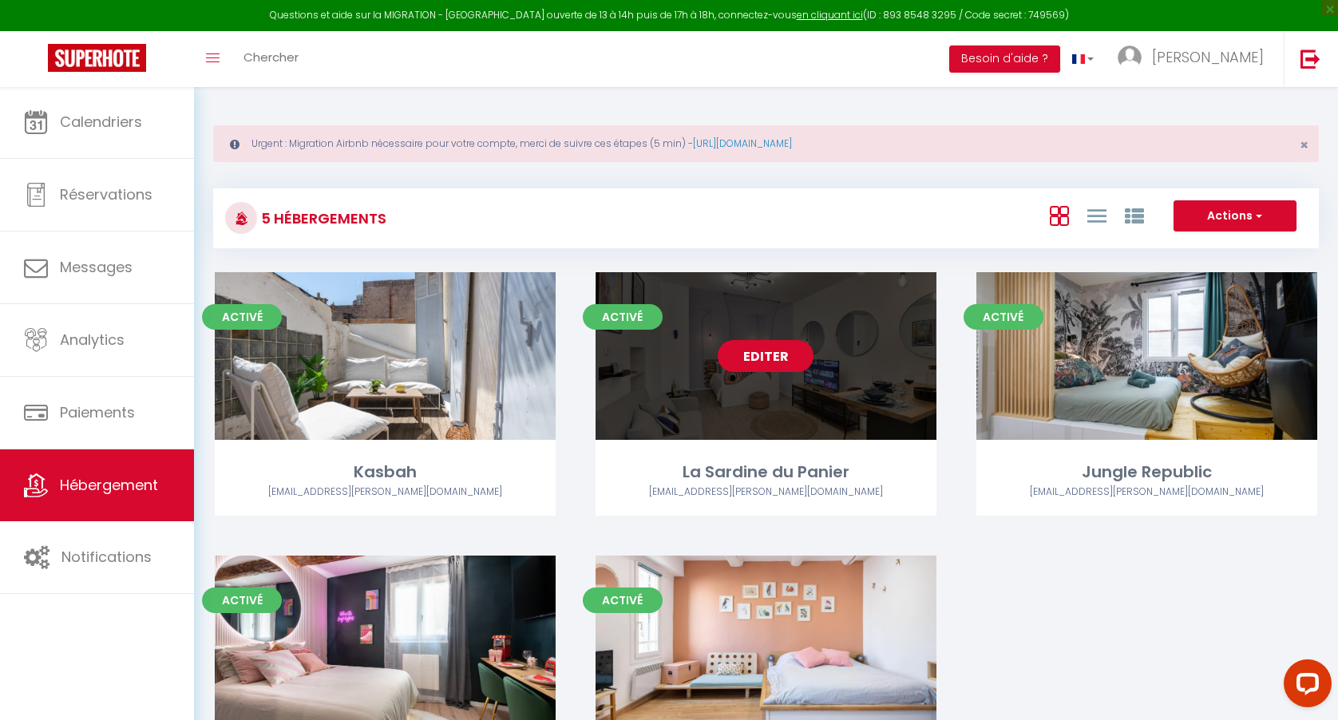
click at [776, 360] on link "Editer" at bounding box center [765, 356] width 96 height 32
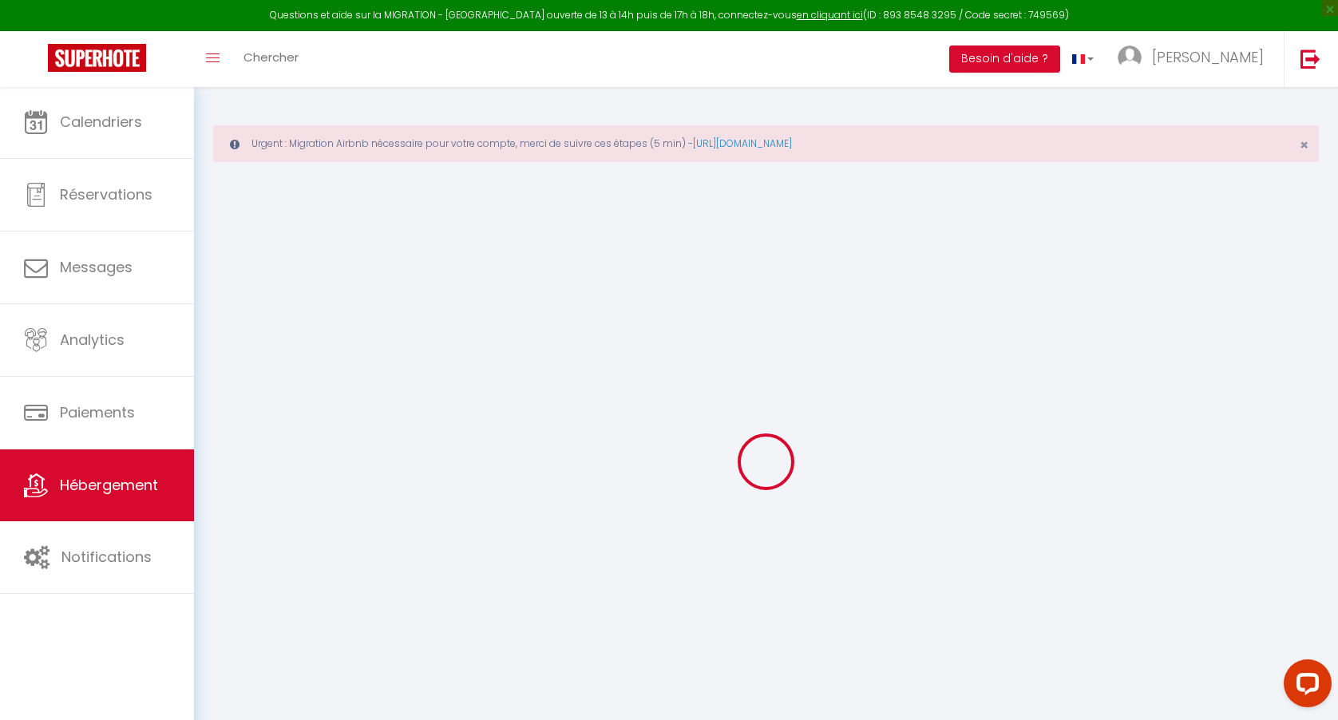
type input "La Sardine du Panier"
type input "[PERSON_NAME]"
select select "4"
type input "105"
type input "2.00"
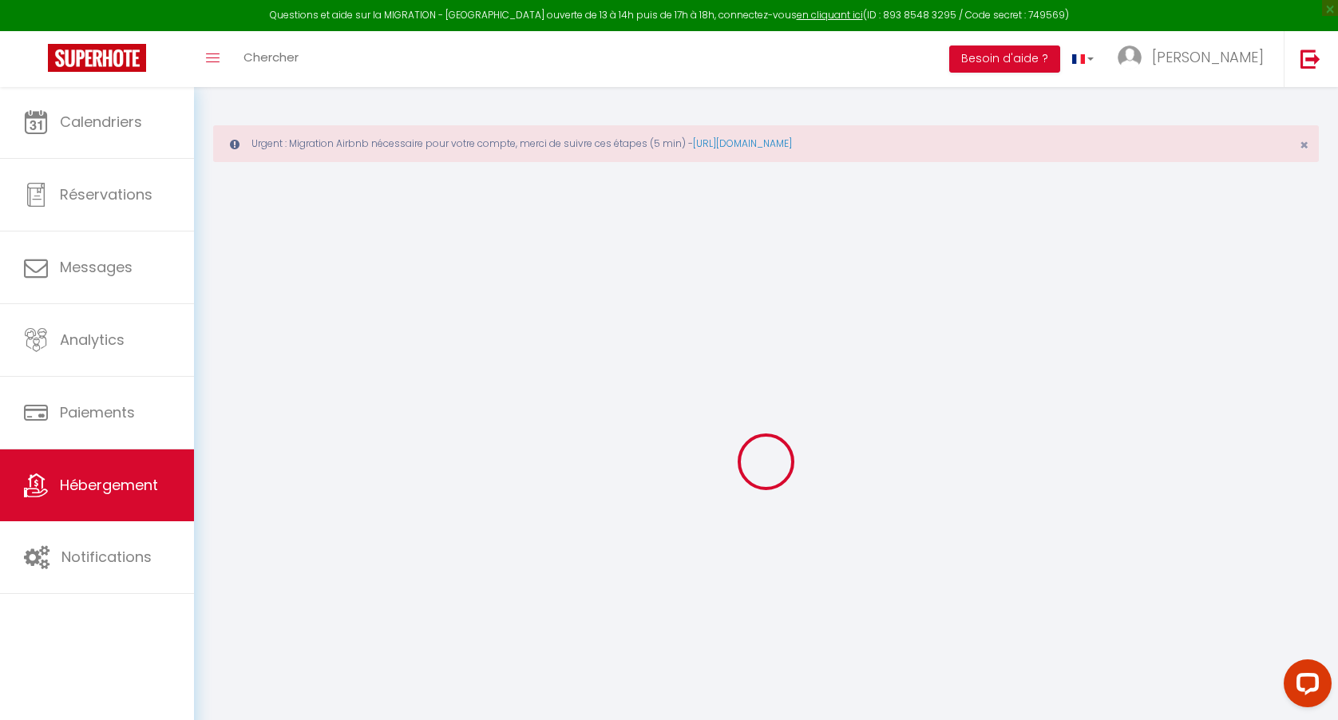
select select
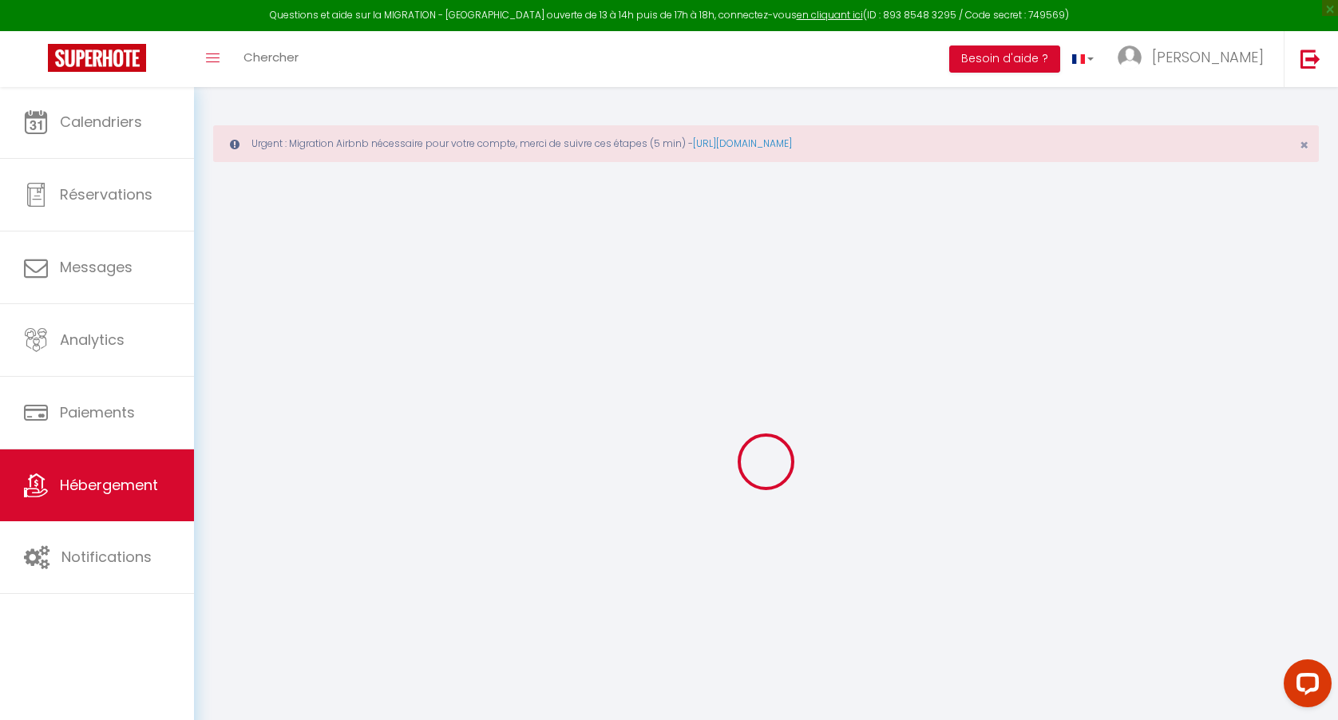
select select
type input "[STREET_ADDRESS]"
type input "13002"
type input "[GEOGRAPHIC_DATA]"
type input "[EMAIL_ADDRESS][DOMAIN_NAME]"
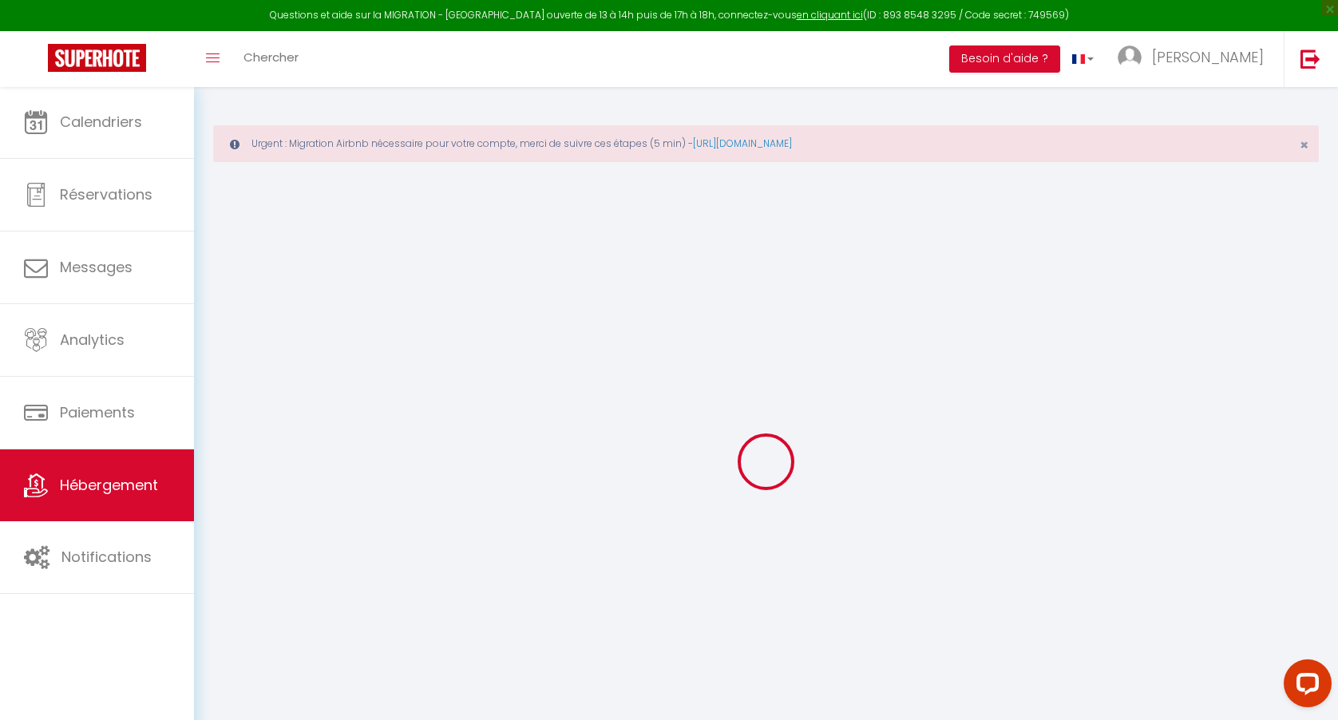
select select
checkbox input "false"
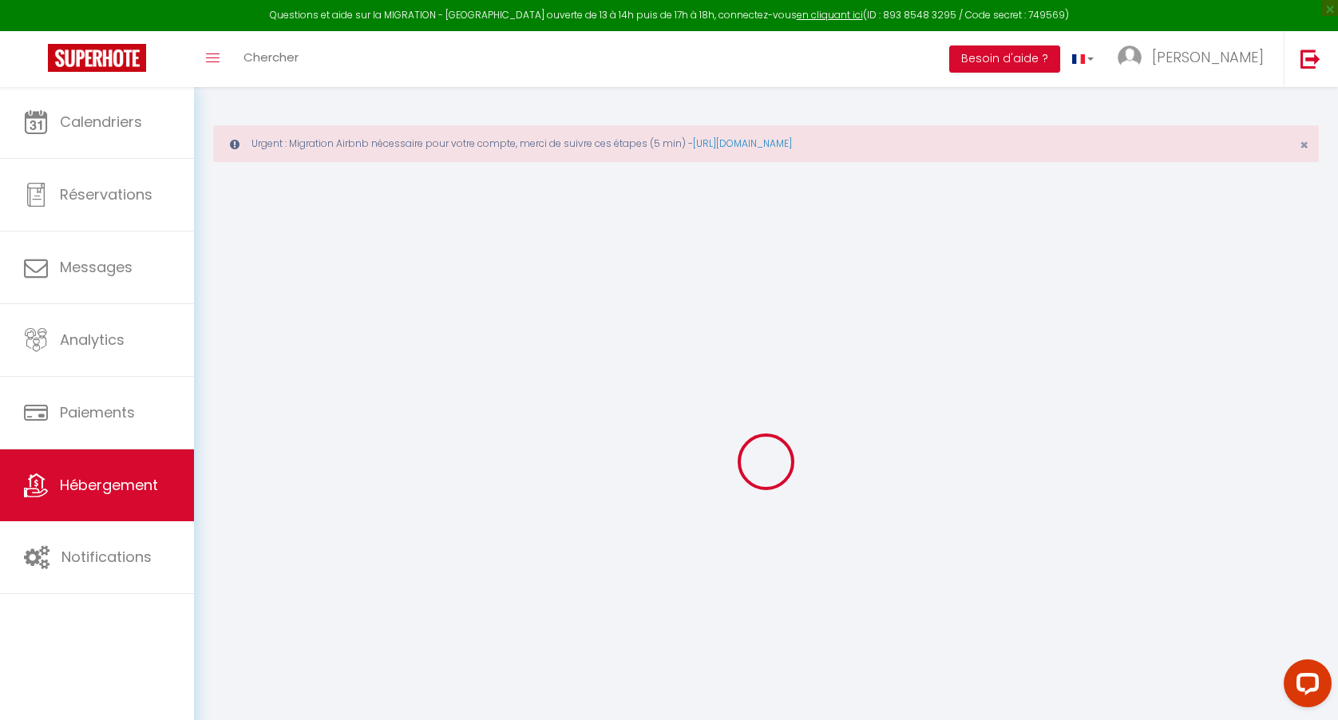
type input "0"
select select
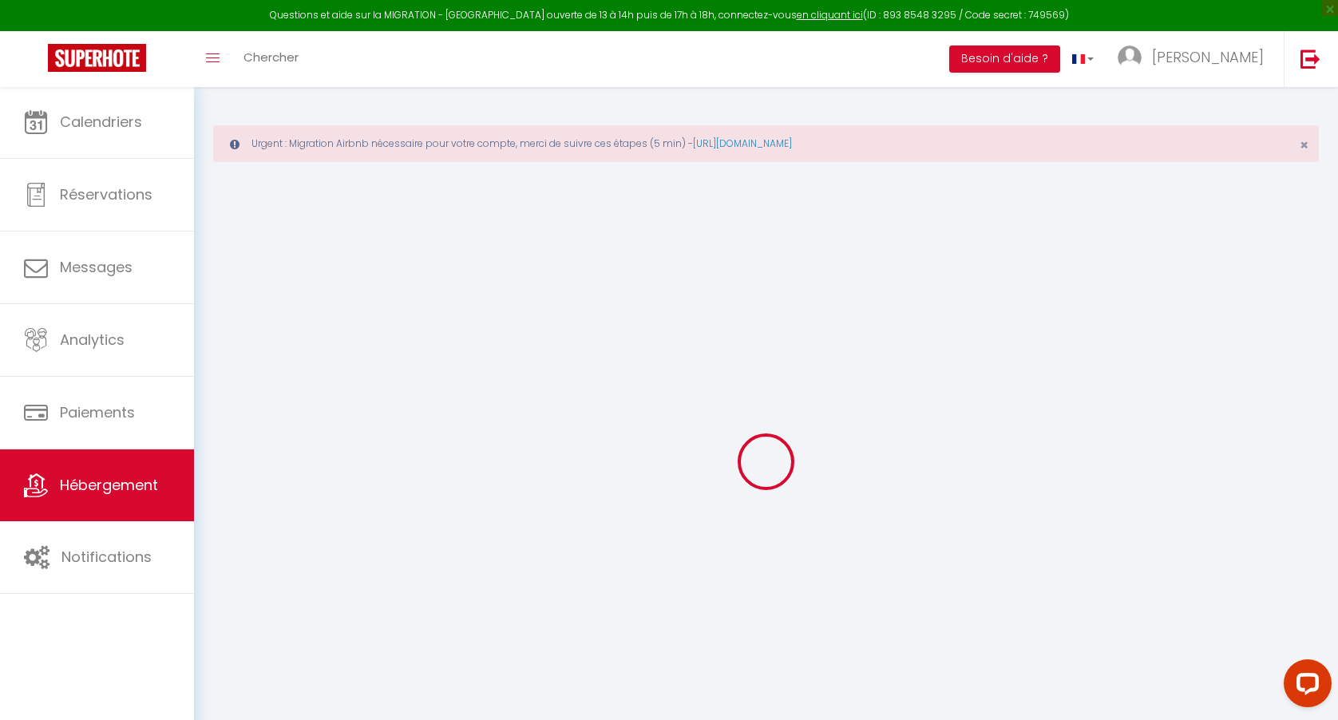
select select
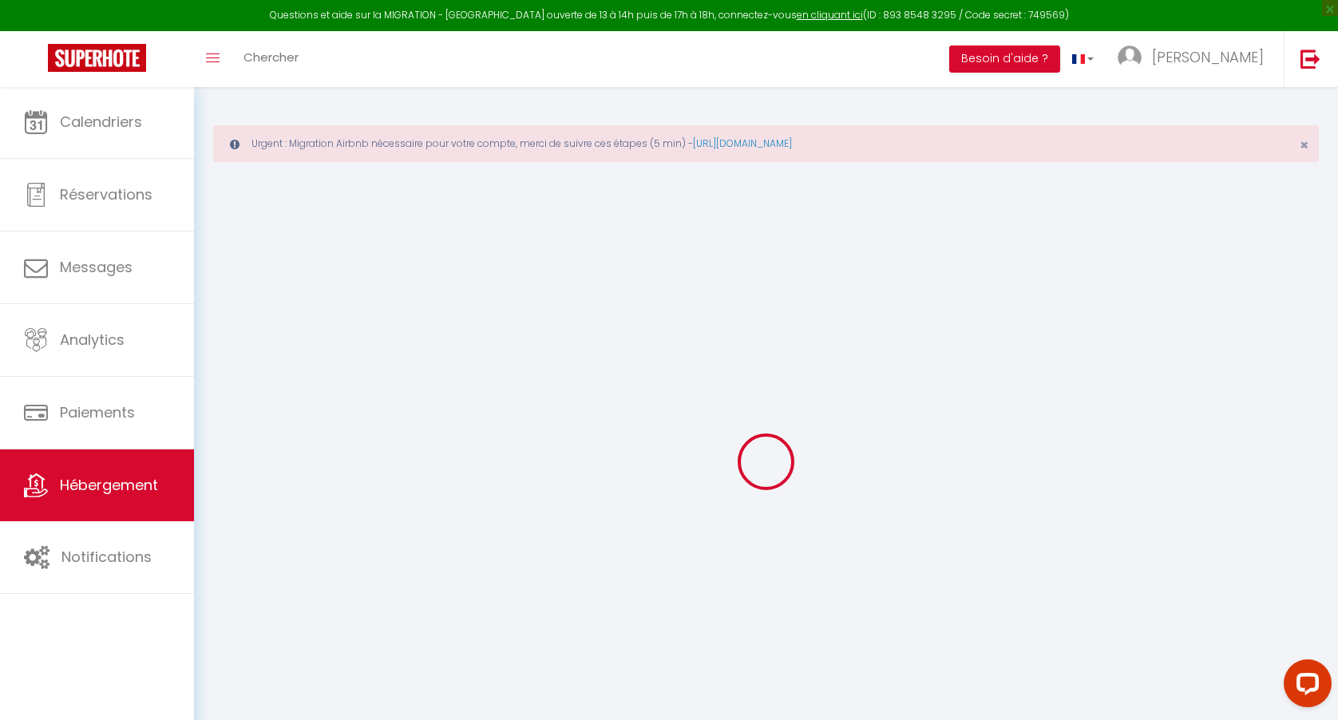
select select
checkbox input "false"
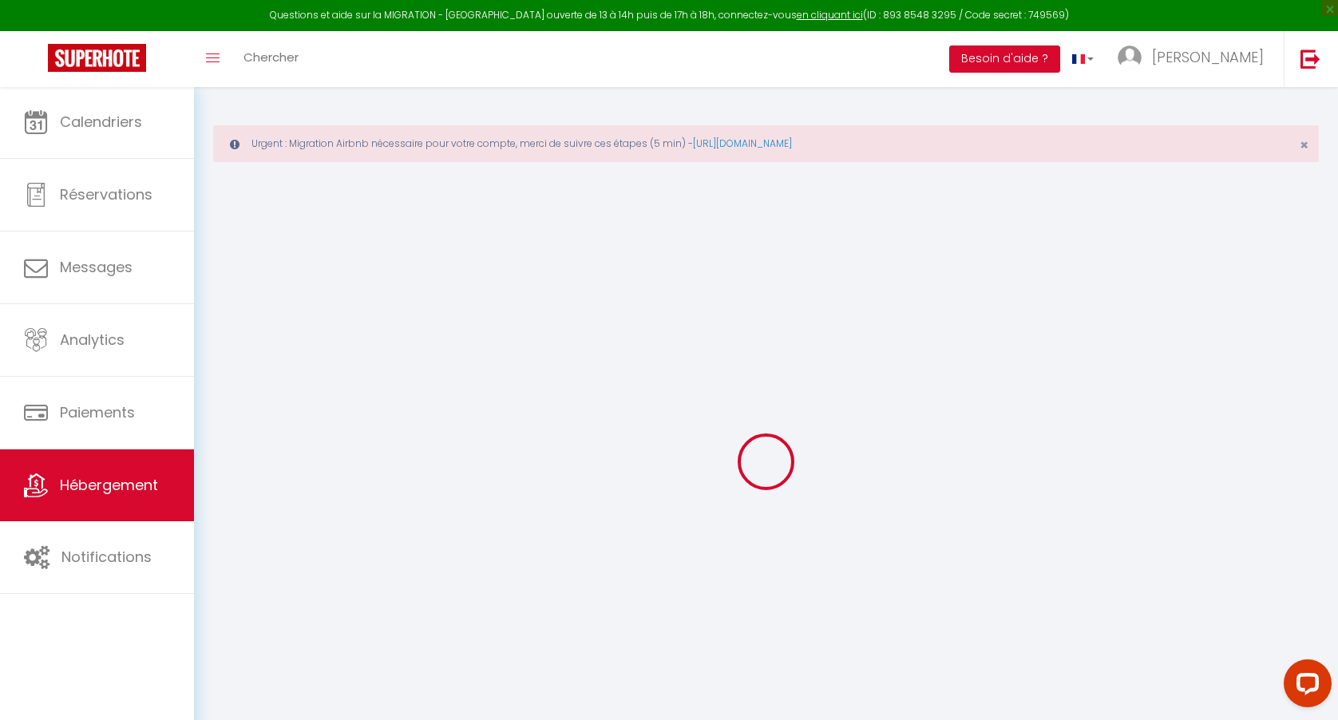
select select "15534"
select select
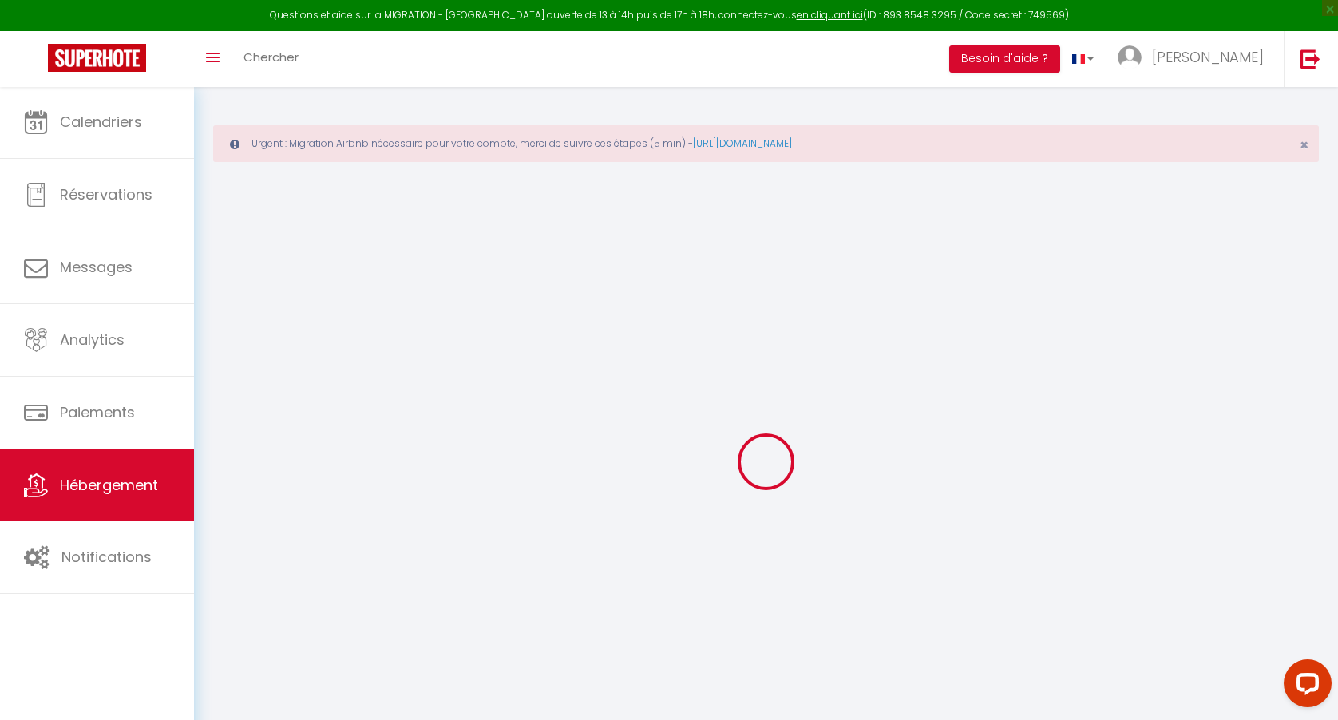
select select
checkbox input "false"
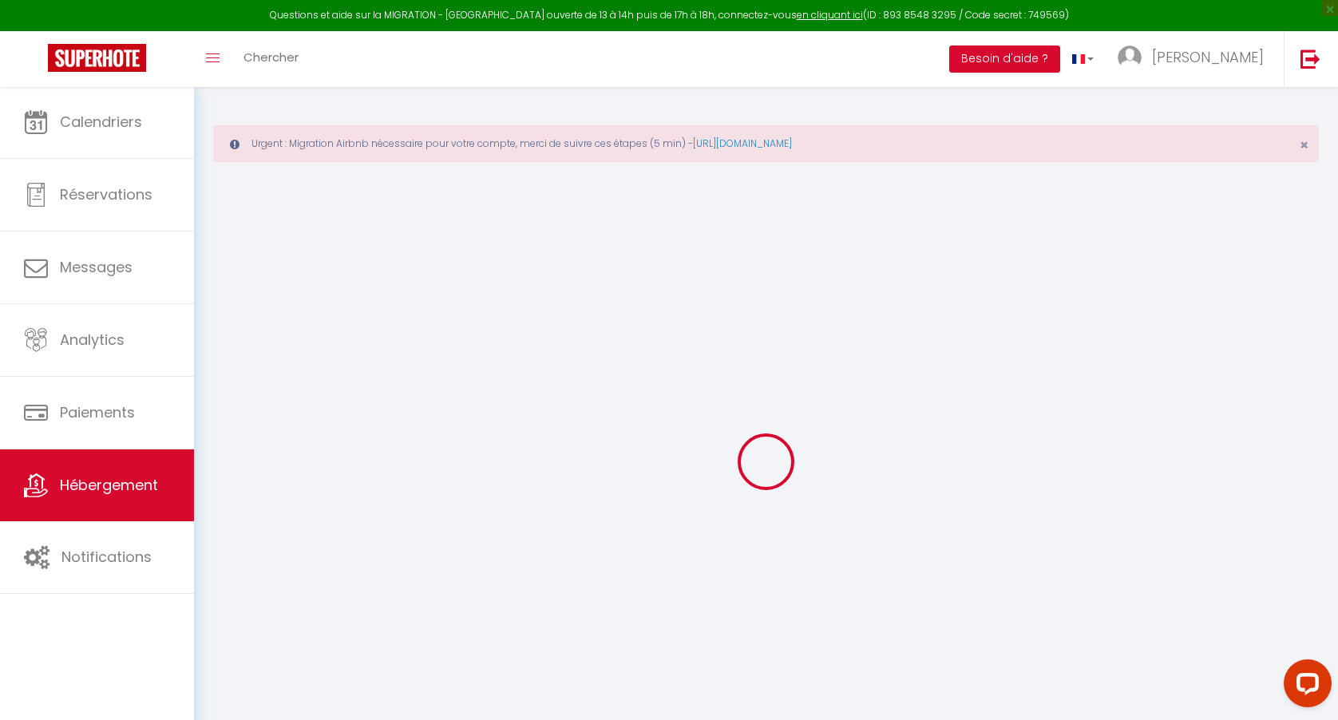
checkbox input "false"
select select
checkbox input "false"
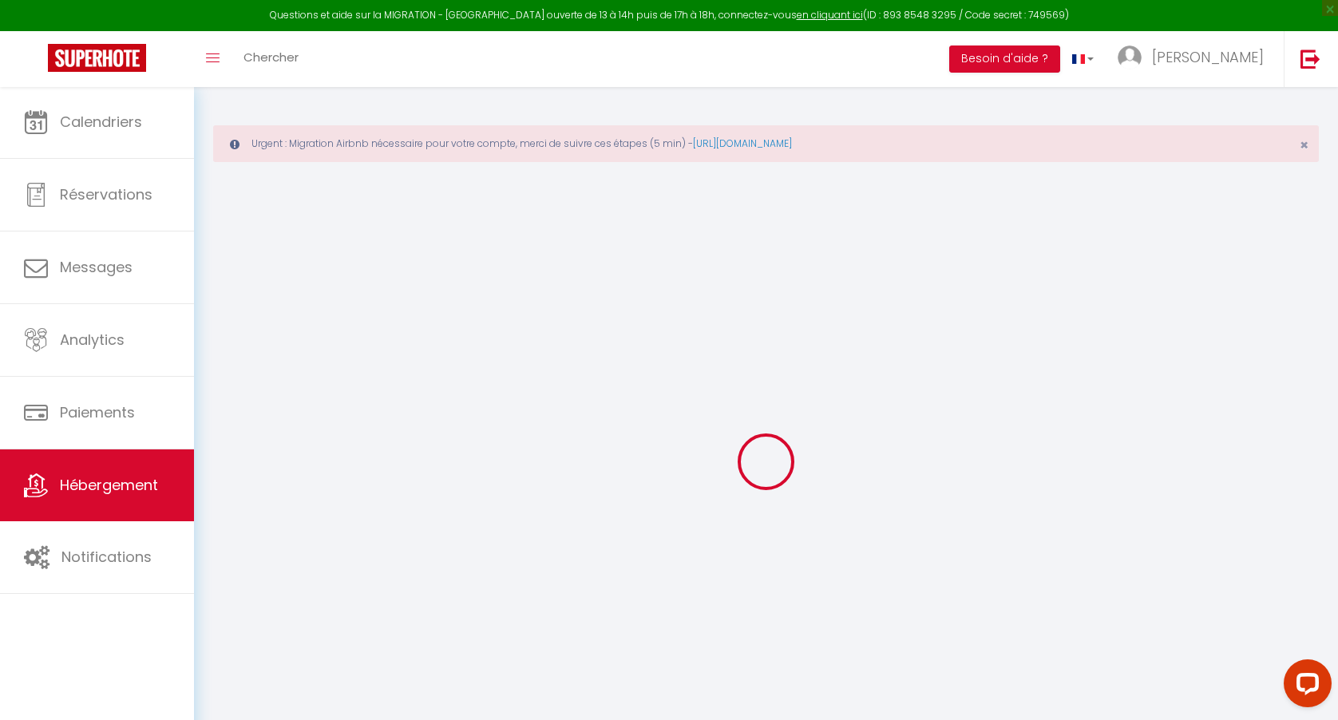
checkbox input "false"
select select
checkbox input "false"
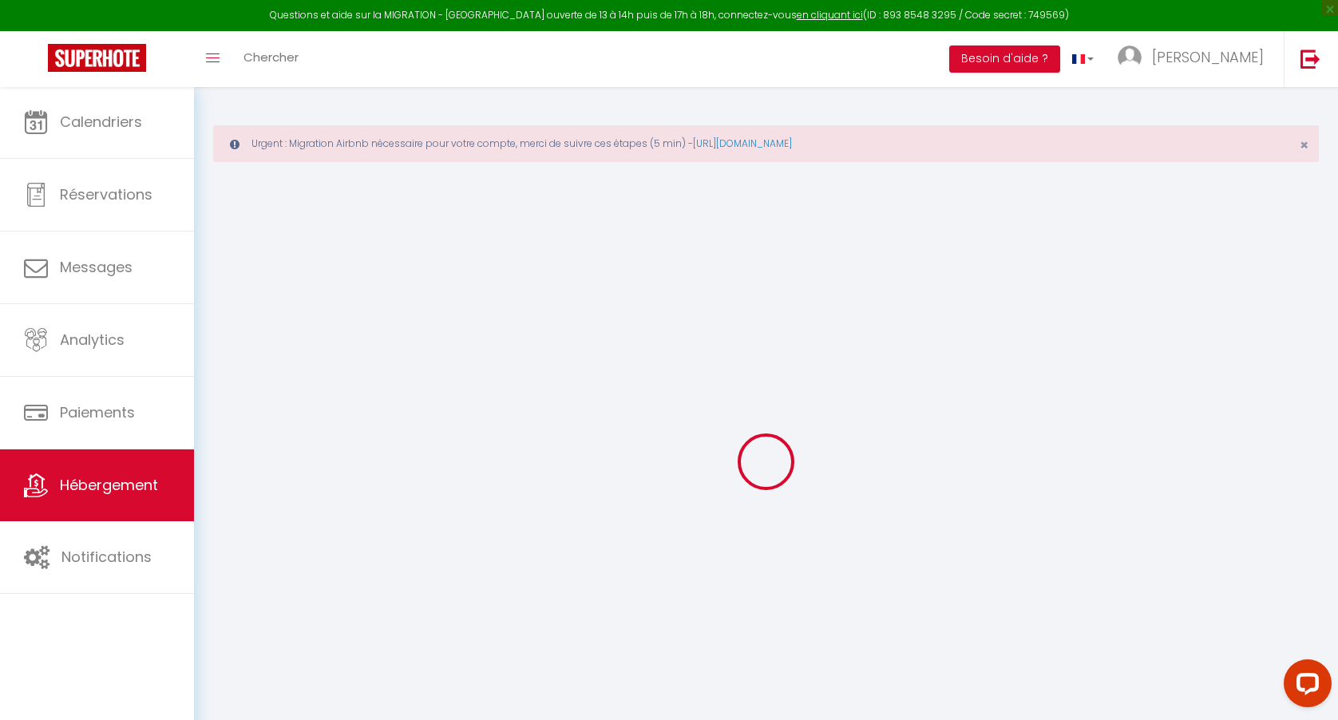
checkbox input "false"
select select
checkbox input "false"
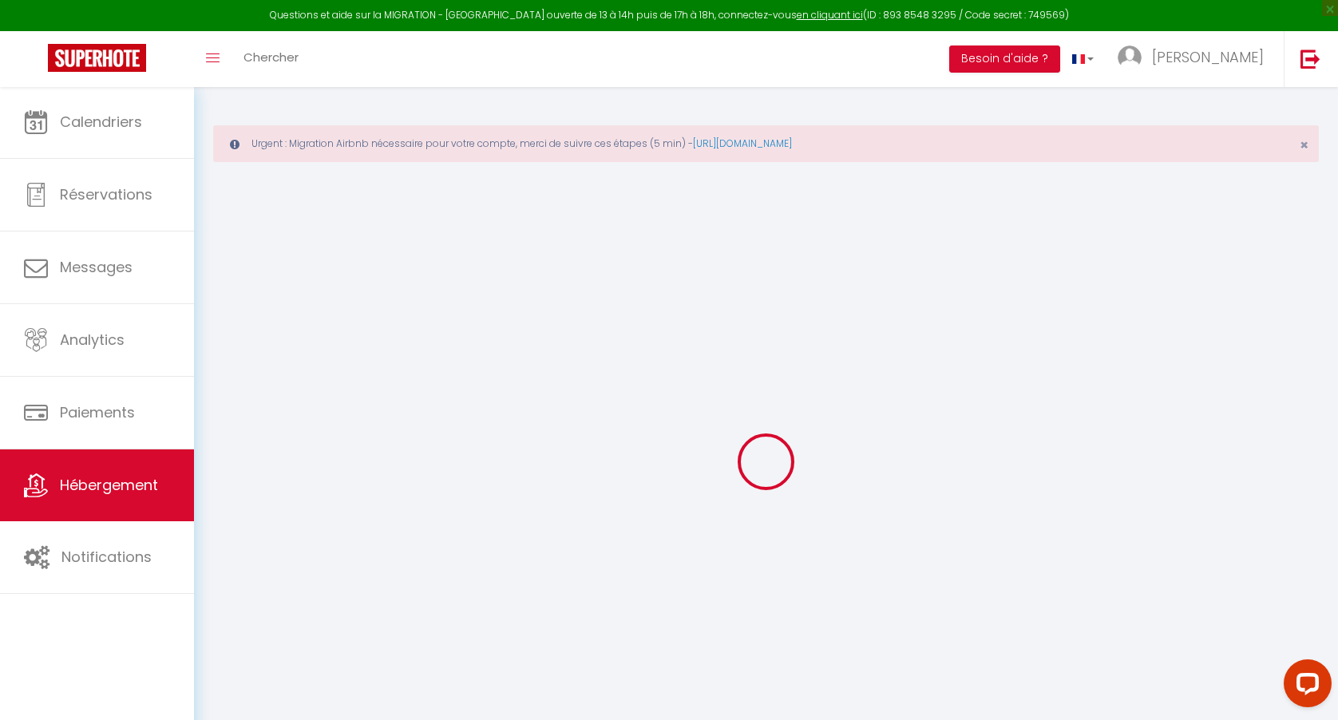
checkbox input "false"
select select "15:00"
select select
select select "11:00"
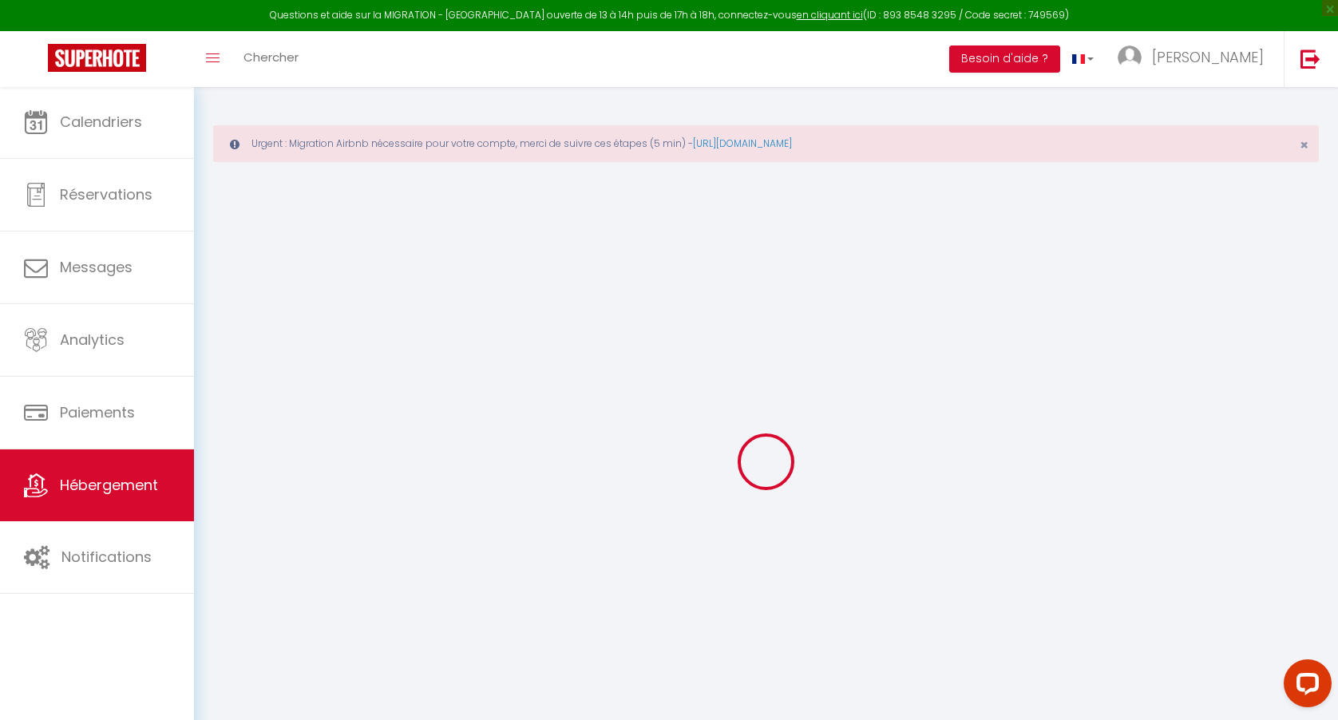
select select "30"
select select "120"
select select "03:00"
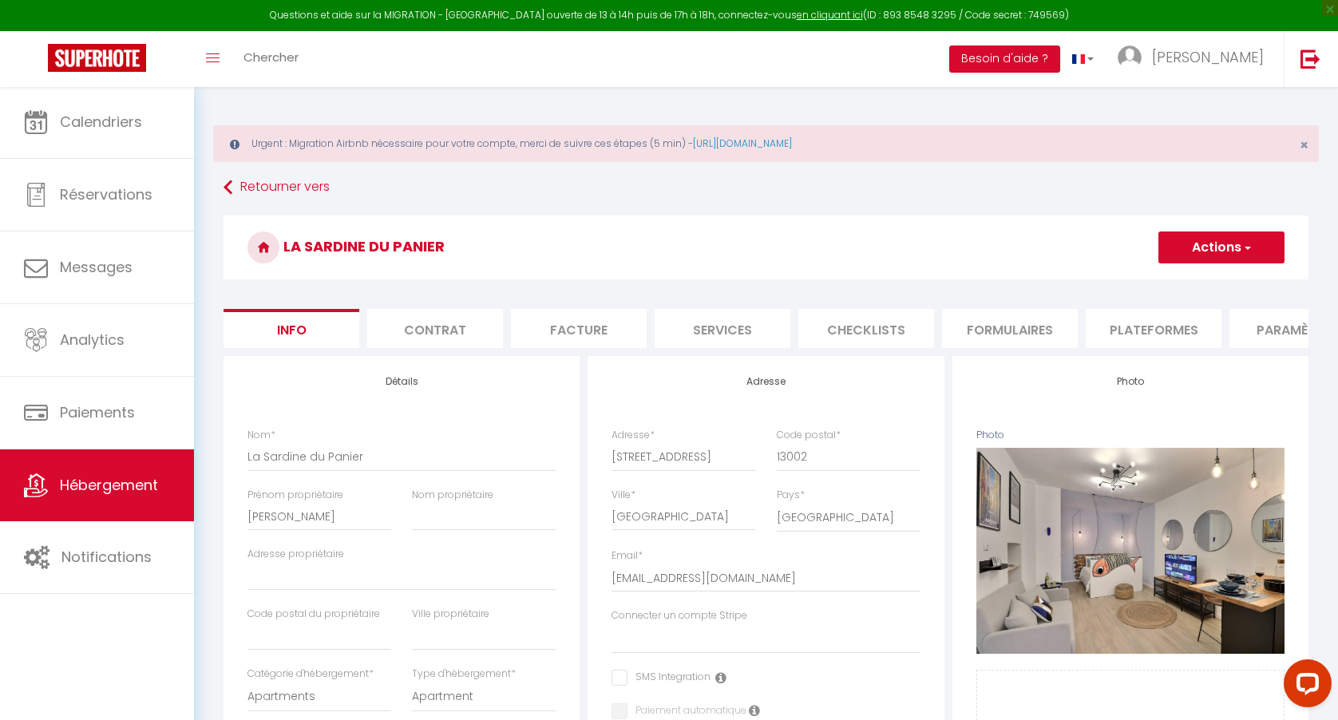
select select
checkbox input "false"
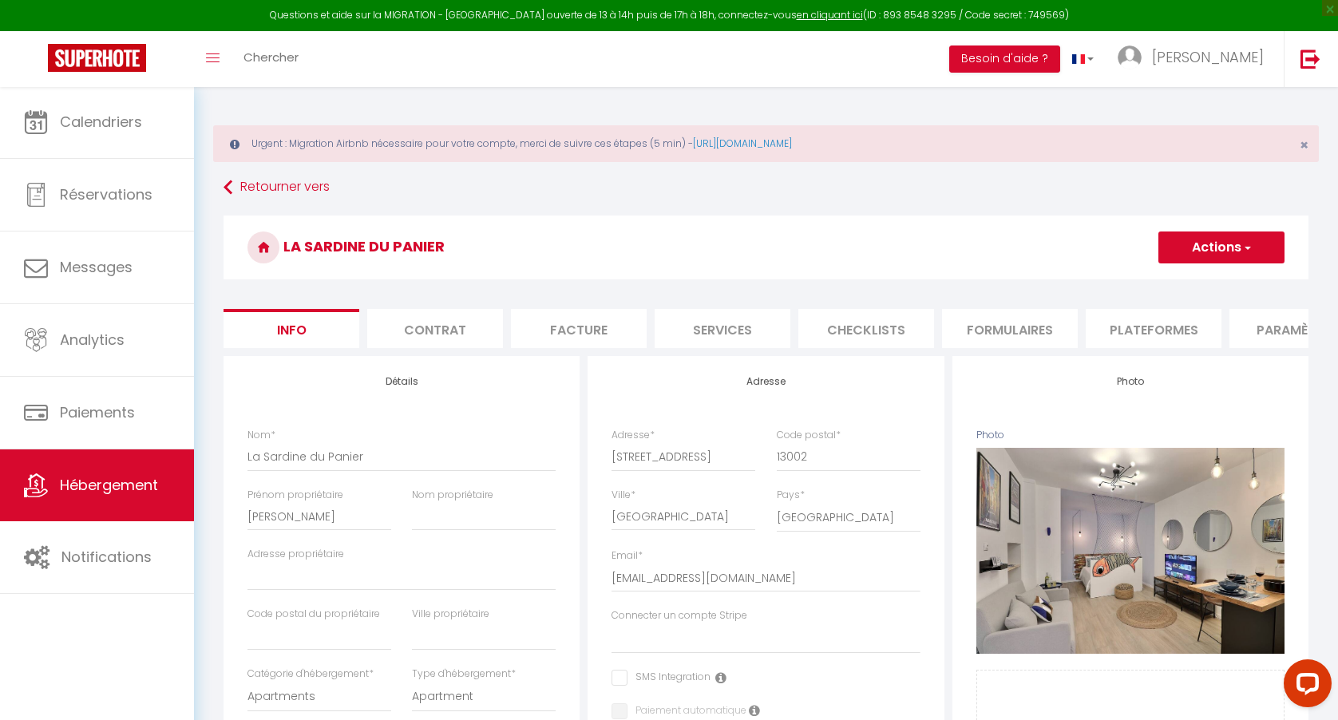
checkbox input "false"
click at [992, 329] on li "Formulaires" at bounding box center [1010, 328] width 136 height 39
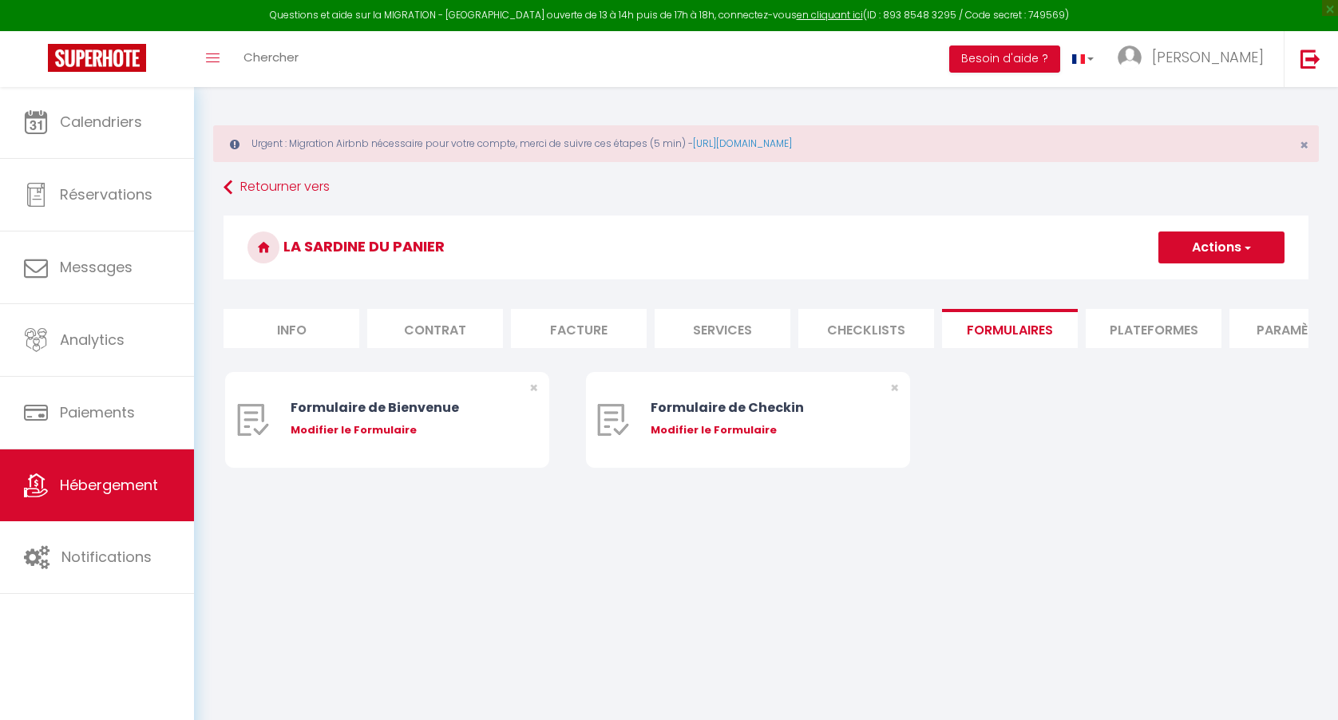
click at [918, 324] on li "Checklists" at bounding box center [866, 328] width 136 height 39
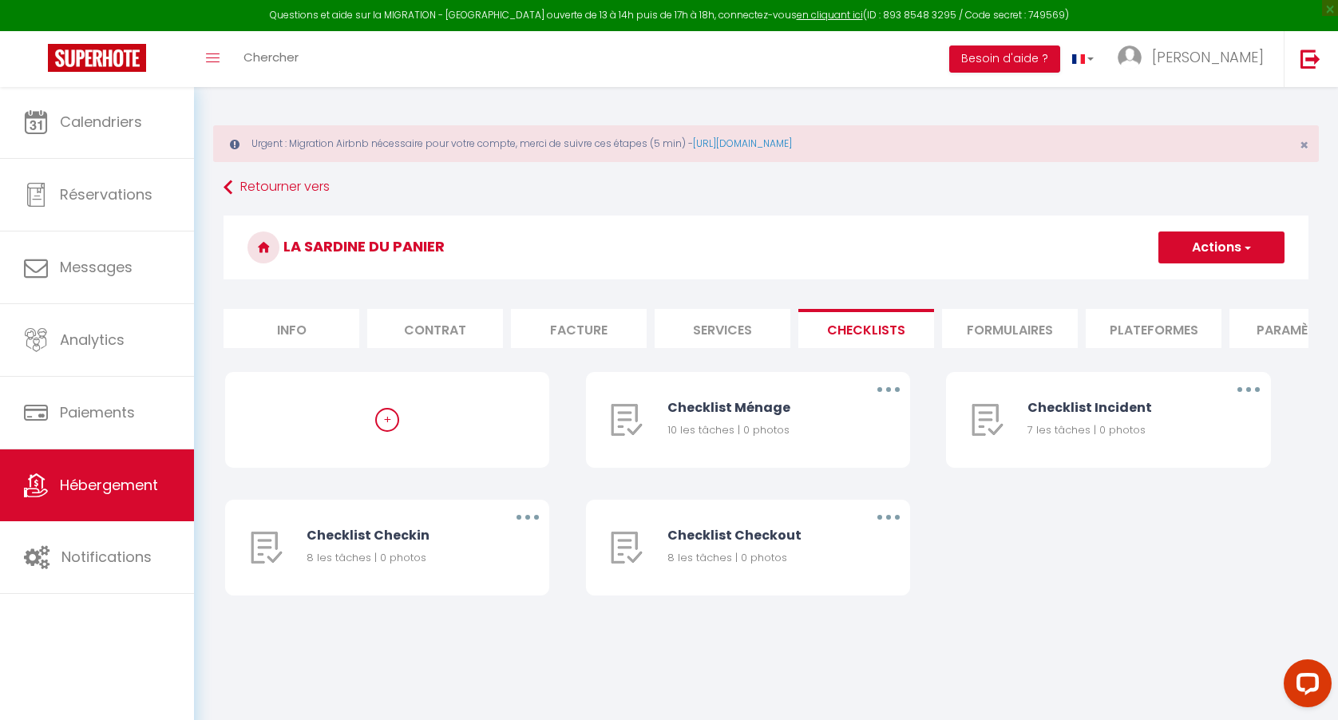
click at [1144, 325] on li "Plateformes" at bounding box center [1153, 328] width 136 height 39
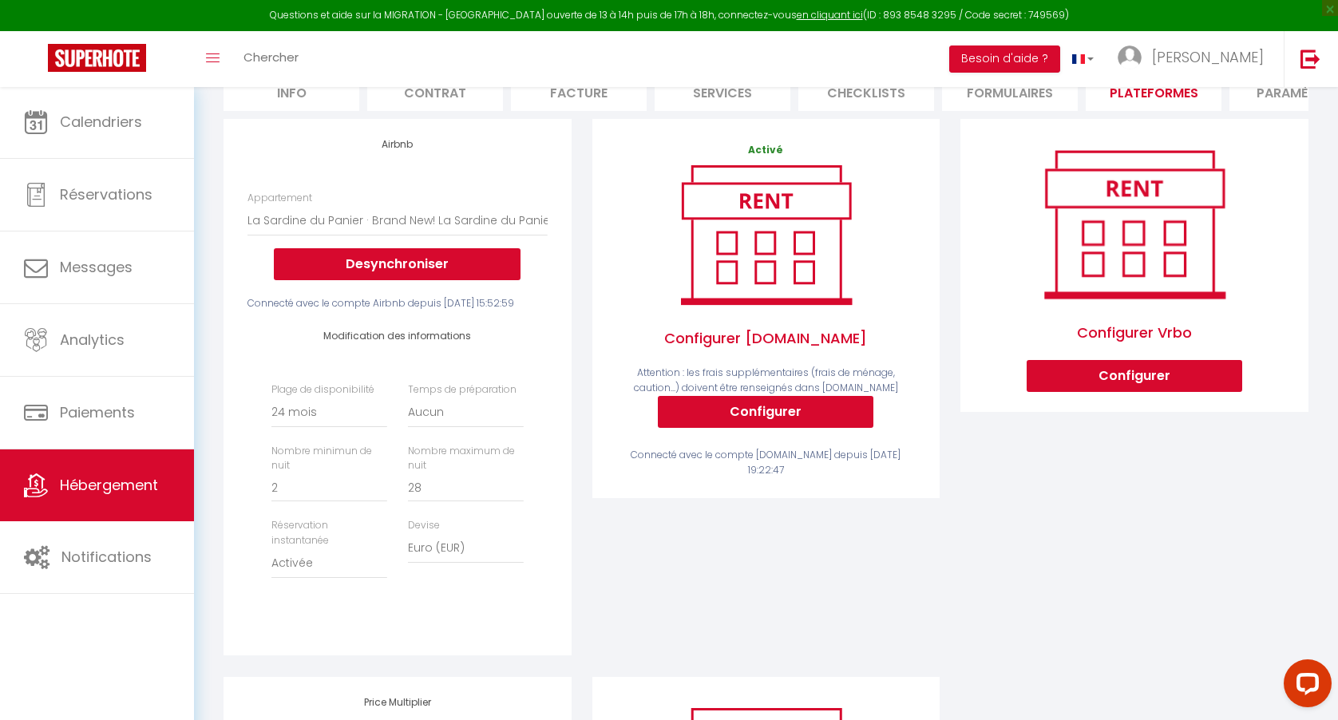
scroll to position [239, 0]
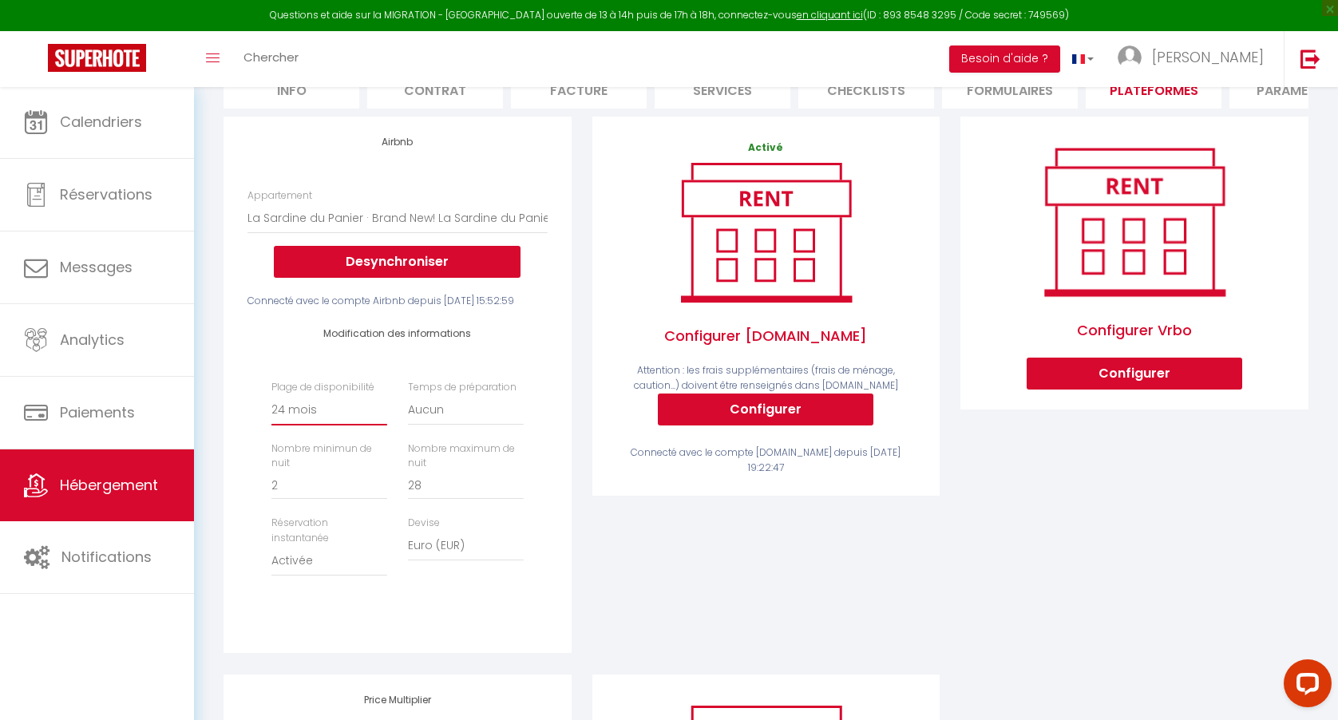
select select "180"
drag, startPoint x: 434, startPoint y: 500, endPoint x: 393, endPoint y: 500, distance: 41.5
click at [393, 500] on div "Plage de disponibilité Date indisponible par defaut 1 mois 3 mois 6 mois 9 mois…" at bounding box center [397, 486] width 273 height 212
type input "14"
select select "well_reviewed_guests"
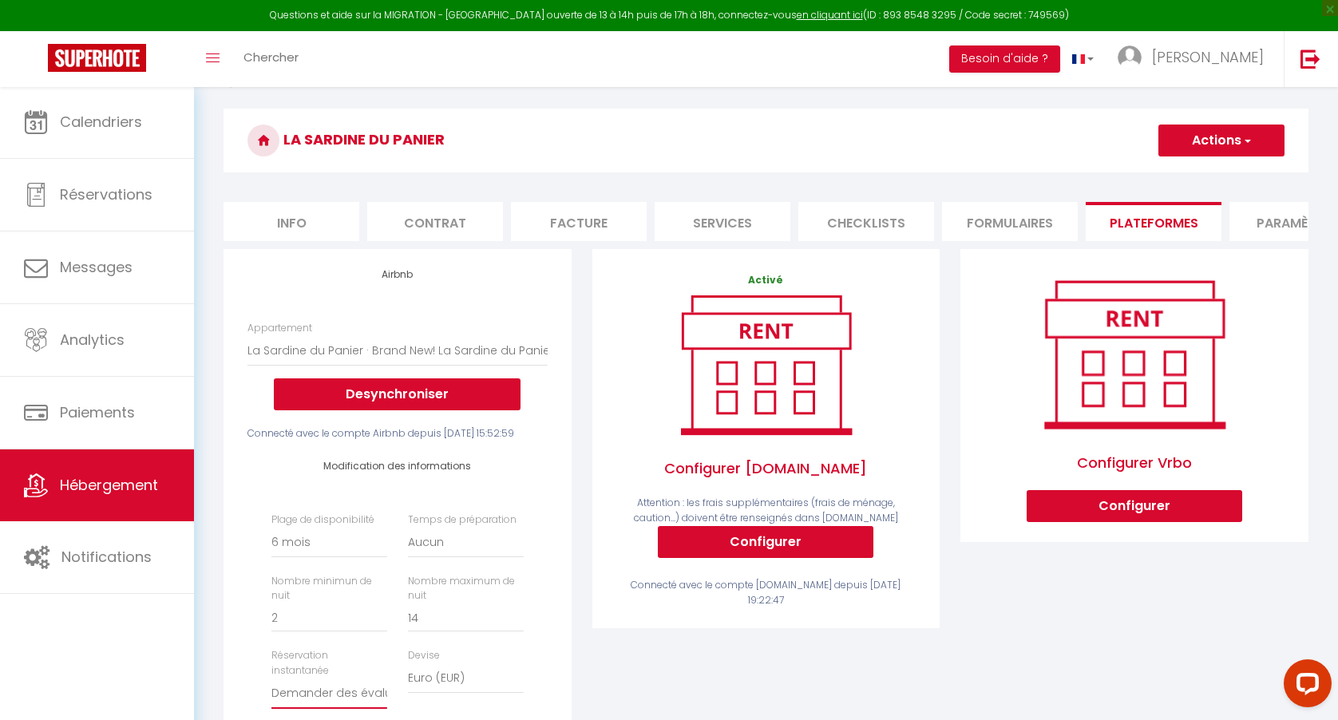
scroll to position [105, 0]
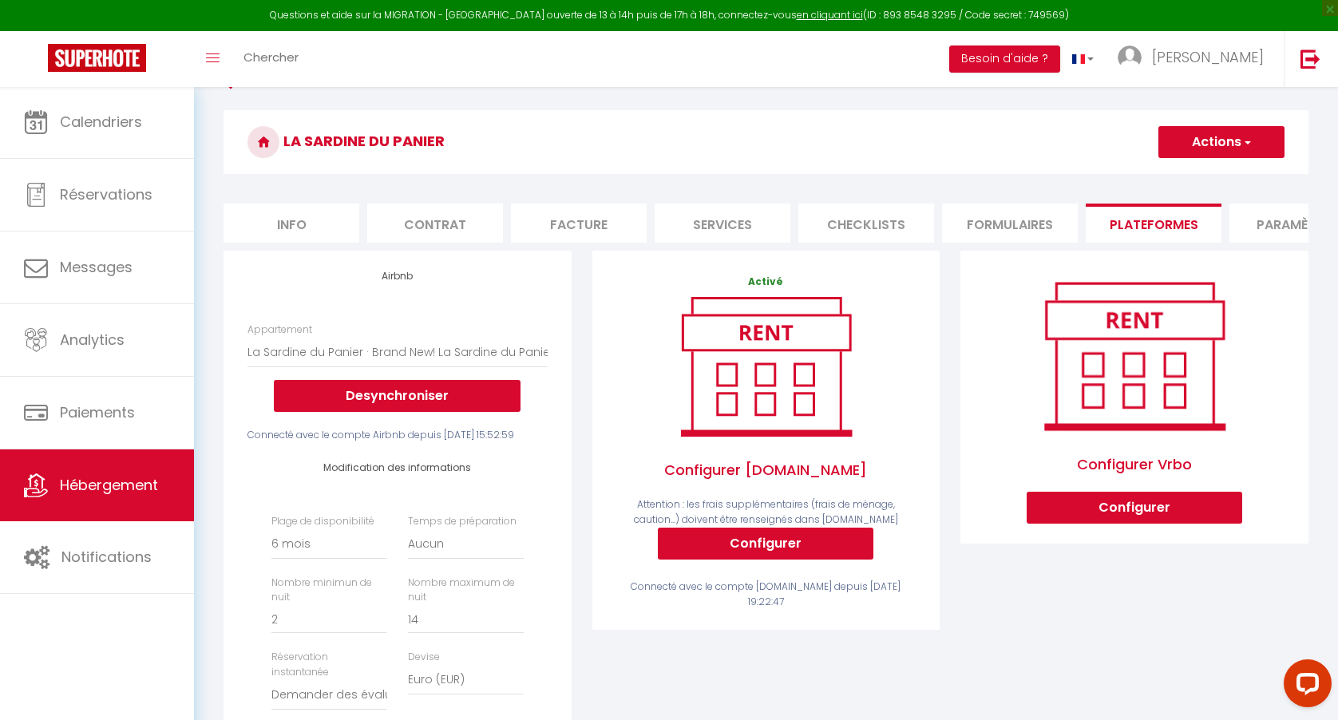
click at [1235, 142] on button "Actions" at bounding box center [1221, 142] width 126 height 32
click at [1212, 173] on link "Enregistrer" at bounding box center [1220, 177] width 126 height 21
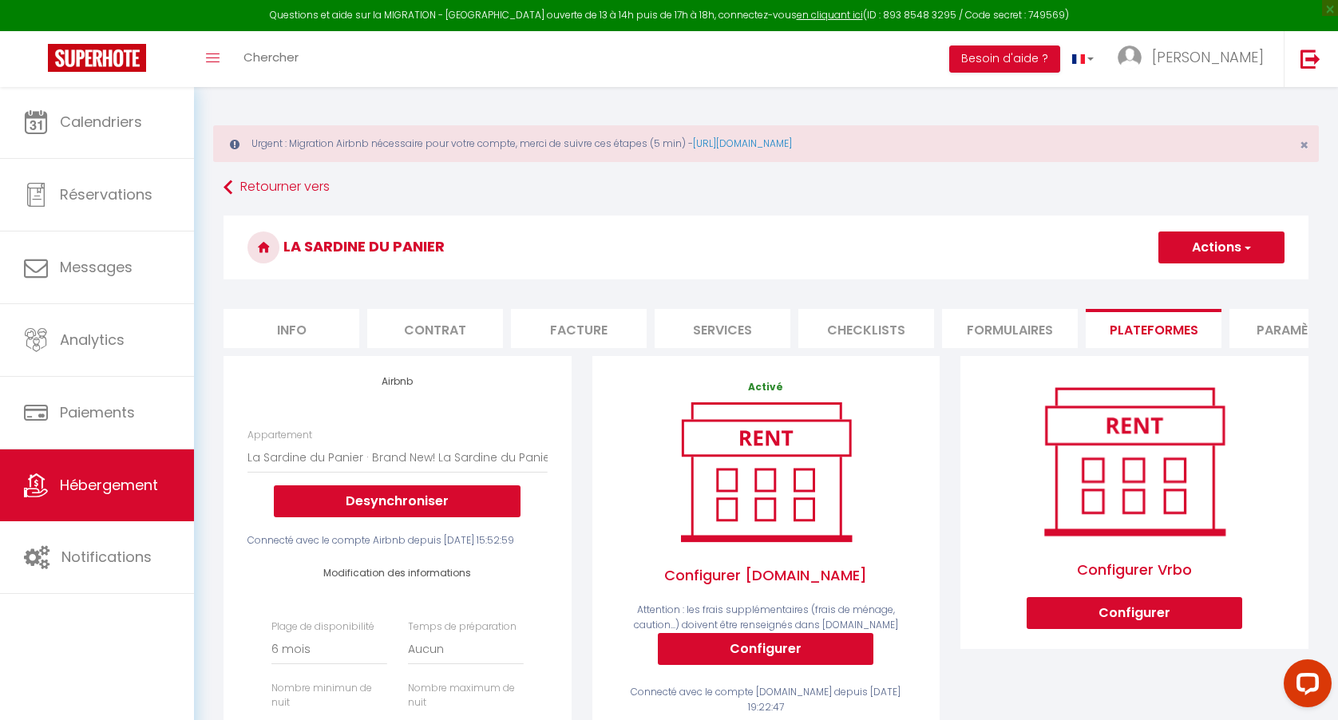
scroll to position [0, 0]
click at [1241, 246] on span "button" at bounding box center [1246, 247] width 10 height 16
click at [1203, 286] on link "Enregistrer" at bounding box center [1220, 282] width 126 height 21
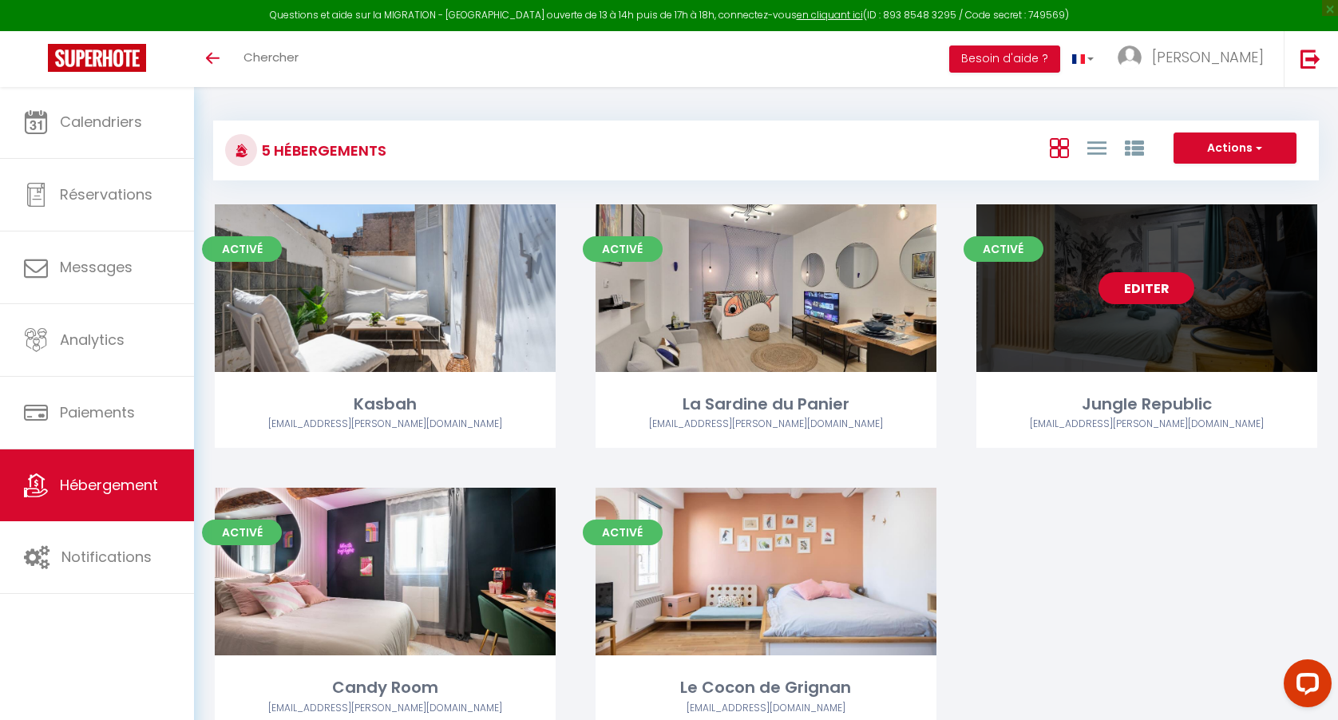
click at [1133, 291] on link "Editer" at bounding box center [1146, 288] width 96 height 32
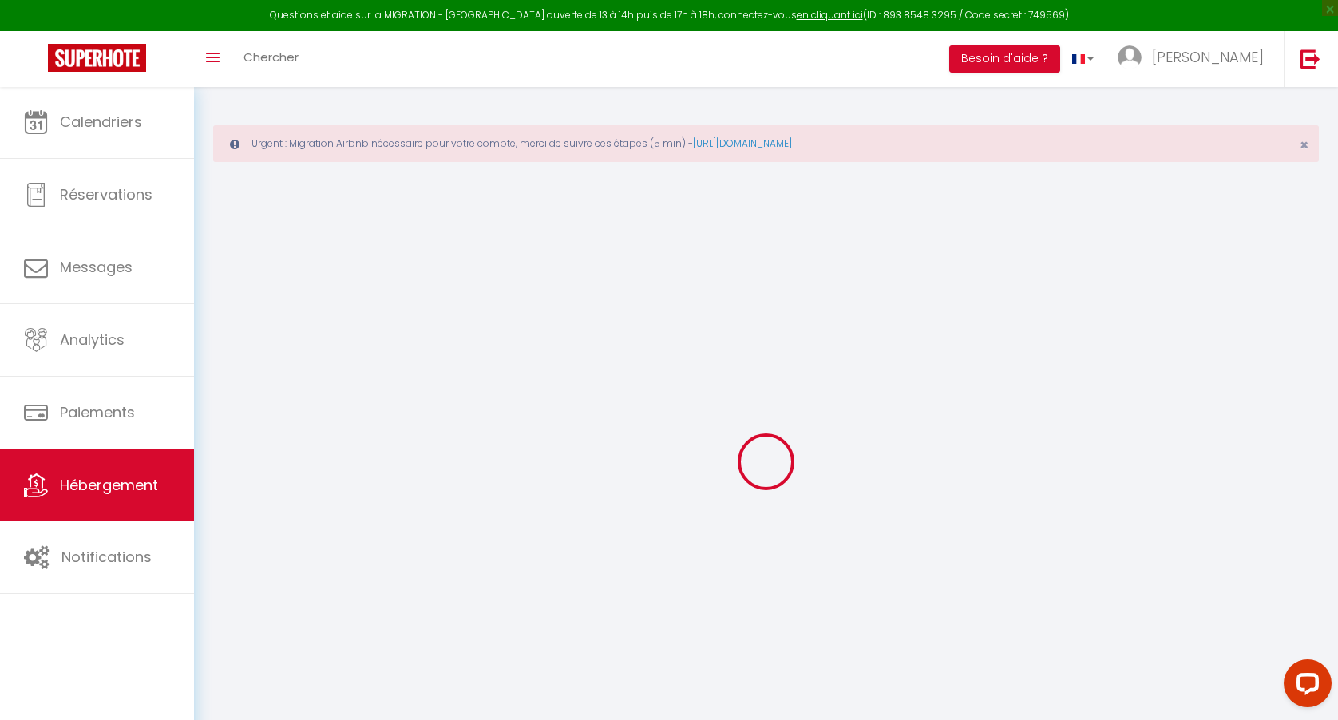
select select
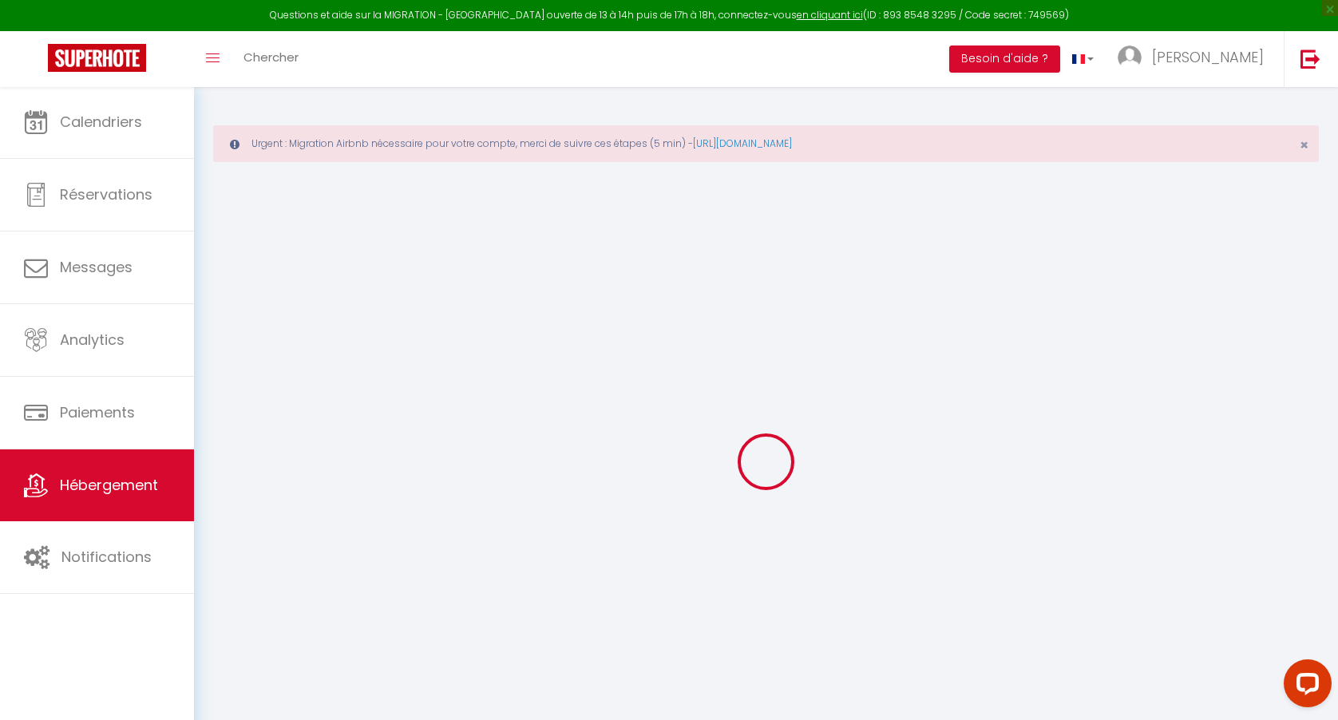
select select
checkbox input "false"
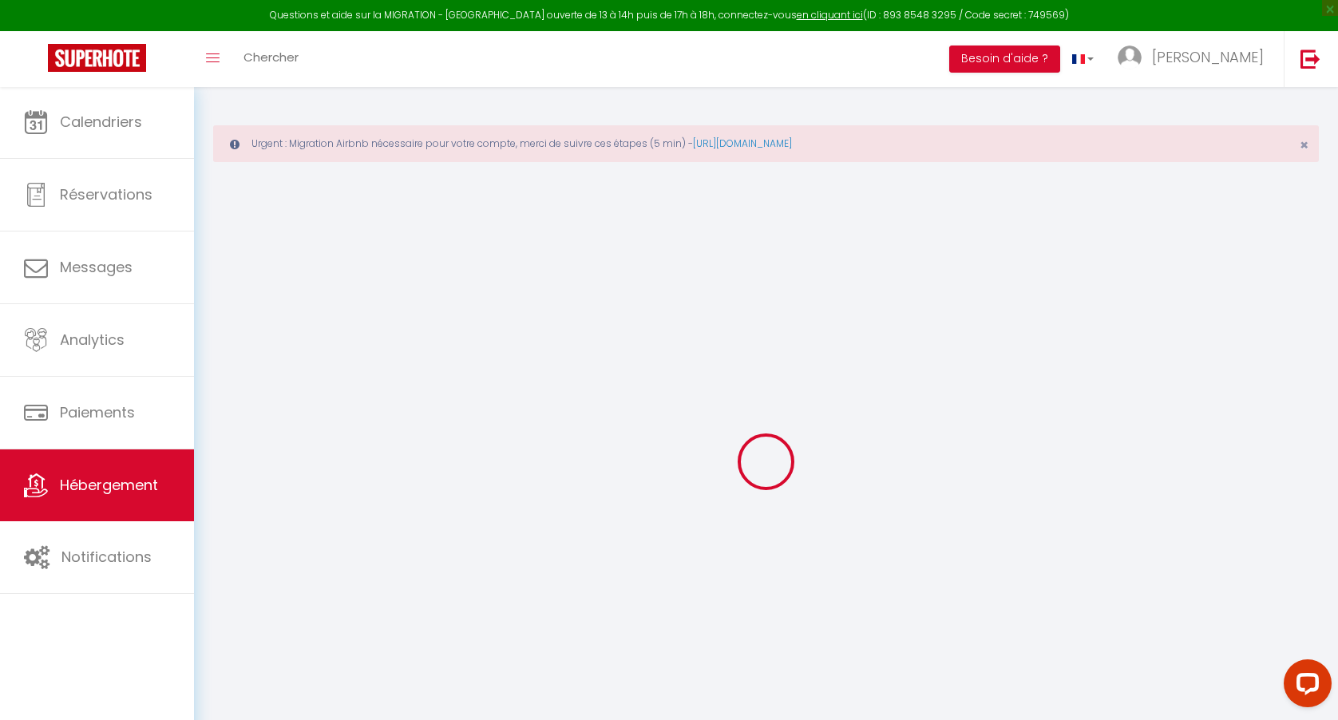
select select
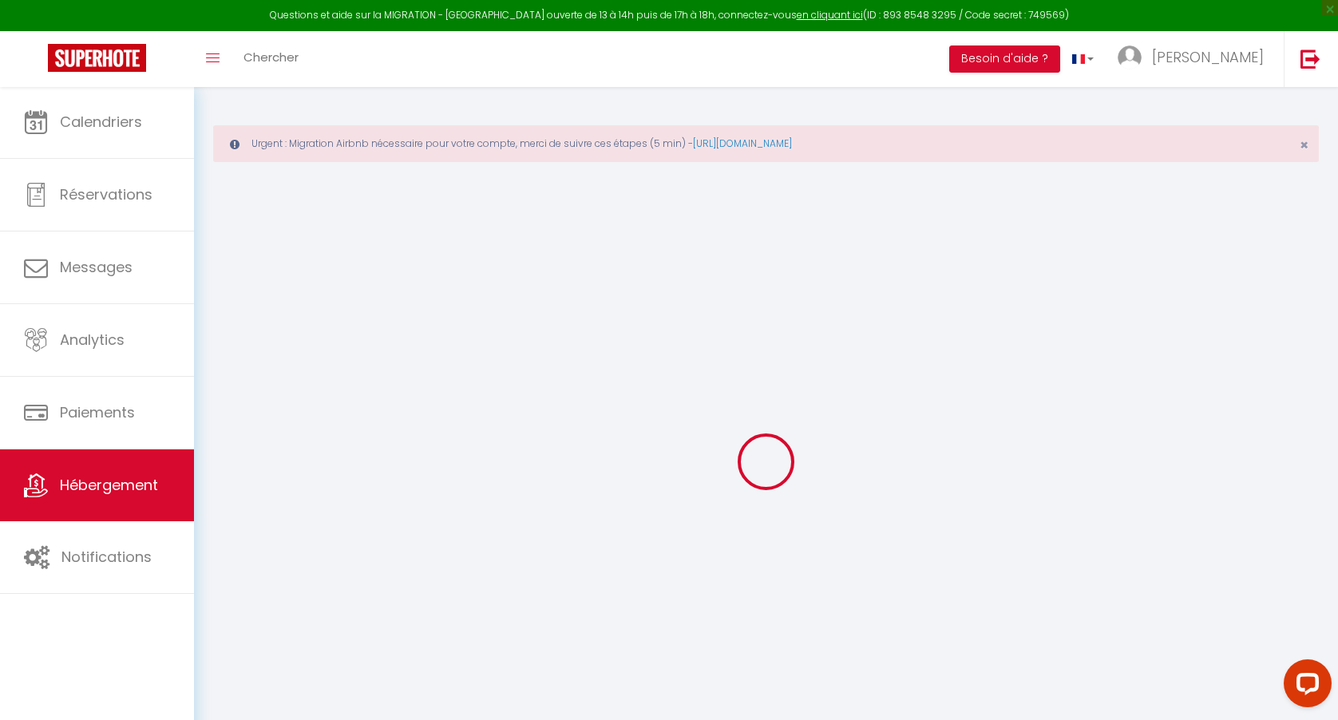
select select
checkbox input "false"
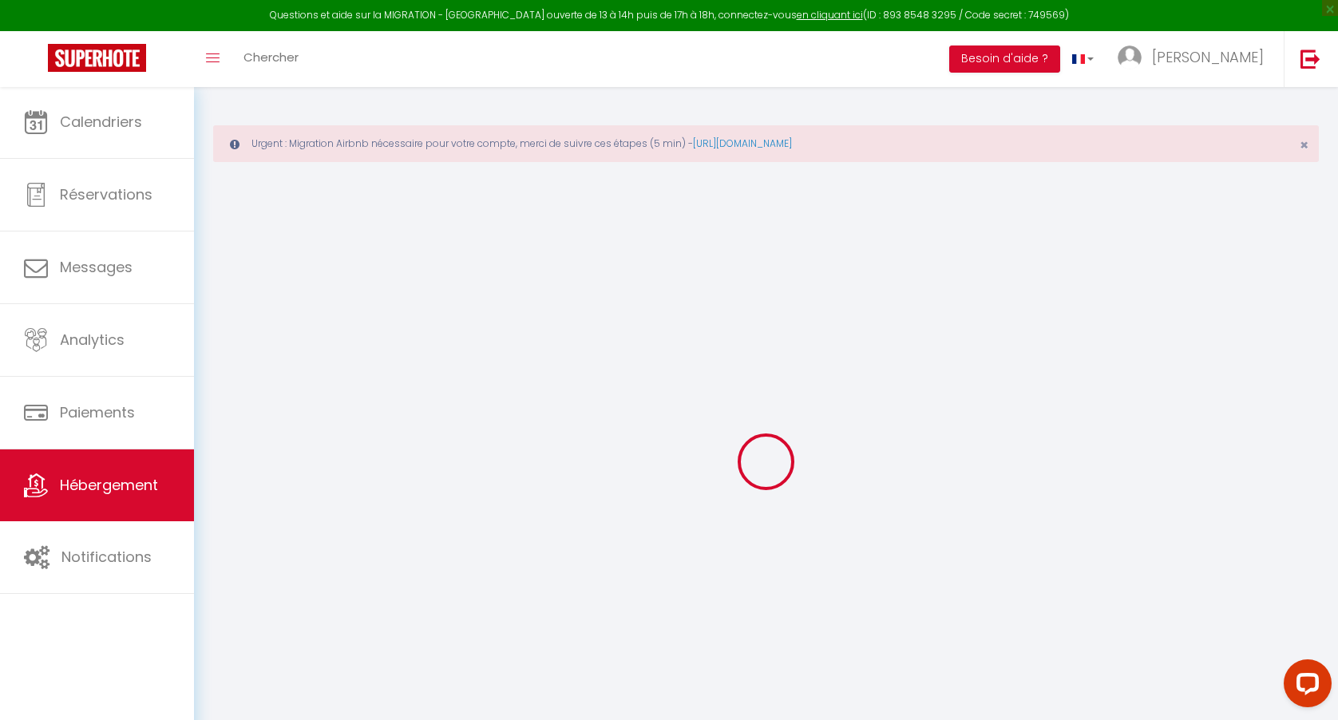
checkbox input "false"
select select
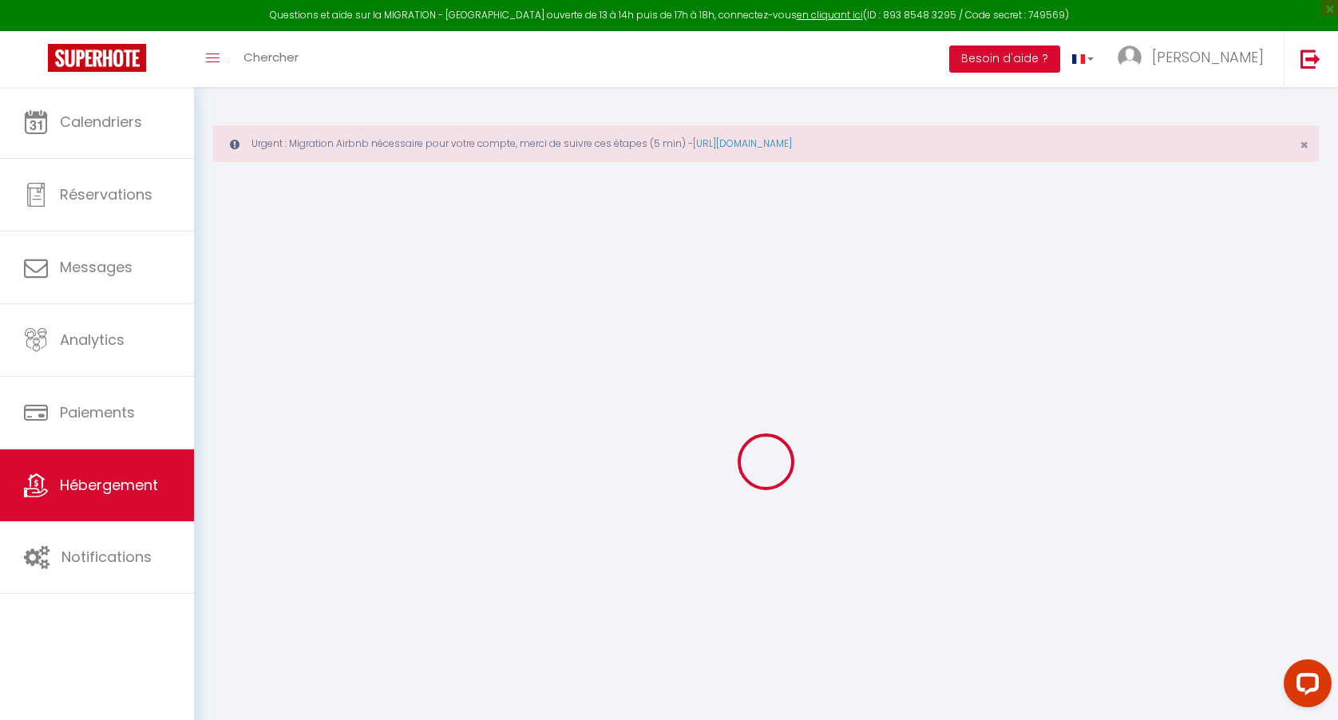
select select
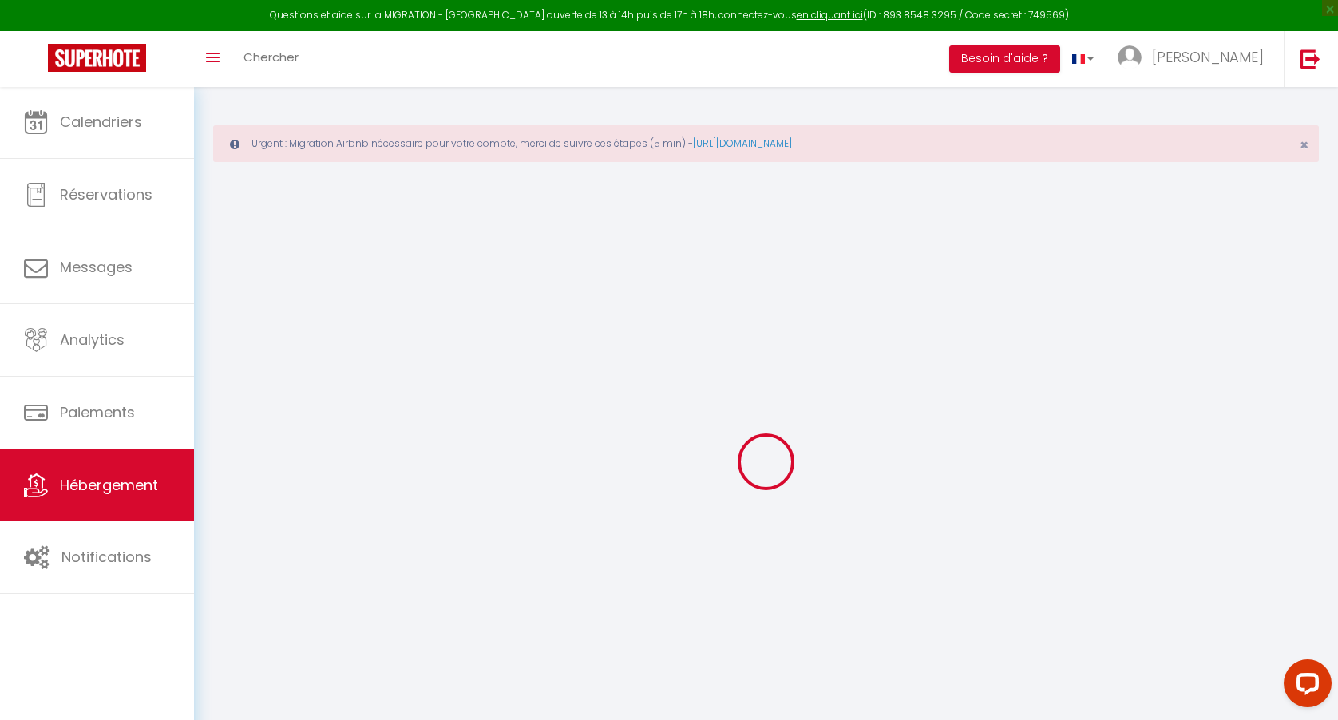
checkbox input "false"
select select
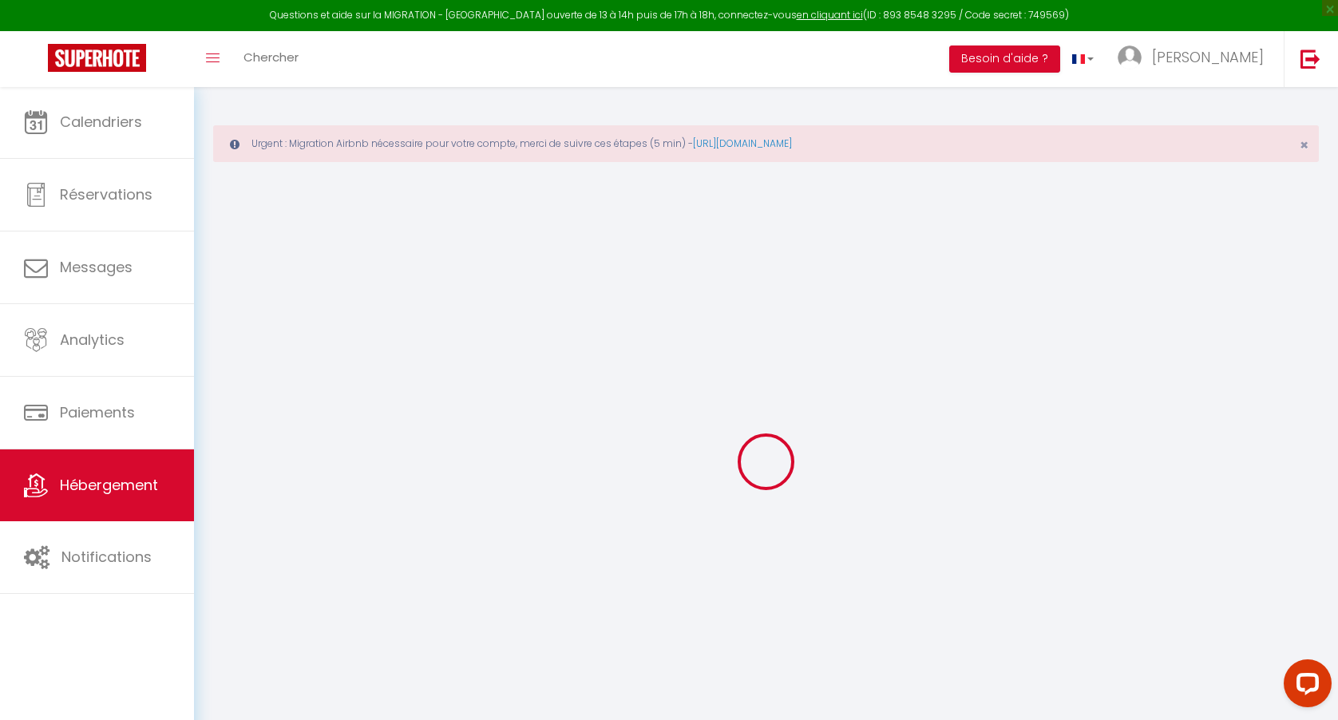
select select
type input "Jungle Republic"
type input "[PERSON_NAME]"
select select "2"
type input "85"
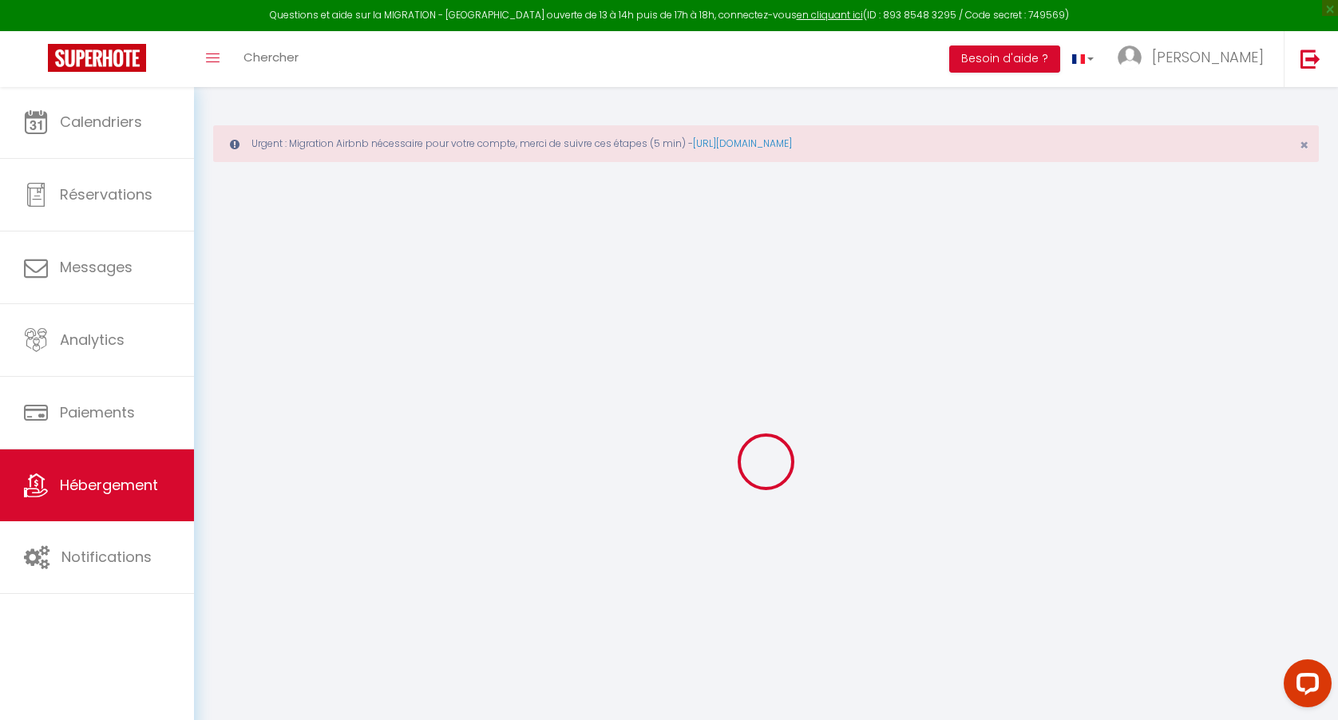
type input "2.00"
select select
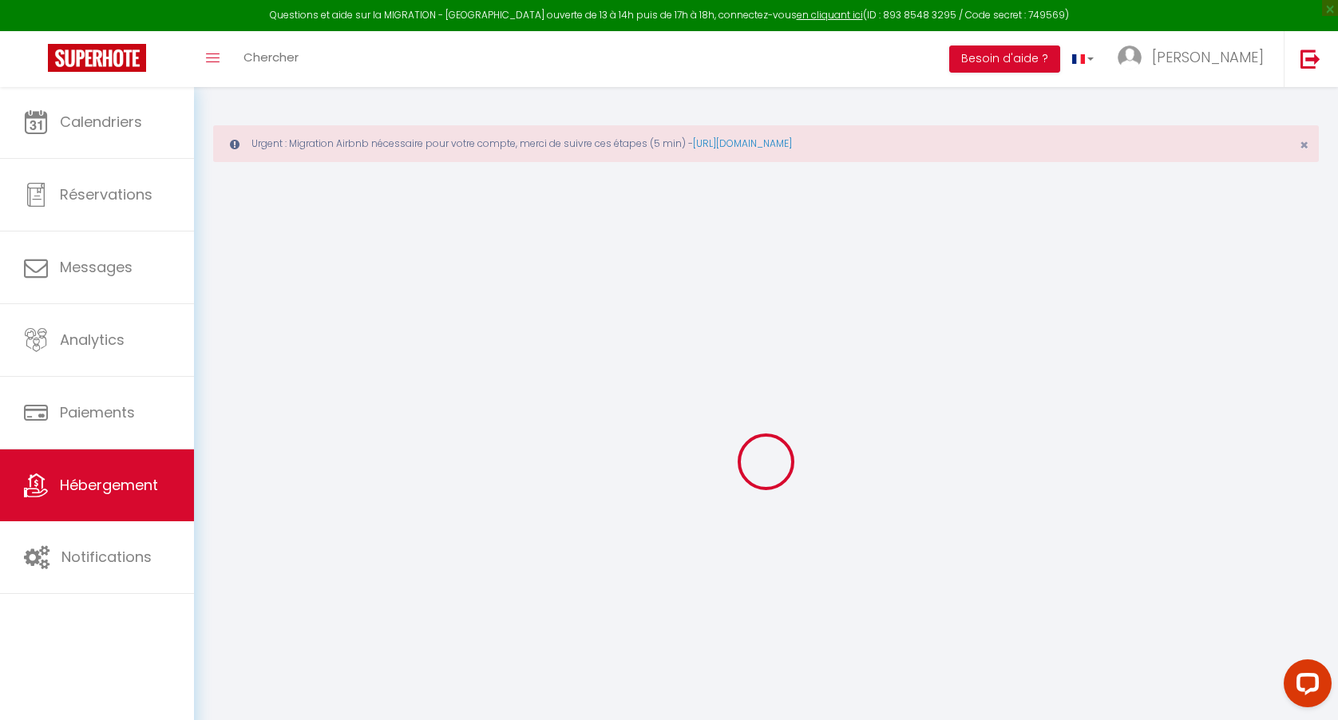
select select
type input "[STREET_ADDRESS]"
type input "13002"
type input "[GEOGRAPHIC_DATA]"
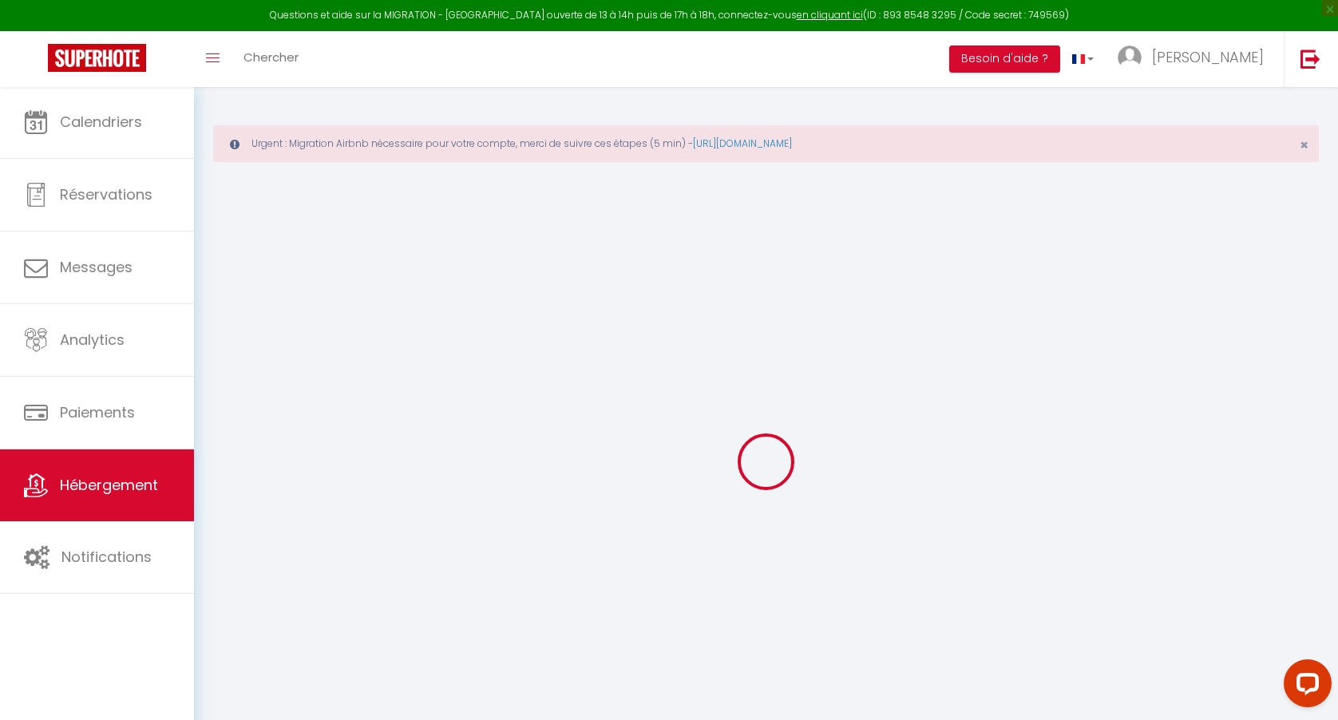
type input "[EMAIL_ADDRESS][DOMAIN_NAME]"
select select
checkbox input "false"
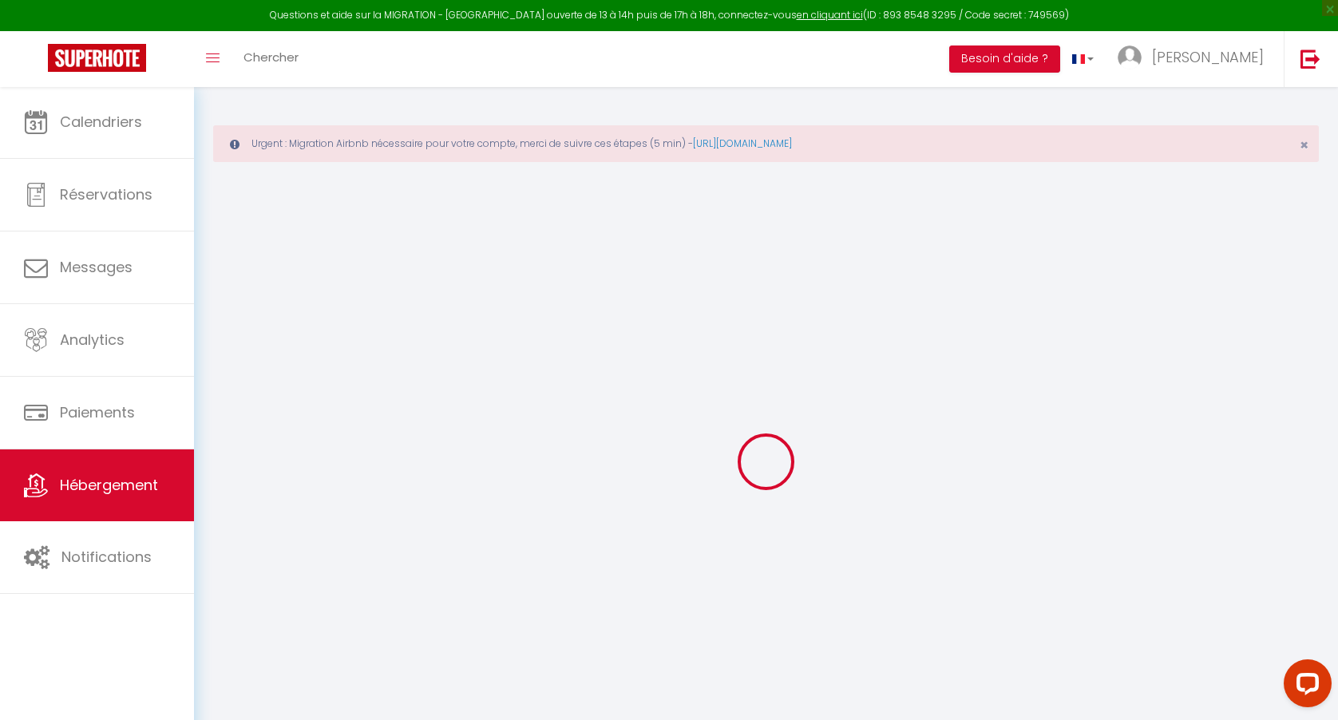
checkbox input "false"
type input "0"
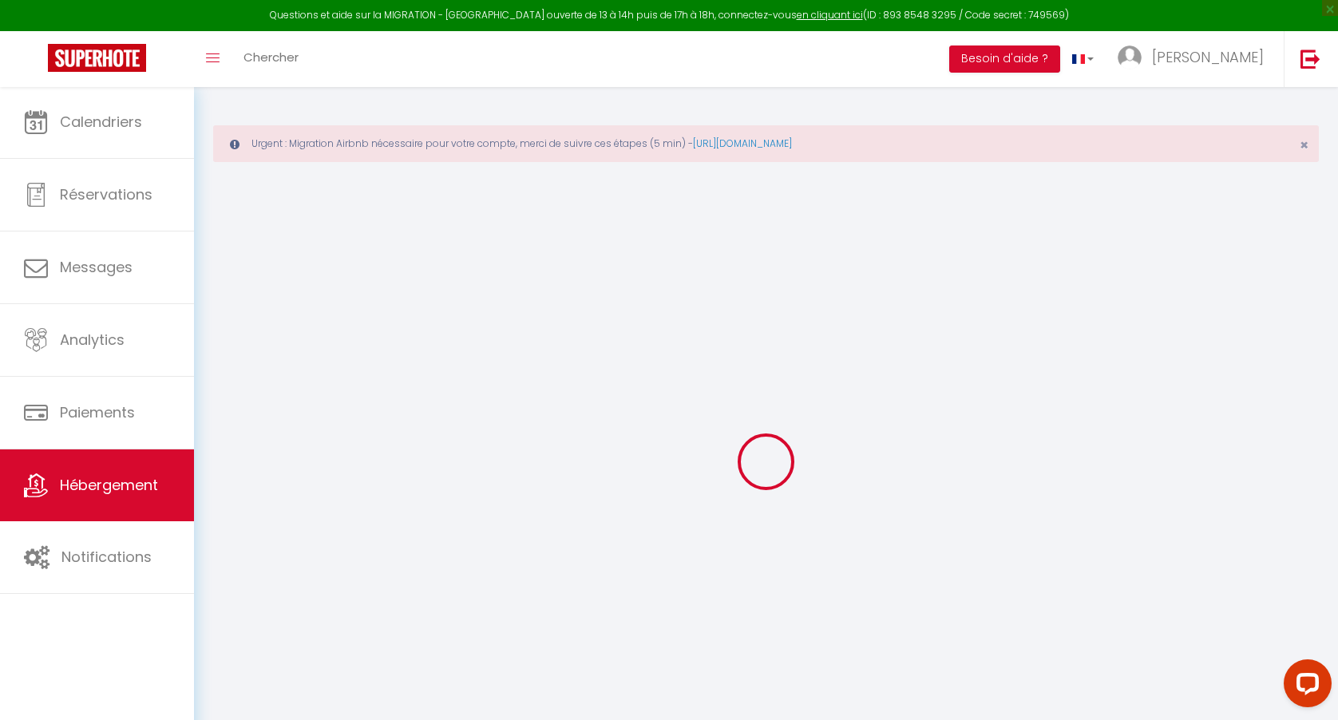
select select
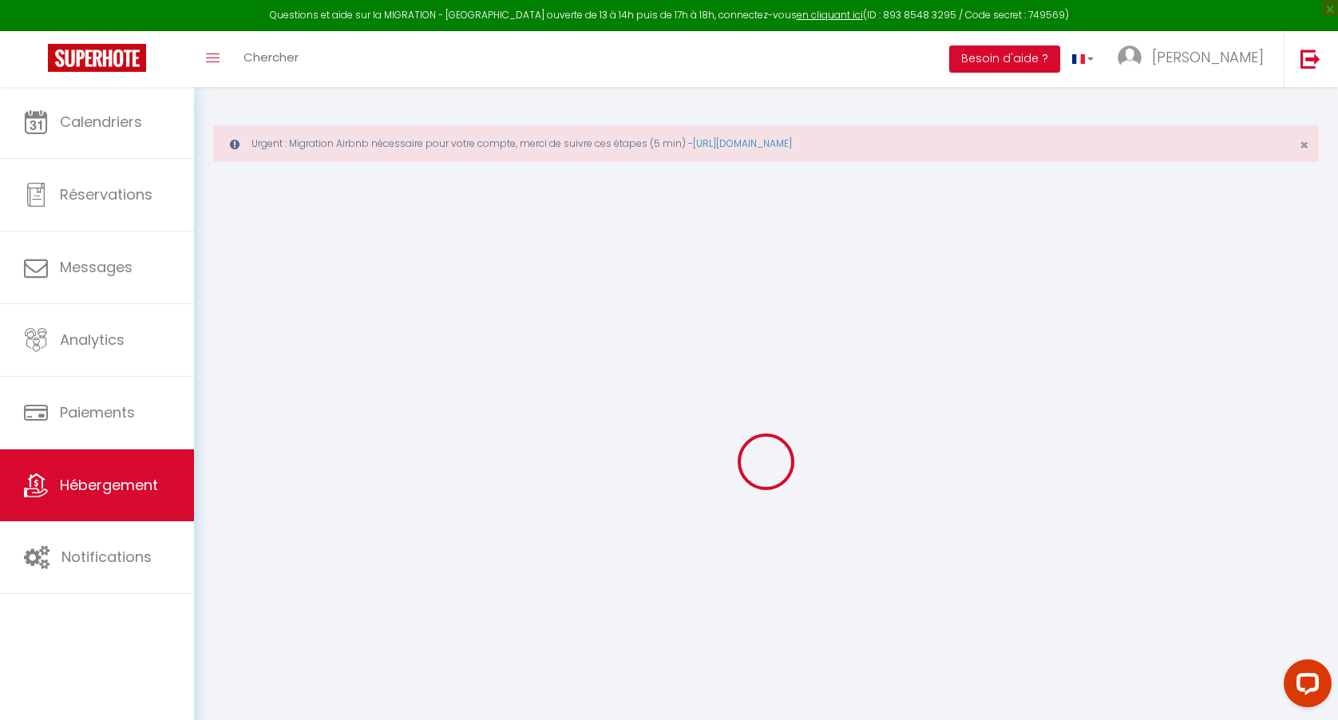
select select
checkbox input "false"
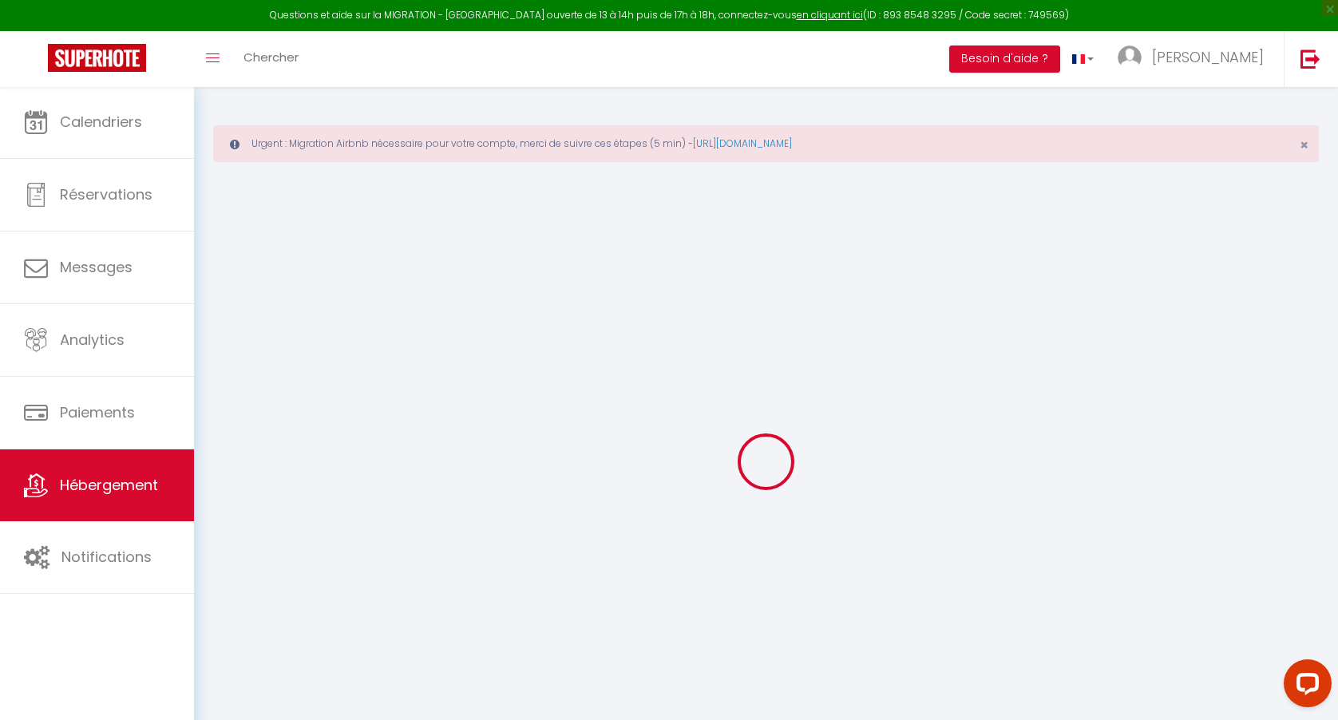
checkbox input "false"
select select
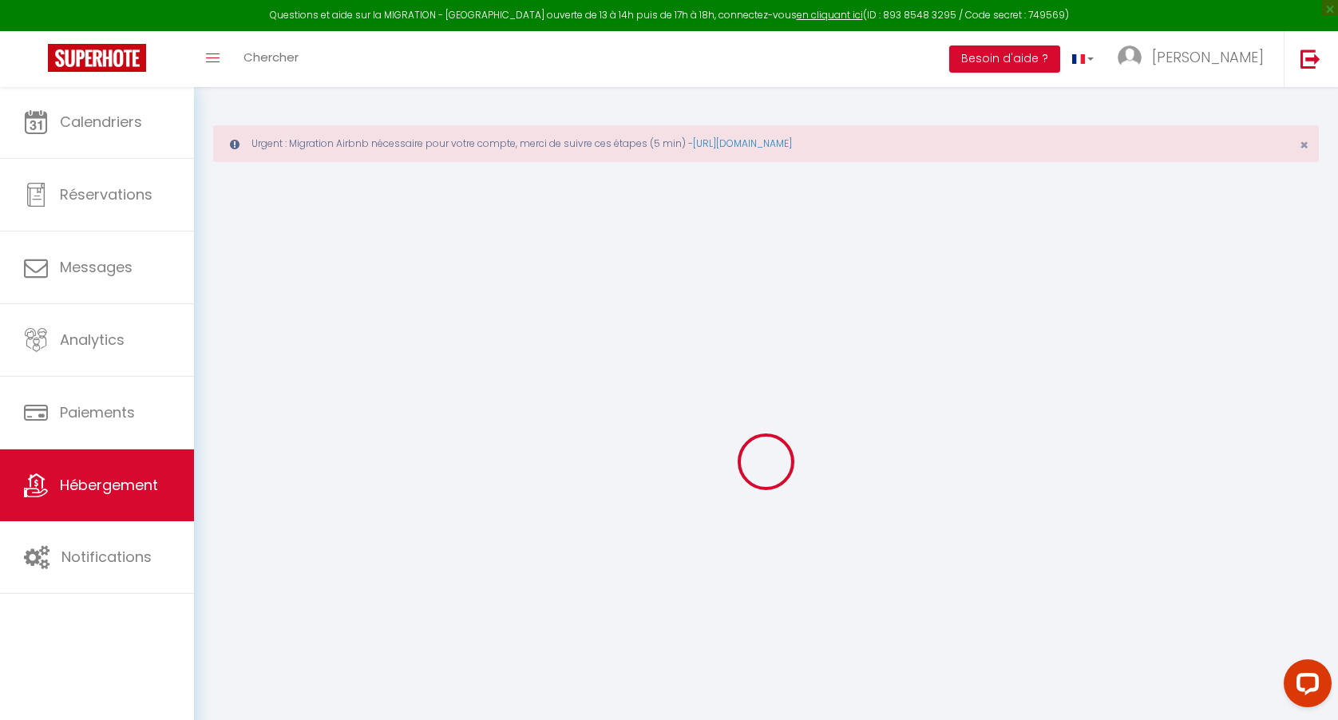
select select
checkbox input "false"
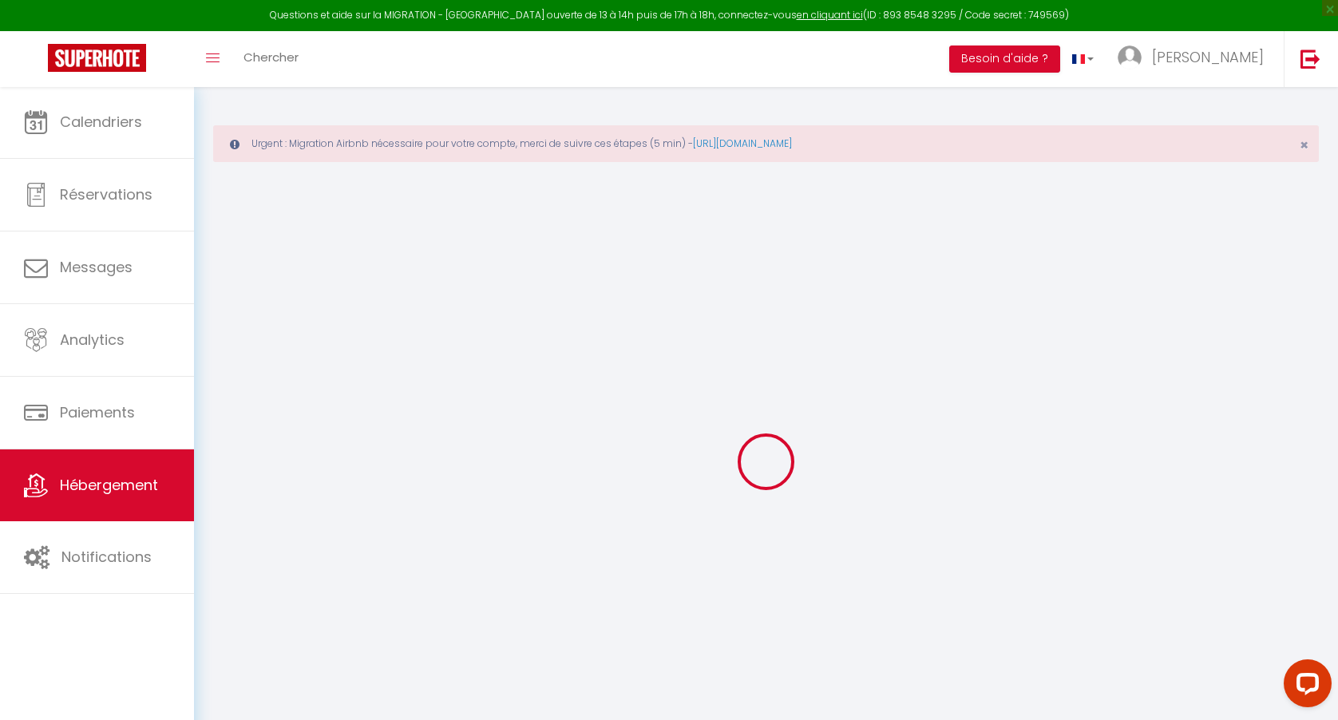
checkbox input "false"
select select
checkbox input "false"
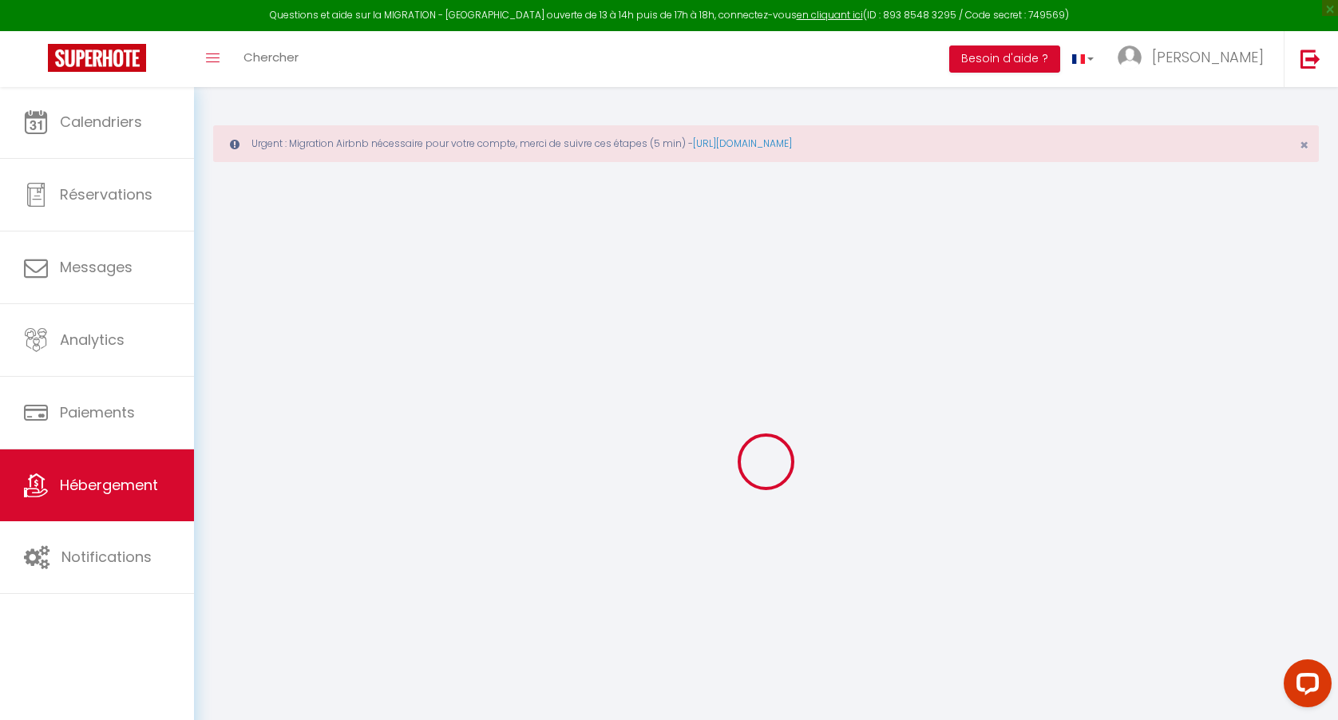
checkbox input "false"
select select
checkbox input "false"
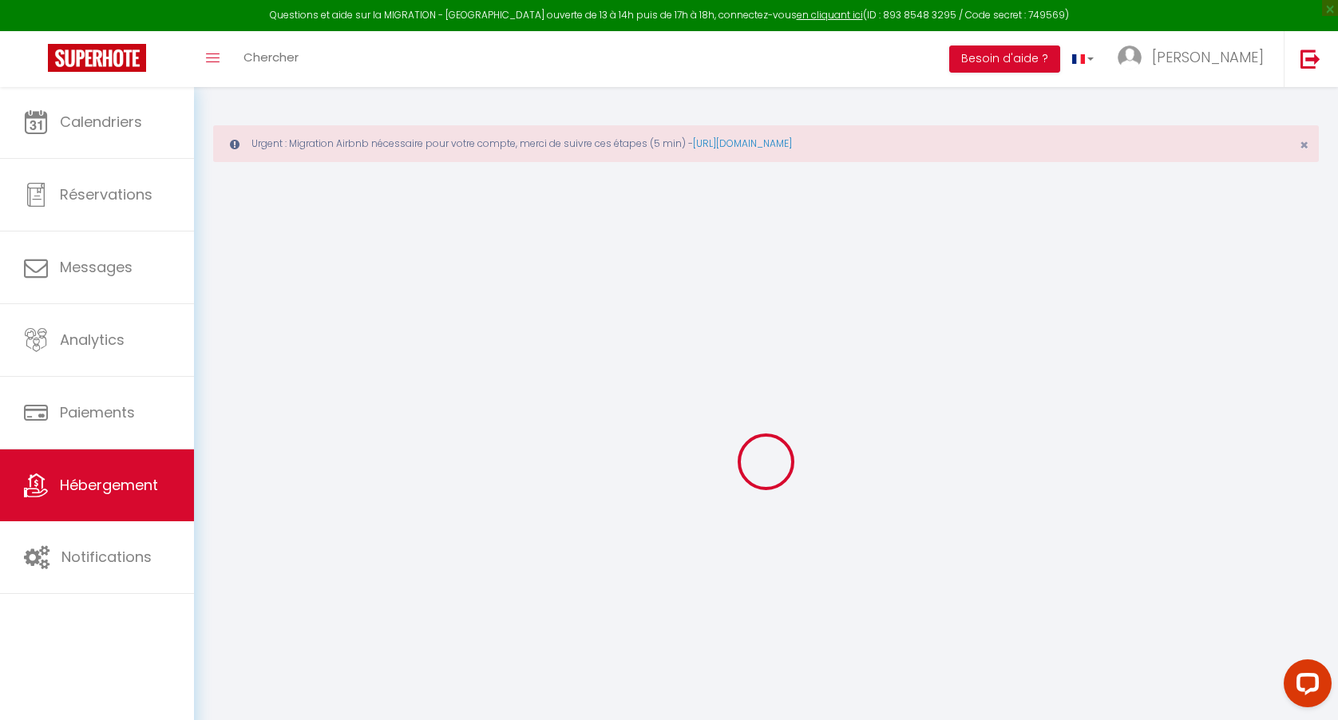
checkbox input "false"
select select "15:00"
select select "23:45"
select select "11:00"
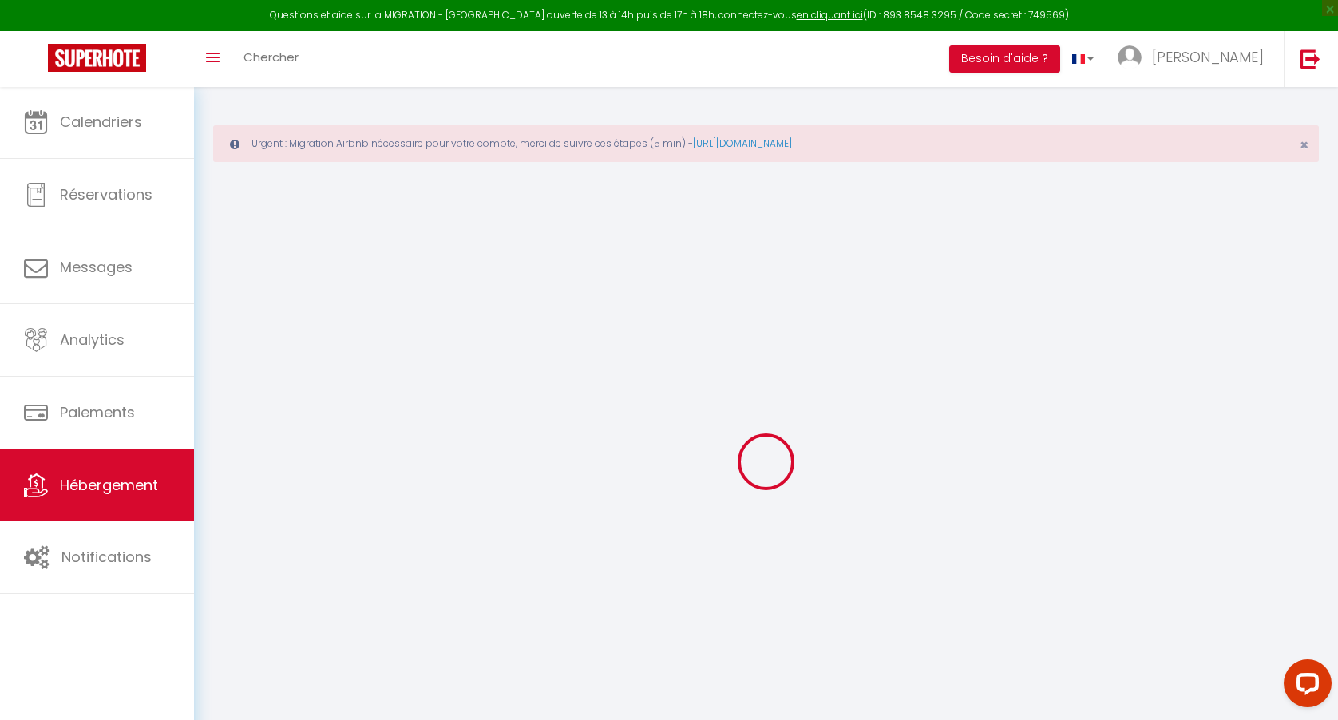
select select "30"
select select "120"
select select "03:00"
select select "15534"
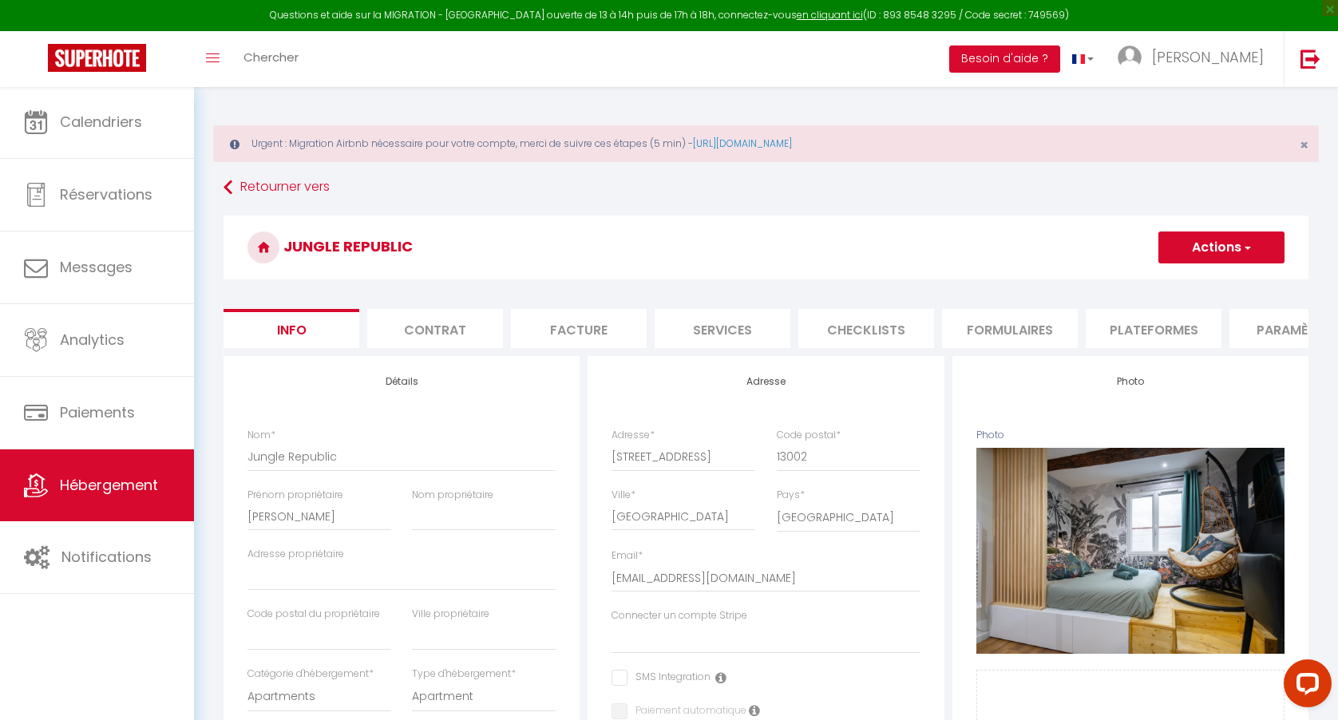
select select
checkbox input "false"
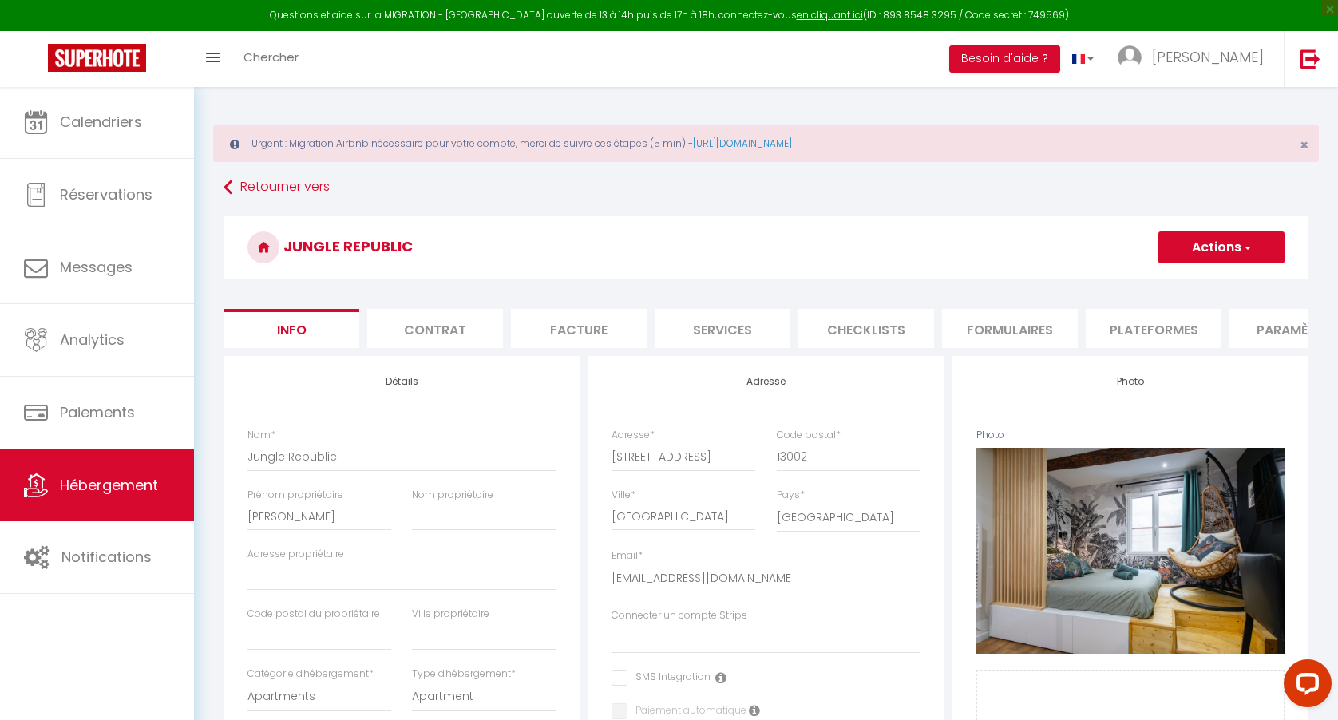
click at [1041, 329] on li "Formulaires" at bounding box center [1010, 328] width 136 height 39
select select
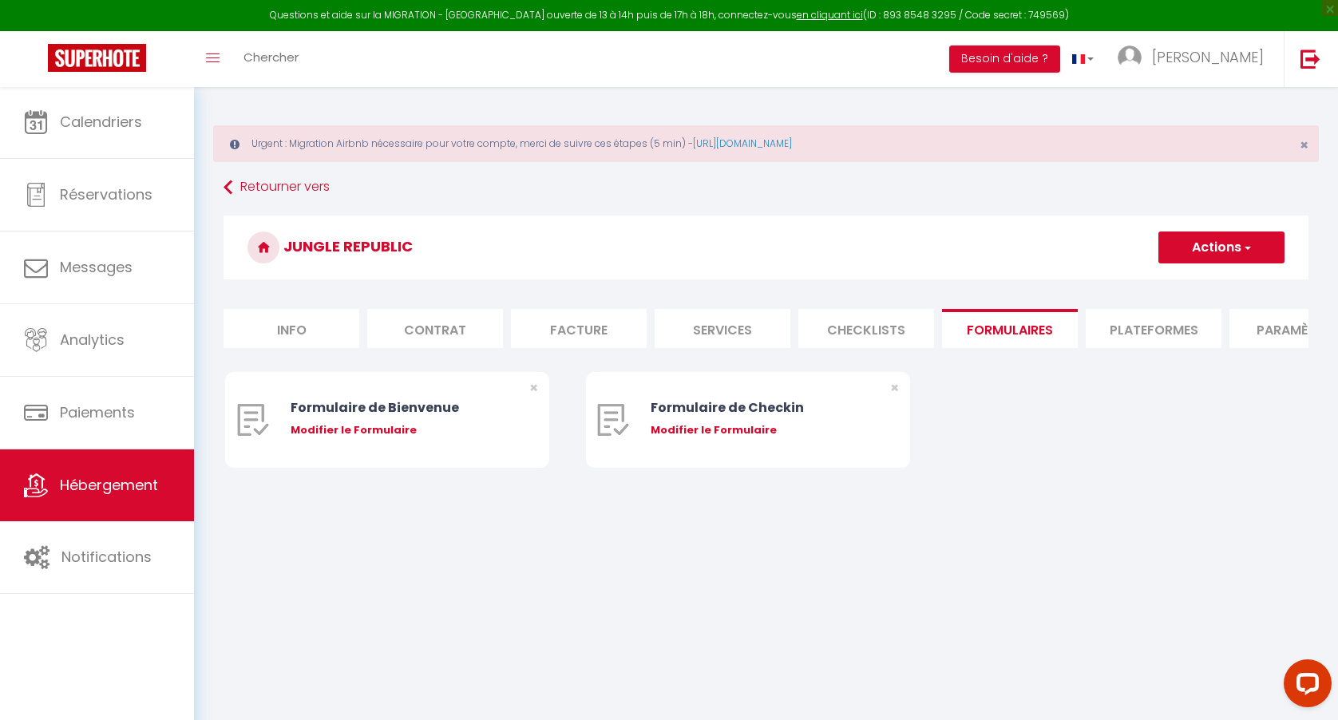
click at [1139, 326] on li "Plateformes" at bounding box center [1153, 328] width 136 height 39
select select
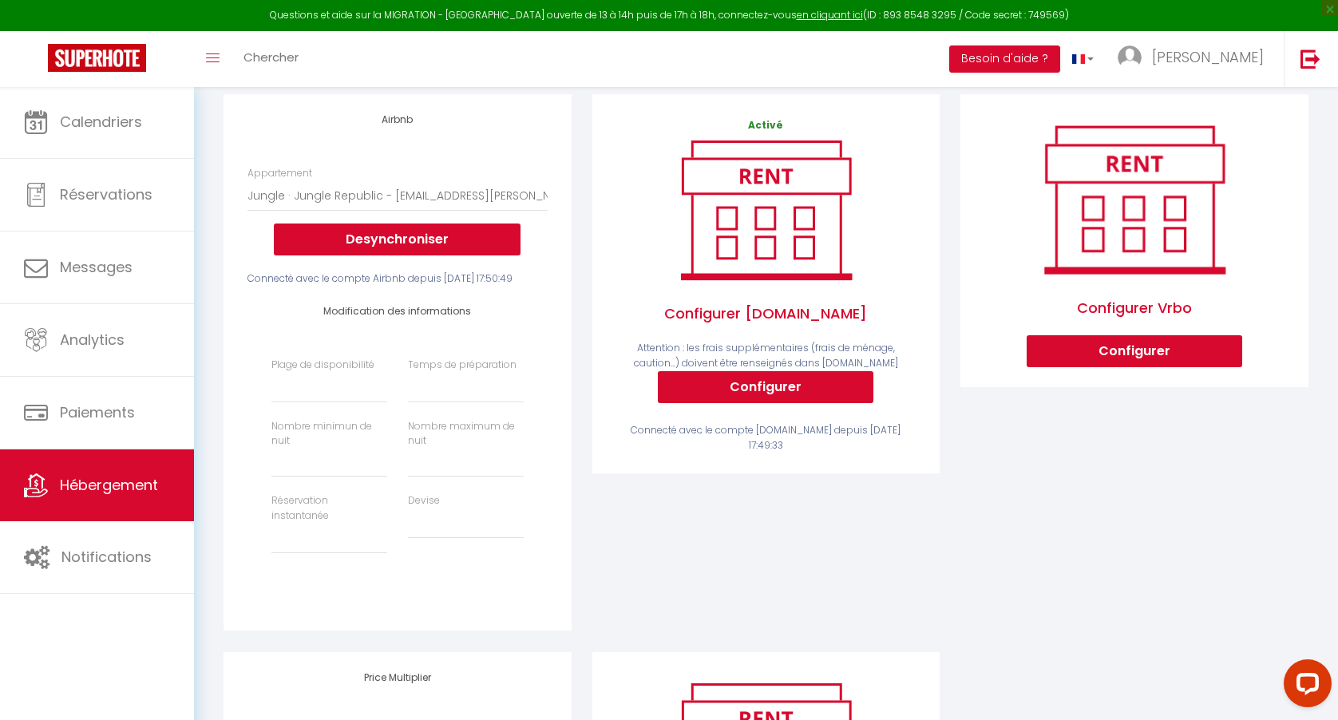
scroll to position [267, 0]
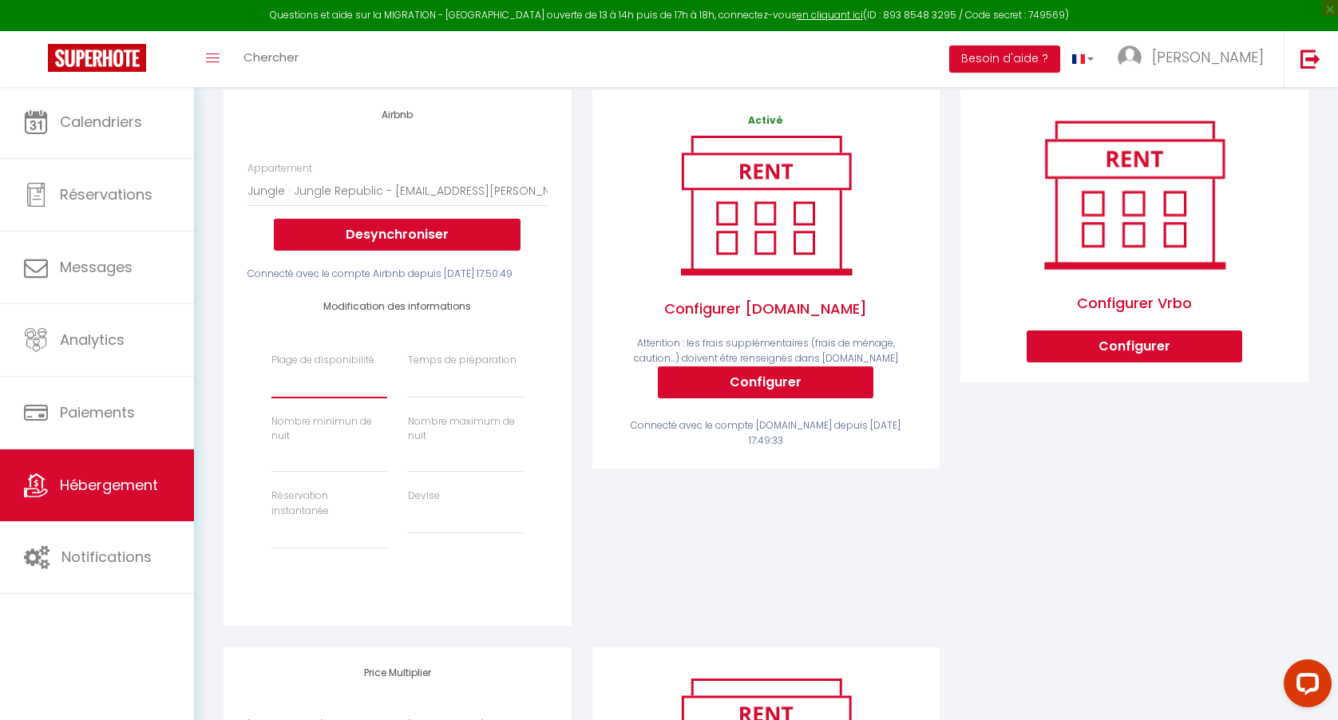
select select "180"
select select
click at [334, 467] on input "Prix minimum *" at bounding box center [329, 458] width 116 height 29
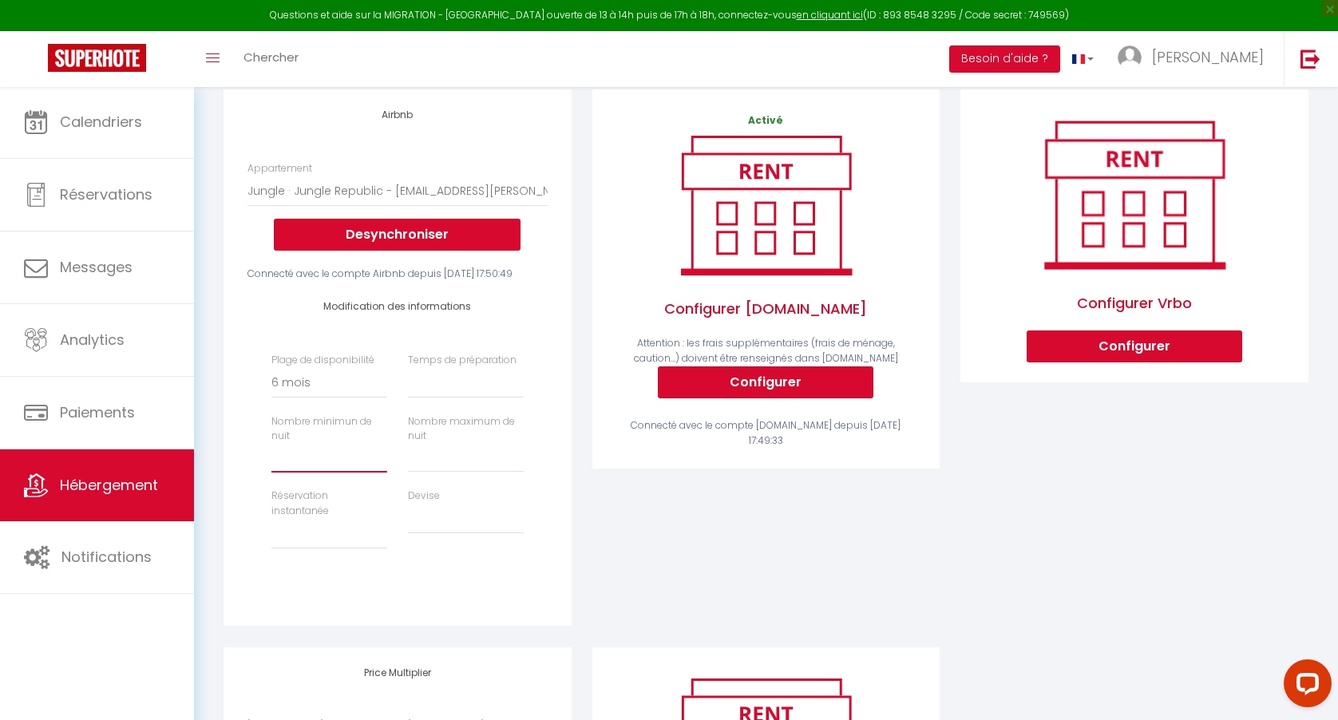
type input "2"
select select
type input "2"
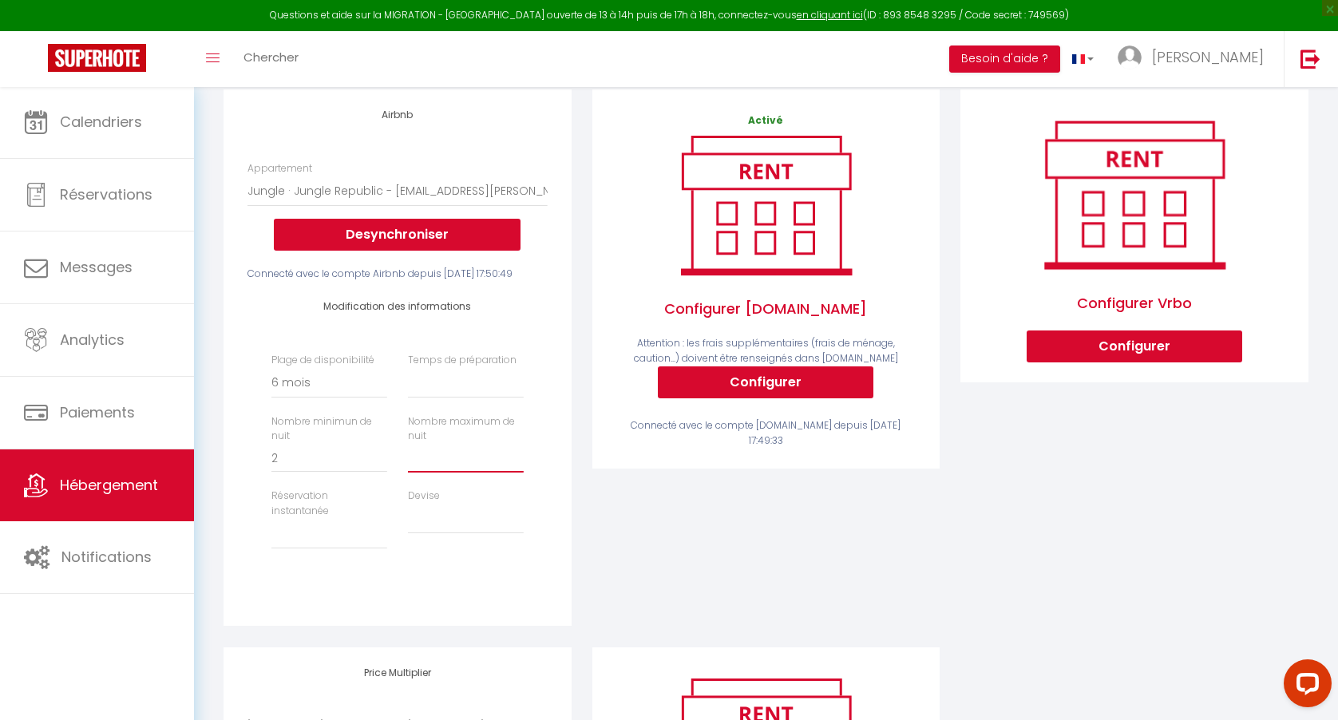
click at [465, 470] on input "Prix minimum *" at bounding box center [466, 458] width 116 height 29
type input "1"
select select
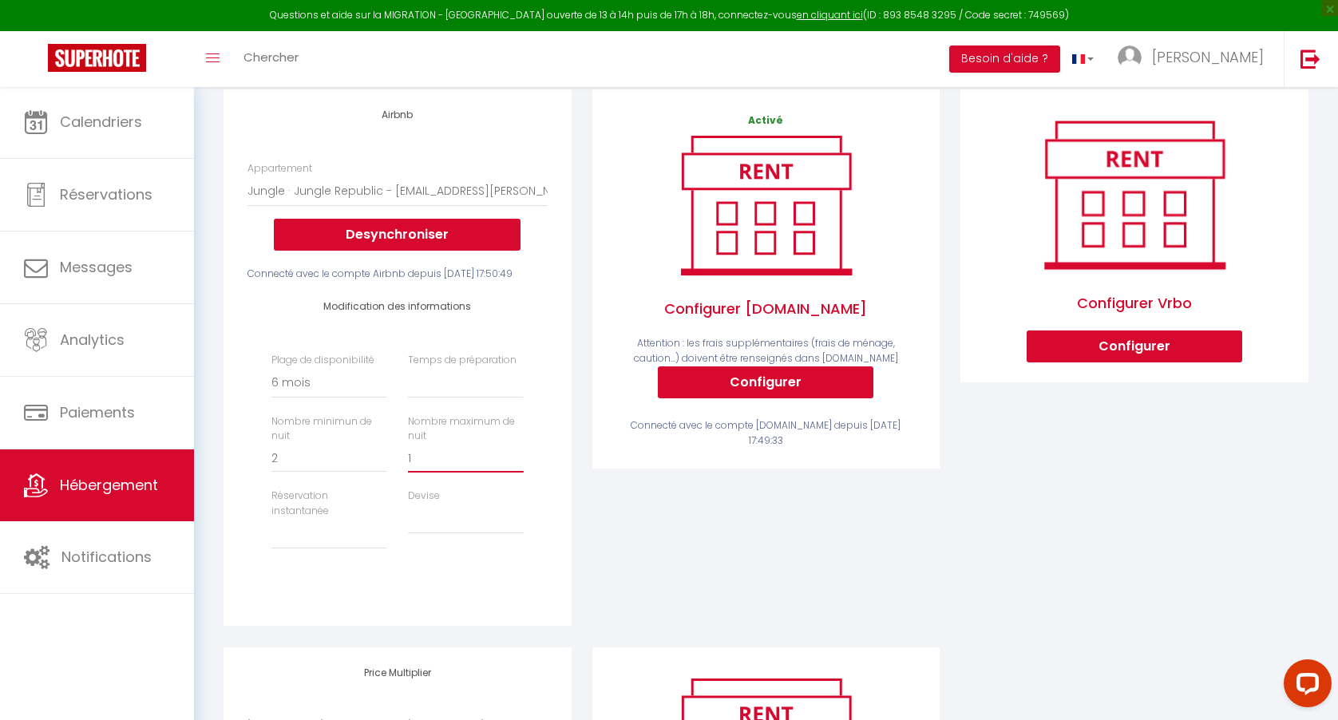
type input "14"
select select
type input "14"
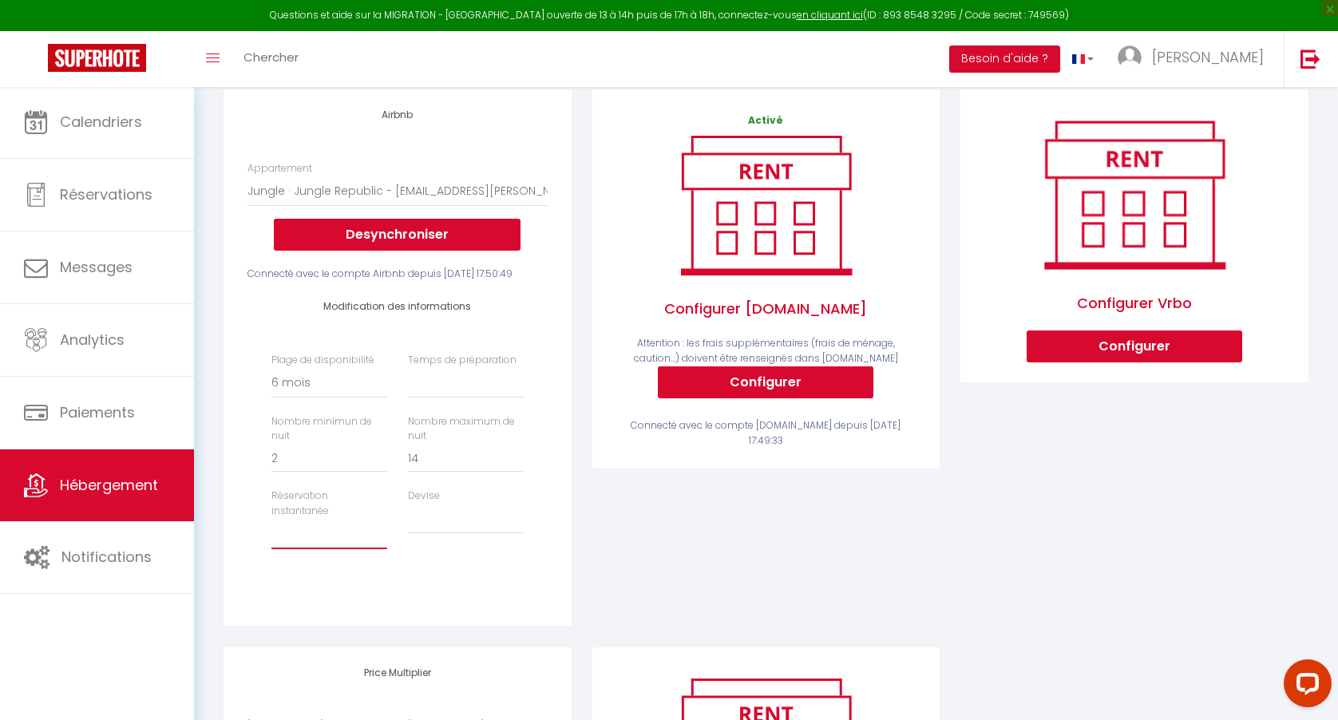
select select "well_reviewed_guests"
select select
select select "EUR"
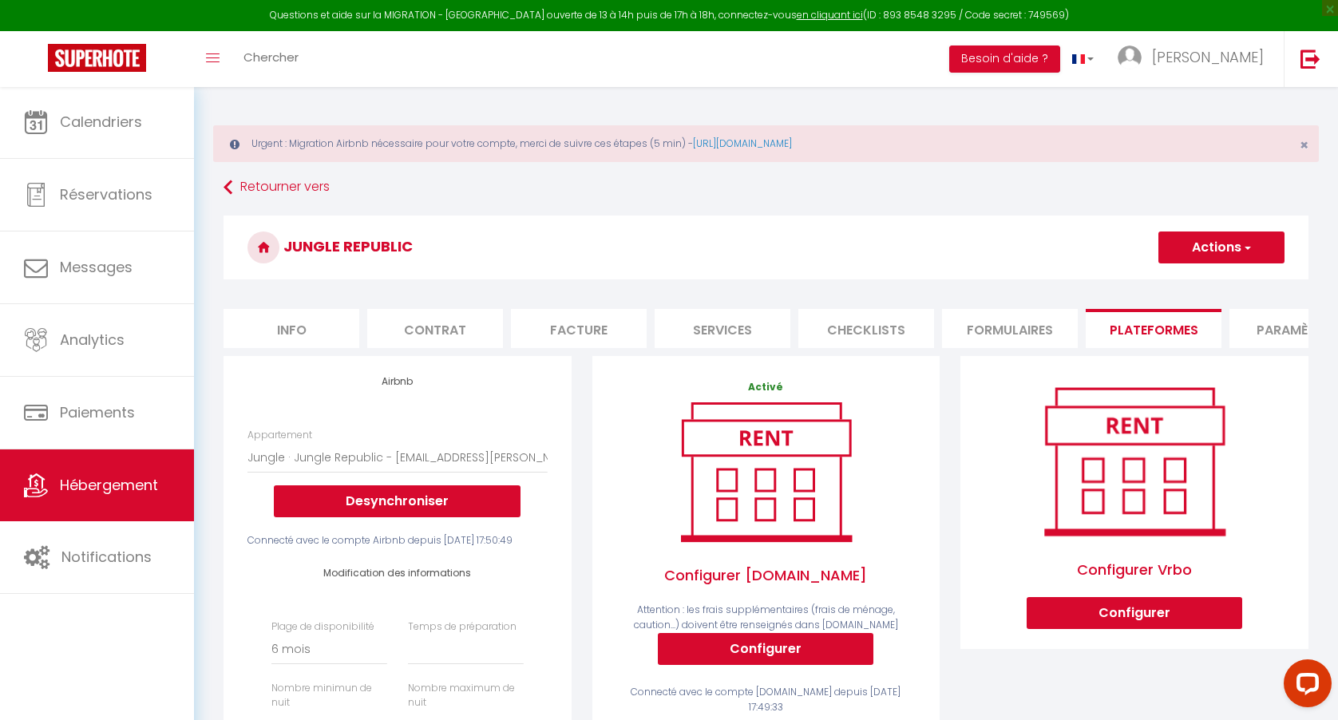
scroll to position [0, 0]
click at [1203, 253] on button "Actions" at bounding box center [1221, 247] width 126 height 32
click at [1188, 283] on link "Enregistrer" at bounding box center [1220, 282] width 126 height 21
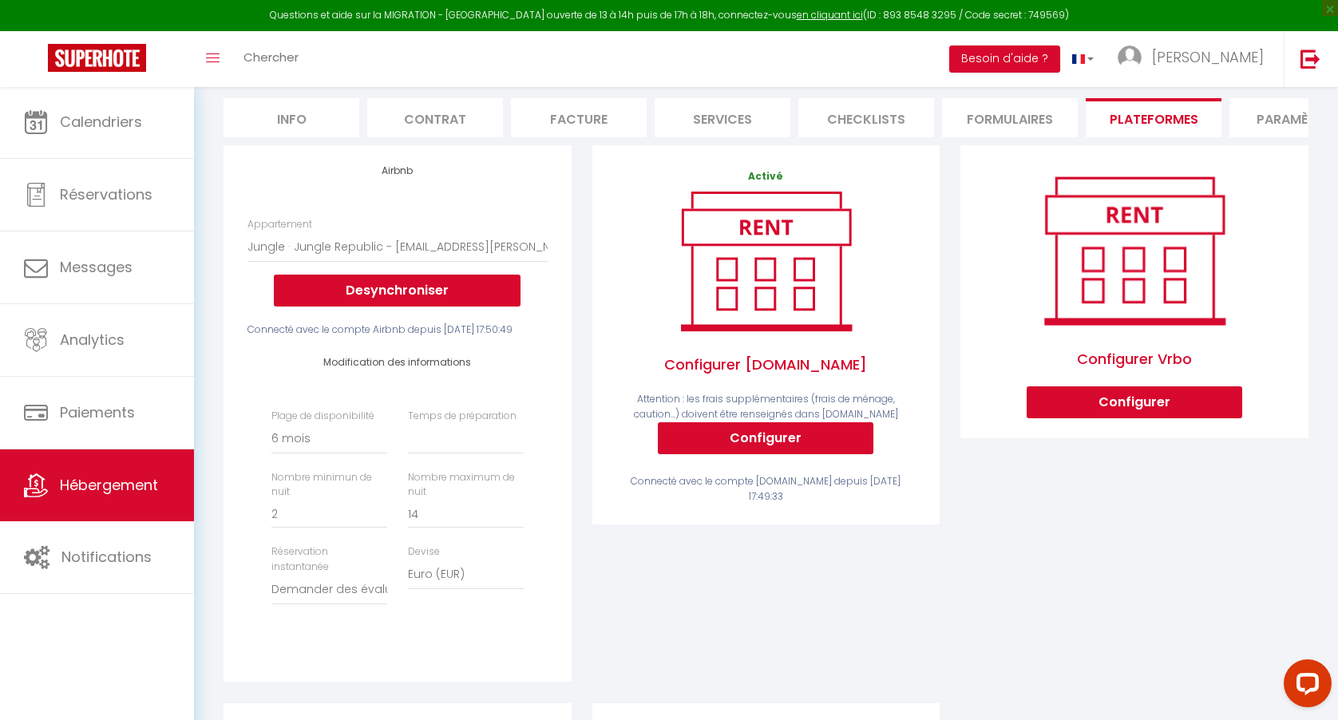
scroll to position [211, 0]
select select "0"
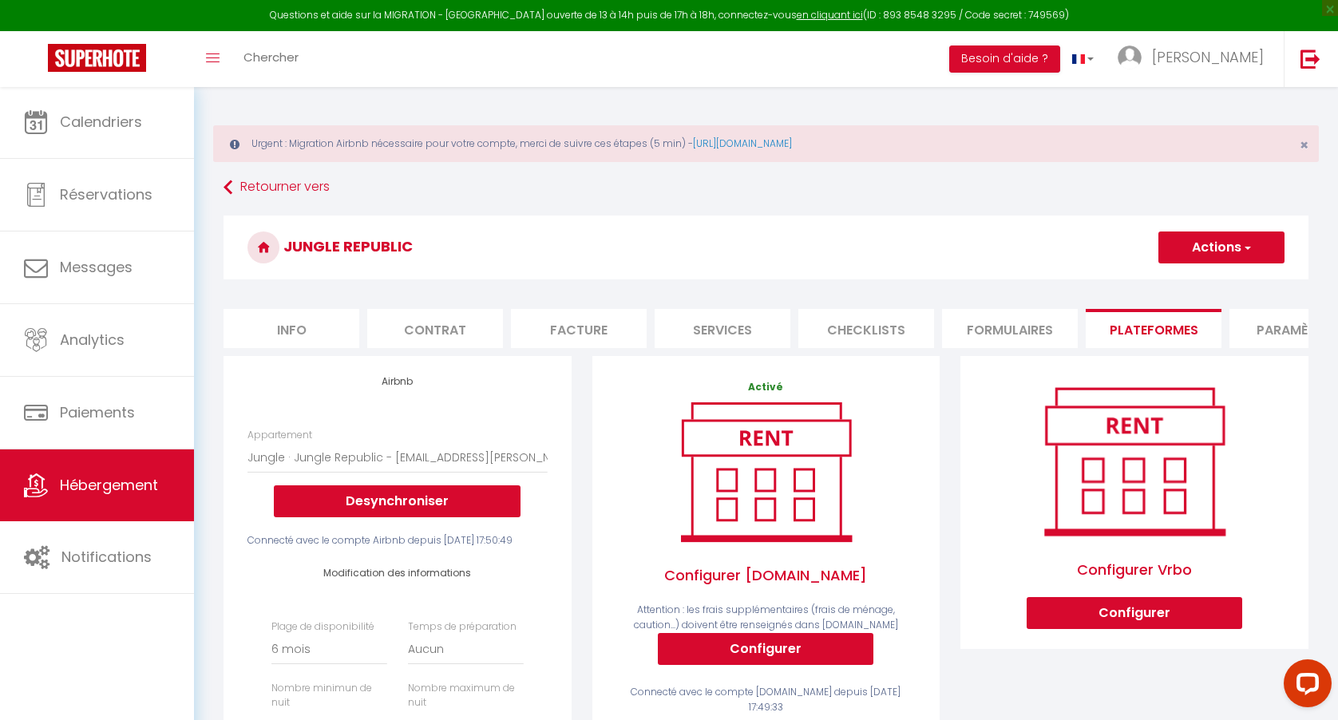
scroll to position [0, 0]
click at [1205, 258] on button "Actions" at bounding box center [1221, 247] width 126 height 32
click at [1210, 283] on link "Enregistrer" at bounding box center [1220, 282] width 126 height 21
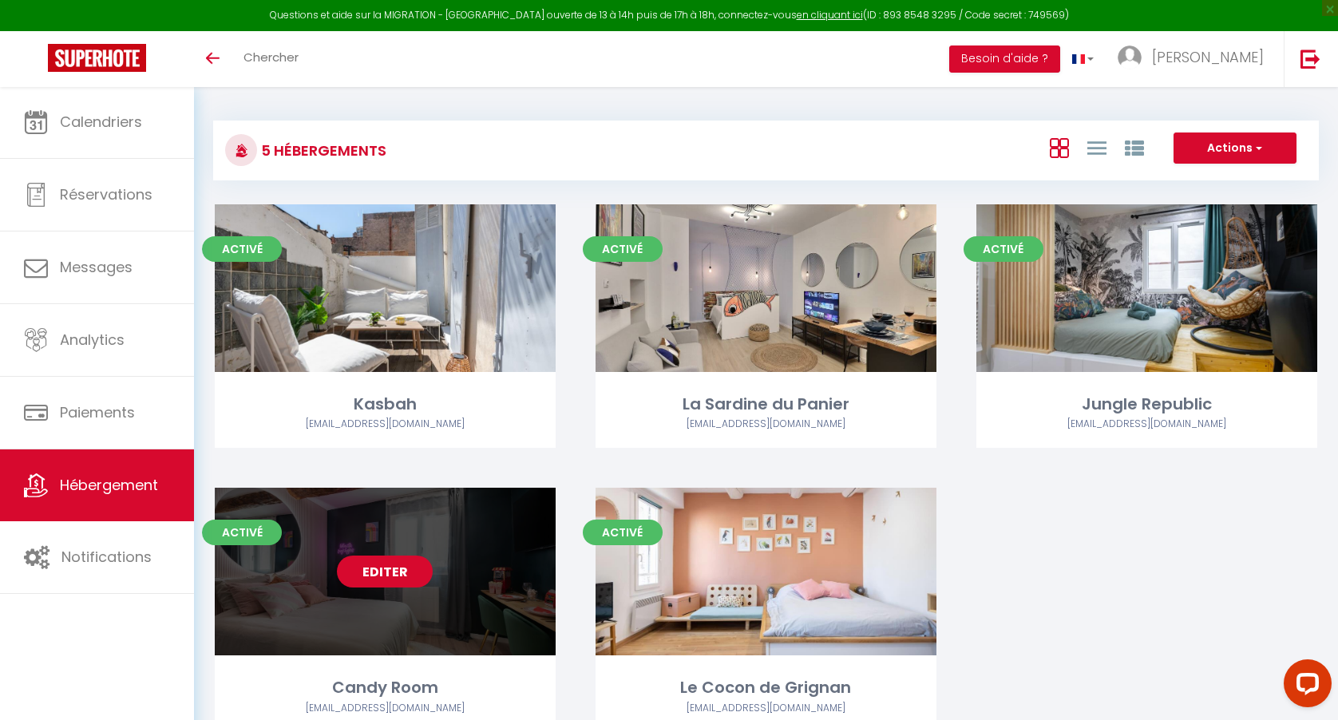
click at [405, 570] on link "Editer" at bounding box center [385, 571] width 96 height 32
click at [365, 574] on link "Editer" at bounding box center [385, 571] width 96 height 32
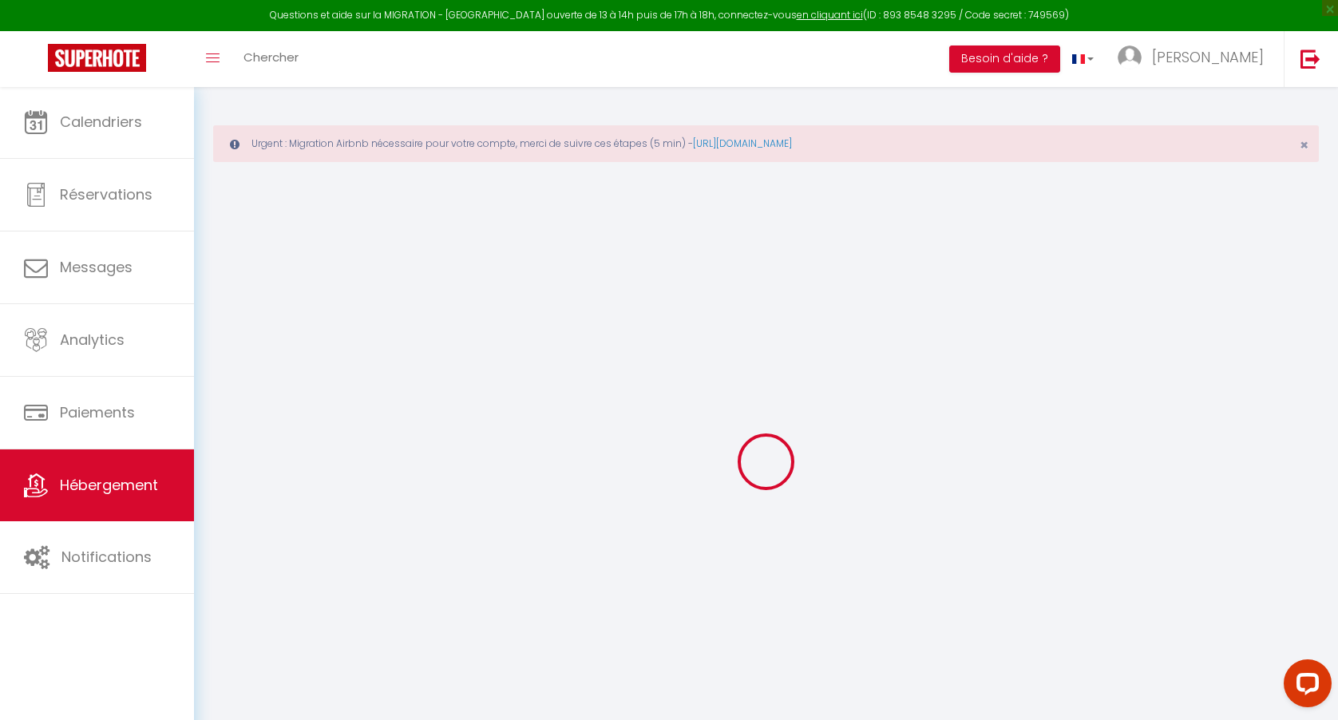
select select
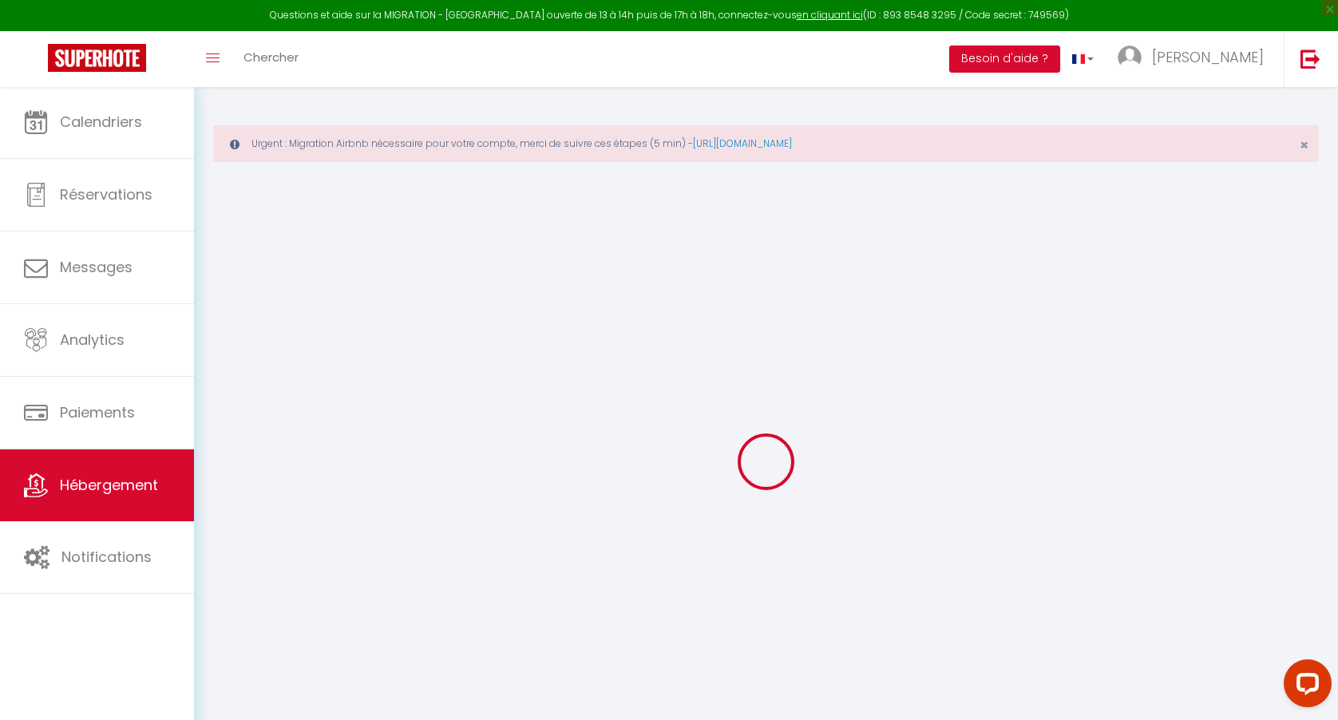
select select
checkbox input "false"
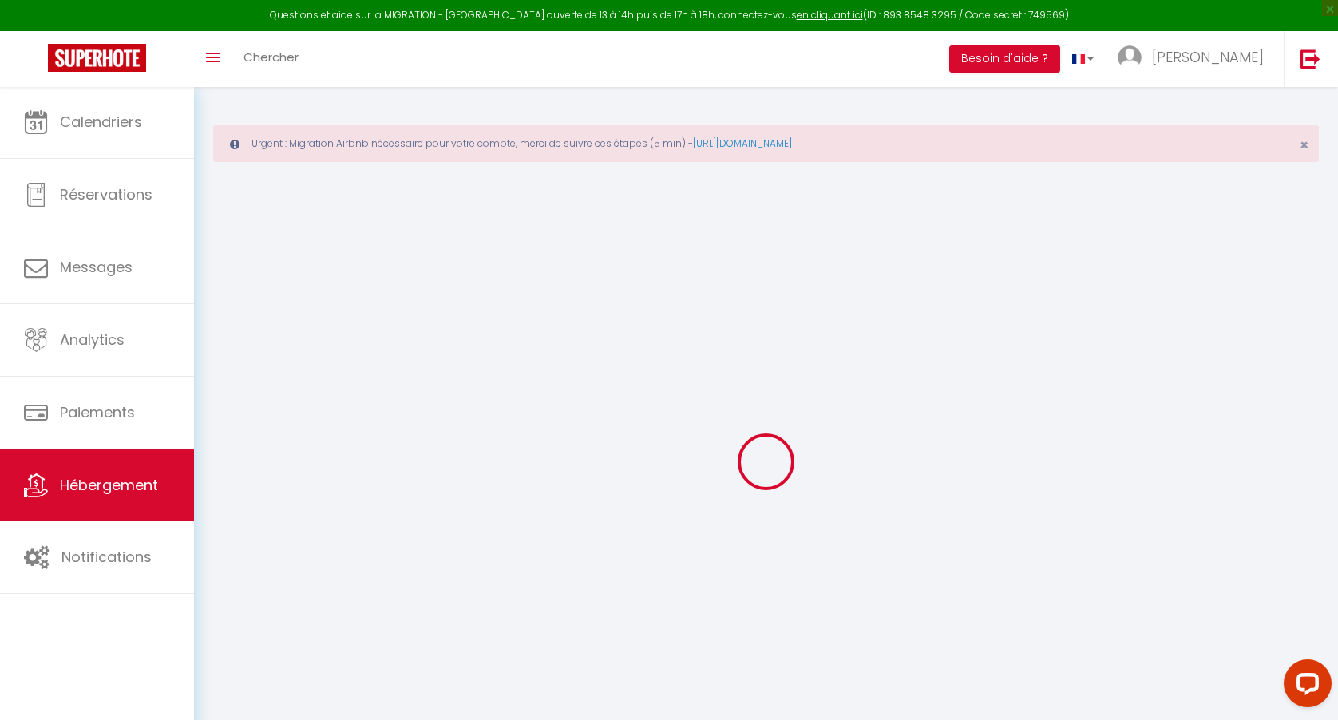
select select
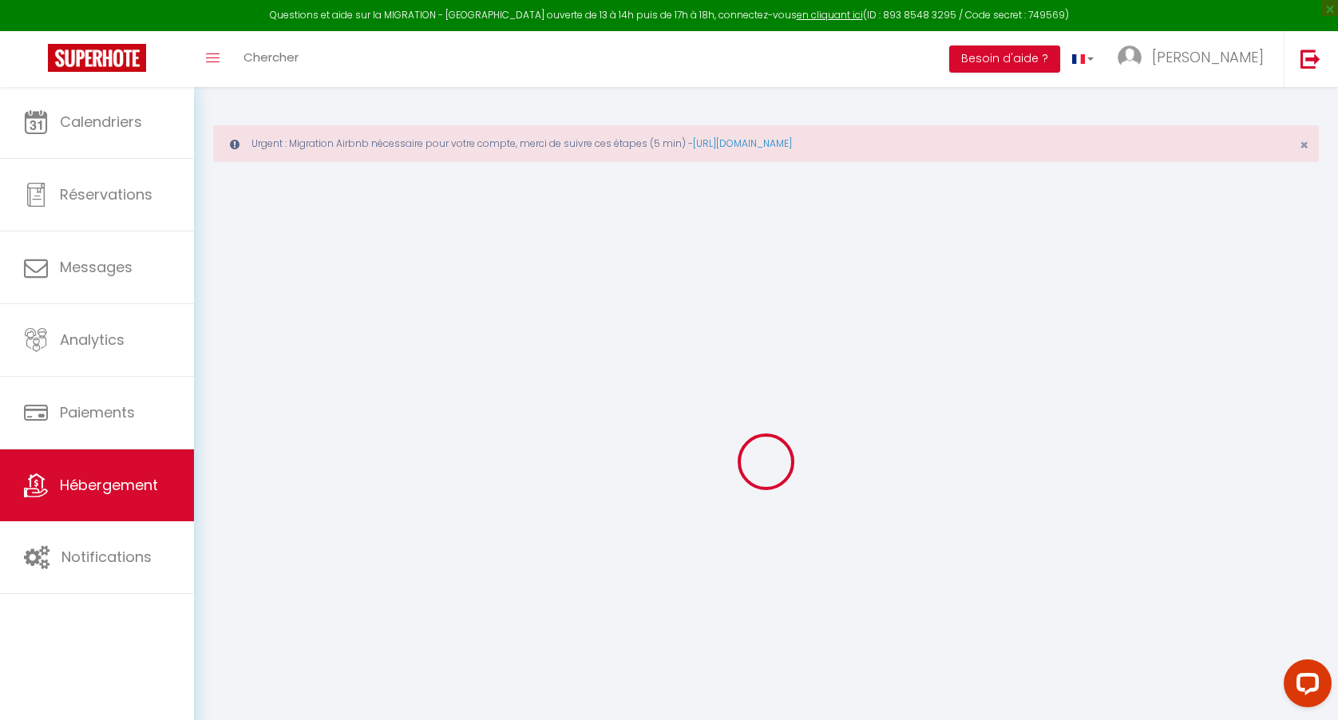
select select
checkbox input "false"
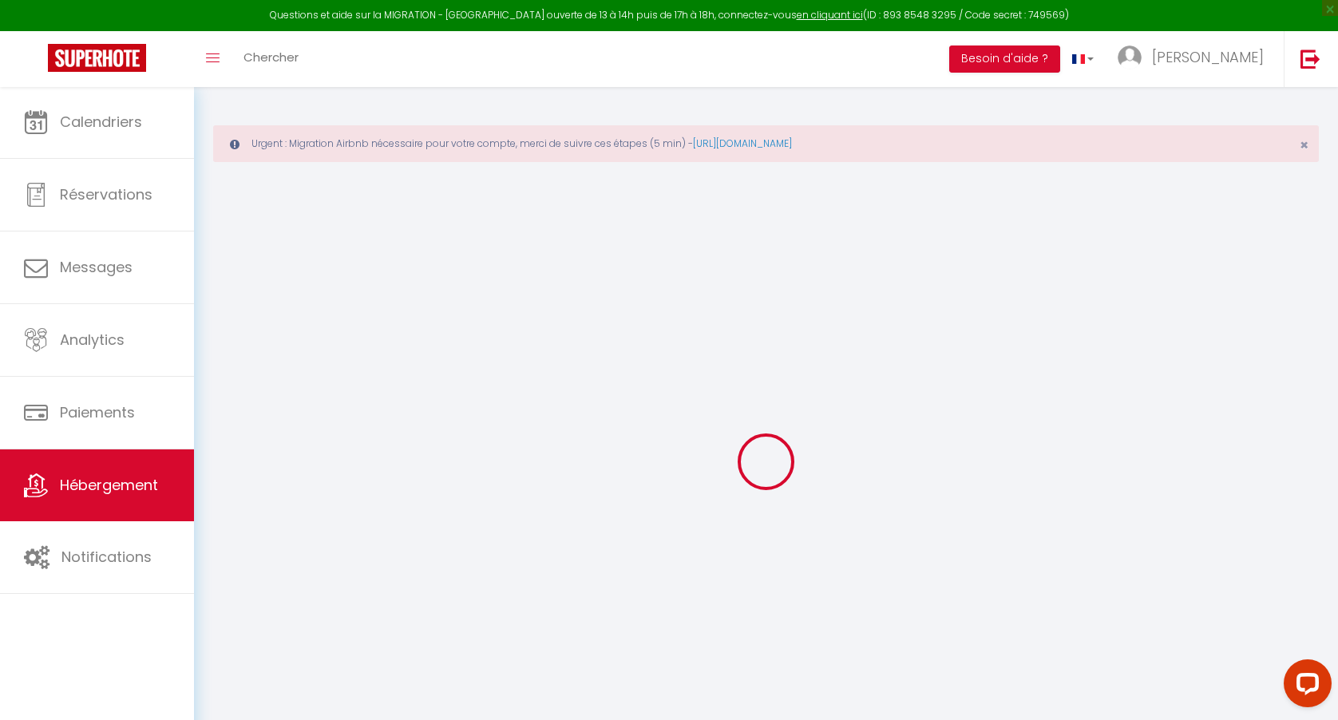
checkbox input "false"
select select
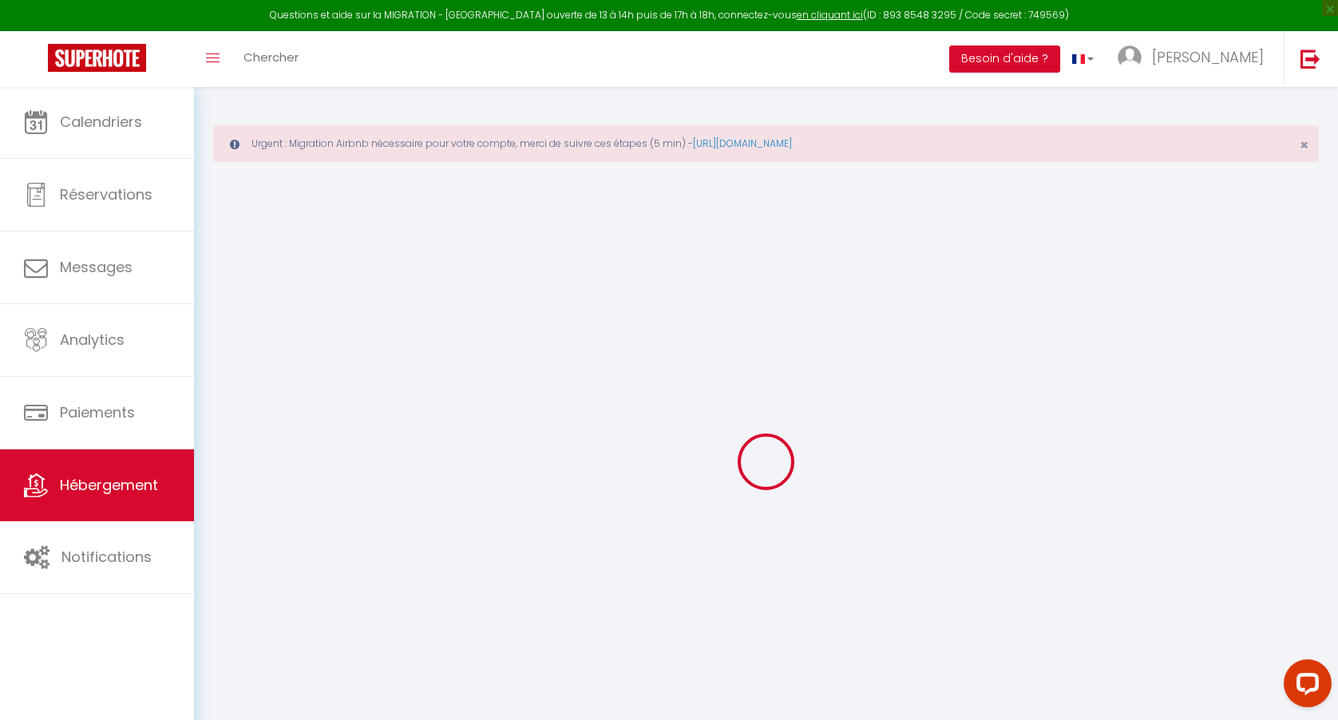
select select
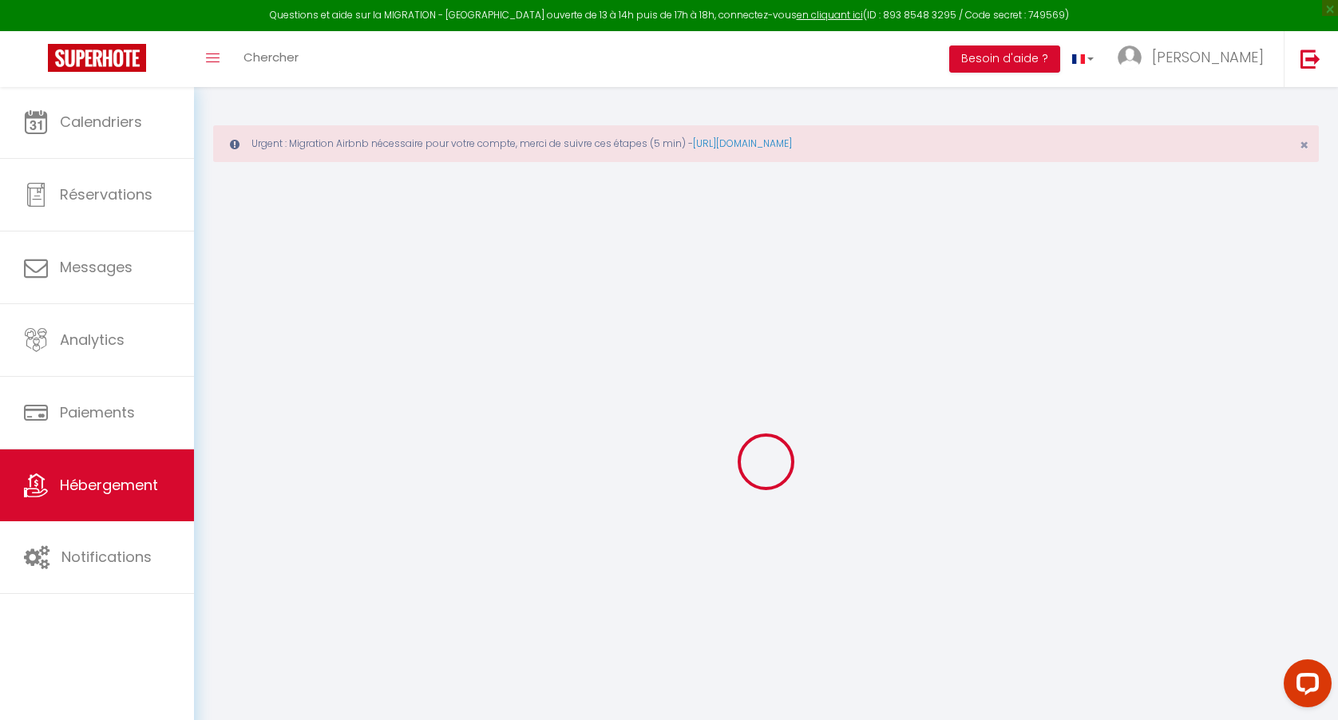
checkbox input "false"
select select
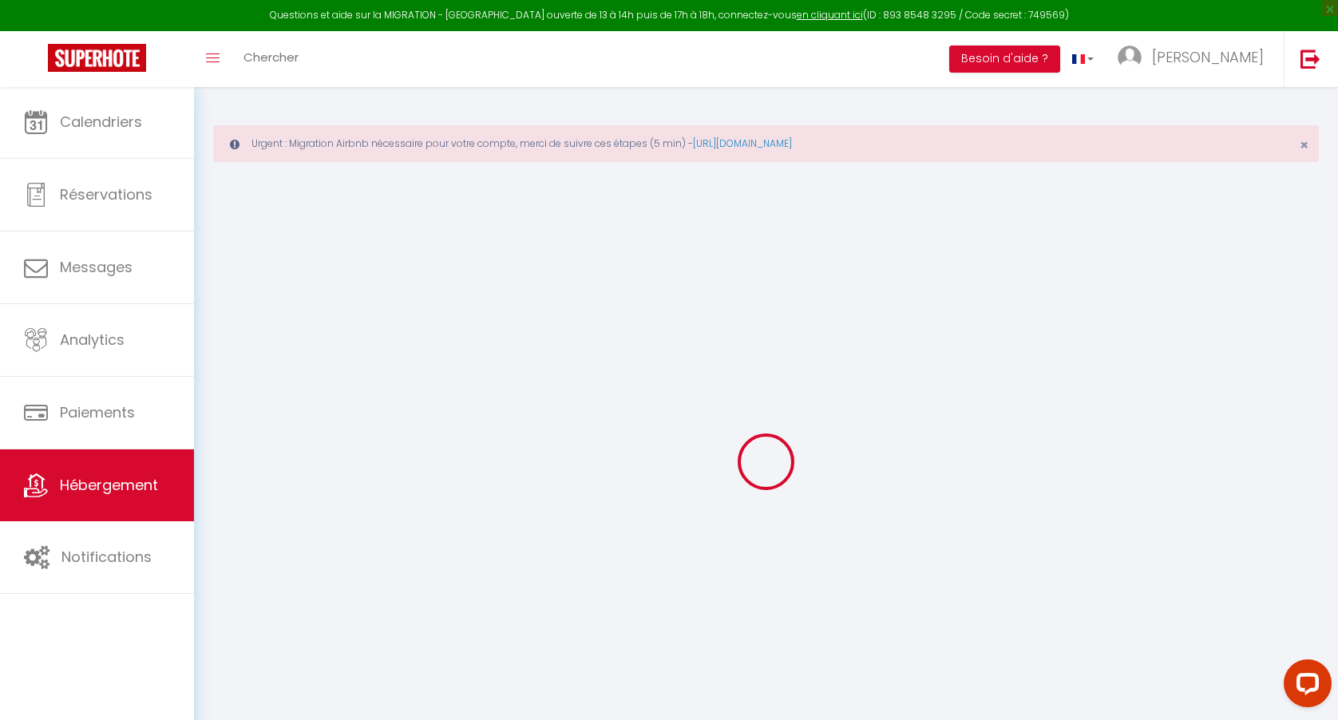
select select
type input "Candy Room"
type input "[PERSON_NAME]"
select select "2"
type input "85"
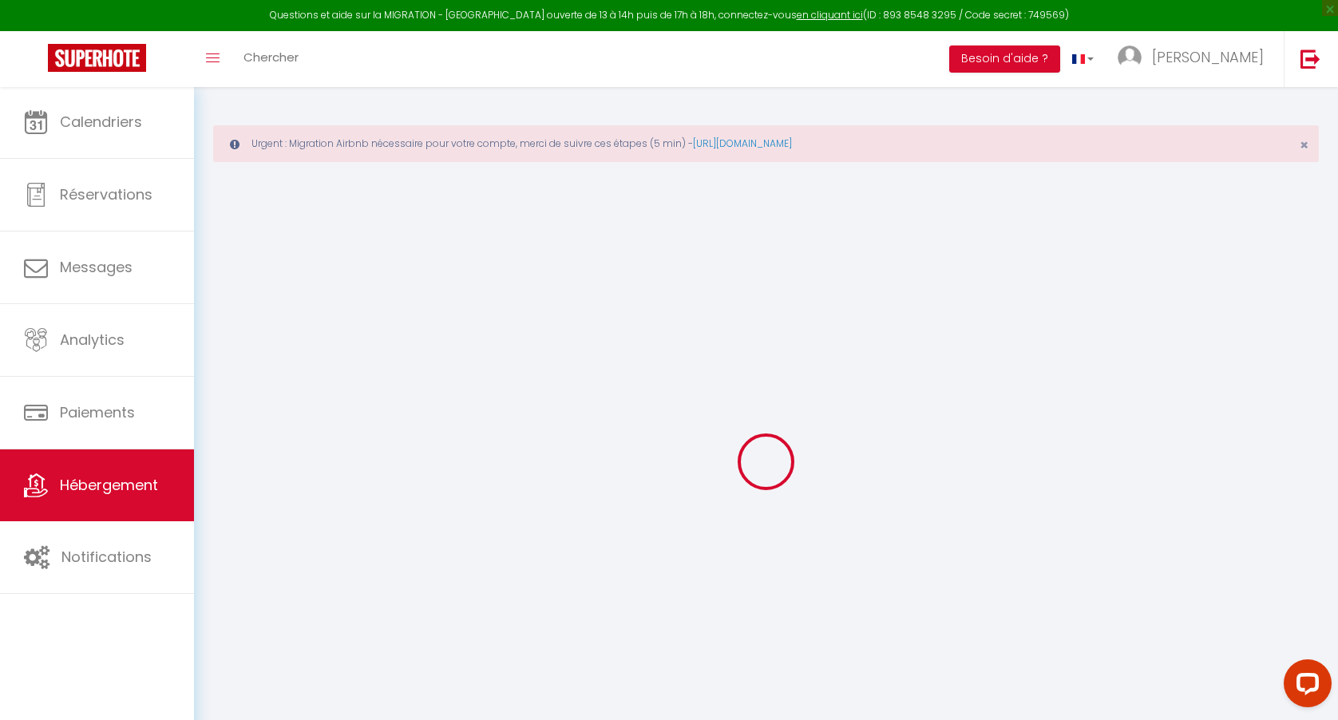
type input "2.00"
select select
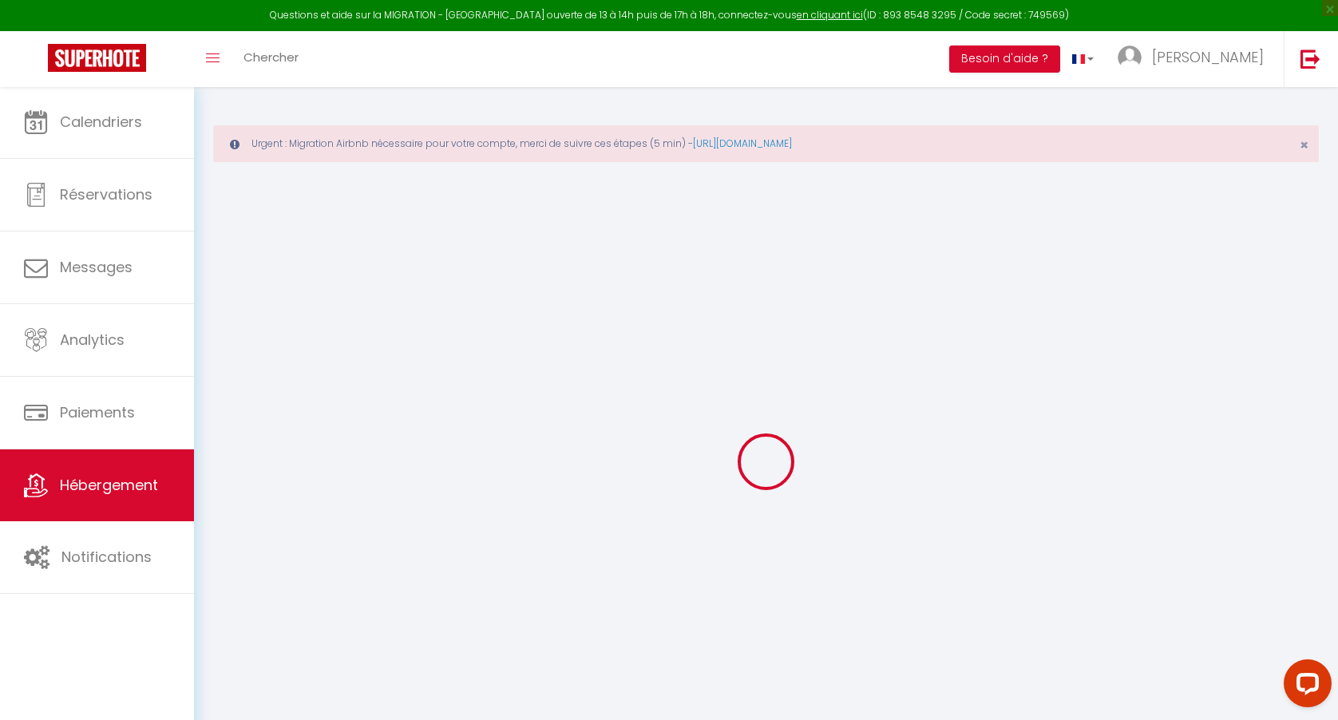
select select
type input "15 Rue du Terras"
type input "13002"
type input "[GEOGRAPHIC_DATA]"
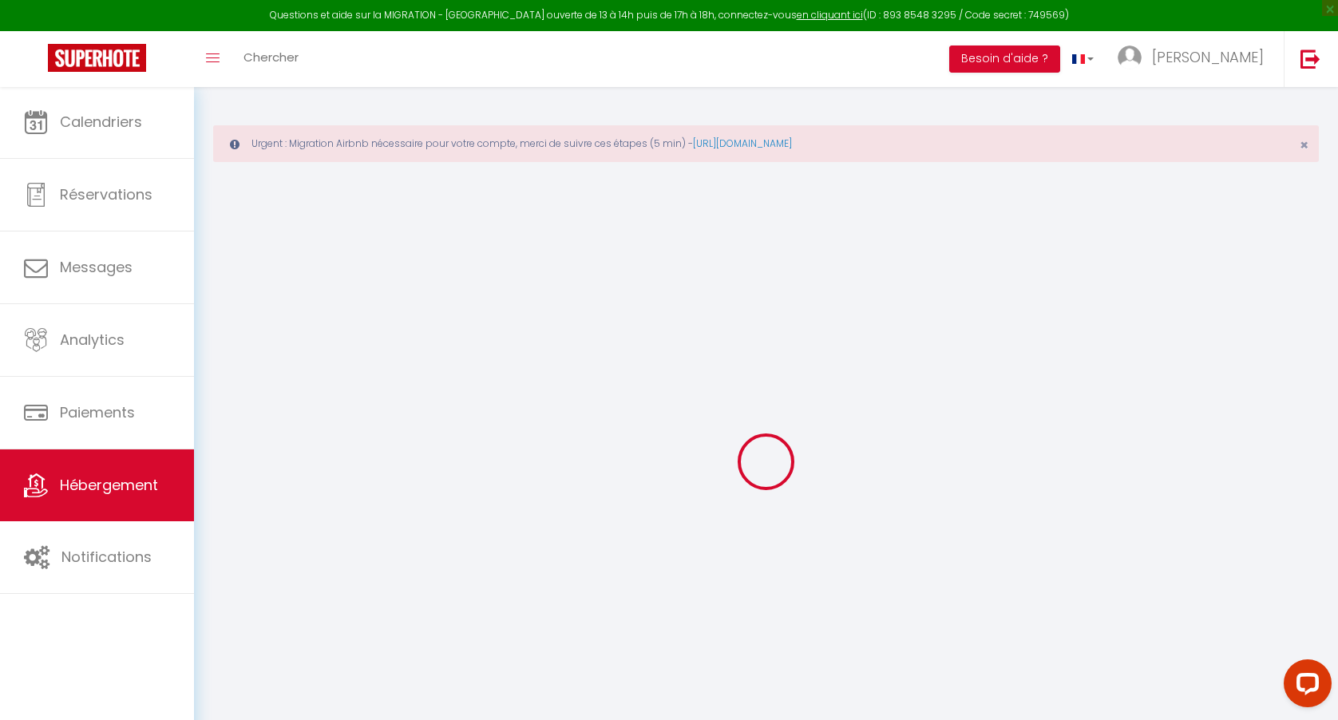
type input "[EMAIL_ADDRESS][DOMAIN_NAME]"
select select
checkbox input "false"
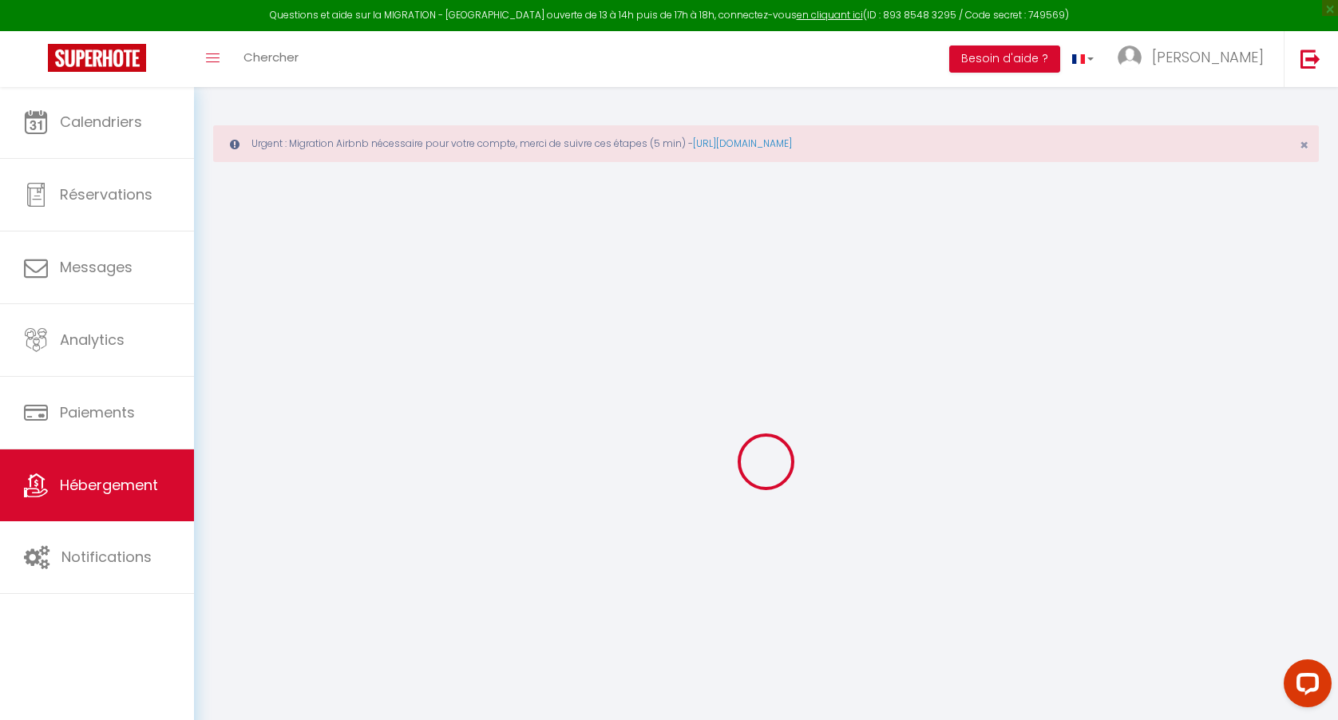
checkbox input "false"
type input "0"
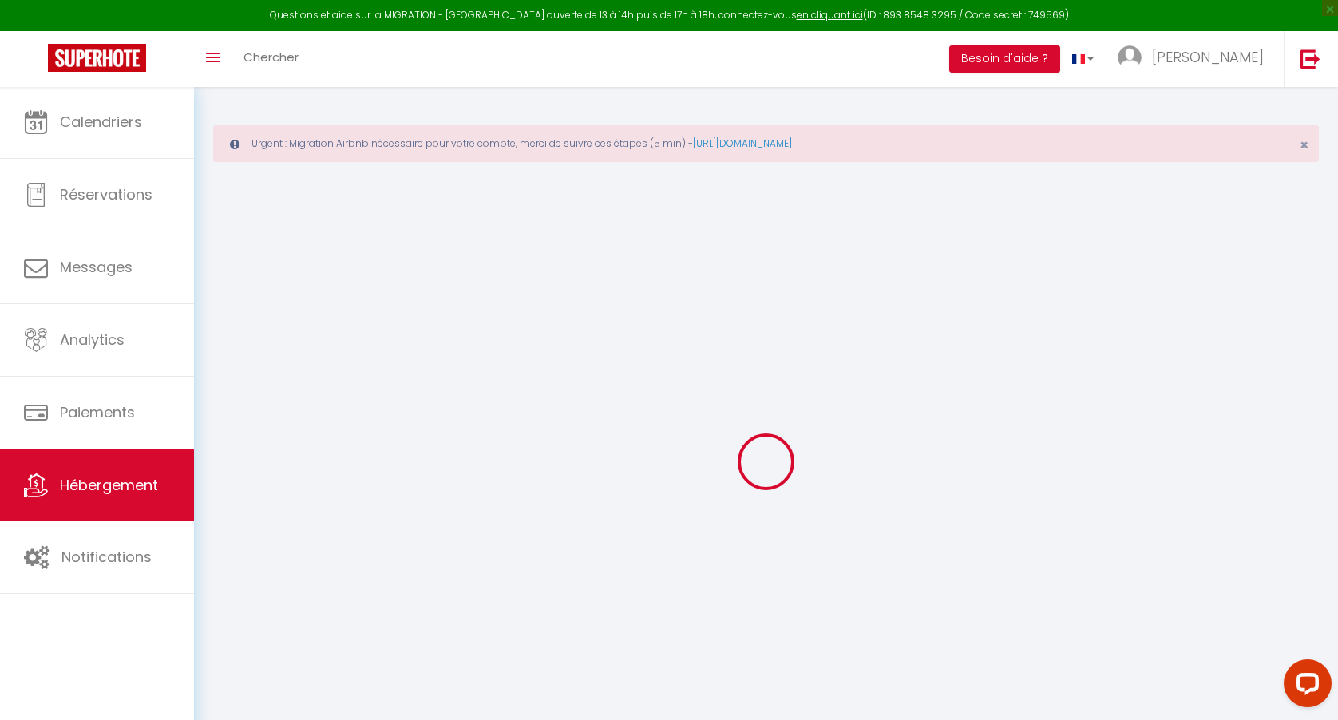
select select
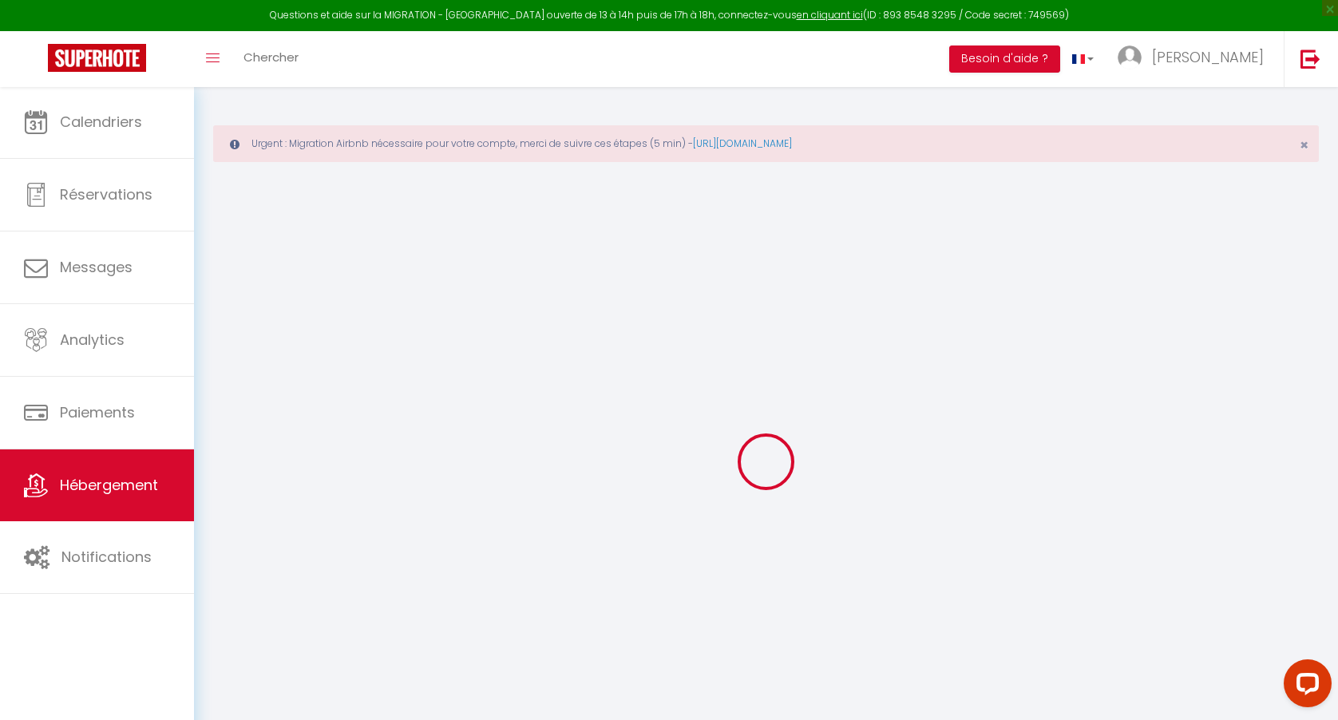
select select
checkbox input "false"
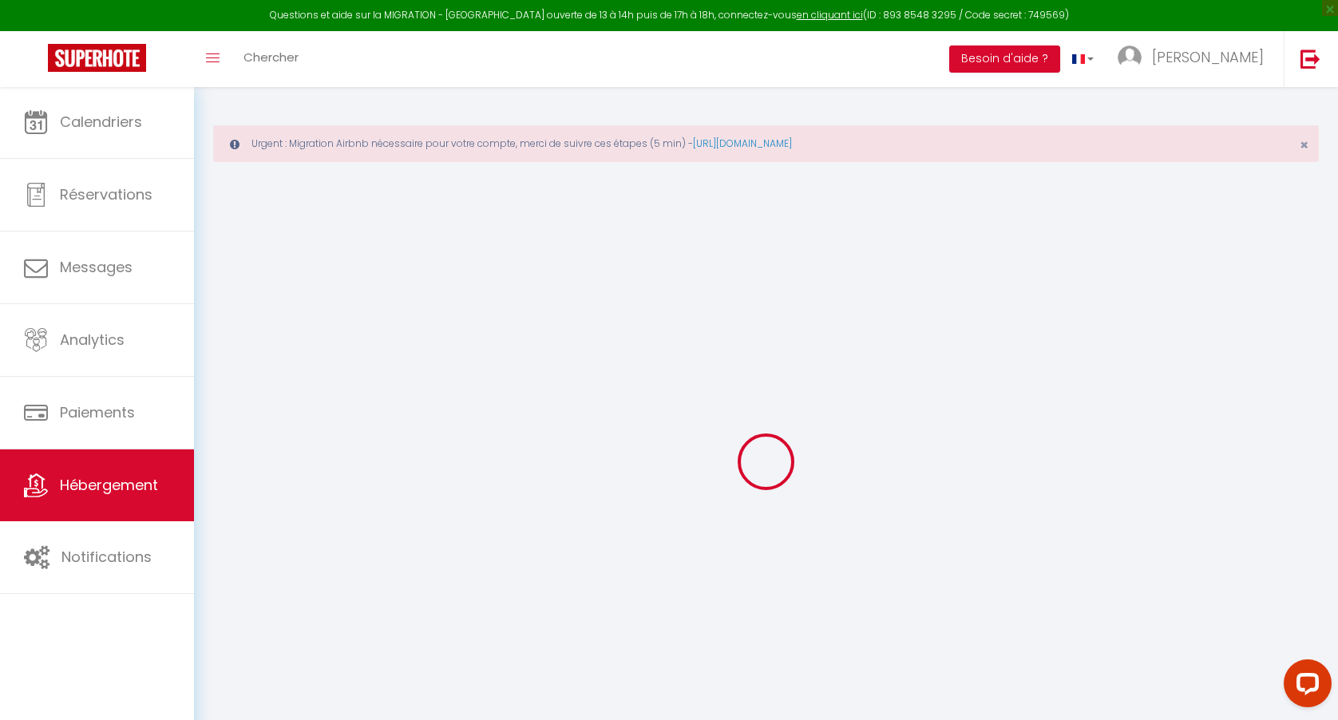
checkbox input "false"
select select
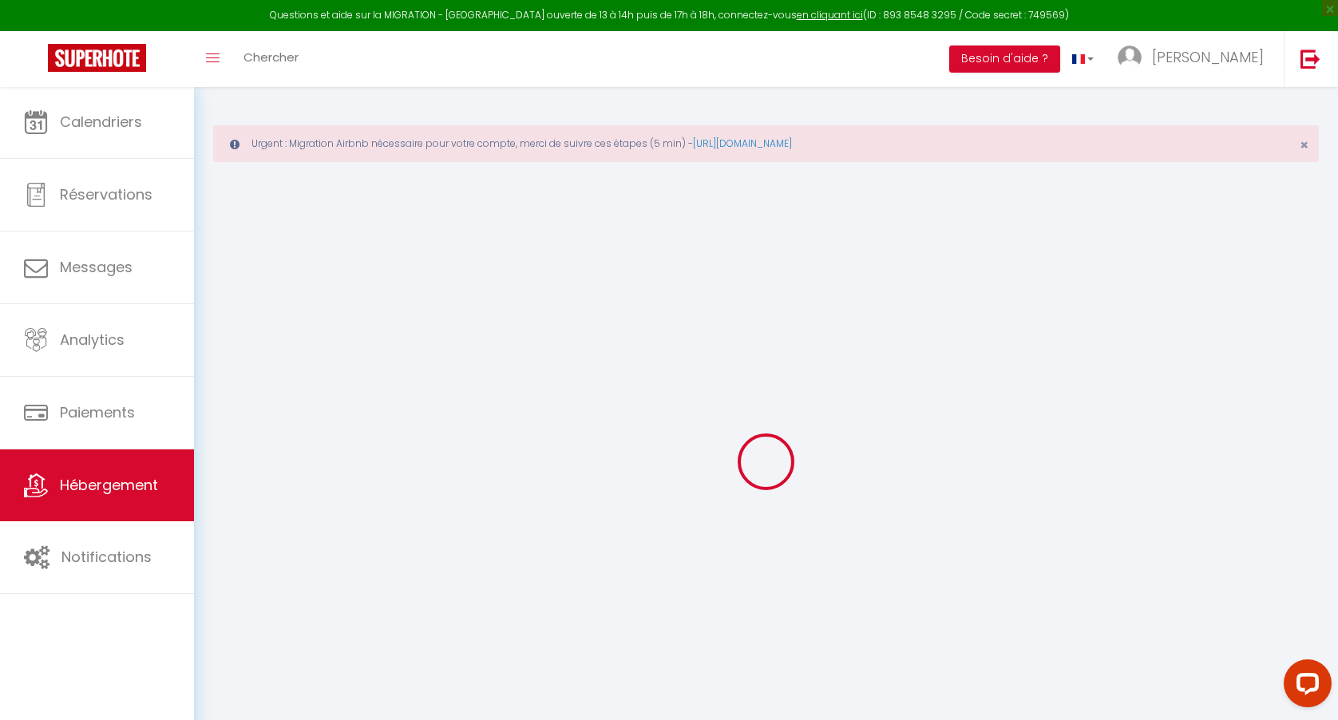
select select
checkbox input "false"
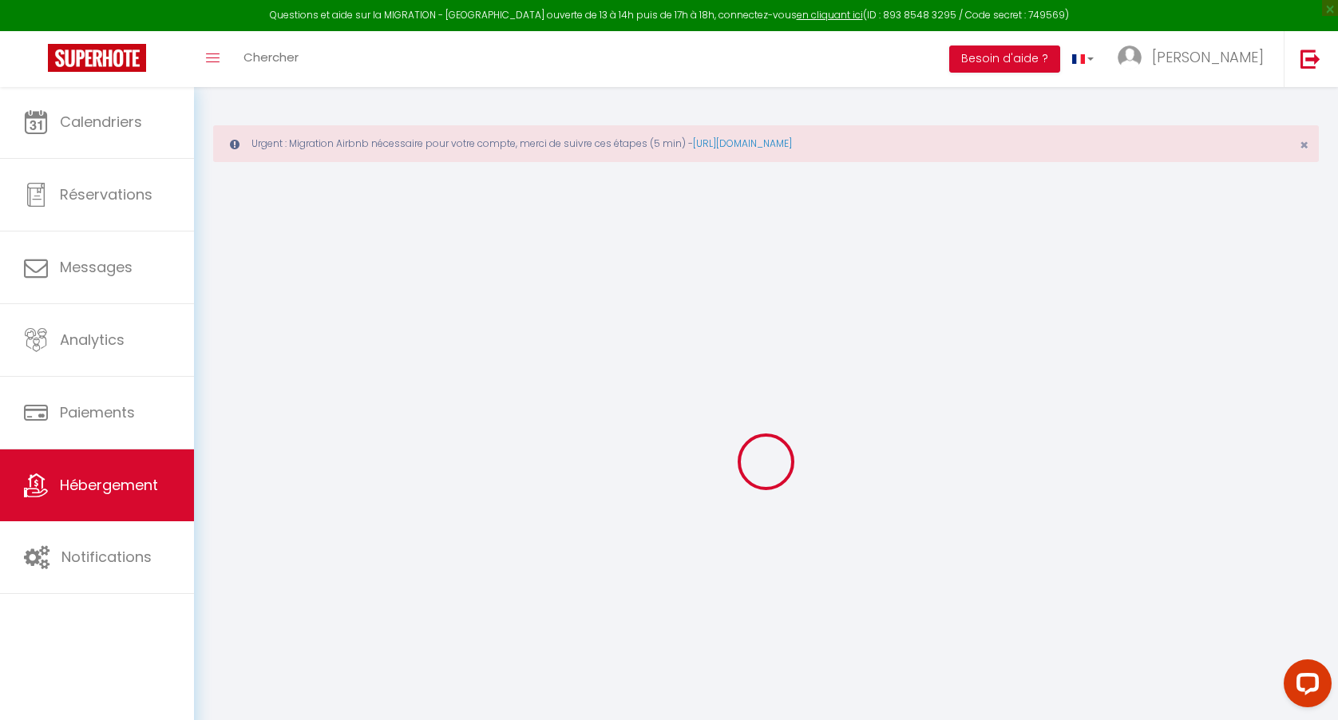
checkbox input "false"
select select
checkbox input "false"
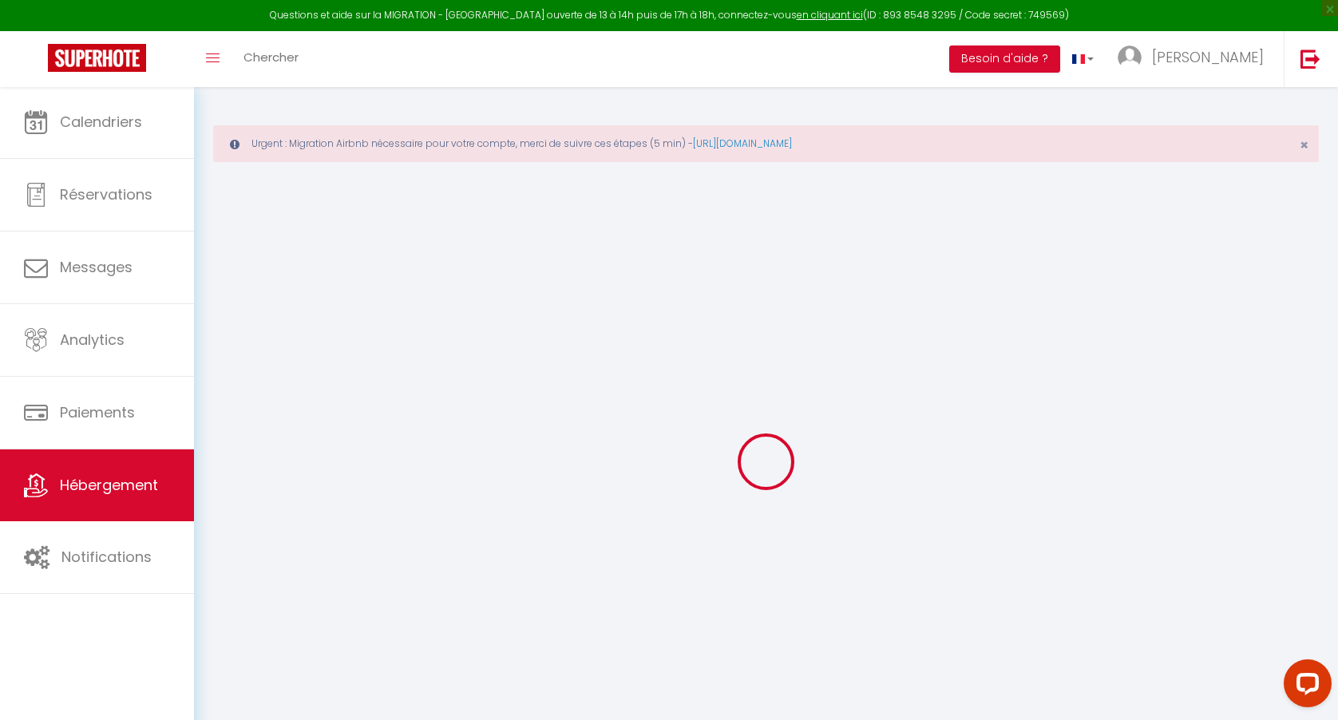
checkbox input "false"
select select
checkbox input "false"
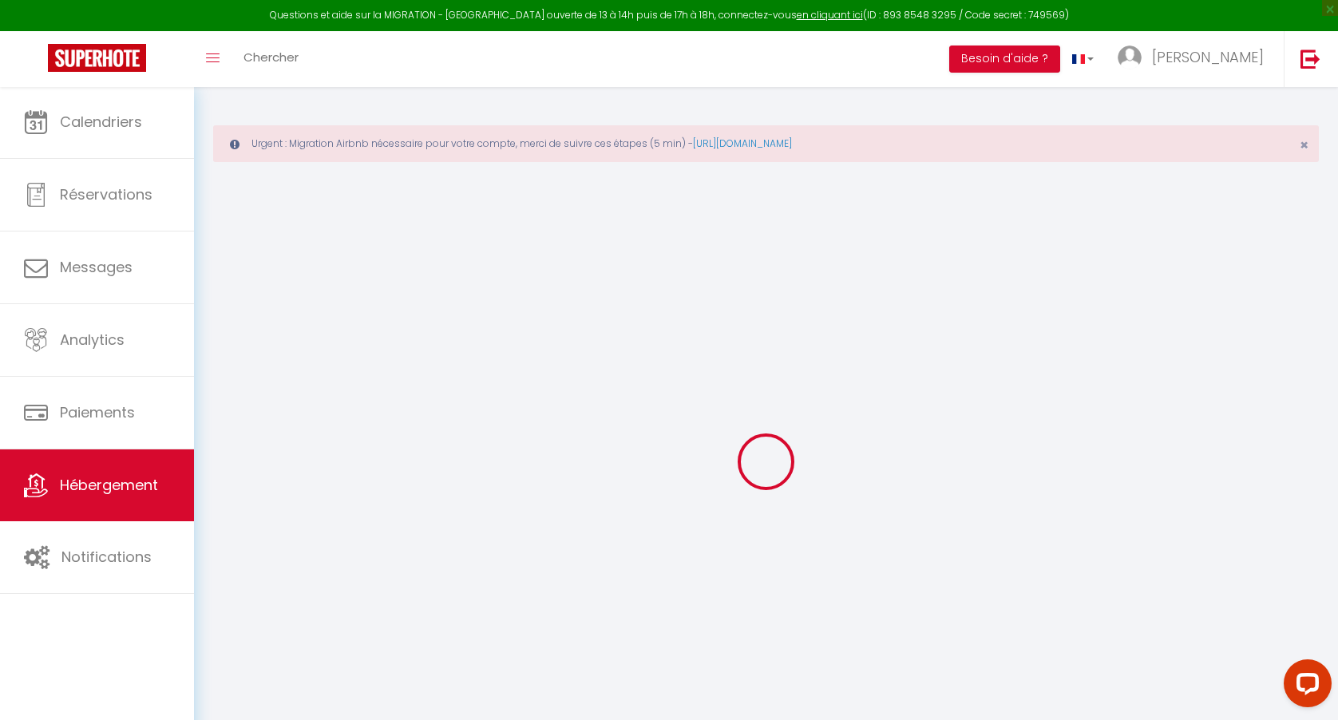
checkbox input "false"
select select
checkbox input "false"
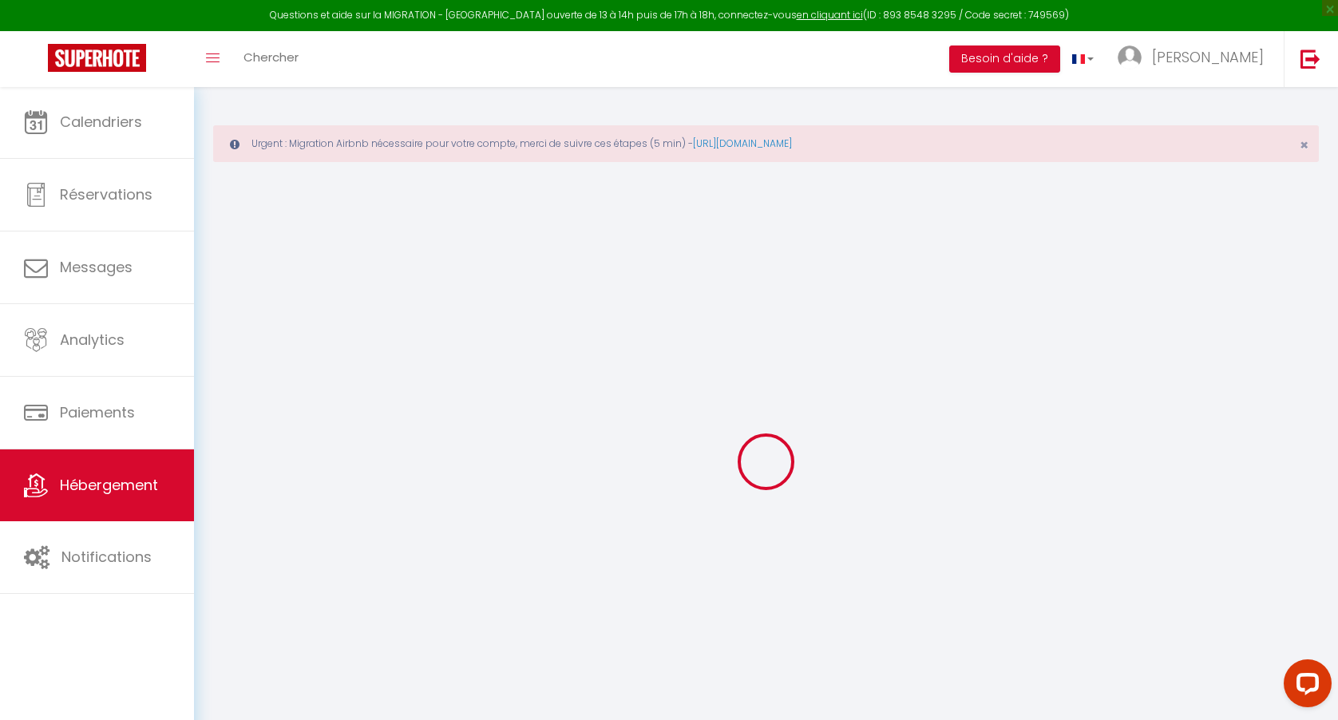
checkbox input "false"
select select "15:00"
select select "23:45"
select select "11:00"
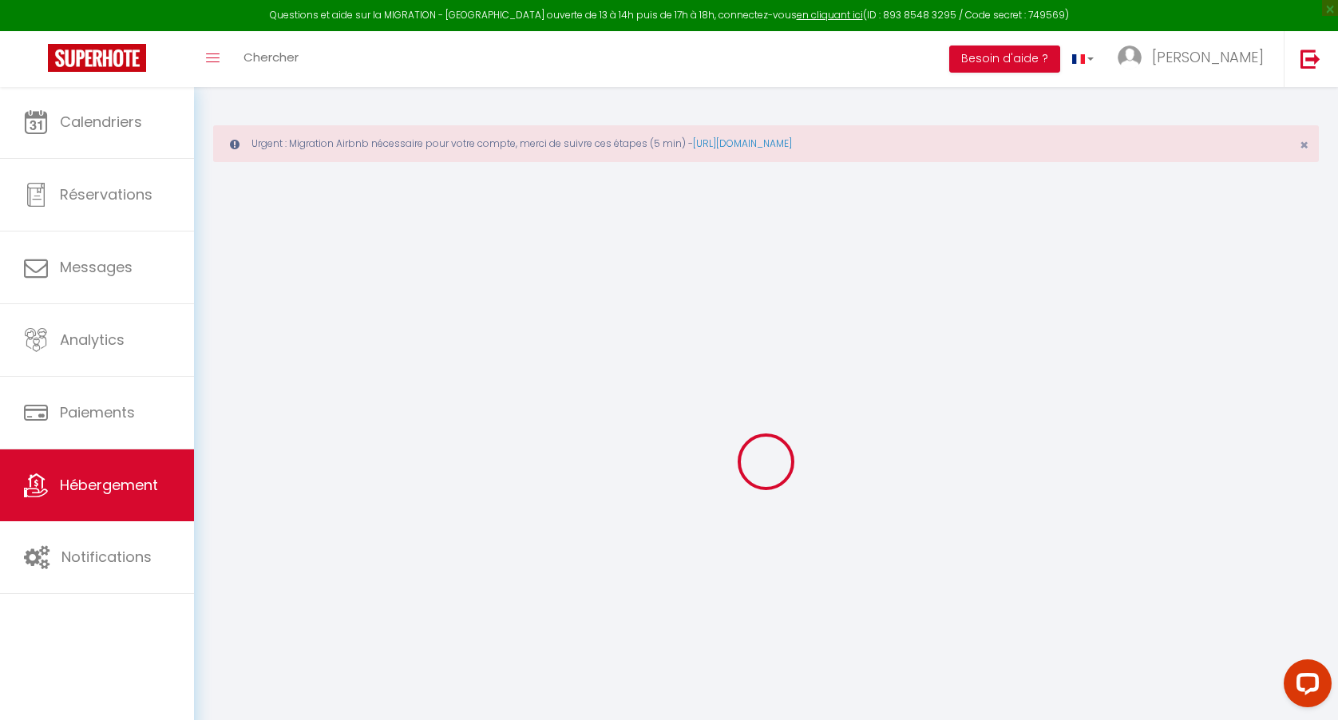
select select "30"
select select "120"
select select "03:00"
select select "15534"
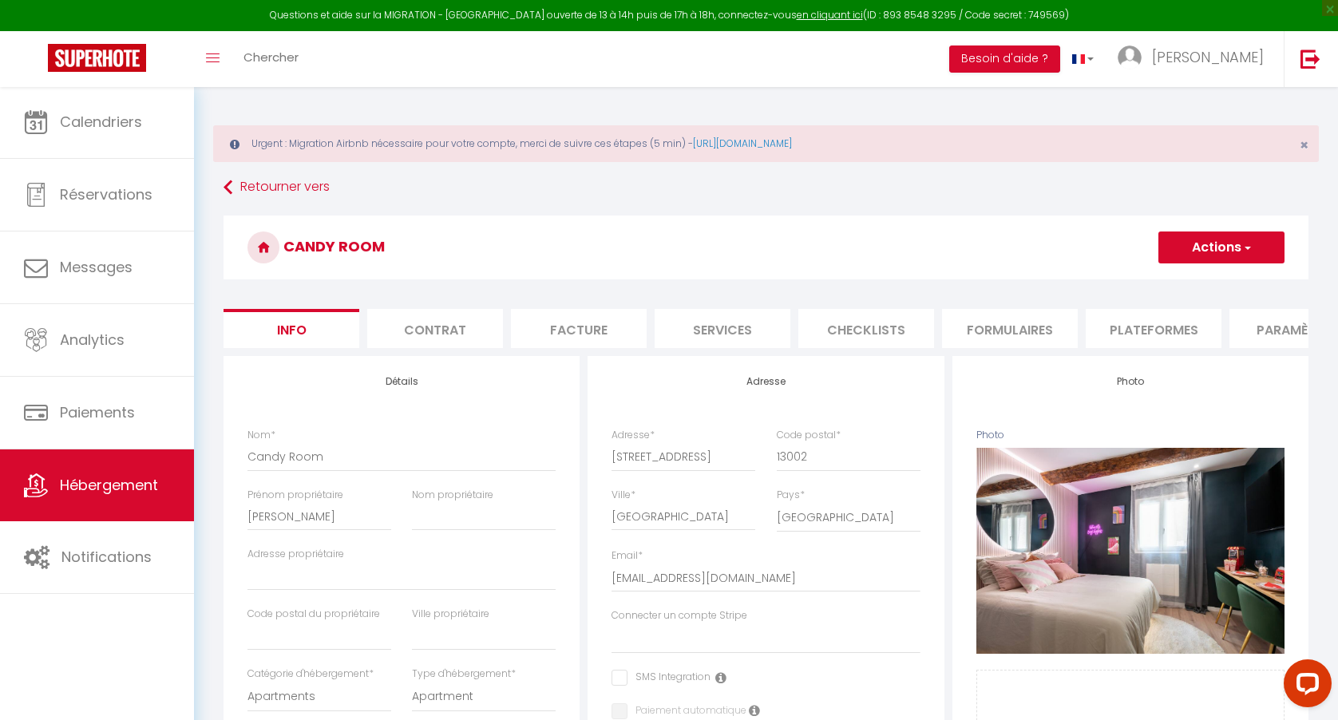
select select
checkbox input "false"
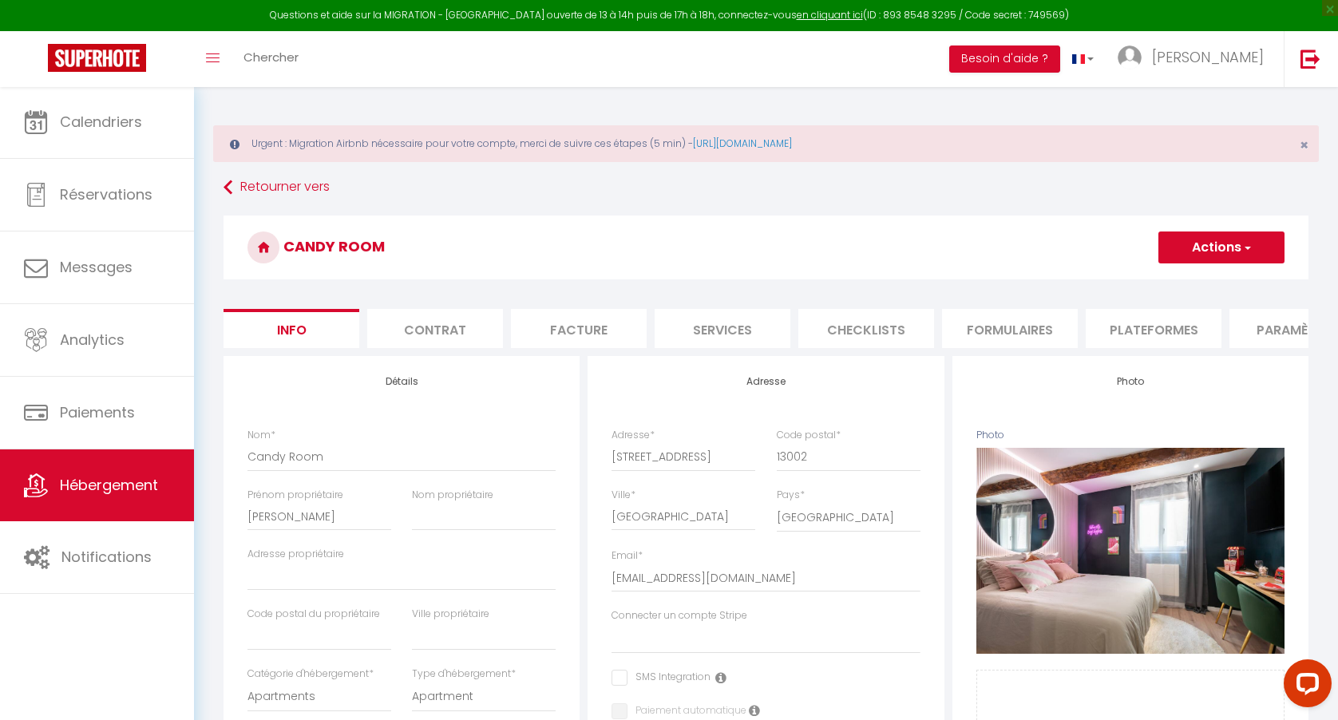
click at [1166, 327] on li "Plateformes" at bounding box center [1153, 328] width 136 height 39
select select "180"
select select
select select "well_reviewed_guests"
select select "EUR"
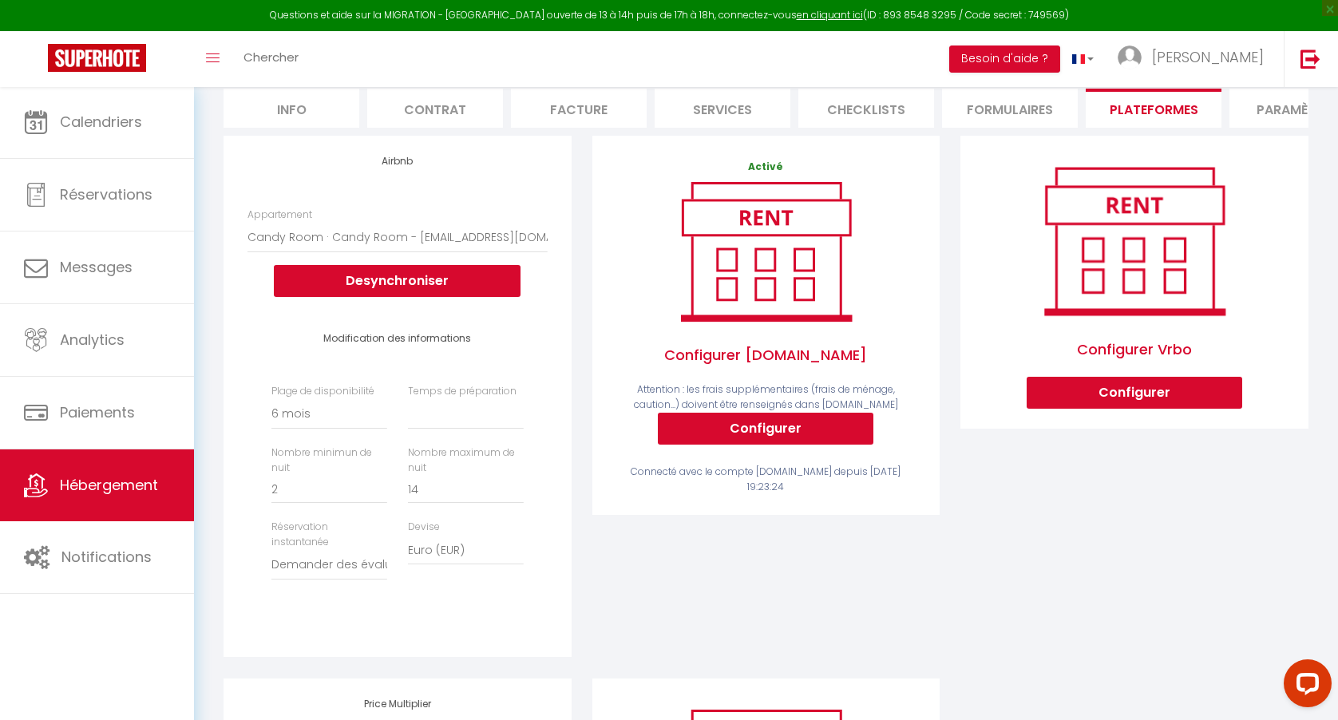
scroll to position [215, 0]
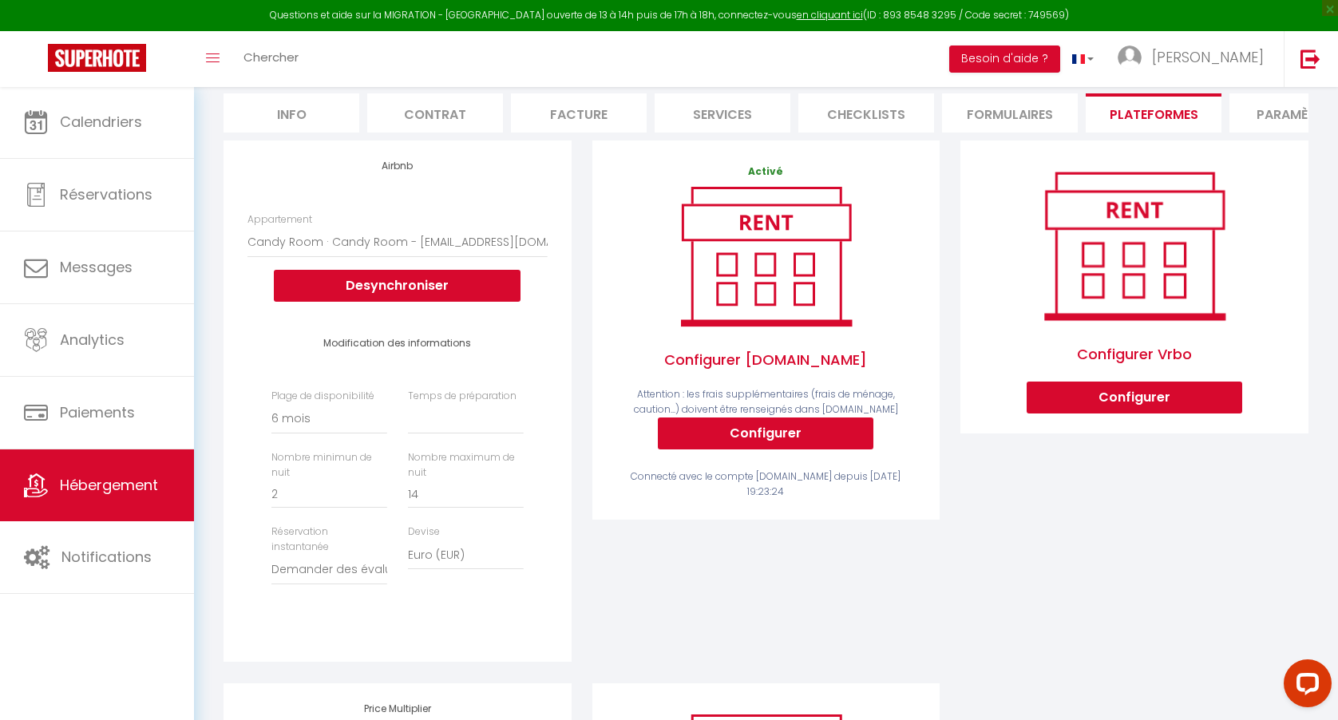
click at [725, 584] on div "Activé Configurer Booking.com Attention : les frais supplémentaires (frais de m…" at bounding box center [766, 411] width 369 height 542
select select "0"
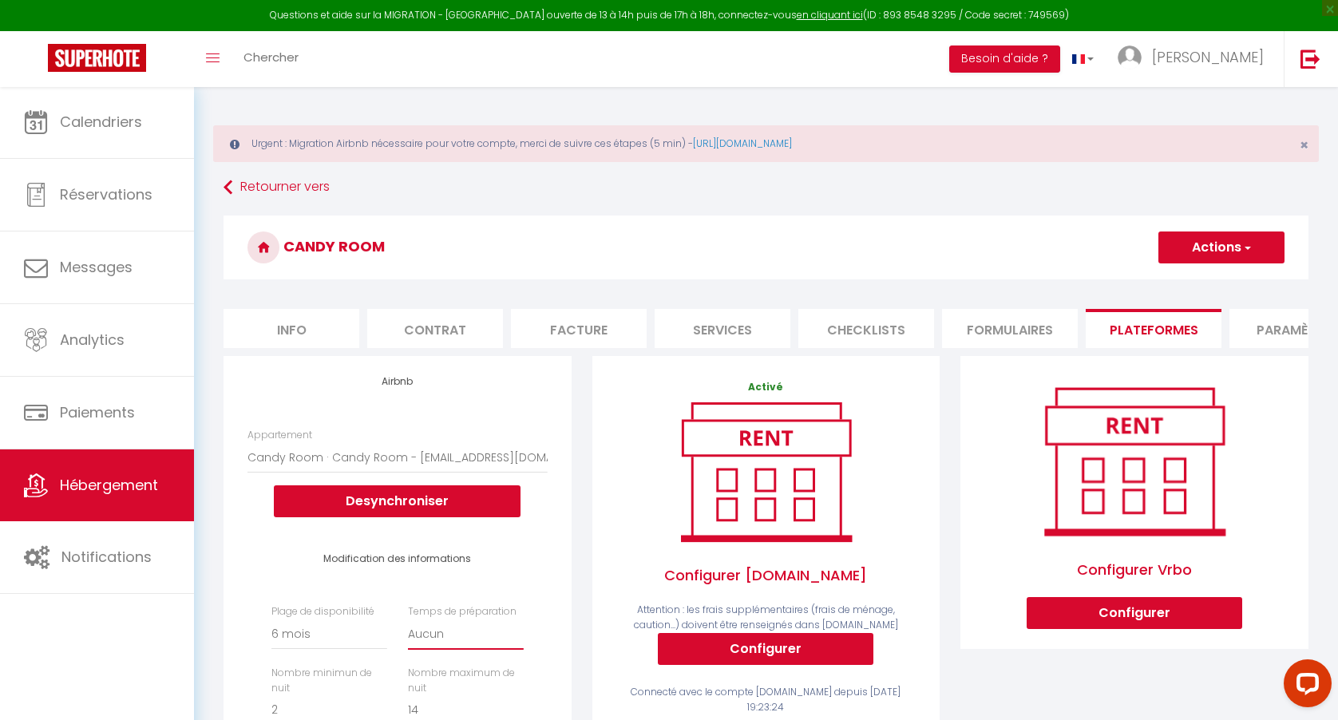
scroll to position [0, 0]
click at [1211, 243] on button "Actions" at bounding box center [1221, 247] width 126 height 32
click at [1212, 283] on link "Enregistrer" at bounding box center [1220, 282] width 126 height 21
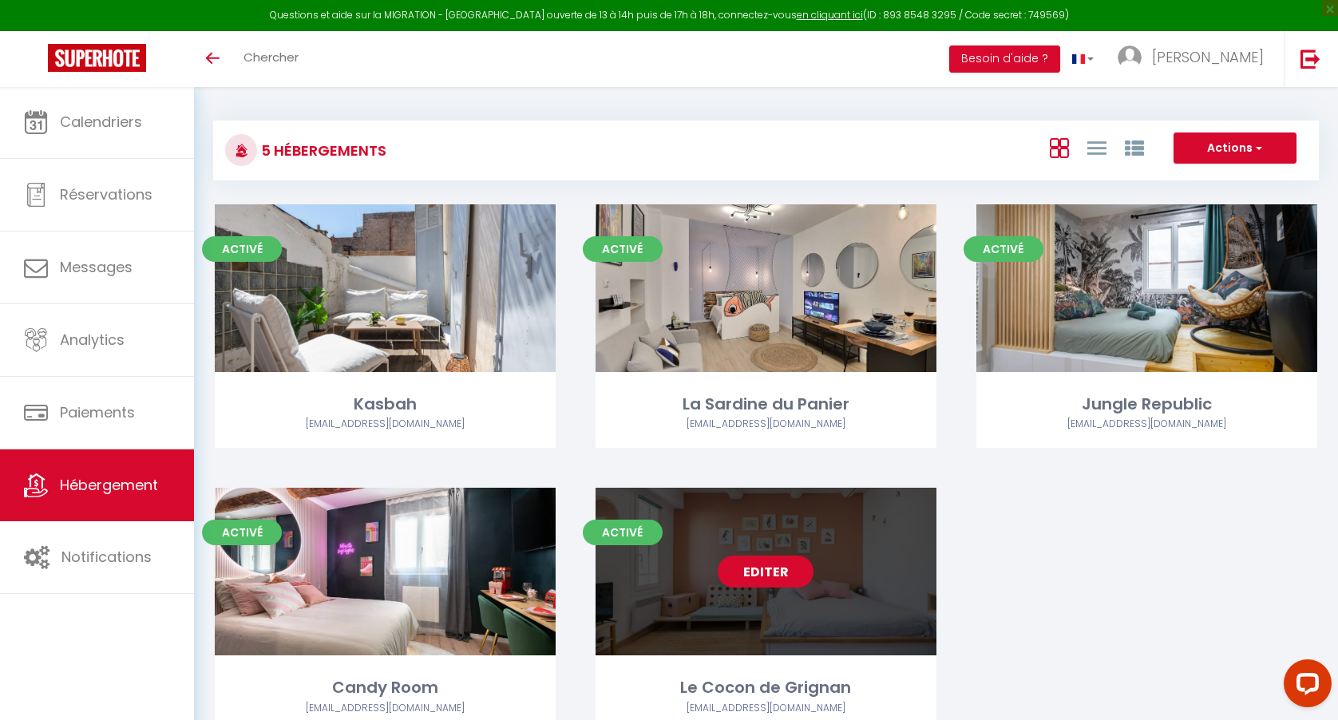
click at [772, 567] on link "Editer" at bounding box center [765, 571] width 96 height 32
select select "3"
select select "2"
select select "1"
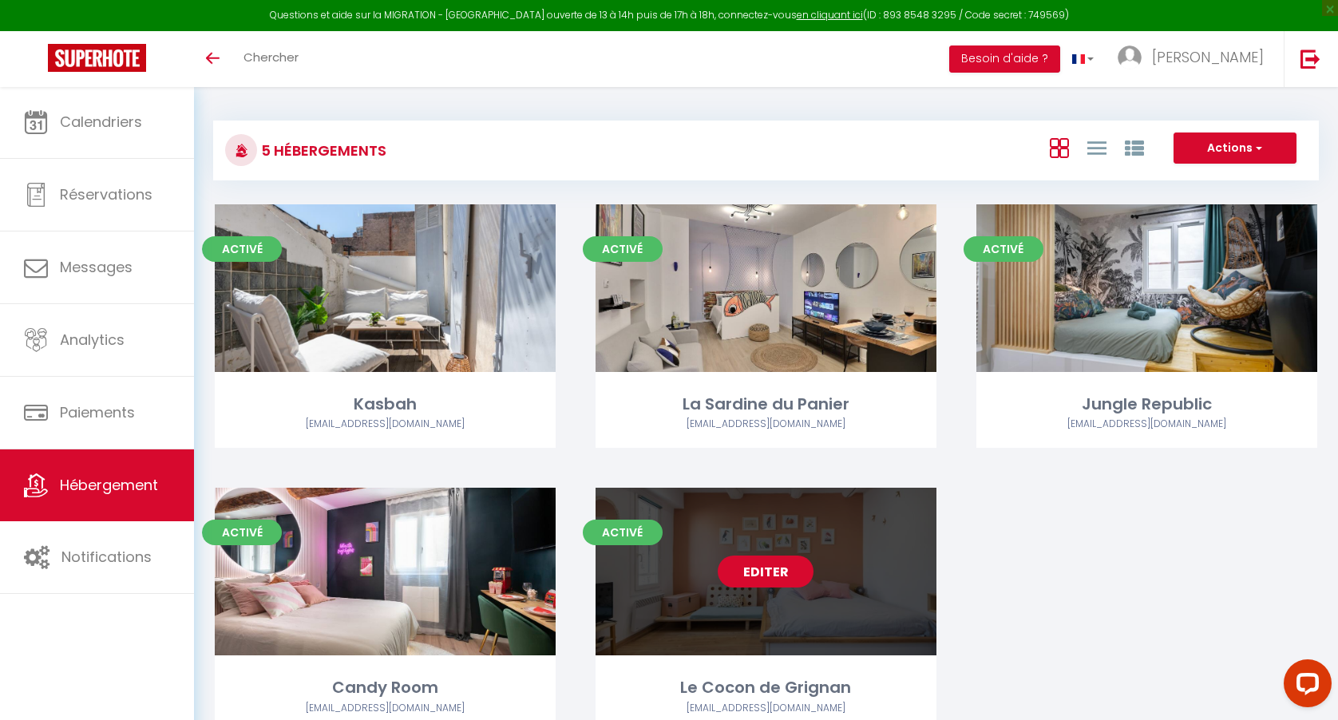
select select
select select "28"
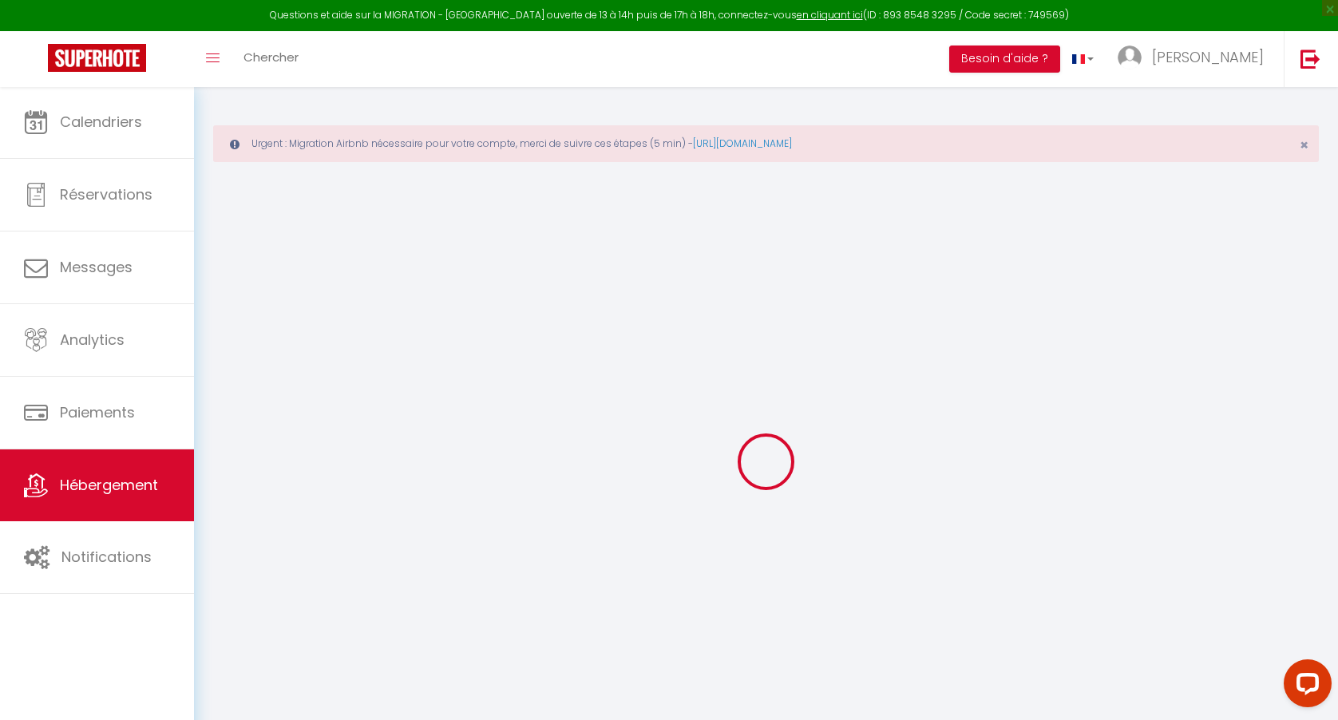
select select
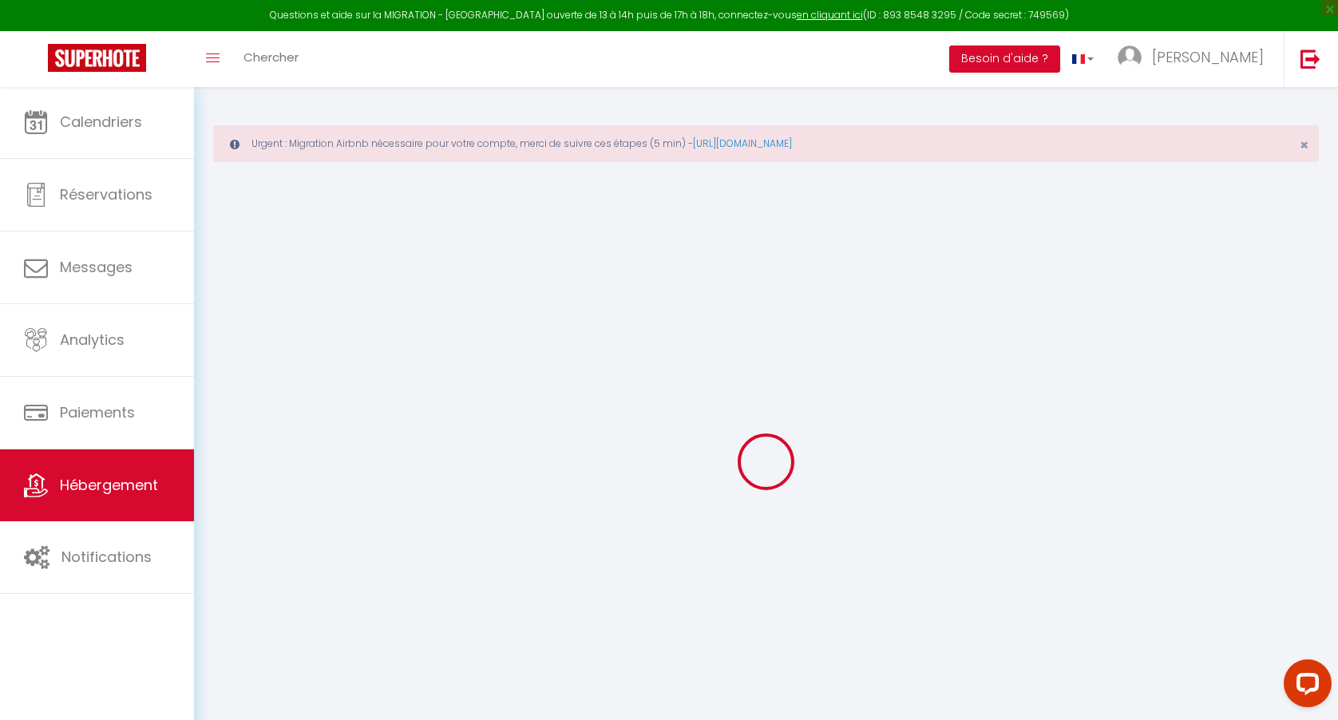
select select
checkbox input "false"
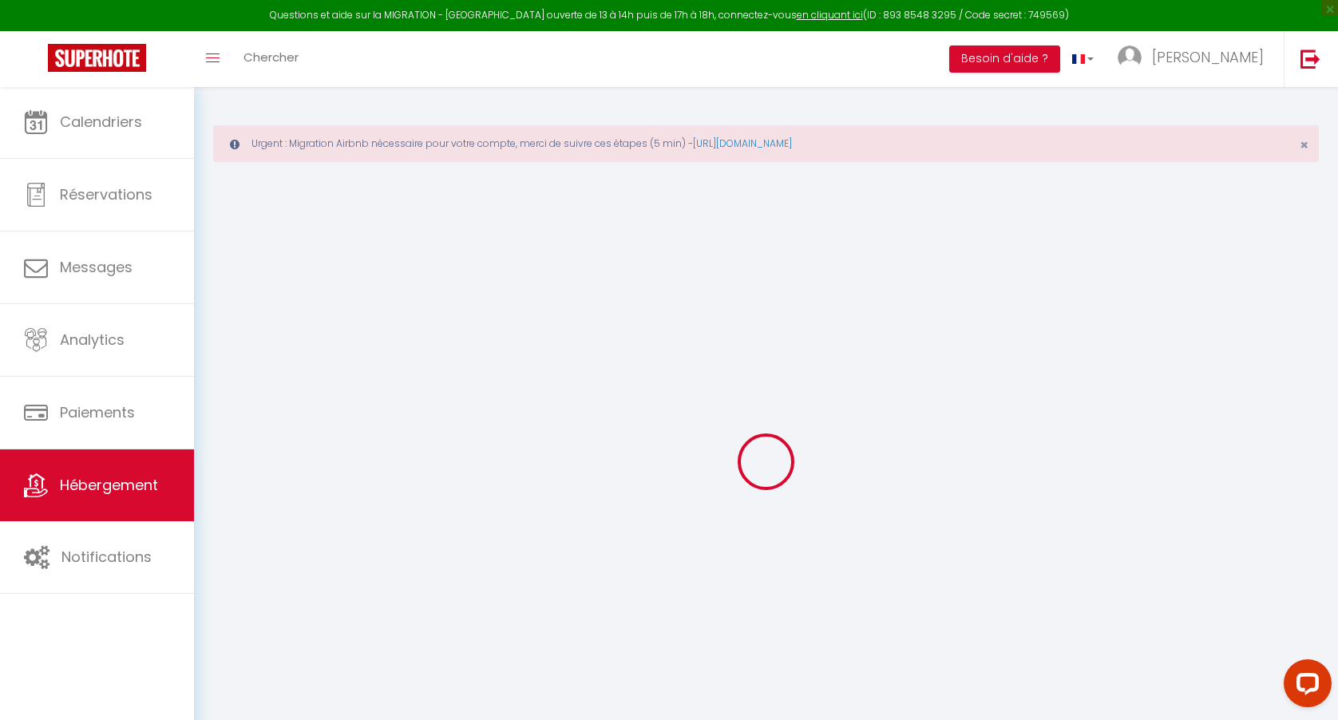
select select
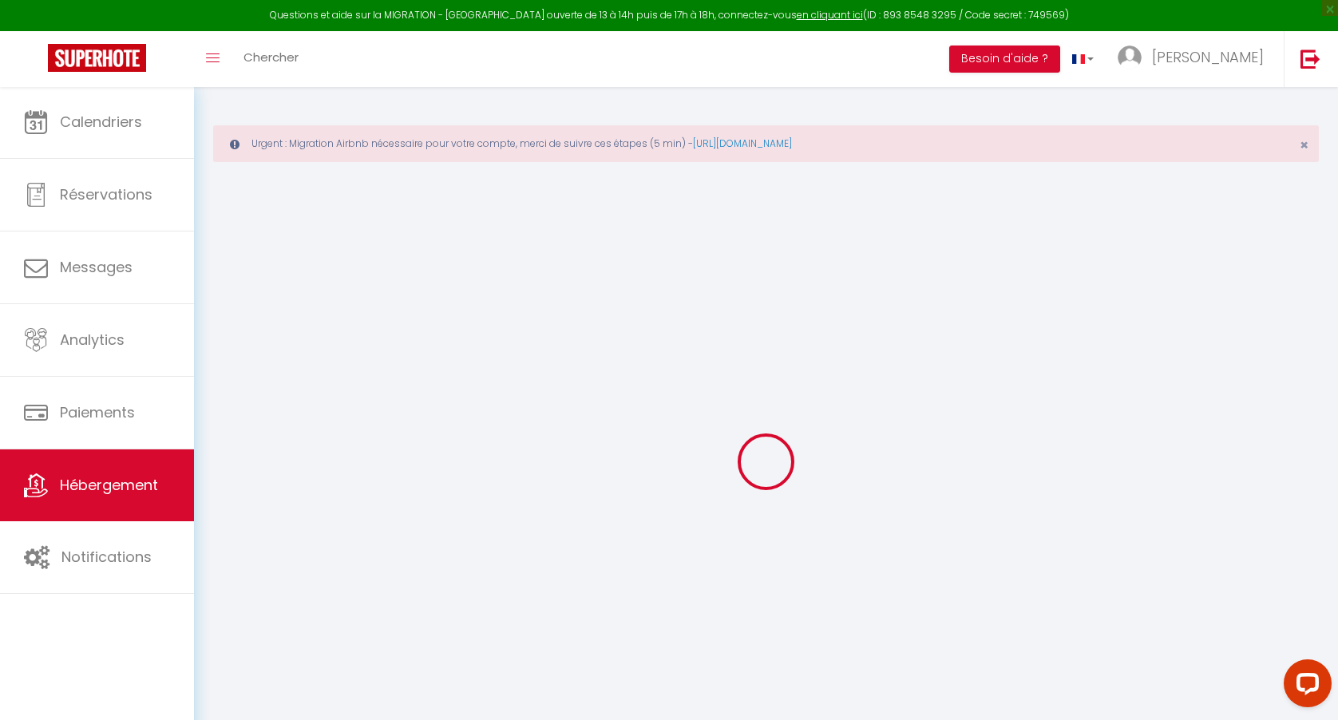
select select
checkbox input "false"
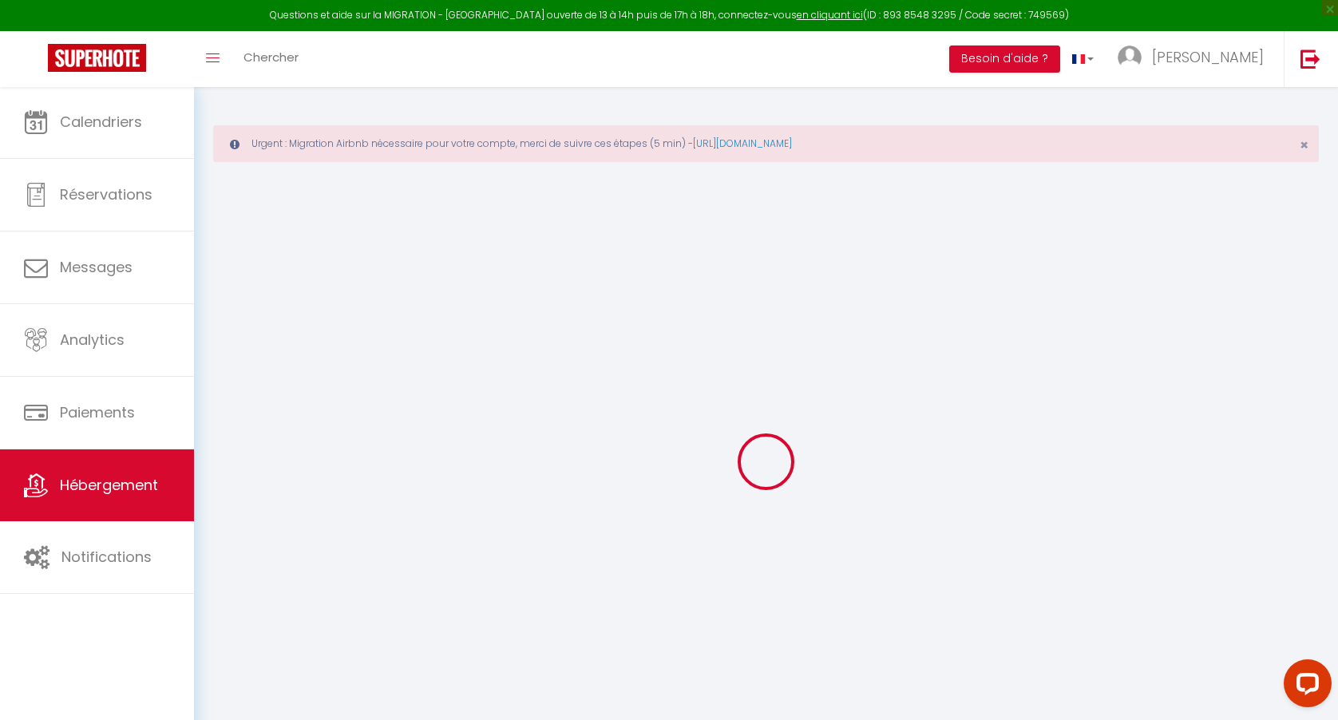
checkbox input "false"
select select
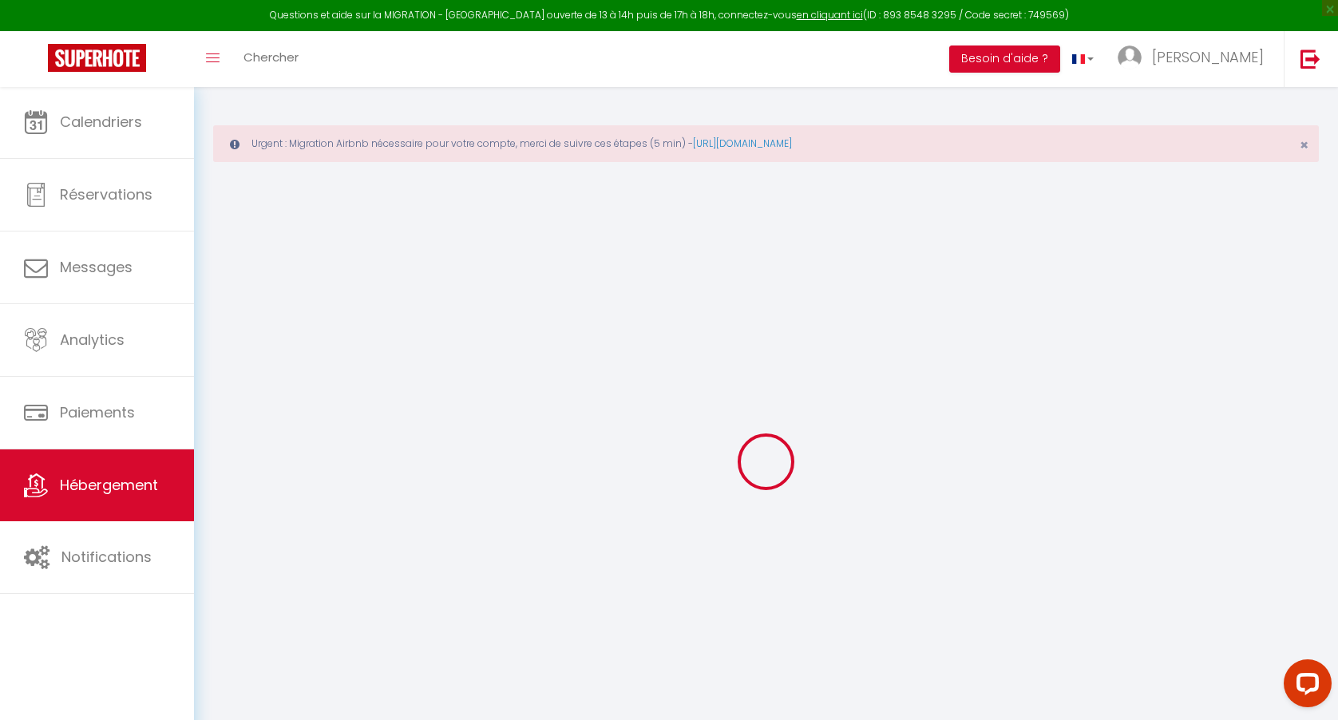
select select
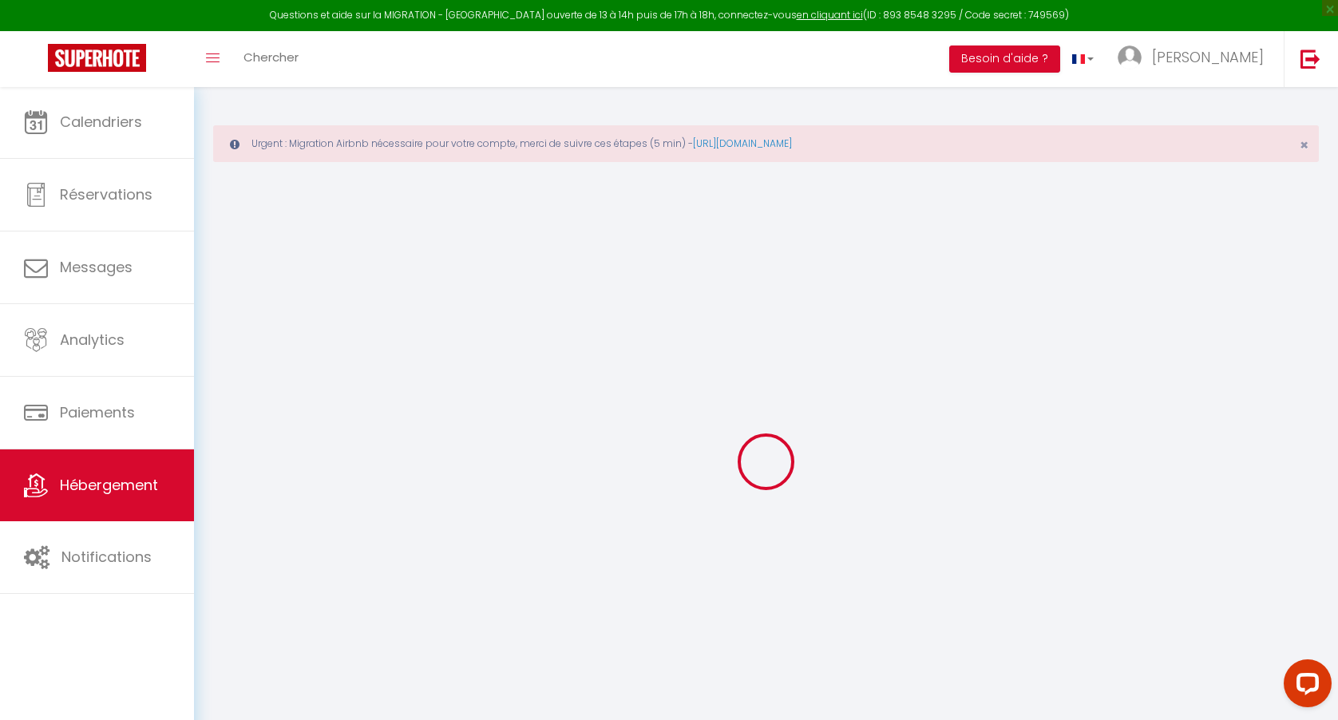
checkbox input "false"
select select
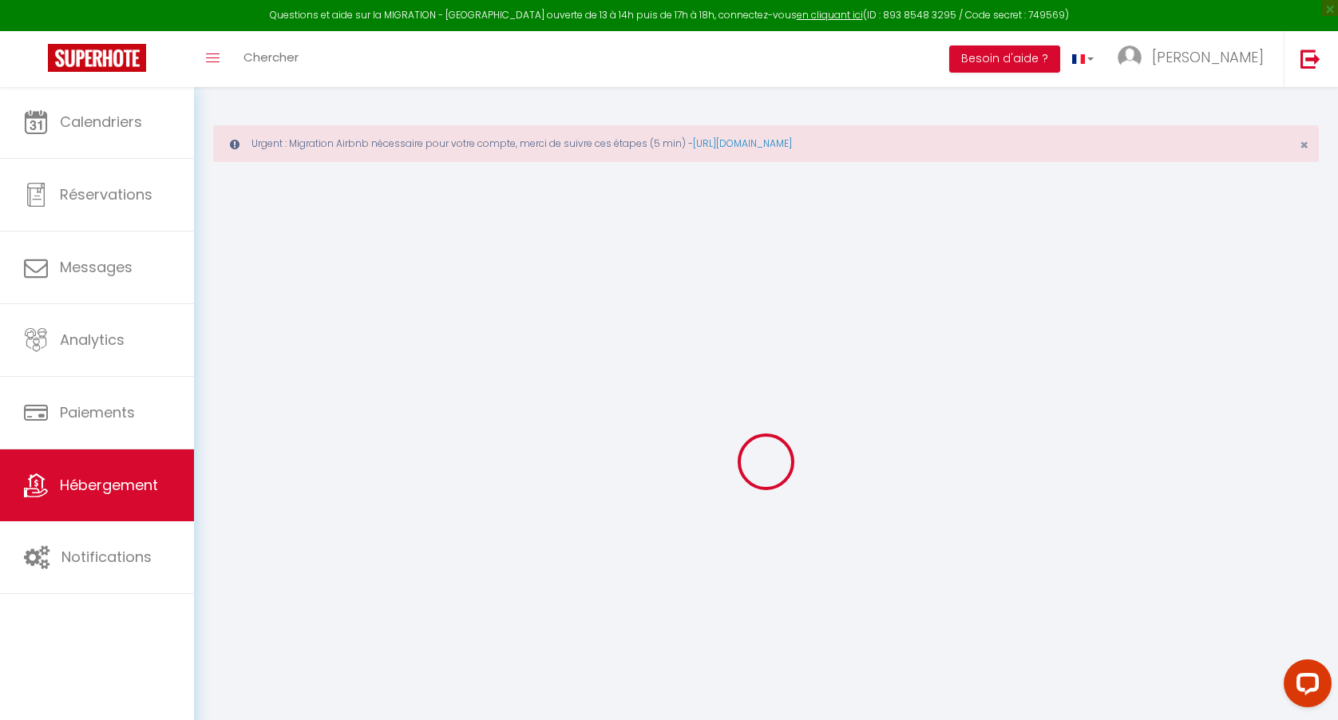
select select
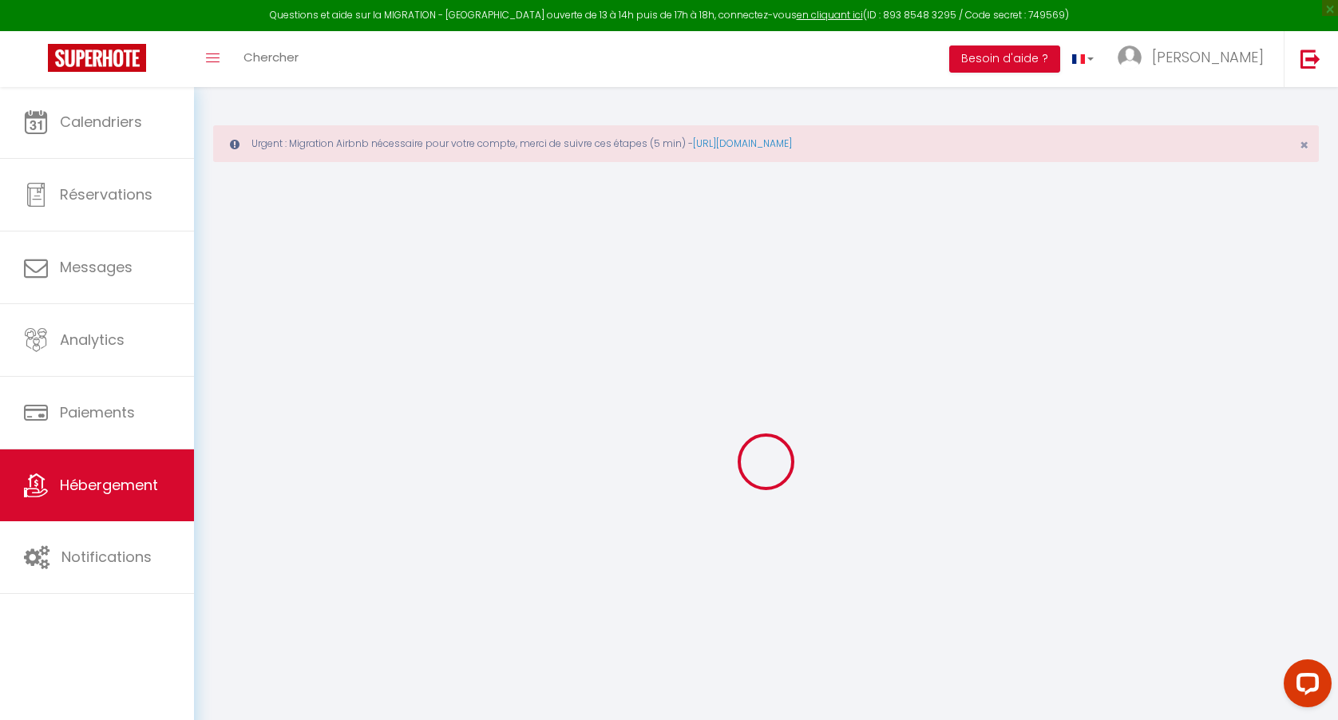
select select
checkbox input "false"
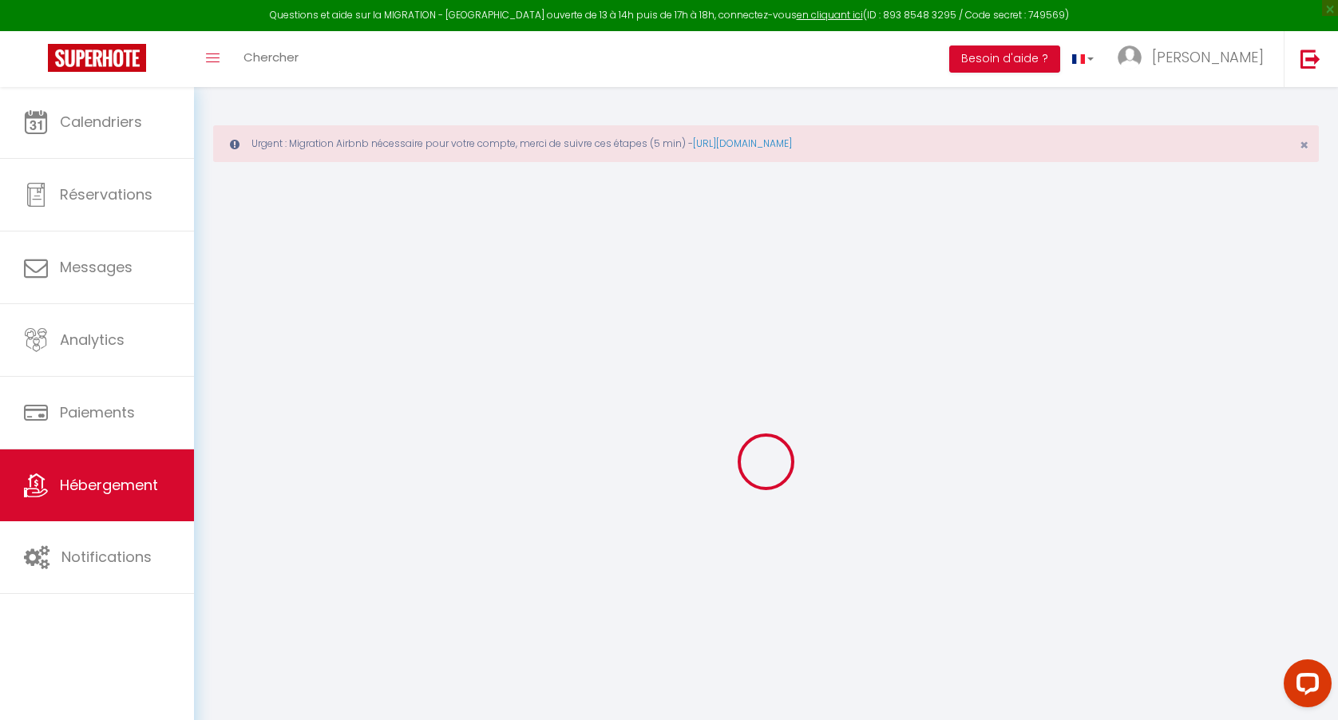
checkbox input "false"
select select
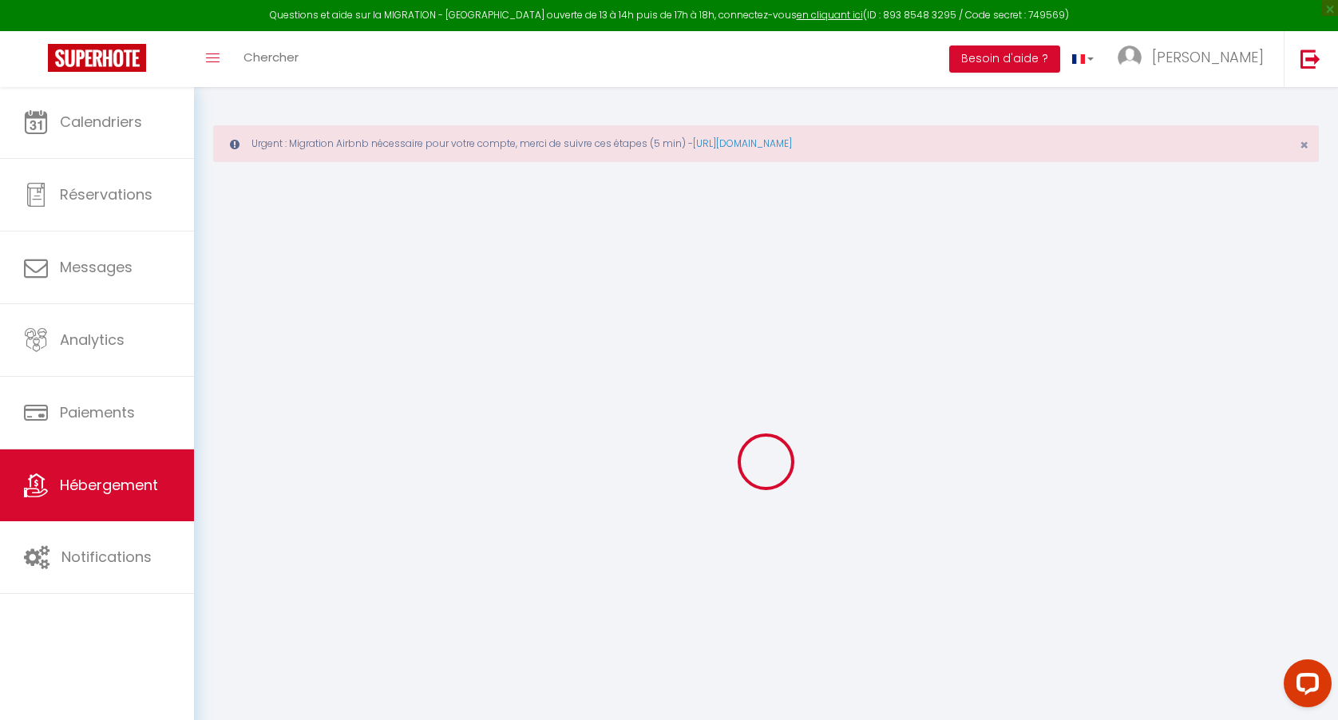
select select
checkbox input "false"
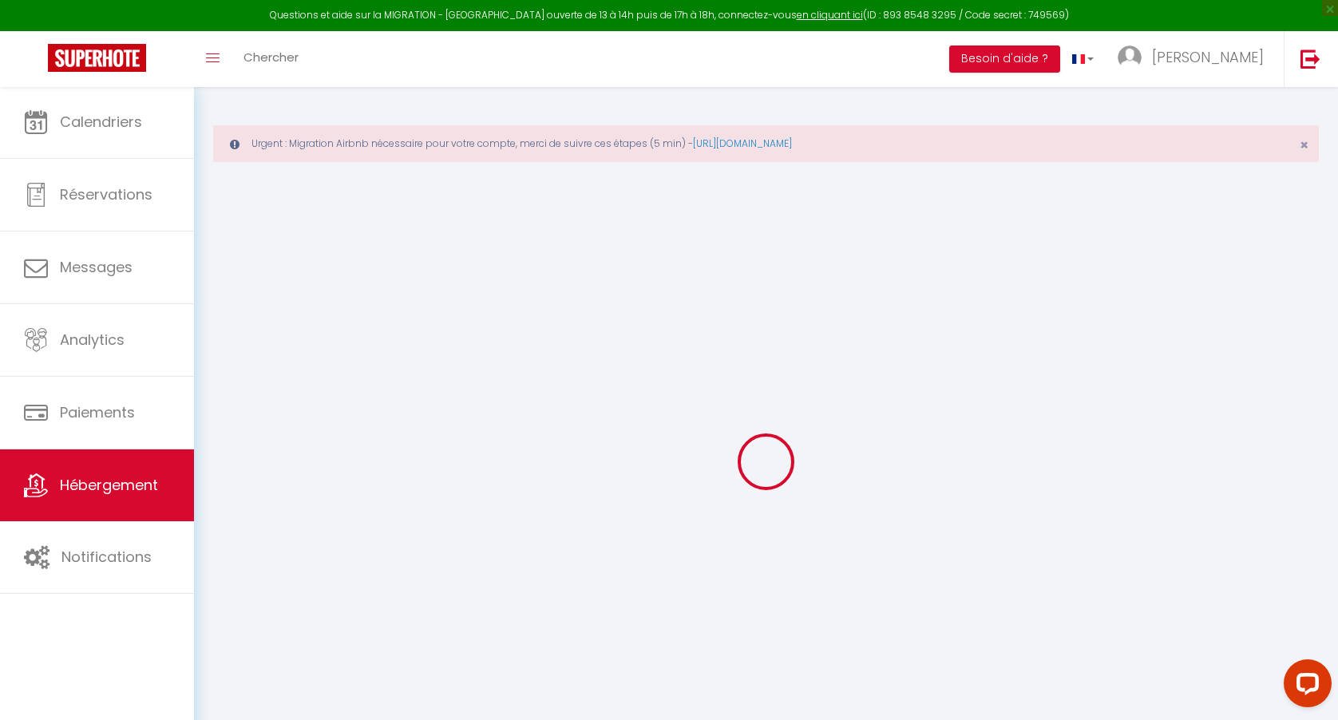
checkbox input "false"
select select
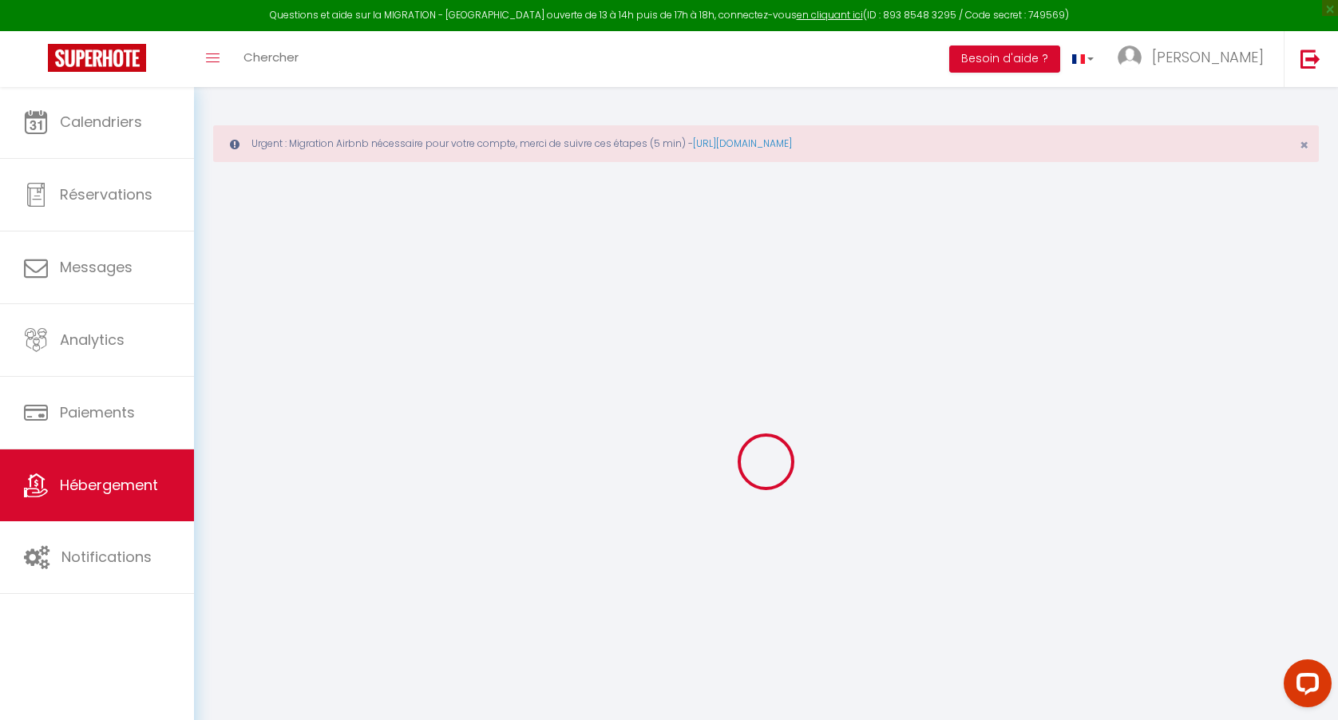
type input "Le Cocon de Grignan"
type input "David"
type input "68 Rue Grignan"
type input "13006"
type input "[GEOGRAPHIC_DATA]"
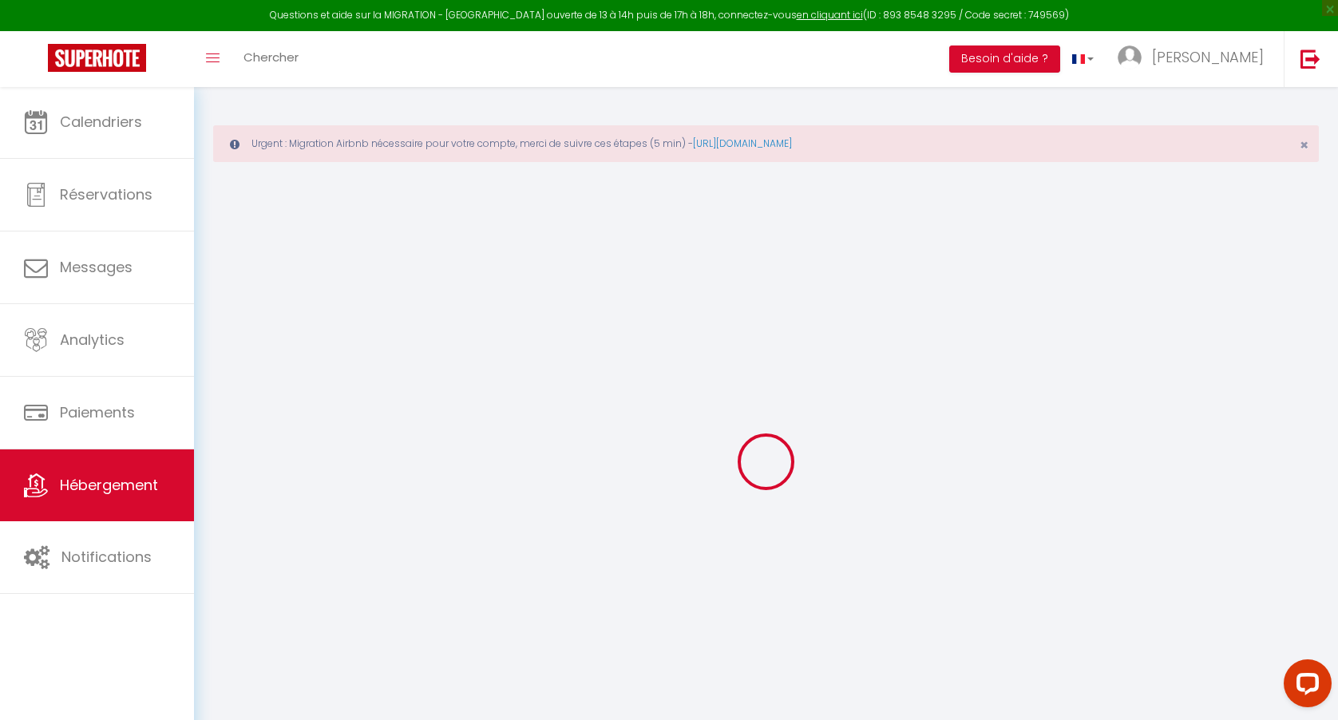
select select "2"
type input "100"
type input "35"
select select
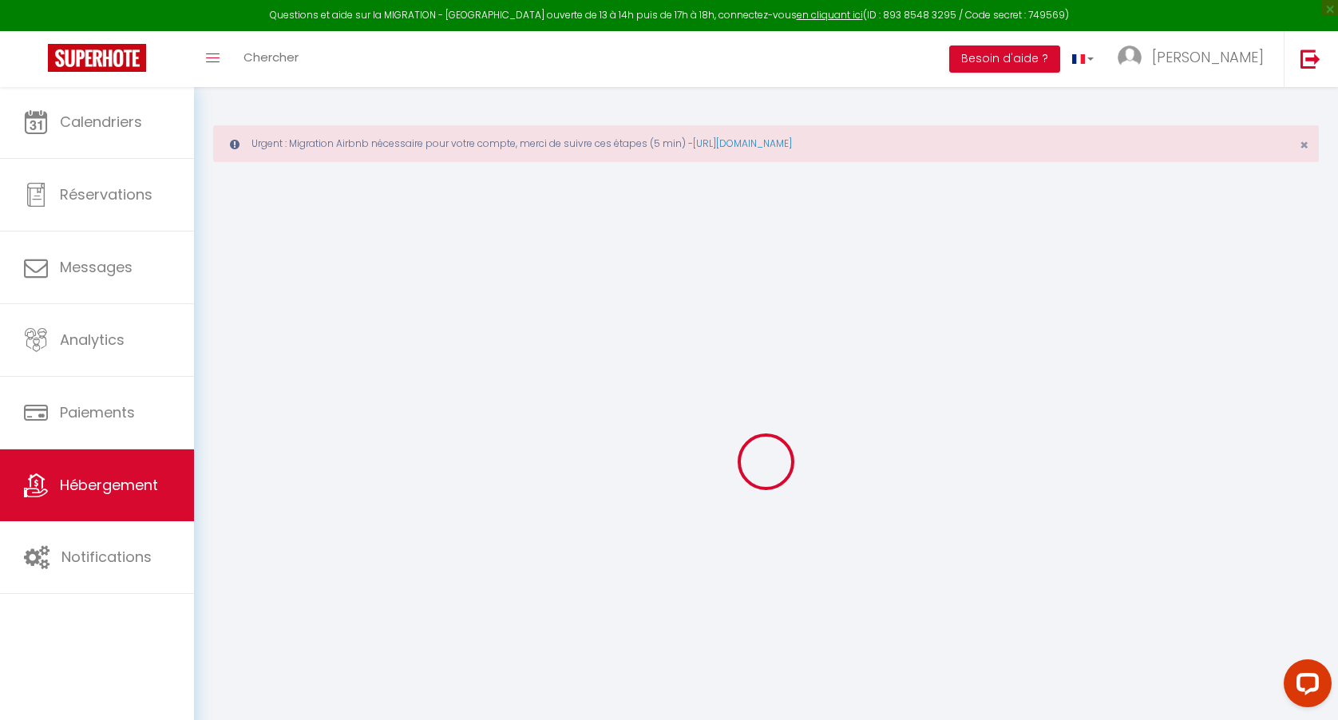
select select
type input "68 Rue Grignan"
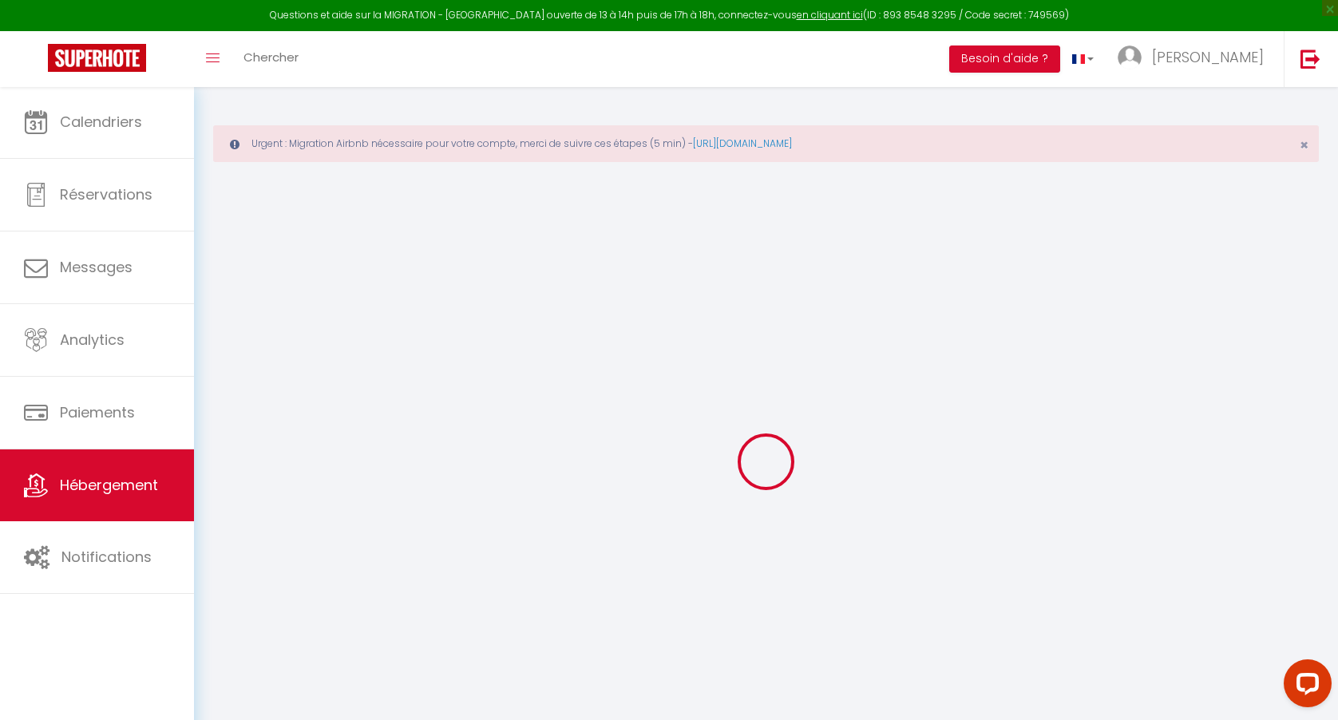
type input "13006"
type input "[GEOGRAPHIC_DATA]"
type input "[EMAIL_ADDRESS][DOMAIN_NAME]"
select select
checkbox input "false"
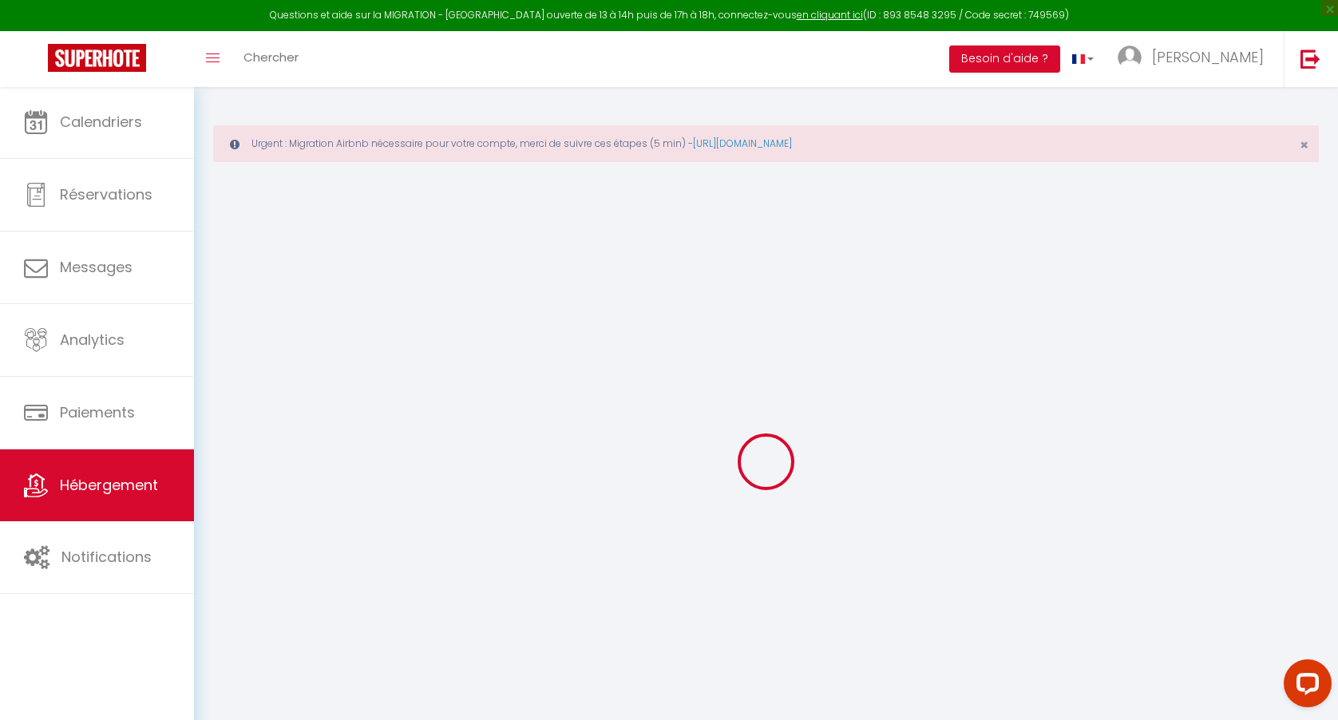
checkbox input "false"
type input "0"
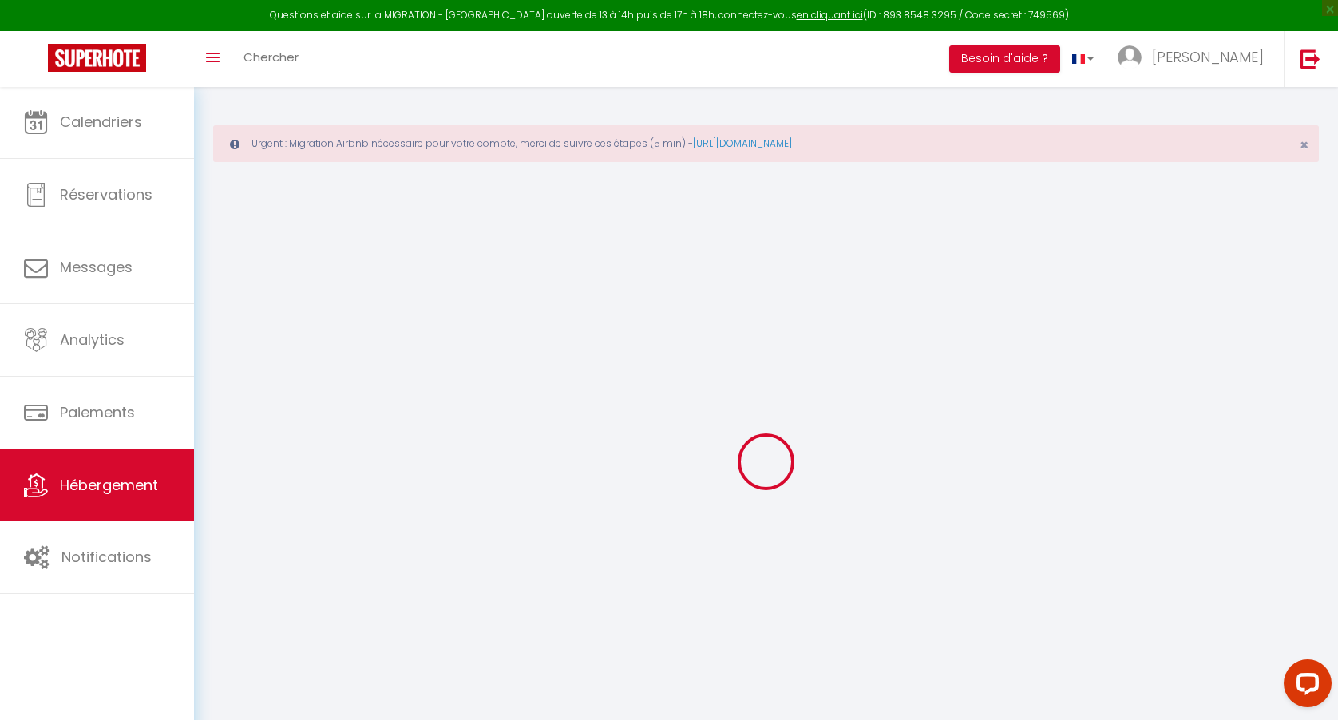
type input "0"
select select
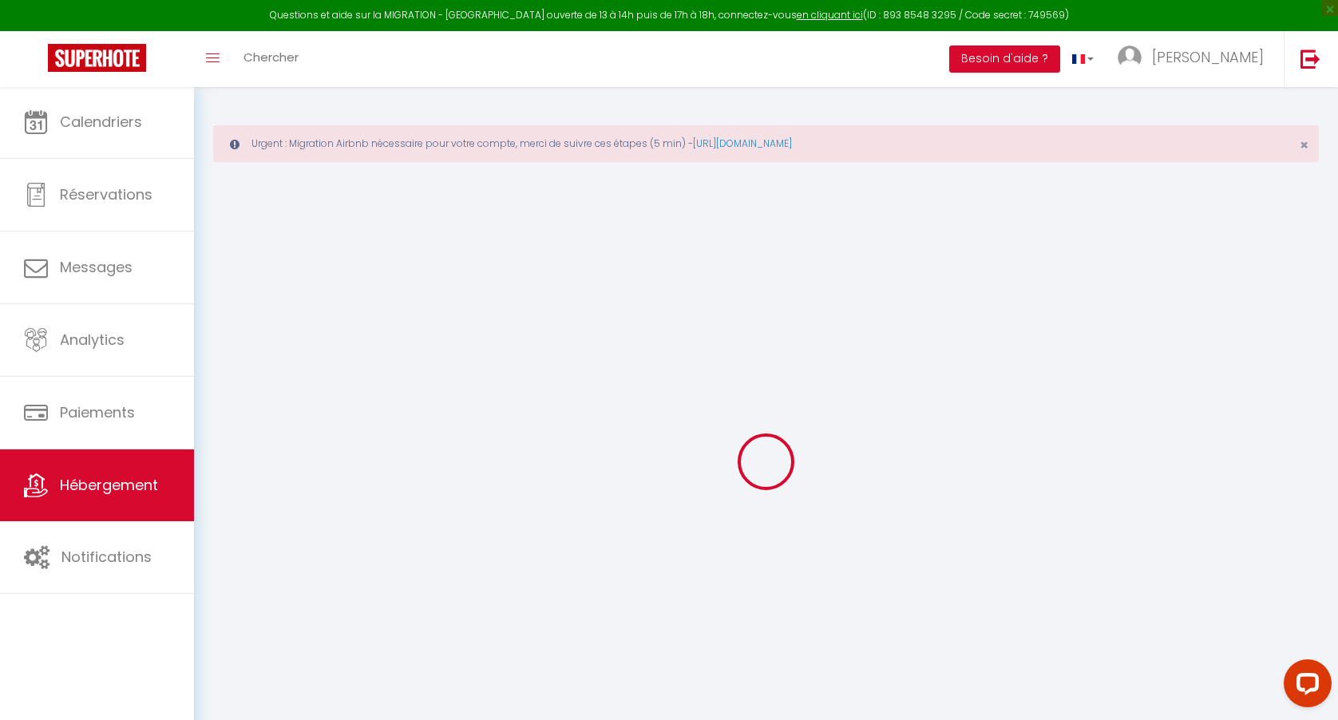
select select
checkbox input "false"
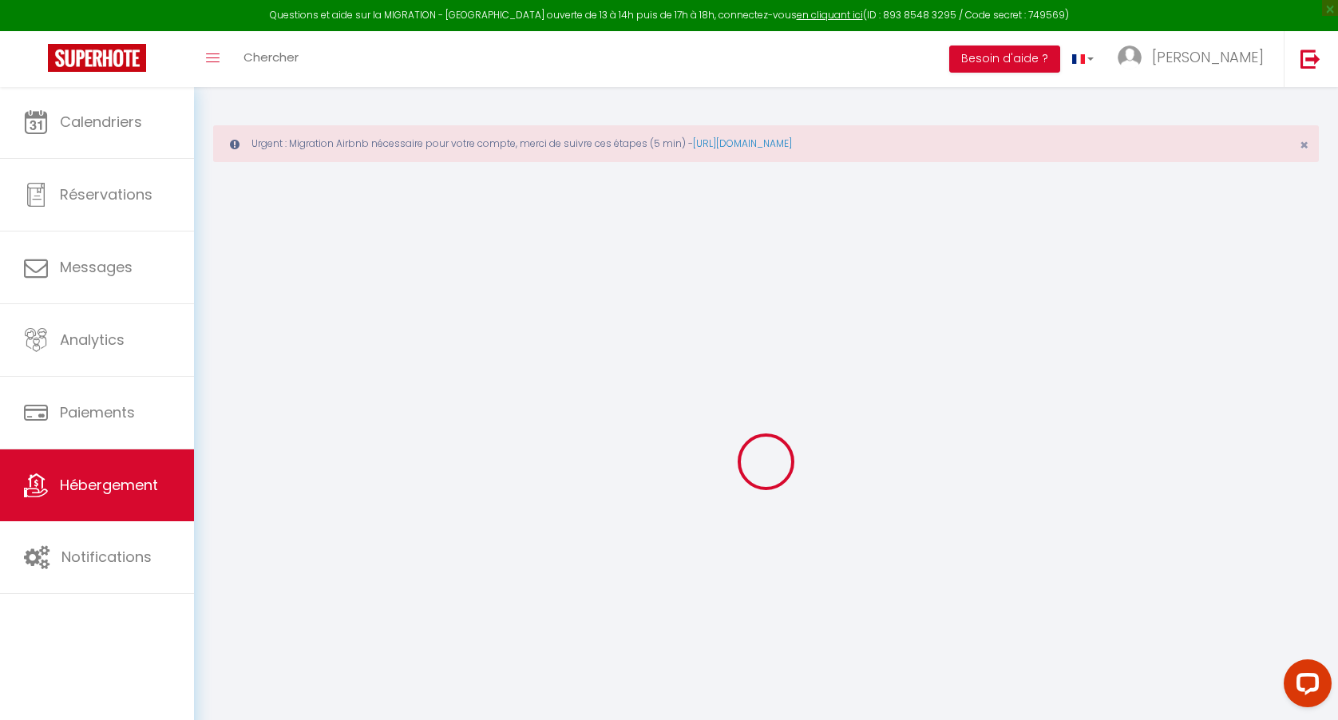
checkbox input "false"
select select
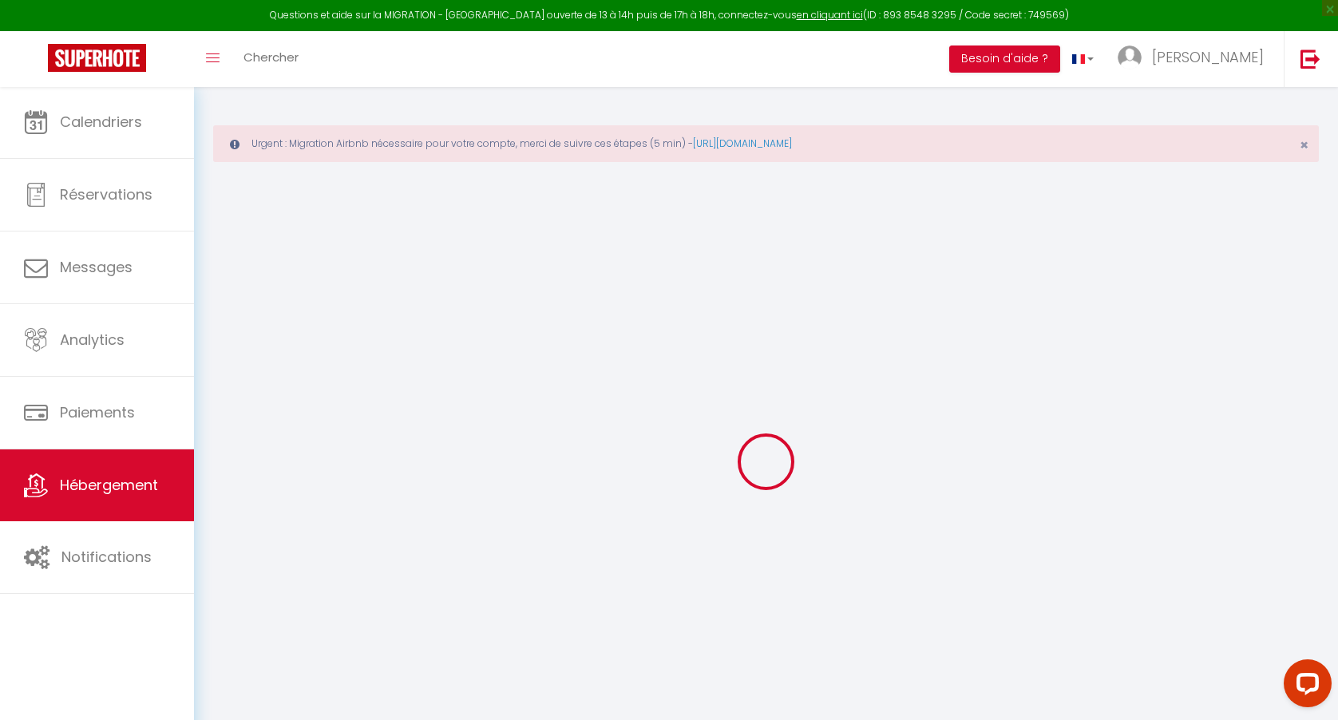
select select
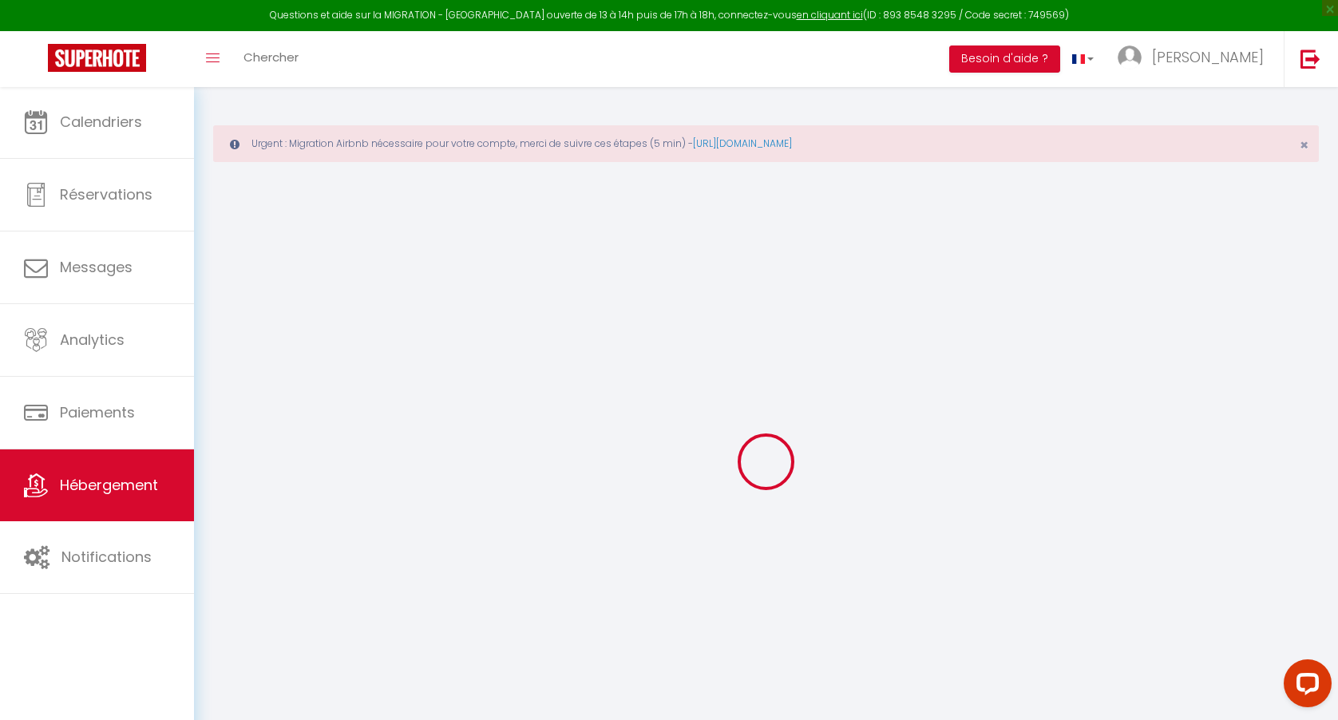
checkbox input "false"
select select
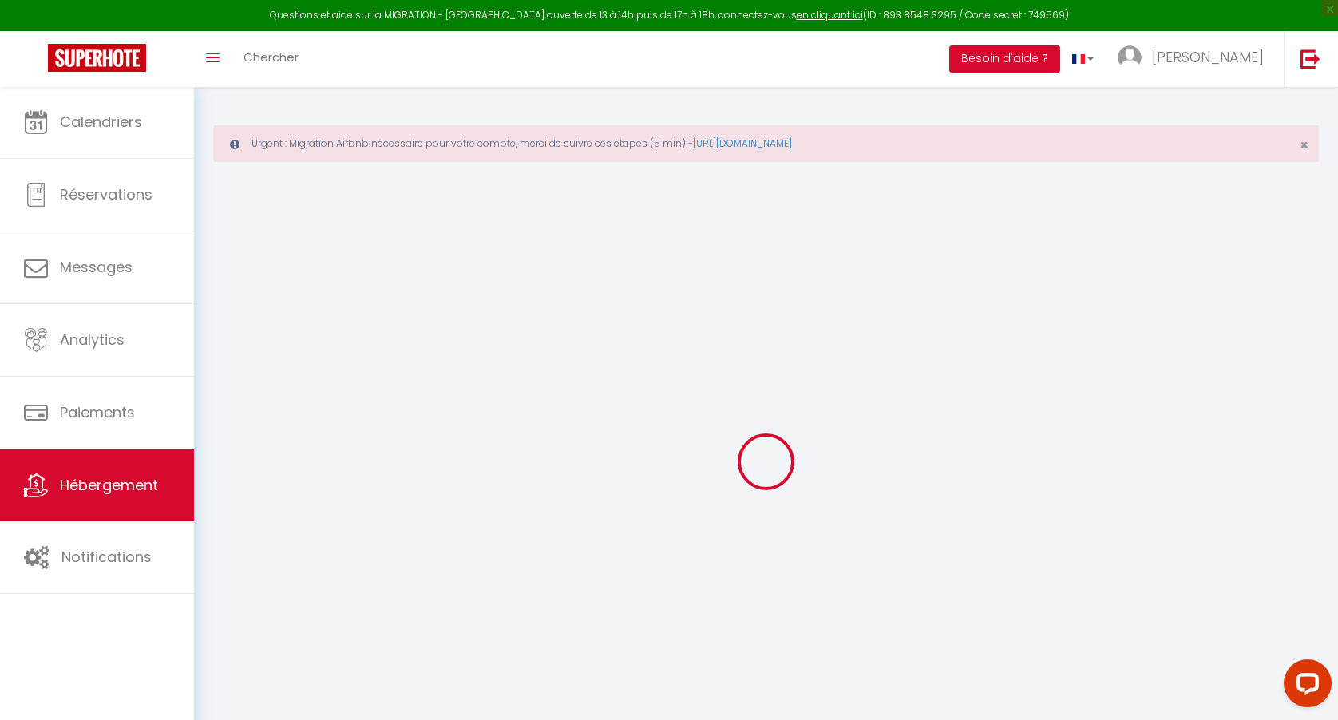
checkbox input "false"
select select
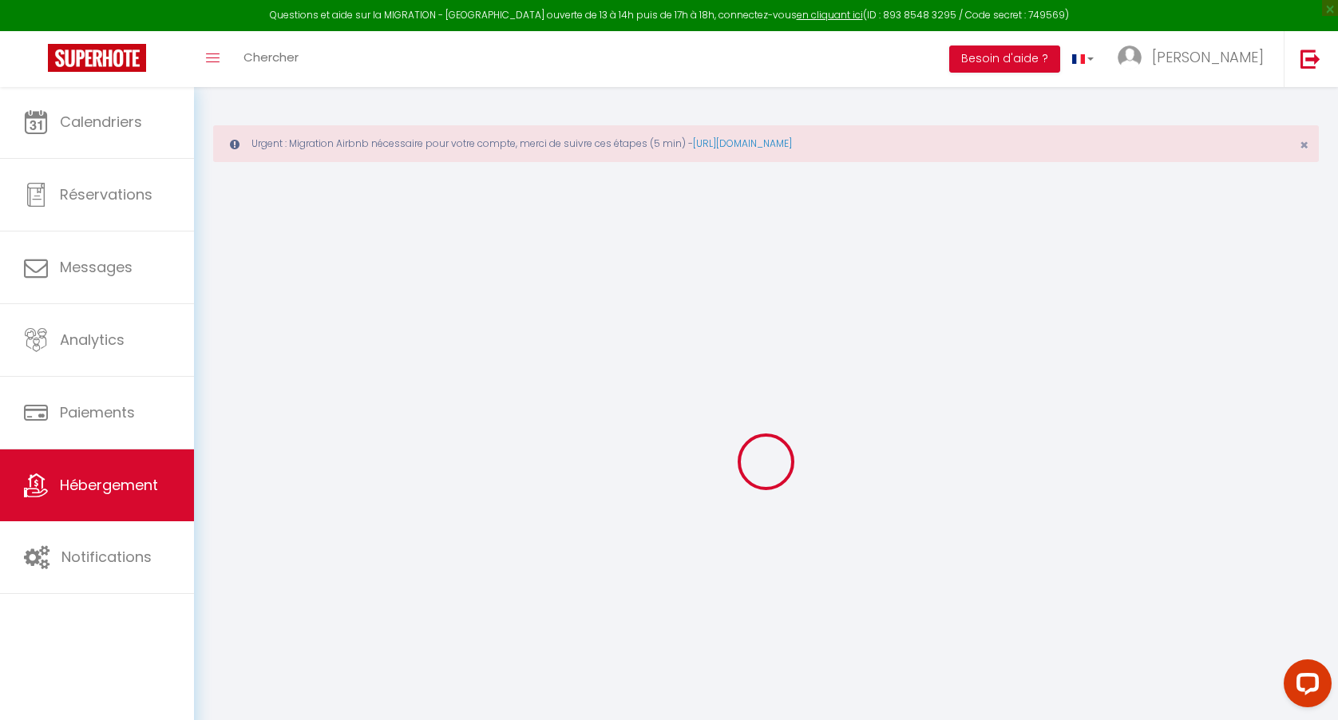
checkbox input "false"
select select "15:00"
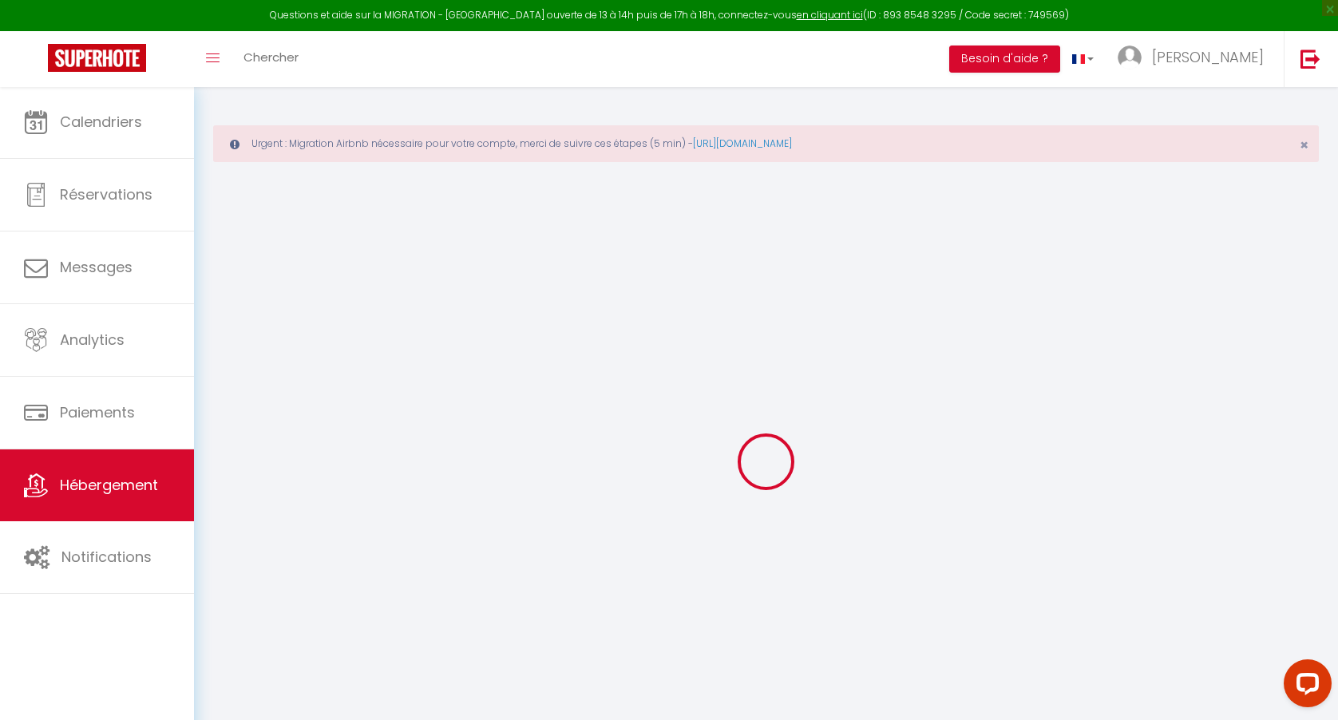
select select "23:45"
select select "11:00"
select select "30"
select select "120"
select select "02:00"
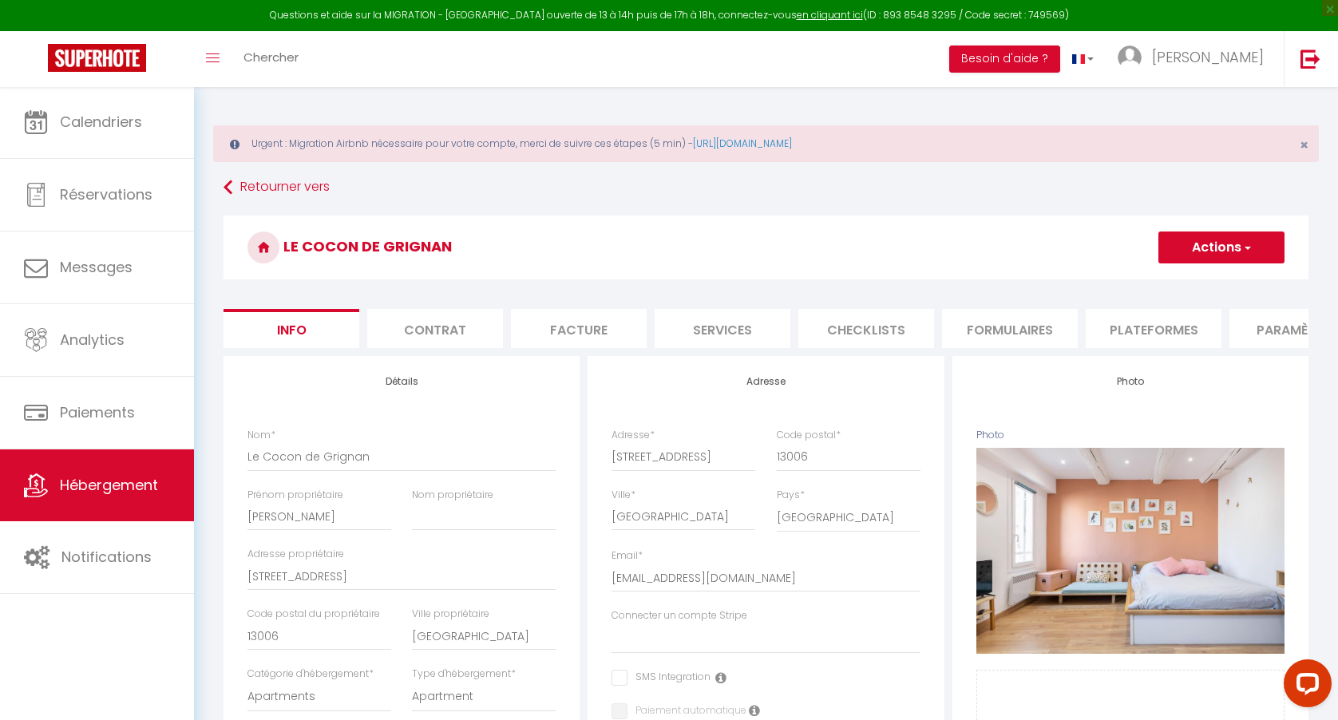
select select
checkbox input "false"
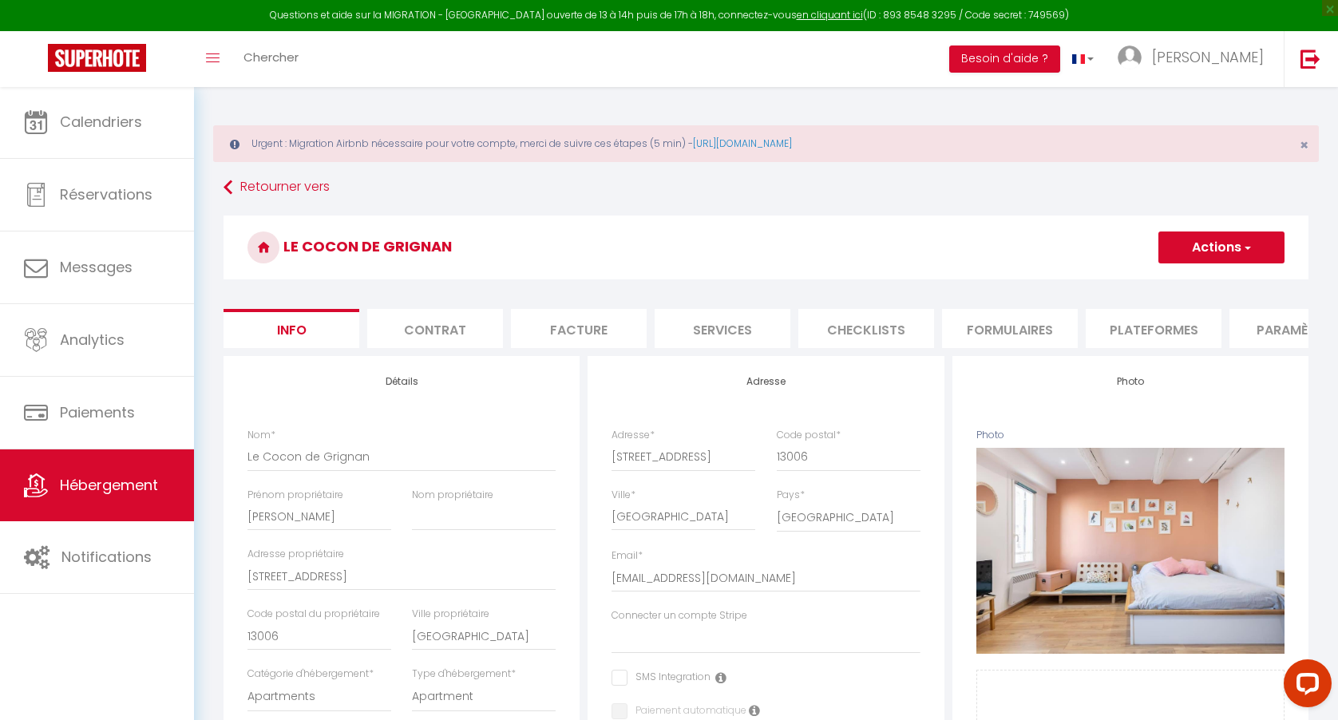
select select
checkbox input "false"
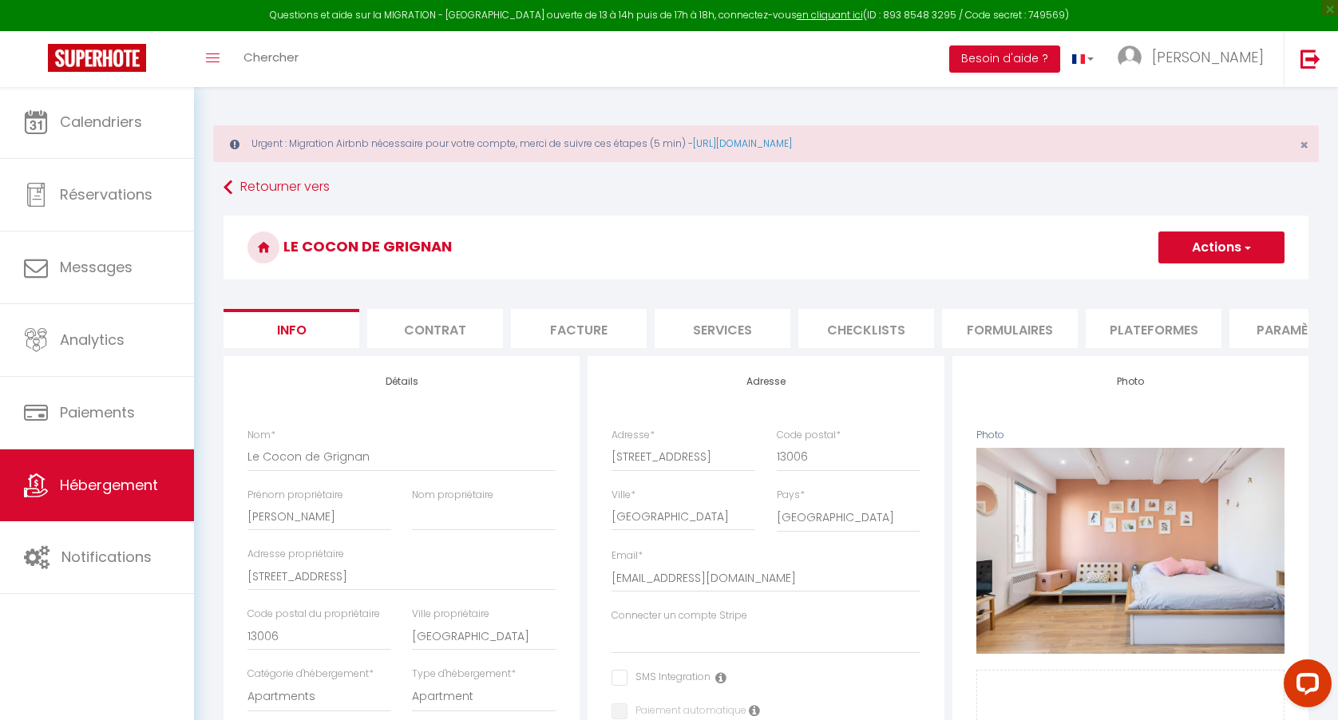
click at [1145, 337] on li "Plateformes" at bounding box center [1153, 328] width 136 height 39
select select "well_reviewed_guests"
select select "EUR"
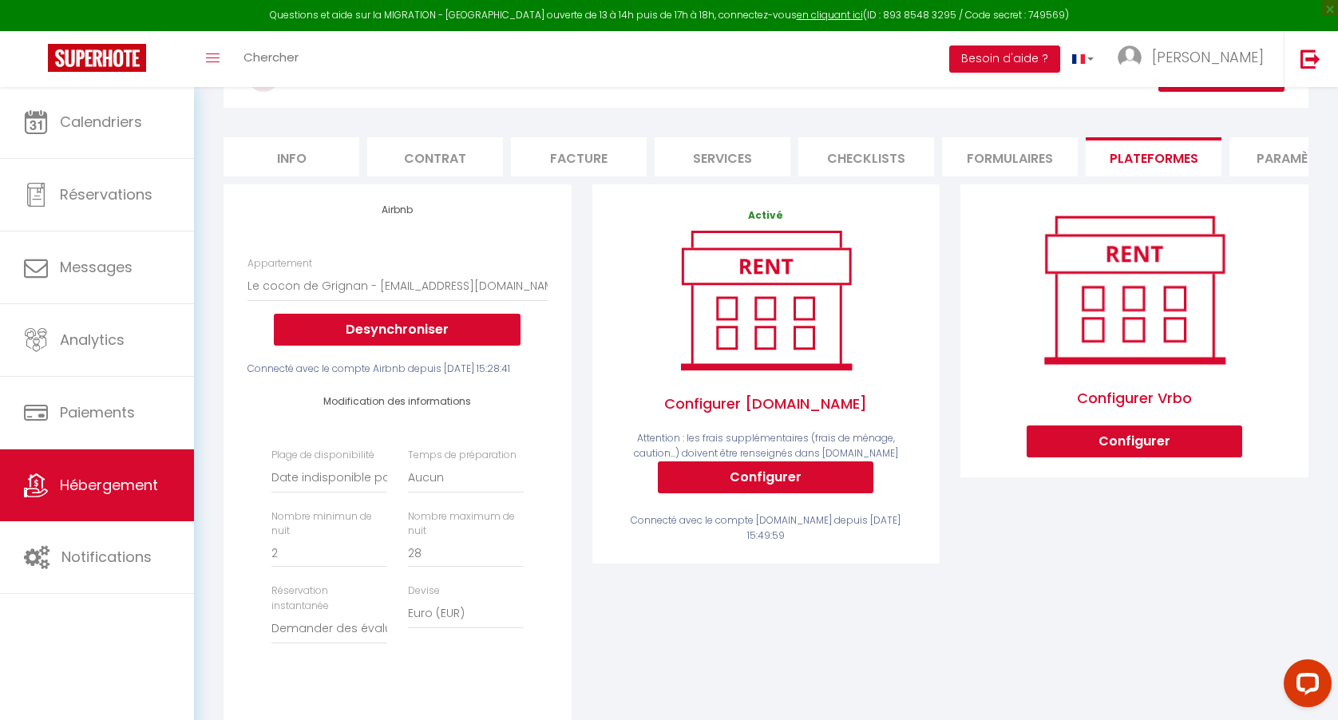
scroll to position [172, 0]
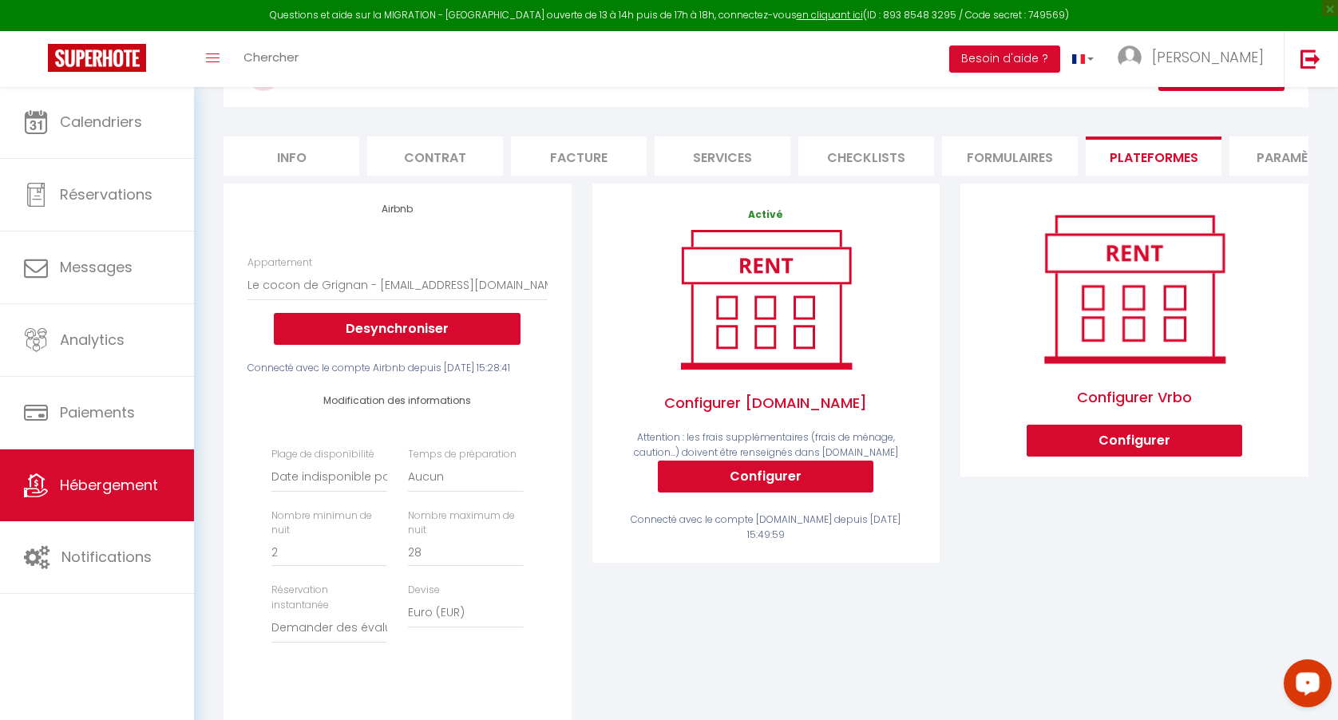
click at [1316, 683] on div "Open LiveChat chat widget" at bounding box center [1307, 682] width 27 height 27
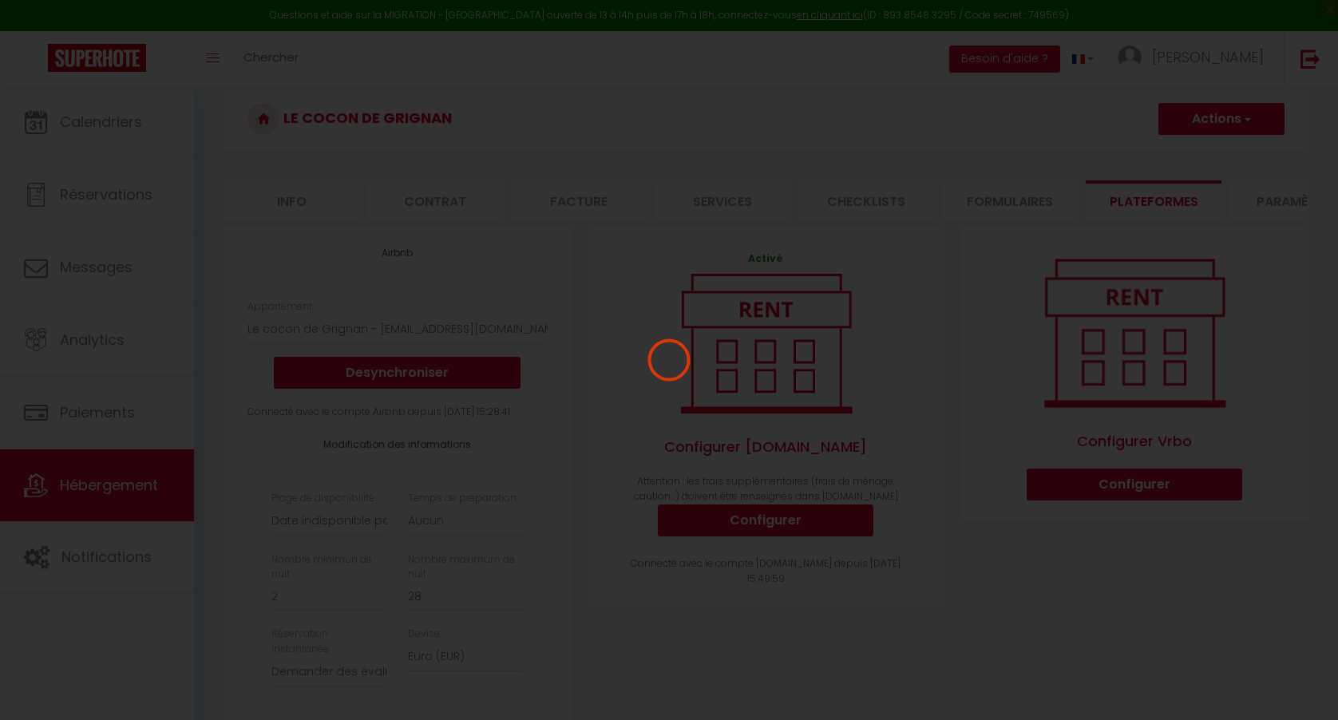
scroll to position [0, 0]
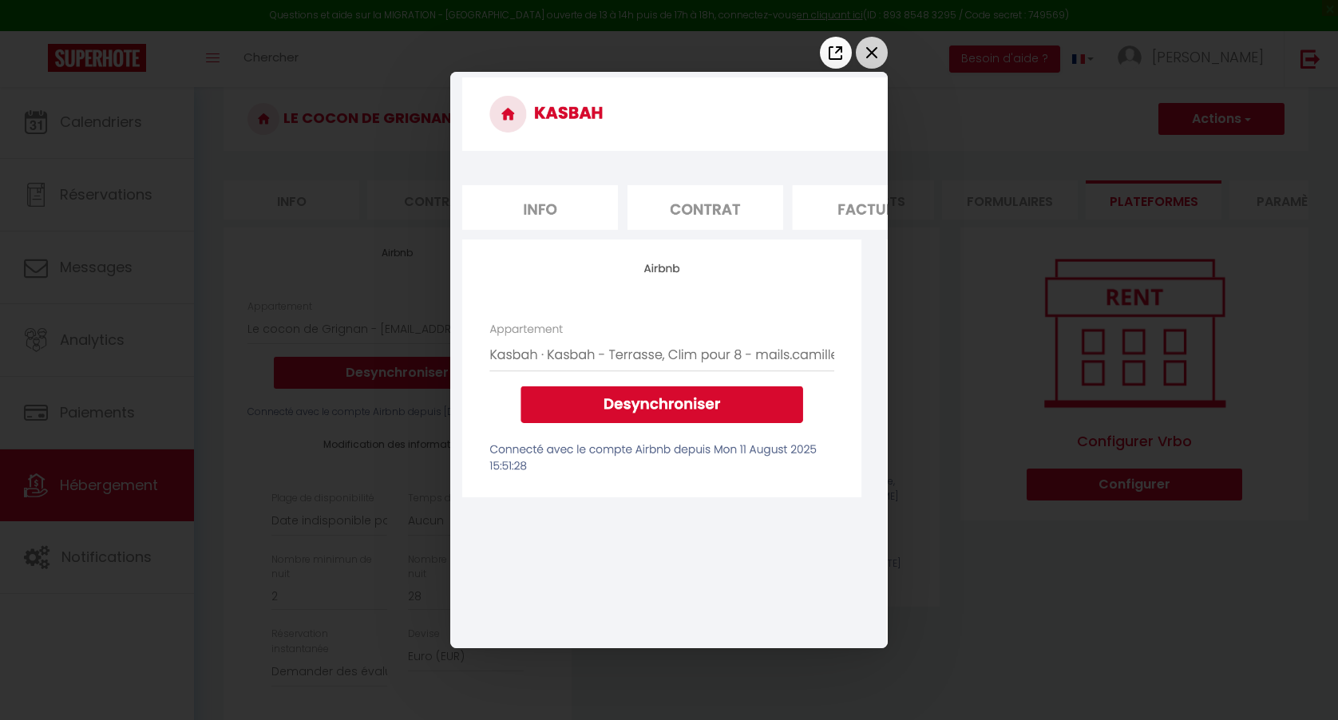
click at [875, 61] on icon "Close the window" at bounding box center [872, 53] width 26 height 26
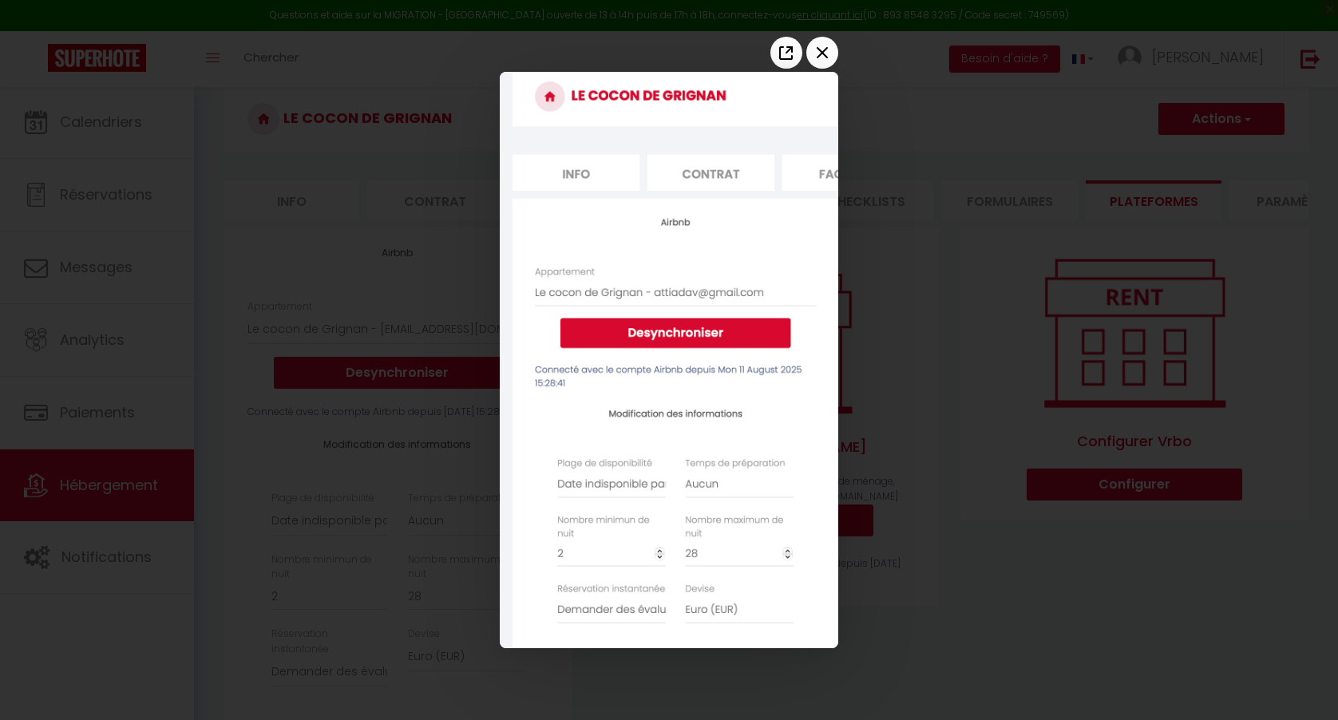
click at [896, 333] on div at bounding box center [669, 360] width 1338 height 720
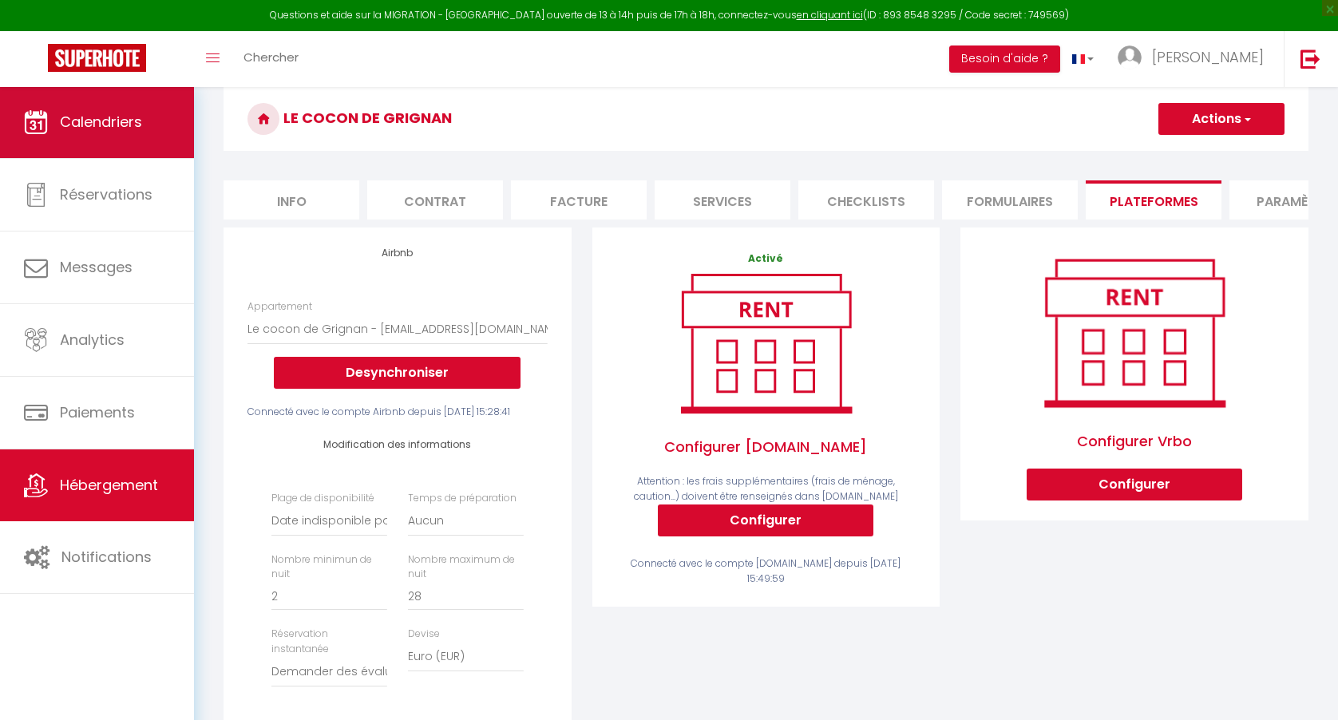
click at [144, 146] on link "Calendriers" at bounding box center [97, 122] width 194 height 72
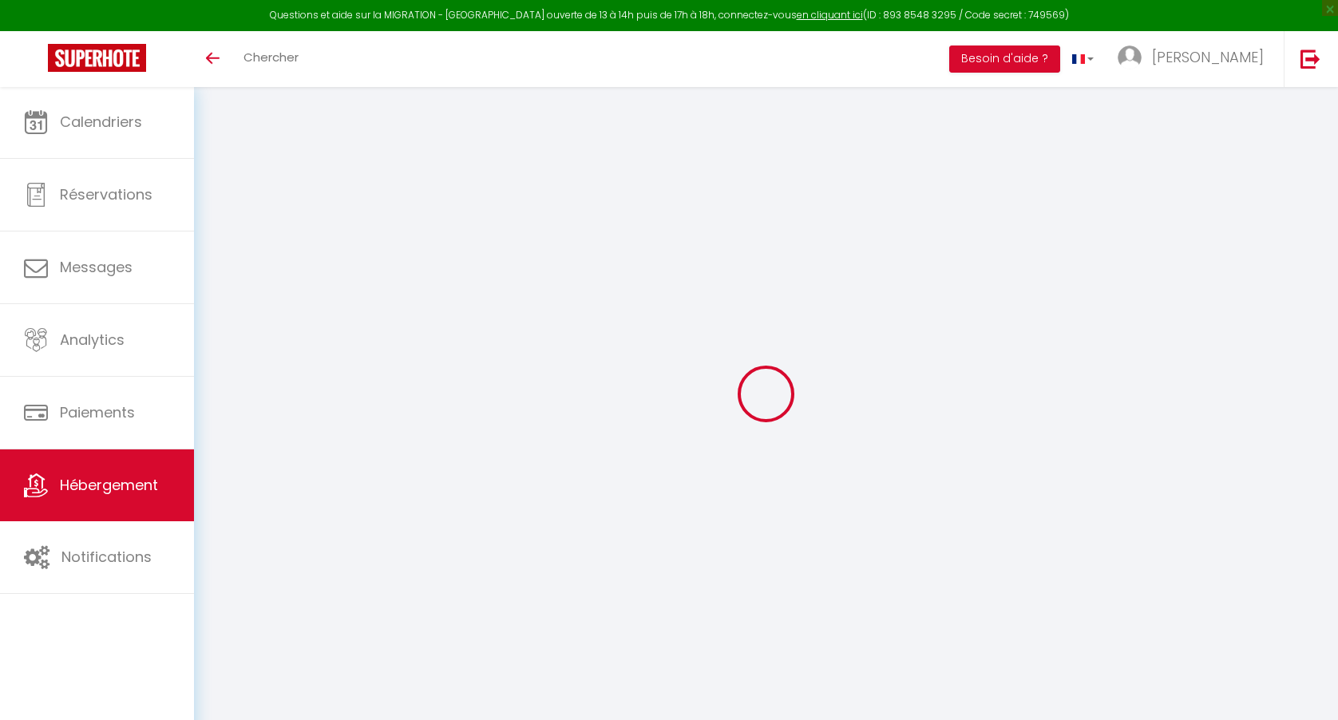
select select "+ 15 %"
select select "+ 25 %"
select select "+ 15 %"
select select "+ 25 %"
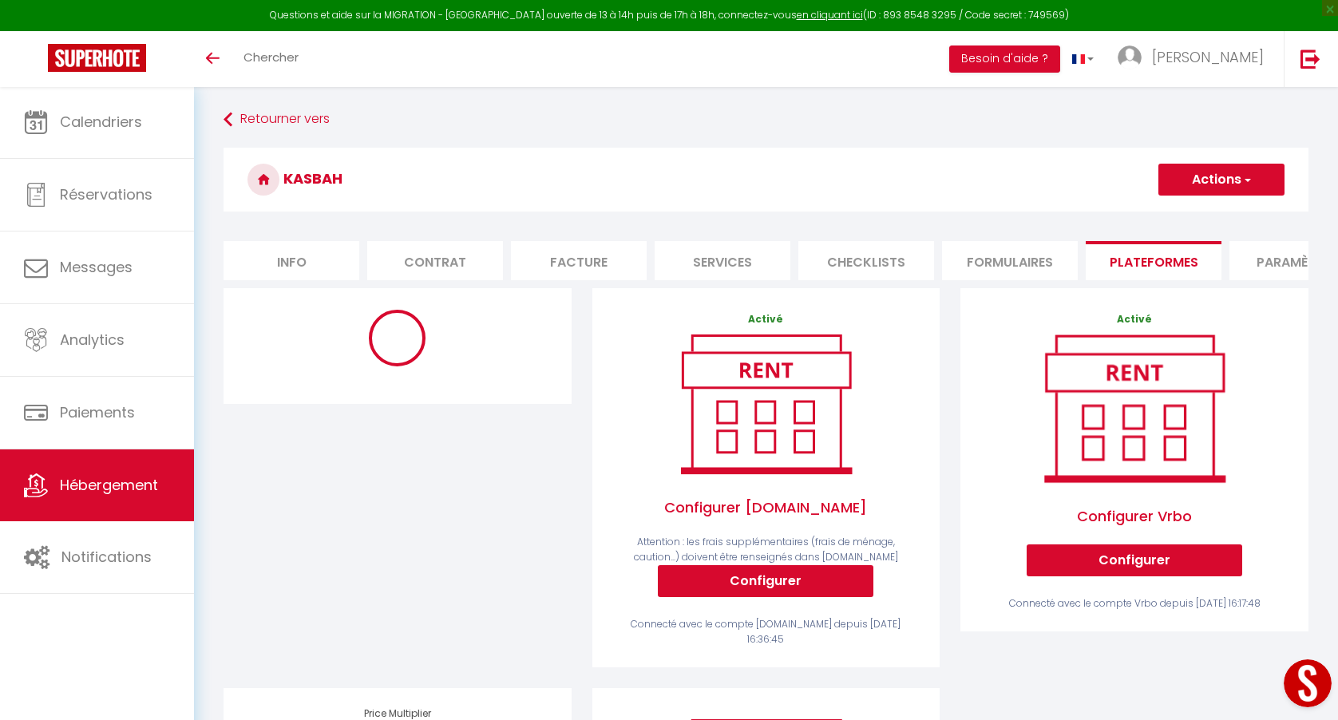
select select "4512-1404961780648049206"
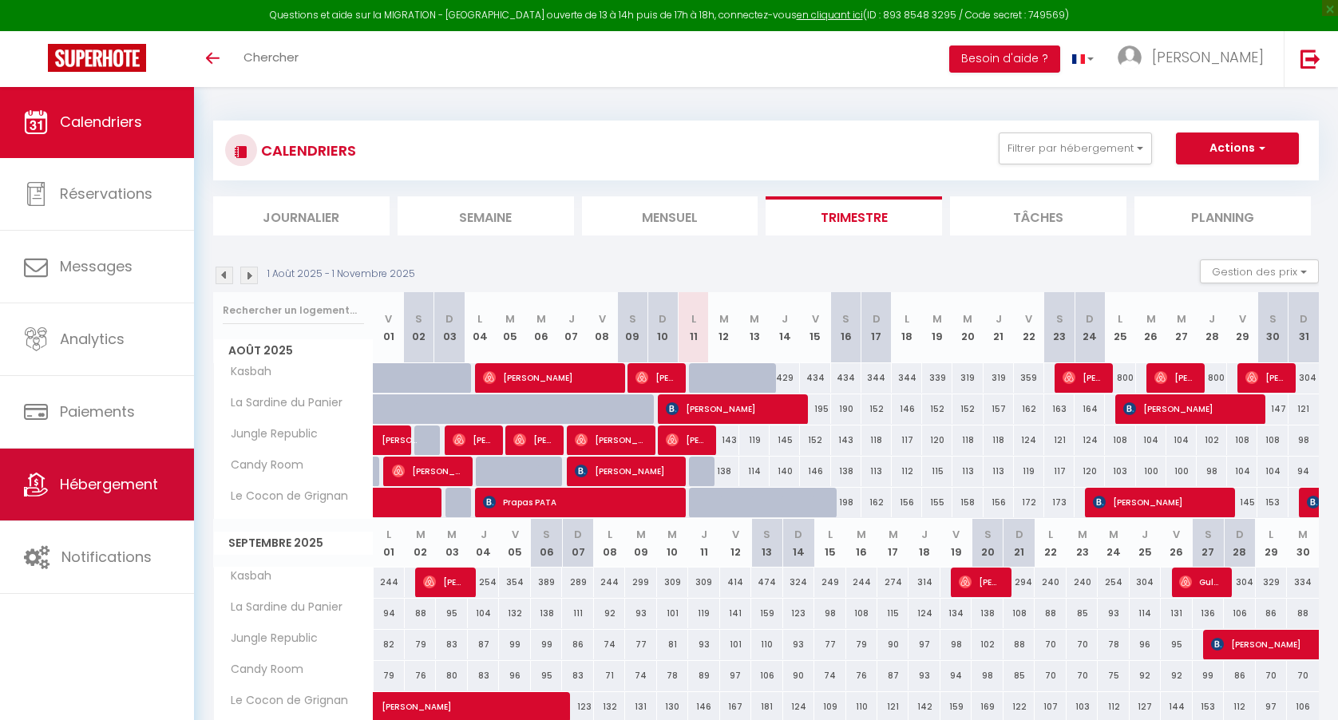
click at [143, 475] on span "Hébergement" at bounding box center [109, 484] width 98 height 20
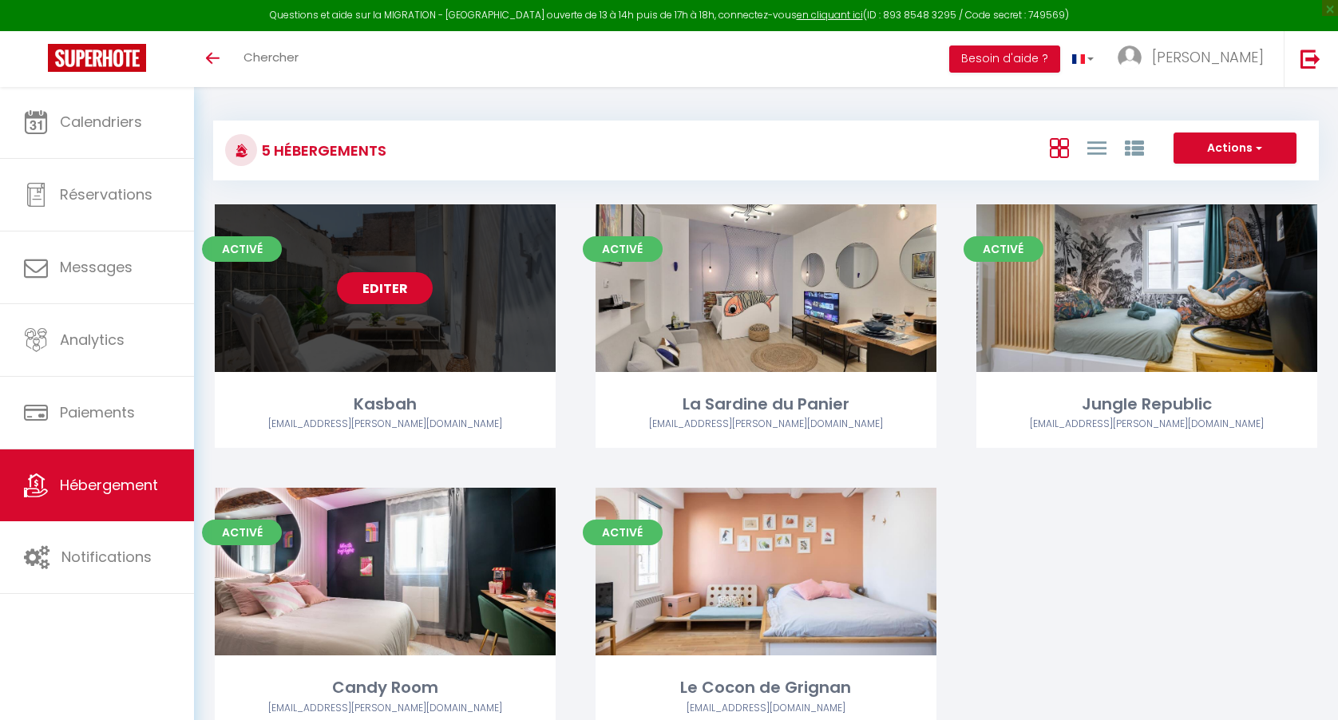
click at [396, 290] on link "Editer" at bounding box center [385, 288] width 96 height 32
select select "3"
select select "2"
select select "1"
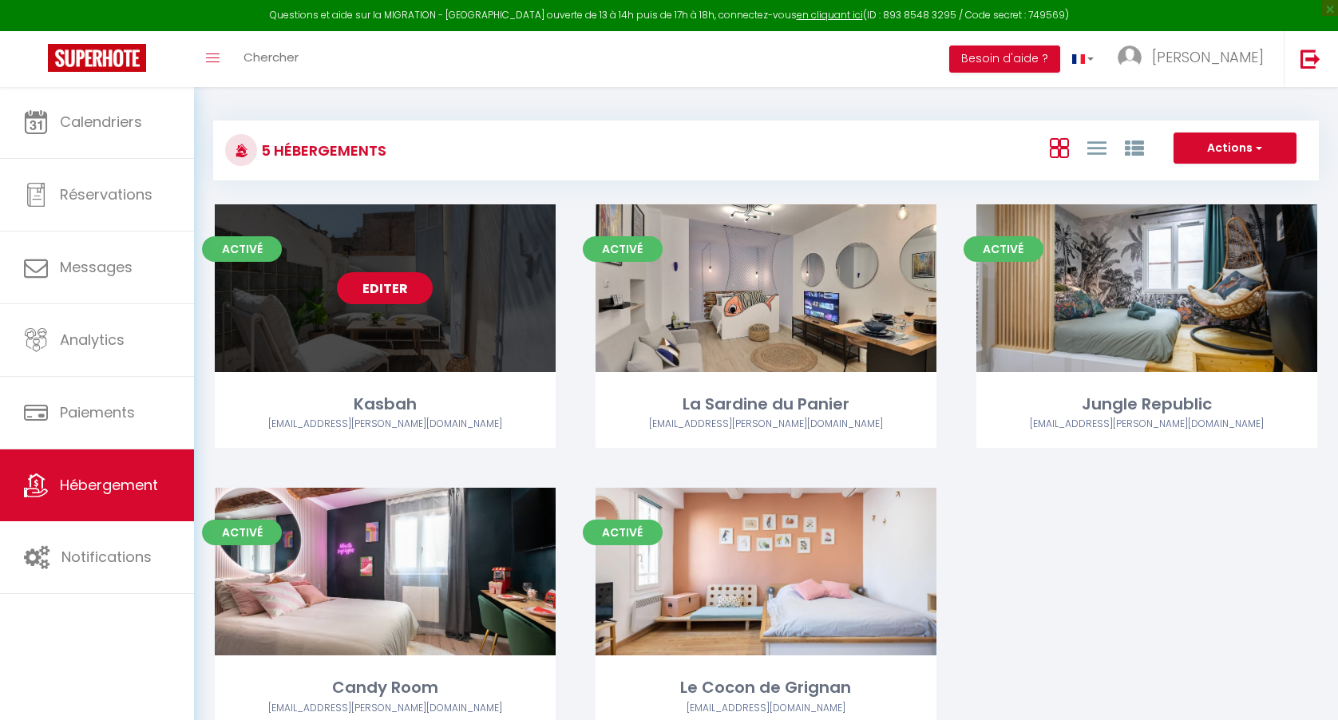
select select
select select "28"
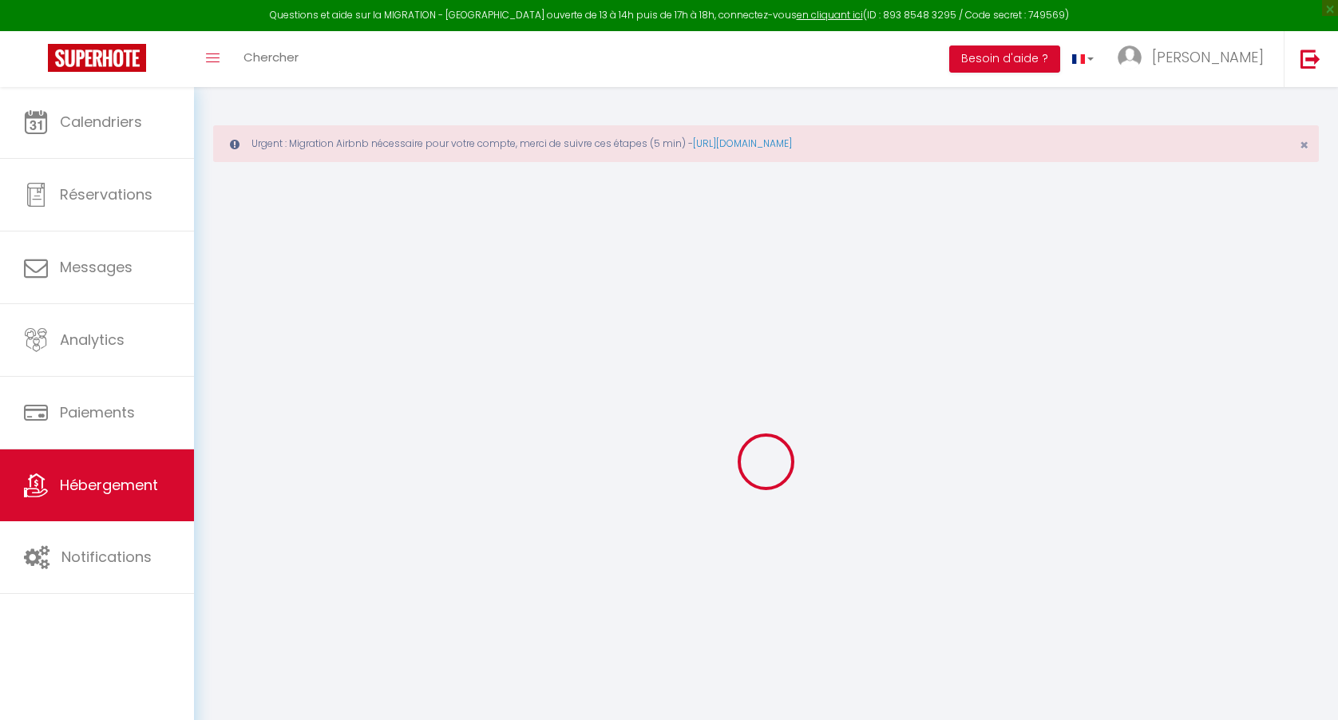
select select
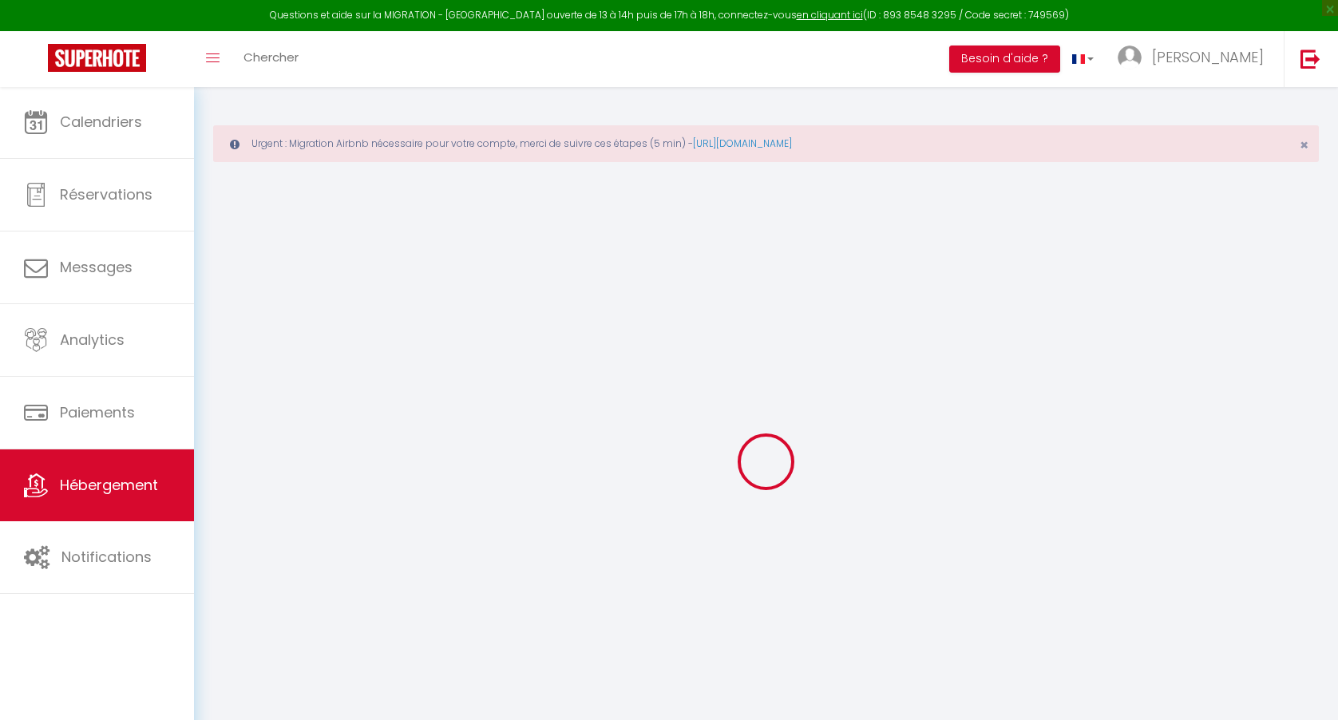
select select
checkbox input "false"
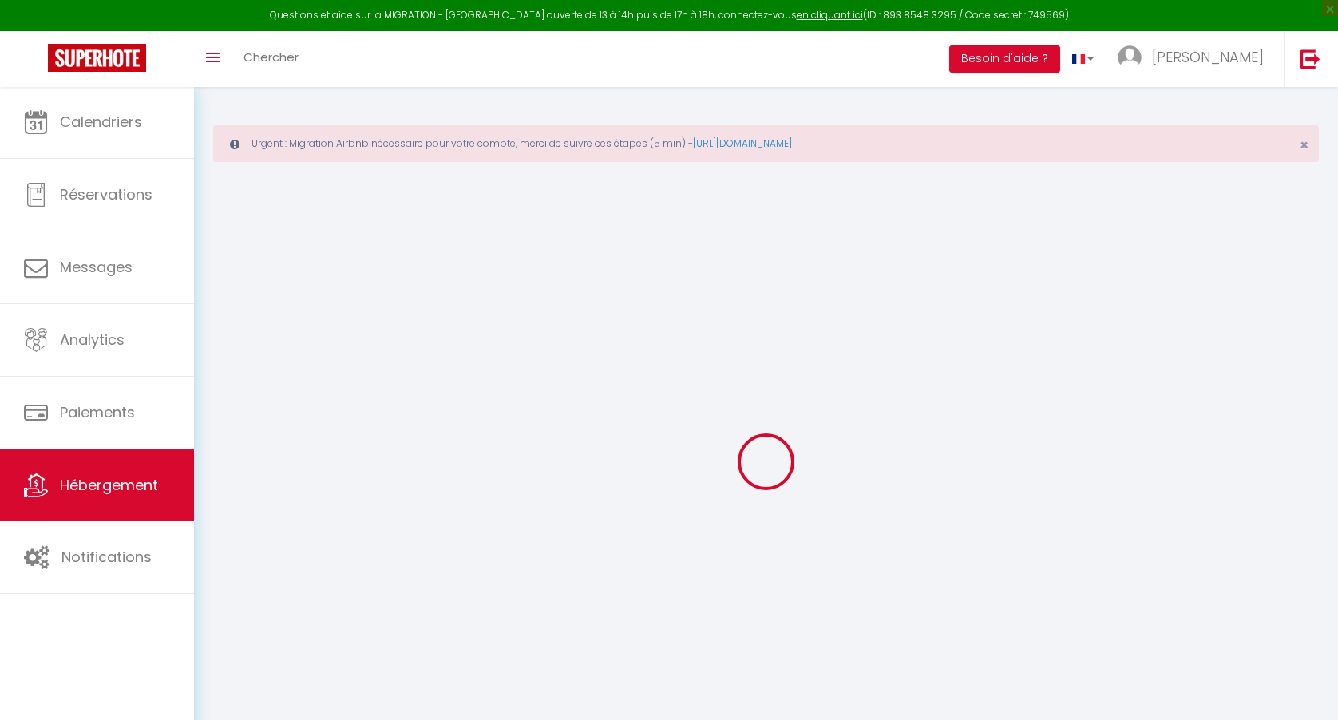
select select
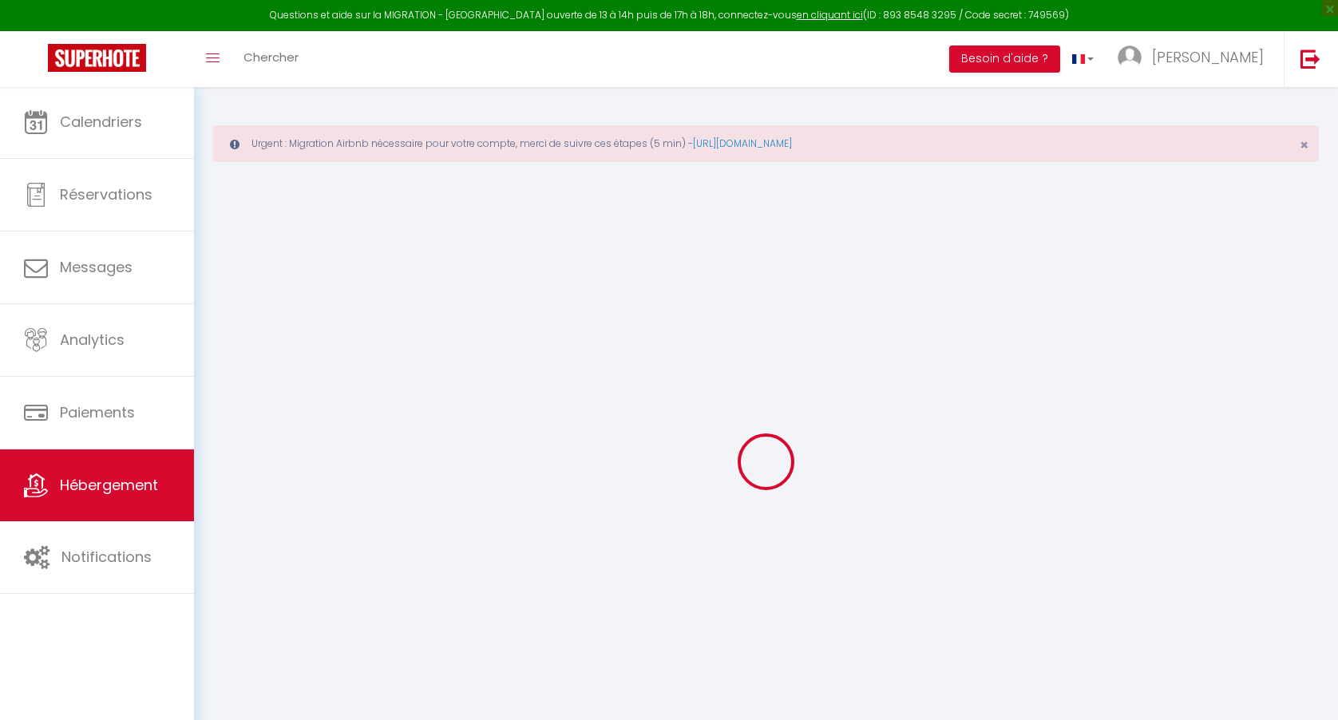
select select
checkbox input "false"
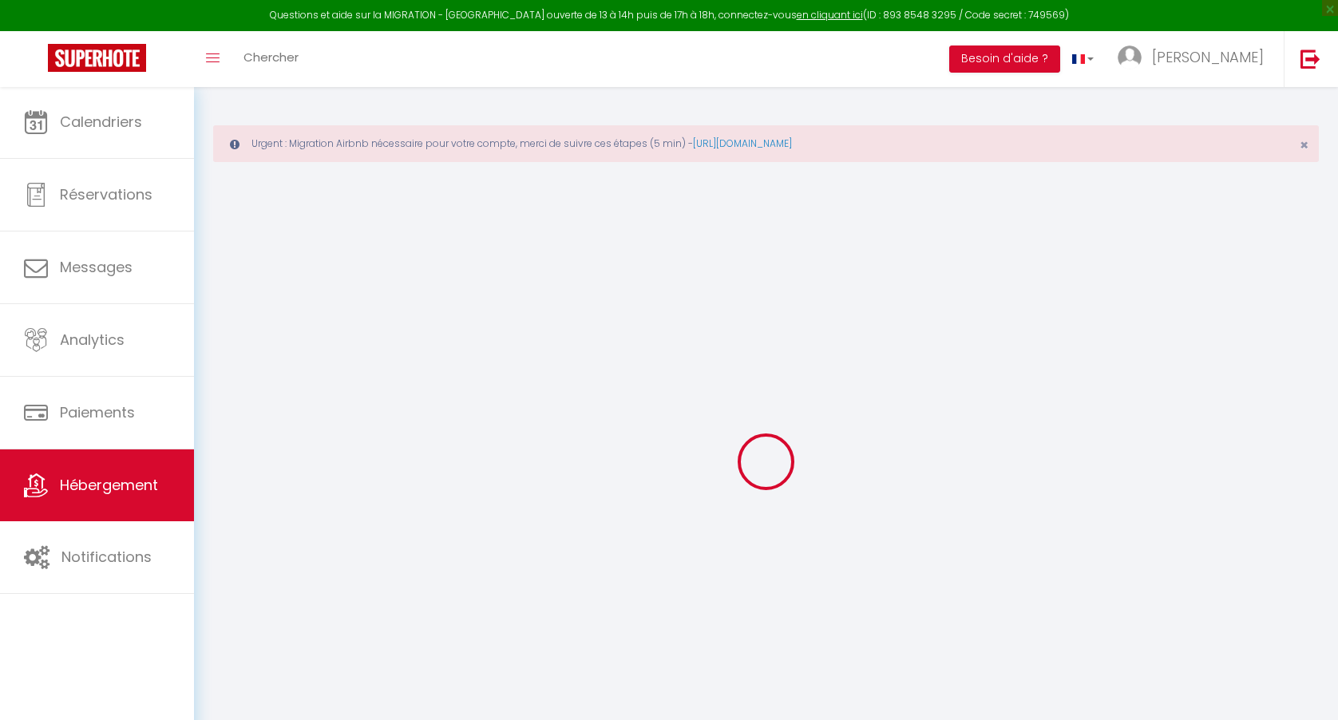
checkbox input "false"
select select
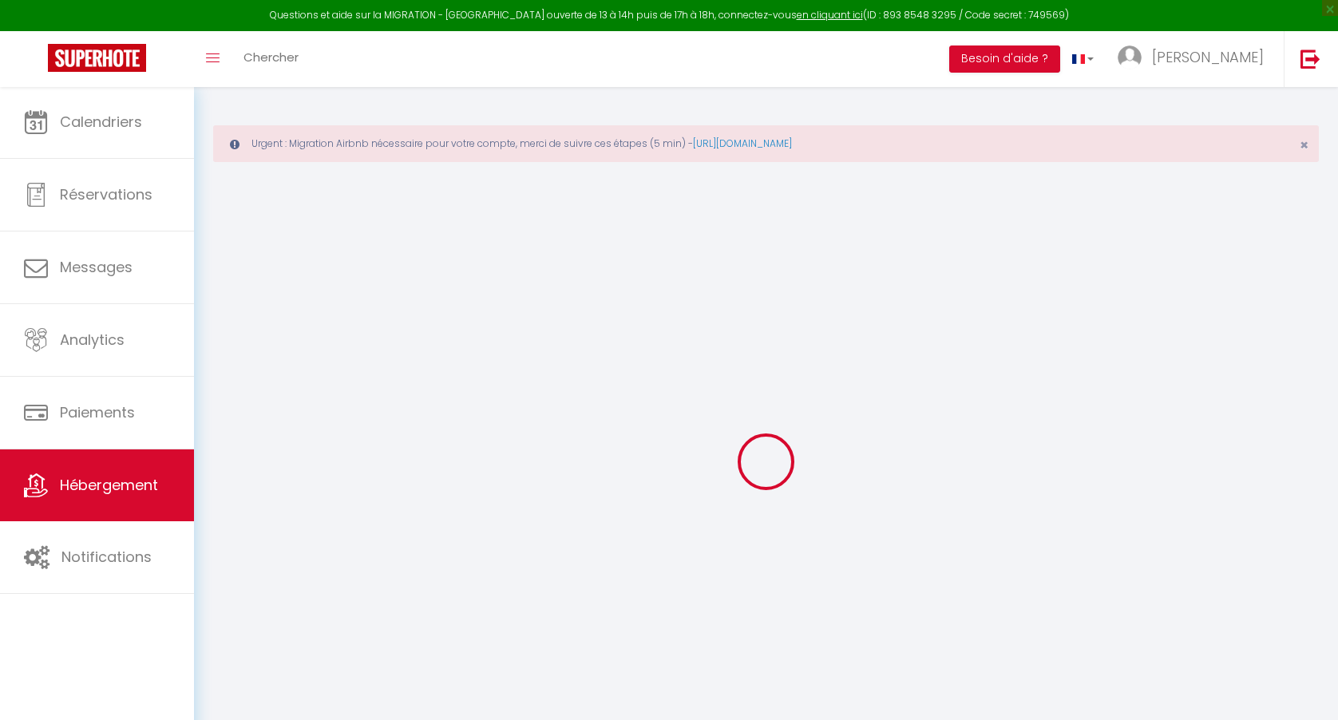
select select
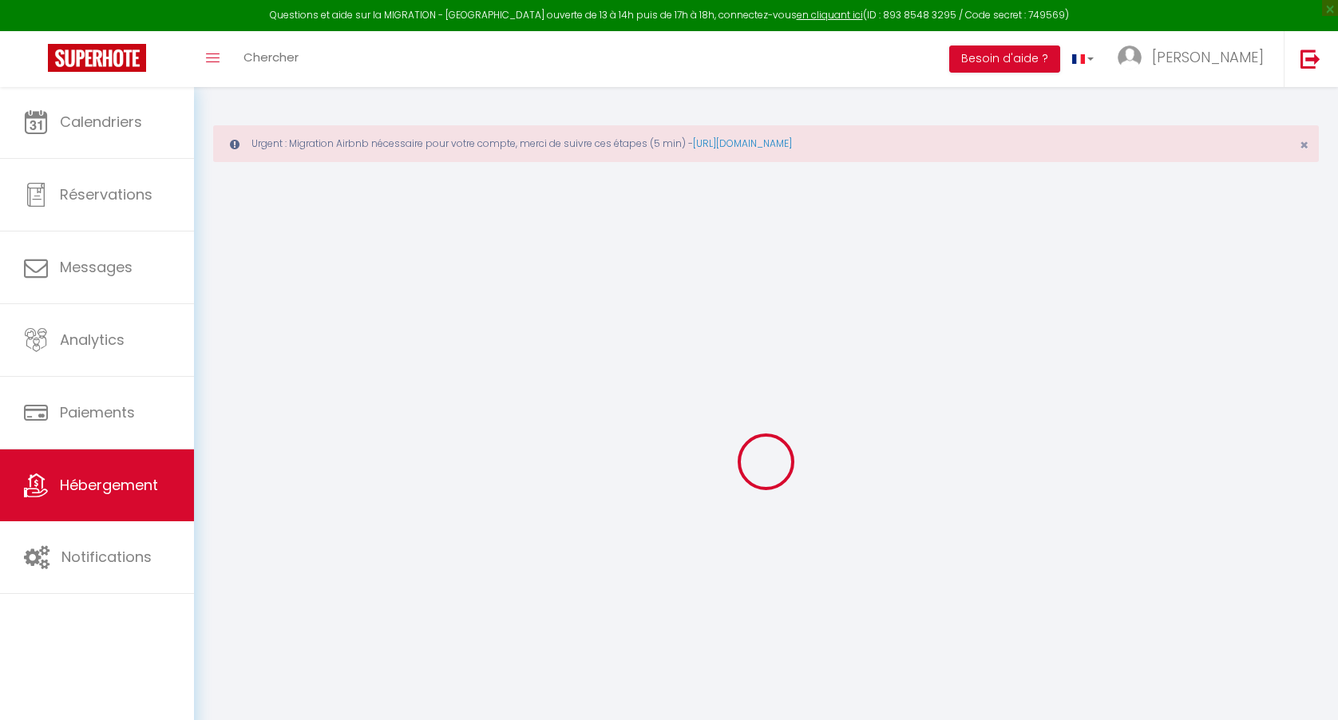
checkbox input "false"
select select
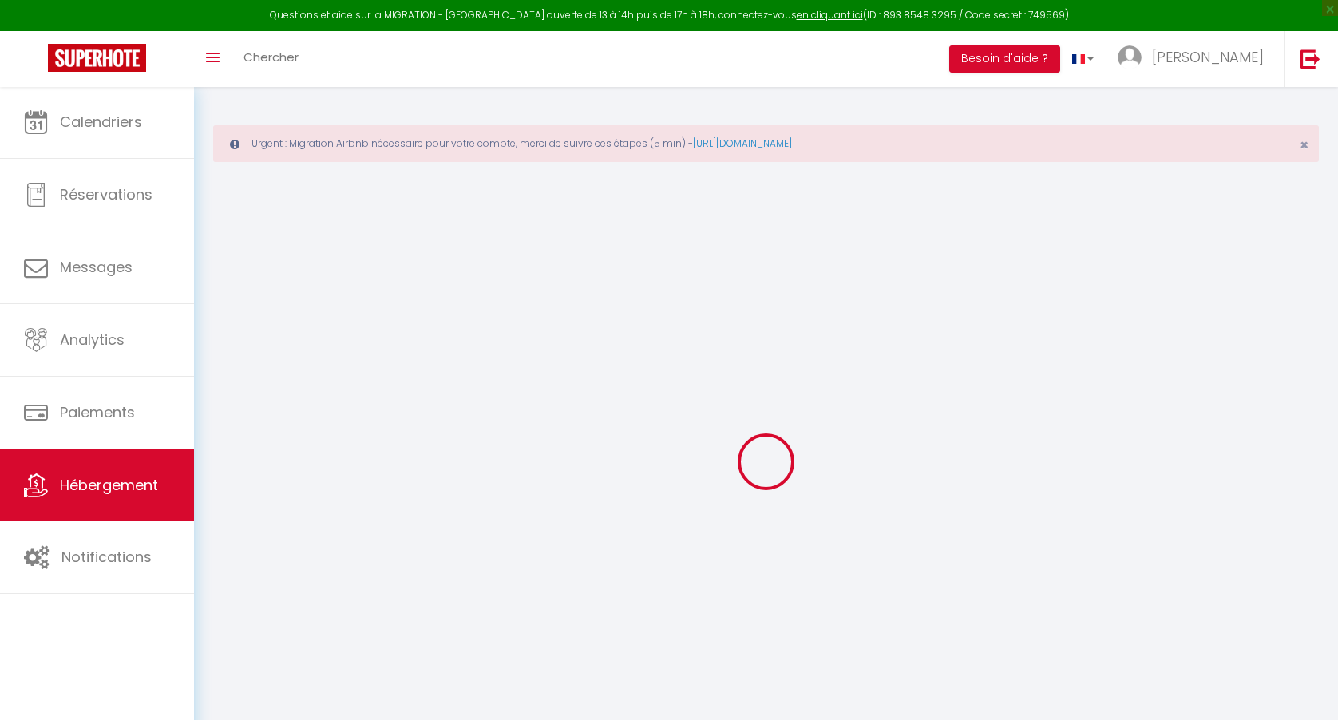
select select
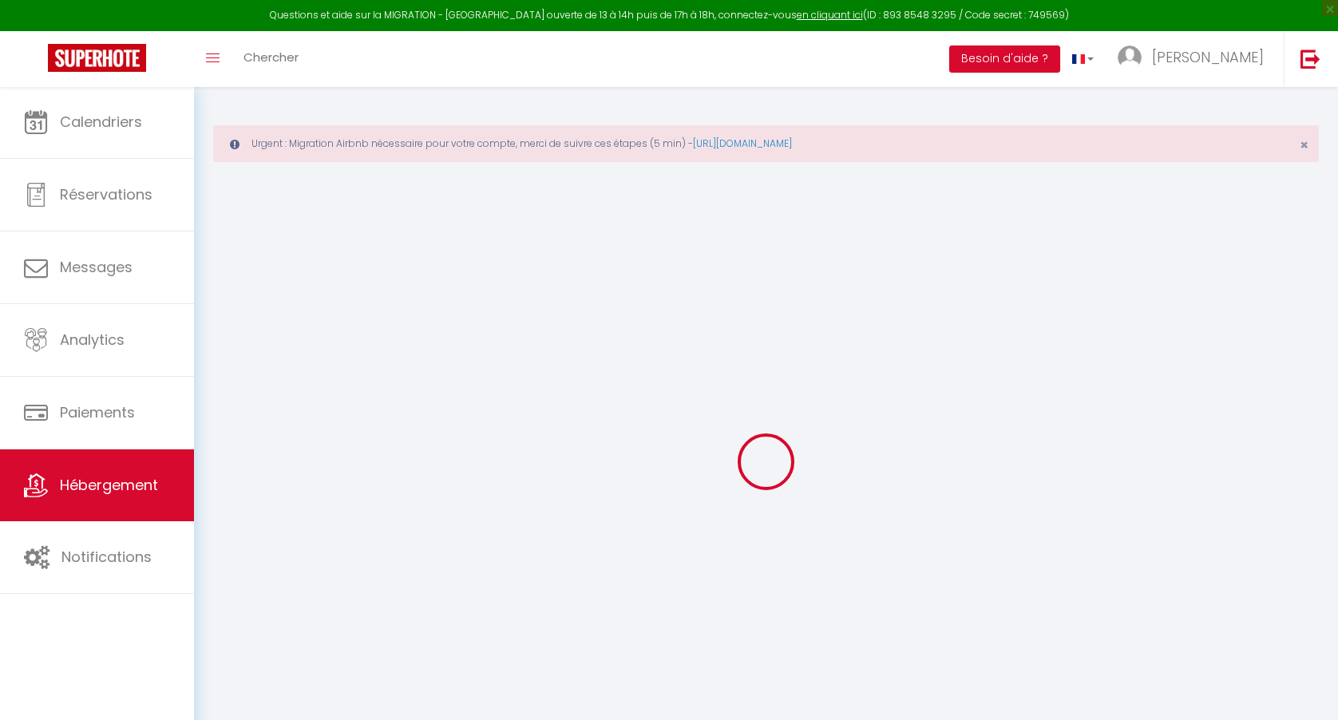
select select
checkbox input "false"
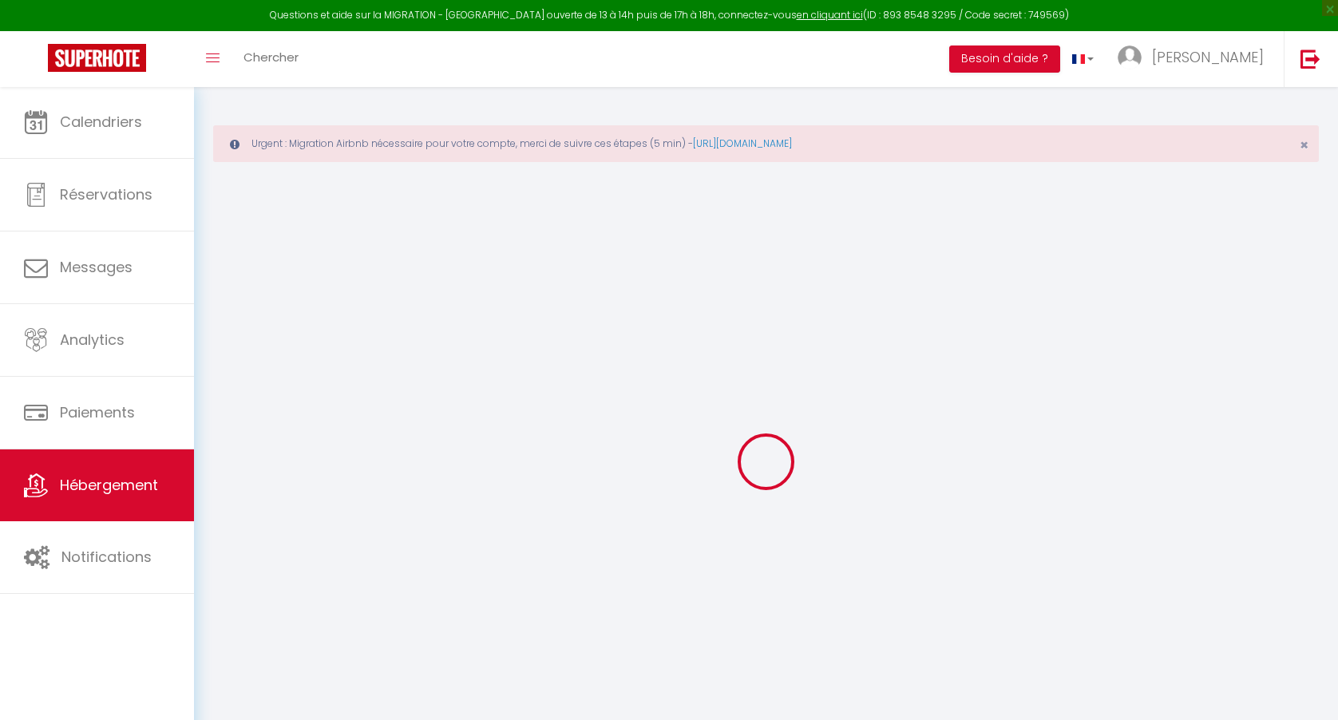
checkbox input "false"
select select
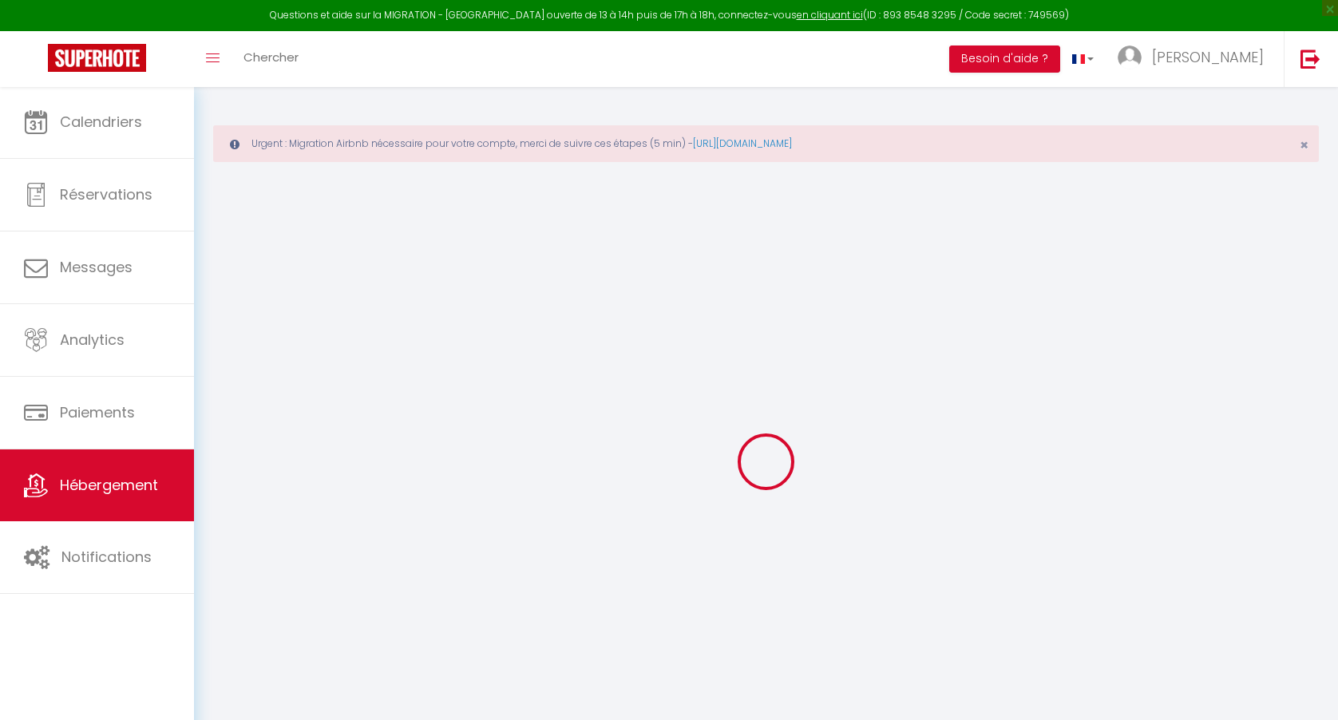
select select
checkbox input "false"
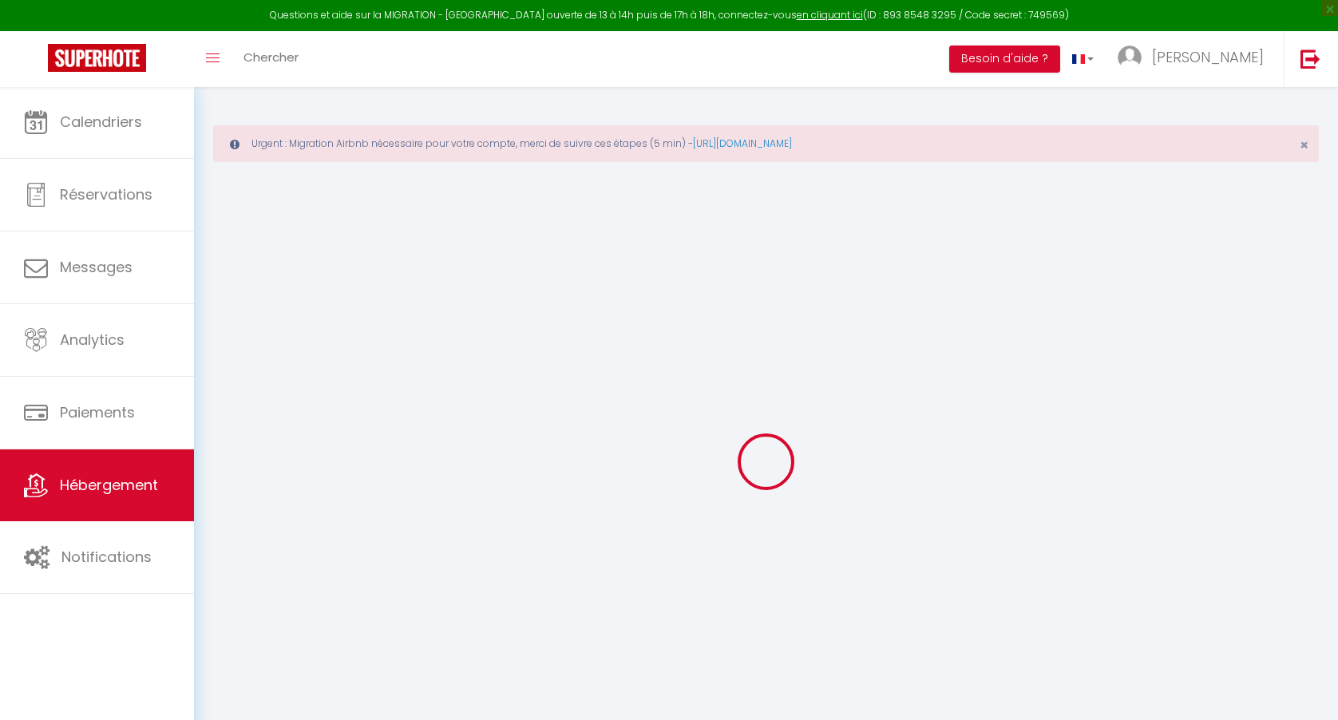
checkbox input "false"
select select
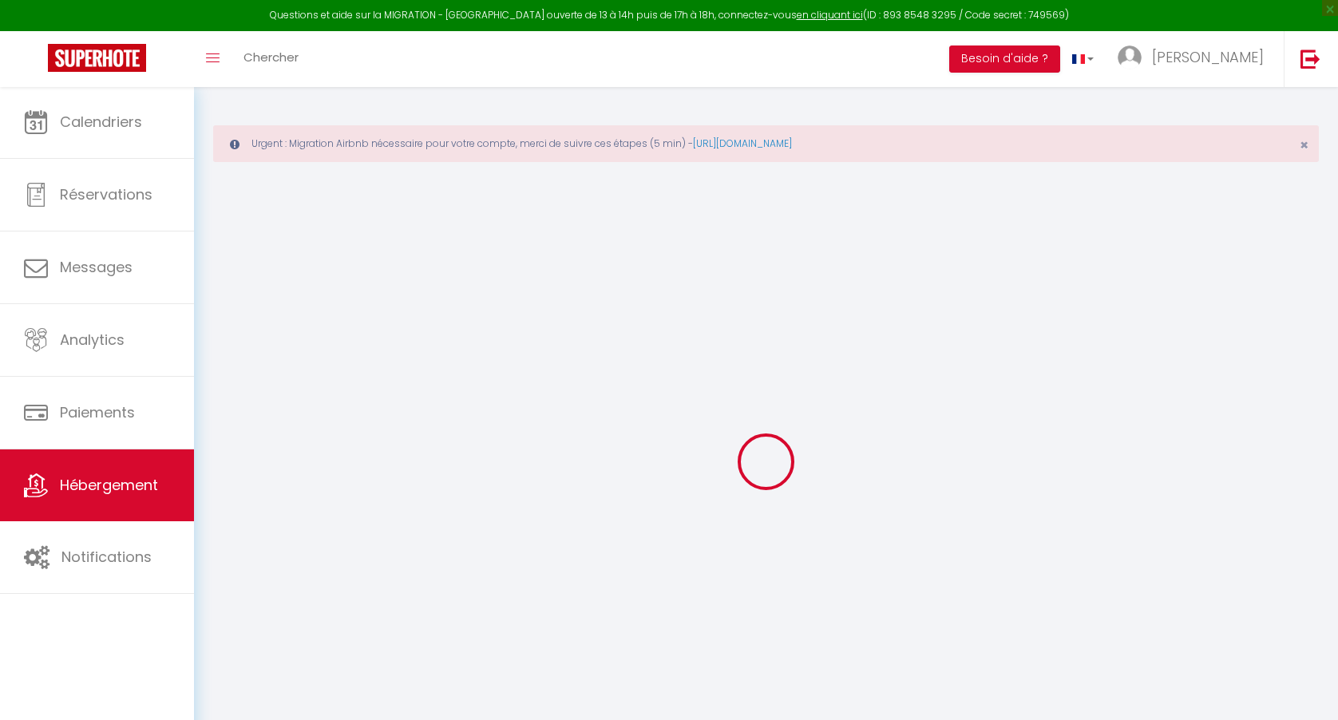
type input "Kasbah"
type input "[PERSON_NAME]"
select select "8"
select select "4"
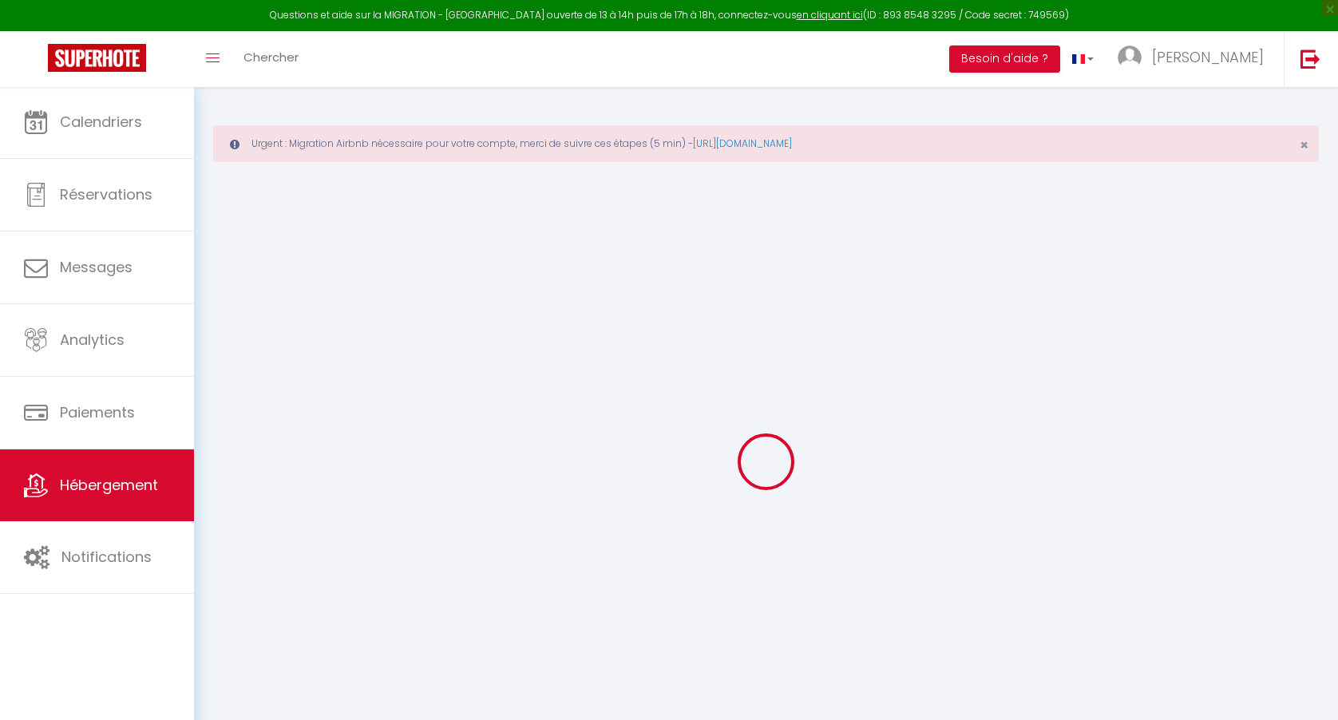
select select "2"
type input "250"
type input "2.00"
type input "600"
select select
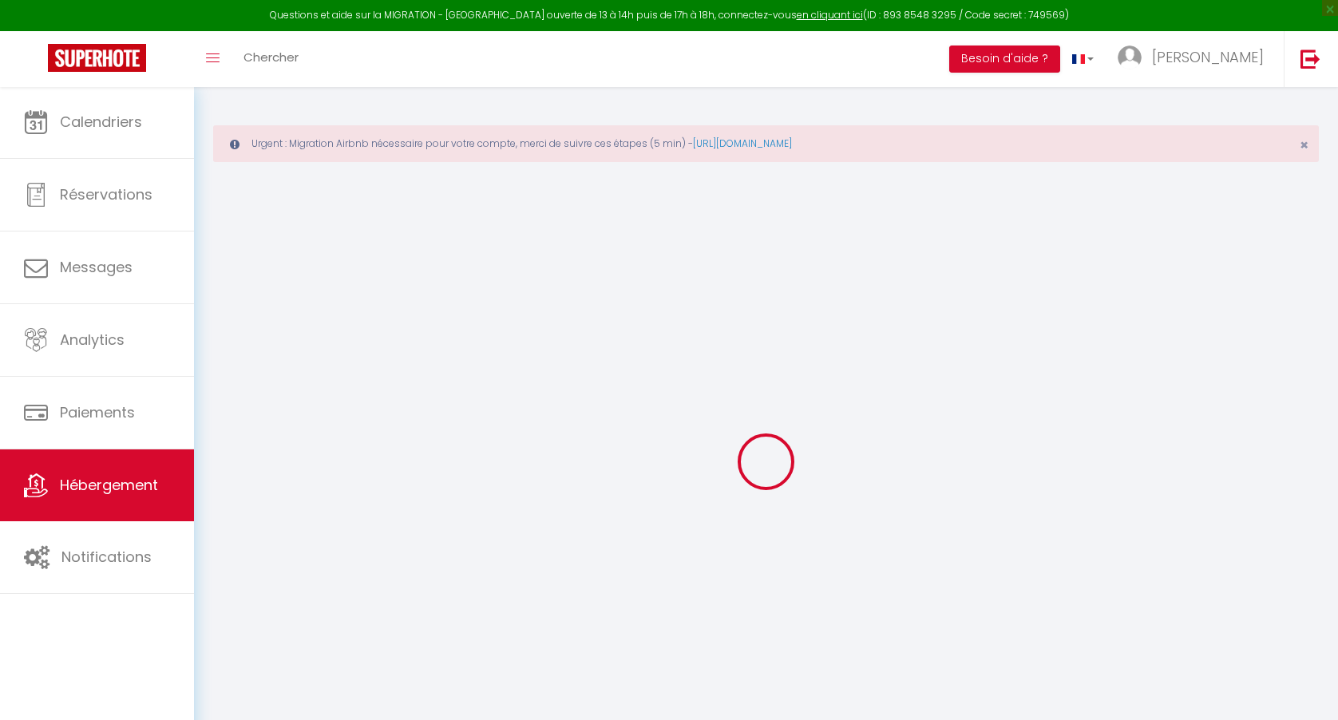
select select
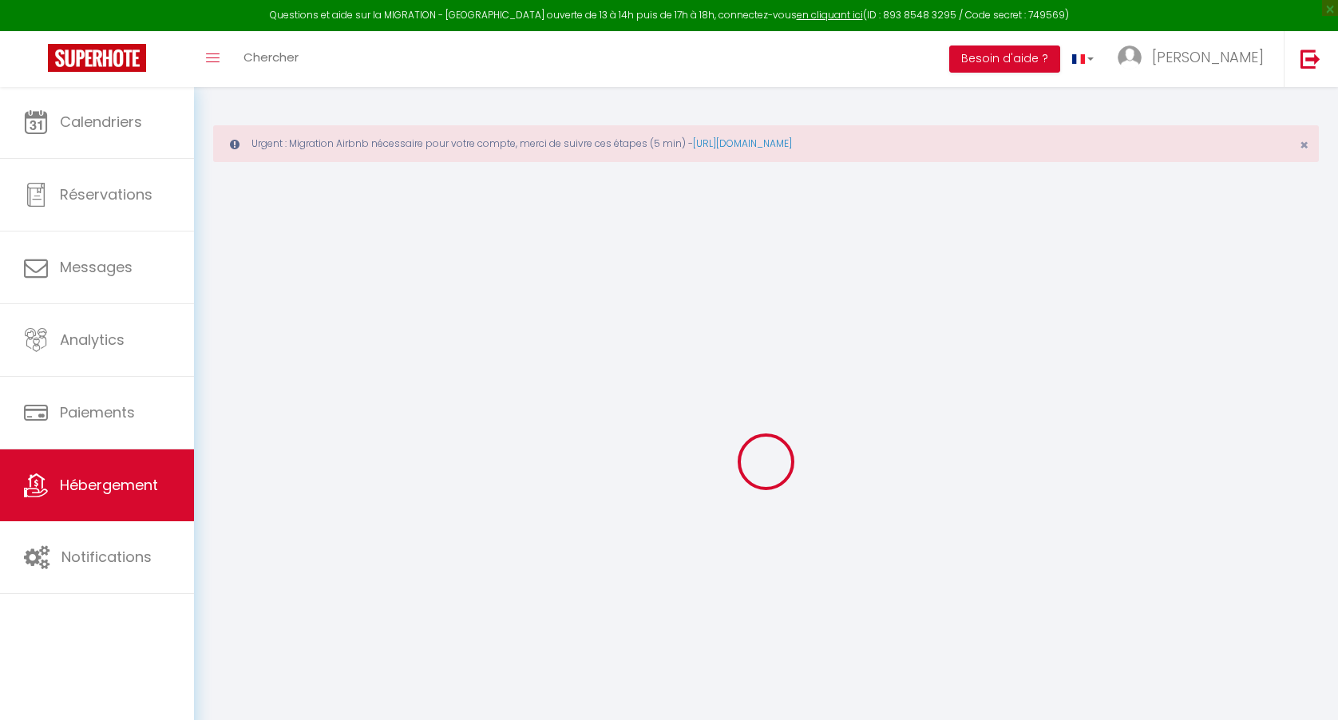
type input "[STREET_ADDRESS]"
type input "13001"
type input "[GEOGRAPHIC_DATA]"
type input "[EMAIL_ADDRESS][DOMAIN_NAME]"
select select "13938"
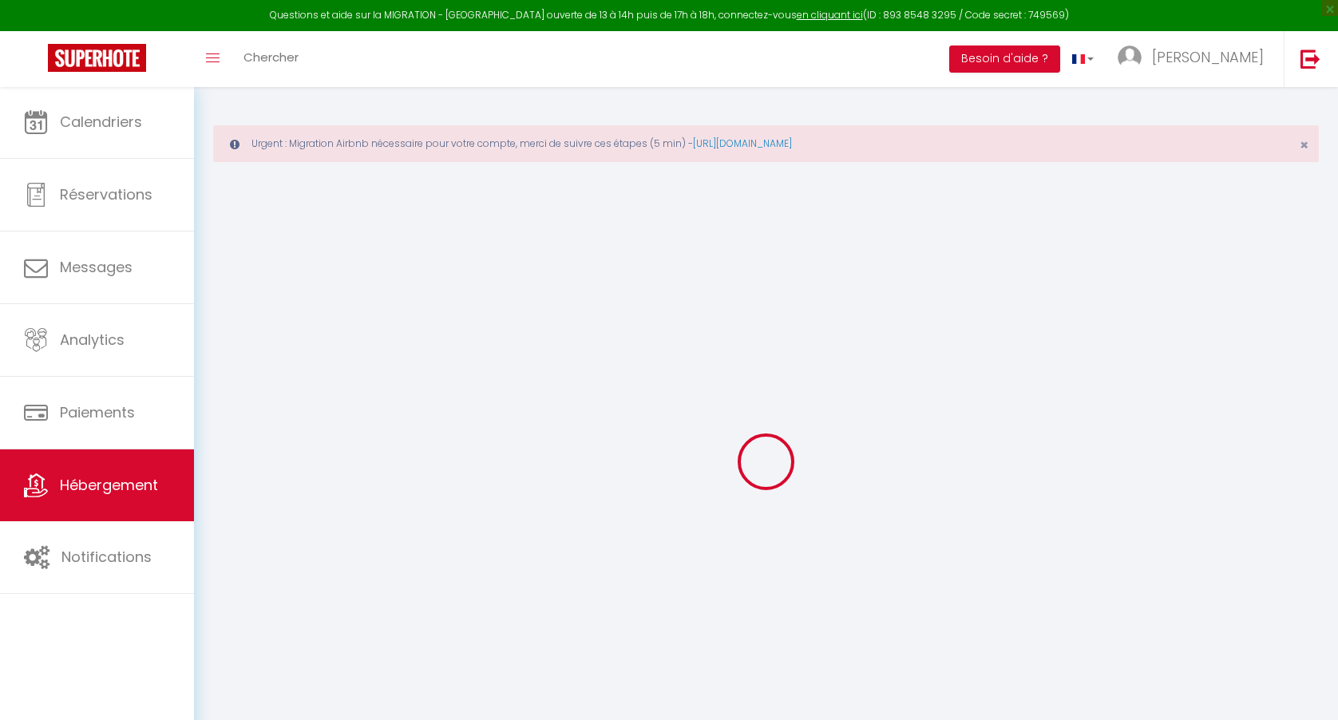
checkbox input "false"
checkbox input "true"
checkbox input "false"
type input "0"
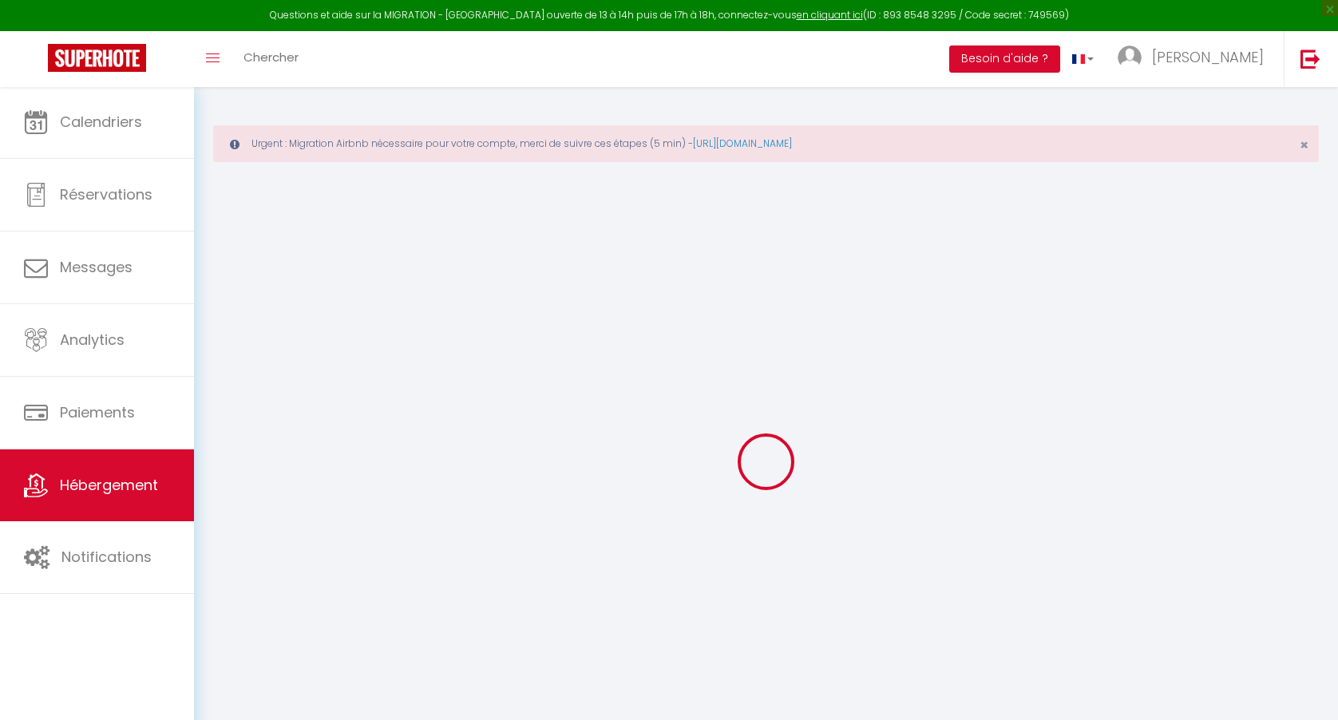
type input "0"
select select
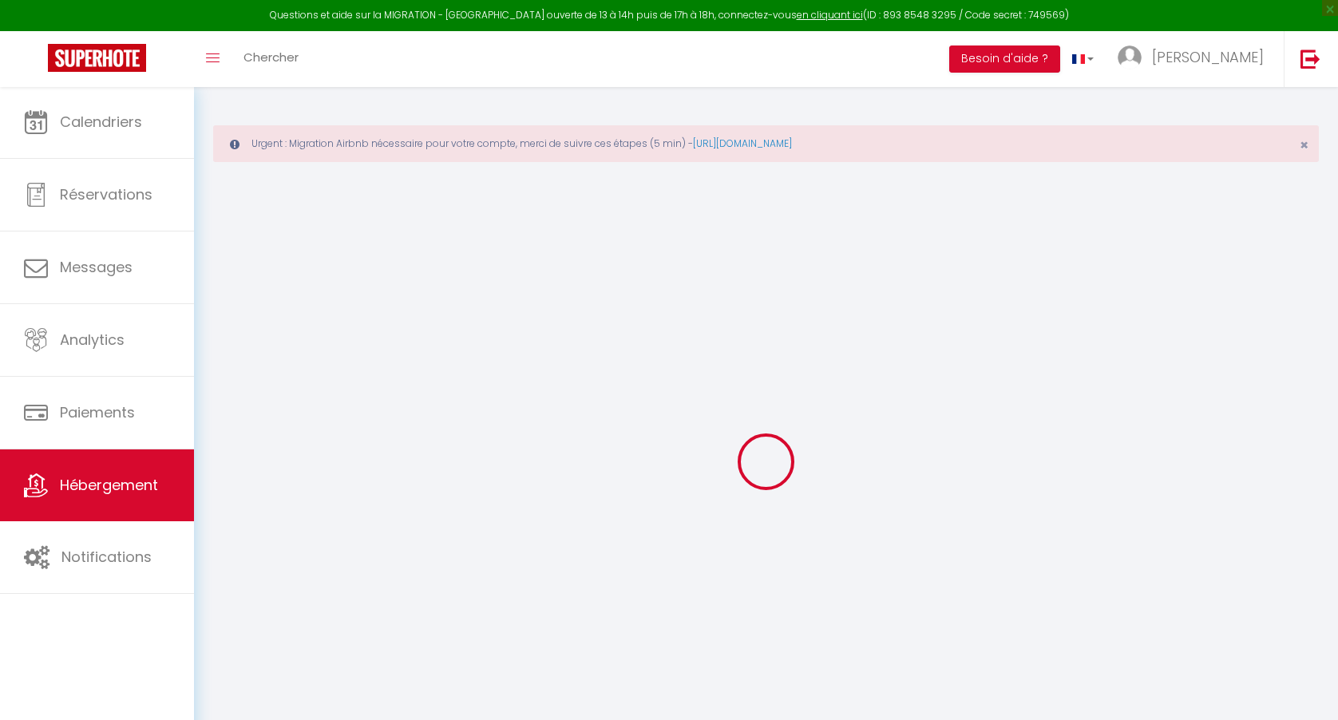
select select
checkbox input "false"
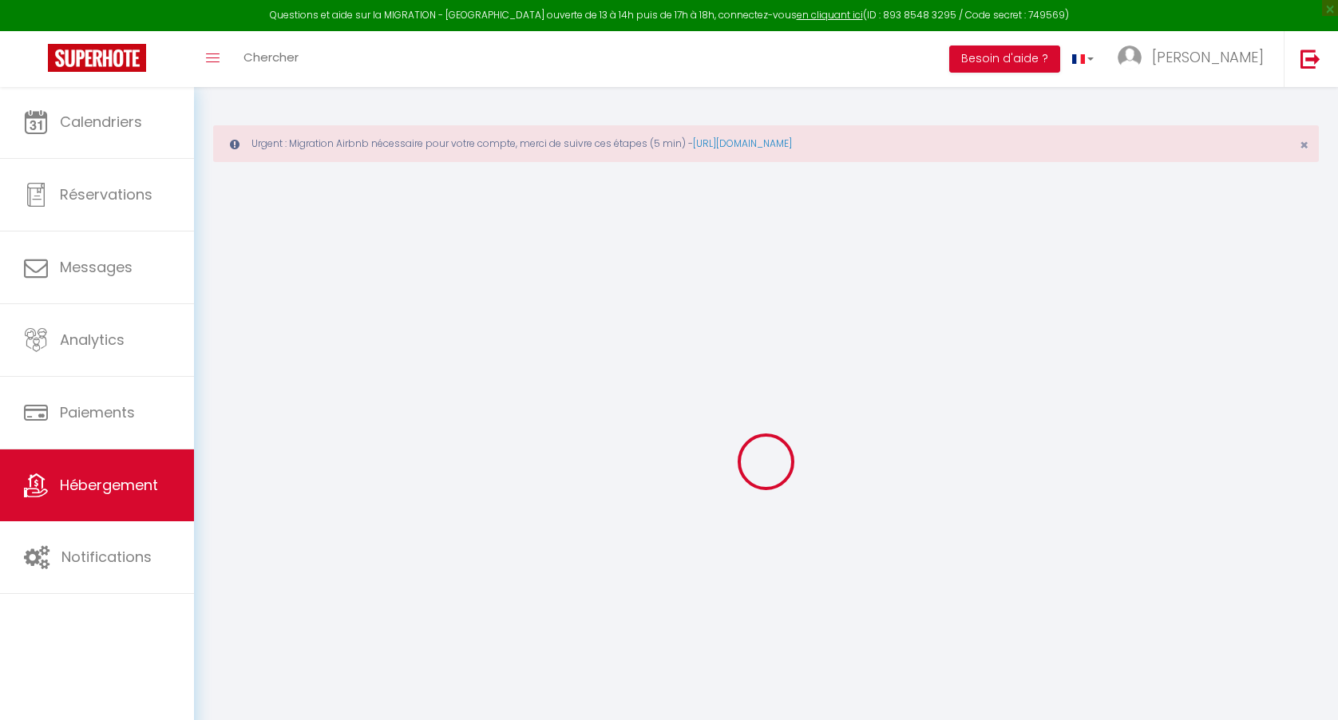
checkbox input "false"
checkbox input "true"
checkbox input "false"
select select
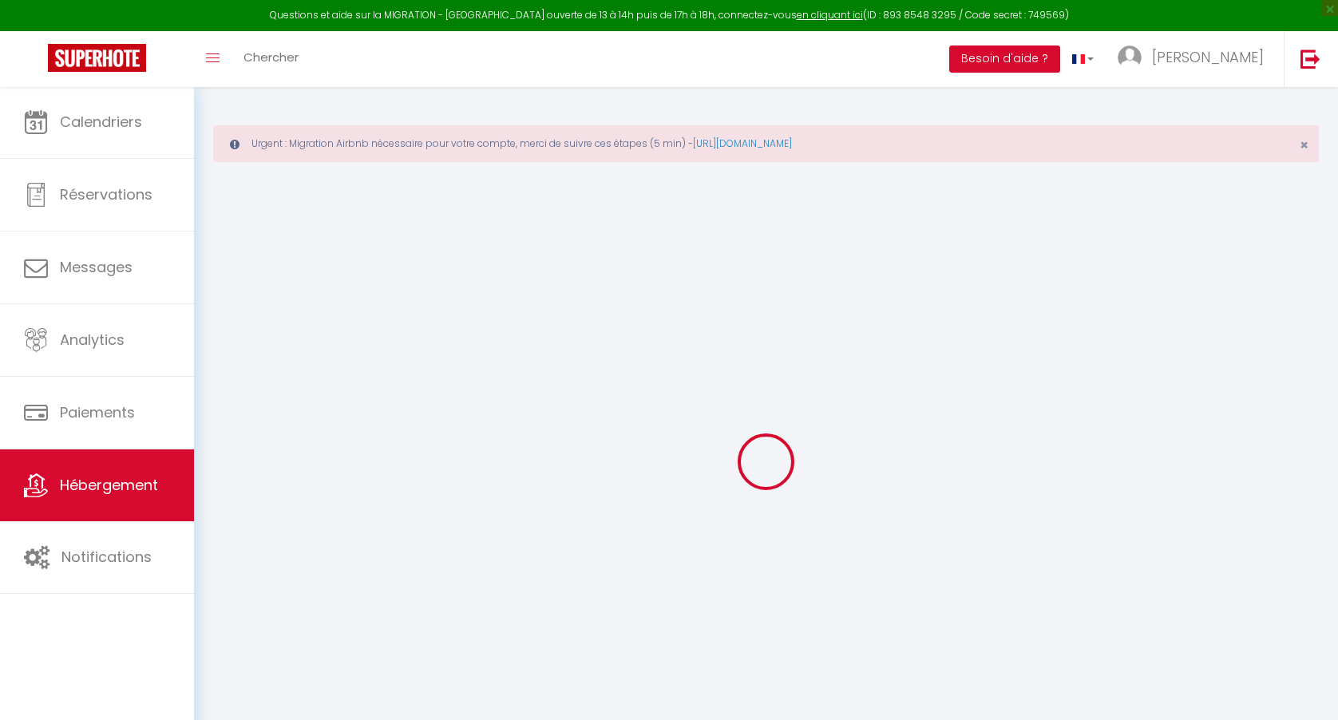
select select
checkbox input "false"
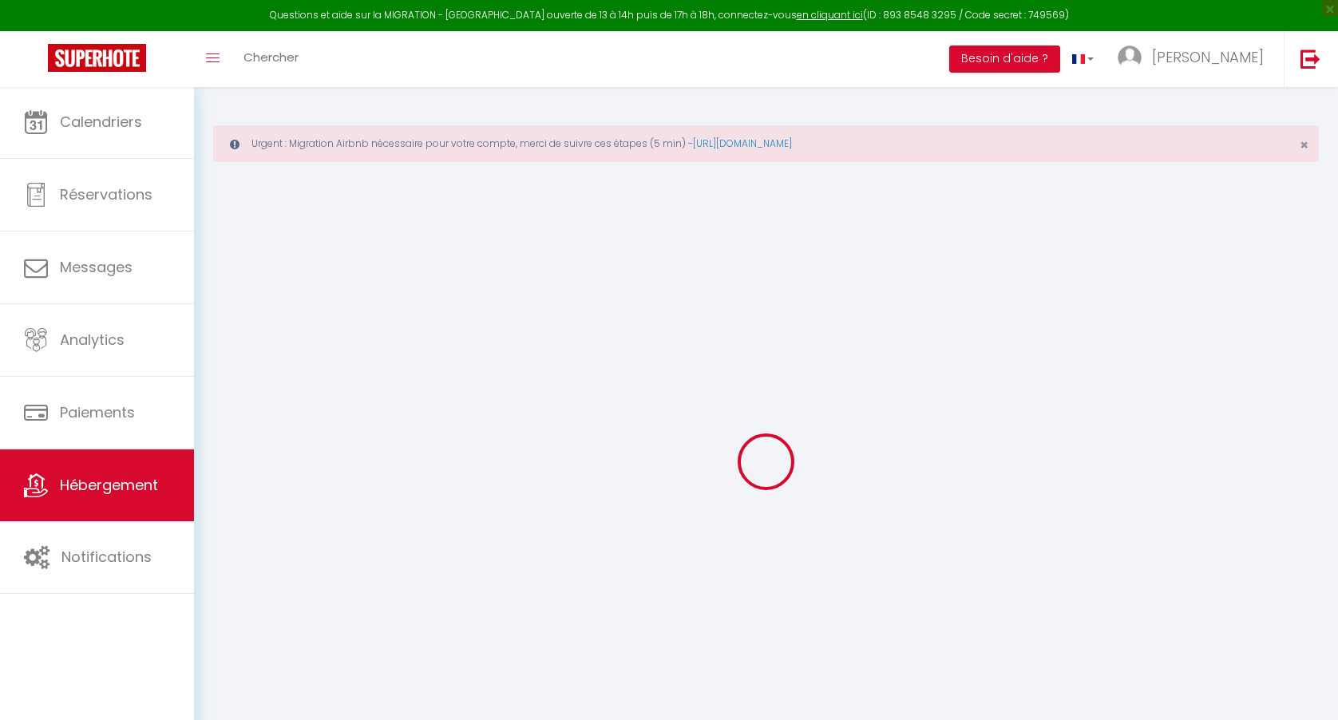
checkbox input "false"
checkbox input "true"
checkbox input "false"
select select "15534"
select select "15:00"
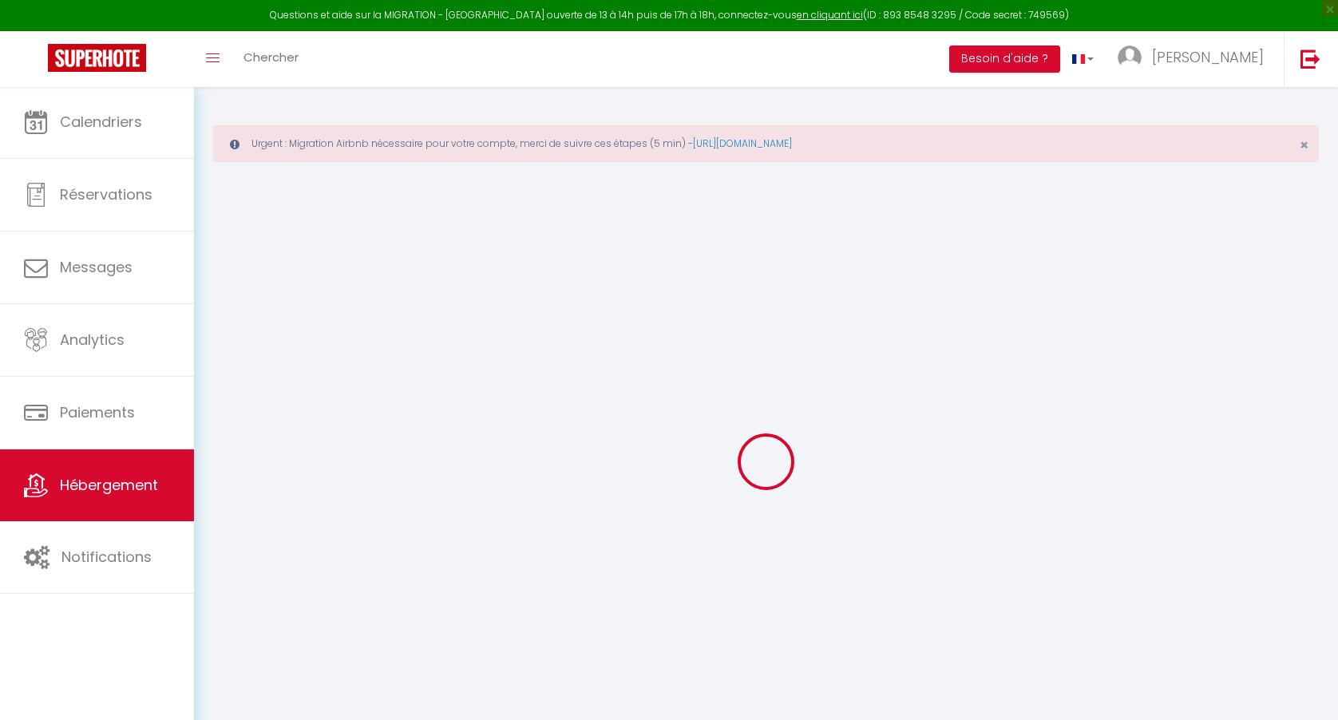
select select "23:45"
select select "11:00"
select select "30"
select select "120"
select select "03:00"
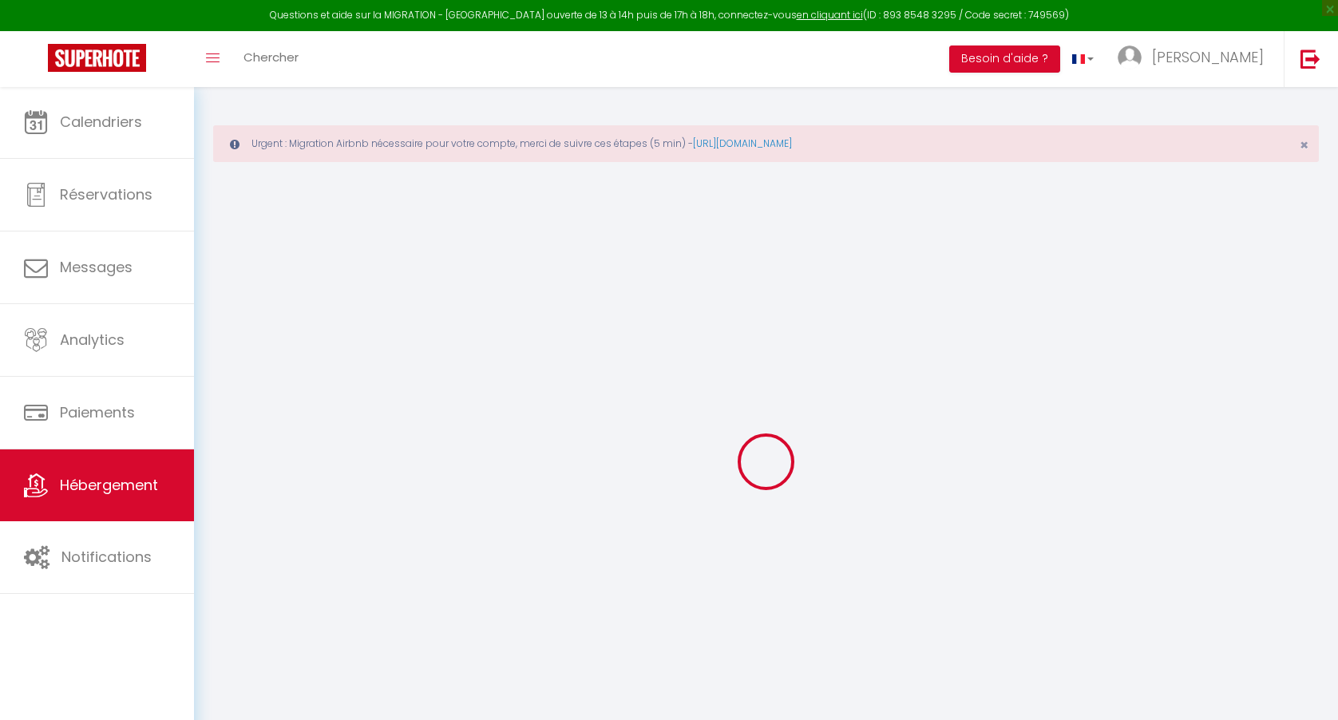
checkbox input "false"
checkbox input "true"
checkbox input "false"
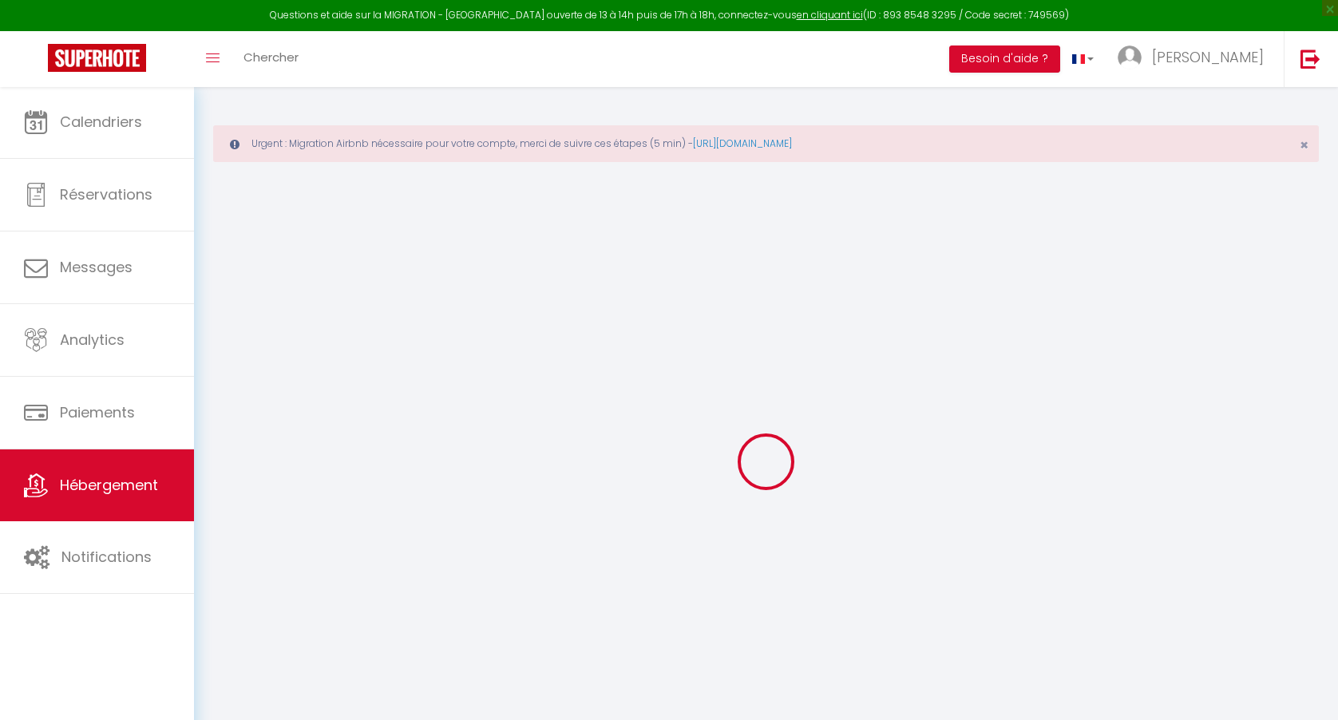
checkbox input "false"
checkbox input "true"
checkbox input "false"
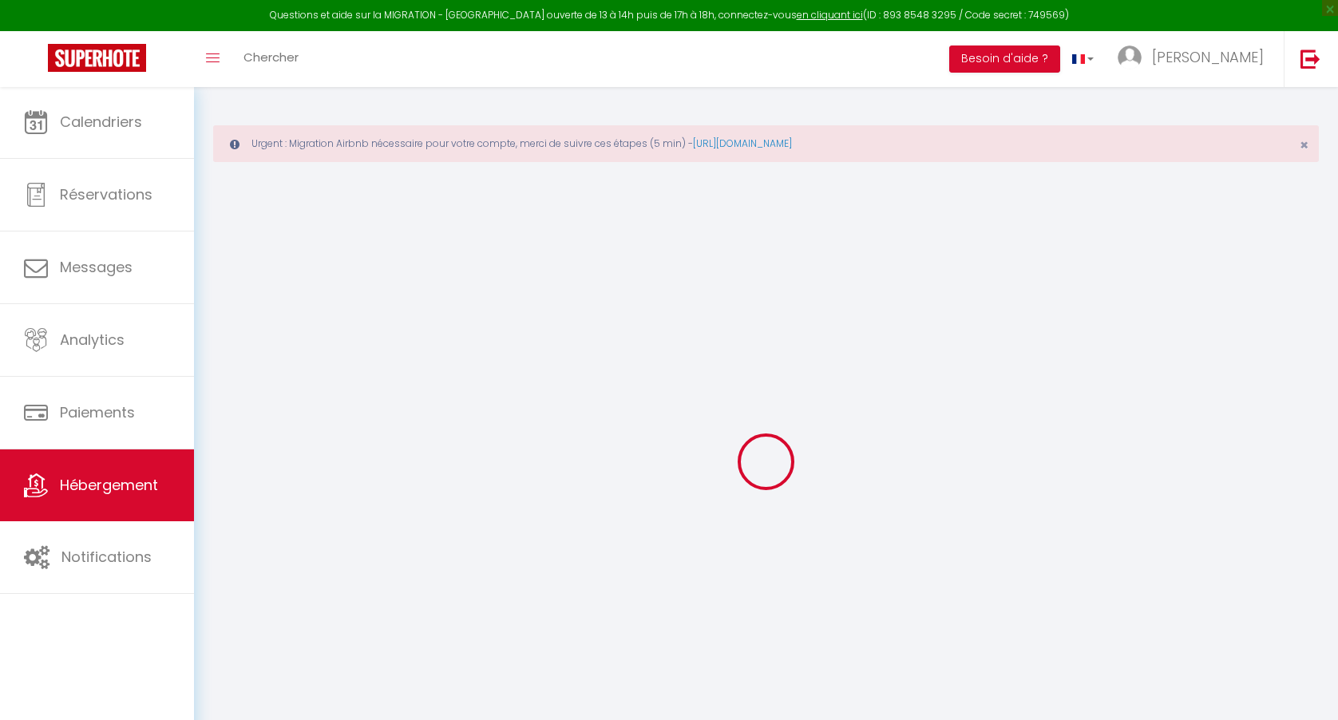
checkbox input "true"
checkbox input "false"
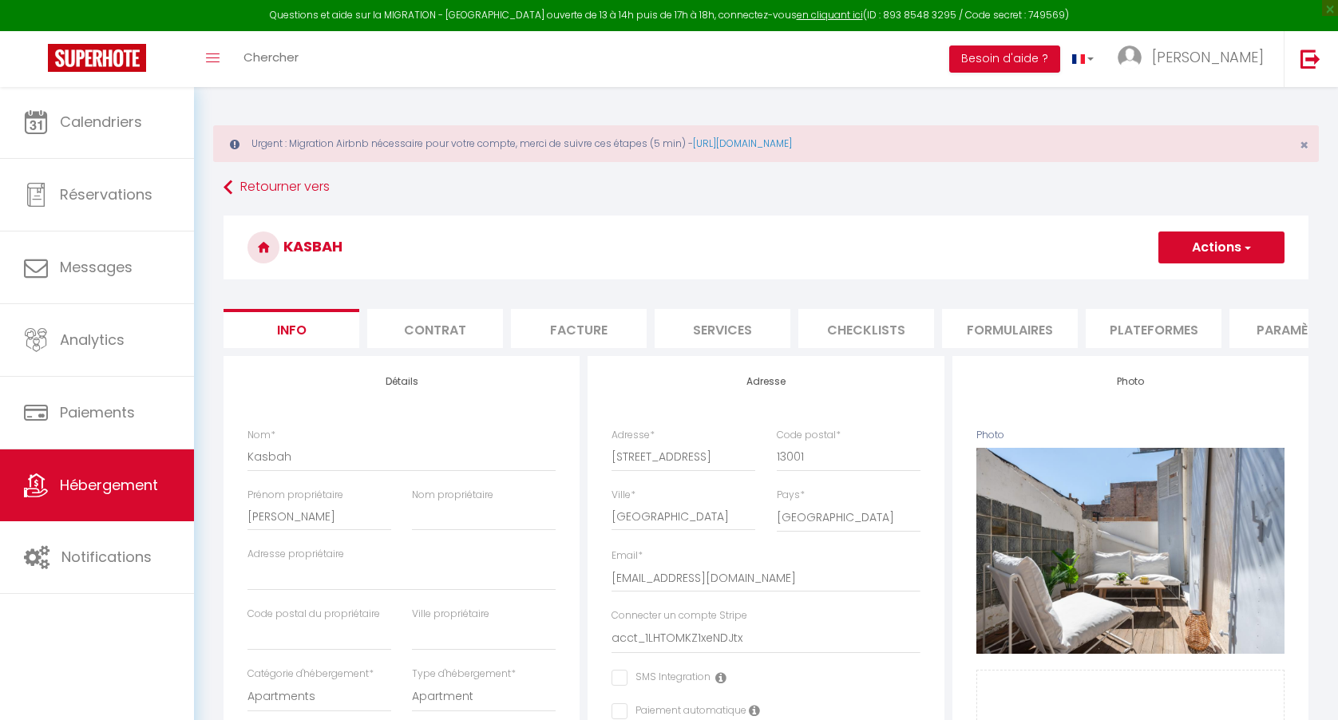
checkbox input "false"
checkbox input "true"
checkbox input "false"
click at [464, 338] on li "Contrat" at bounding box center [435, 328] width 136 height 39
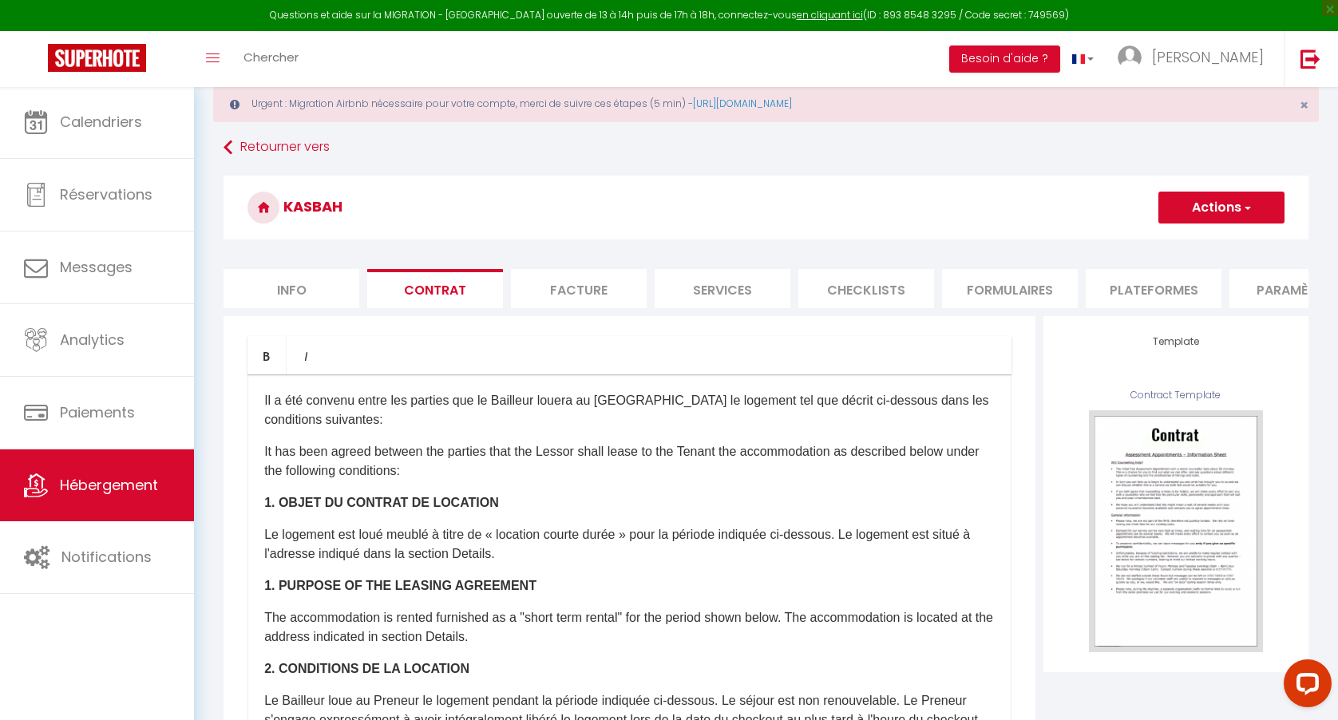
scroll to position [42, 0]
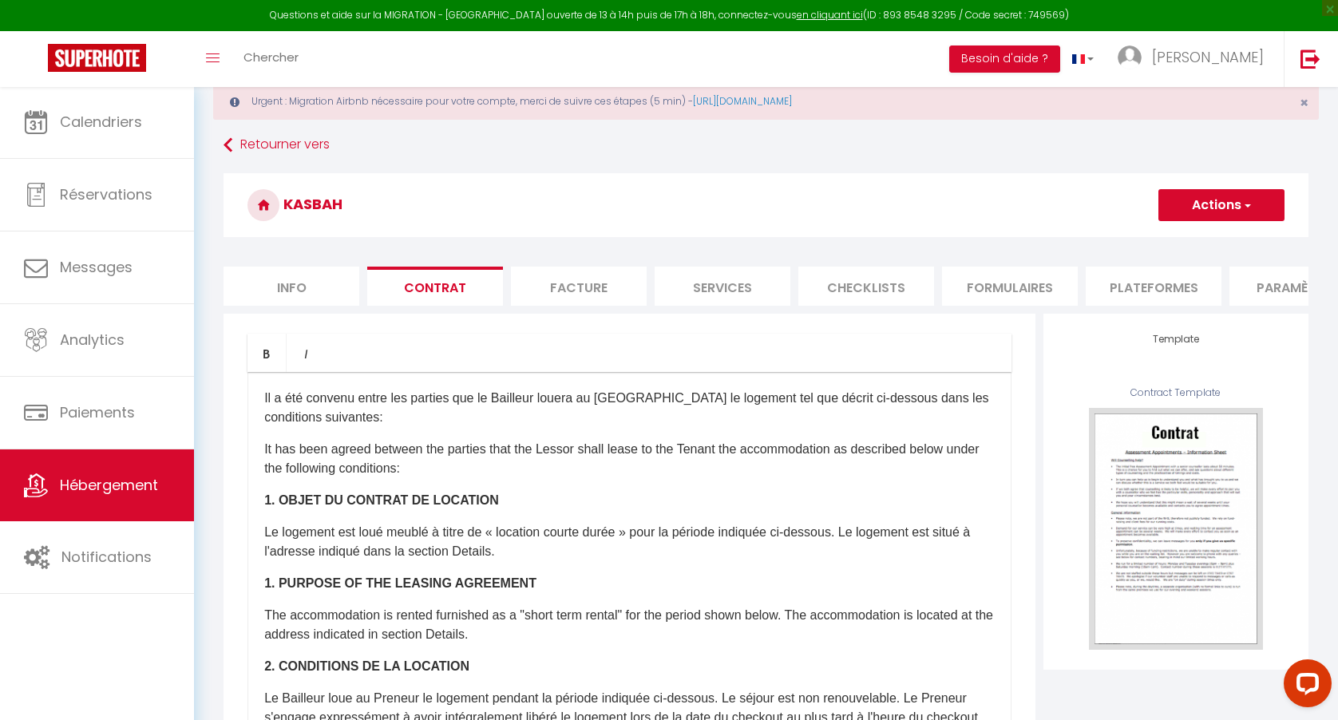
click at [581, 292] on li "Facture" at bounding box center [579, 286] width 136 height 39
select select
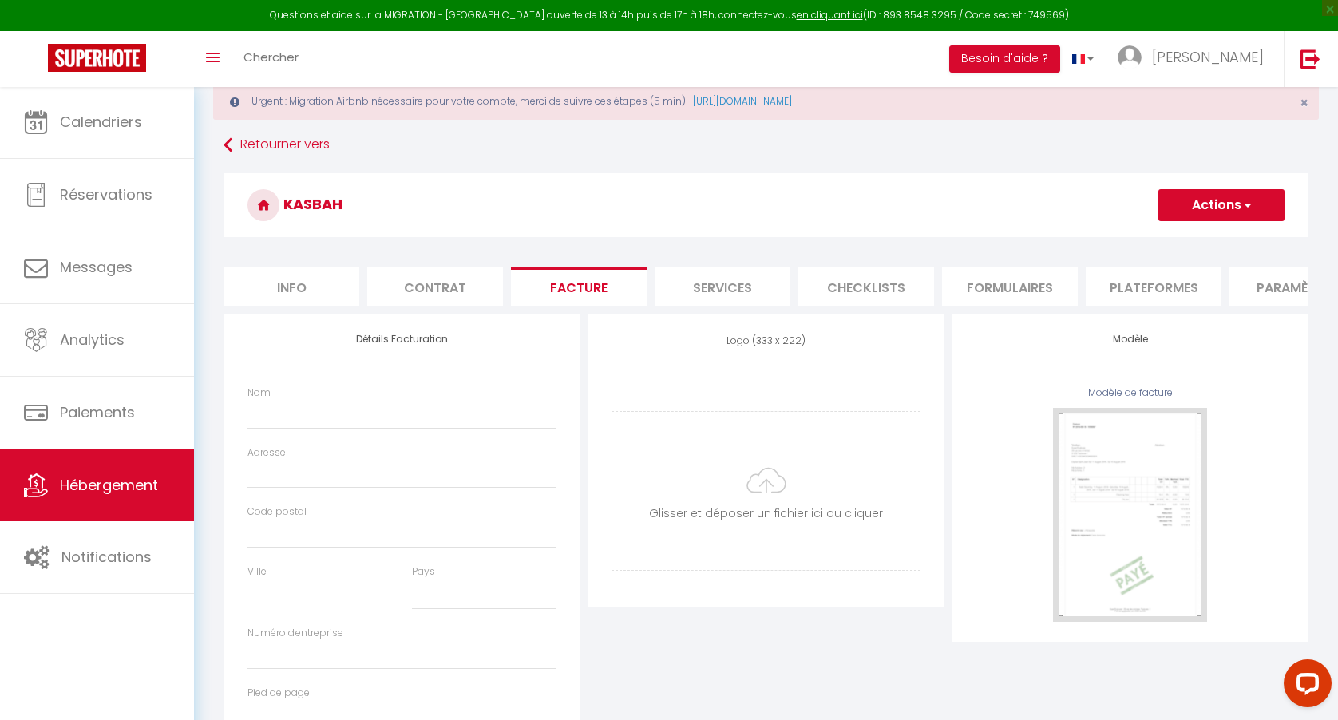
click at [726, 291] on li "Services" at bounding box center [722, 286] width 136 height 39
checkbox input "true"
checkbox input "false"
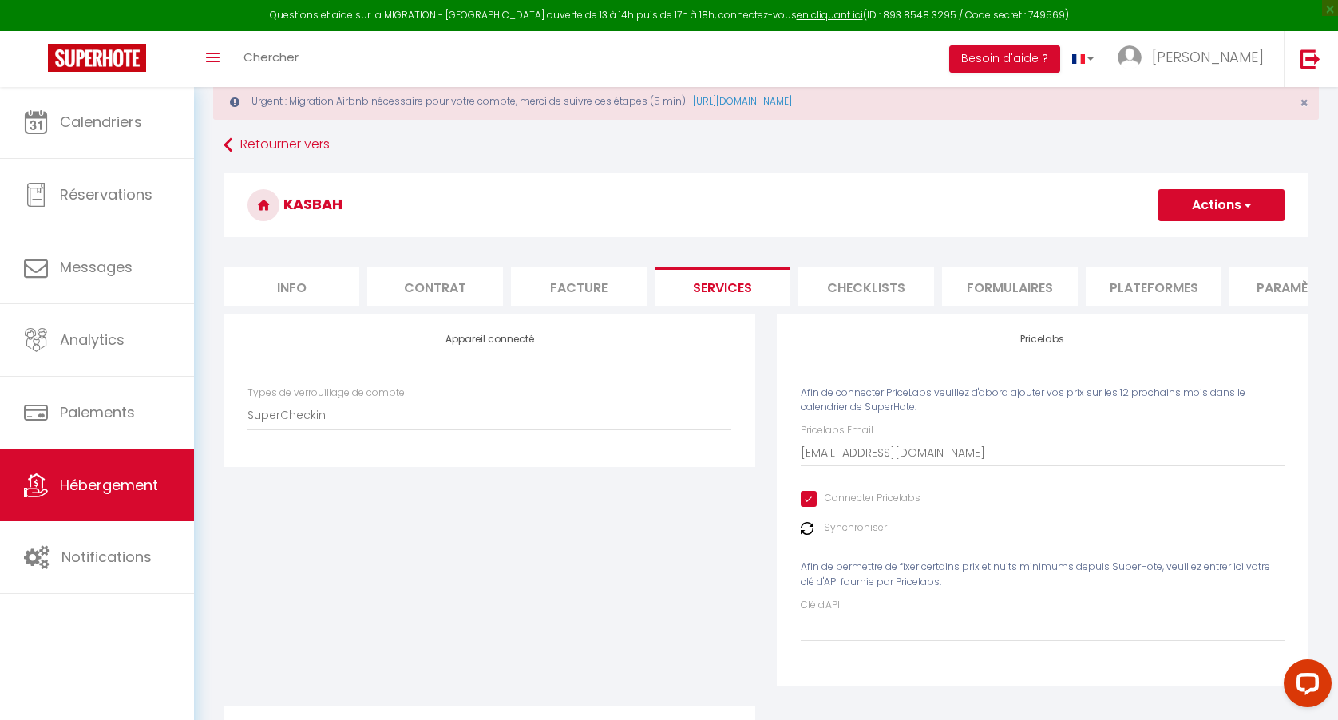
checkbox input "true"
checkbox input "false"
checkbox input "true"
checkbox input "false"
checkbox input "true"
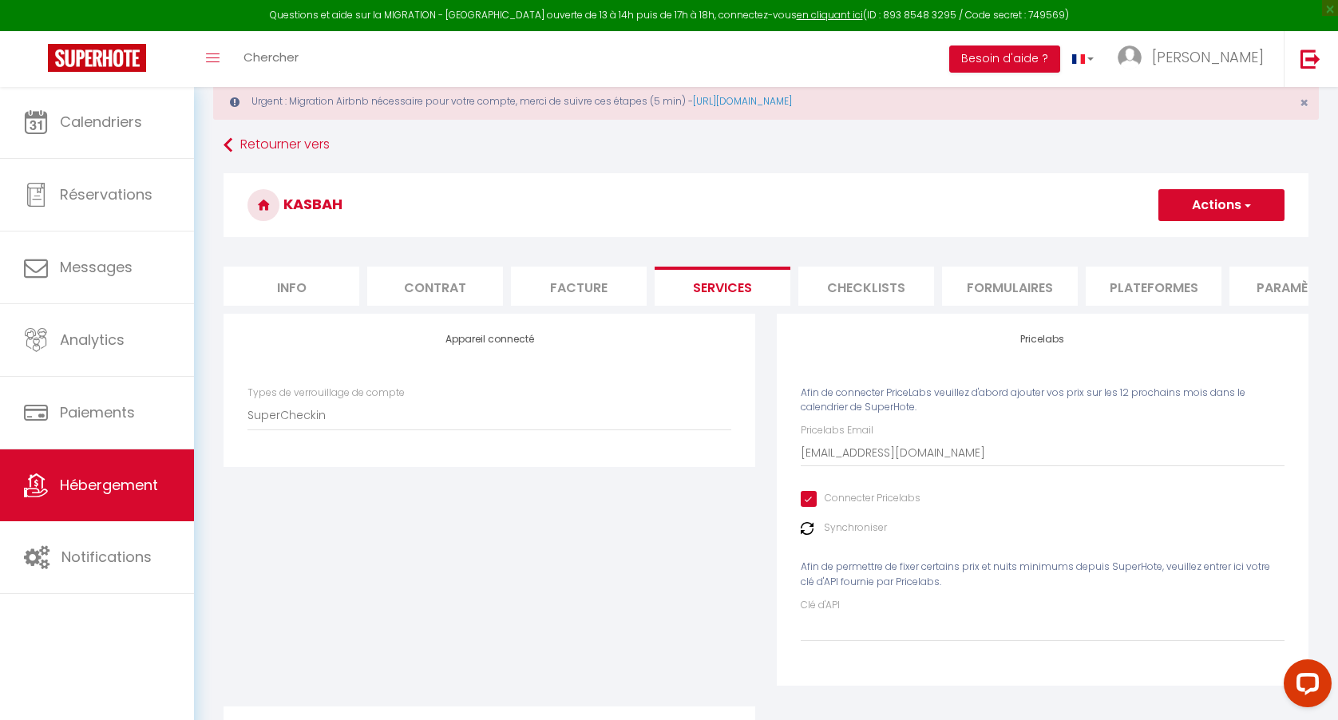
checkbox input "false"
click at [836, 297] on li "Checklists" at bounding box center [866, 286] width 136 height 39
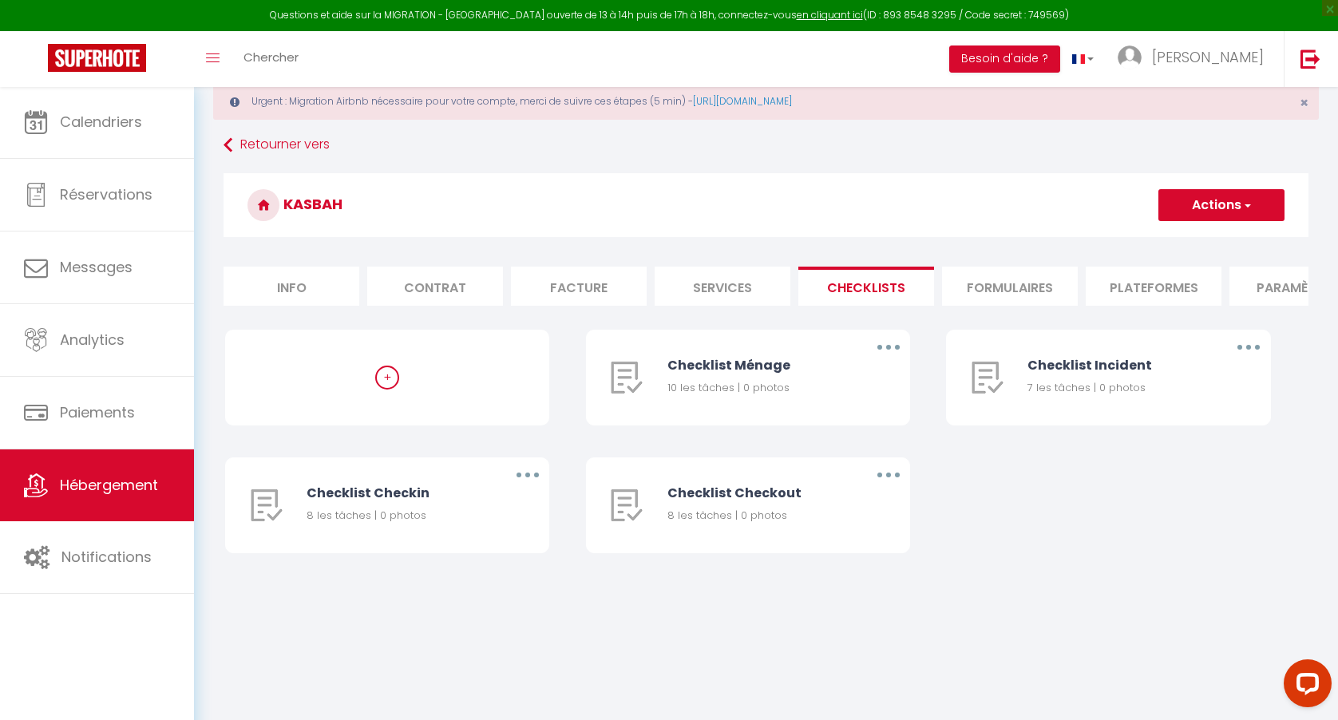
click at [970, 286] on li "Formulaires" at bounding box center [1010, 286] width 136 height 39
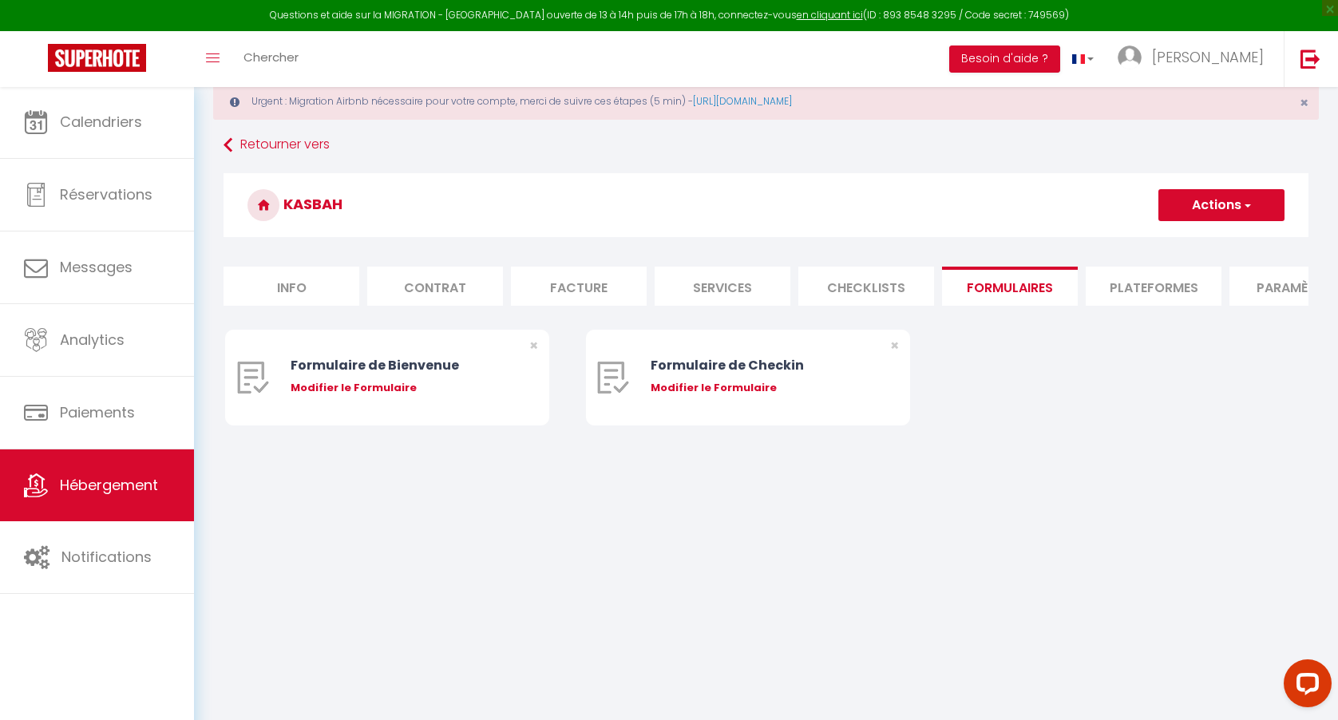
click at [1129, 271] on li "Plateformes" at bounding box center [1153, 286] width 136 height 39
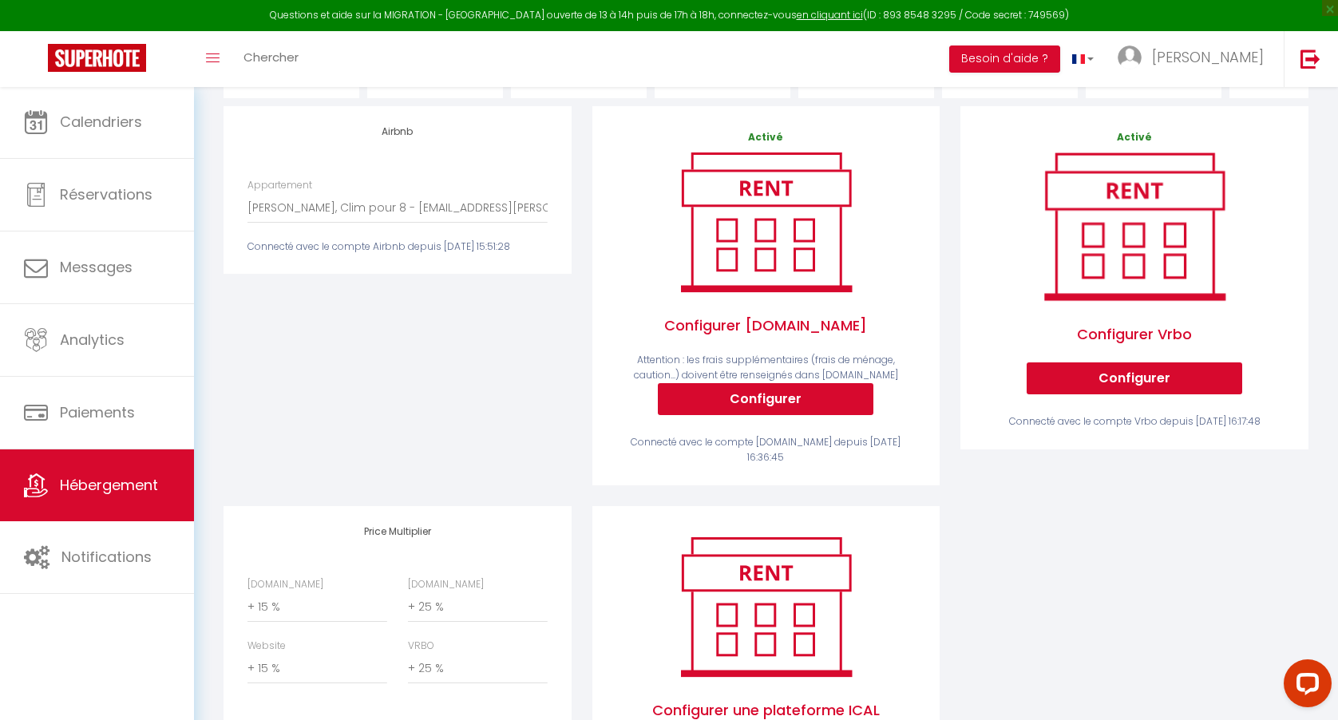
scroll to position [24, 0]
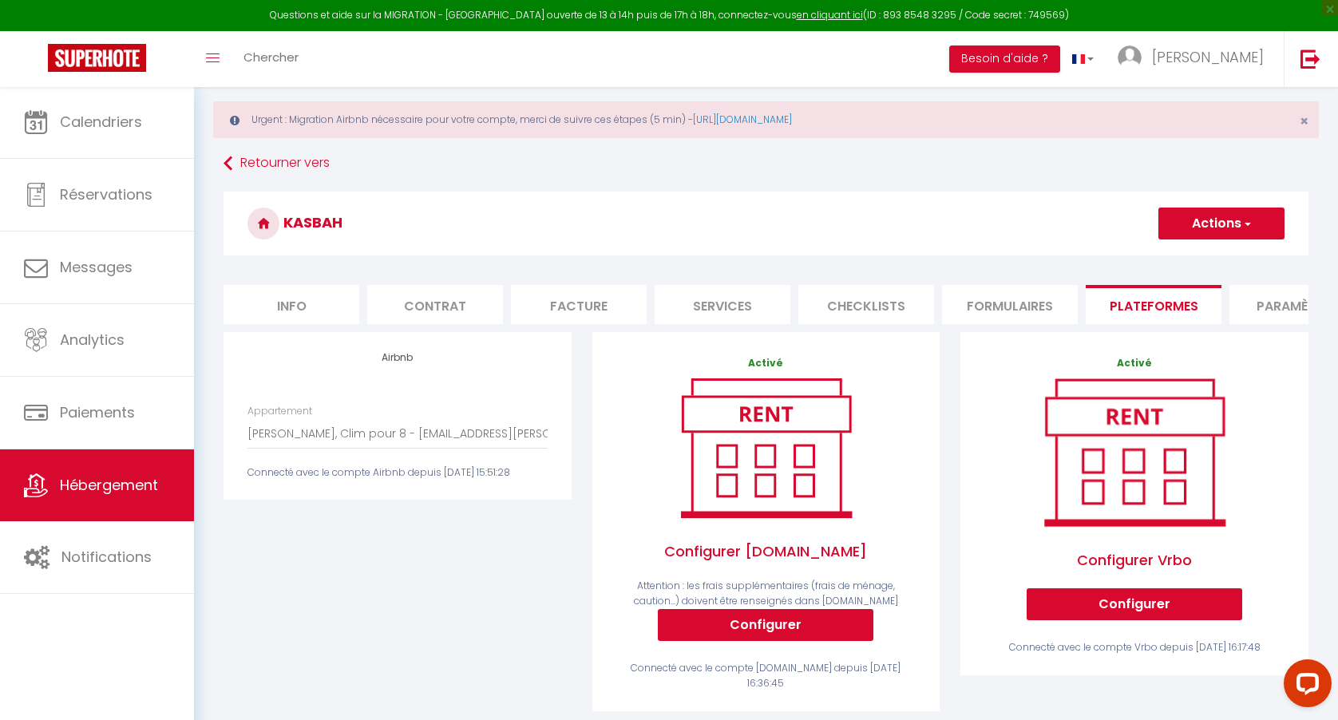
click at [1265, 308] on li "Paramètres" at bounding box center [1297, 304] width 136 height 39
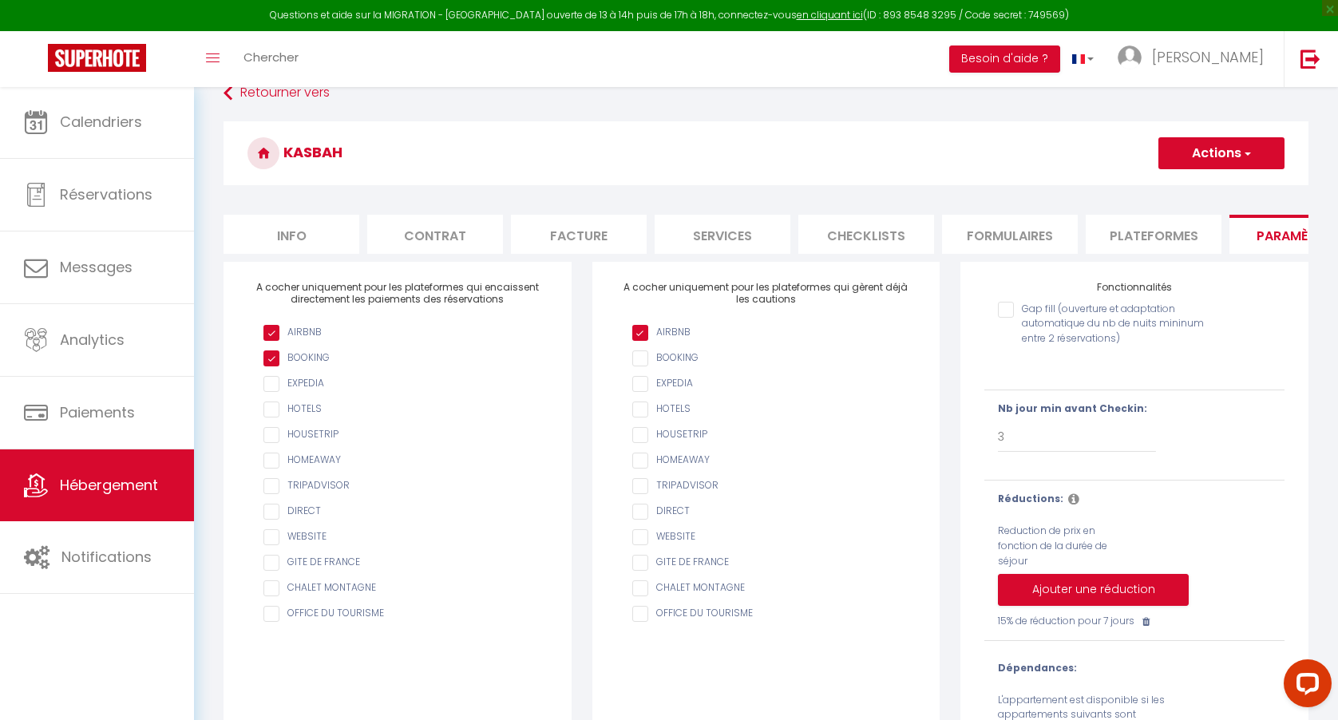
scroll to position [95, 0]
select select "2"
checkbox input "false"
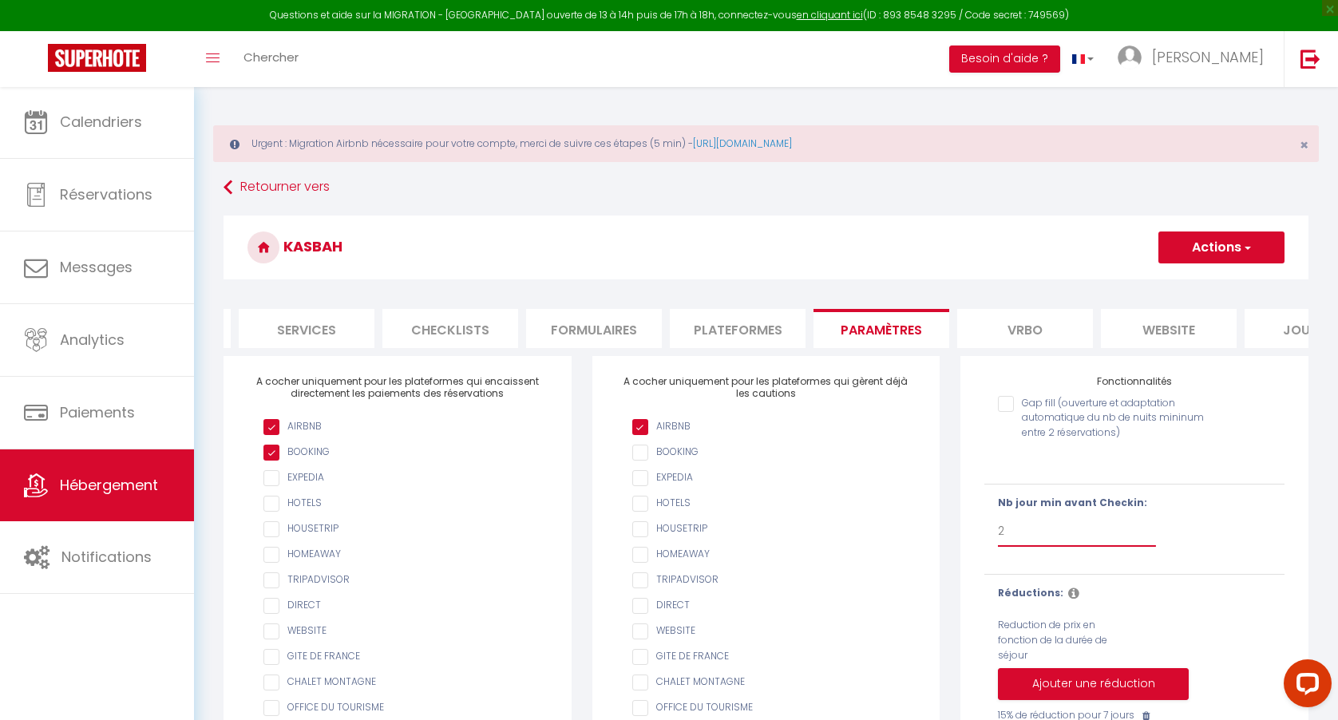
scroll to position [0, 421]
click at [1017, 333] on li "Vrbo" at bounding box center [1020, 328] width 136 height 39
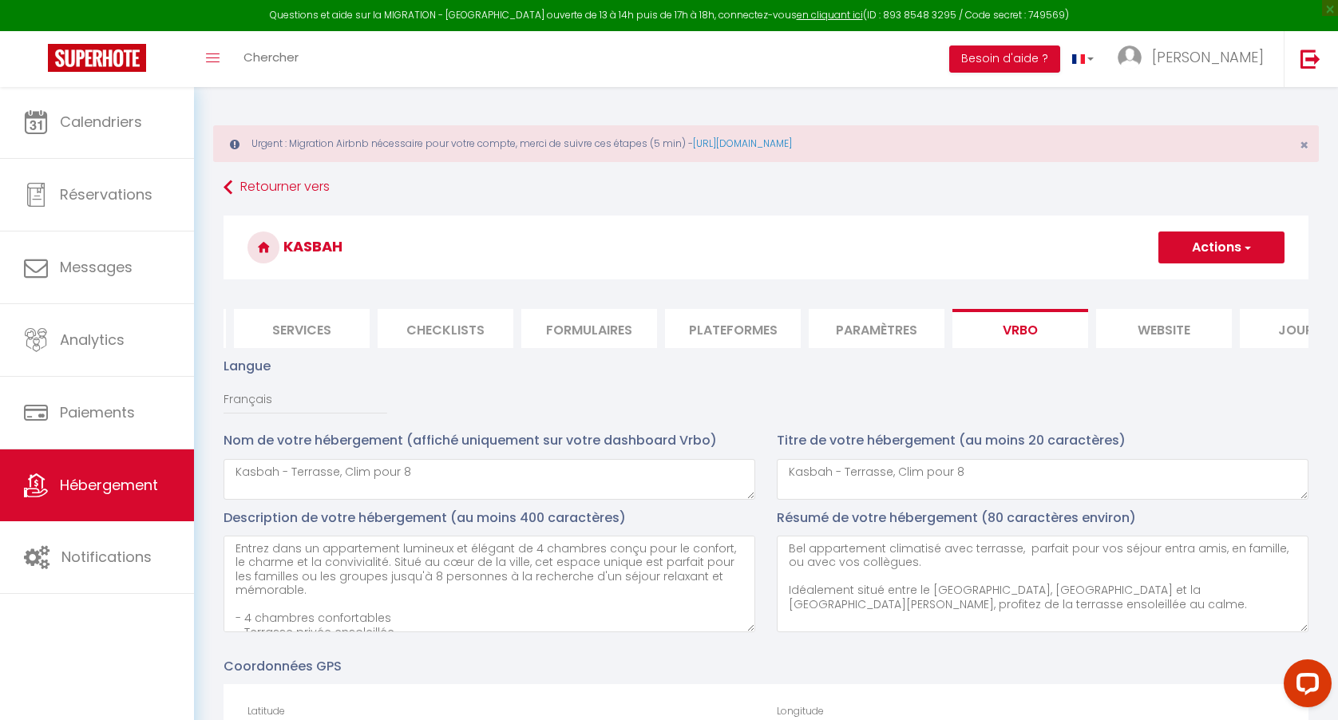
click at [1147, 310] on li "website" at bounding box center [1164, 328] width 136 height 39
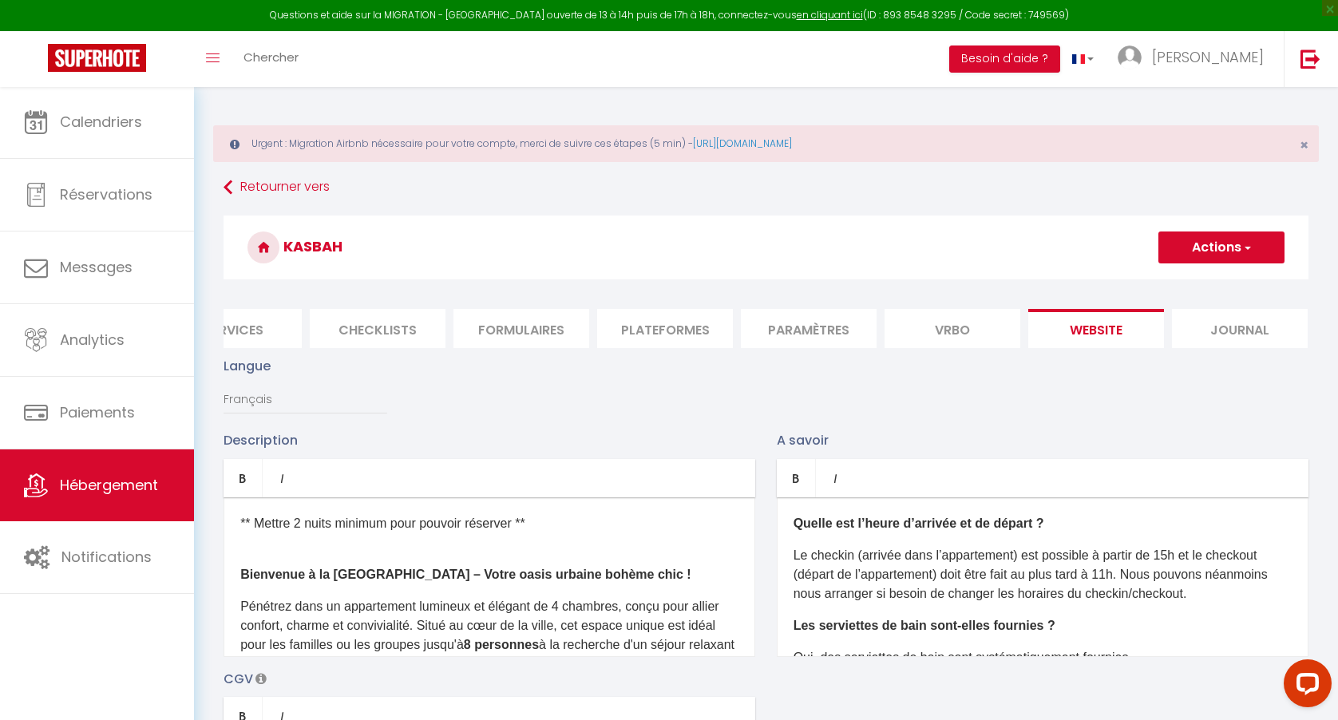
scroll to position [0, 488]
click at [1221, 260] on button "Actions" at bounding box center [1221, 247] width 126 height 32
click at [1207, 282] on input "Enregistrer" at bounding box center [1202, 283] width 59 height 16
checkbox input "true"
checkbox input "false"
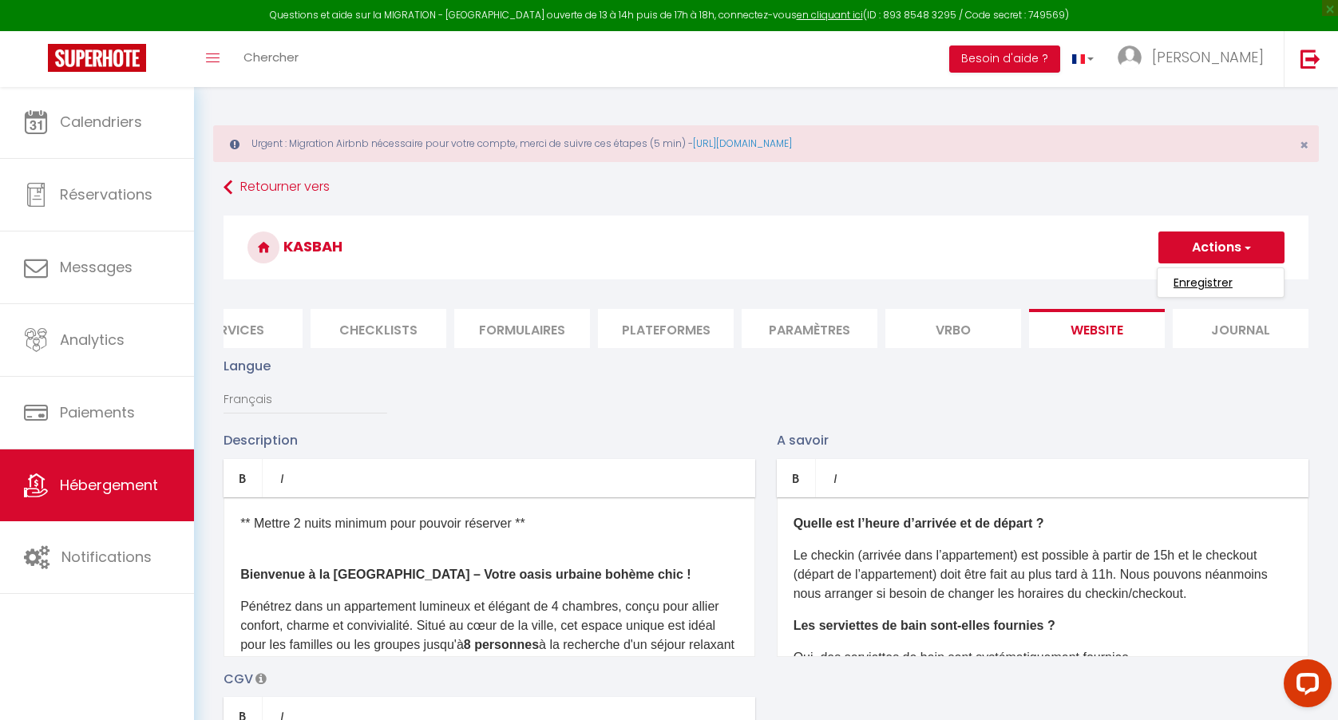
checkbox input "false"
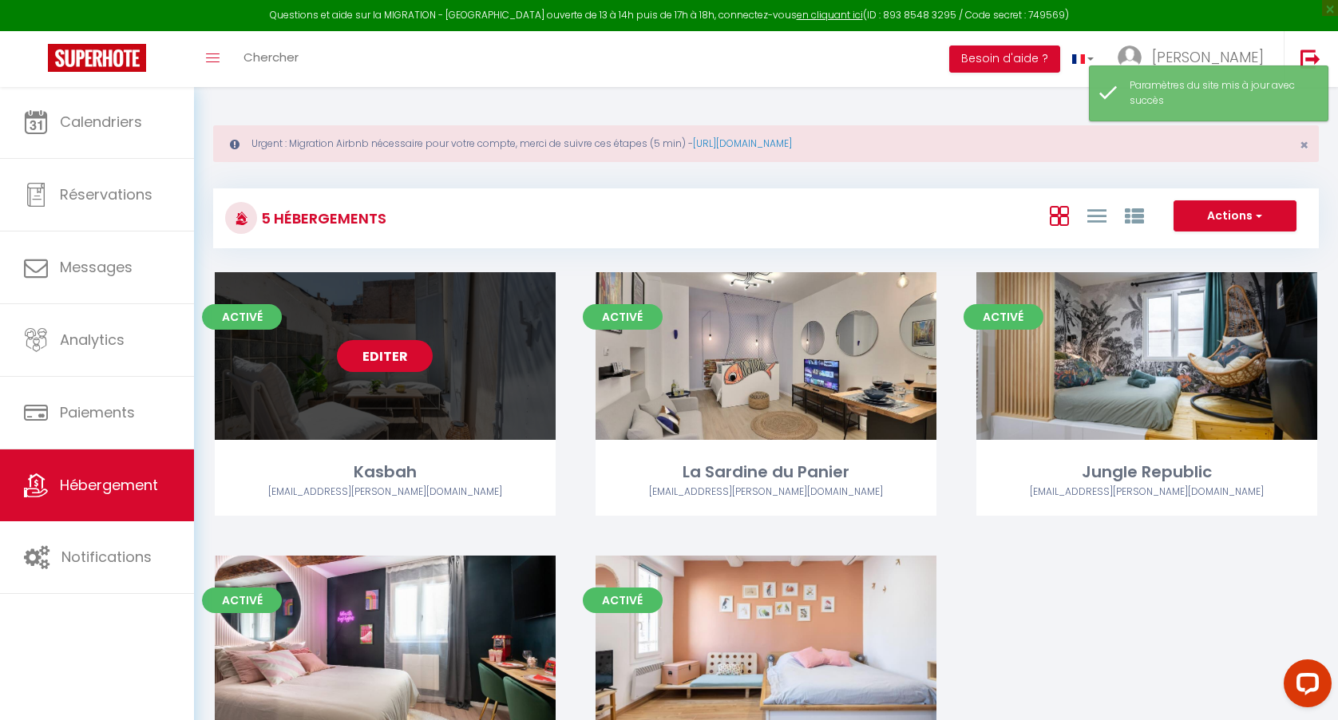
click at [393, 354] on link "Editer" at bounding box center [385, 356] width 96 height 32
select select "3"
select select "2"
select select "1"
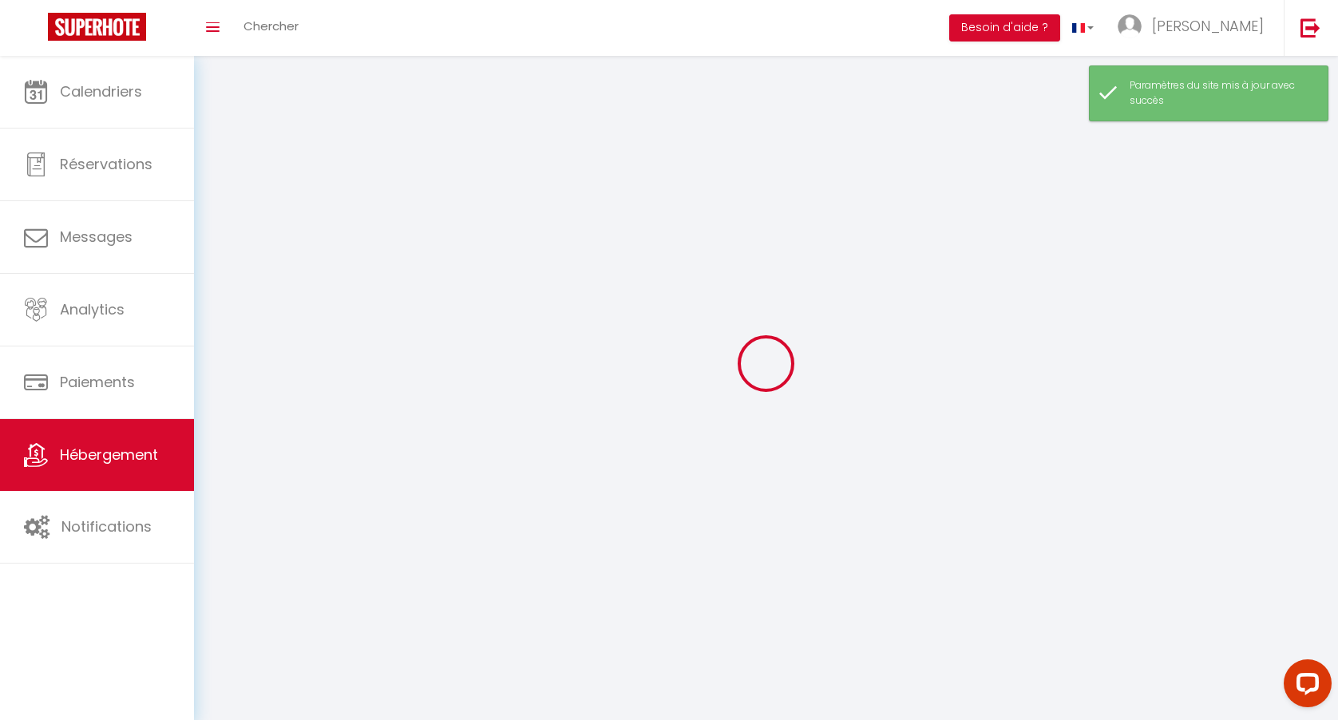
select select
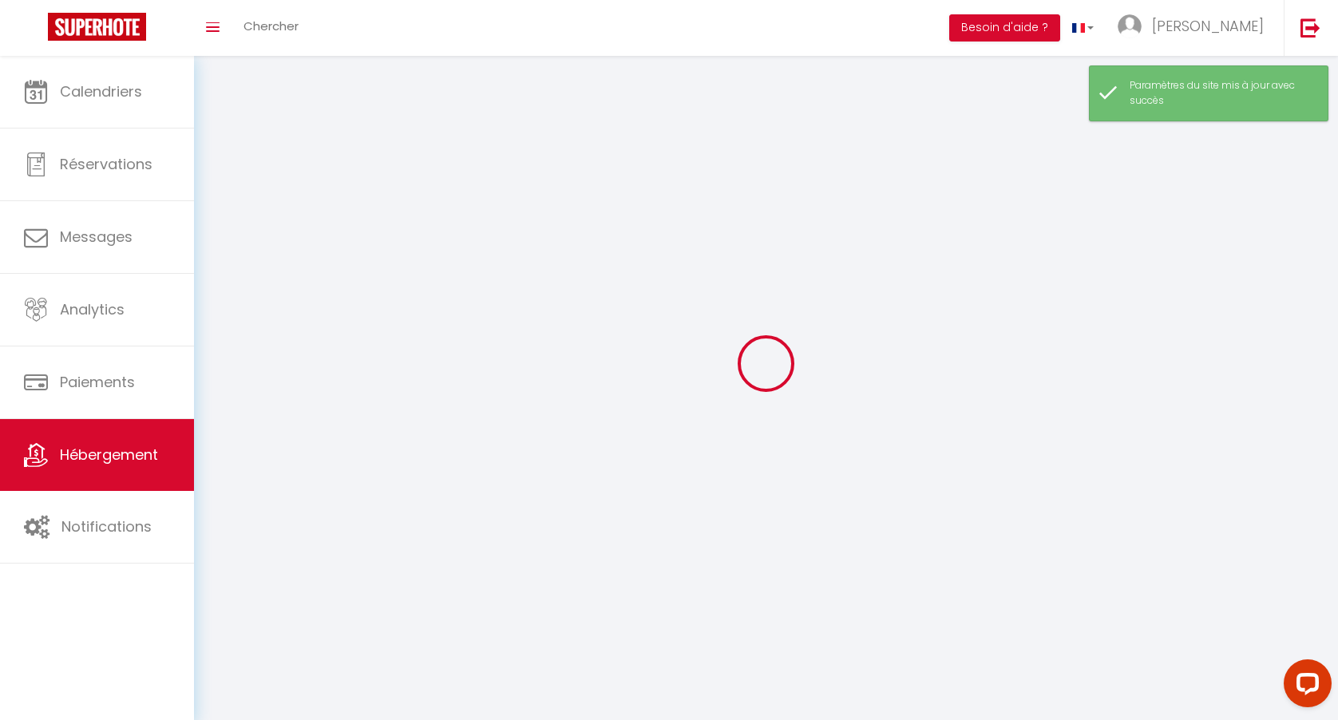
select select
checkbox input "false"
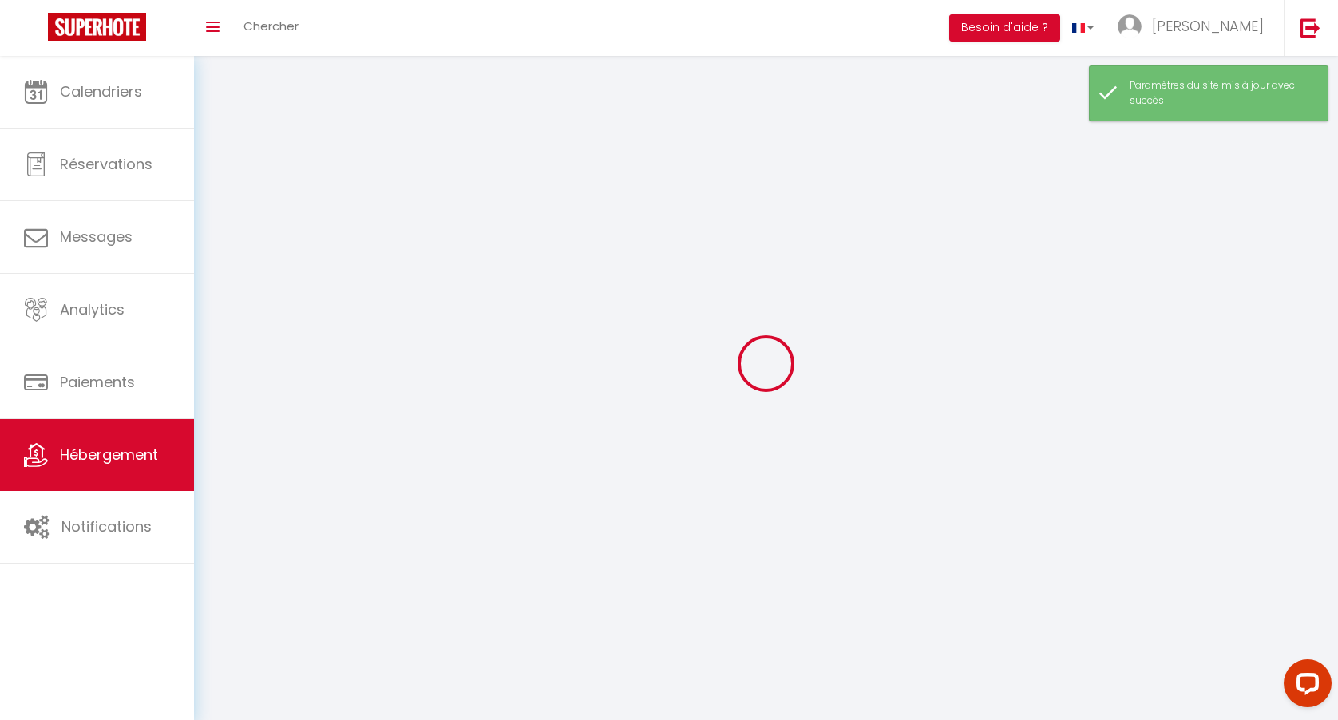
checkbox input "false"
select select
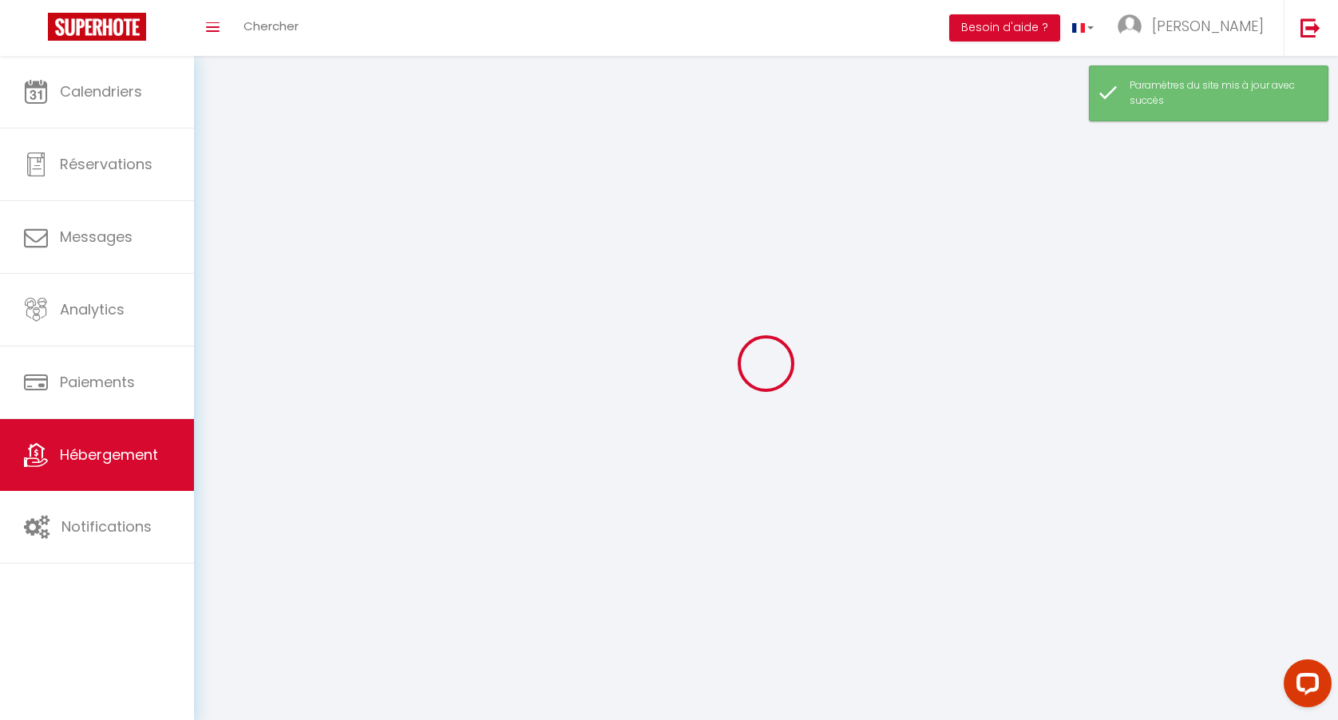
select select
checkbox input "false"
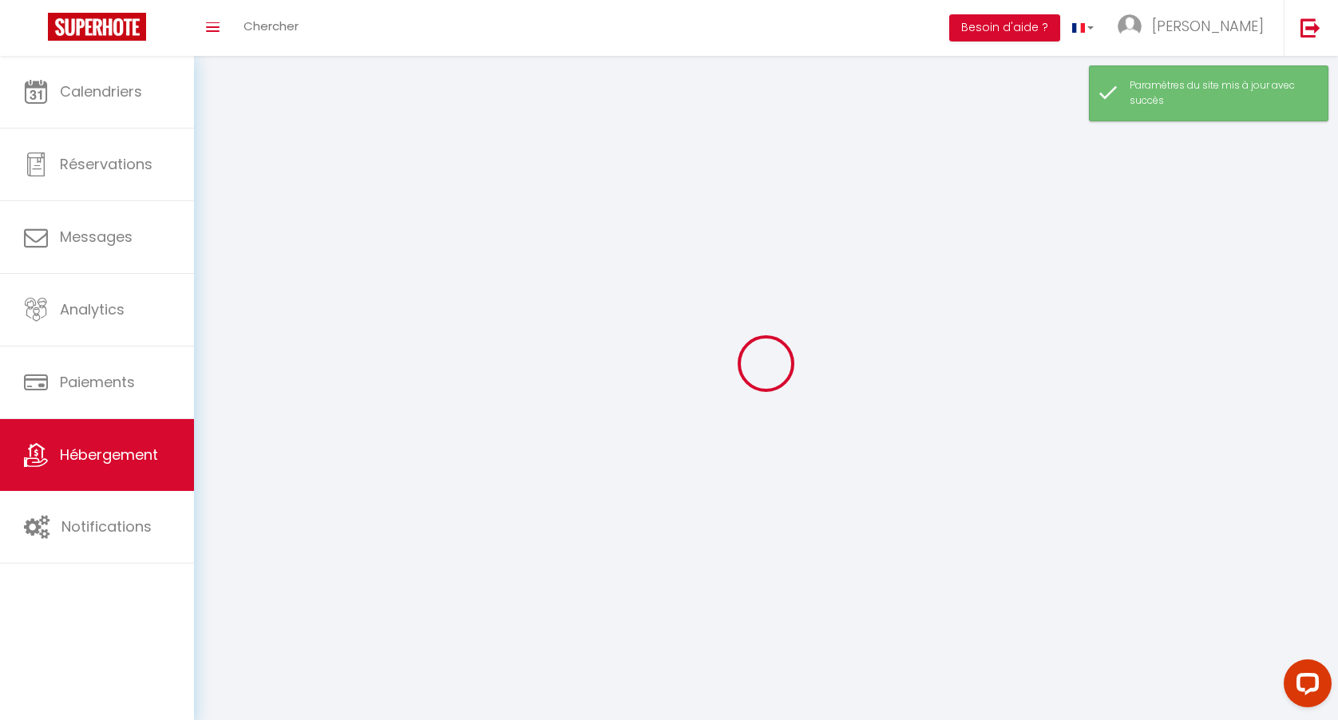
checkbox input "false"
select select
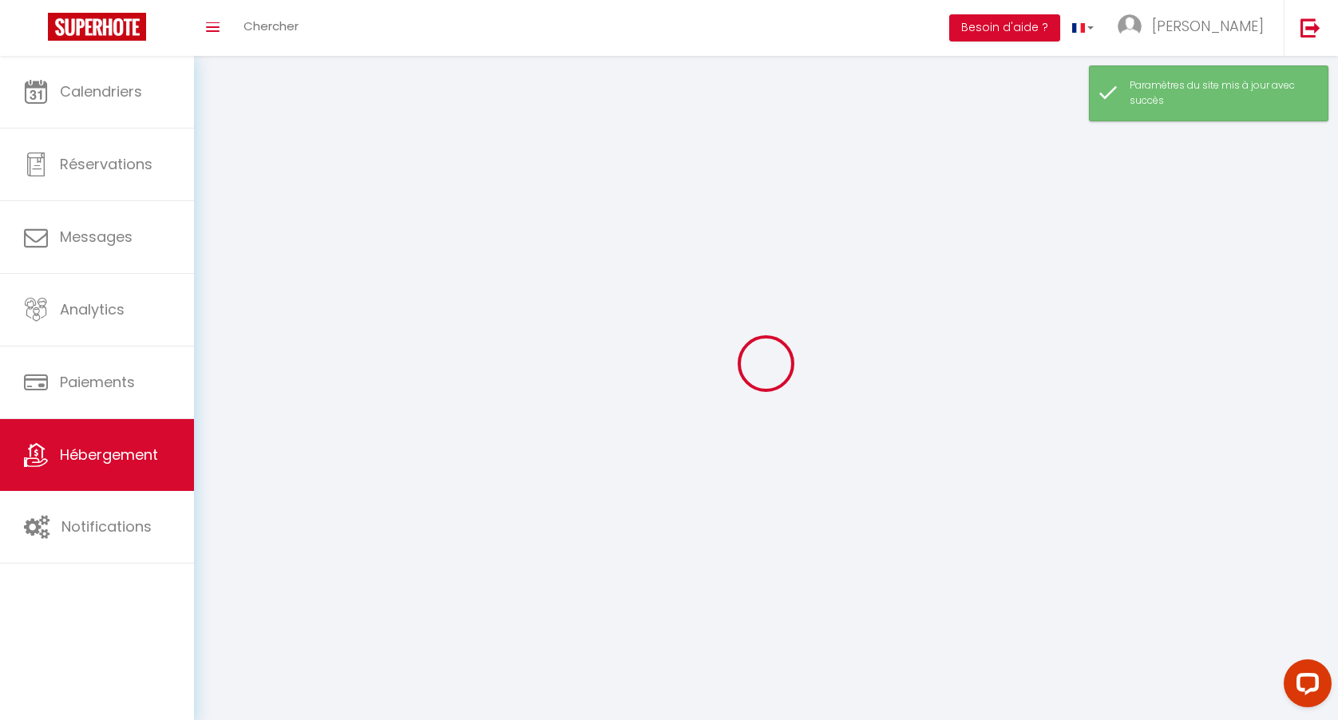
select select
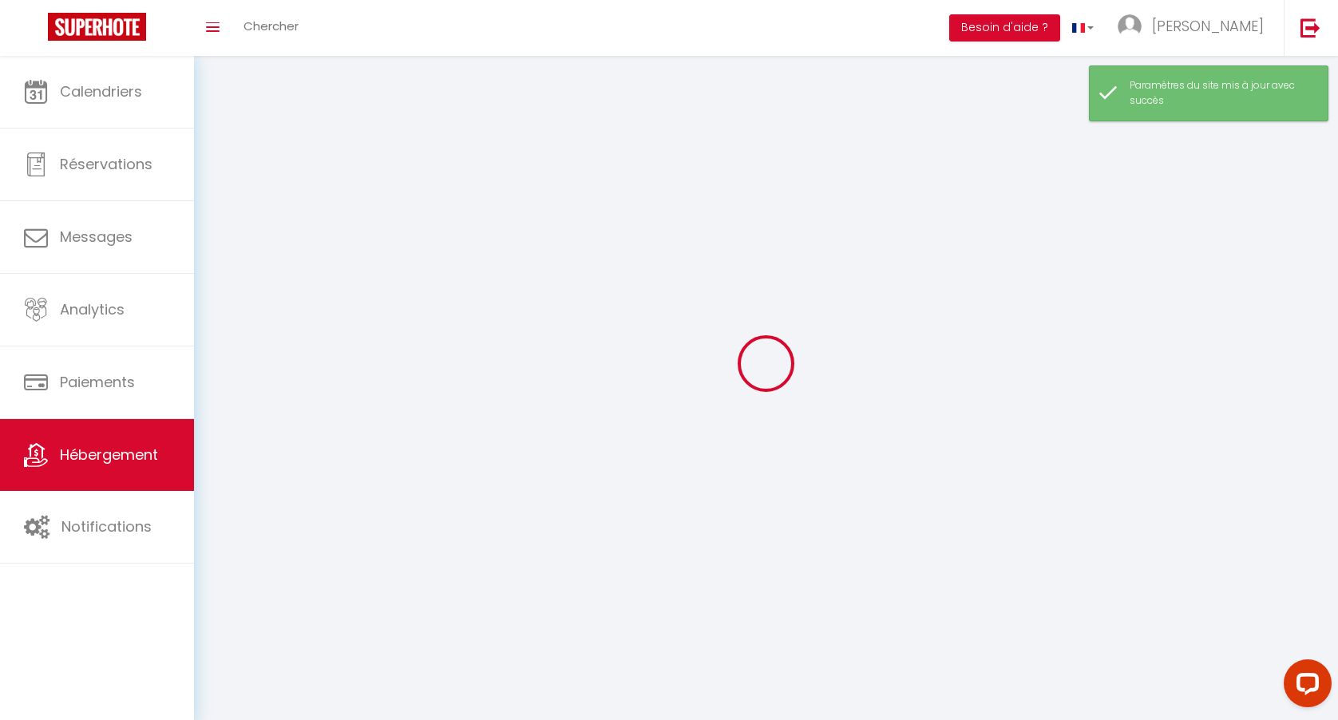
checkbox input "false"
select select
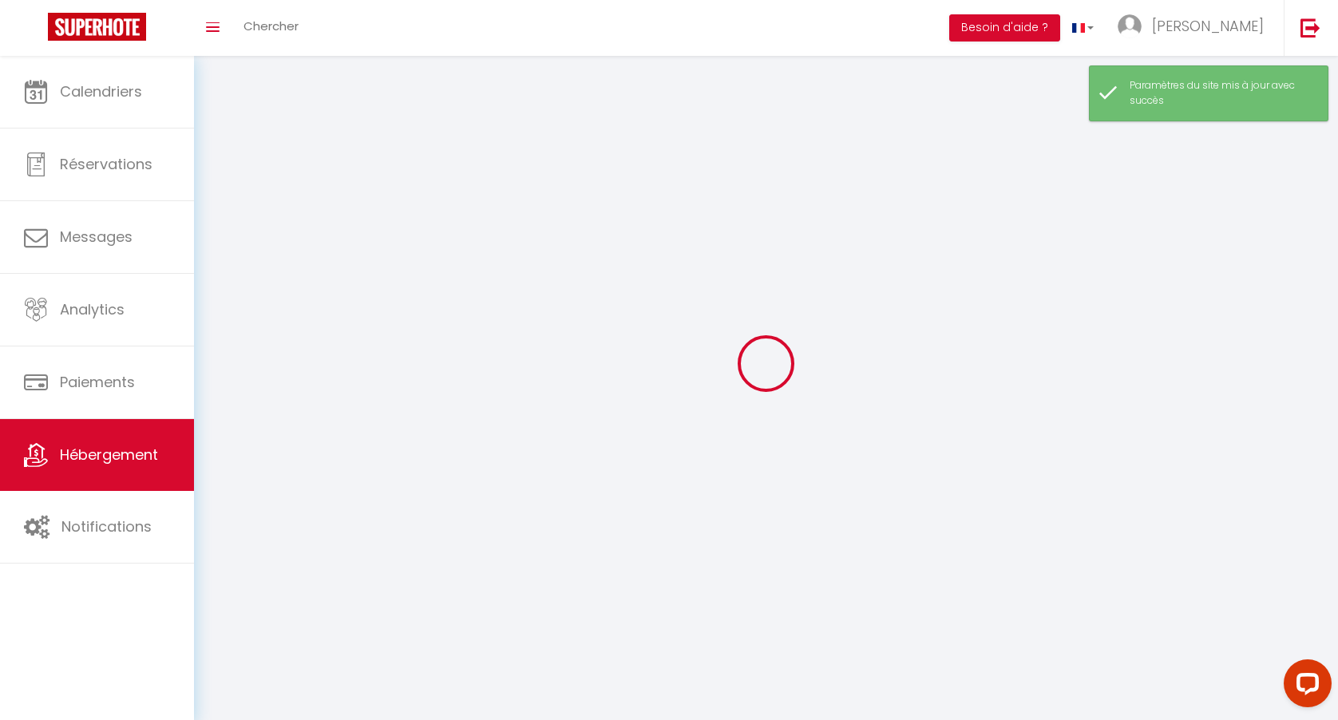
select select
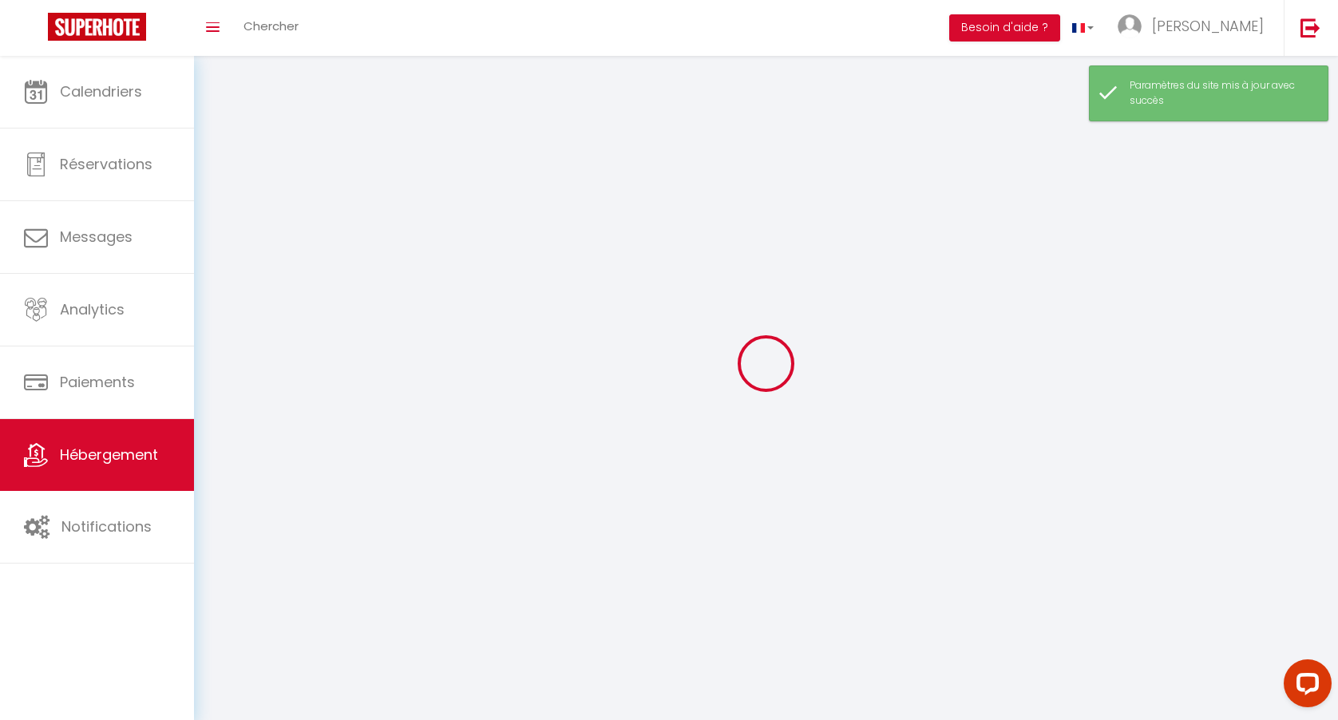
select select
checkbox input "false"
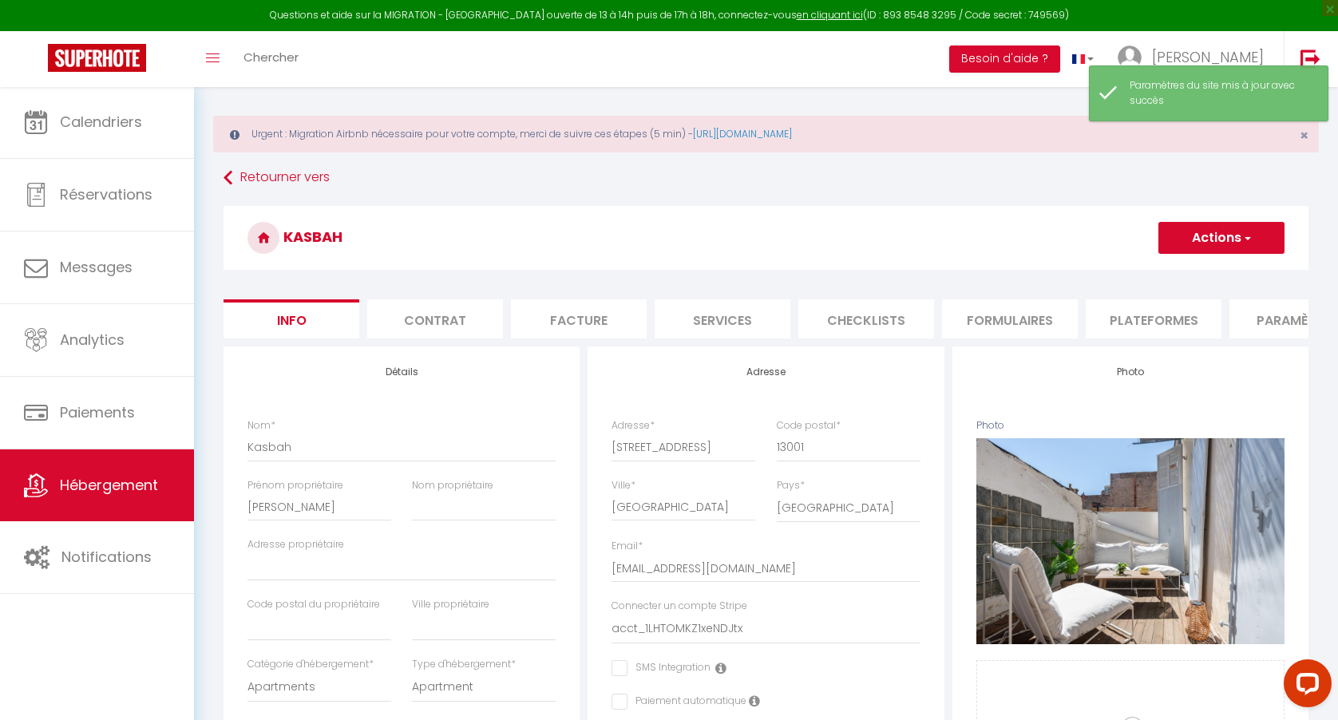
scroll to position [11, 0]
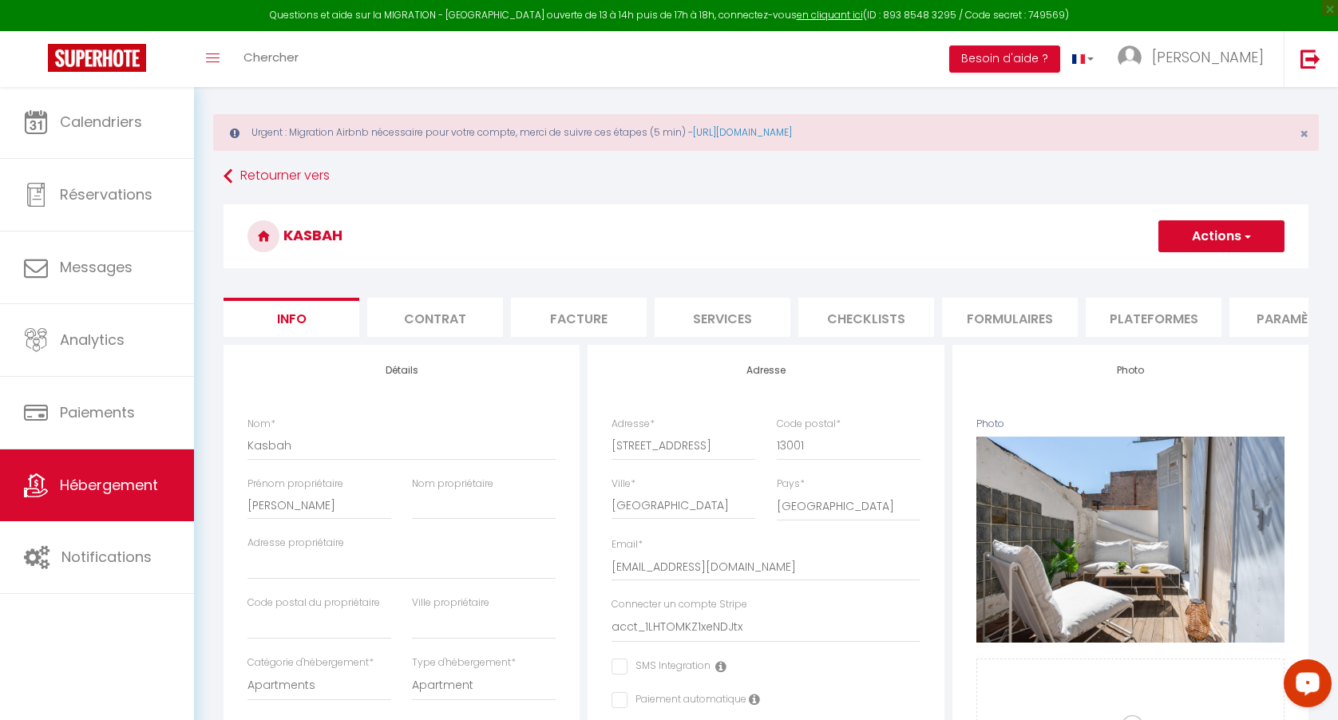
click at [1320, 688] on div "Open LiveChat chat widget" at bounding box center [1307, 682] width 27 height 27
